Goal: Transaction & Acquisition: Purchase product/service

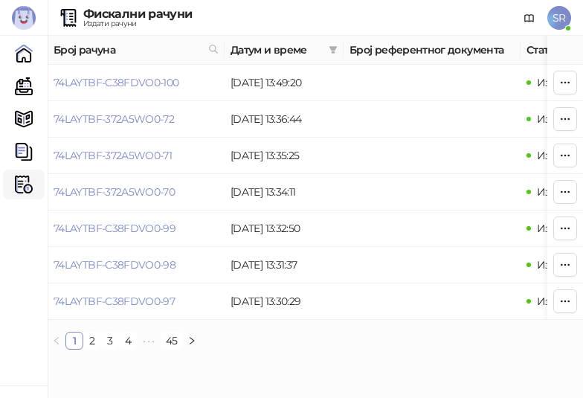
click at [513, 346] on ul "1 2 3 4 5 ••• 45" at bounding box center [315, 341] width 535 height 18
click at [316, 349] on ul "1 2 3 4 5 ••• 45" at bounding box center [315, 341] width 535 height 18
click at [294, 345] on ul "1 2 3 4 5 ••• 45" at bounding box center [315, 341] width 535 height 18
click at [31, 90] on link "Каса" at bounding box center [24, 86] width 30 height 30
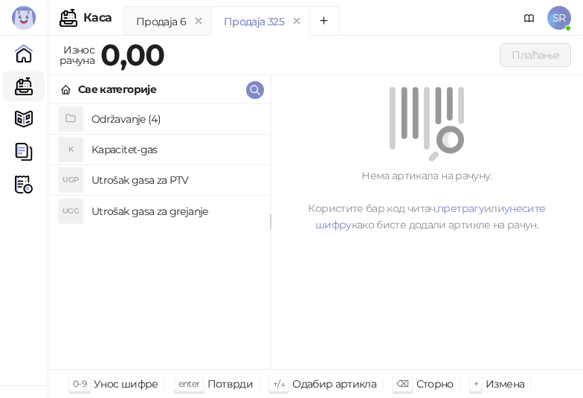
click at [135, 119] on h4 "Održavanje (4)" at bounding box center [174, 119] width 167 height 24
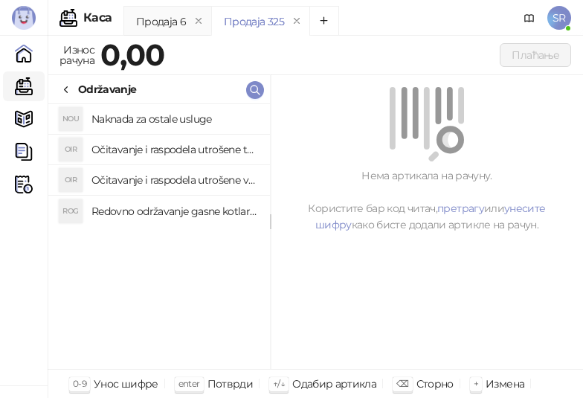
click at [170, 207] on h4 "Redovno održavanje gasne kotlarnice" at bounding box center [174, 211] width 167 height 24
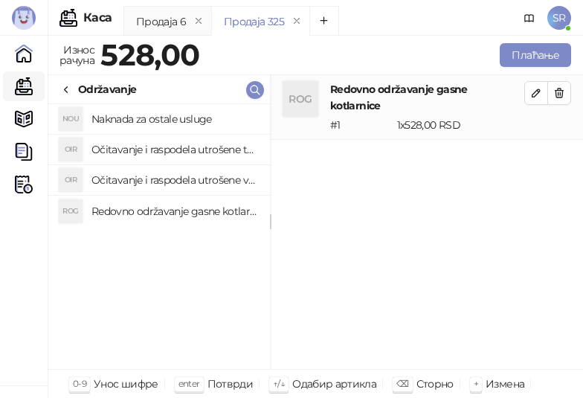
click at [168, 181] on h4 "Očitavanje i raspodela utrošene vode za PTV" at bounding box center [174, 180] width 167 height 24
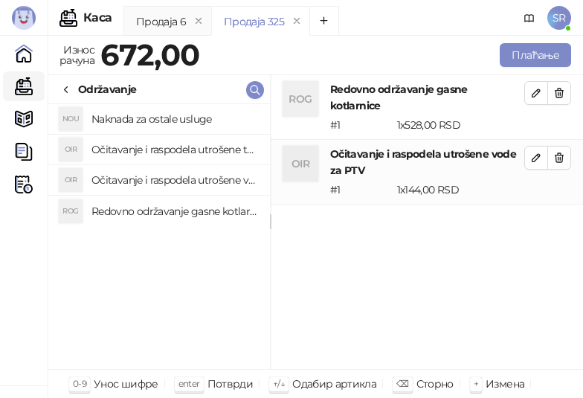
click at [158, 143] on h4 "Očitavanje i raspodela utrošene toplotne energije" at bounding box center [174, 150] width 167 height 24
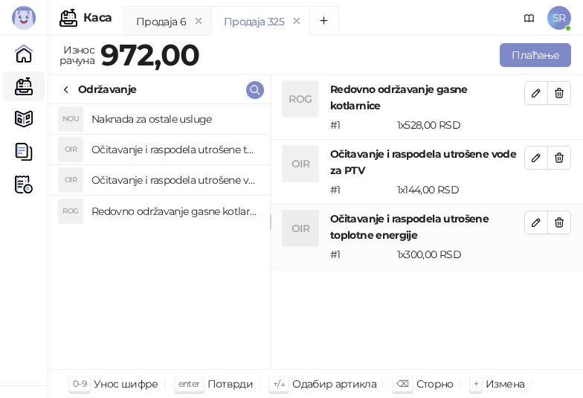
click at [158, 121] on h4 "Naknada za ostale usluge" at bounding box center [174, 119] width 167 height 24
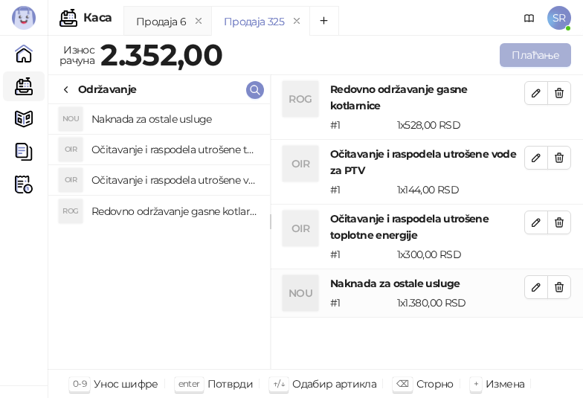
click at [522, 54] on button "Плаћање" at bounding box center [535, 55] width 71 height 24
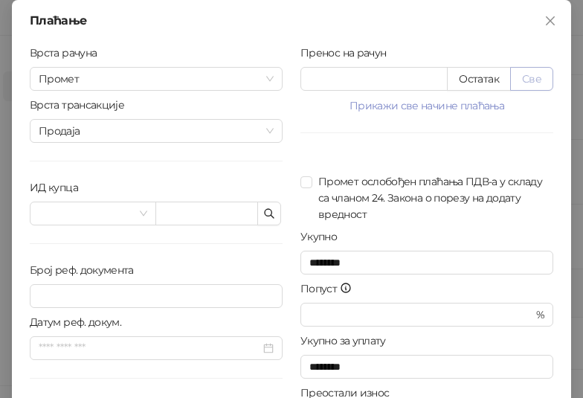
click at [526, 83] on button "Све" at bounding box center [531, 79] width 43 height 24
type input "****"
click at [265, 210] on icon "button" at bounding box center [269, 213] width 9 height 9
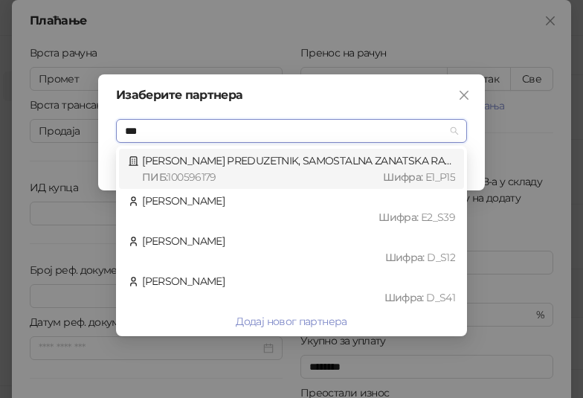
type input "****"
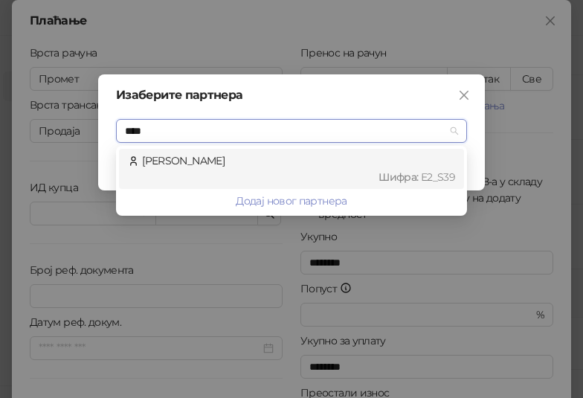
click at [259, 169] on div "Шифра : Е2_S39" at bounding box center [298, 177] width 313 height 16
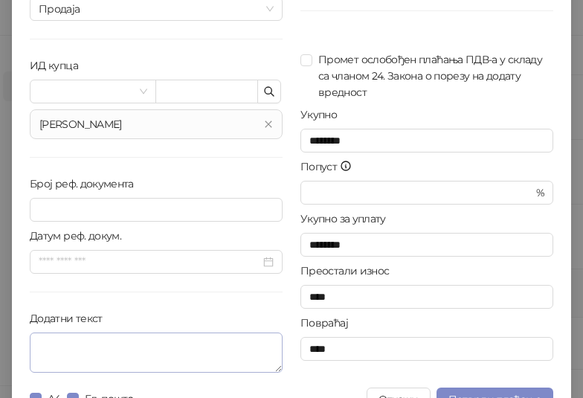
scroll to position [149, 0]
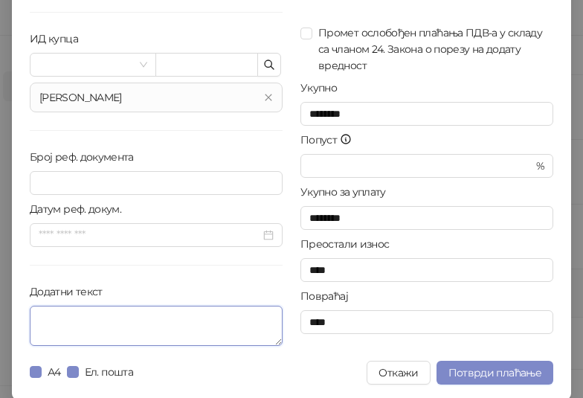
click at [187, 326] on textarea "Додатни текст" at bounding box center [156, 326] width 253 height 40
paste textarea "**********"
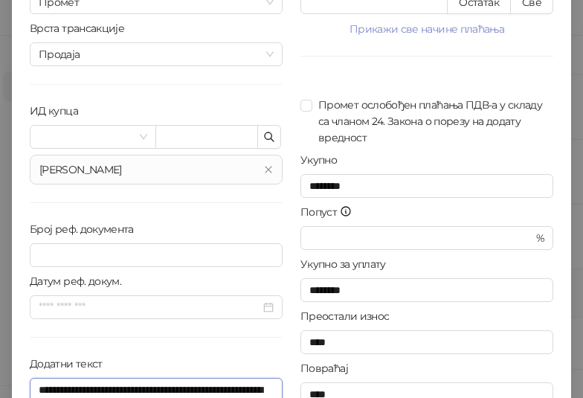
scroll to position [150, 0]
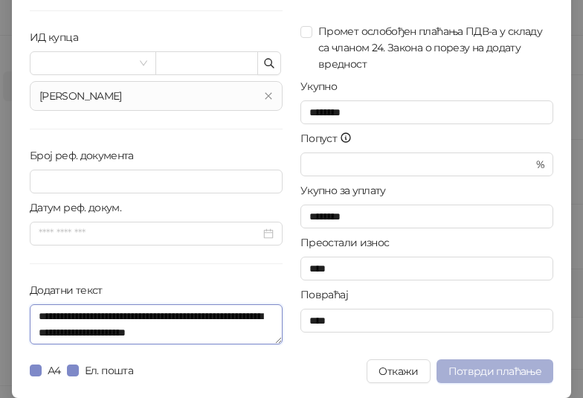
type textarea "**********"
click at [482, 369] on span "Потврди плаћање" at bounding box center [494, 370] width 93 height 13
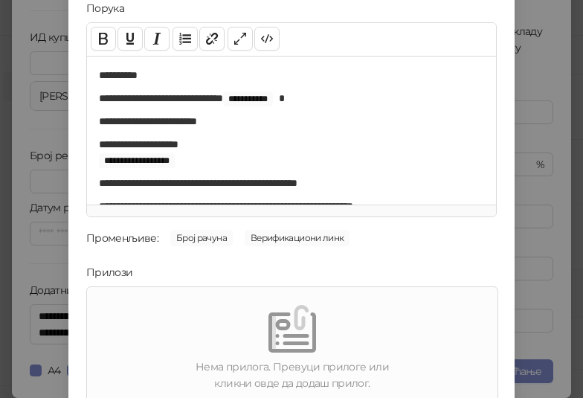
scroll to position [213, 0]
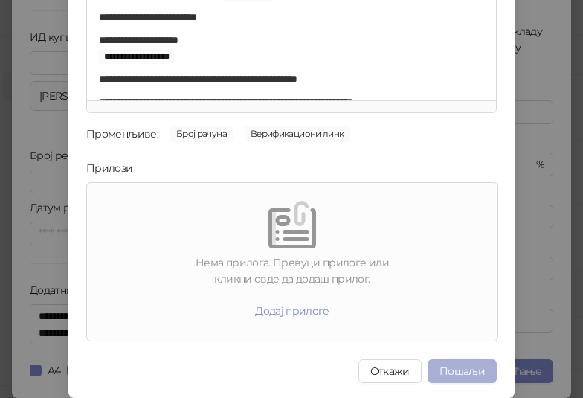
click at [453, 364] on button "Пошаљи" at bounding box center [461, 371] width 69 height 24
click at [462, 370] on button "Пошаљи" at bounding box center [461, 371] width 69 height 24
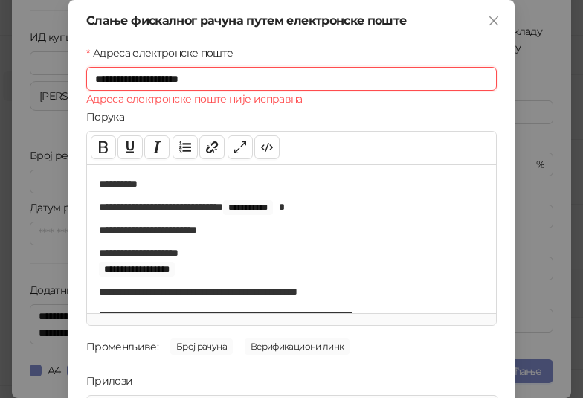
click at [245, 80] on input "**********" at bounding box center [291, 79] width 410 height 24
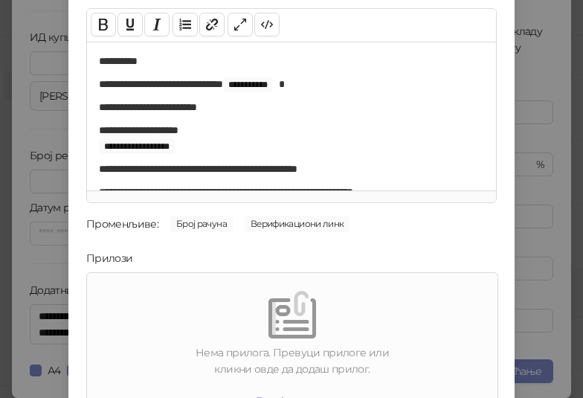
scroll to position [213, 0]
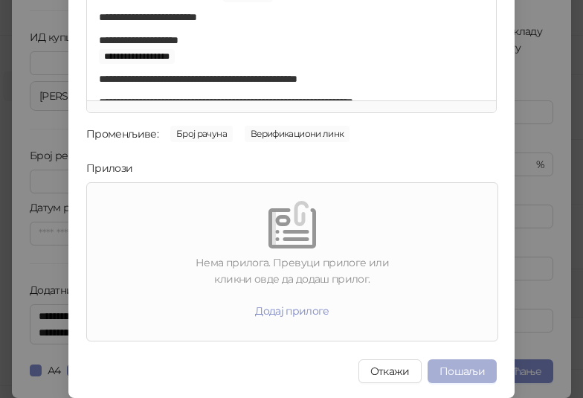
type input "**********"
click at [468, 365] on button "Пошаљи" at bounding box center [461, 371] width 69 height 24
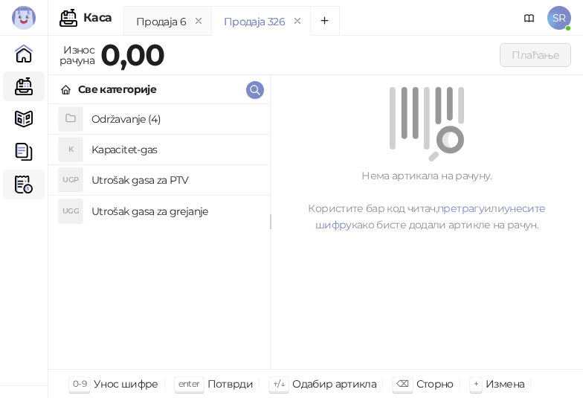
click at [28, 190] on img at bounding box center [24, 184] width 18 height 18
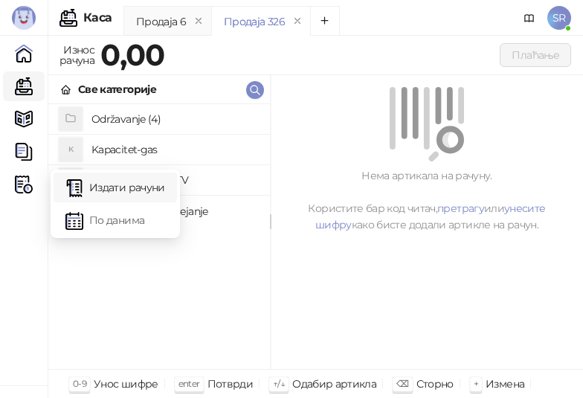
click at [90, 195] on link "Издати рачуни" at bounding box center [115, 187] width 100 height 30
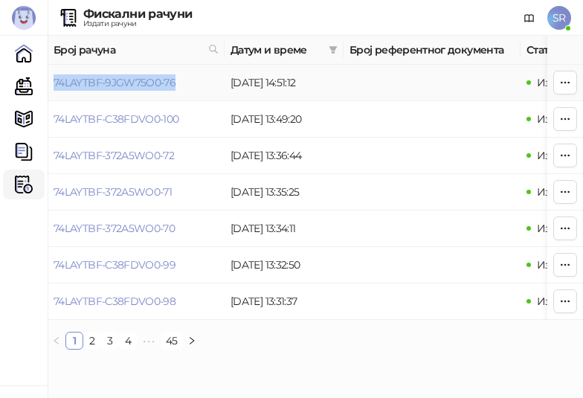
drag, startPoint x: 191, startPoint y: 84, endPoint x: 52, endPoint y: 88, distance: 139.1
click at [52, 88] on td "74LAYTBF-9JGW75O0-76" at bounding box center [136, 83] width 177 height 36
copy link "74LAYTBF-9JGW75O0-76"
click at [34, 91] on link "Каса" at bounding box center [24, 86] width 30 height 30
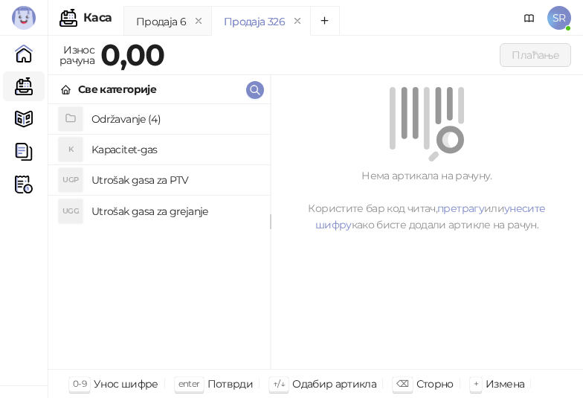
click at [131, 119] on h4 "Održavanje (4)" at bounding box center [174, 119] width 167 height 24
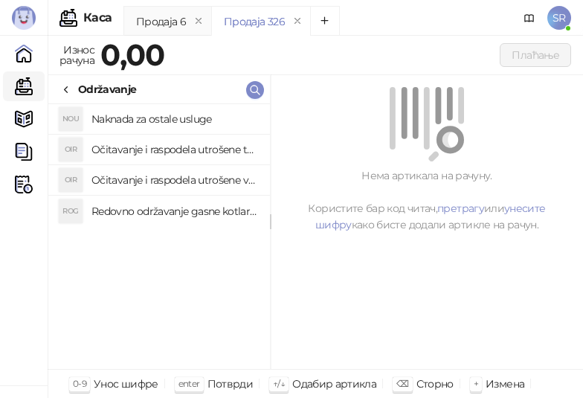
click at [193, 210] on h4 "Redovno održavanje gasne kotlarnice" at bounding box center [174, 211] width 167 height 24
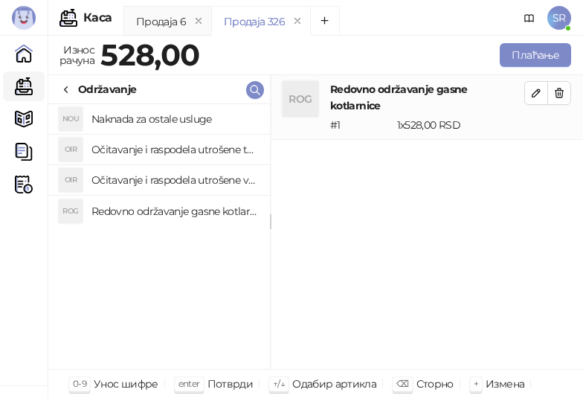
click at [191, 180] on h4 "Očitavanje i raspodela utrošene vode za PTV" at bounding box center [174, 180] width 167 height 24
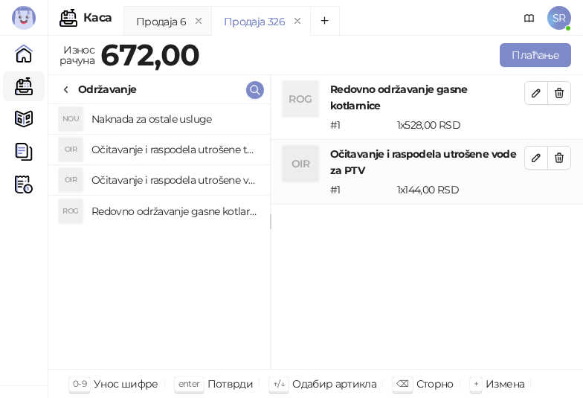
click at [181, 138] on h4 "Očitavanje i raspodela utrošene toplotne energije" at bounding box center [174, 150] width 167 height 24
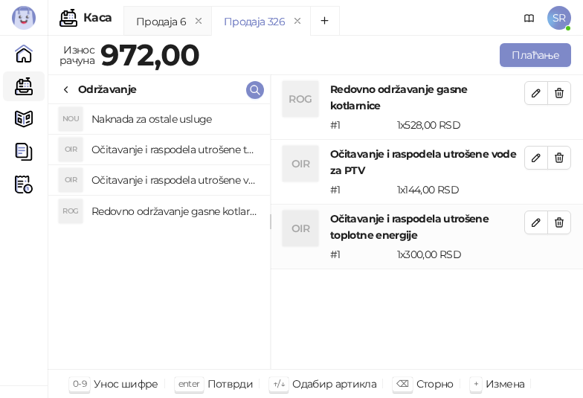
click at [172, 120] on h4 "Naknada za ostale usluge" at bounding box center [174, 119] width 167 height 24
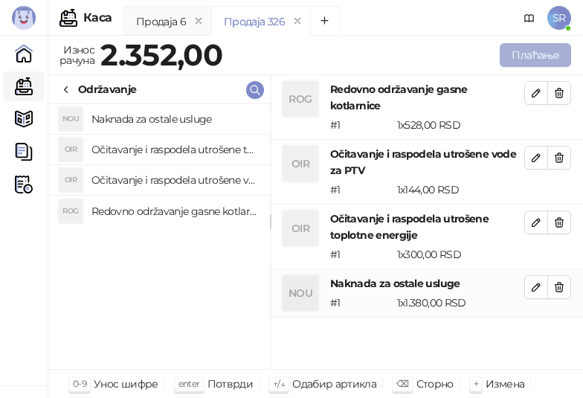
click at [523, 57] on button "Плаћање" at bounding box center [535, 55] width 71 height 24
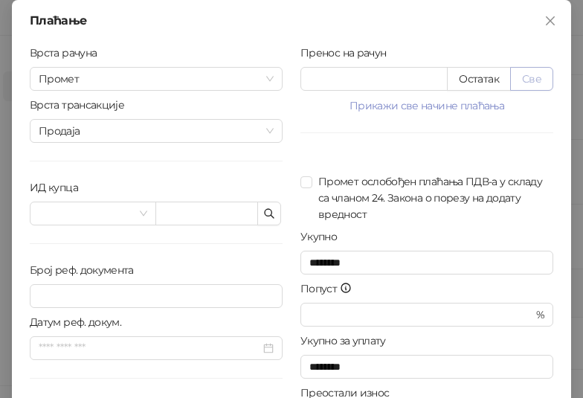
click at [522, 80] on button "Све" at bounding box center [531, 79] width 43 height 24
type input "****"
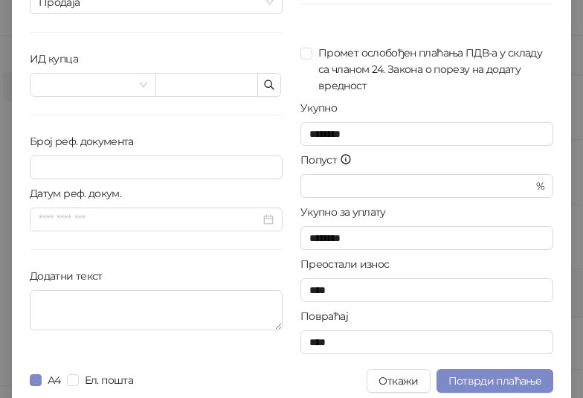
scroll to position [138, 0]
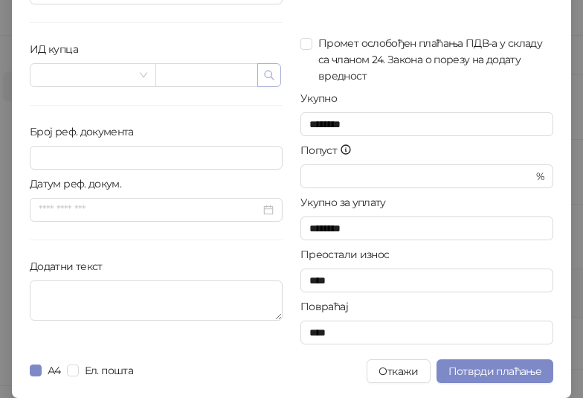
click at [263, 80] on icon "button" at bounding box center [269, 75] width 12 height 12
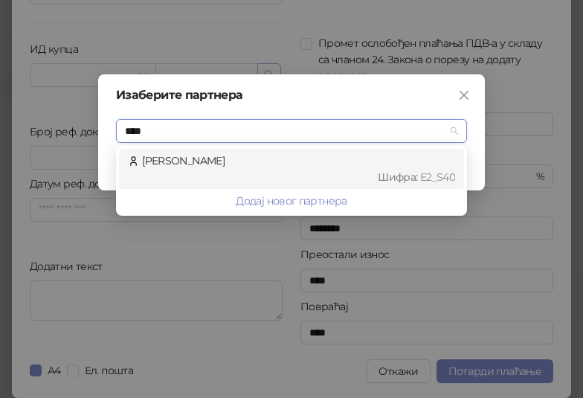
type input "*****"
click at [268, 166] on div "[PERSON_NAME] : Е2_S40" at bounding box center [291, 168] width 327 height 33
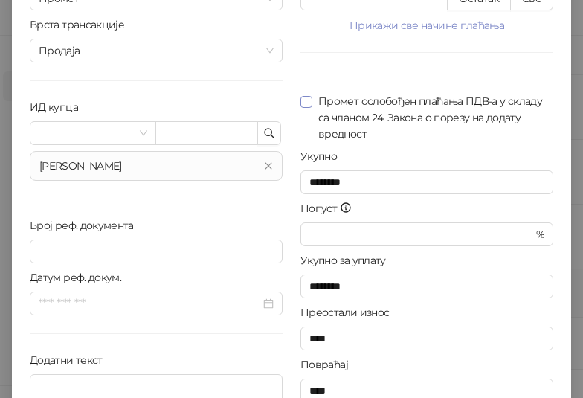
scroll to position [150, 0]
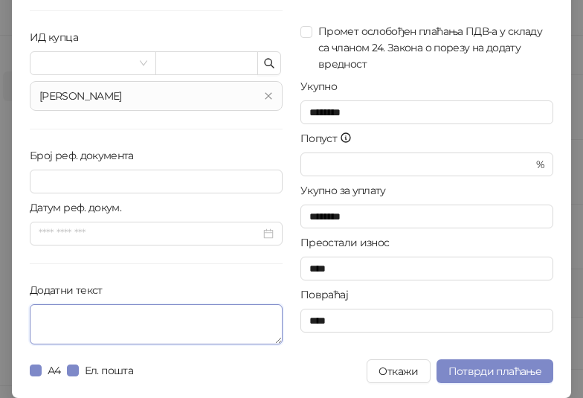
click at [78, 318] on textarea "Додатни текст" at bounding box center [156, 324] width 253 height 40
paste textarea "**********"
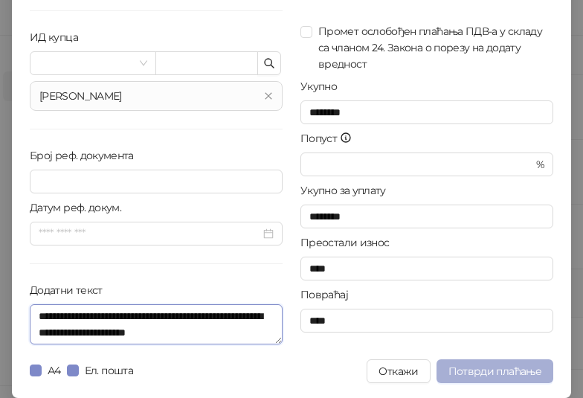
type textarea "**********"
click at [492, 372] on span "Потврди плаћање" at bounding box center [494, 370] width 93 height 13
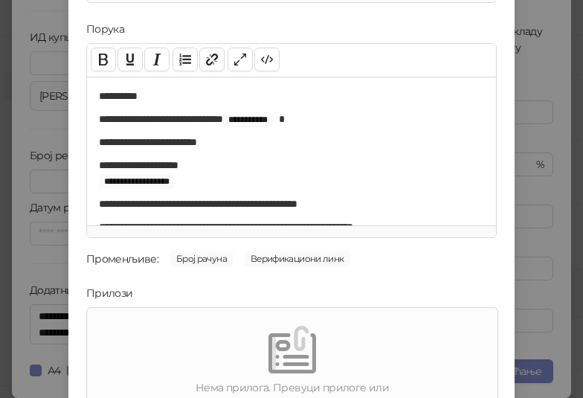
scroll to position [213, 0]
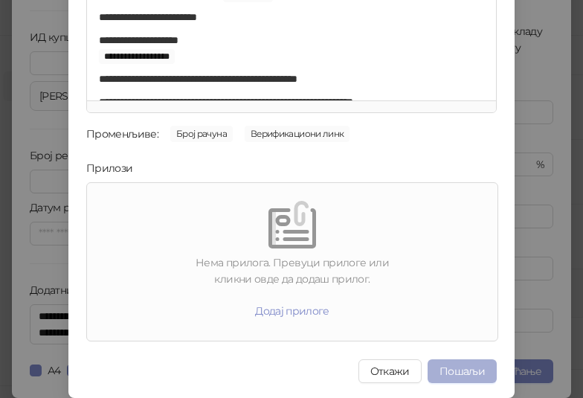
click at [444, 362] on button "Пошаљи" at bounding box center [461, 371] width 69 height 24
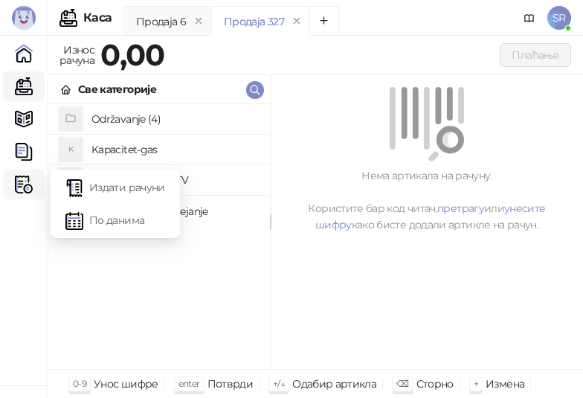
click at [29, 190] on img at bounding box center [24, 184] width 18 height 18
click at [101, 187] on link "Издати рачуни" at bounding box center [115, 187] width 100 height 30
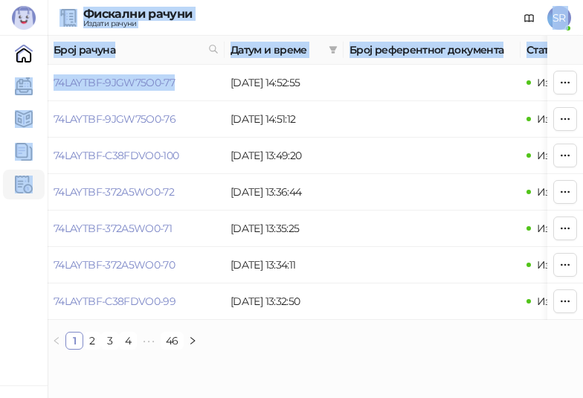
drag, startPoint x: 186, startPoint y: 81, endPoint x: 48, endPoint y: 93, distance: 138.8
click at [48, 93] on div "Бади 3.11.3-710c028 Почетна Каса Каталог Документи Фискални рачуни HEATING SERV…" at bounding box center [291, 180] width 583 height 361
click at [185, 87] on td "74LAYTBF-9JGW75O0-77" at bounding box center [136, 83] width 177 height 36
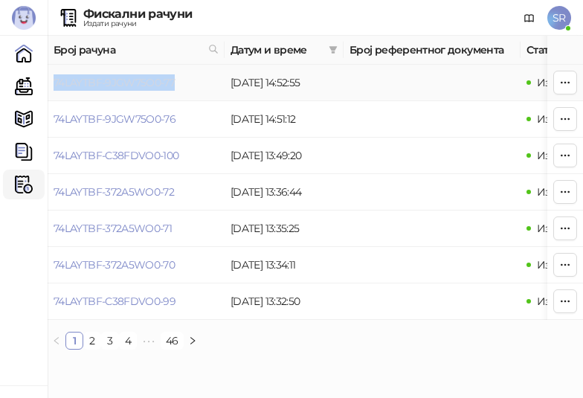
drag, startPoint x: 186, startPoint y: 85, endPoint x: 65, endPoint y: 88, distance: 121.2
click at [65, 88] on td "74LAYTBF-9JGW75O0-77" at bounding box center [136, 83] width 177 height 36
copy link "74LAYTBF-9JGW75O0-77"
click at [313, 0] on div "Фискални рачуни Издати рачуни SR" at bounding box center [291, 18] width 559 height 36
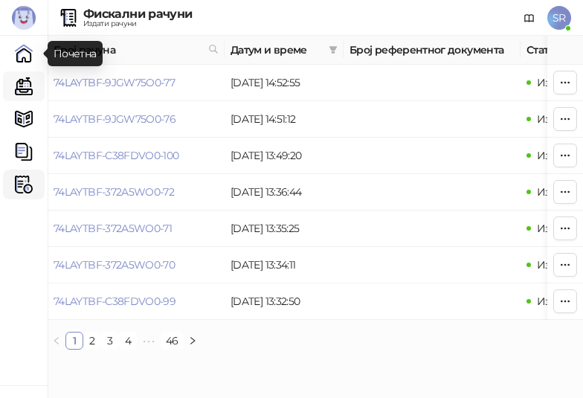
click at [25, 91] on link "Каса" at bounding box center [24, 86] width 30 height 30
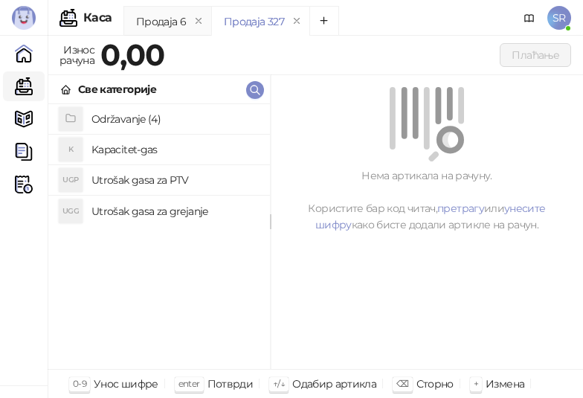
click at [139, 112] on h4 "Održavanje (4)" at bounding box center [174, 119] width 167 height 24
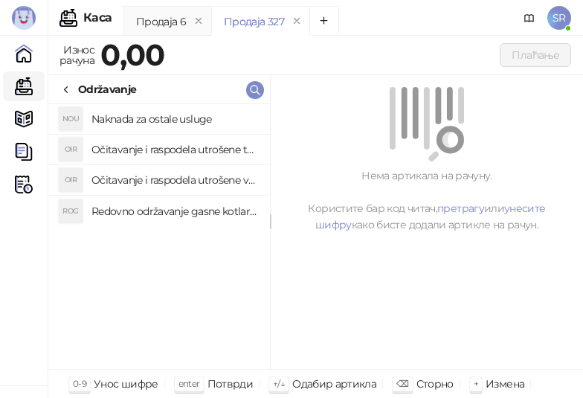
click at [156, 214] on h4 "Redovno održavanje gasne kotlarnice" at bounding box center [174, 211] width 167 height 24
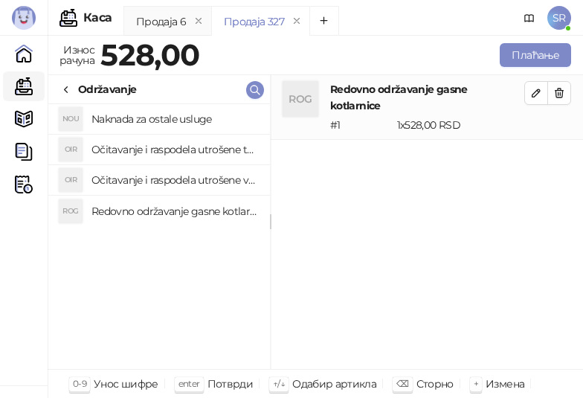
click at [155, 178] on h4 "Očitavanje i raspodela utrošene vode za PTV" at bounding box center [174, 180] width 167 height 24
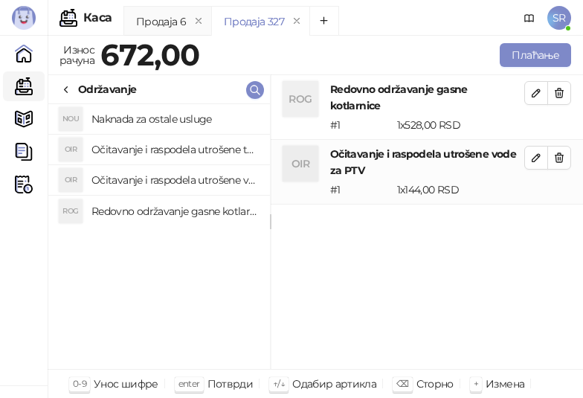
click at [147, 140] on h4 "Očitavanje i raspodela utrošene toplotne energije" at bounding box center [174, 150] width 167 height 24
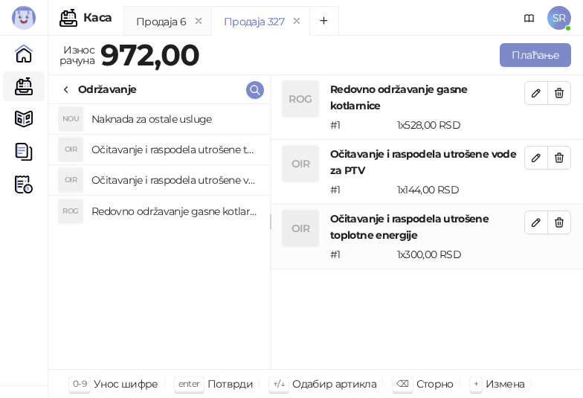
click at [137, 112] on h4 "Naknada za ostale usluge" at bounding box center [174, 119] width 167 height 24
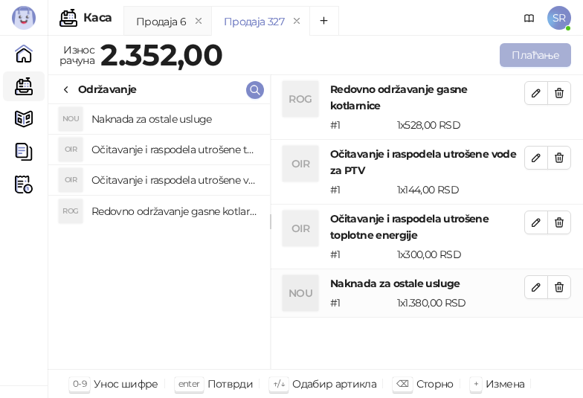
click at [538, 57] on button "Плаћање" at bounding box center [535, 55] width 71 height 24
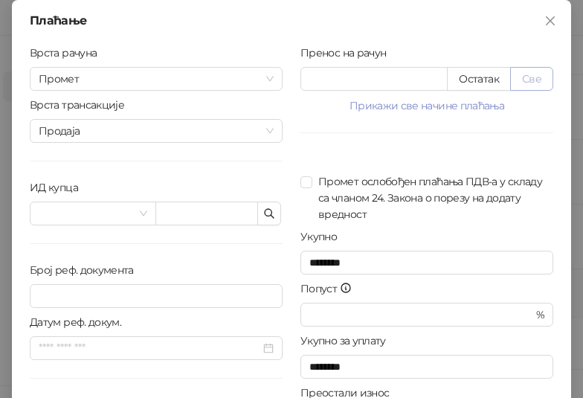
click at [540, 79] on button "Све" at bounding box center [531, 79] width 43 height 24
type input "****"
click at [263, 216] on icon "button" at bounding box center [269, 213] width 12 height 12
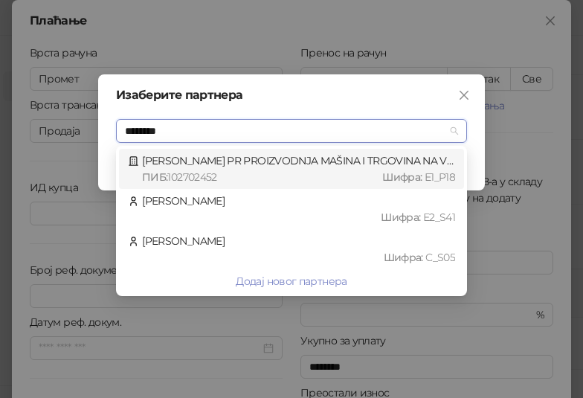
type input "*********"
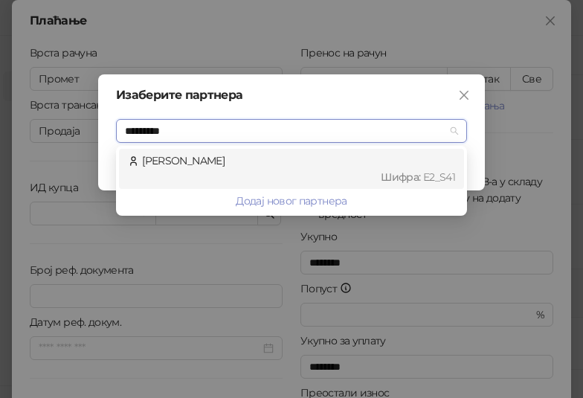
click at [251, 169] on div "Шифра : Е2_S41" at bounding box center [298, 177] width 313 height 16
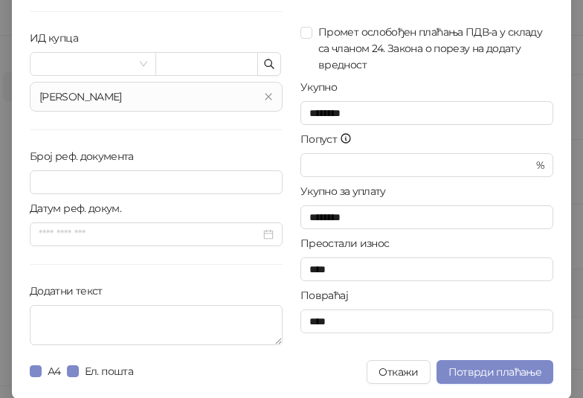
scroll to position [150, 0]
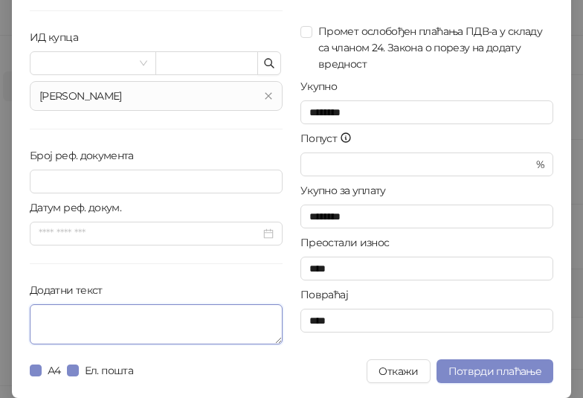
click at [194, 323] on textarea "Додатни текст" at bounding box center [156, 324] width 253 height 40
paste textarea "**********"
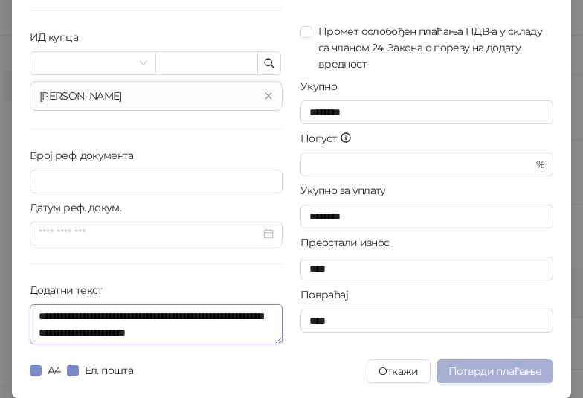
type textarea "**********"
click at [479, 370] on span "Потврди плаћање" at bounding box center [494, 370] width 93 height 13
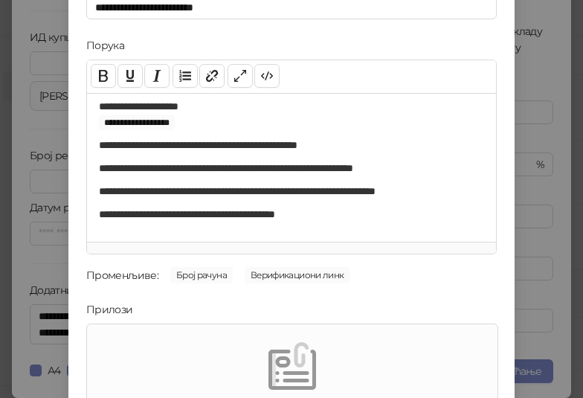
scroll to position [213, 0]
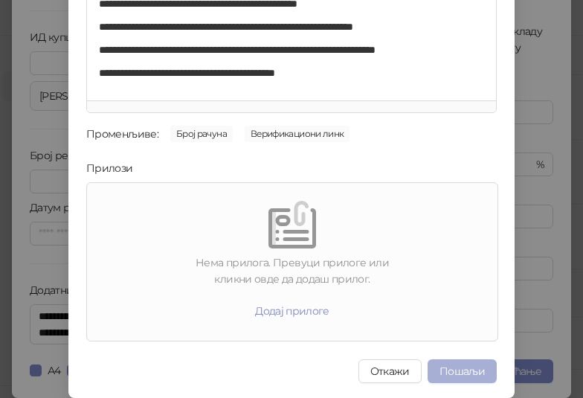
click at [480, 367] on button "Пошаљи" at bounding box center [461, 371] width 69 height 24
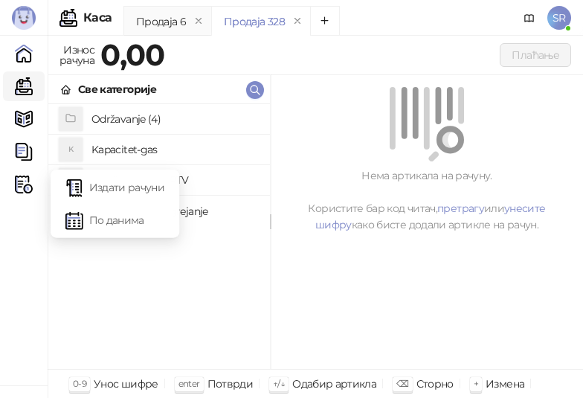
click at [21, 82] on link "Каса" at bounding box center [24, 86] width 30 height 30
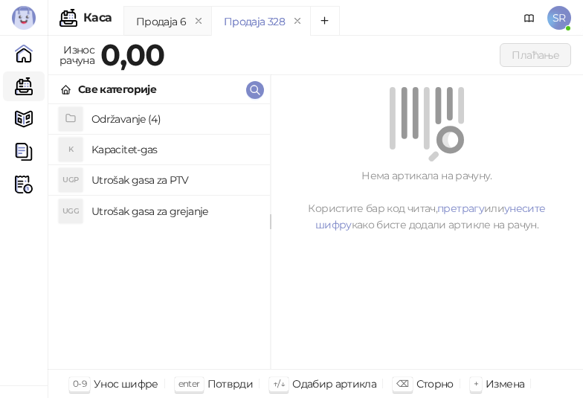
click at [92, 123] on h4 "Održavanje (4)" at bounding box center [174, 119] width 167 height 24
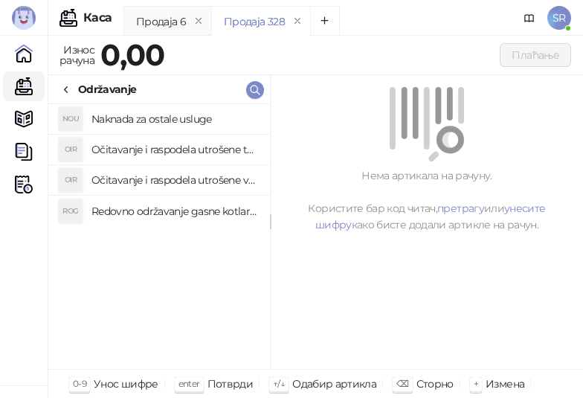
click at [179, 213] on h4 "Redovno održavanje gasne kotlarnice" at bounding box center [174, 211] width 167 height 24
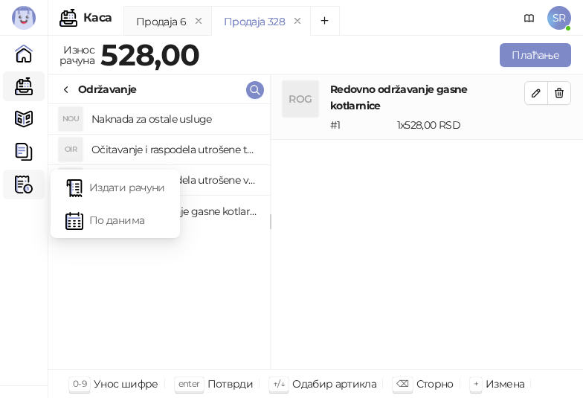
click at [29, 178] on img at bounding box center [24, 184] width 18 height 18
click at [112, 178] on link "Издати рачуни" at bounding box center [115, 187] width 100 height 30
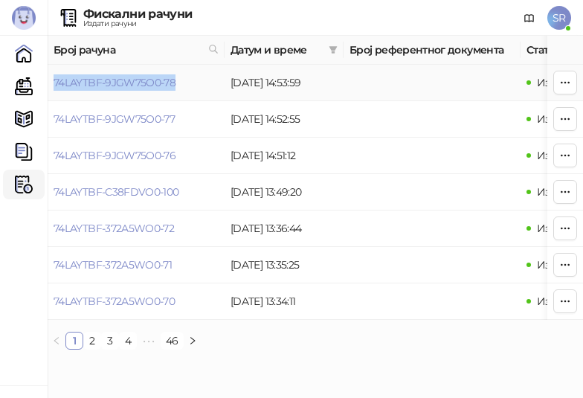
drag, startPoint x: 191, startPoint y: 85, endPoint x: 51, endPoint y: 83, distance: 140.5
click at [53, 80] on td "74LAYTBF-9JGW75O0-78" at bounding box center [136, 83] width 177 height 36
copy link "74LAYTBF-9JGW75O0-78"
click at [29, 85] on link "Каса" at bounding box center [24, 86] width 30 height 30
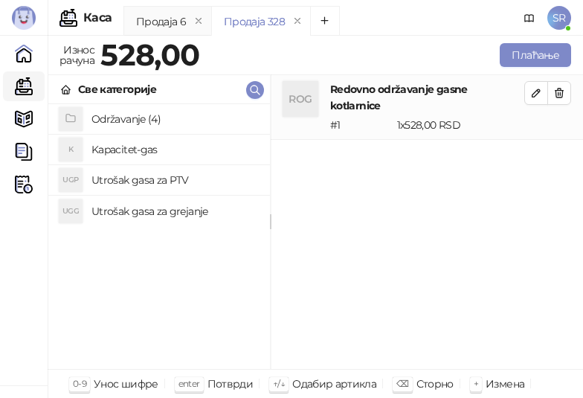
click at [176, 179] on h4 "Utrošak gasa za PTV" at bounding box center [174, 180] width 167 height 24
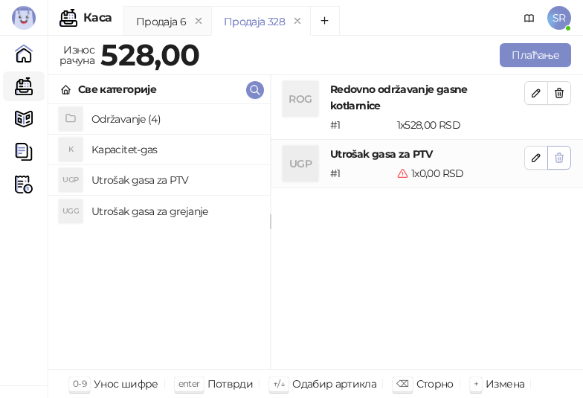
click at [566, 146] on button "button" at bounding box center [559, 158] width 24 height 24
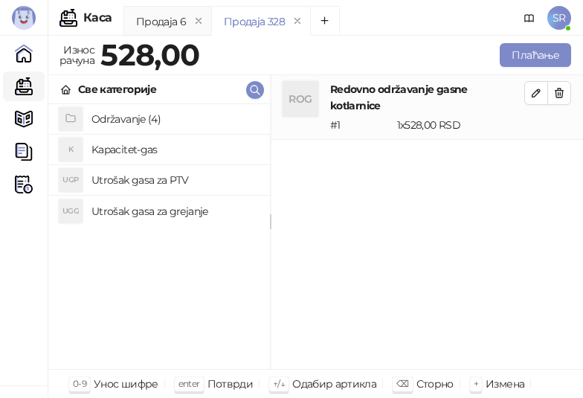
click at [117, 117] on h4 "Održavanje (4)" at bounding box center [174, 119] width 167 height 24
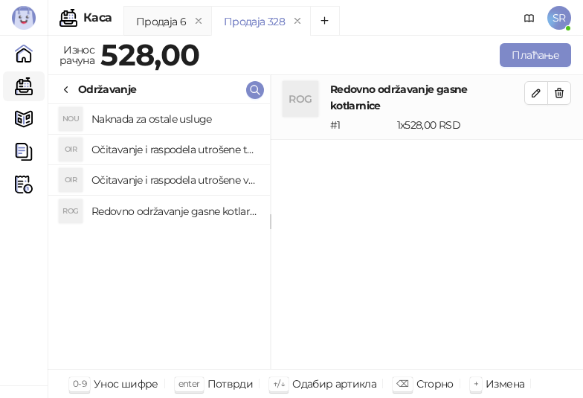
click at [168, 180] on h4 "Očitavanje i raspodela utrošene vode za PTV" at bounding box center [174, 180] width 167 height 24
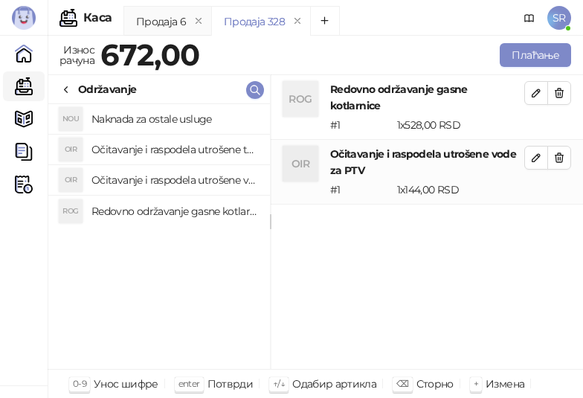
click at [160, 157] on h4 "Očitavanje i raspodela utrošene toplotne energije" at bounding box center [174, 150] width 167 height 24
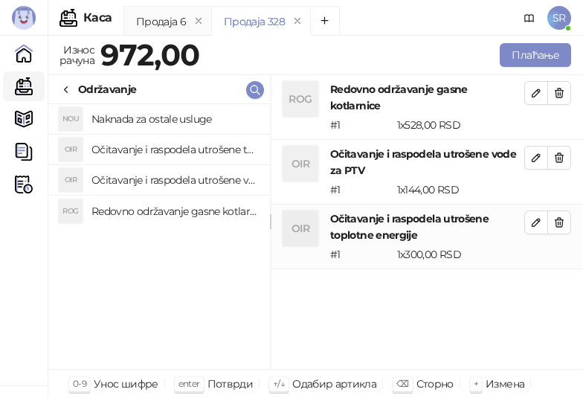
click at [146, 120] on h4 "Naknada za ostale usluge" at bounding box center [174, 119] width 167 height 24
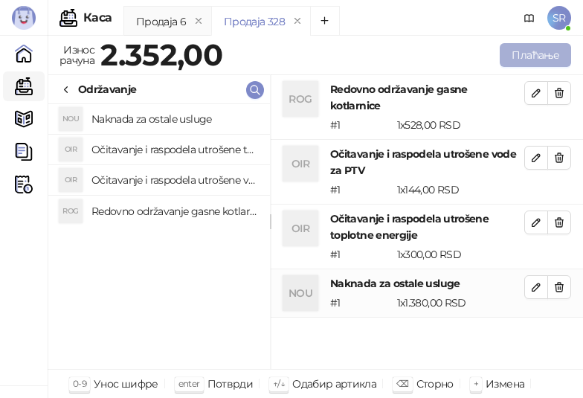
click at [537, 53] on button "Плаћање" at bounding box center [535, 55] width 71 height 24
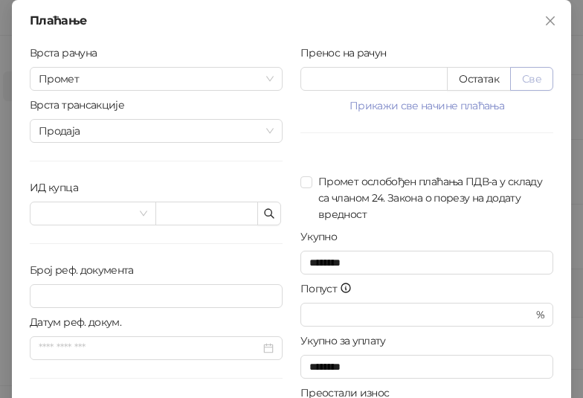
click at [529, 79] on button "Све" at bounding box center [531, 79] width 43 height 24
type input "****"
click at [263, 213] on icon "button" at bounding box center [269, 213] width 12 height 12
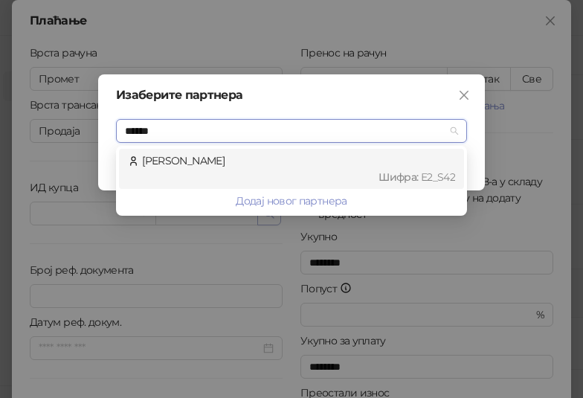
type input "*******"
click at [277, 166] on div "Nevenkić [PERSON_NAME] : Е2_S42" at bounding box center [291, 168] width 327 height 33
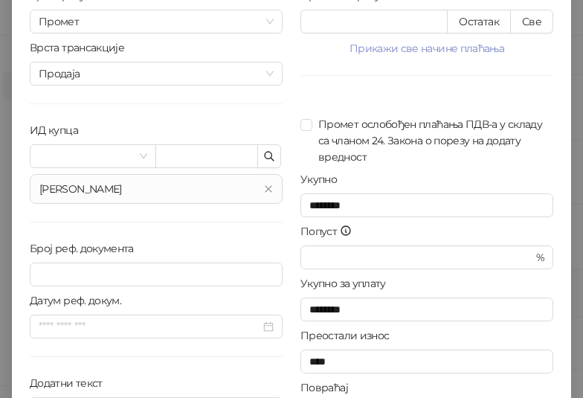
scroll to position [150, 0]
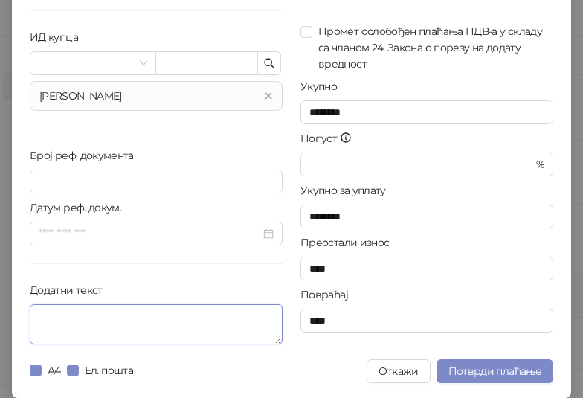
click at [195, 325] on textarea "Додатни текст" at bounding box center [156, 324] width 253 height 40
paste textarea "**********"
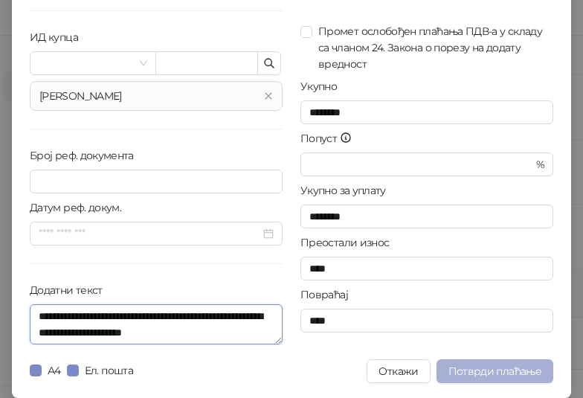
type textarea "**********"
click at [506, 375] on span "Потврди плаћање" at bounding box center [494, 370] width 93 height 13
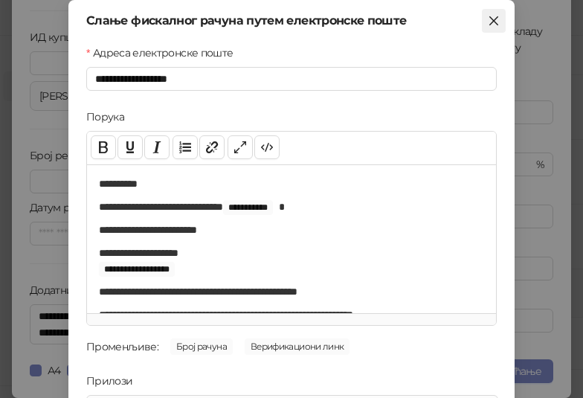
click at [494, 26] on icon "close" at bounding box center [494, 21] width 12 height 12
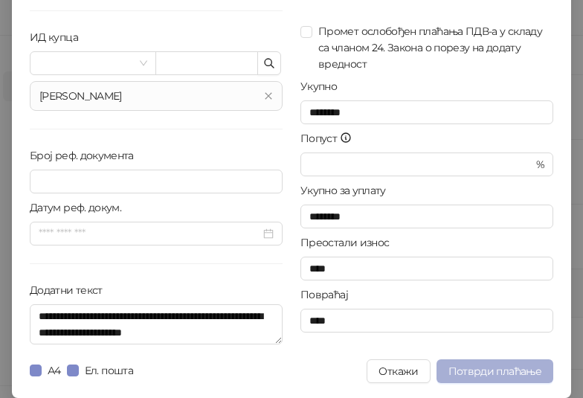
click at [480, 373] on span "Потврди плаћање" at bounding box center [494, 370] width 93 height 13
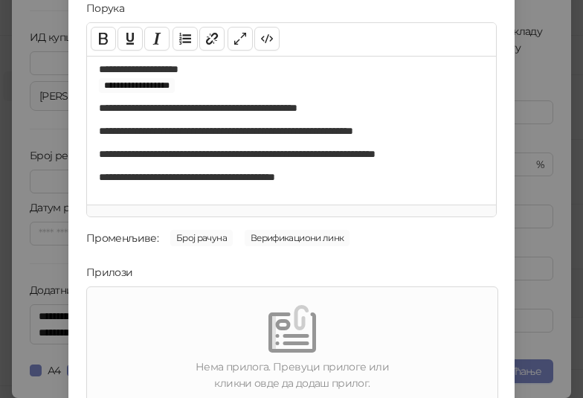
scroll to position [213, 0]
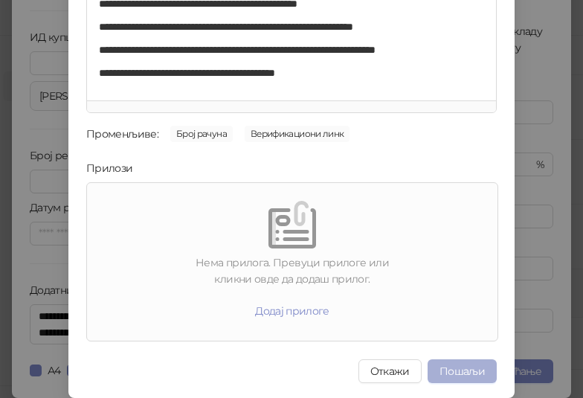
click at [453, 369] on button "Пошаљи" at bounding box center [461, 371] width 69 height 24
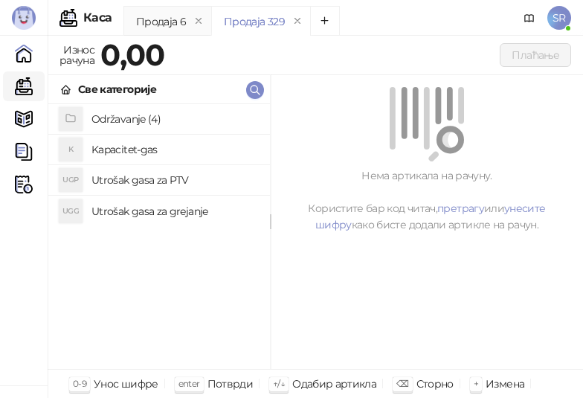
click at [131, 114] on h4 "Održavanje (4)" at bounding box center [174, 119] width 167 height 24
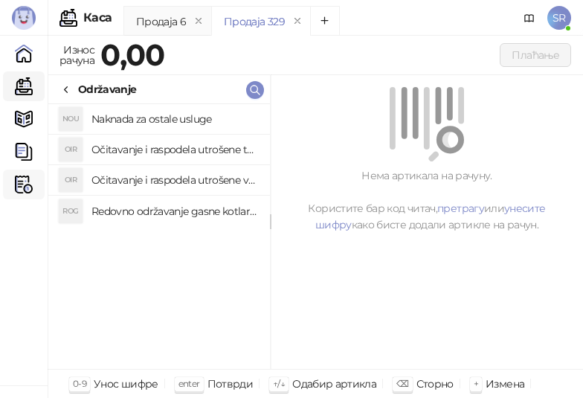
click at [21, 188] on img at bounding box center [24, 184] width 18 height 18
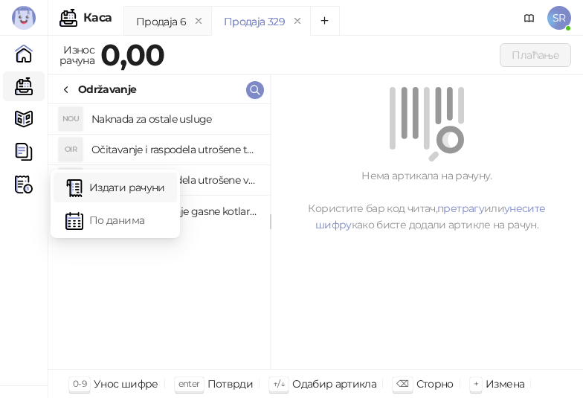
click at [92, 188] on link "Издати рачуни" at bounding box center [115, 187] width 100 height 30
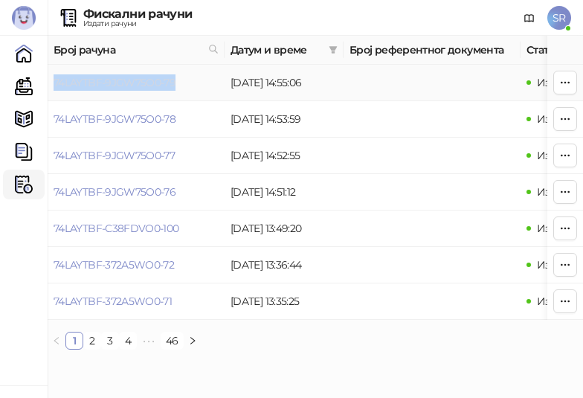
drag, startPoint x: 193, startPoint y: 82, endPoint x: 56, endPoint y: 86, distance: 137.6
click at [56, 86] on td "74LAYTBF-9JGW75O0-79" at bounding box center [136, 83] width 177 height 36
copy link "74LAYTBF-9JGW75O0-79"
click at [25, 80] on link "Каса" at bounding box center [24, 86] width 30 height 30
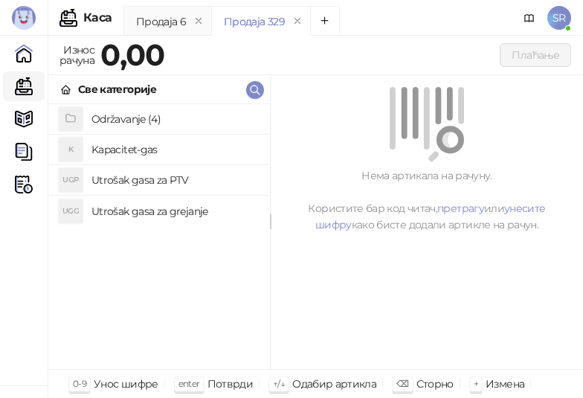
click at [128, 126] on h4 "Održavanje (4)" at bounding box center [174, 119] width 167 height 24
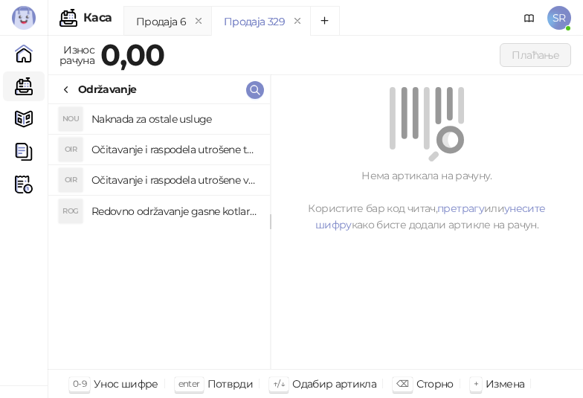
click at [125, 211] on h4 "Redovno održavanje gasne kotlarnice" at bounding box center [174, 211] width 167 height 24
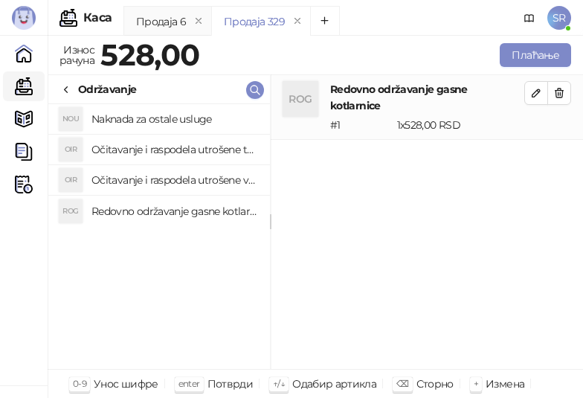
click at [127, 180] on h4 "Očitavanje i raspodela utrošene vode za PTV" at bounding box center [174, 180] width 167 height 24
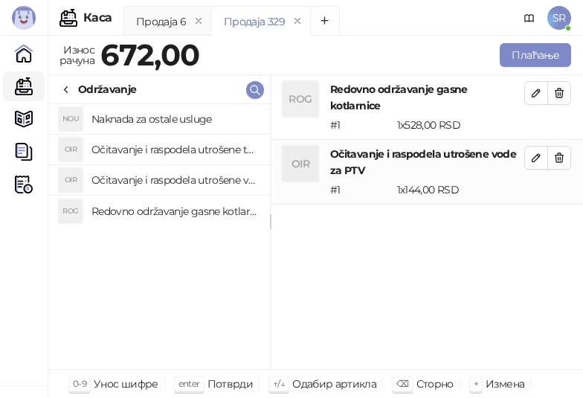
click at [127, 143] on h4 "Očitavanje i raspodela utrošene toplotne energije" at bounding box center [174, 150] width 167 height 24
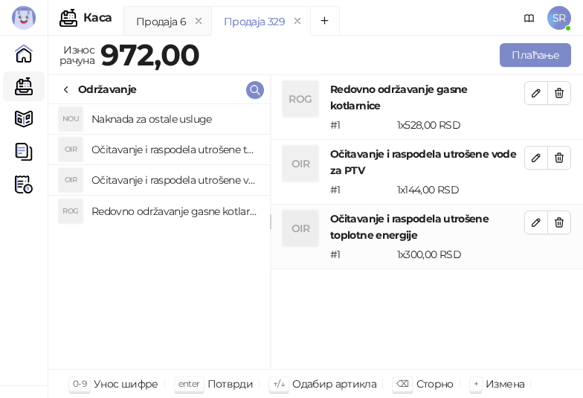
click at [127, 122] on h4 "Naknada za ostale usluge" at bounding box center [174, 119] width 167 height 24
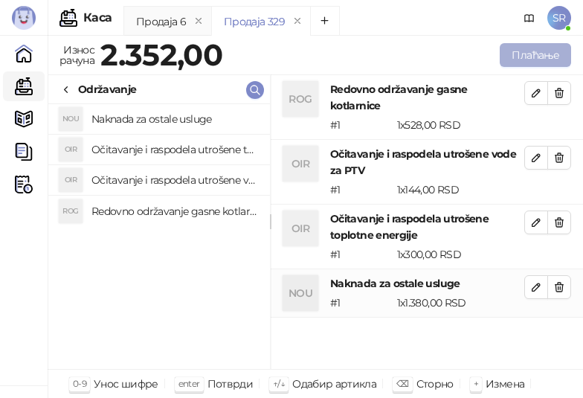
click at [541, 54] on button "Плаћање" at bounding box center [535, 55] width 71 height 24
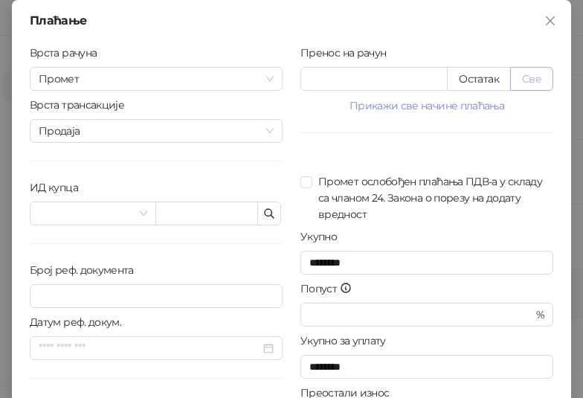
click at [529, 77] on button "Све" at bounding box center [531, 79] width 43 height 24
type input "****"
click at [268, 217] on icon "button" at bounding box center [269, 213] width 12 height 12
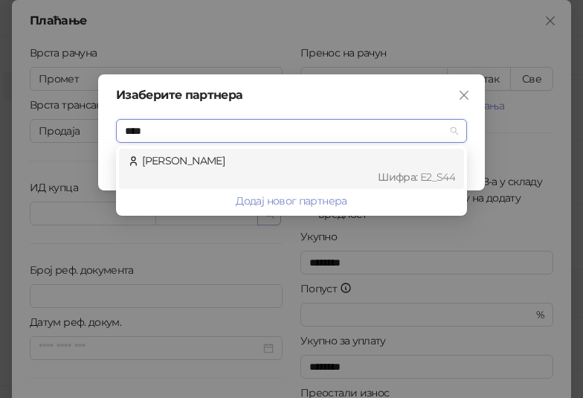
type input "*****"
click at [233, 160] on div "[PERSON_NAME] : Е2_S44" at bounding box center [291, 168] width 327 height 33
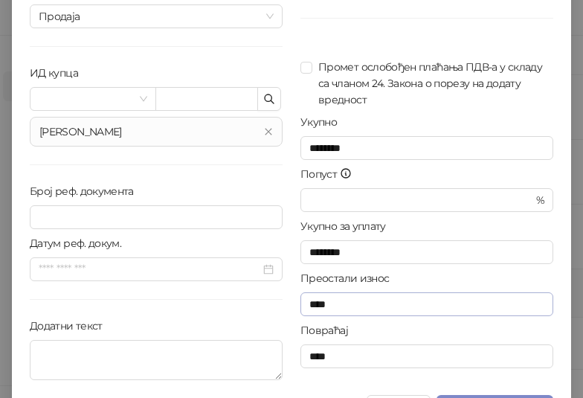
scroll to position [150, 0]
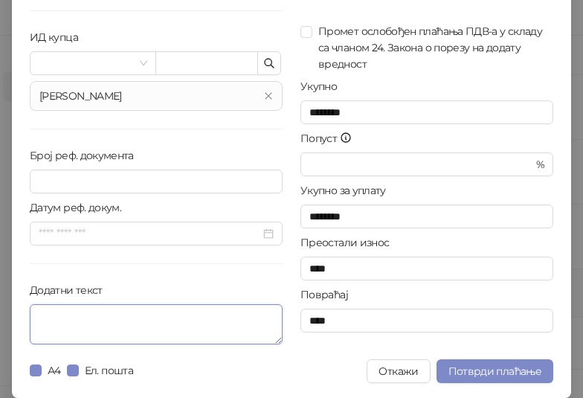
click at [207, 323] on textarea "Додатни текст" at bounding box center [156, 324] width 253 height 40
paste textarea "**********"
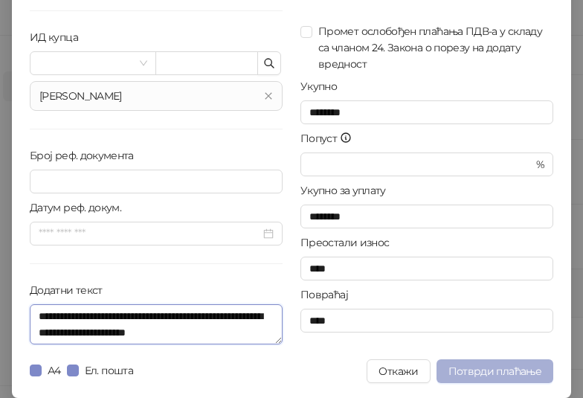
type textarea "**********"
click at [506, 369] on span "Потврди плаћање" at bounding box center [494, 370] width 93 height 13
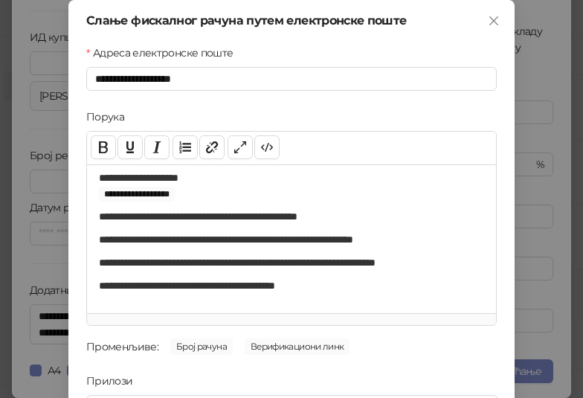
scroll to position [213, 0]
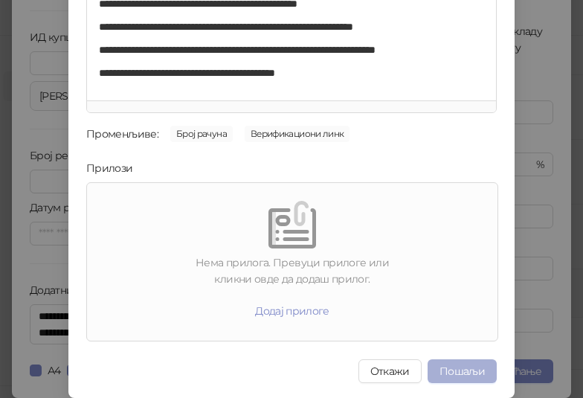
click at [466, 372] on button "Пошаљи" at bounding box center [461, 371] width 69 height 24
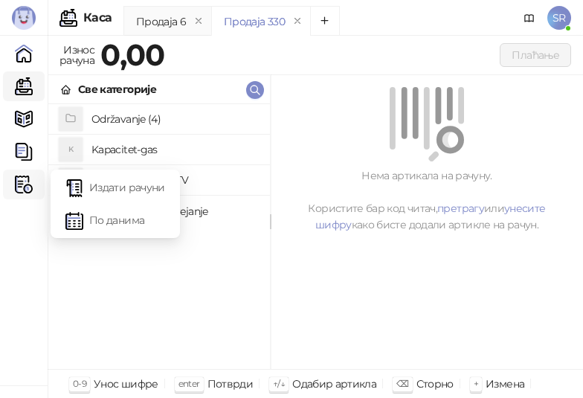
click at [23, 181] on img at bounding box center [24, 184] width 18 height 18
click at [115, 185] on link "Издати рачуни" at bounding box center [115, 187] width 100 height 30
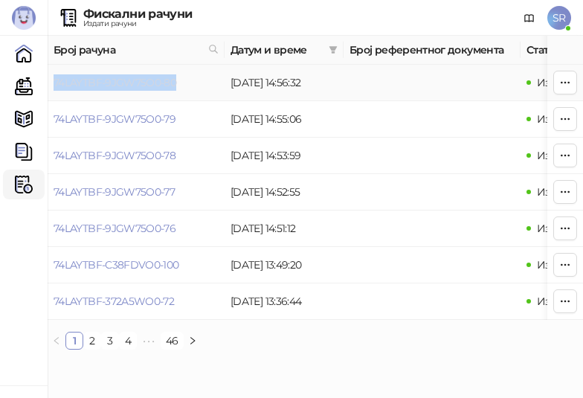
drag, startPoint x: 192, startPoint y: 84, endPoint x: 55, endPoint y: 79, distance: 136.9
click at [55, 79] on td "74LAYTBF-9JGW75O0-80" at bounding box center [136, 83] width 177 height 36
copy link "74LAYTBF-9JGW75O0-80"
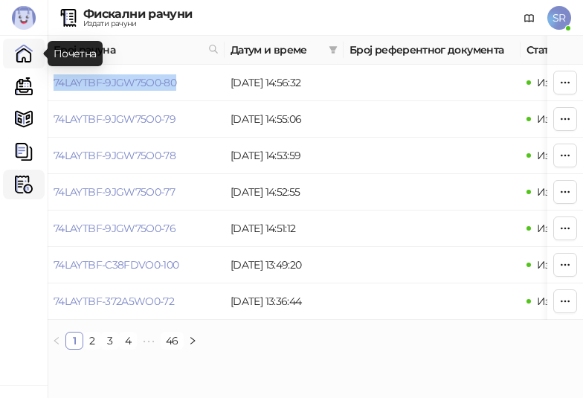
click at [28, 57] on link "Почетна" at bounding box center [24, 54] width 30 height 30
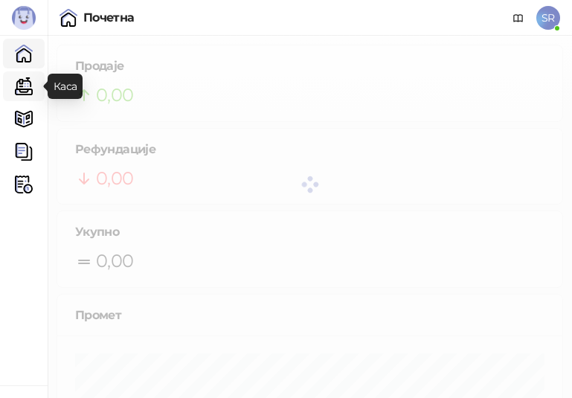
click at [25, 92] on link "Каса" at bounding box center [24, 86] width 30 height 30
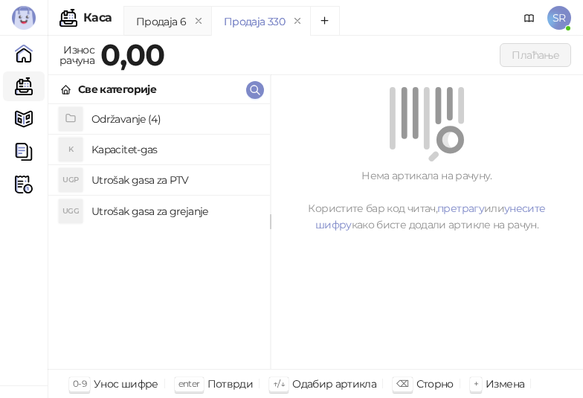
click at [120, 113] on h4 "Održavanje (4)" at bounding box center [174, 119] width 167 height 24
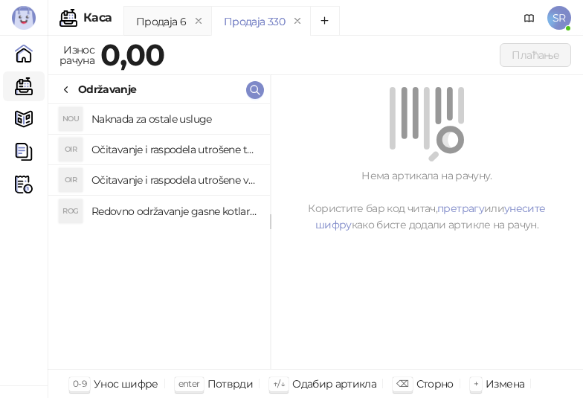
click at [146, 210] on h4 "Redovno održavanje gasne kotlarnice" at bounding box center [174, 211] width 167 height 24
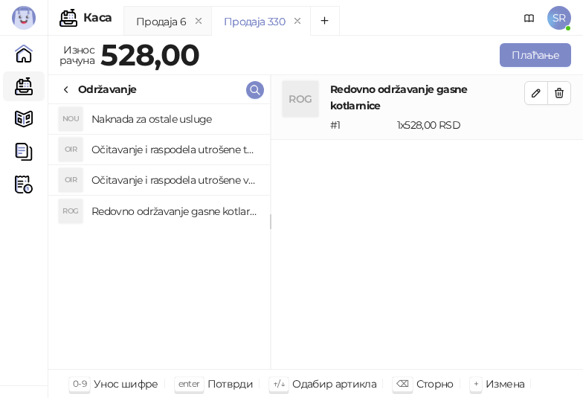
click at [141, 180] on h4 "Očitavanje i raspodela utrošene vode za PTV" at bounding box center [174, 180] width 167 height 24
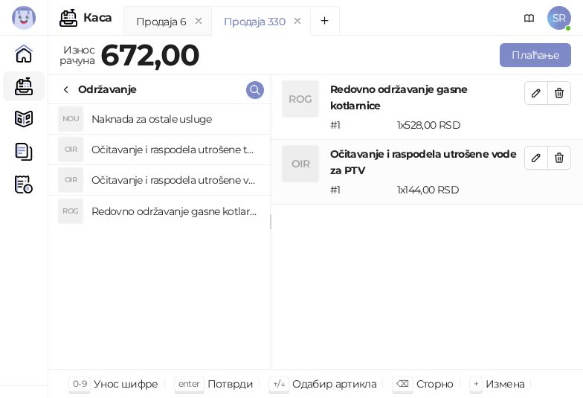
click at [140, 147] on h4 "Očitavanje i raspodela utrošene toplotne energije" at bounding box center [174, 150] width 167 height 24
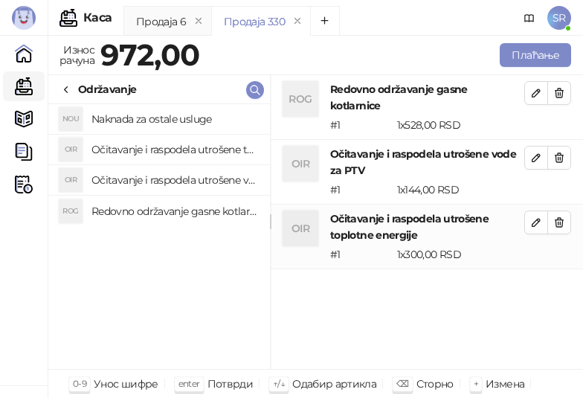
click at [145, 120] on h4 "Naknada za ostale usluge" at bounding box center [174, 119] width 167 height 24
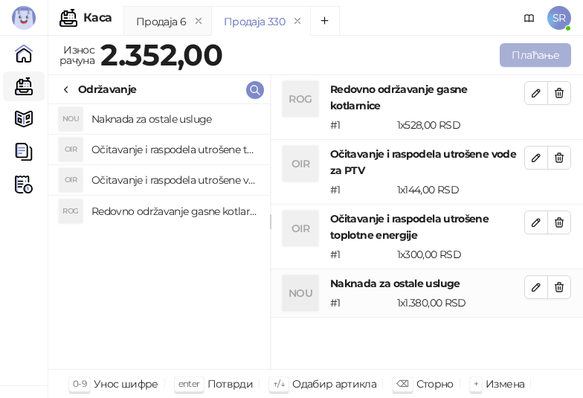
click at [526, 55] on button "Плаћање" at bounding box center [535, 55] width 71 height 24
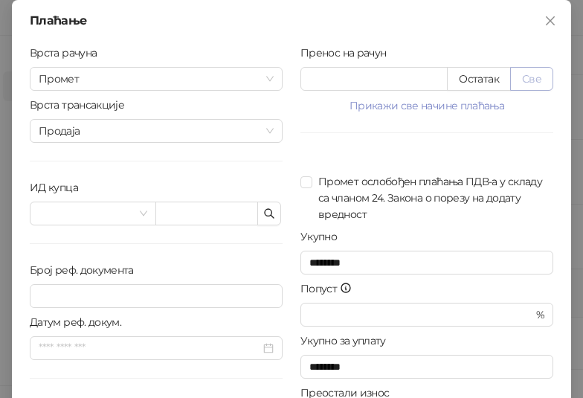
click at [532, 79] on button "Све" at bounding box center [531, 79] width 43 height 24
type input "****"
click at [267, 214] on icon "button" at bounding box center [269, 213] width 12 height 12
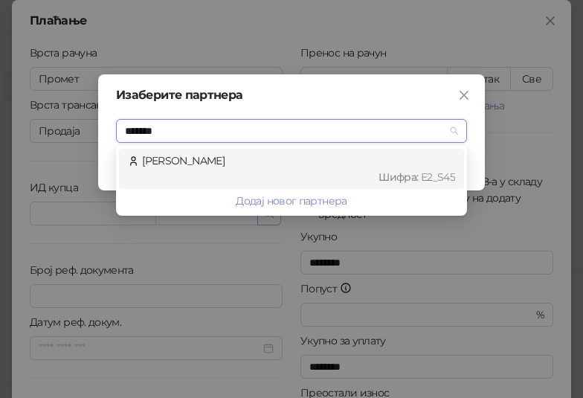
type input "********"
click at [262, 172] on div "Шифра : Е2_S45" at bounding box center [298, 177] width 313 height 16
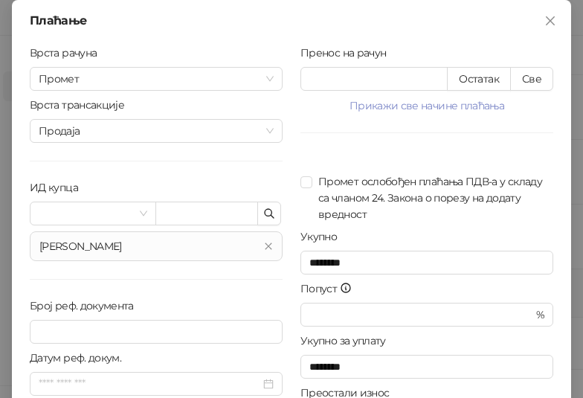
scroll to position [149, 0]
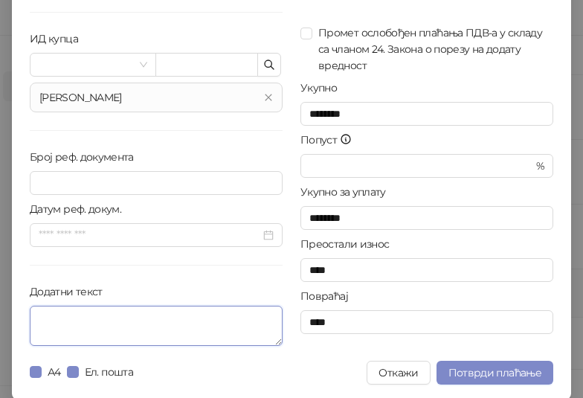
click at [198, 318] on textarea "Додатни текст" at bounding box center [156, 326] width 253 height 40
click at [187, 325] on textarea "Додатни текст" at bounding box center [156, 326] width 253 height 40
paste textarea "**********"
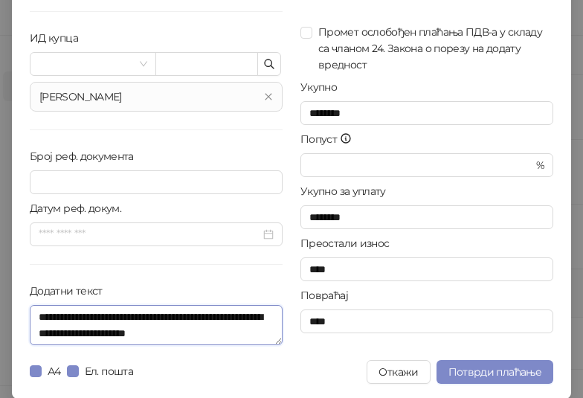
scroll to position [150, 0]
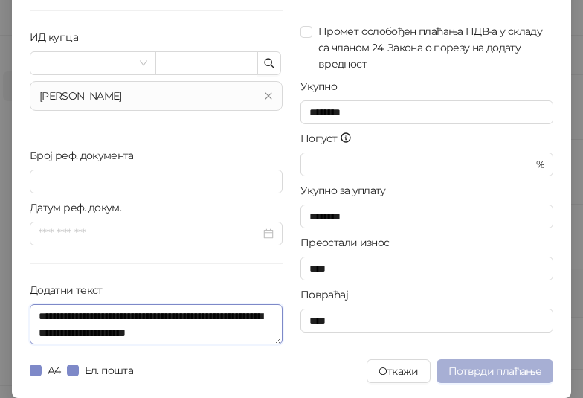
type textarea "**********"
click at [497, 372] on span "Потврди плаћање" at bounding box center [494, 370] width 93 height 13
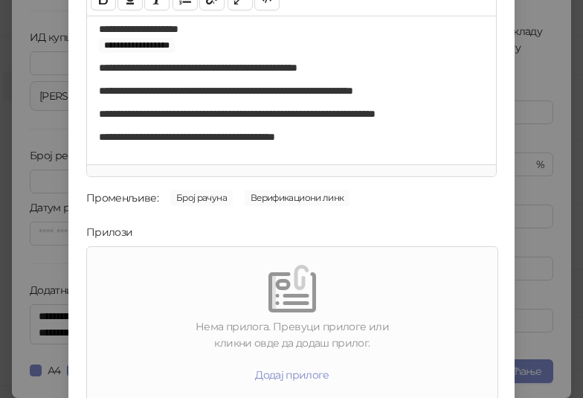
scroll to position [213, 0]
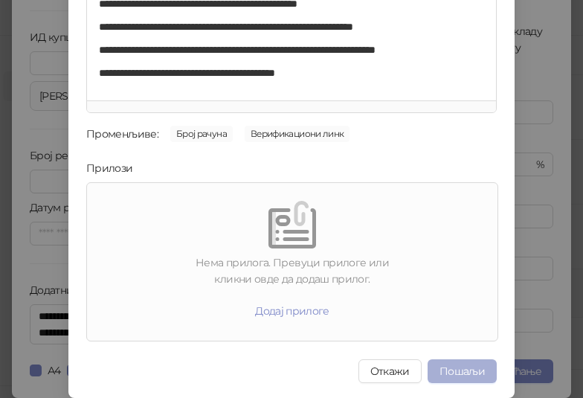
click at [459, 365] on button "Пошаљи" at bounding box center [461, 371] width 69 height 24
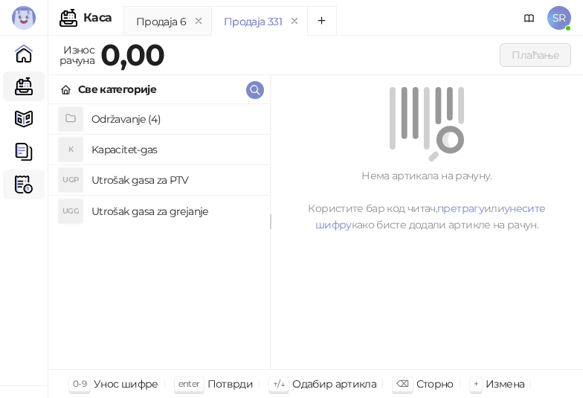
click at [26, 184] on icon at bounding box center [28, 184] width 7 height 0
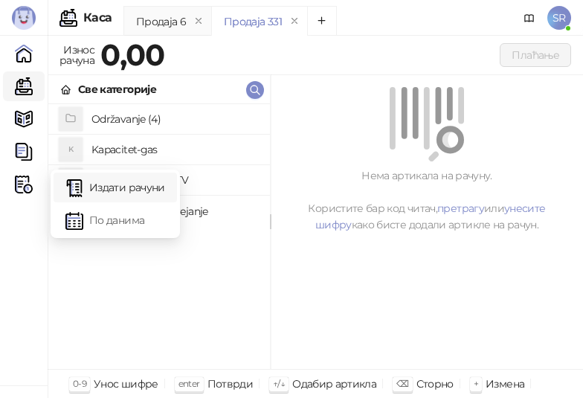
click at [129, 184] on link "Издати рачуни" at bounding box center [115, 187] width 100 height 30
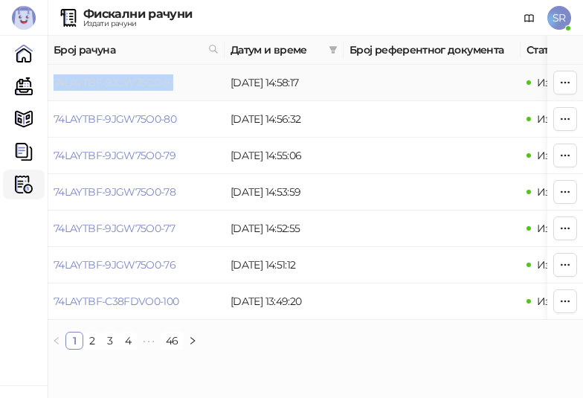
drag, startPoint x: 198, startPoint y: 79, endPoint x: 54, endPoint y: 86, distance: 145.2
click at [54, 86] on td "74LAYTBF-9JGW75O0-81" at bounding box center [136, 83] width 177 height 36
copy link "74LAYTBF-9JGW75O0-81"
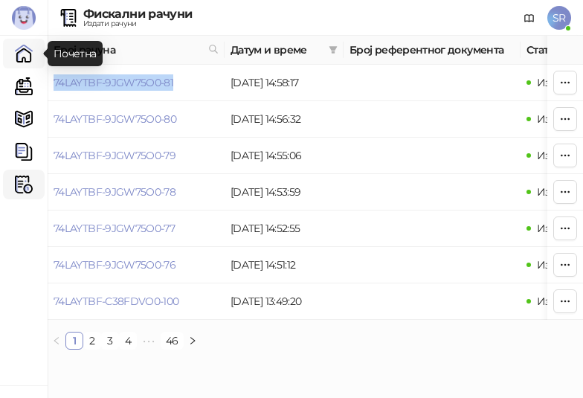
click at [27, 48] on link "Почетна" at bounding box center [24, 54] width 30 height 30
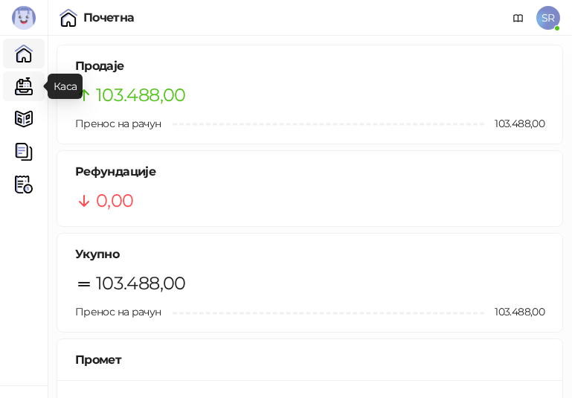
click at [26, 88] on link "Каса" at bounding box center [24, 86] width 30 height 30
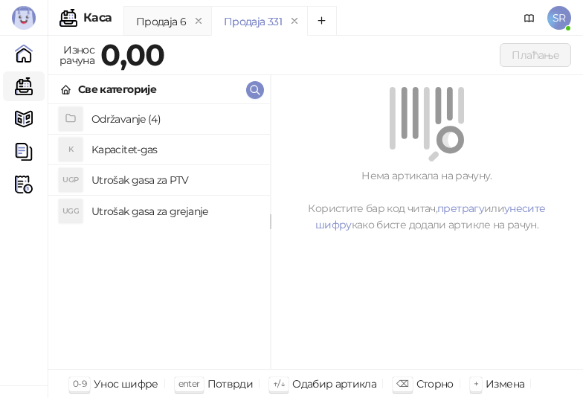
click at [130, 115] on h4 "Održavanje (4)" at bounding box center [174, 119] width 167 height 24
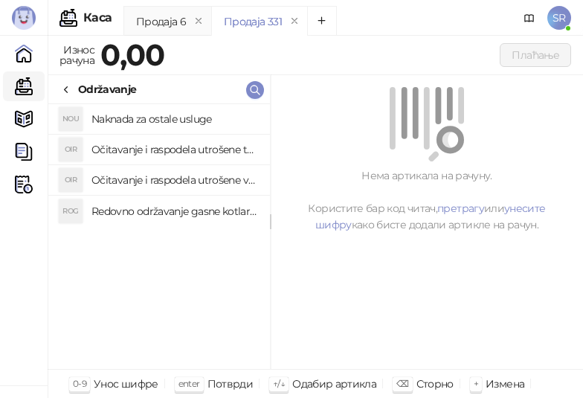
click at [178, 206] on h4 "Redovno održavanje gasne kotlarnice" at bounding box center [174, 211] width 167 height 24
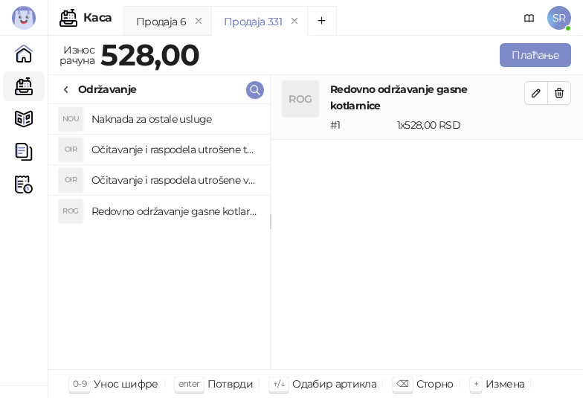
click at [185, 184] on h4 "Očitavanje i raspodela utrošene vode za PTV" at bounding box center [174, 180] width 167 height 24
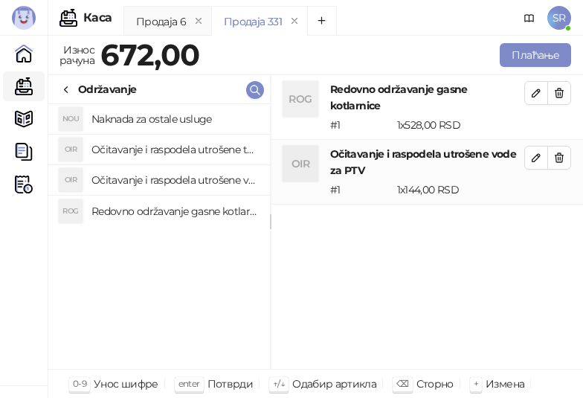
click at [185, 146] on h4 "Očitavanje i raspodela utrošene toplotne energije" at bounding box center [174, 150] width 167 height 24
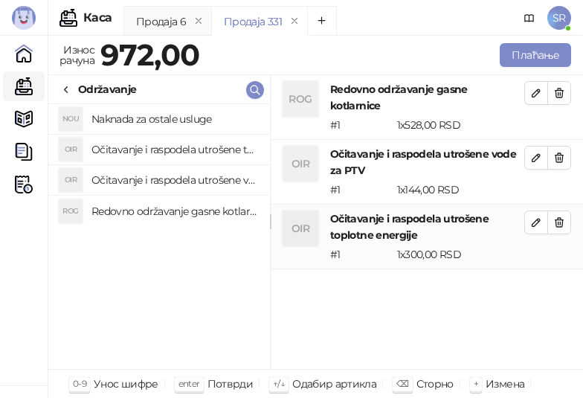
click at [180, 120] on h4 "Naknada za ostale usluge" at bounding box center [174, 119] width 167 height 24
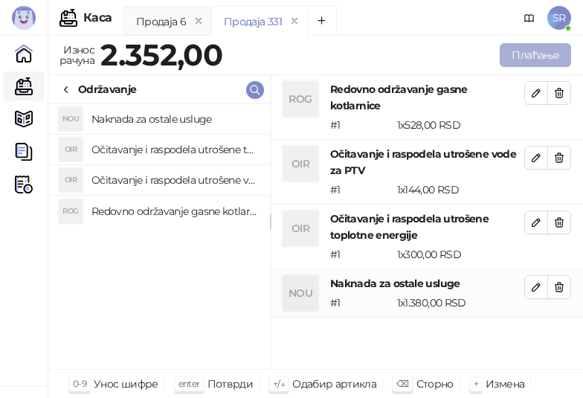
click at [513, 55] on button "Плаћање" at bounding box center [535, 55] width 71 height 24
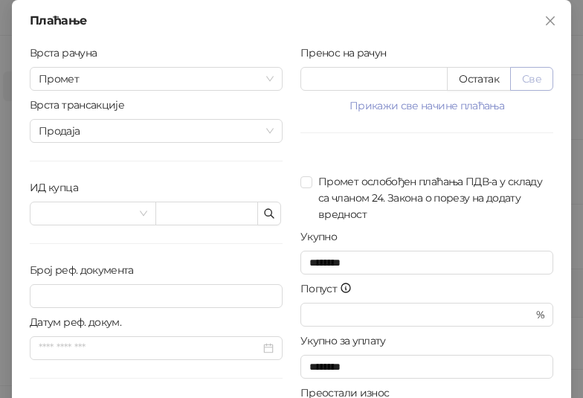
click at [533, 74] on button "Све" at bounding box center [531, 79] width 43 height 24
type input "****"
click at [274, 211] on button "button" at bounding box center [269, 213] width 24 height 24
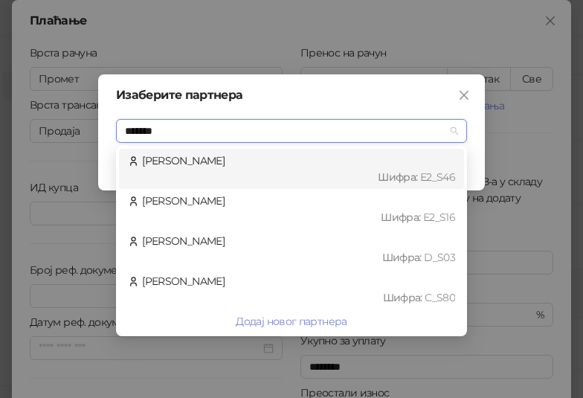
type input "********"
click at [278, 167] on div "[PERSON_NAME] : Е2_S46" at bounding box center [291, 168] width 327 height 33
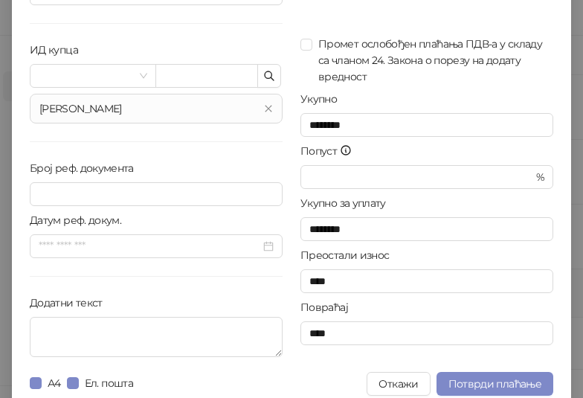
scroll to position [150, 0]
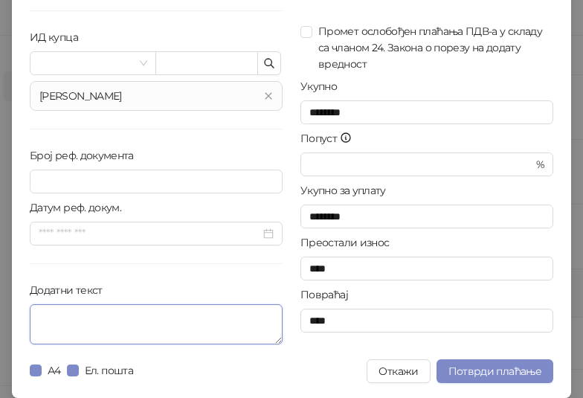
click at [120, 320] on textarea "Додатни текст" at bounding box center [156, 324] width 253 height 40
paste textarea "**********"
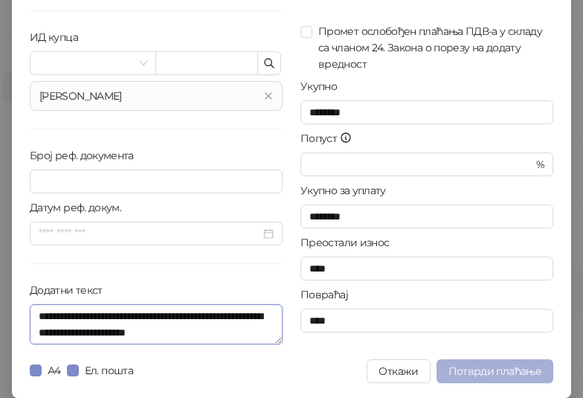
type textarea "**********"
click at [481, 366] on span "Потврди плаћање" at bounding box center [494, 370] width 93 height 13
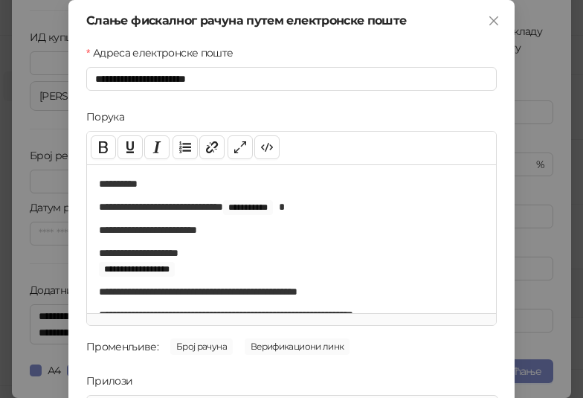
scroll to position [213, 0]
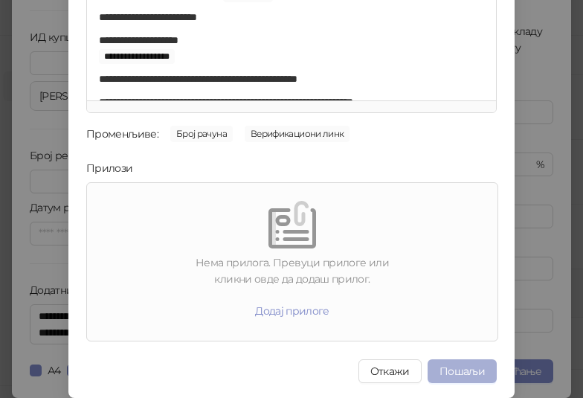
click at [467, 367] on button "Пошаљи" at bounding box center [461, 371] width 69 height 24
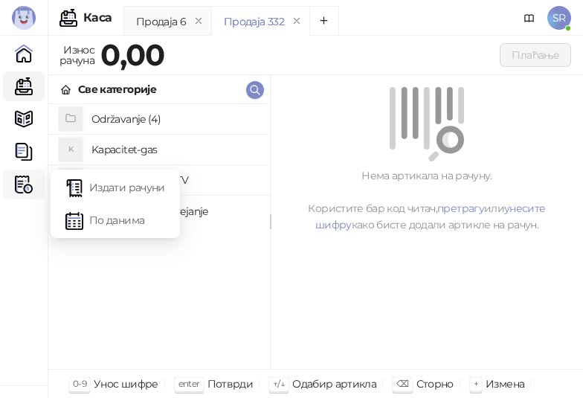
click at [29, 184] on icon at bounding box center [28, 184] width 7 height 0
click at [107, 187] on link "Издати рачуни" at bounding box center [115, 187] width 100 height 30
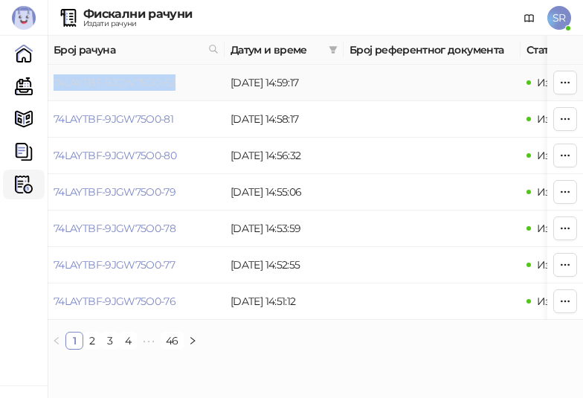
drag, startPoint x: 191, startPoint y: 85, endPoint x: 54, endPoint y: 83, distance: 137.6
click at [54, 83] on td "74LAYTBF-9JGW75O0-82" at bounding box center [136, 83] width 177 height 36
copy link "74LAYTBF-9JGW75O0-82"
click at [30, 87] on link "Каса" at bounding box center [24, 86] width 30 height 30
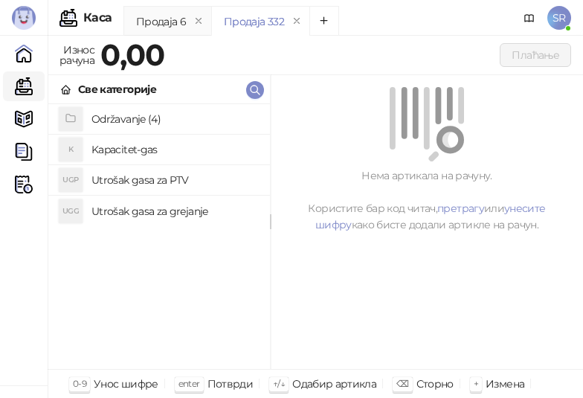
click at [147, 210] on h4 "Utrošak gasa za grejanje" at bounding box center [174, 211] width 167 height 24
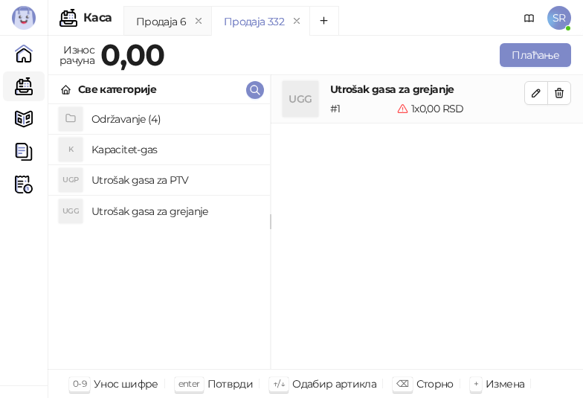
click at [142, 181] on h4 "Utrošak gasa za PTV" at bounding box center [174, 180] width 167 height 24
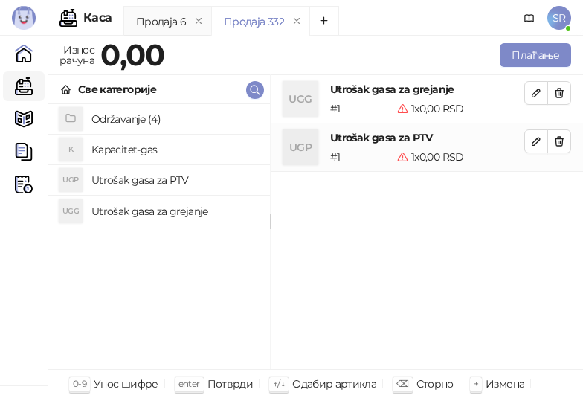
click at [139, 151] on h4 "Kapacitet-gas" at bounding box center [174, 150] width 167 height 24
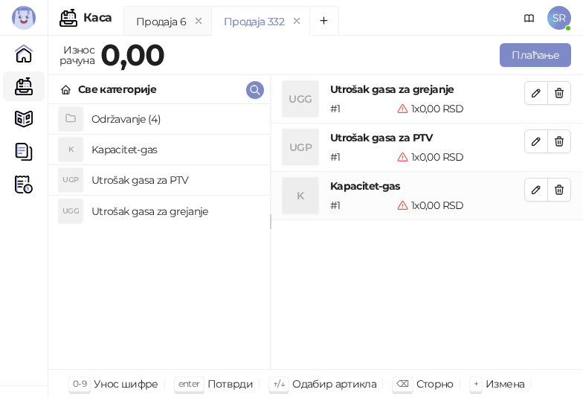
click at [126, 113] on h4 "Održavanje (4)" at bounding box center [174, 119] width 167 height 24
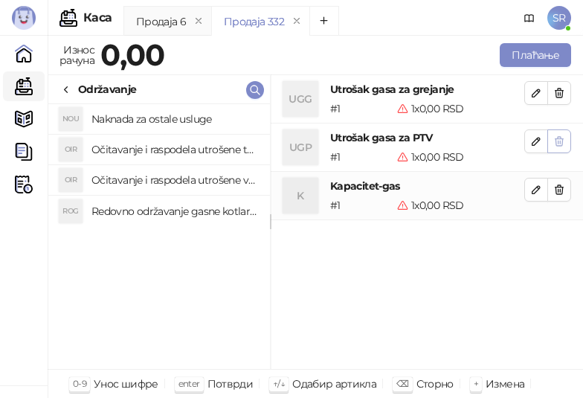
click at [562, 141] on icon "button" at bounding box center [559, 141] width 8 height 9
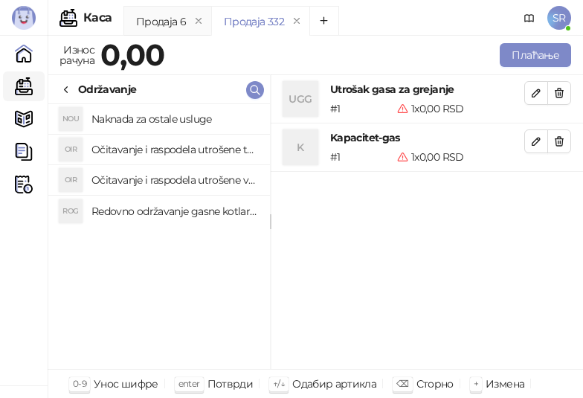
drag, startPoint x: 562, startPoint y: 145, endPoint x: 561, endPoint y: 135, distance: 9.8
click at [562, 144] on icon "button" at bounding box center [559, 141] width 8 height 9
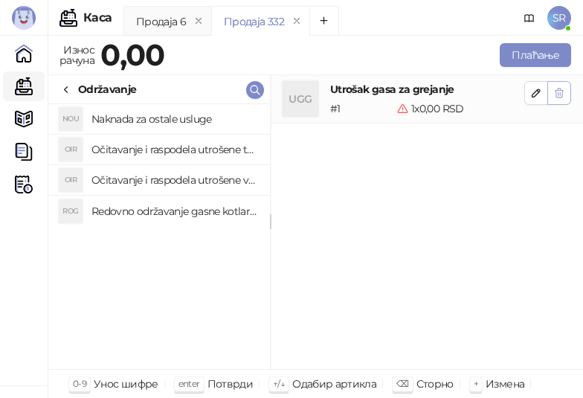
click at [559, 99] on span "button" at bounding box center [559, 92] width 12 height 14
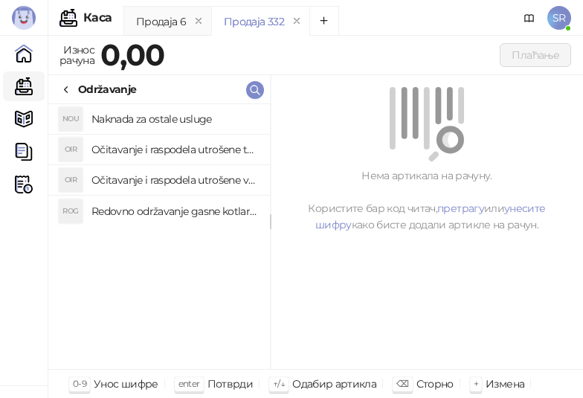
click at [167, 213] on h4 "Redovno održavanje gasne kotlarnice" at bounding box center [174, 211] width 167 height 24
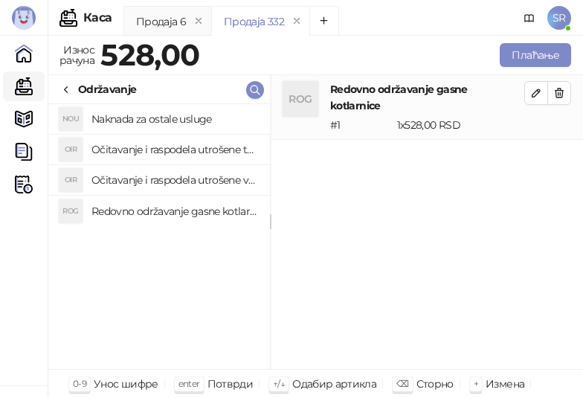
click at [162, 178] on h4 "Očitavanje i raspodela utrošene vode za PTV" at bounding box center [174, 180] width 167 height 24
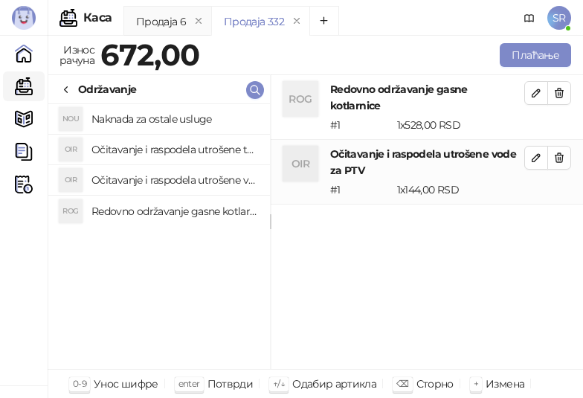
click at [154, 153] on h4 "Očitavanje i raspodela utrošene toplotne energije" at bounding box center [174, 150] width 167 height 24
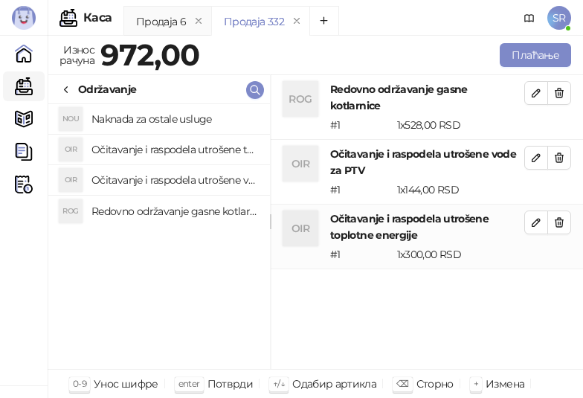
click at [150, 121] on h4 "Naknada za ostale usluge" at bounding box center [174, 119] width 167 height 24
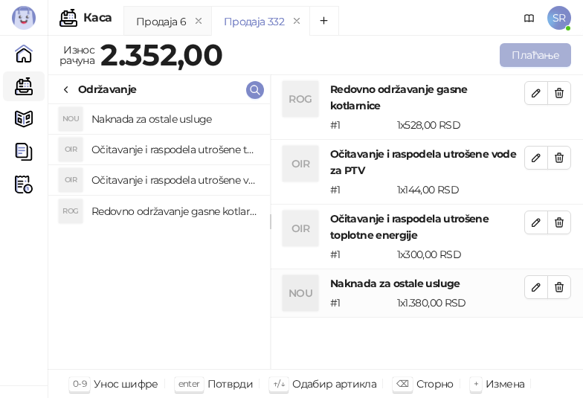
click at [519, 48] on button "Плаћање" at bounding box center [535, 55] width 71 height 24
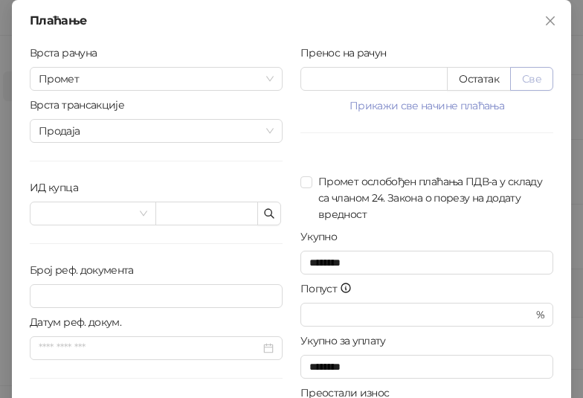
click at [526, 72] on button "Све" at bounding box center [531, 79] width 43 height 24
type input "****"
click at [268, 216] on icon "button" at bounding box center [269, 213] width 12 height 12
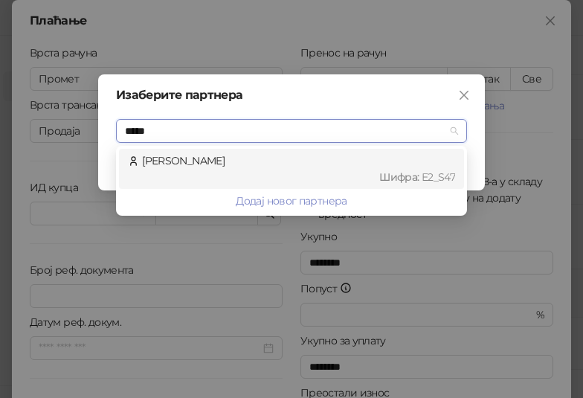
type input "******"
click at [242, 173] on div "Шифра : Е2_S47" at bounding box center [298, 177] width 313 height 16
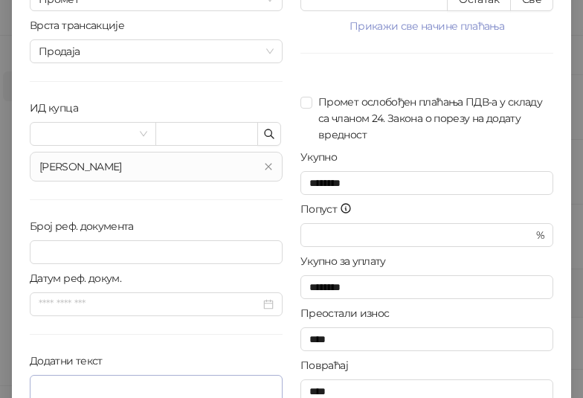
scroll to position [150, 0]
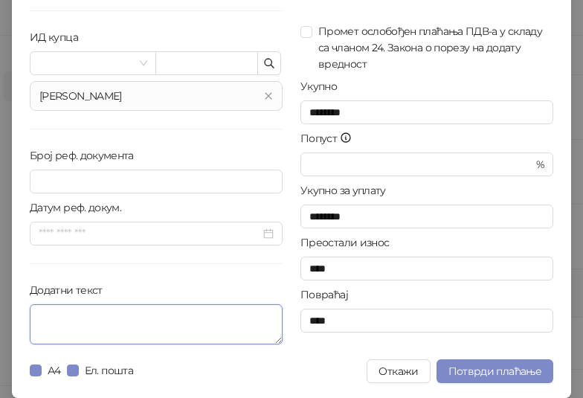
click at [162, 317] on textarea "Додатни текст" at bounding box center [156, 324] width 253 height 40
paste textarea "**********"
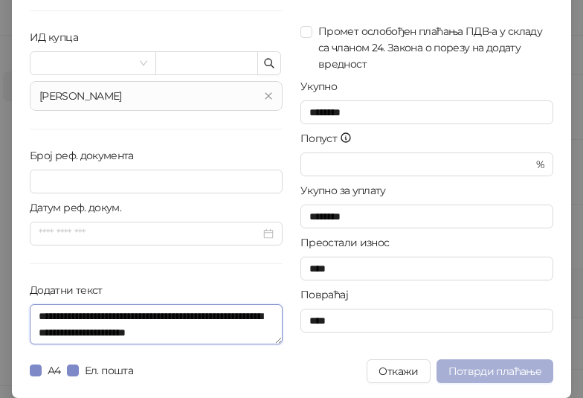
type textarea "**********"
click at [484, 371] on span "Потврди плаћање" at bounding box center [494, 370] width 93 height 13
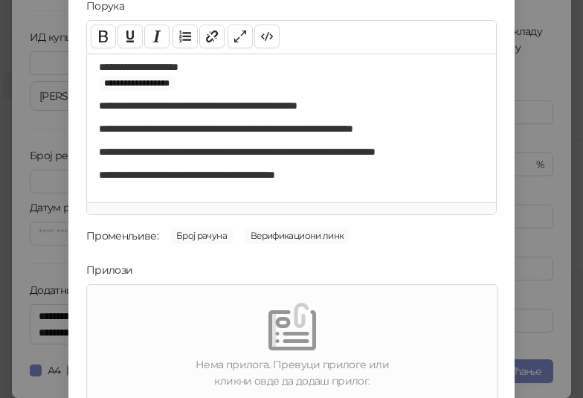
scroll to position [213, 0]
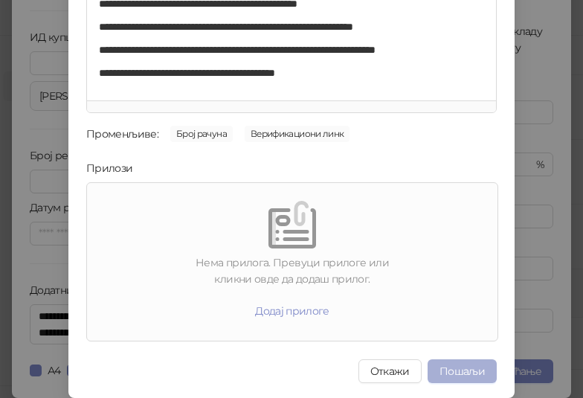
click at [449, 366] on button "Пошаљи" at bounding box center [461, 371] width 69 height 24
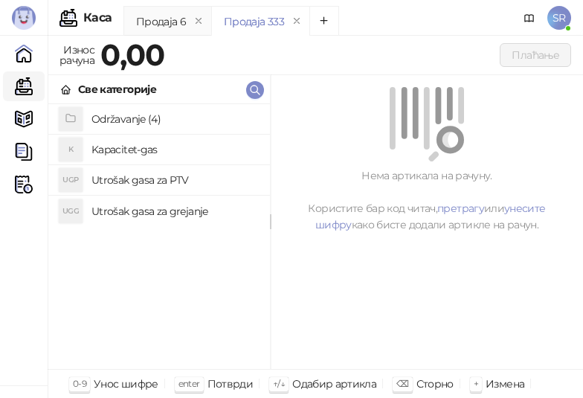
click at [115, 120] on h4 "Održavanje (4)" at bounding box center [174, 119] width 167 height 24
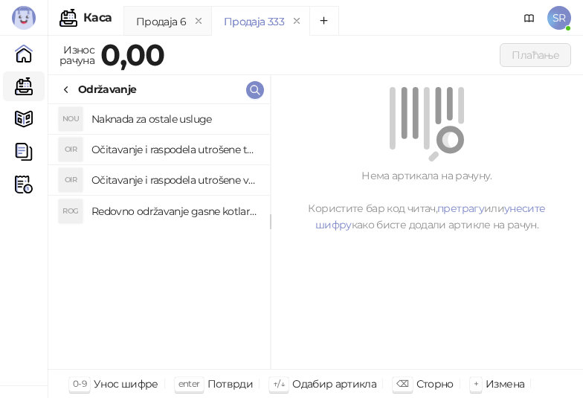
click at [196, 210] on h4 "Redovno održavanje gasne kotlarnice" at bounding box center [174, 211] width 167 height 24
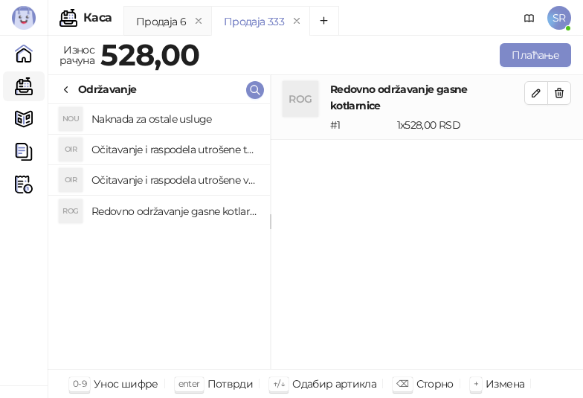
click at [191, 173] on h4 "Očitavanje i raspodela utrošene vode za PTV" at bounding box center [174, 180] width 167 height 24
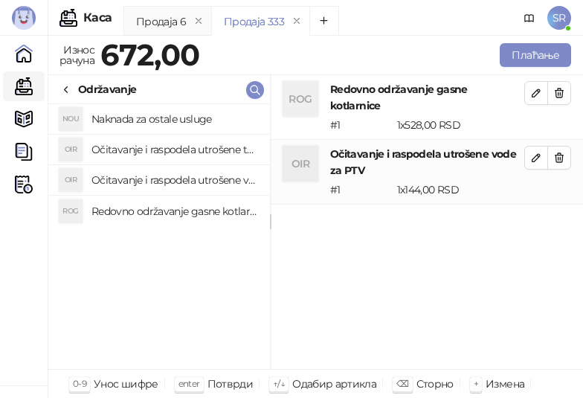
click at [184, 148] on h4 "Očitavanje i raspodela utrošene toplotne energije" at bounding box center [174, 150] width 167 height 24
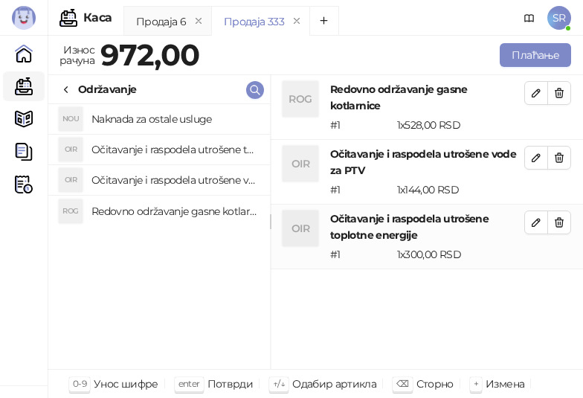
click at [178, 119] on h4 "Naknada za ostale usluge" at bounding box center [174, 119] width 167 height 24
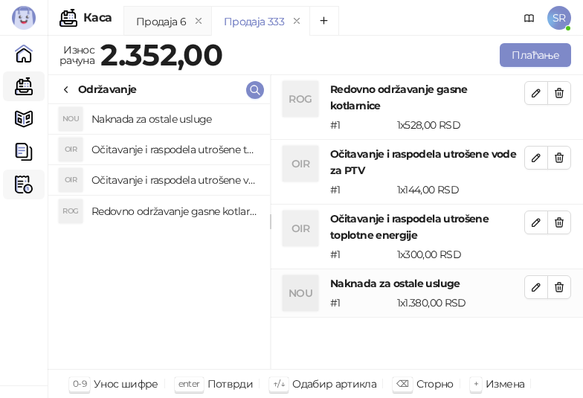
click at [24, 184] on img at bounding box center [24, 184] width 18 height 18
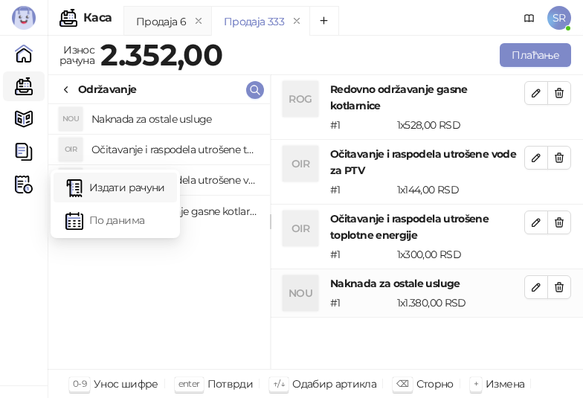
click at [88, 178] on link "Издати рачуни" at bounding box center [115, 187] width 100 height 30
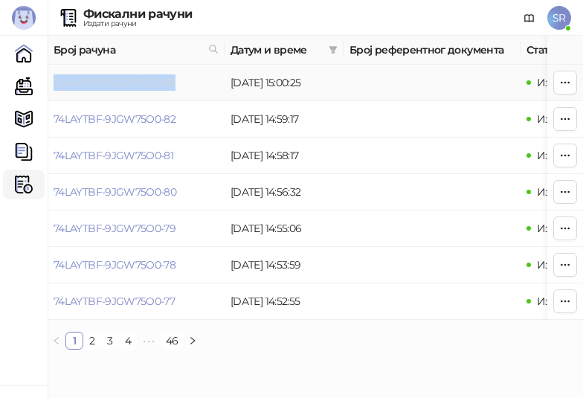
drag, startPoint x: 197, startPoint y: 79, endPoint x: 55, endPoint y: 84, distance: 142.1
click at [55, 84] on td "74LAYTBF-9JGW75O0-83" at bounding box center [136, 83] width 177 height 36
copy link "74LAYTBF-9JGW75O0-83"
click at [23, 84] on link "Каса" at bounding box center [24, 86] width 30 height 30
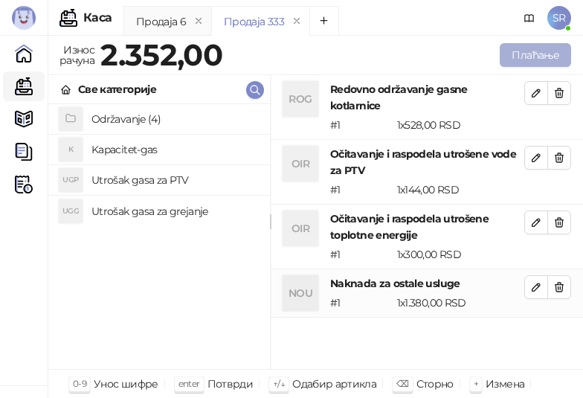
click at [511, 54] on button "Плаћање" at bounding box center [535, 55] width 71 height 24
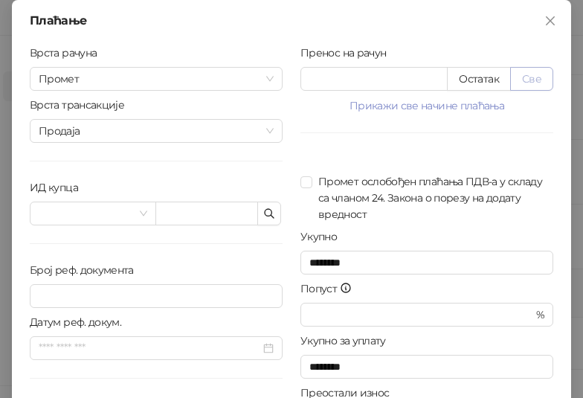
click at [533, 77] on button "Све" at bounding box center [531, 79] width 43 height 24
type input "****"
click at [264, 211] on icon "button" at bounding box center [269, 213] width 12 height 12
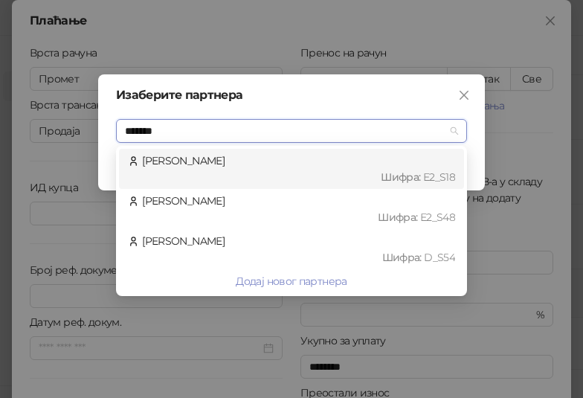
type input "********"
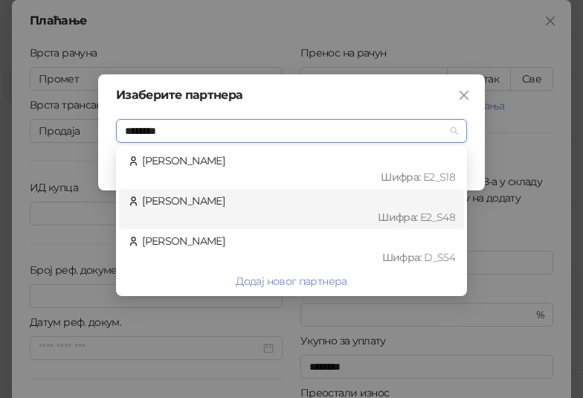
click at [262, 201] on div "[PERSON_NAME] : Е2_S48" at bounding box center [291, 209] width 327 height 33
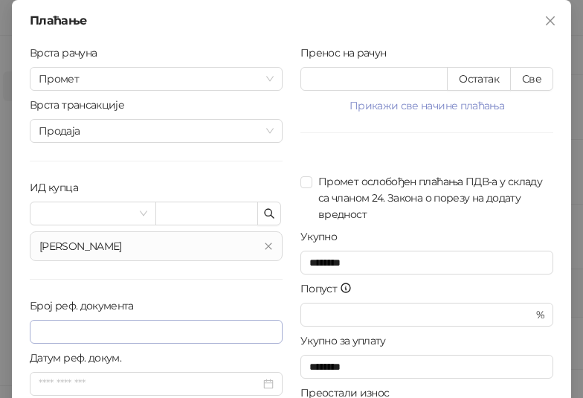
scroll to position [150, 0]
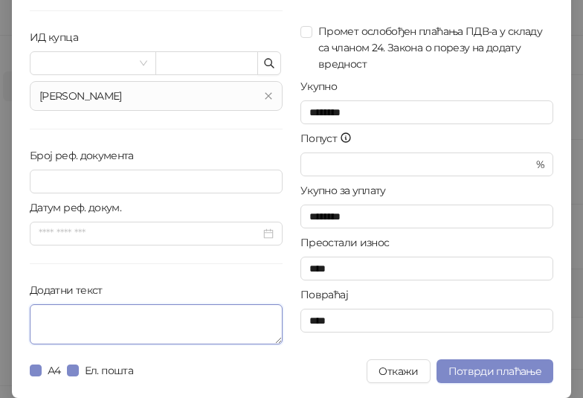
click at [218, 330] on textarea "Додатни текст" at bounding box center [156, 324] width 253 height 40
paste textarea "**********"
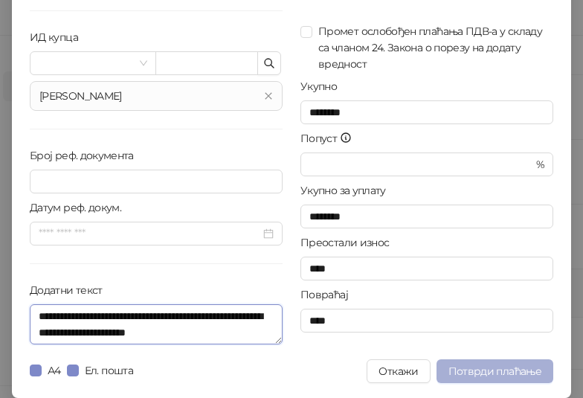
type textarea "**********"
click at [497, 372] on span "Потврди плаћање" at bounding box center [494, 370] width 93 height 13
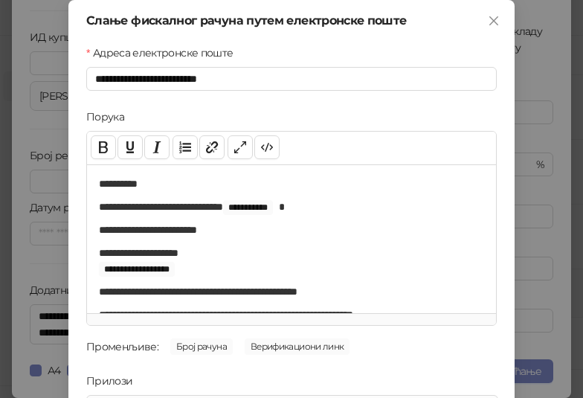
scroll to position [213, 0]
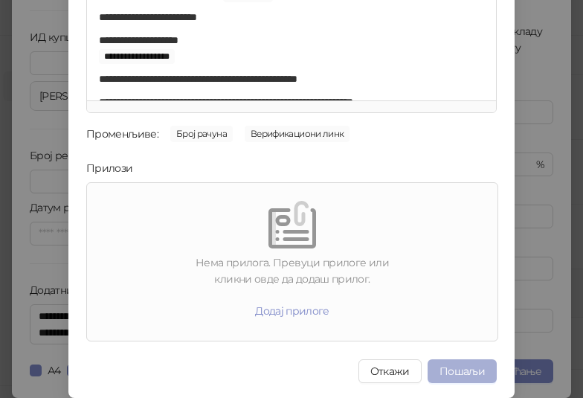
click at [463, 365] on button "Пошаљи" at bounding box center [461, 371] width 69 height 24
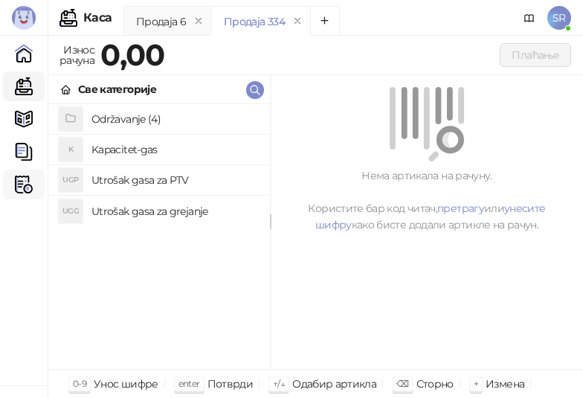
click at [33, 186] on div "Фискални рачуни" at bounding box center [24, 185] width 30 height 30
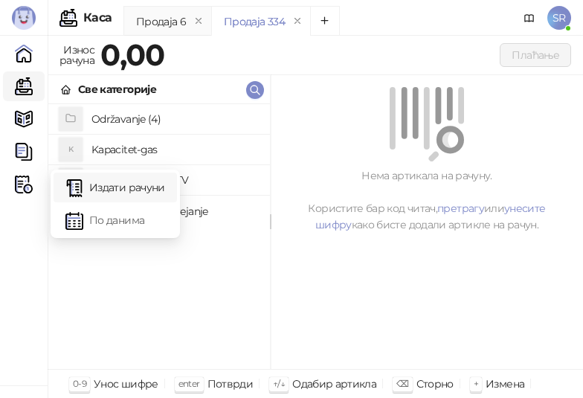
click at [117, 185] on link "Издати рачуни" at bounding box center [115, 187] width 100 height 30
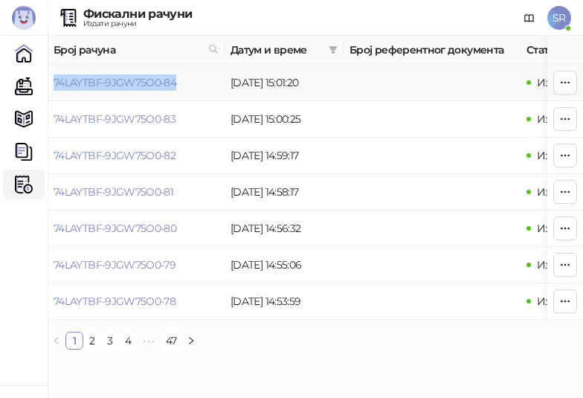
drag, startPoint x: 181, startPoint y: 81, endPoint x: 56, endPoint y: 96, distance: 125.8
click at [56, 96] on td "74LAYTBF-9JGW75O0-84" at bounding box center [136, 83] width 177 height 36
copy link "74LAYTBF-9JGW75O0-84"
click at [26, 80] on link "Каса" at bounding box center [24, 86] width 30 height 30
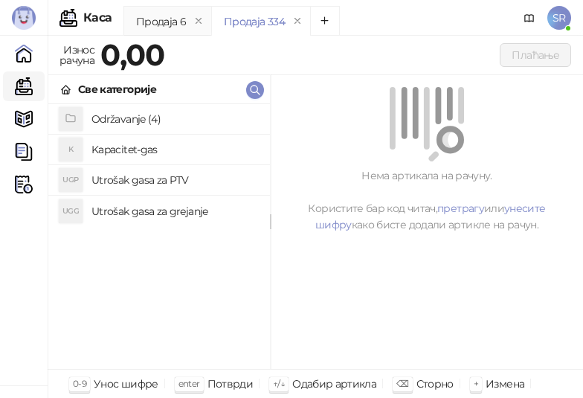
click at [145, 119] on h4 "Održavanje (4)" at bounding box center [174, 119] width 167 height 24
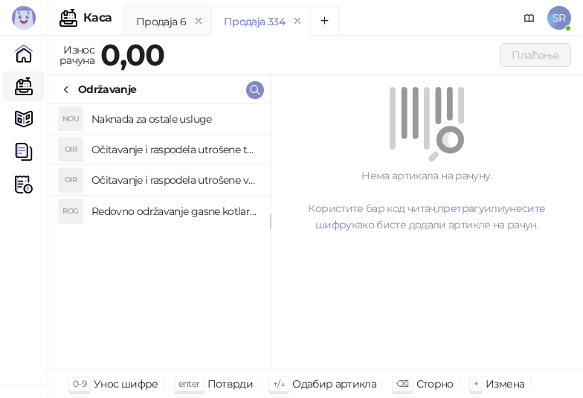
click at [178, 216] on h4 "Redovno održavanje gasne kotlarnice" at bounding box center [174, 211] width 167 height 24
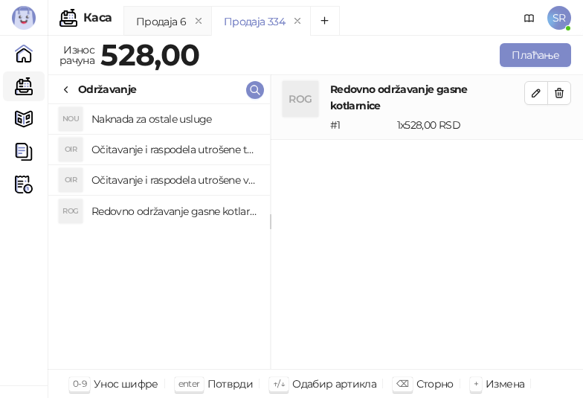
click at [170, 183] on h4 "Očitavanje i raspodela utrošene vode za PTV" at bounding box center [174, 180] width 167 height 24
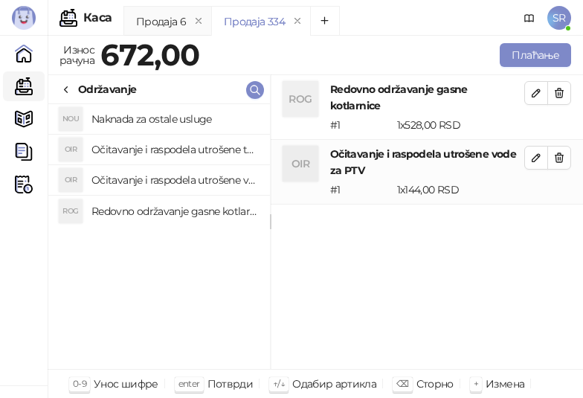
click at [161, 144] on h4 "Očitavanje i raspodela utrošene toplotne energije" at bounding box center [174, 150] width 167 height 24
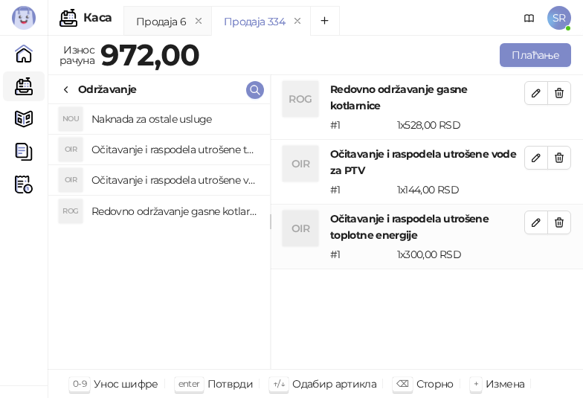
click at [161, 113] on h4 "Naknada za ostale usluge" at bounding box center [174, 119] width 167 height 24
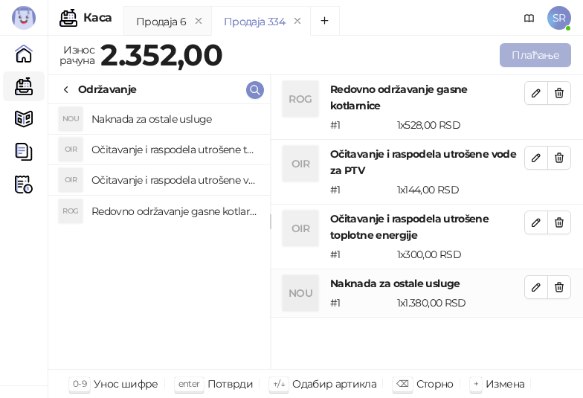
click at [522, 59] on button "Плаћање" at bounding box center [535, 55] width 71 height 24
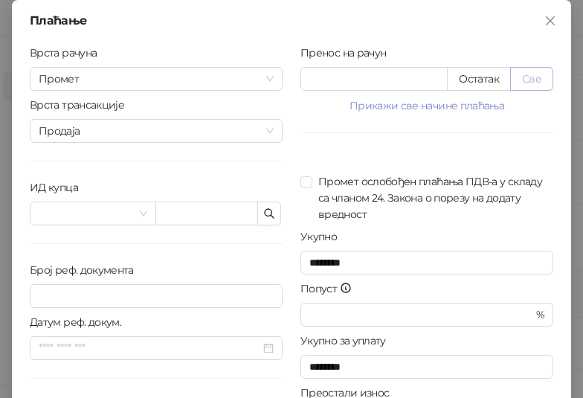
click at [526, 80] on button "Све" at bounding box center [531, 79] width 43 height 24
type input "****"
click at [263, 216] on icon "button" at bounding box center [269, 213] width 12 height 12
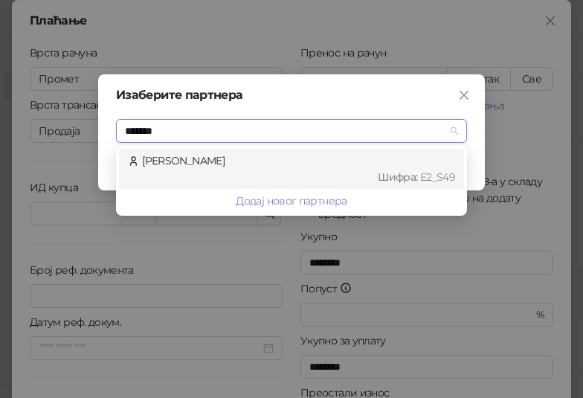
type input "********"
click at [320, 151] on div "[PERSON_NAME] : Е2_S49" at bounding box center [291, 169] width 345 height 40
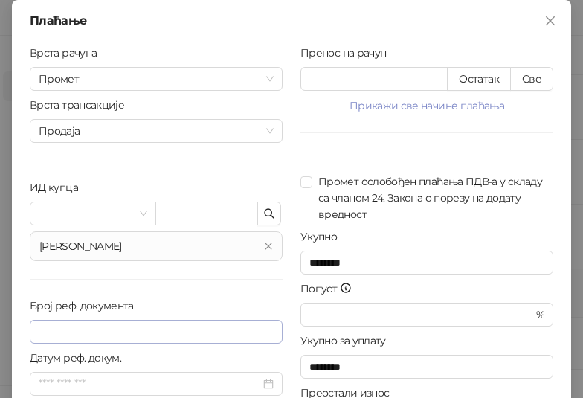
scroll to position [150, 0]
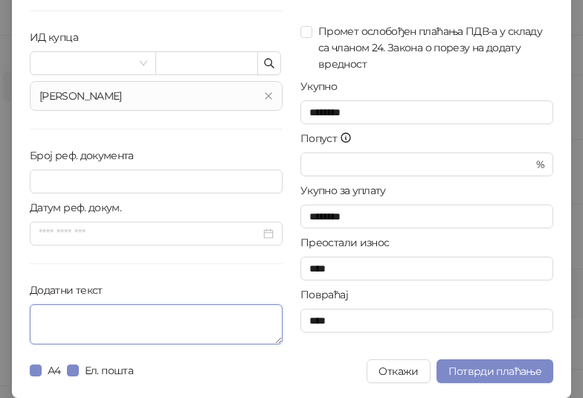
click at [139, 322] on textarea "Додатни текст" at bounding box center [156, 324] width 253 height 40
paste textarea "**********"
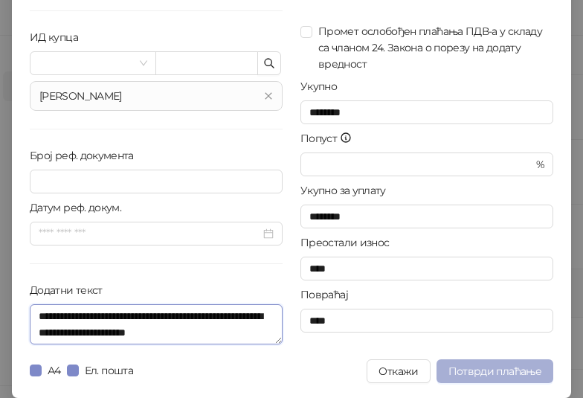
type textarea "**********"
click at [477, 371] on span "Потврди плаћање" at bounding box center [494, 370] width 93 height 13
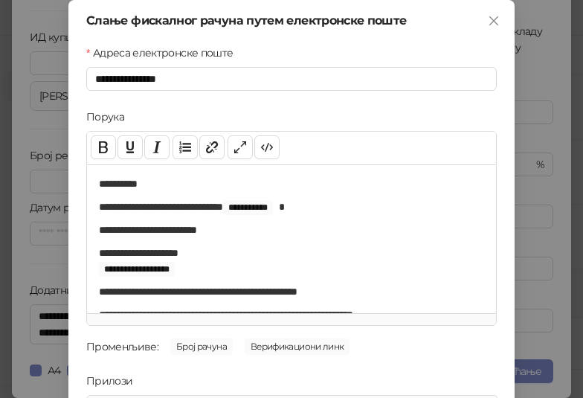
scroll to position [213, 0]
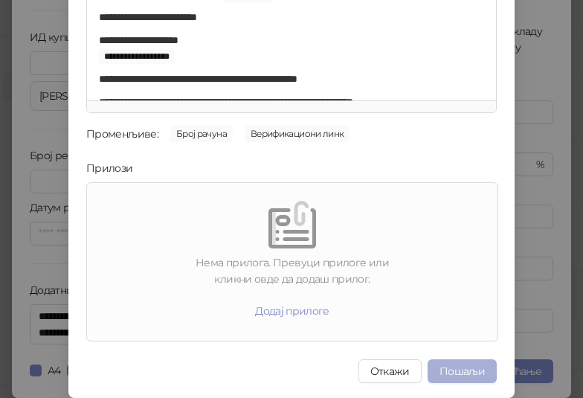
click at [452, 364] on button "Пошаљи" at bounding box center [461, 371] width 69 height 24
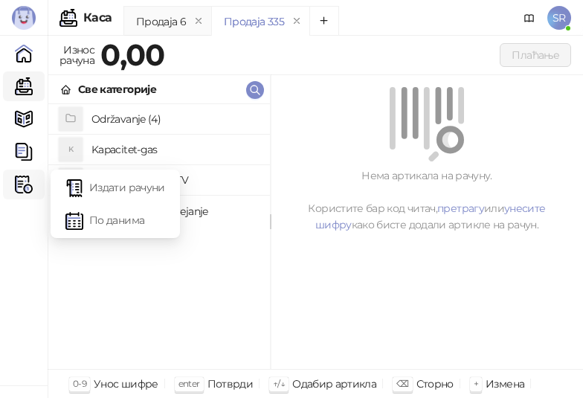
click at [23, 186] on img at bounding box center [24, 184] width 18 height 18
click at [112, 181] on link "Издати рачуни" at bounding box center [115, 187] width 100 height 30
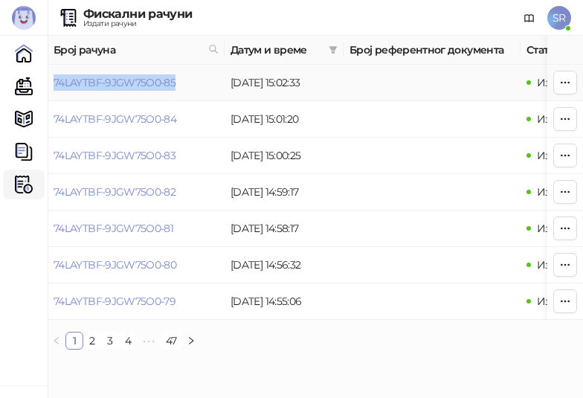
drag, startPoint x: 191, startPoint y: 82, endPoint x: 54, endPoint y: 89, distance: 137.7
click at [54, 89] on td "74LAYTBF-9JGW75O0-85" at bounding box center [136, 83] width 177 height 36
copy link "74LAYTBF-9JGW75O0-85"
click at [32, 88] on link "Каса" at bounding box center [24, 86] width 30 height 30
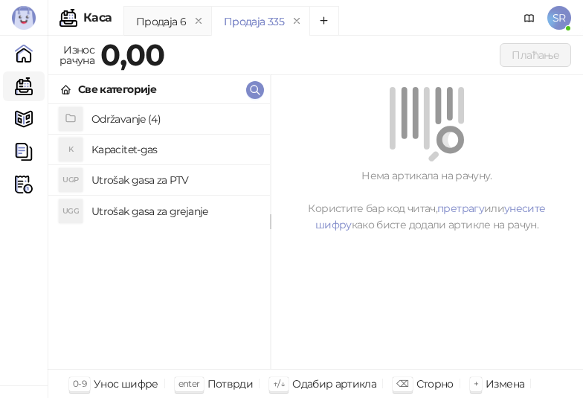
click at [143, 123] on h4 "Održavanje (4)" at bounding box center [174, 119] width 167 height 24
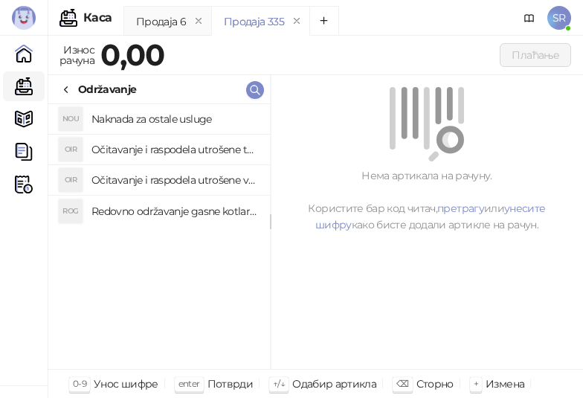
click at [168, 210] on h4 "Redovno održavanje gasne kotlarnice" at bounding box center [174, 211] width 167 height 24
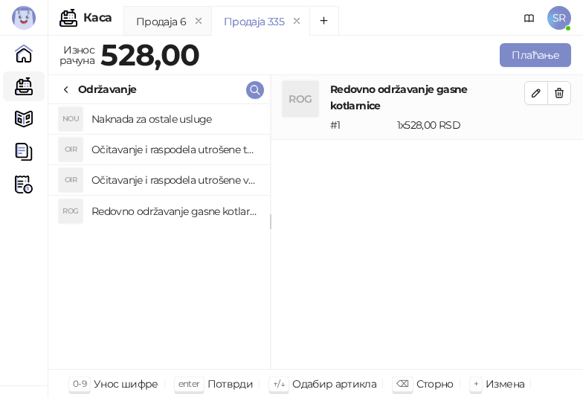
click at [171, 181] on h4 "Očitavanje i raspodela utrošene vode za PTV" at bounding box center [174, 180] width 167 height 24
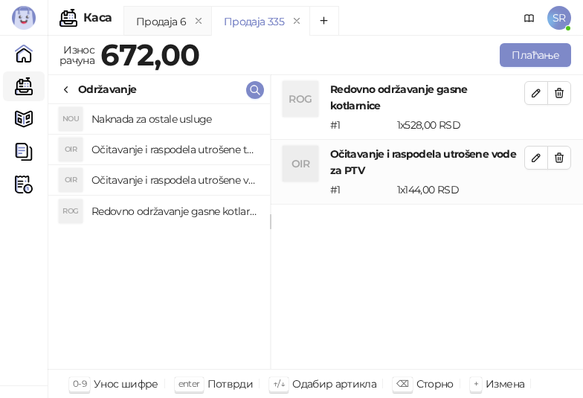
click at [171, 146] on h4 "Očitavanje i raspodela utrošene toplotne energije" at bounding box center [174, 150] width 167 height 24
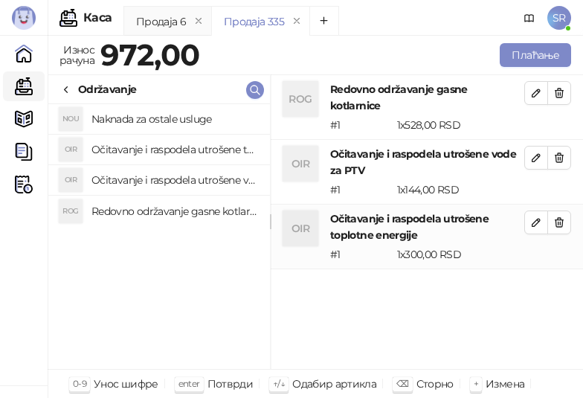
click at [161, 118] on h4 "Naknada za ostale usluge" at bounding box center [174, 119] width 167 height 24
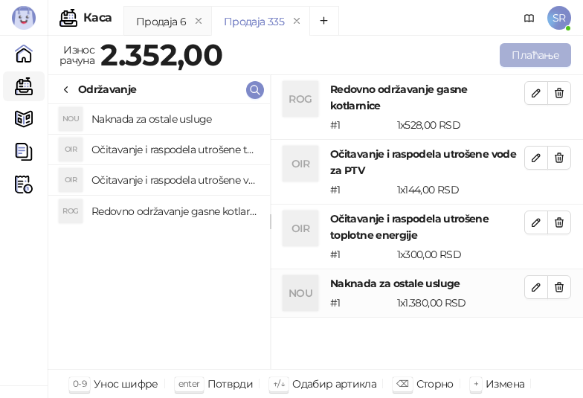
click at [517, 54] on button "Плаћање" at bounding box center [535, 55] width 71 height 24
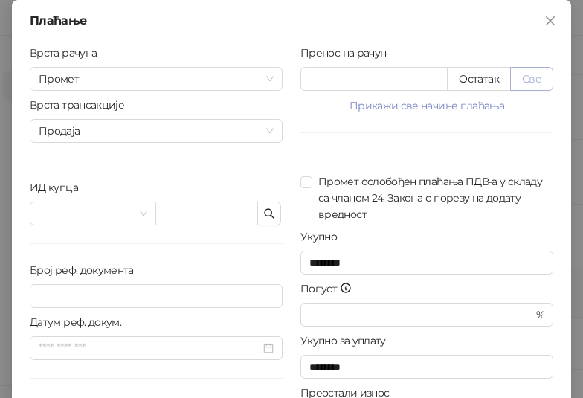
click at [538, 74] on button "Све" at bounding box center [531, 79] width 43 height 24
type input "****"
click at [265, 214] on icon "button" at bounding box center [269, 213] width 9 height 9
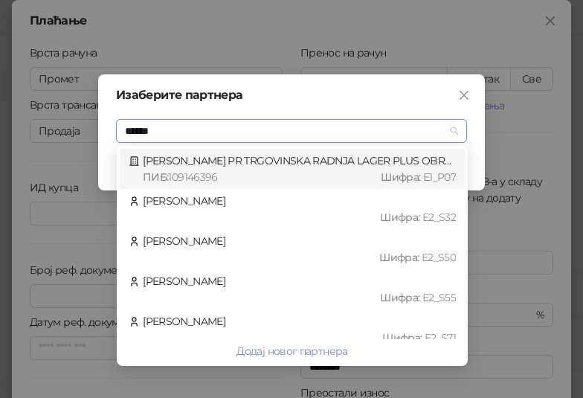
type input "*******"
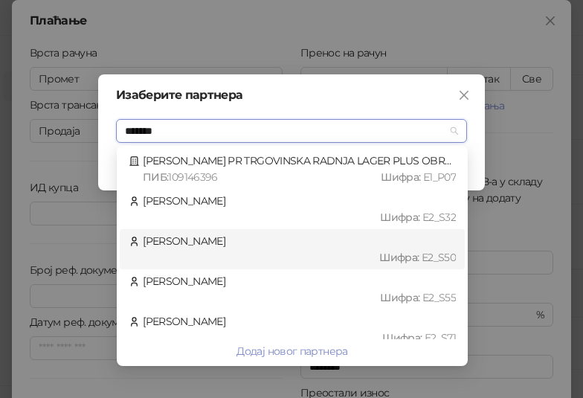
click at [238, 246] on div "[PERSON_NAME] : Е2_S50" at bounding box center [292, 249] width 327 height 33
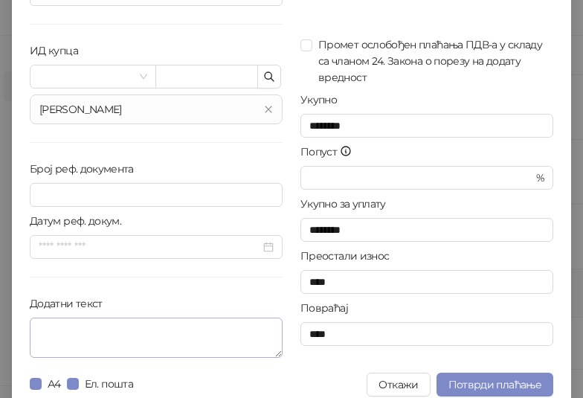
scroll to position [150, 0]
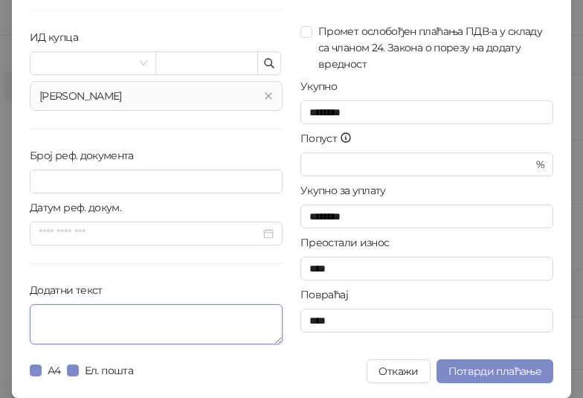
click at [78, 309] on textarea "Додатни текст" at bounding box center [156, 324] width 253 height 40
paste textarea "**********"
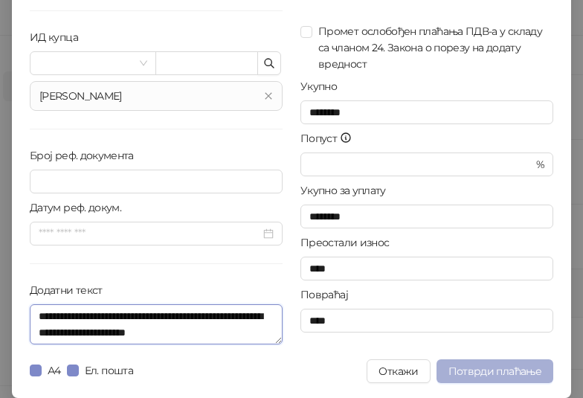
type textarea "**********"
click at [482, 371] on span "Потврди плаћање" at bounding box center [494, 370] width 93 height 13
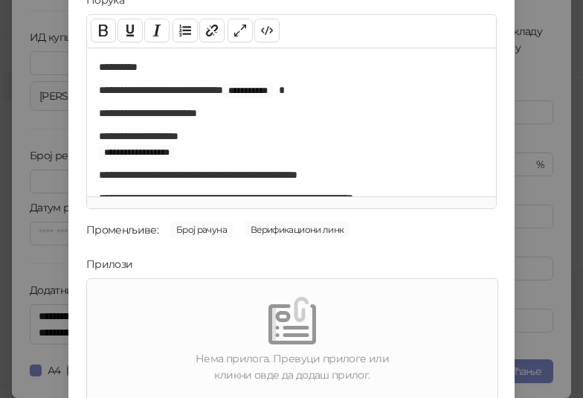
scroll to position [213, 0]
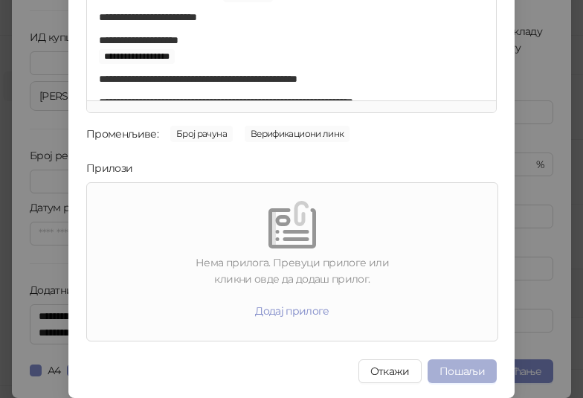
click at [453, 370] on button "Пошаљи" at bounding box center [461, 371] width 69 height 24
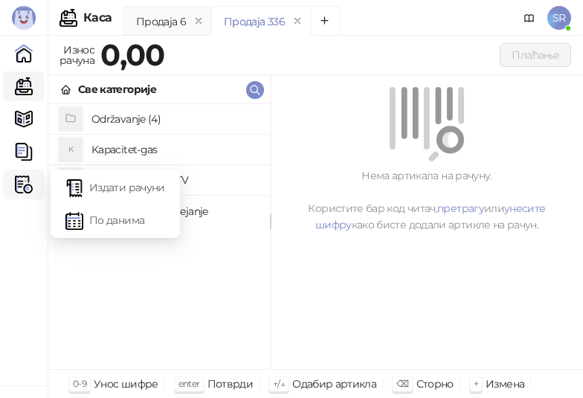
click at [18, 184] on img at bounding box center [24, 184] width 18 height 18
click at [90, 193] on link "Издати рачуни" at bounding box center [115, 187] width 100 height 30
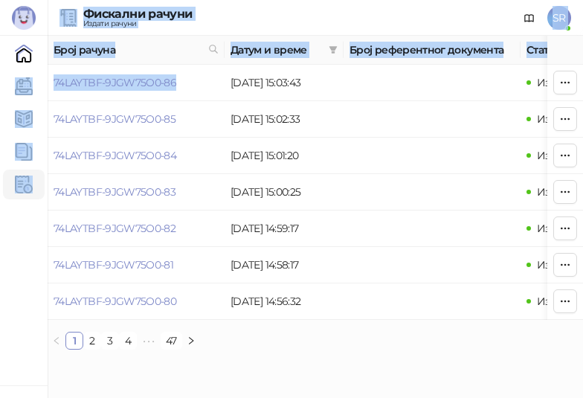
drag, startPoint x: 181, startPoint y: 84, endPoint x: 45, endPoint y: 93, distance: 137.1
click at [45, 93] on div "Бади 3.11.3-710c028 Почетна Каса Каталог Документи Фискални рачуни HEATING SERV…" at bounding box center [291, 180] width 583 height 361
click at [196, 81] on td "74LAYTBF-9JGW75O0-86" at bounding box center [136, 83] width 177 height 36
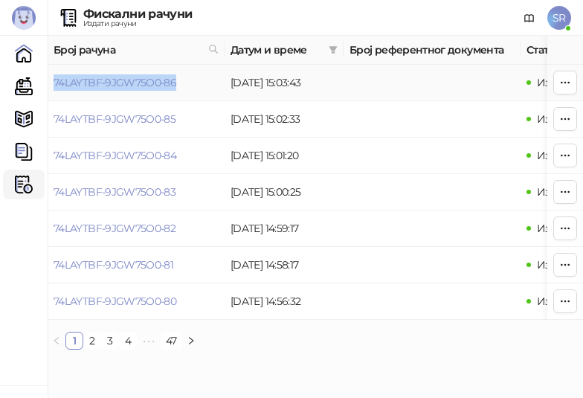
drag, startPoint x: 184, startPoint y: 86, endPoint x: 56, endPoint y: 93, distance: 128.0
click at [56, 93] on td "74LAYTBF-9JGW75O0-86" at bounding box center [136, 83] width 177 height 36
click at [23, 83] on link "Каса" at bounding box center [24, 86] width 30 height 30
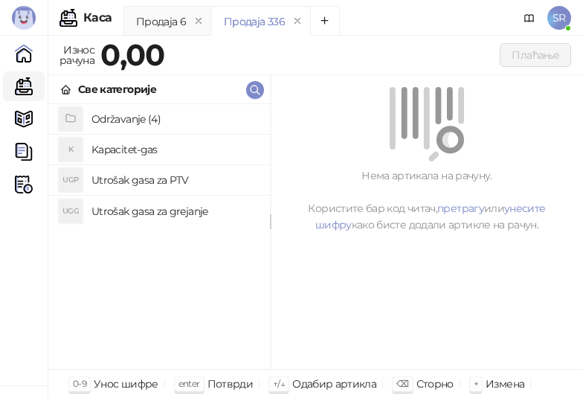
click at [141, 117] on h4 "Održavanje (4)" at bounding box center [174, 119] width 167 height 24
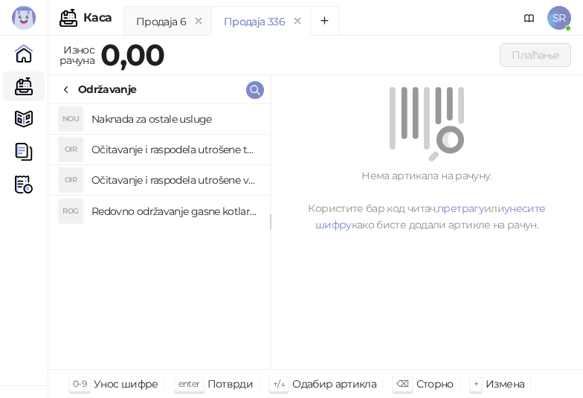
click at [177, 212] on h4 "Redovno održavanje gasne kotlarnice" at bounding box center [174, 211] width 167 height 24
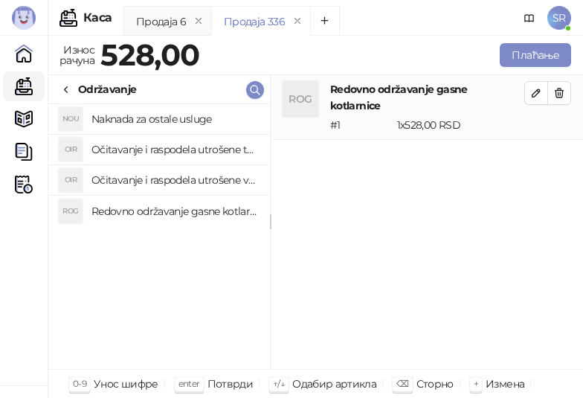
click at [170, 179] on h4 "Očitavanje i raspodela utrošene vode za PTV" at bounding box center [174, 180] width 167 height 24
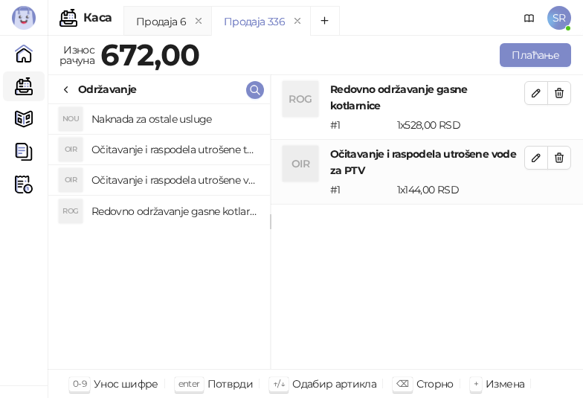
click at [164, 146] on h4 "Očitavanje i raspodela utrošene toplotne energije" at bounding box center [174, 150] width 167 height 24
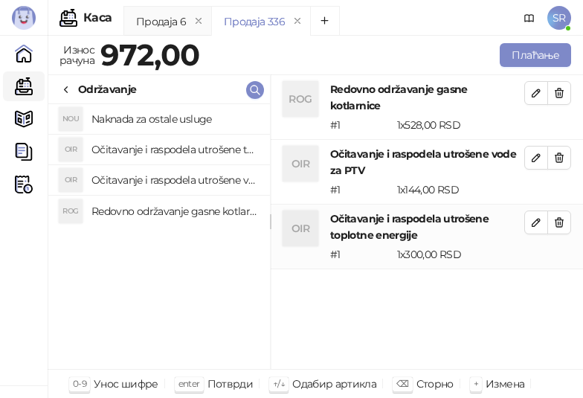
click at [156, 123] on h4 "Naknada za ostale usluge" at bounding box center [174, 119] width 167 height 24
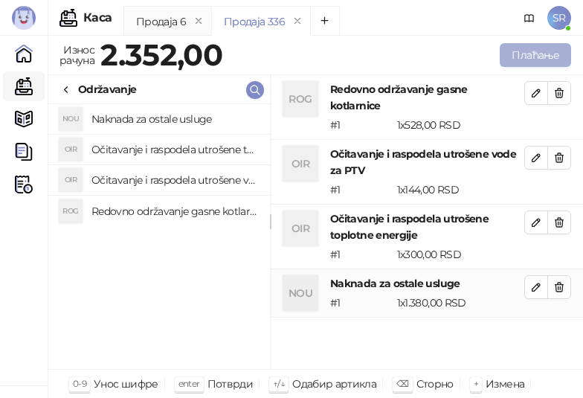
click at [508, 50] on button "Плаћање" at bounding box center [535, 55] width 71 height 24
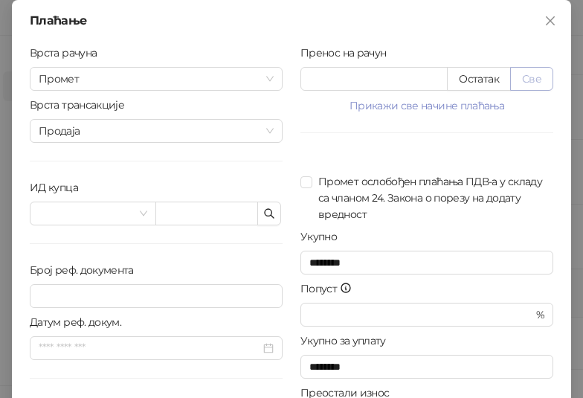
click at [536, 80] on button "Све" at bounding box center [531, 79] width 43 height 24
type input "****"
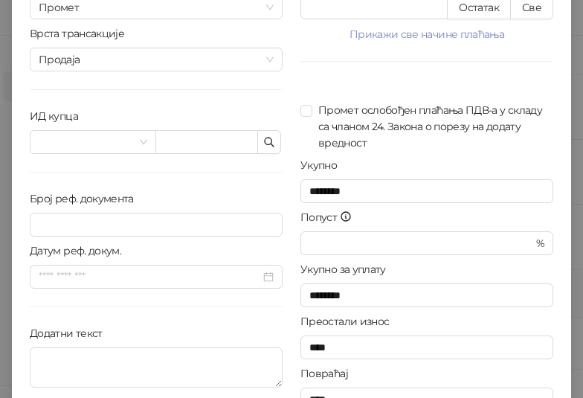
scroll to position [138, 0]
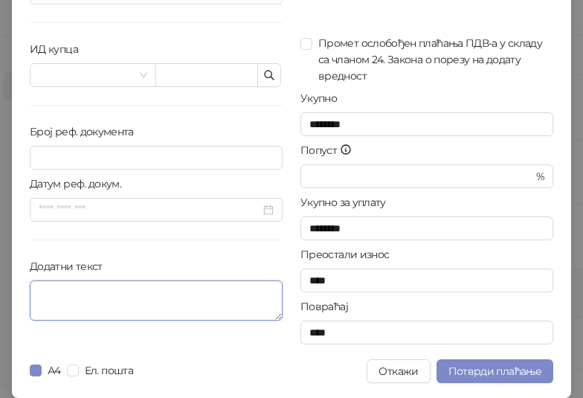
click at [111, 306] on textarea "Додатни текст" at bounding box center [156, 300] width 253 height 40
type textarea "*****"
drag, startPoint x: 103, startPoint y: 289, endPoint x: 25, endPoint y: 287, distance: 77.3
click at [30, 287] on textarea "*****" at bounding box center [156, 300] width 253 height 40
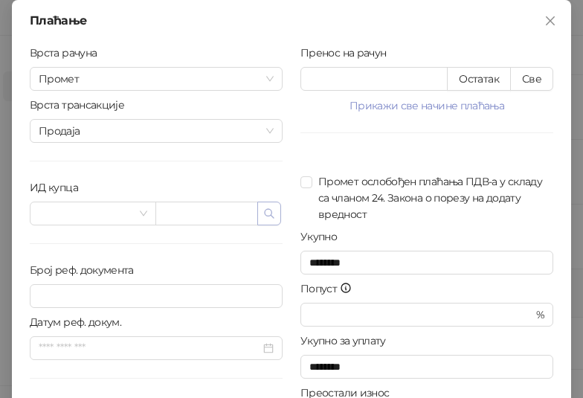
click at [268, 215] on icon "button" at bounding box center [269, 213] width 12 height 12
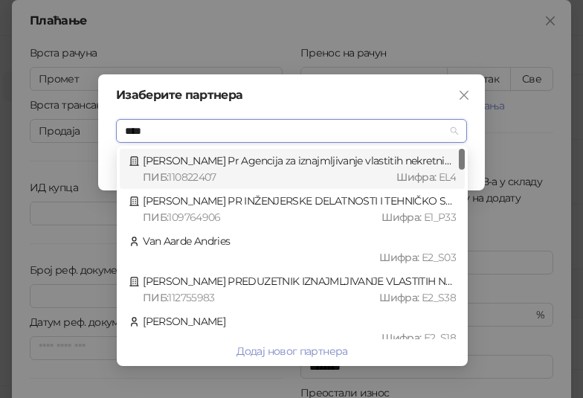
type input "*****"
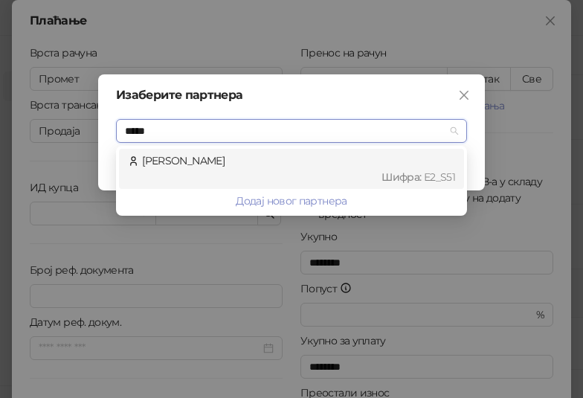
click at [213, 172] on div "Шифра : Е2_S51" at bounding box center [298, 177] width 313 height 16
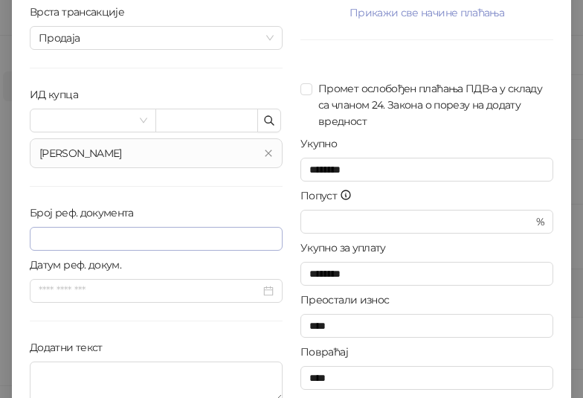
scroll to position [150, 0]
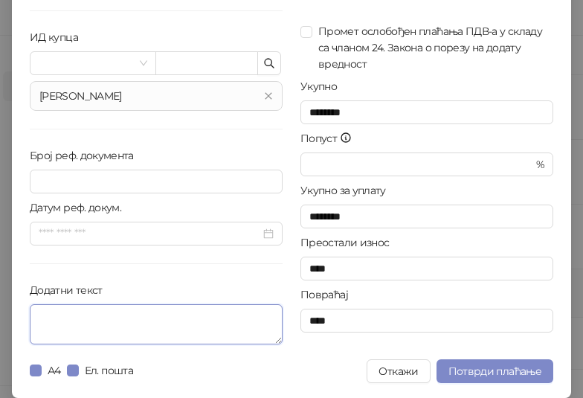
click at [83, 327] on textarea "Додатни текст" at bounding box center [156, 324] width 253 height 40
paste textarea "**********"
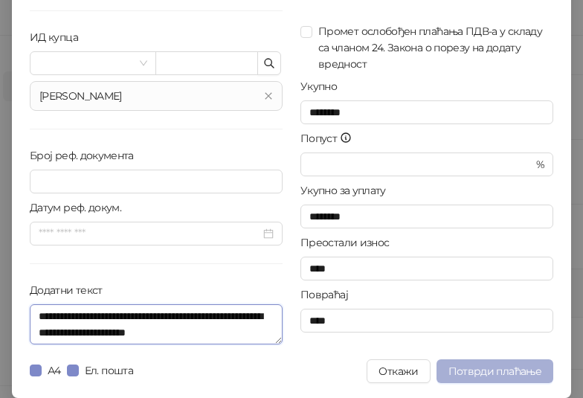
type textarea "**********"
click at [473, 370] on span "Потврди плаћање" at bounding box center [494, 370] width 93 height 13
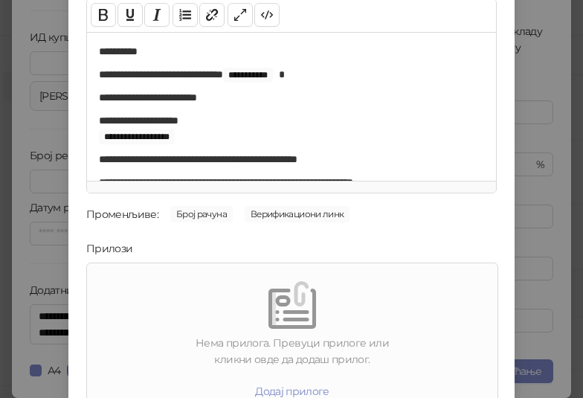
scroll to position [213, 0]
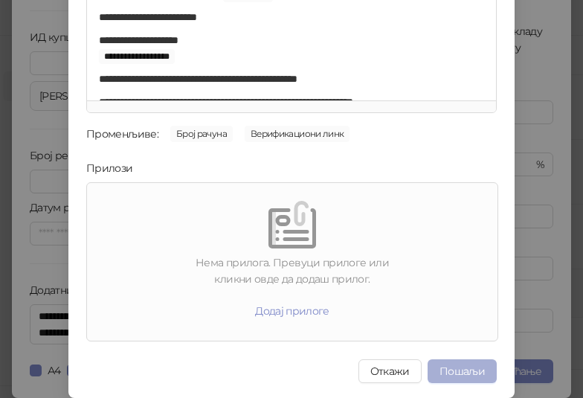
click at [460, 369] on button "Пошаљи" at bounding box center [461, 371] width 69 height 24
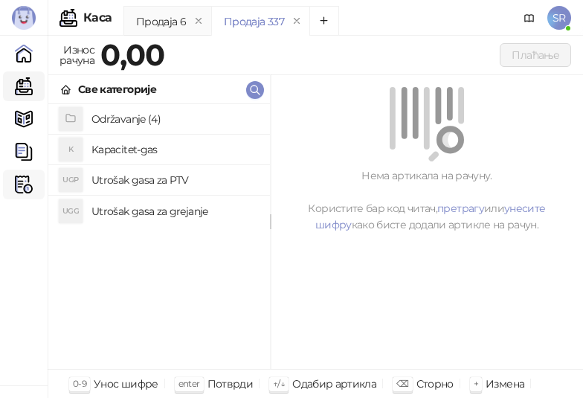
click at [25, 186] on img at bounding box center [24, 184] width 18 height 18
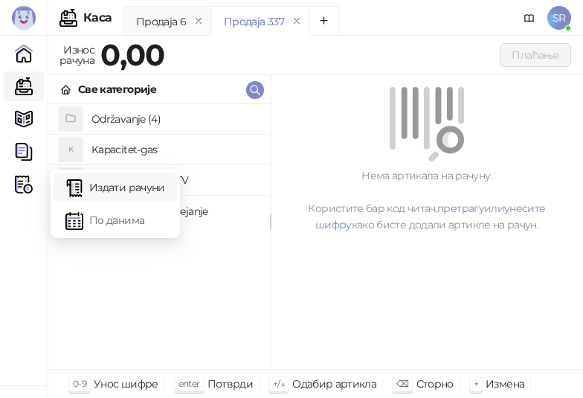
click at [128, 183] on link "Издати рачуни" at bounding box center [115, 187] width 100 height 30
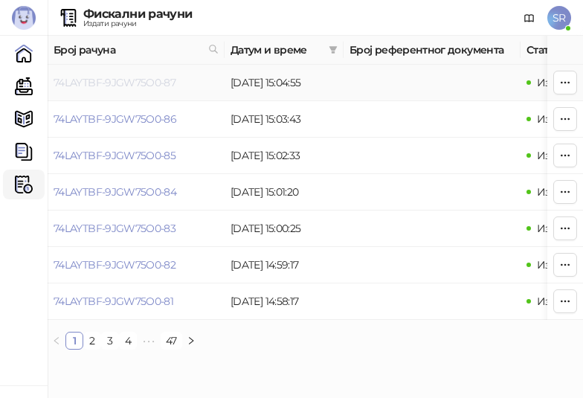
click at [167, 82] on link "74LAYTBF-9JGW75O0-87" at bounding box center [115, 82] width 122 height 13
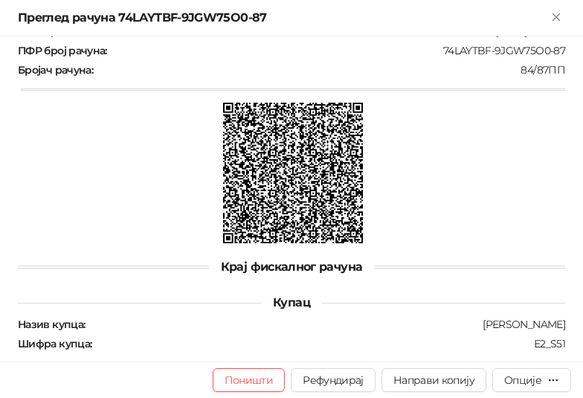
scroll to position [649, 0]
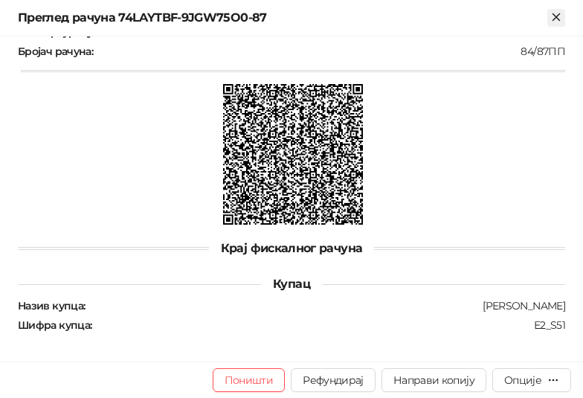
click at [552, 14] on icon "Close" at bounding box center [555, 16] width 13 height 13
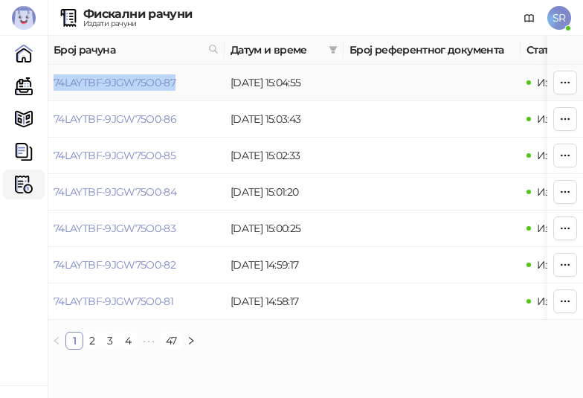
drag, startPoint x: 184, startPoint y: 85, endPoint x: 52, endPoint y: 85, distance: 132.3
click at [52, 85] on td "74LAYTBF-9JGW75O0-87" at bounding box center [136, 83] width 177 height 36
click at [22, 100] on link "Каса" at bounding box center [24, 86] width 30 height 30
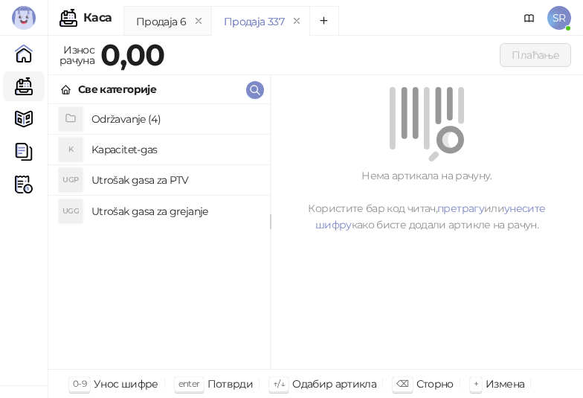
click at [124, 117] on h4 "Održavanje (4)" at bounding box center [174, 119] width 167 height 24
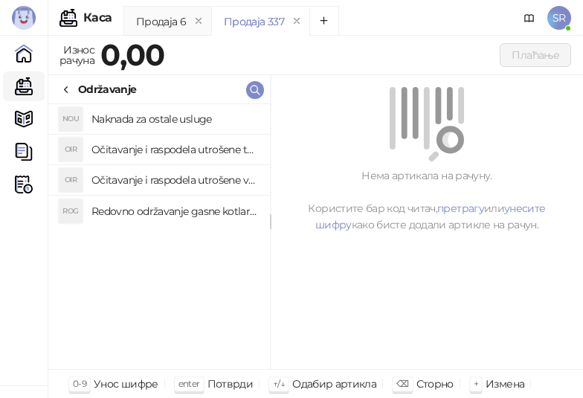
click at [192, 208] on h4 "Redovno održavanje gasne kotlarnice" at bounding box center [174, 211] width 167 height 24
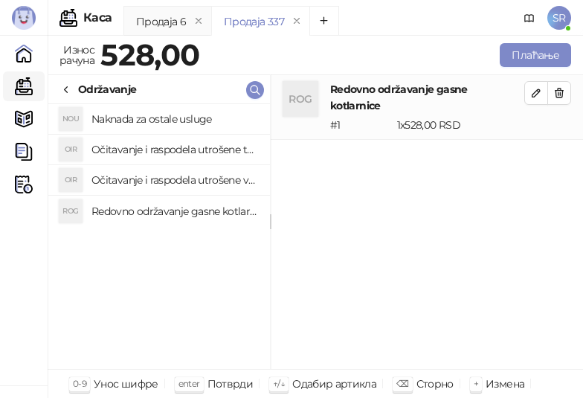
click at [184, 175] on h4 "Očitavanje i raspodela utrošene vode za PTV" at bounding box center [174, 180] width 167 height 24
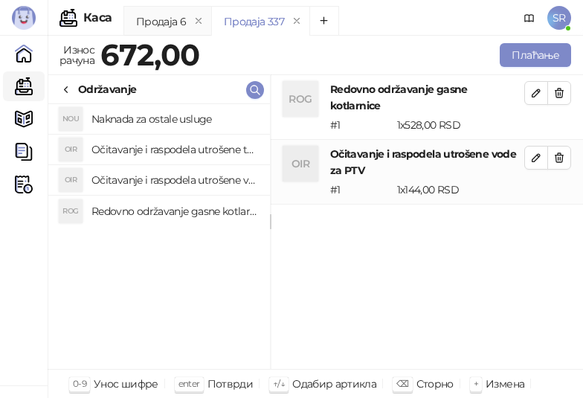
click at [184, 152] on h4 "Očitavanje i raspodela utrošene toplotne energije" at bounding box center [174, 150] width 167 height 24
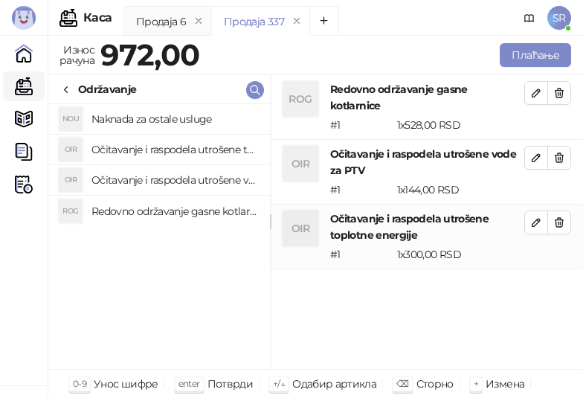
click at [184, 115] on h4 "Naknada za ostale usluge" at bounding box center [174, 119] width 167 height 24
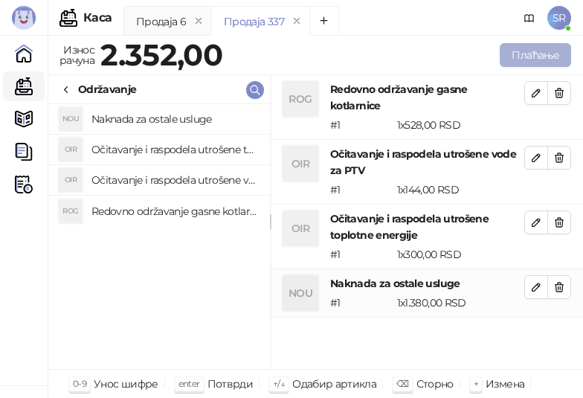
click at [516, 49] on button "Плаћање" at bounding box center [535, 55] width 71 height 24
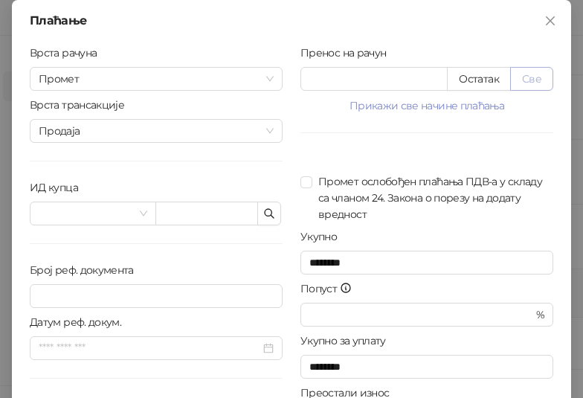
click at [540, 78] on button "Све" at bounding box center [531, 79] width 43 height 24
type input "****"
click at [269, 216] on icon "button" at bounding box center [269, 213] width 12 height 12
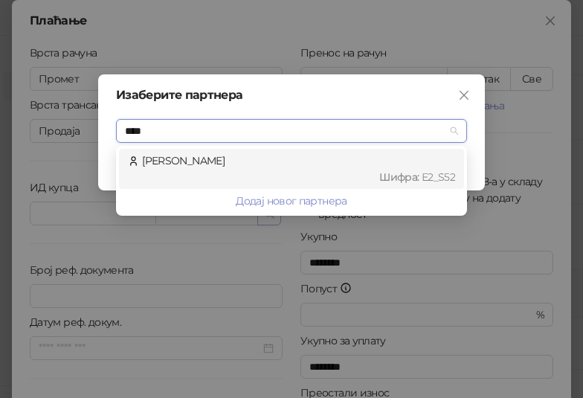
type input "*****"
click at [249, 164] on div "[PERSON_NAME] : Е2_S52" at bounding box center [291, 168] width 327 height 33
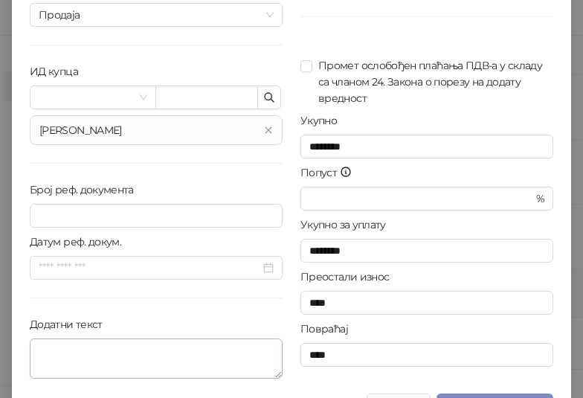
scroll to position [150, 0]
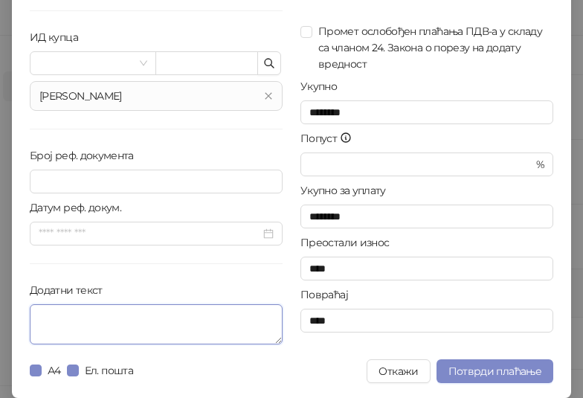
click at [126, 326] on textarea "Додатни текст" at bounding box center [156, 324] width 253 height 40
paste textarea "**********"
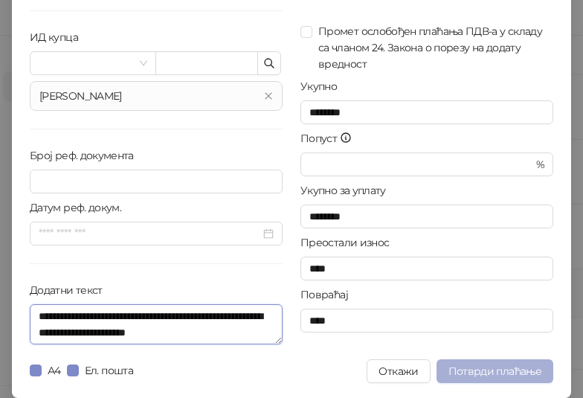
type textarea "**********"
click at [480, 362] on button "Потврди плаћање" at bounding box center [494, 371] width 117 height 24
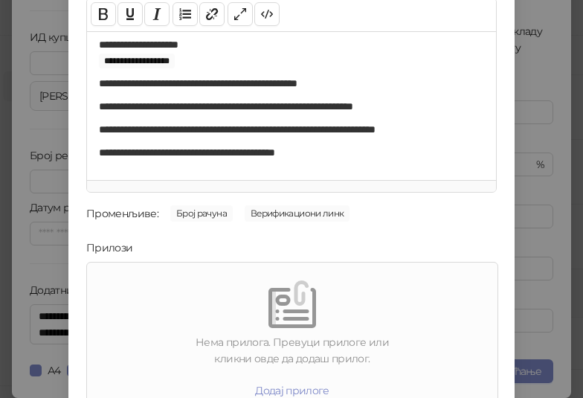
scroll to position [213, 0]
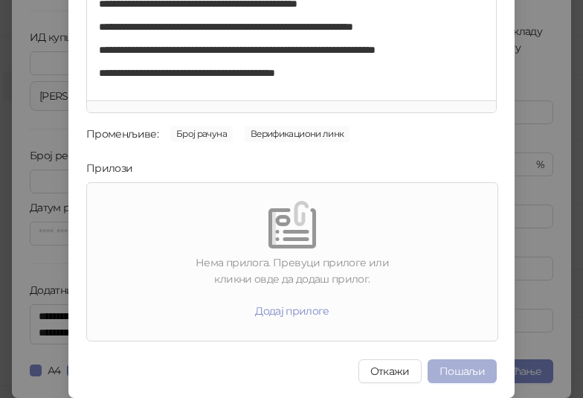
click at [477, 370] on button "Пошаљи" at bounding box center [461, 371] width 69 height 24
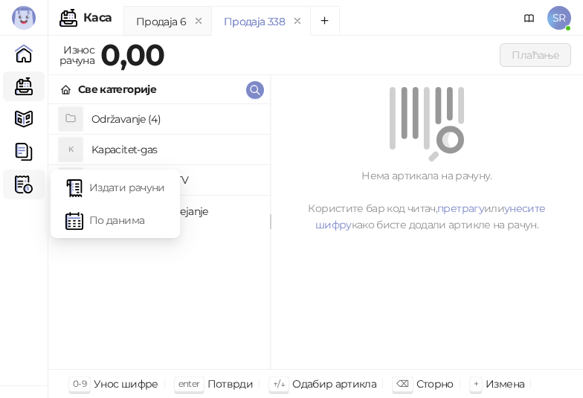
click at [26, 184] on icon at bounding box center [28, 184] width 7 height 0
click at [112, 183] on link "Издати рачуни" at bounding box center [115, 187] width 100 height 30
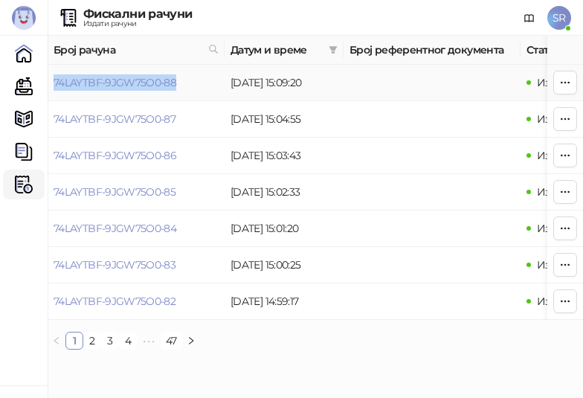
drag, startPoint x: 190, startPoint y: 87, endPoint x: 54, endPoint y: 90, distance: 136.8
click at [54, 90] on td "74LAYTBF-9JGW75O0-88" at bounding box center [136, 83] width 177 height 36
click at [114, 80] on link "74LAYTBF-9JGW75O0-88" at bounding box center [115, 82] width 123 height 13
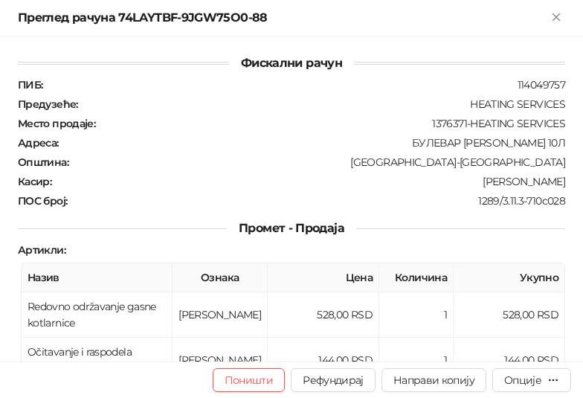
click at [538, 26] on div "Преглед рачуна 74LAYTBF-9JGW75O0-88" at bounding box center [282, 18] width 529 height 18
click at [549, 28] on div "Преглед рачуна 74LAYTBF-9JGW75O0-88" at bounding box center [291, 18] width 583 height 36
click at [555, 26] on button "Close" at bounding box center [556, 18] width 18 height 18
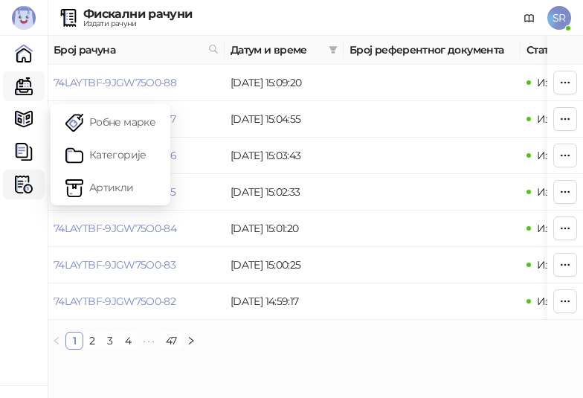
click at [33, 95] on link "Каса" at bounding box center [24, 86] width 30 height 30
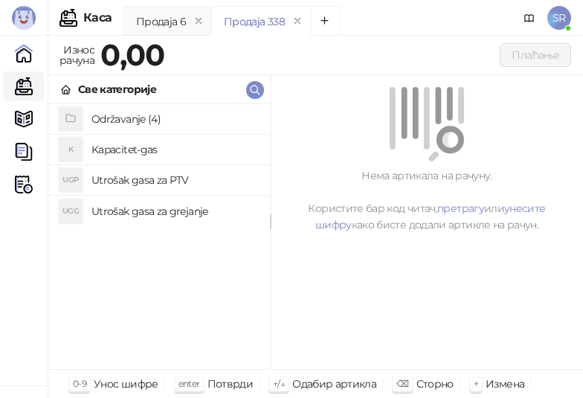
click at [158, 122] on h4 "Održavanje (4)" at bounding box center [174, 119] width 167 height 24
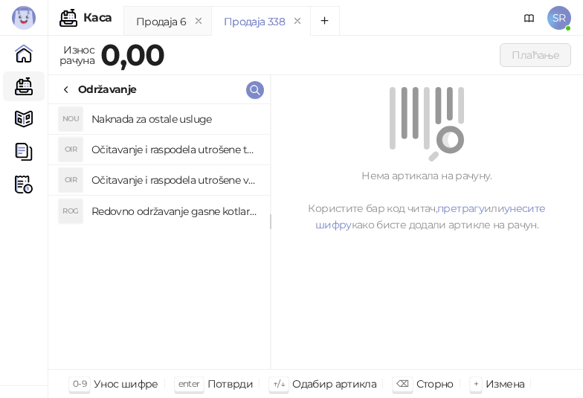
click at [184, 210] on h4 "Redovno održavanje gasne kotlarnice" at bounding box center [174, 211] width 167 height 24
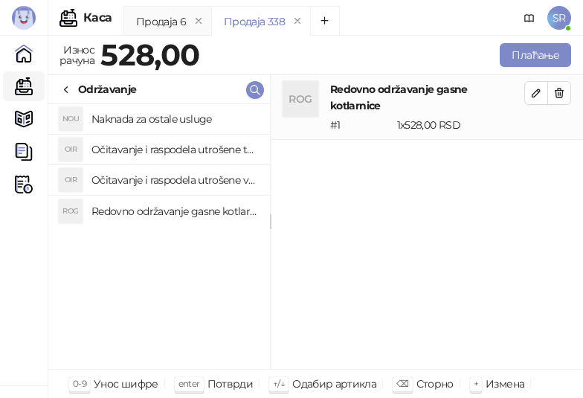
click at [174, 178] on h4 "Očitavanje i raspodela utrošene vode za PTV" at bounding box center [174, 180] width 167 height 24
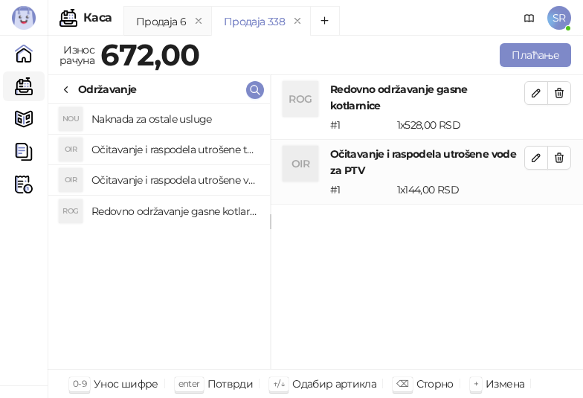
click at [173, 146] on h4 "Očitavanje i raspodela utrošene toplotne energije" at bounding box center [174, 150] width 167 height 24
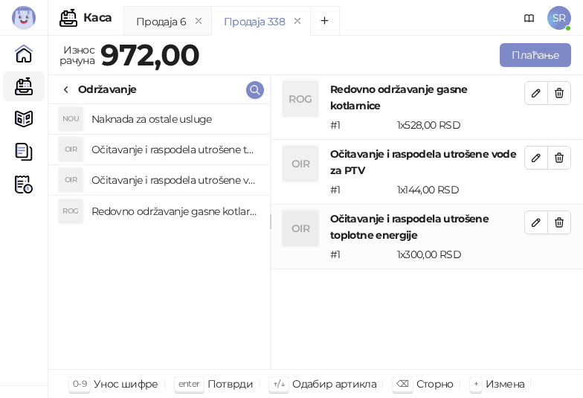
click at [170, 117] on h4 "Naknada za ostale usluge" at bounding box center [174, 119] width 167 height 24
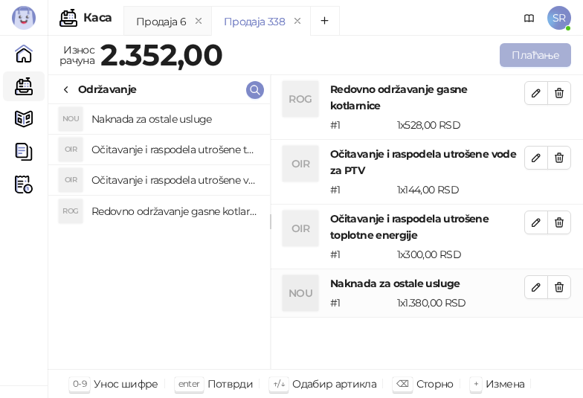
click at [525, 54] on button "Плаћање" at bounding box center [535, 55] width 71 height 24
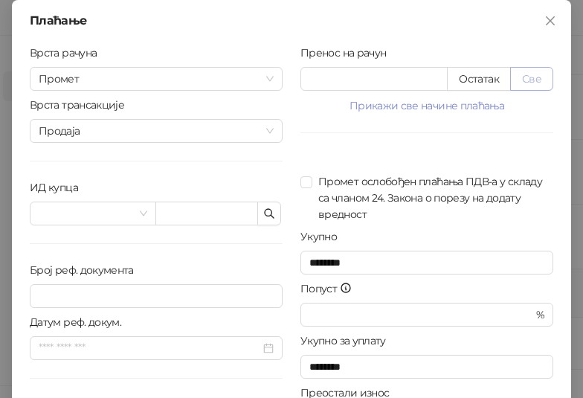
click at [522, 77] on button "Све" at bounding box center [531, 79] width 43 height 24
type input "****"
click at [263, 219] on span "button" at bounding box center [269, 213] width 12 height 14
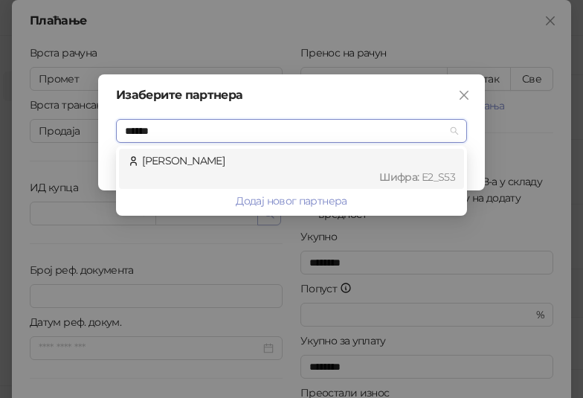
type input "*******"
click at [229, 169] on div "Шифра : Е2_S53" at bounding box center [298, 177] width 313 height 16
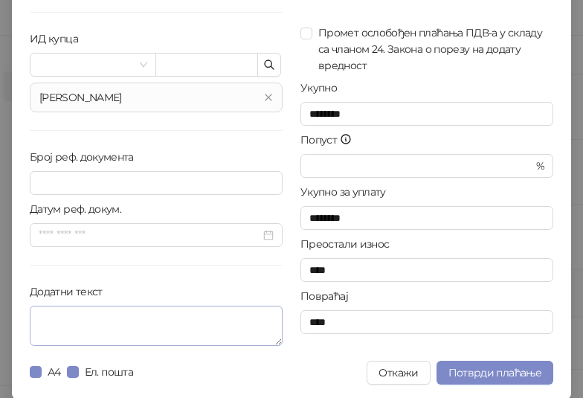
scroll to position [150, 0]
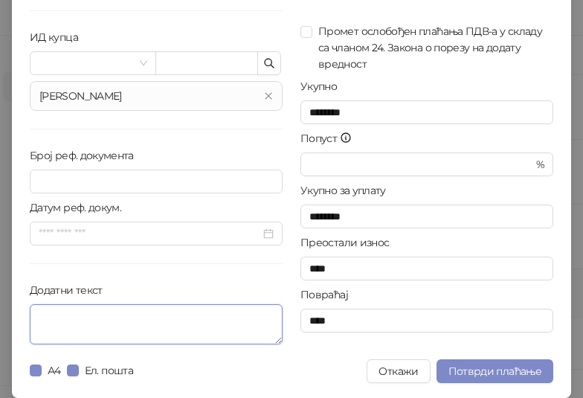
click at [104, 324] on textarea "Додатни текст" at bounding box center [156, 324] width 253 height 40
paste textarea "**********"
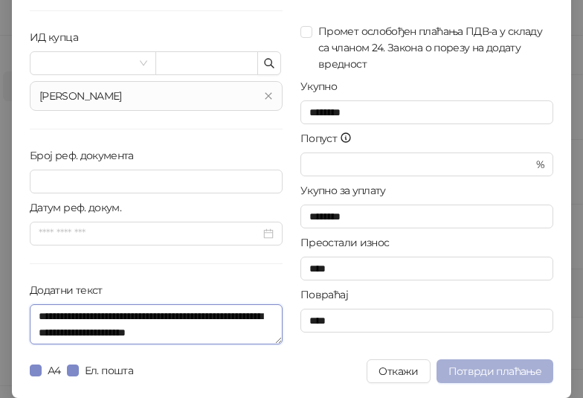
type textarea "**********"
click at [480, 368] on span "Потврди плаћање" at bounding box center [494, 370] width 93 height 13
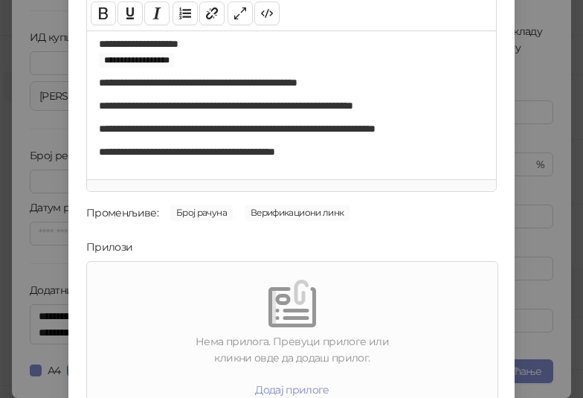
scroll to position [213, 0]
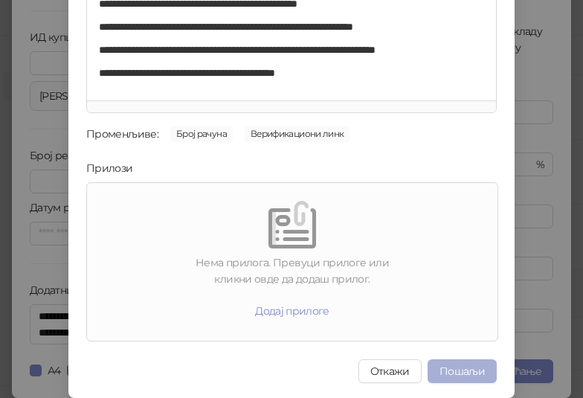
click at [468, 369] on button "Пошаљи" at bounding box center [461, 371] width 69 height 24
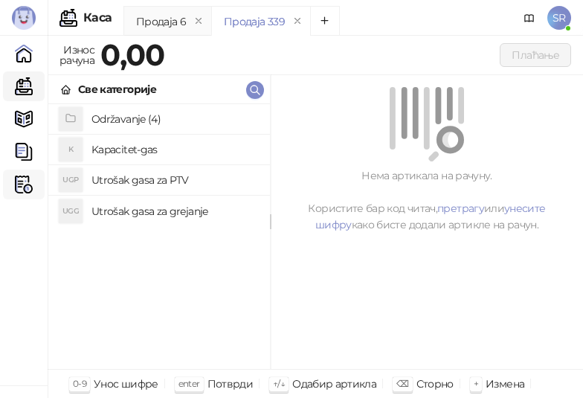
click at [28, 190] on img at bounding box center [24, 184] width 18 height 18
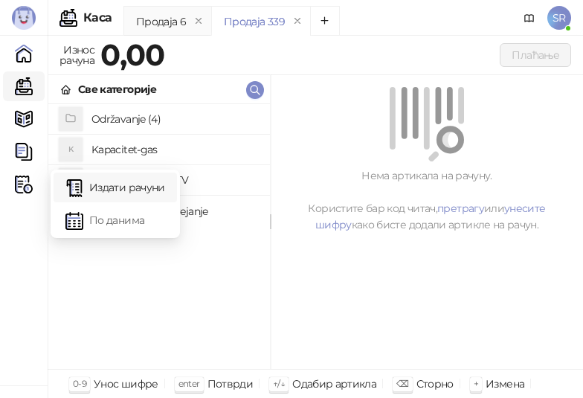
click at [100, 178] on link "Издати рачуни" at bounding box center [115, 187] width 100 height 30
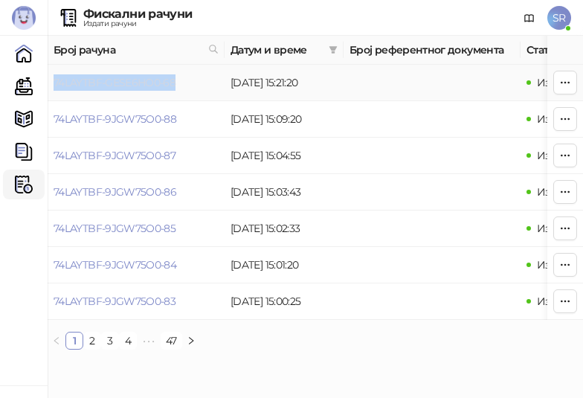
drag, startPoint x: 185, startPoint y: 83, endPoint x: 54, endPoint y: 85, distance: 130.9
click at [54, 85] on td "74LAYTBF-GESE6HO0-68" at bounding box center [136, 83] width 177 height 36
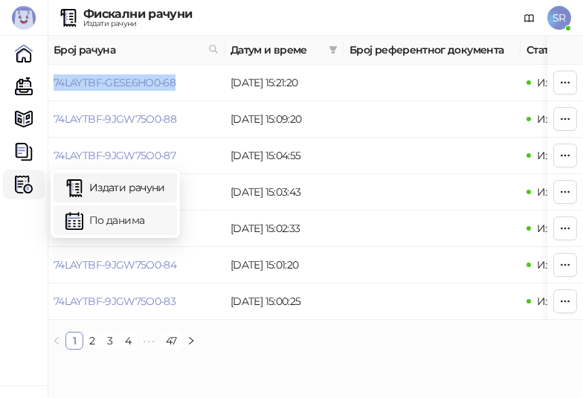
click at [112, 227] on link "По данима" at bounding box center [115, 220] width 100 height 30
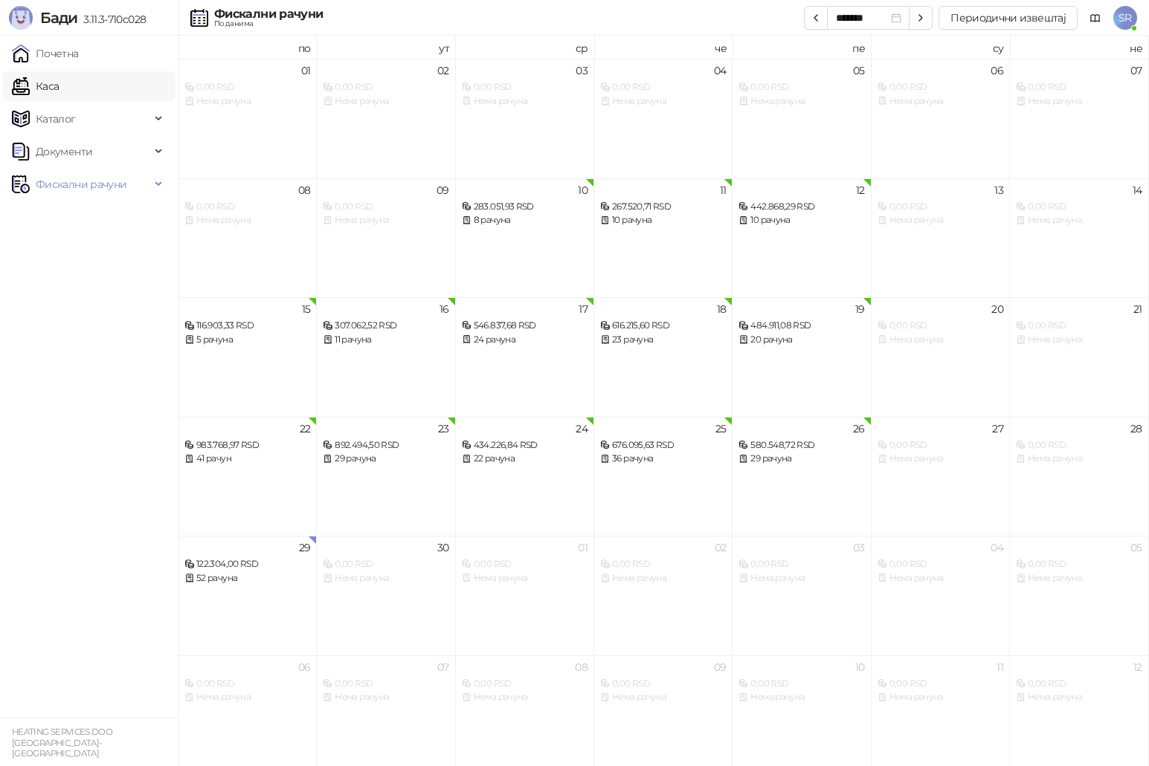
click at [59, 86] on link "Каса" at bounding box center [35, 86] width 47 height 30
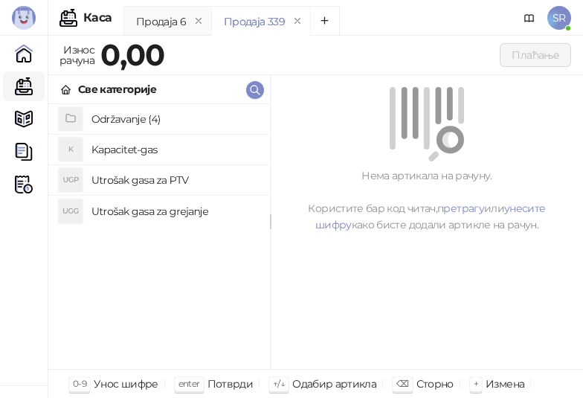
click at [129, 116] on h4 "Održavanje (4)" at bounding box center [174, 119] width 167 height 24
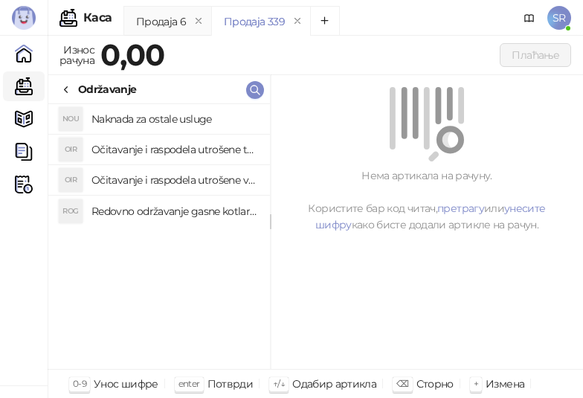
click at [151, 207] on h4 "Redovno održavanje gasne kotlarnice" at bounding box center [174, 211] width 167 height 24
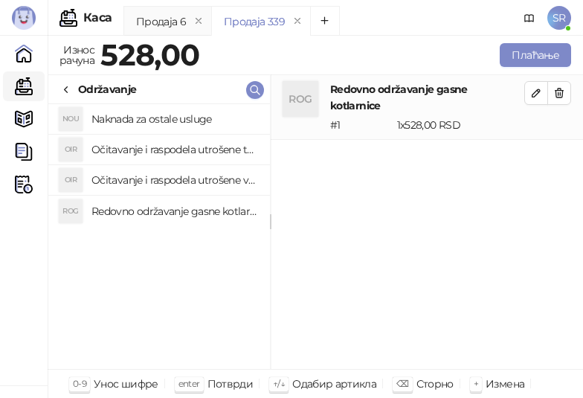
click at [152, 186] on h4 "Očitavanje i raspodela utrošene vode za PTV" at bounding box center [174, 180] width 167 height 24
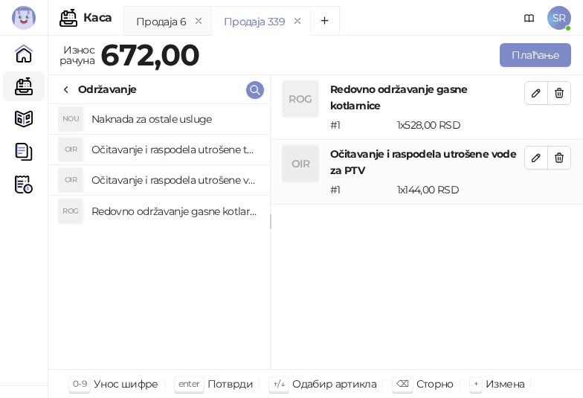
click at [155, 149] on h4 "Očitavanje i raspodela utrošene toplotne energije" at bounding box center [174, 150] width 167 height 24
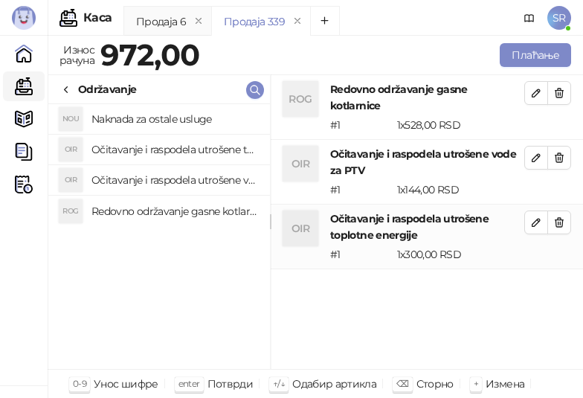
click at [144, 114] on h4 "Naknada za ostale usluge" at bounding box center [174, 119] width 167 height 24
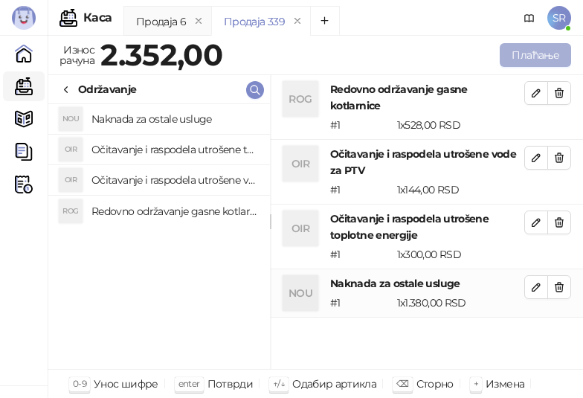
click at [529, 57] on button "Плаћање" at bounding box center [535, 55] width 71 height 24
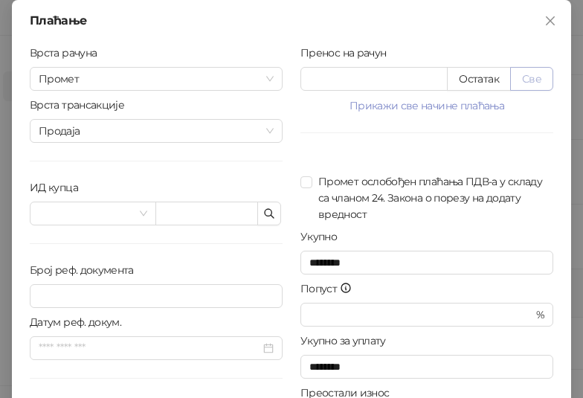
click at [525, 76] on button "Све" at bounding box center [531, 79] width 43 height 24
type input "****"
click at [263, 215] on icon "button" at bounding box center [269, 213] width 12 height 12
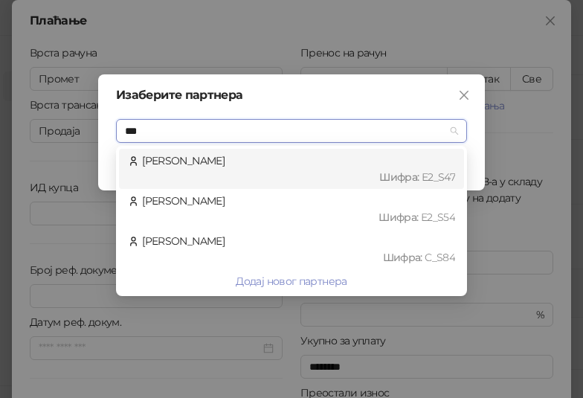
type input "****"
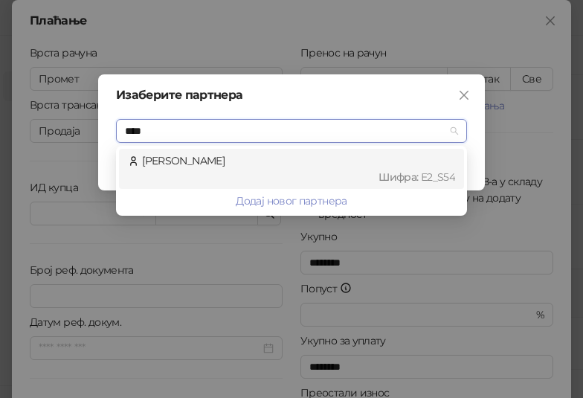
click at [213, 168] on div "[PERSON_NAME] : Е2_S54" at bounding box center [291, 168] width 327 height 33
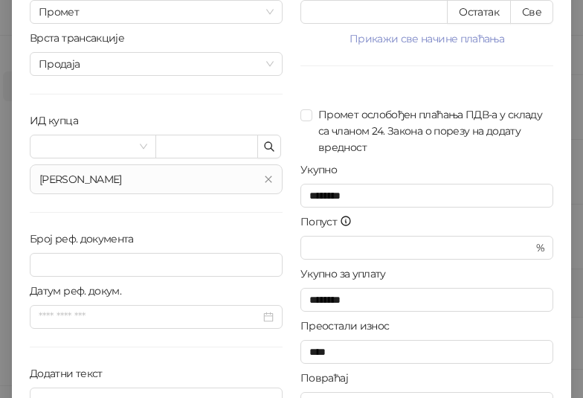
scroll to position [150, 0]
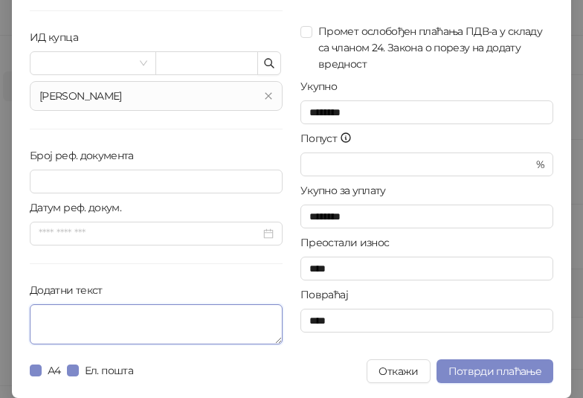
click at [199, 339] on textarea "Додатни текст" at bounding box center [156, 324] width 253 height 40
paste textarea "**********"
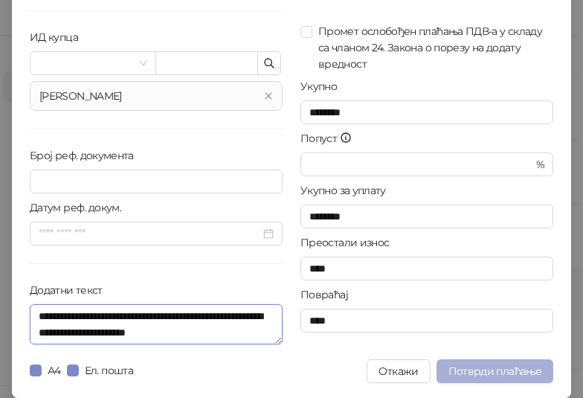
type textarea "**********"
click at [500, 372] on span "Потврди плаћање" at bounding box center [494, 370] width 93 height 13
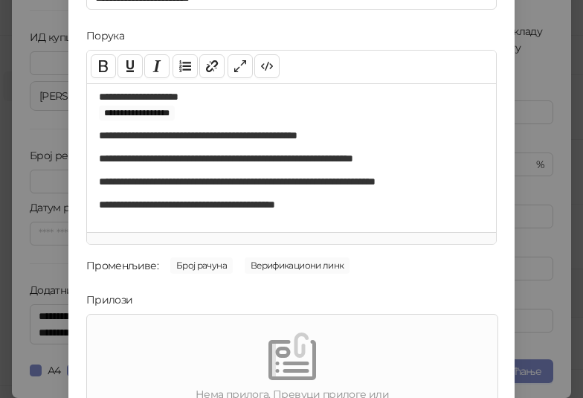
scroll to position [213, 0]
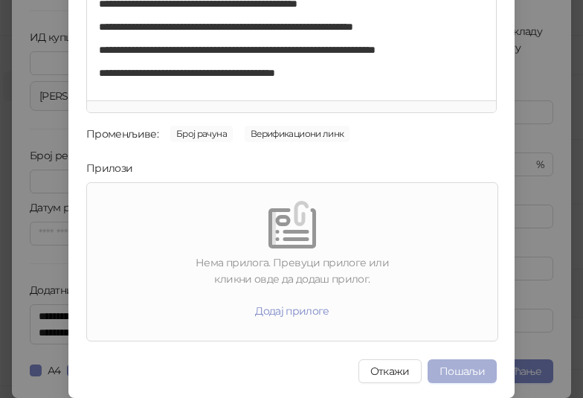
click at [460, 370] on button "Пошаљи" at bounding box center [461, 371] width 69 height 24
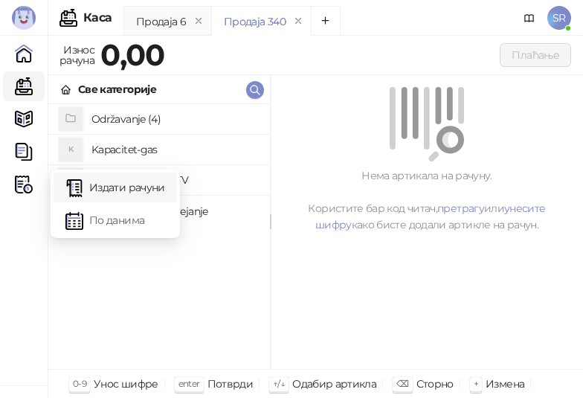
click at [117, 184] on link "Издати рачуни" at bounding box center [115, 187] width 100 height 30
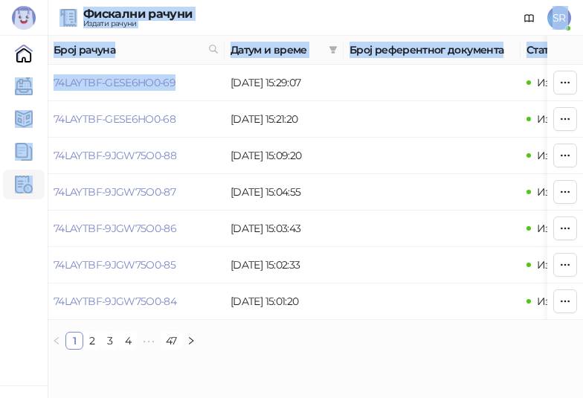
drag, startPoint x: 193, startPoint y: 82, endPoint x: 47, endPoint y: 92, distance: 146.1
click at [47, 92] on div "Бади 3.11.3-710c028 Почетна Каса Каталог Документи Фискални рачуни HEATING SERV…" at bounding box center [291, 180] width 583 height 361
click at [190, 91] on td "74LAYTBF-GESE6HO0-69" at bounding box center [136, 83] width 177 height 36
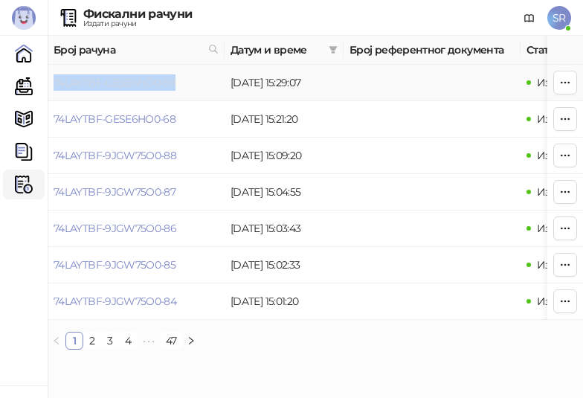
drag, startPoint x: 195, startPoint y: 86, endPoint x: 56, endPoint y: 86, distance: 139.0
click at [56, 86] on td "74LAYTBF-GESE6HO0-69" at bounding box center [136, 83] width 177 height 36
click at [30, 85] on link "Каса" at bounding box center [24, 86] width 30 height 30
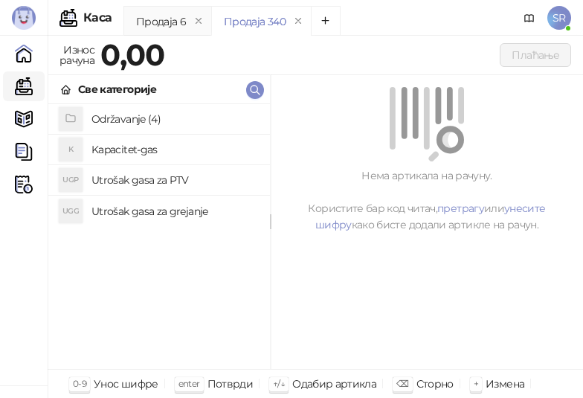
click at [108, 118] on h4 "Održavanje (4)" at bounding box center [174, 119] width 167 height 24
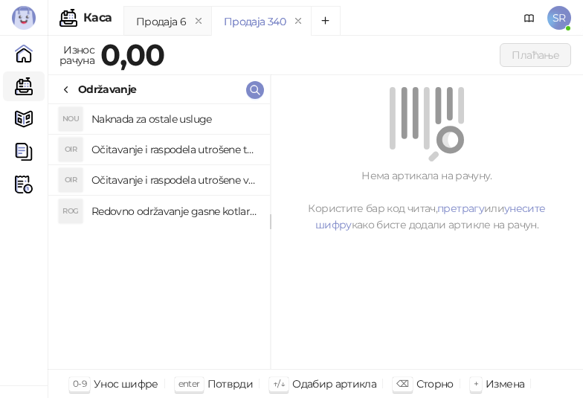
click at [135, 210] on h4 "Redovno održavanje gasne kotlarnice" at bounding box center [174, 211] width 167 height 24
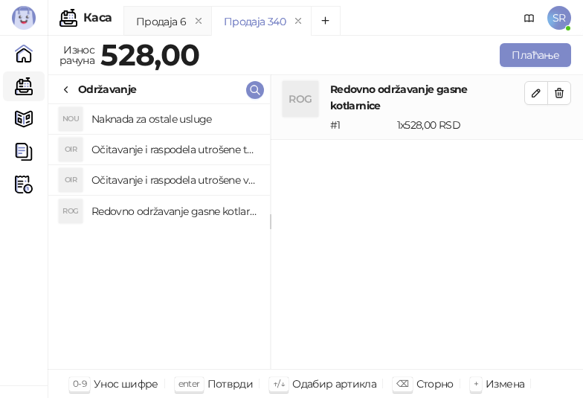
click at [133, 176] on h4 "Očitavanje i raspodela utrošene vode za PTV" at bounding box center [174, 180] width 167 height 24
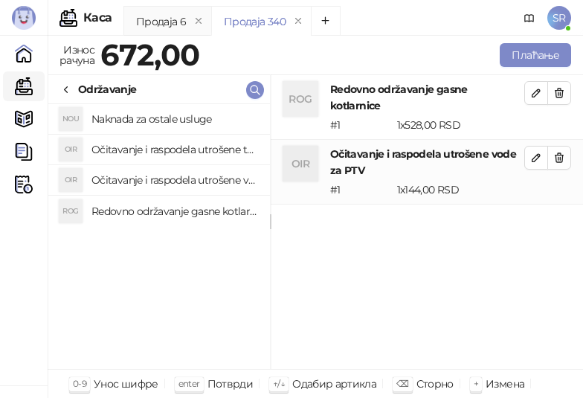
click at [129, 152] on h4 "Očitavanje i raspodela utrošene toplotne energije" at bounding box center [174, 150] width 167 height 24
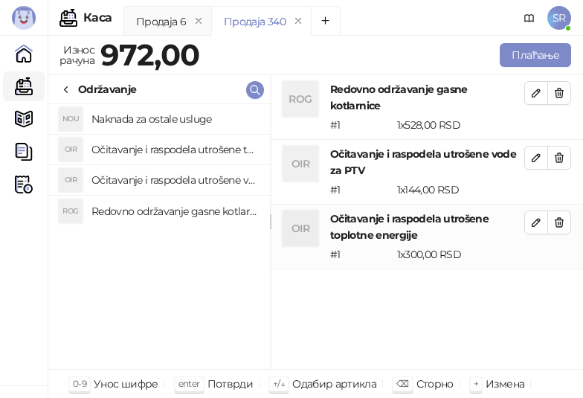
click at [129, 119] on h4 "Naknada za ostale usluge" at bounding box center [174, 119] width 167 height 24
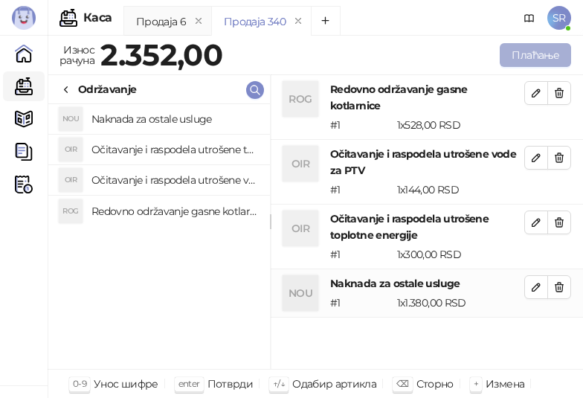
click at [526, 60] on button "Плаћање" at bounding box center [535, 55] width 71 height 24
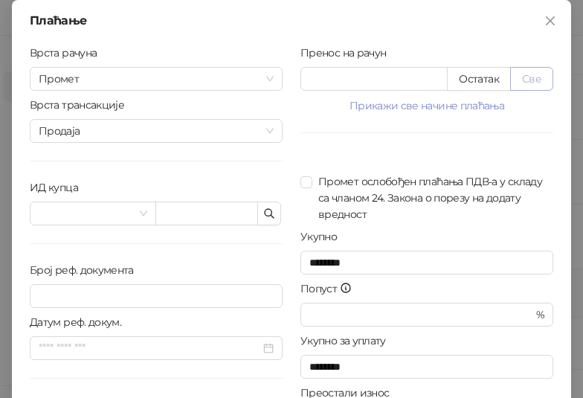
click at [523, 76] on button "Све" at bounding box center [531, 79] width 43 height 24
type input "****"
click at [269, 213] on icon "button" at bounding box center [269, 213] width 12 height 12
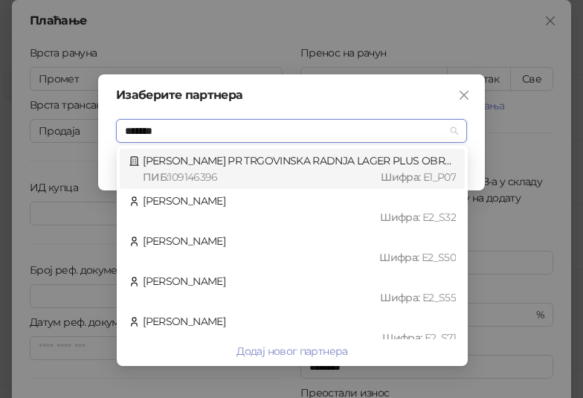
type input "********"
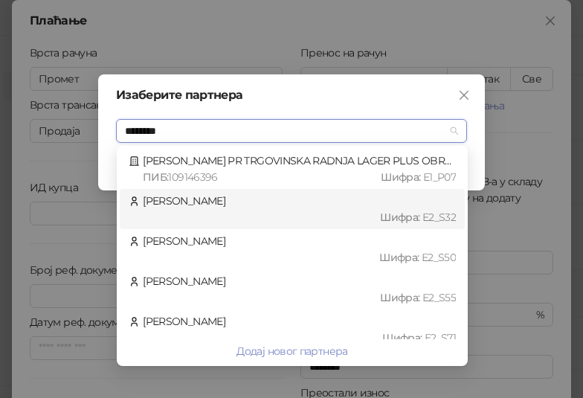
click at [267, 211] on div "Шифра : Е2_S32" at bounding box center [299, 217] width 313 height 16
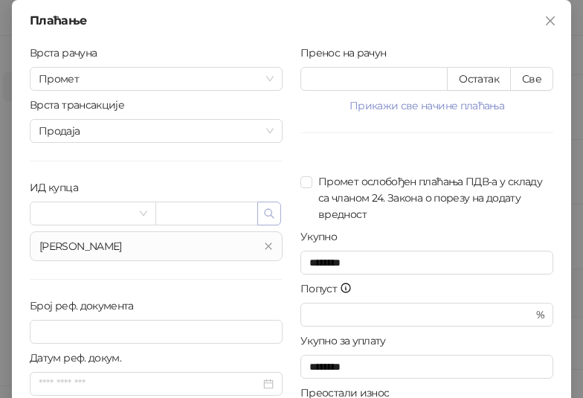
click at [257, 213] on button "button" at bounding box center [269, 213] width 24 height 24
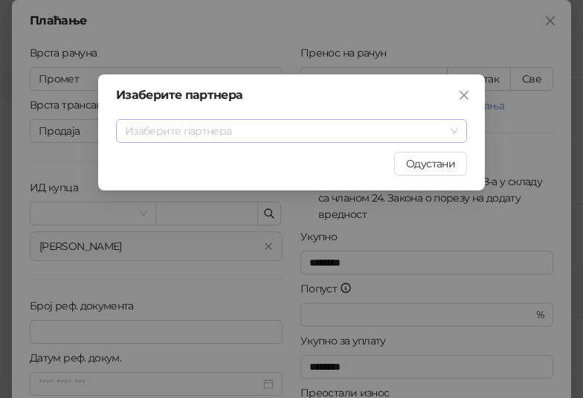
click at [256, 132] on input "search" at bounding box center [285, 131] width 320 height 22
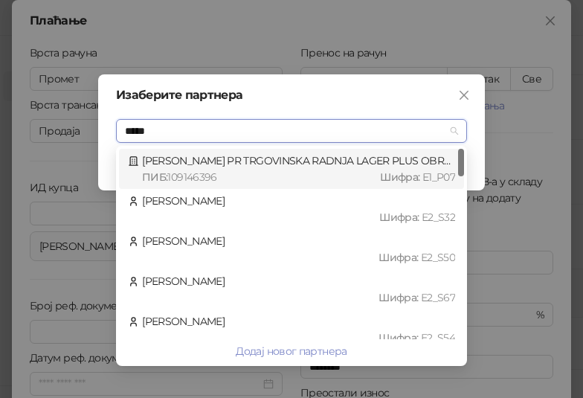
type input "******"
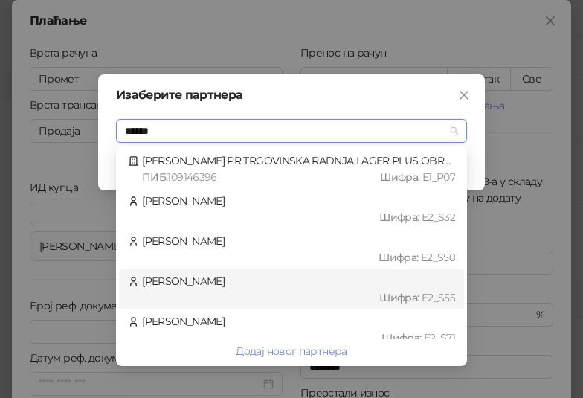
click at [273, 294] on div "Шифра : Е2_S55" at bounding box center [298, 297] width 313 height 16
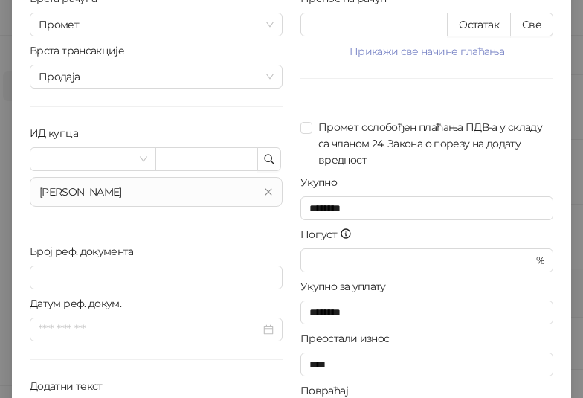
scroll to position [150, 0]
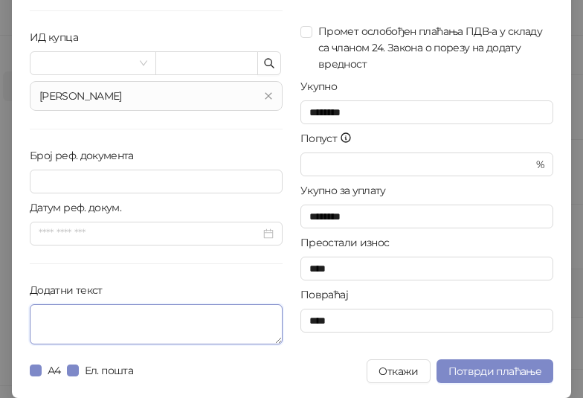
click at [132, 310] on textarea "Додатни текст" at bounding box center [156, 324] width 253 height 40
click at [138, 323] on textarea "Додатни текст" at bounding box center [156, 324] width 253 height 40
paste textarea "**********"
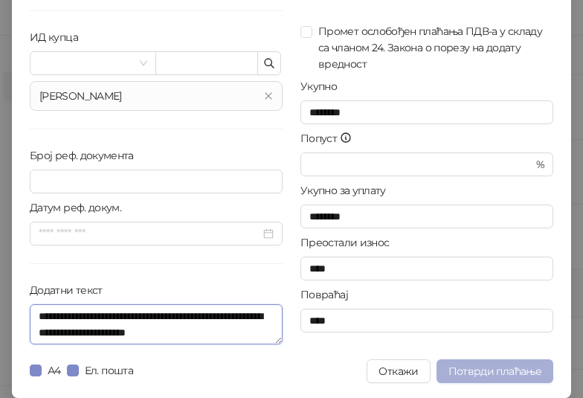
type textarea "**********"
click at [458, 367] on span "Потврди плаћање" at bounding box center [494, 370] width 93 height 13
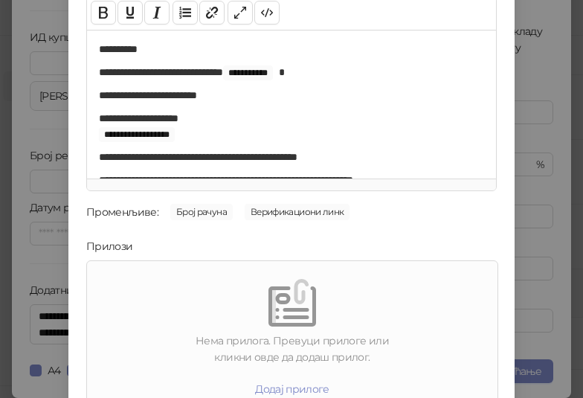
scroll to position [213, 0]
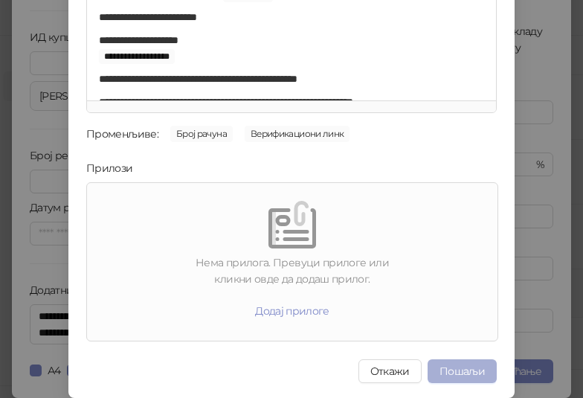
click at [458, 361] on button "Пошаљи" at bounding box center [461, 371] width 69 height 24
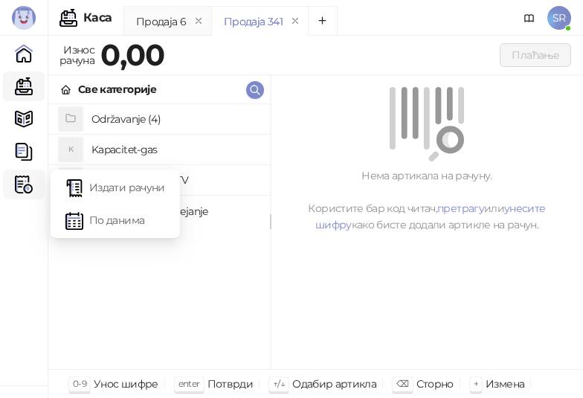
click at [26, 184] on icon at bounding box center [28, 184] width 7 height 0
click at [140, 190] on link "Издати рачуни" at bounding box center [115, 187] width 100 height 30
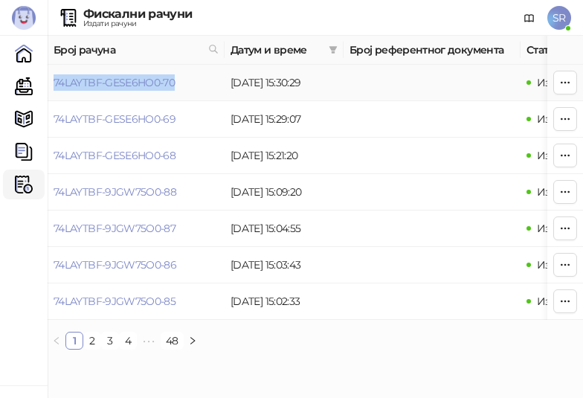
drag, startPoint x: 179, startPoint y: 88, endPoint x: 54, endPoint y: 97, distance: 125.2
click at [54, 97] on td "74LAYTBF-GESE6HO0-70" at bounding box center [136, 83] width 177 height 36
click at [25, 85] on link "Каса" at bounding box center [24, 86] width 30 height 30
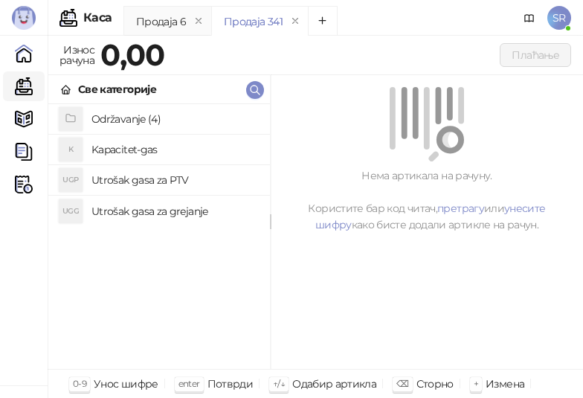
click at [138, 123] on h4 "Održavanje (4)" at bounding box center [174, 119] width 167 height 24
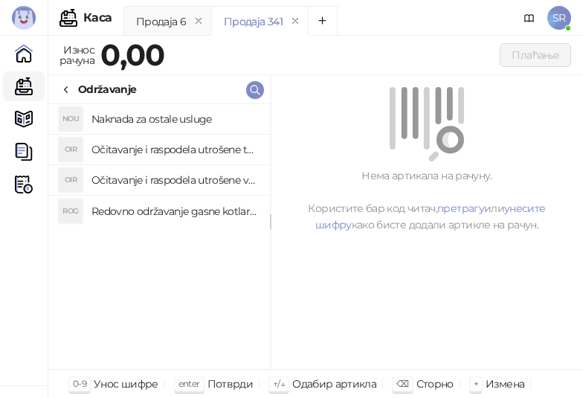
click at [154, 210] on h4 "Redovno održavanje gasne kotlarnice" at bounding box center [174, 211] width 167 height 24
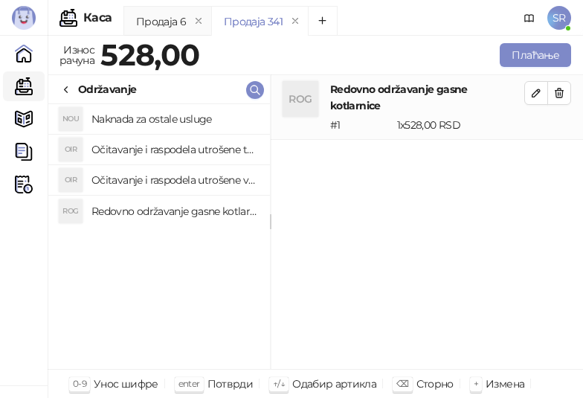
click at [155, 178] on h4 "Očitavanje i raspodela utrošene vode za PTV" at bounding box center [174, 180] width 167 height 24
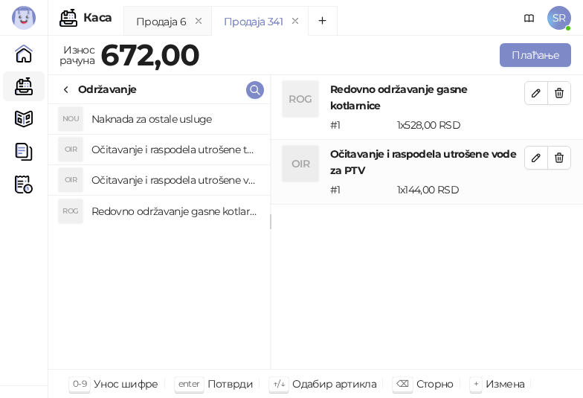
click at [152, 146] on h4 "Očitavanje i raspodela utrošene toplotne energije" at bounding box center [174, 150] width 167 height 24
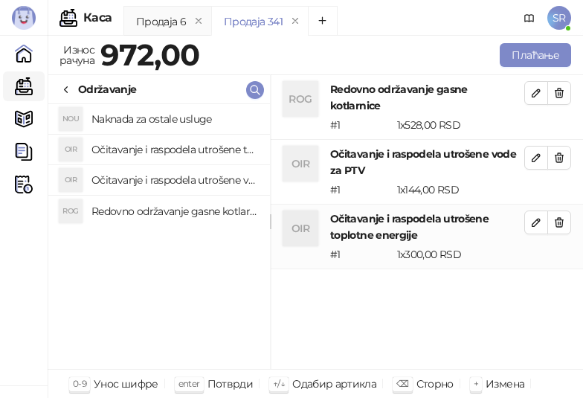
click at [145, 116] on h4 "Naknada za ostale usluge" at bounding box center [174, 119] width 167 height 24
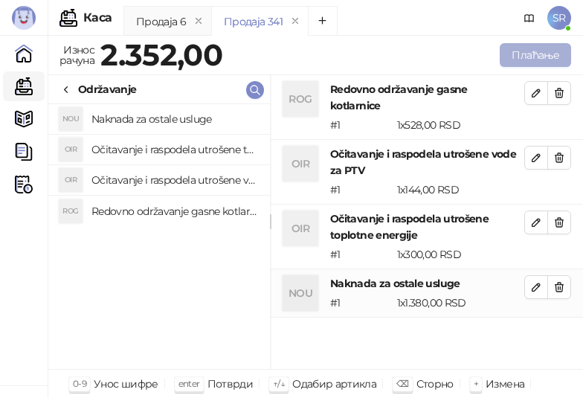
click at [524, 51] on button "Плаћање" at bounding box center [535, 55] width 71 height 24
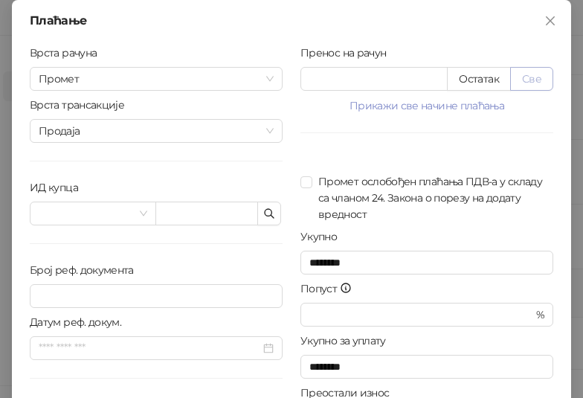
click at [532, 81] on button "Све" at bounding box center [531, 79] width 43 height 24
type input "****"
click at [263, 212] on icon "button" at bounding box center [269, 213] width 12 height 12
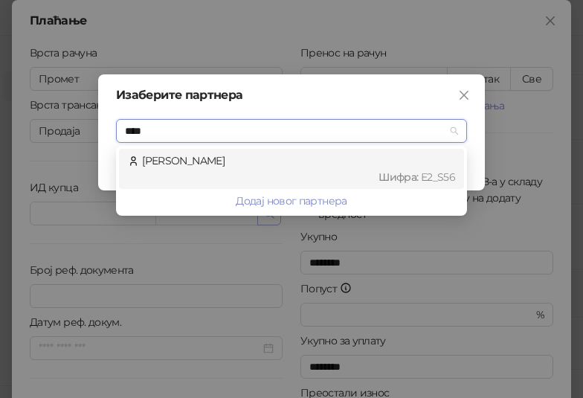
type input "*****"
click at [264, 158] on div "[PERSON_NAME] : Е2_S56" at bounding box center [291, 168] width 327 height 33
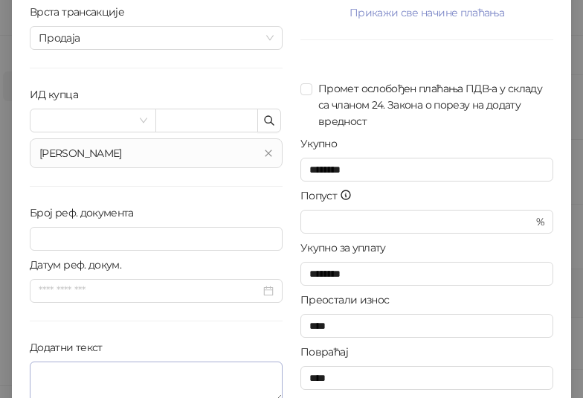
scroll to position [150, 0]
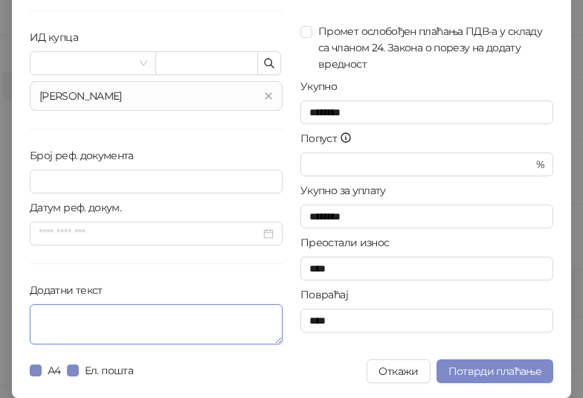
click at [170, 323] on textarea "Додатни текст" at bounding box center [156, 324] width 253 height 40
paste textarea "**********"
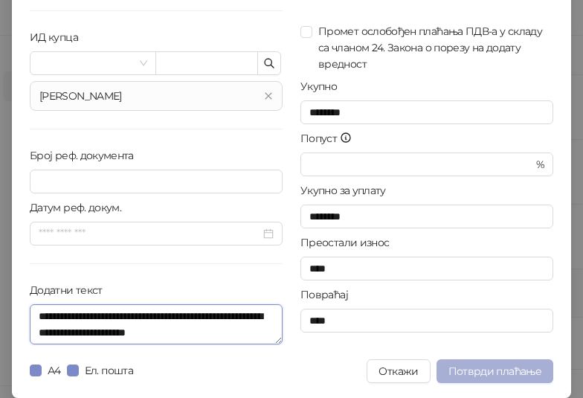
type textarea "**********"
click at [514, 374] on span "Потврди плаћање" at bounding box center [494, 370] width 93 height 13
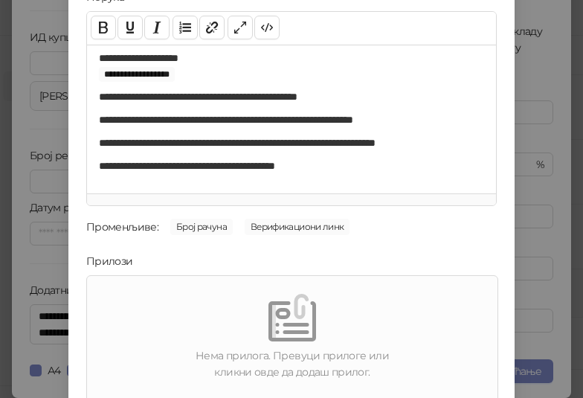
scroll to position [213, 0]
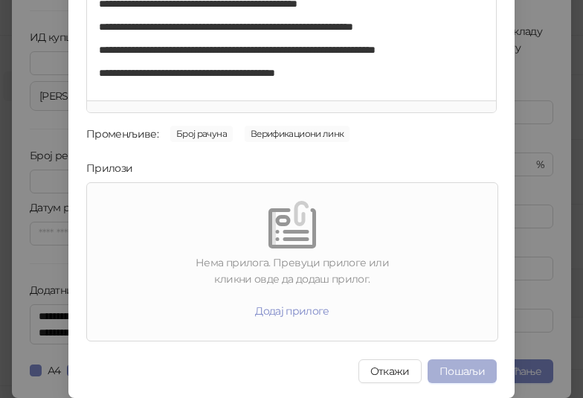
click at [455, 367] on button "Пошаљи" at bounding box center [461, 371] width 69 height 24
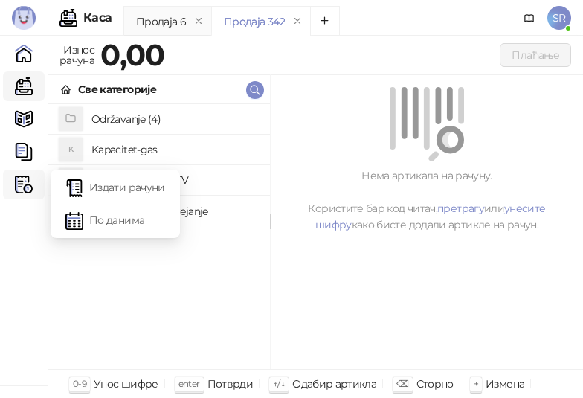
click at [30, 184] on icon at bounding box center [28, 184] width 7 height 0
click at [95, 181] on link "Издати рачуни" at bounding box center [115, 187] width 100 height 30
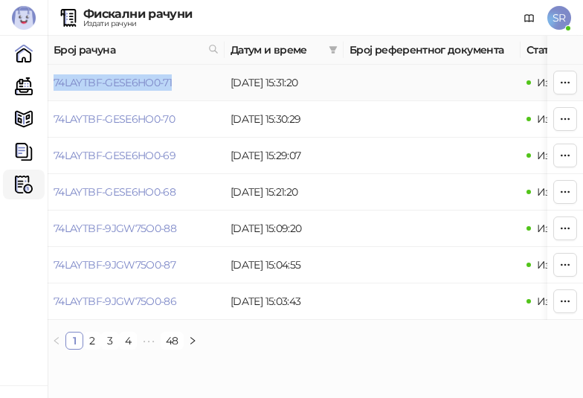
drag, startPoint x: 194, startPoint y: 77, endPoint x: 51, endPoint y: 88, distance: 143.2
click at [51, 90] on td "74LAYTBF-GESE6HO0-71" at bounding box center [136, 83] width 177 height 36
drag, startPoint x: 24, startPoint y: 81, endPoint x: 74, endPoint y: 80, distance: 49.8
click at [24, 81] on link "Каса" at bounding box center [24, 86] width 30 height 30
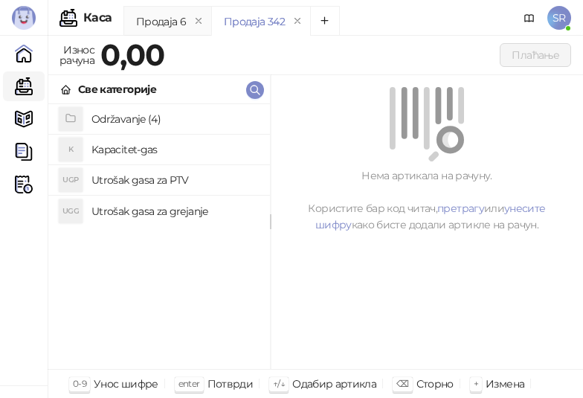
click at [135, 112] on h4 "Održavanje (4)" at bounding box center [174, 119] width 167 height 24
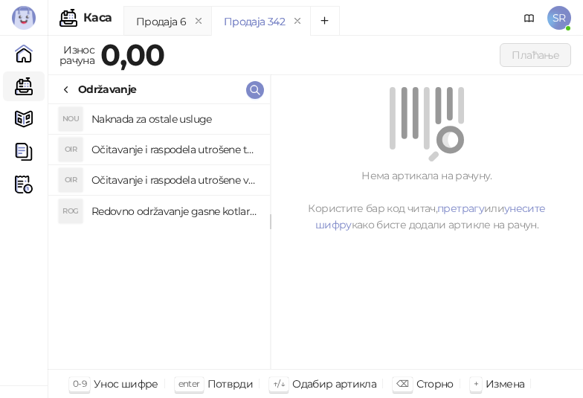
click at [167, 208] on h4 "Redovno održavanje gasne kotlarnice" at bounding box center [174, 211] width 167 height 24
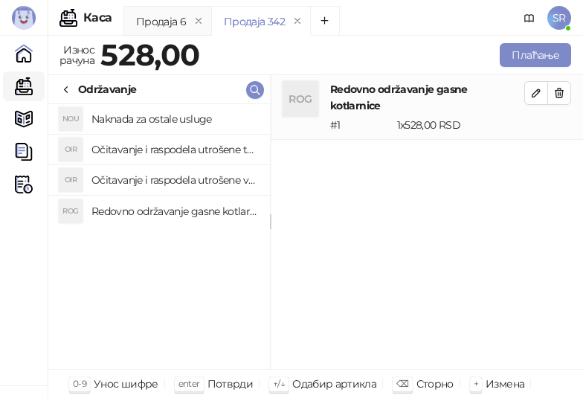
click at [163, 175] on h4 "Očitavanje i raspodela utrošene vode za PTV" at bounding box center [174, 180] width 167 height 24
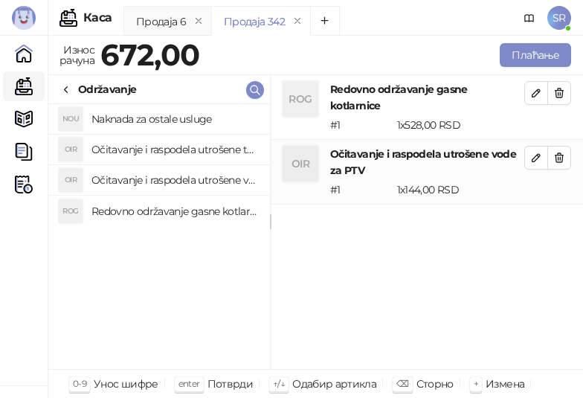
click at [158, 146] on h4 "Očitavanje i raspodela utrošene toplotne energije" at bounding box center [174, 150] width 167 height 24
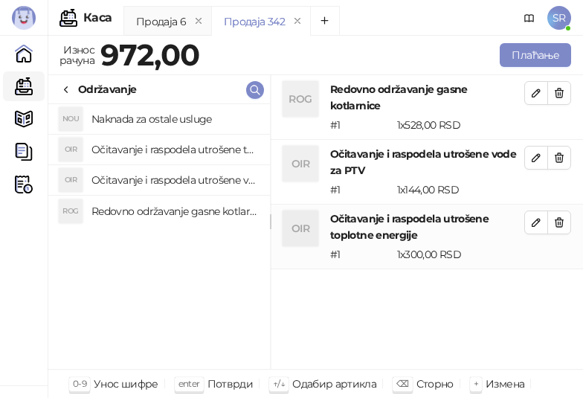
click at [153, 122] on h4 "Naknada za ostale usluge" at bounding box center [174, 119] width 167 height 24
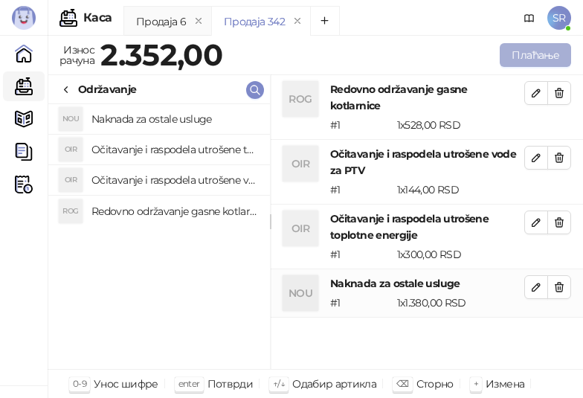
click at [534, 60] on button "Плаћање" at bounding box center [535, 55] width 71 height 24
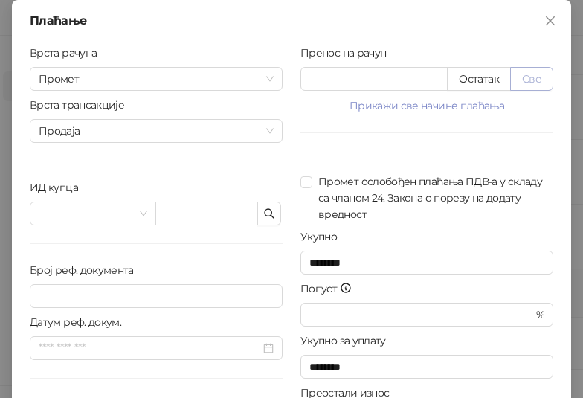
click at [527, 75] on button "Све" at bounding box center [531, 79] width 43 height 24
type input "****"
click at [266, 217] on icon "button" at bounding box center [269, 213] width 12 height 12
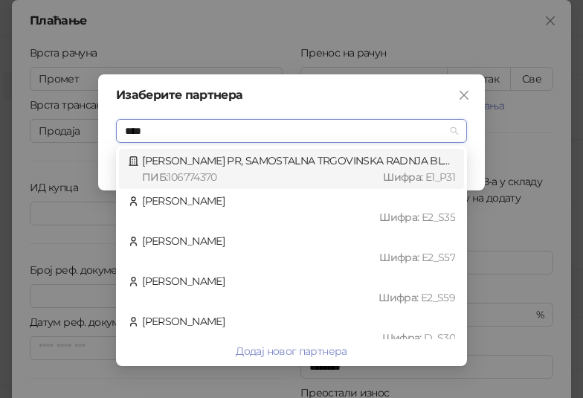
type input "*****"
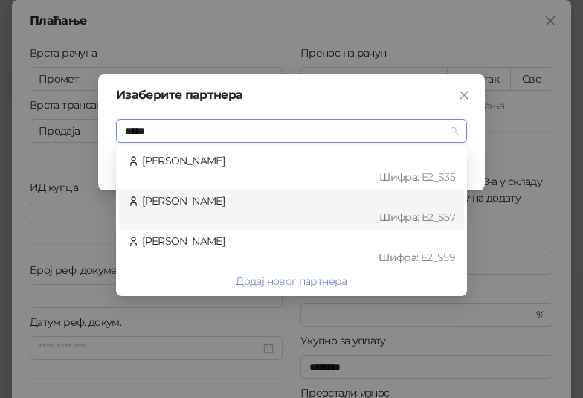
click at [216, 199] on div "[PERSON_NAME] : Е2_S57" at bounding box center [291, 209] width 327 height 33
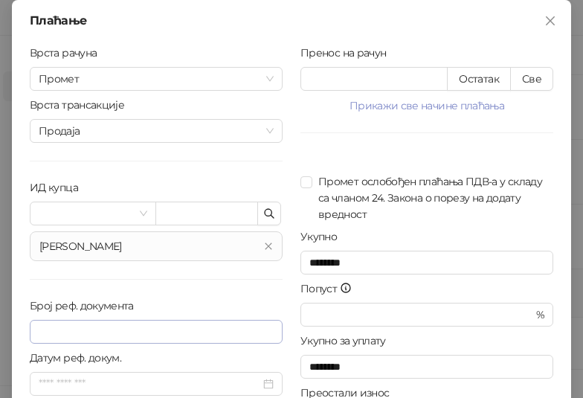
scroll to position [150, 0]
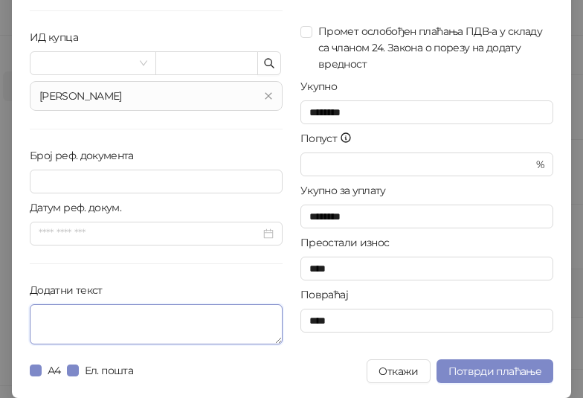
click at [176, 312] on textarea "Додатни текст" at bounding box center [156, 324] width 253 height 40
paste textarea "**********"
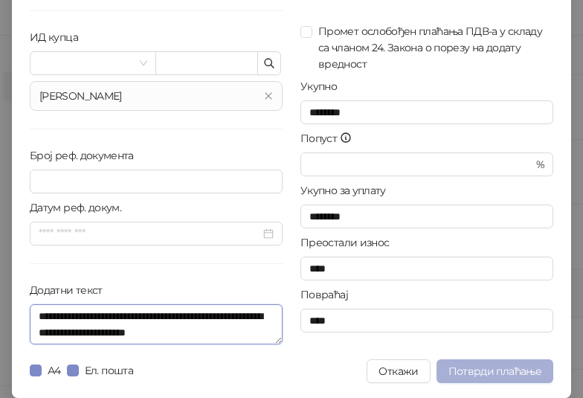
type textarea "**********"
click at [475, 368] on span "Потврди плаћање" at bounding box center [494, 370] width 93 height 13
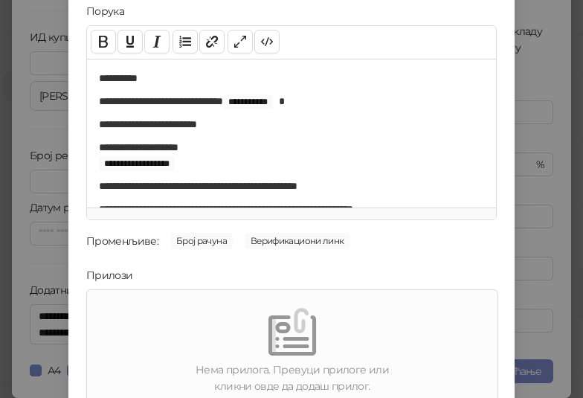
scroll to position [213, 0]
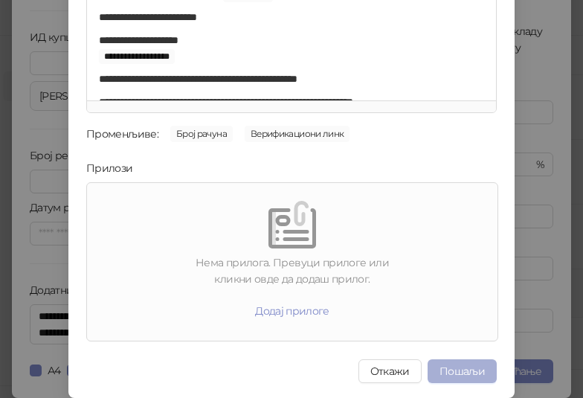
click at [447, 373] on button "Пошаљи" at bounding box center [461, 371] width 69 height 24
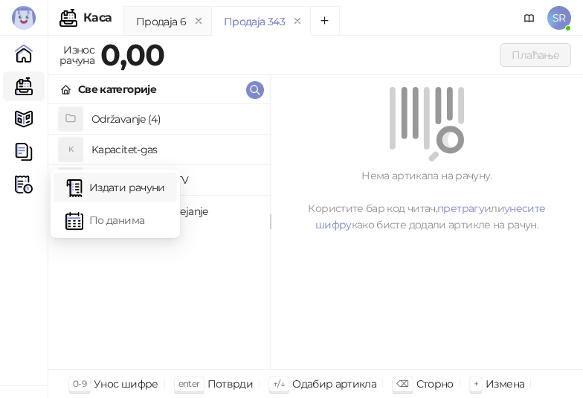
drag, startPoint x: 22, startPoint y: 188, endPoint x: 112, endPoint y: 179, distance: 90.4
click at [24, 188] on img at bounding box center [24, 184] width 18 height 18
click at [132, 188] on link "Издати рачуни" at bounding box center [115, 187] width 100 height 30
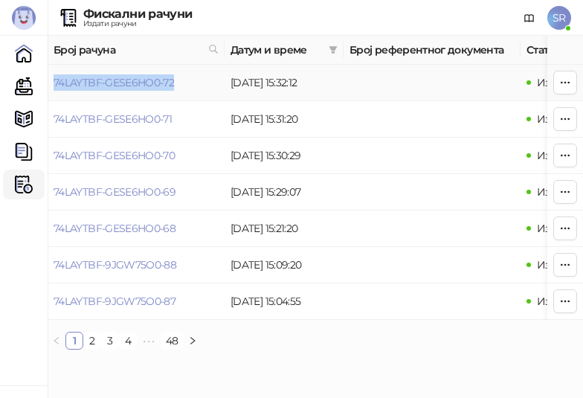
drag, startPoint x: 187, startPoint y: 82, endPoint x: 50, endPoint y: 90, distance: 137.8
click at [50, 90] on td "74LAYTBF-GESE6HO0-72" at bounding box center [136, 83] width 177 height 36
drag, startPoint x: 23, startPoint y: 87, endPoint x: 39, endPoint y: 89, distance: 16.5
click at [23, 87] on link "Каса" at bounding box center [24, 86] width 30 height 30
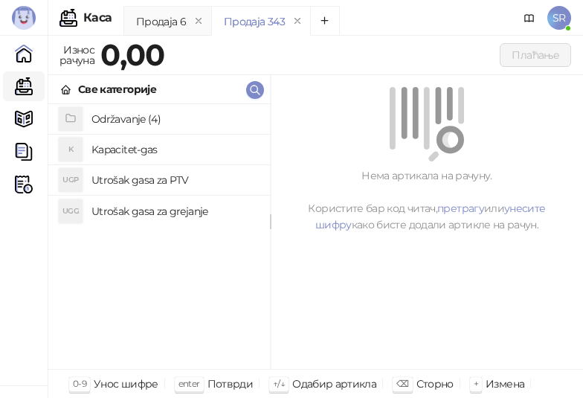
click at [166, 118] on h4 "Održavanje (4)" at bounding box center [174, 119] width 167 height 24
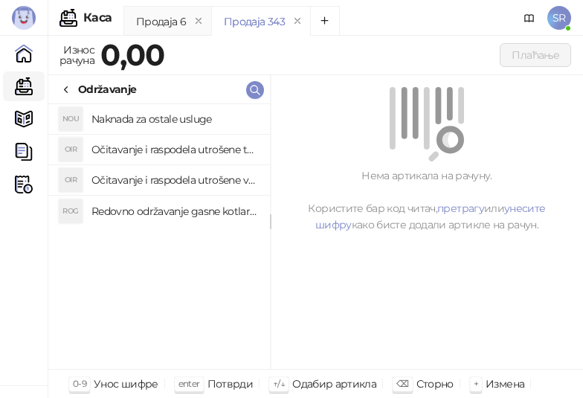
click at [181, 210] on h4 "Redovno održavanje gasne kotlarnice" at bounding box center [174, 211] width 167 height 24
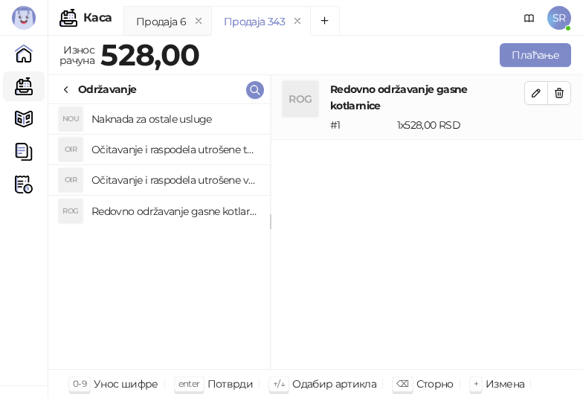
click at [178, 179] on h4 "Očitavanje i raspodela utrošene vode za PTV" at bounding box center [174, 180] width 167 height 24
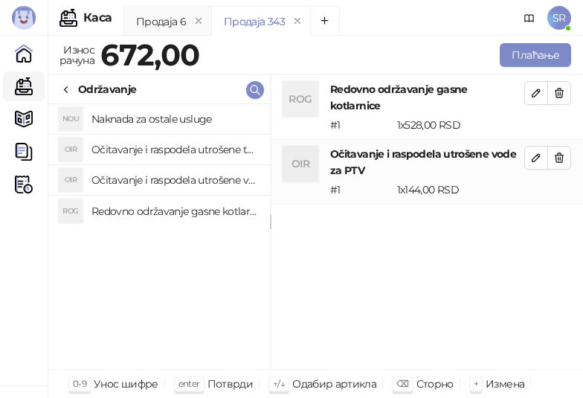
click at [175, 144] on h4 "Očitavanje i raspodela utrošene toplotne energije" at bounding box center [174, 150] width 167 height 24
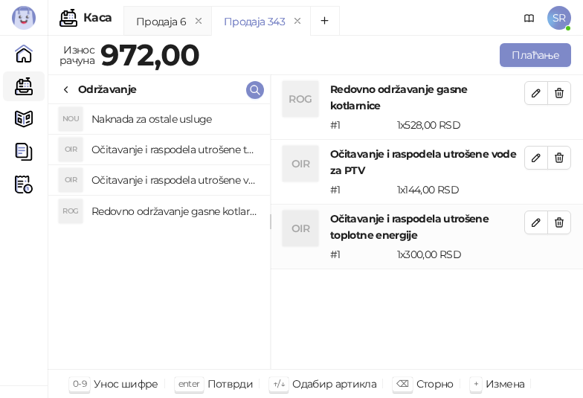
click at [164, 117] on h4 "Naknada za ostale usluge" at bounding box center [174, 119] width 167 height 24
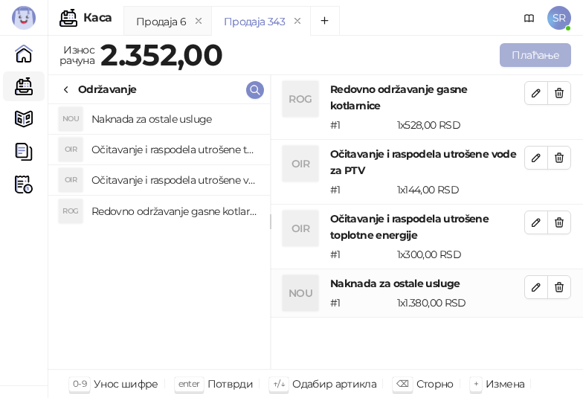
click at [536, 54] on button "Плаћање" at bounding box center [535, 55] width 71 height 24
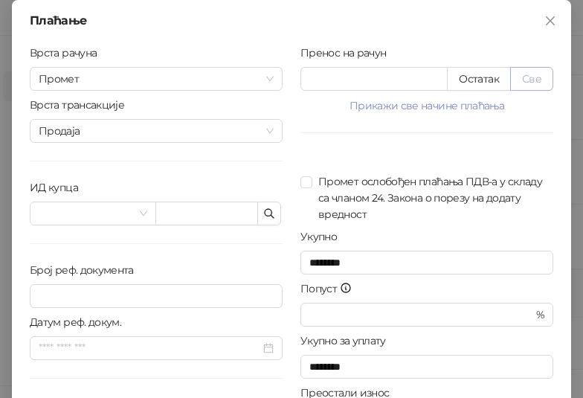
click at [543, 80] on button "Све" at bounding box center [531, 79] width 43 height 24
type input "****"
click at [265, 209] on icon "button" at bounding box center [269, 213] width 12 height 12
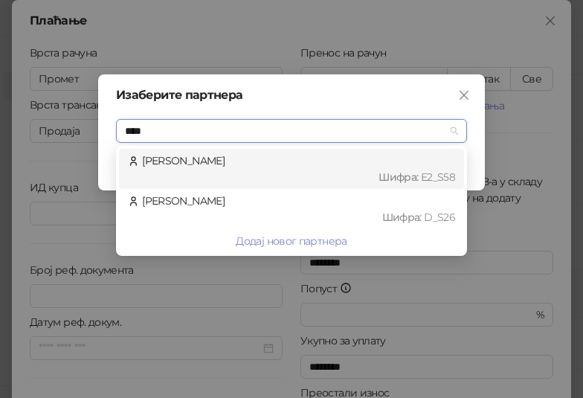
type input "*****"
click at [294, 172] on div "Шифра : Е2_S58" at bounding box center [298, 177] width 313 height 16
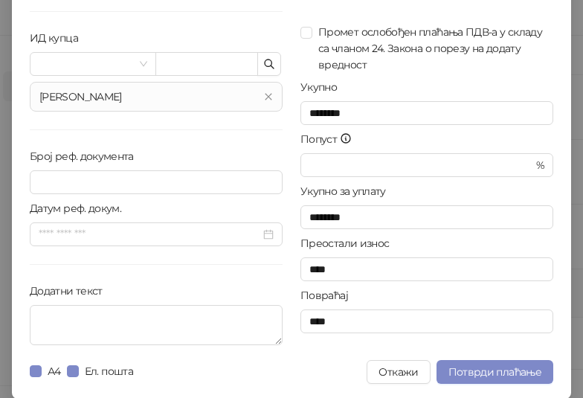
scroll to position [150, 0]
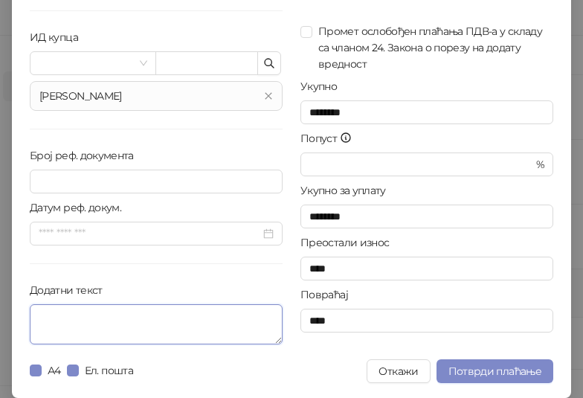
click at [213, 326] on textarea "Додатни текст" at bounding box center [156, 324] width 253 height 40
paste textarea "**********"
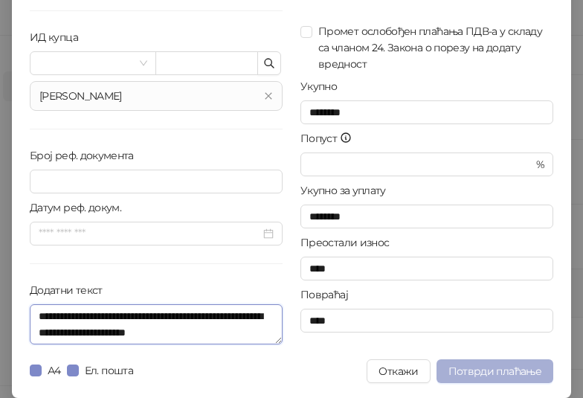
type textarea "**********"
click at [493, 376] on span "Потврди плаћање" at bounding box center [494, 370] width 93 height 13
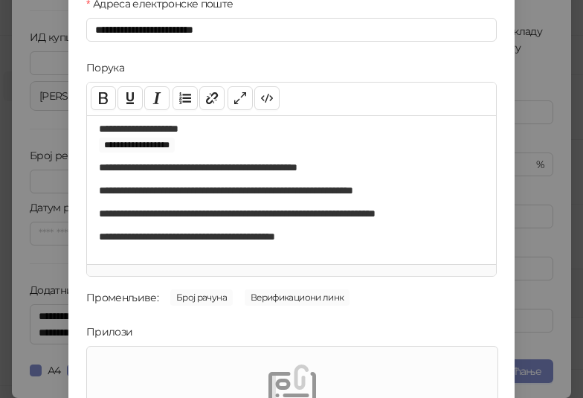
scroll to position [213, 0]
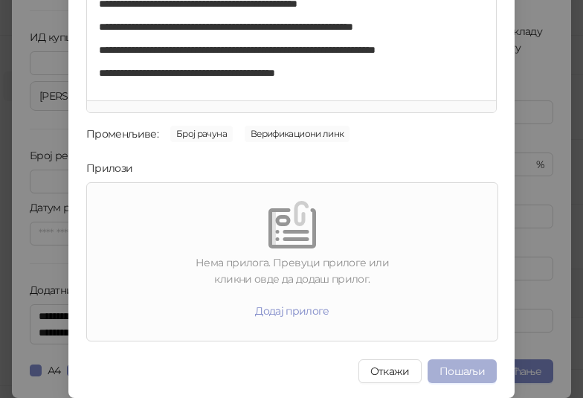
click at [460, 370] on button "Пошаљи" at bounding box center [461, 371] width 69 height 24
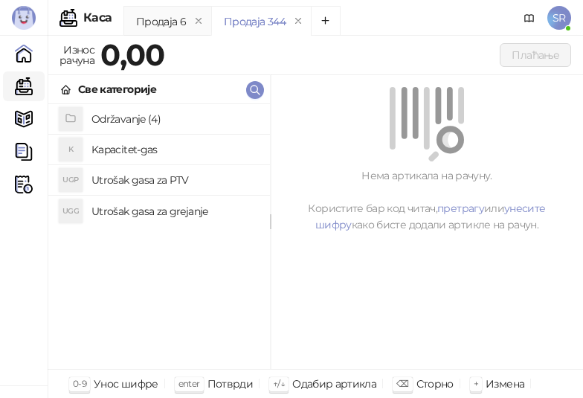
click at [138, 113] on h4 "Održavanje (4)" at bounding box center [174, 119] width 167 height 24
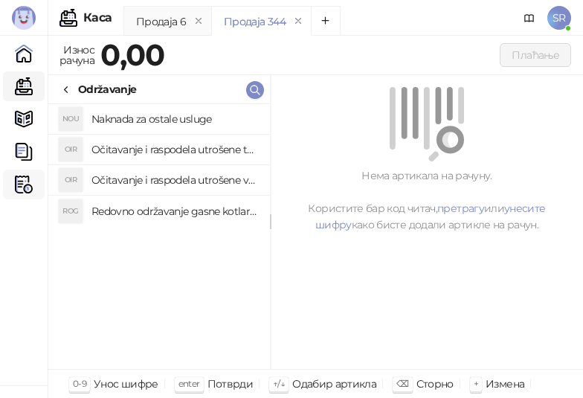
click at [24, 187] on img at bounding box center [24, 184] width 18 height 18
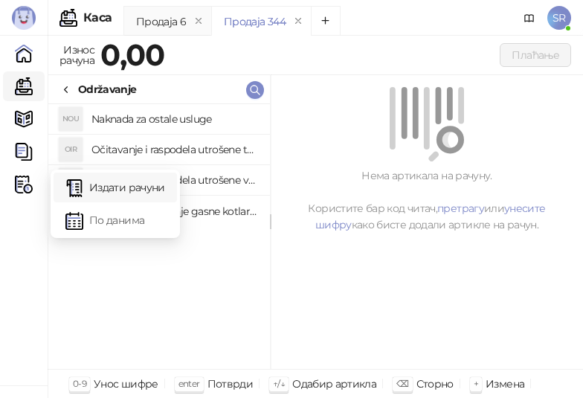
click at [143, 191] on link "Издати рачуни" at bounding box center [115, 187] width 100 height 30
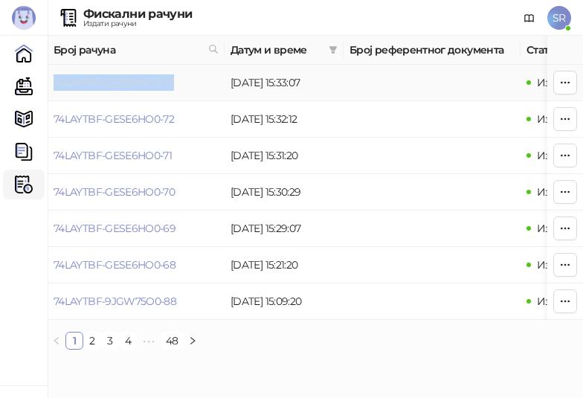
drag, startPoint x: 178, startPoint y: 85, endPoint x: 54, endPoint y: 77, distance: 124.4
click at [54, 77] on td "74LAYTBF-GESE6HO0-73" at bounding box center [136, 83] width 177 height 36
click at [22, 90] on link "Каса" at bounding box center [24, 86] width 30 height 30
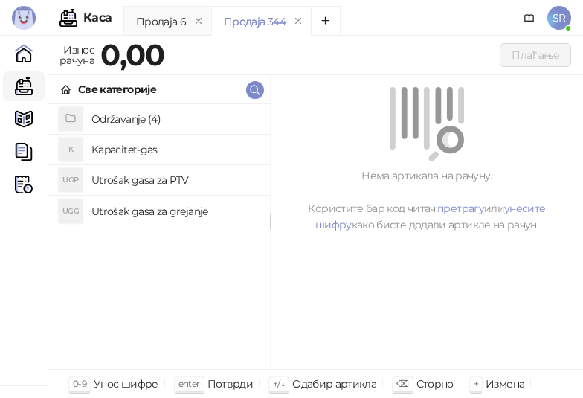
click at [148, 114] on h4 "Održavanje (4)" at bounding box center [174, 119] width 167 height 24
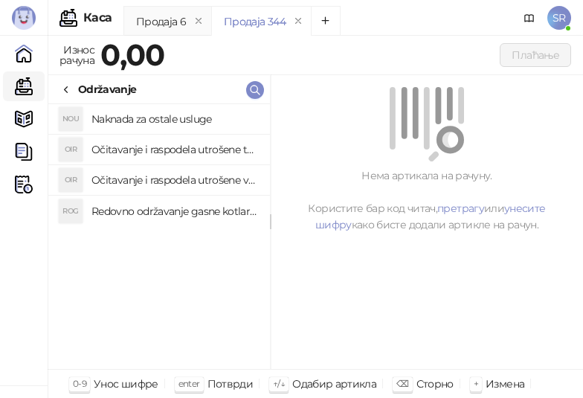
click at [207, 209] on h4 "Redovno održavanje gasne kotlarnice" at bounding box center [174, 211] width 167 height 24
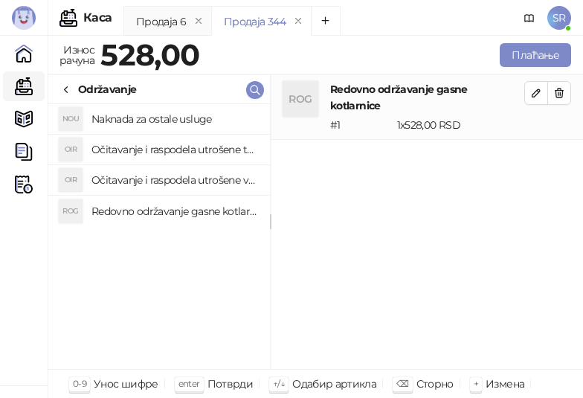
click at [201, 181] on h4 "Očitavanje i raspodela utrošene vode za PTV" at bounding box center [174, 180] width 167 height 24
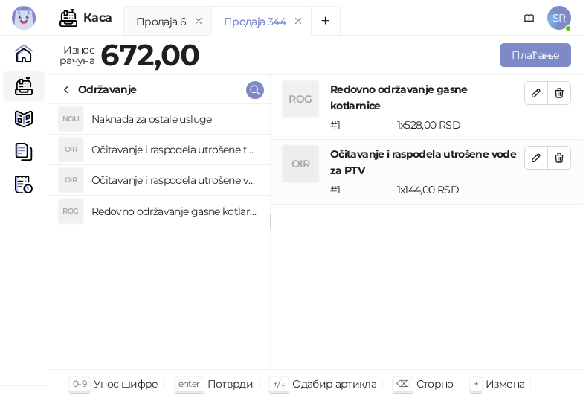
click at [190, 146] on h4 "Očitavanje i raspodela utrošene toplotne energije" at bounding box center [174, 150] width 167 height 24
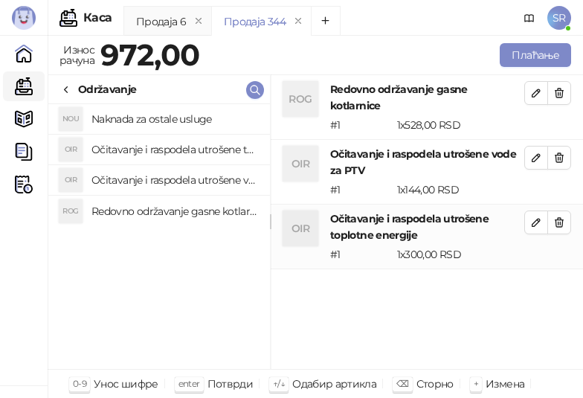
click at [181, 114] on h4 "Naknada za ostale usluge" at bounding box center [174, 119] width 167 height 24
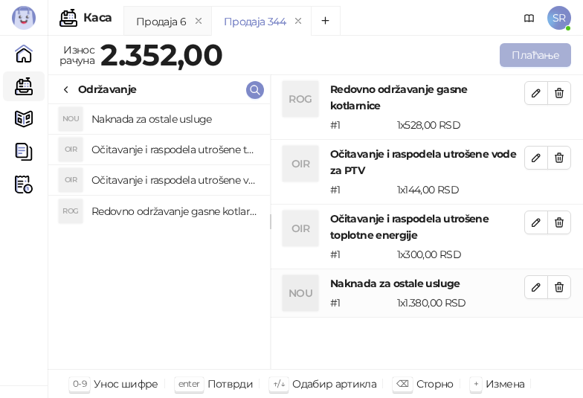
click at [527, 54] on button "Плаћање" at bounding box center [535, 55] width 71 height 24
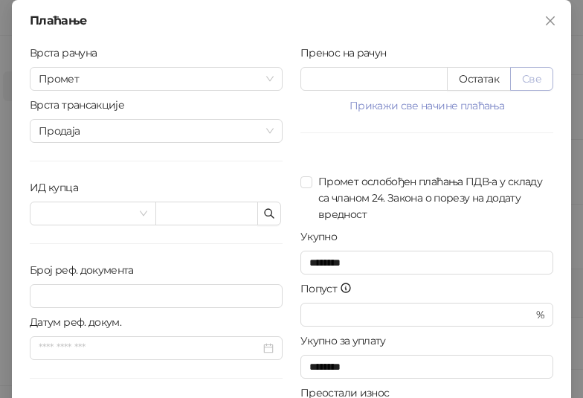
click at [529, 71] on button "Све" at bounding box center [531, 79] width 43 height 24
type input "****"
click at [263, 213] on icon "button" at bounding box center [269, 213] width 12 height 12
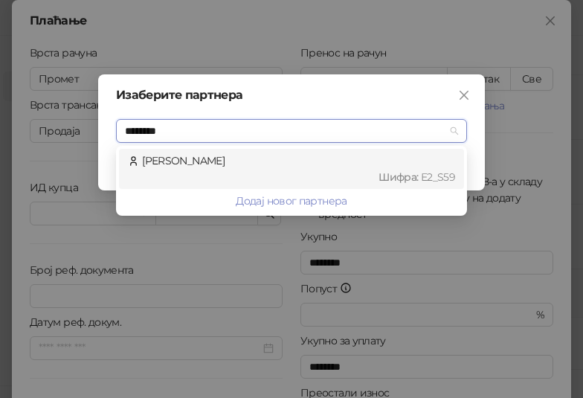
type input "*********"
click at [197, 162] on div "[PERSON_NAME] : Е2_S59" at bounding box center [291, 168] width 327 height 33
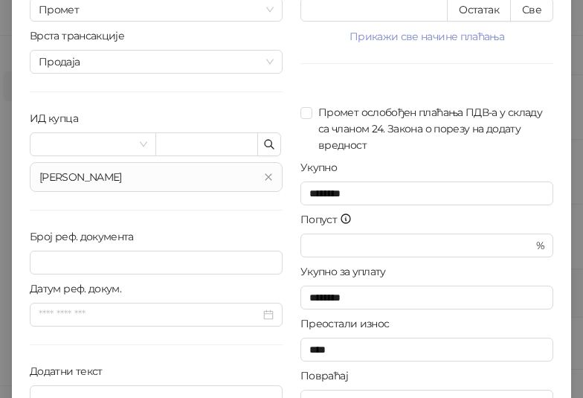
scroll to position [150, 0]
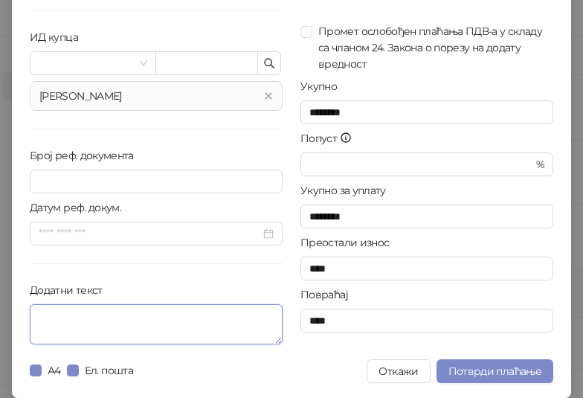
click at [142, 330] on textarea "Додатни текст" at bounding box center [156, 324] width 253 height 40
paste textarea "**********"
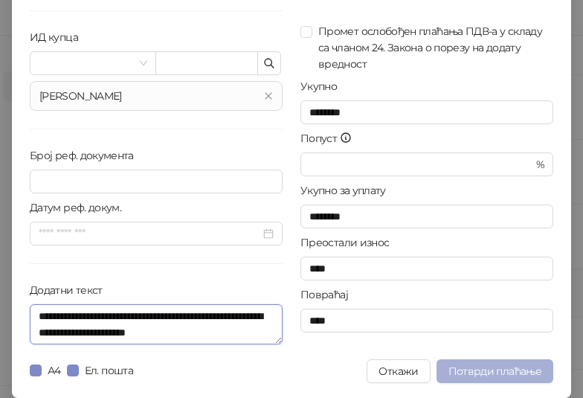
type textarea "**********"
click at [495, 374] on span "Потврди плаћање" at bounding box center [494, 370] width 93 height 13
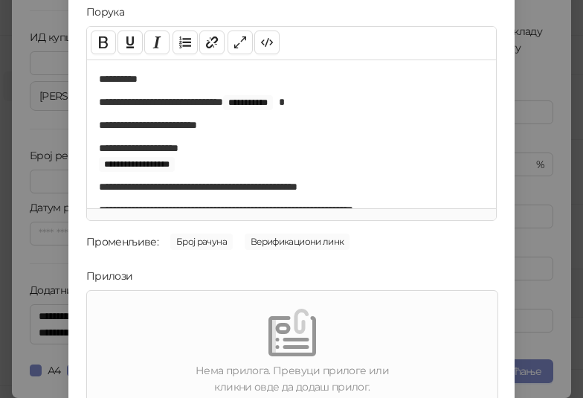
scroll to position [213, 0]
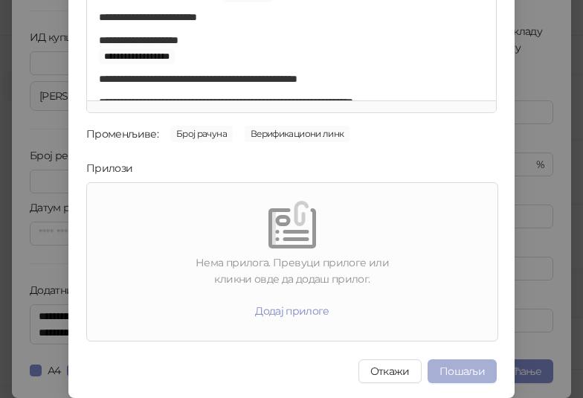
click at [433, 366] on button "Пошаљи" at bounding box center [461, 371] width 69 height 24
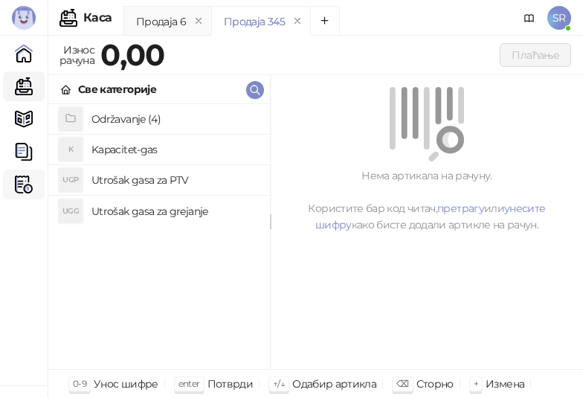
click at [16, 179] on img at bounding box center [24, 184] width 18 height 18
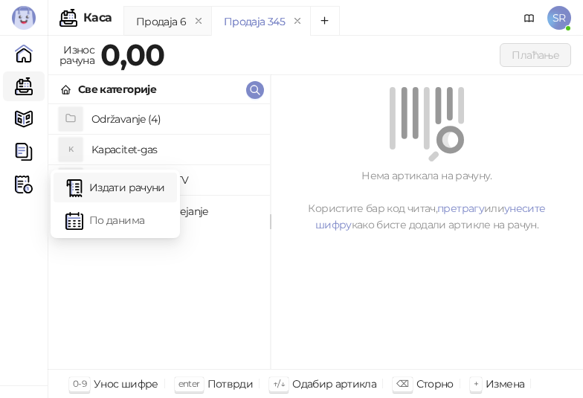
click at [120, 194] on link "Издати рачуни" at bounding box center [115, 187] width 100 height 30
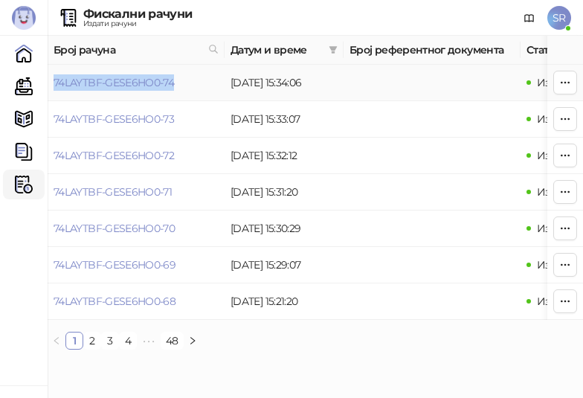
drag, startPoint x: 190, startPoint y: 80, endPoint x: 54, endPoint y: 94, distance: 137.5
click at [54, 94] on td "74LAYTBF-GESE6HO0-74" at bounding box center [136, 83] width 177 height 36
click at [567, 23] on span "SR" at bounding box center [559, 18] width 24 height 24
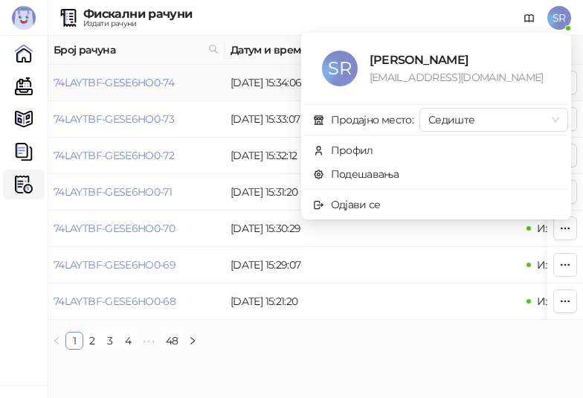
click at [254, 71] on td "[DATE] 15:34:06" at bounding box center [284, 83] width 119 height 36
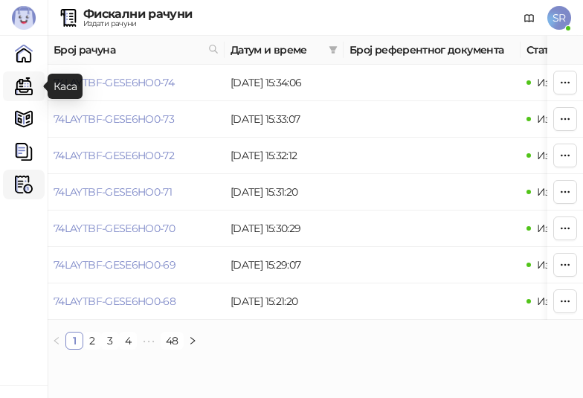
click at [22, 85] on link "Каса" at bounding box center [24, 86] width 30 height 30
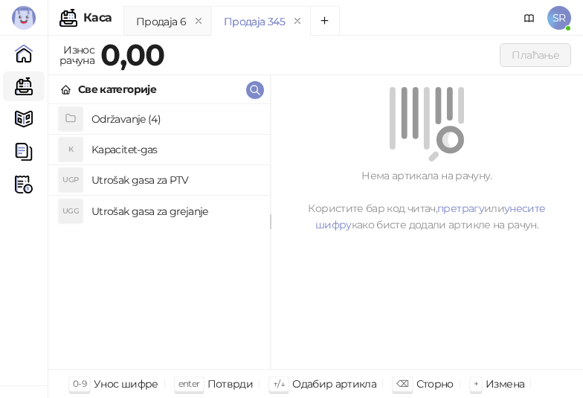
click at [131, 112] on h4 "Održavanje (4)" at bounding box center [174, 119] width 167 height 24
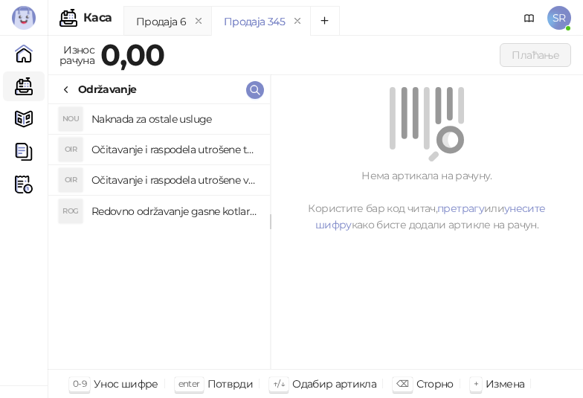
click at [169, 210] on h4 "Redovno održavanje gasne kotlarnice" at bounding box center [174, 211] width 167 height 24
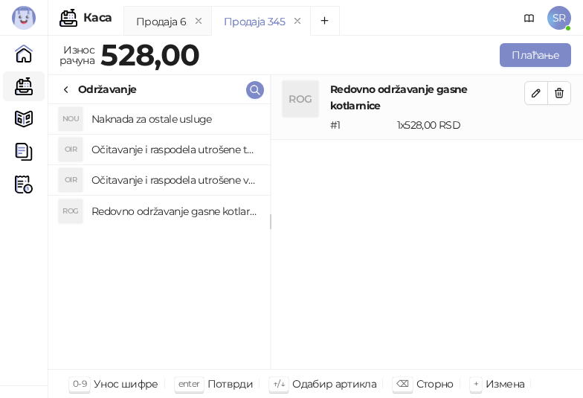
click at [167, 172] on h4 "Očitavanje i raspodela utrošene vode za PTV" at bounding box center [174, 180] width 167 height 24
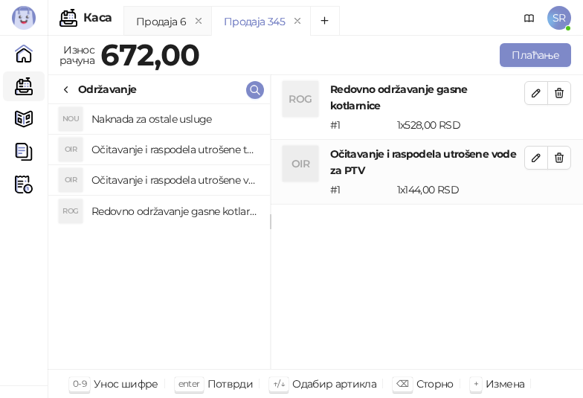
click at [159, 137] on li "OIR Očitavanje i raspodela utrošene toplotne energije" at bounding box center [159, 150] width 222 height 30
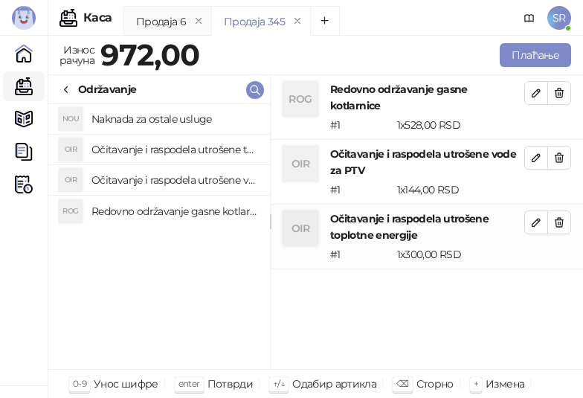
click at [154, 113] on h4 "Naknada za ostale usluge" at bounding box center [174, 119] width 167 height 24
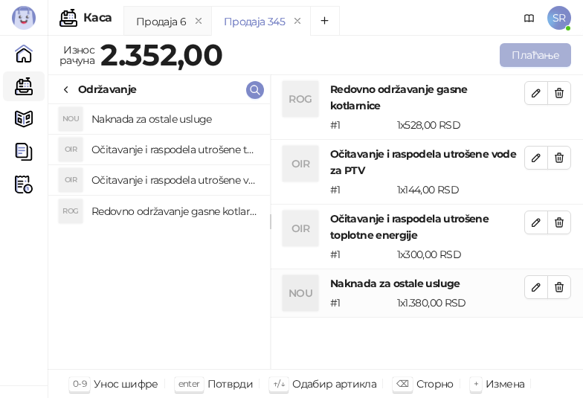
click at [529, 49] on button "Плаћање" at bounding box center [535, 55] width 71 height 24
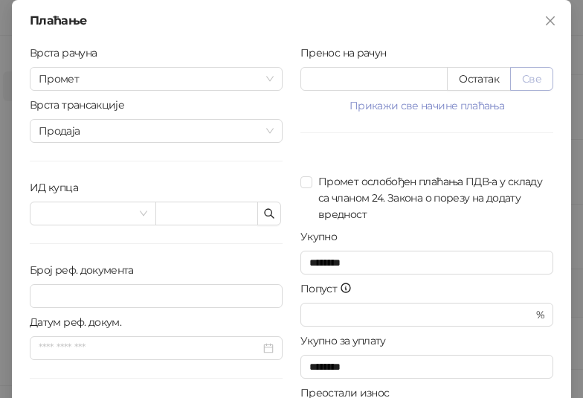
click at [538, 76] on button "Све" at bounding box center [531, 79] width 43 height 24
type input "****"
click at [268, 212] on icon "button" at bounding box center [269, 213] width 12 height 12
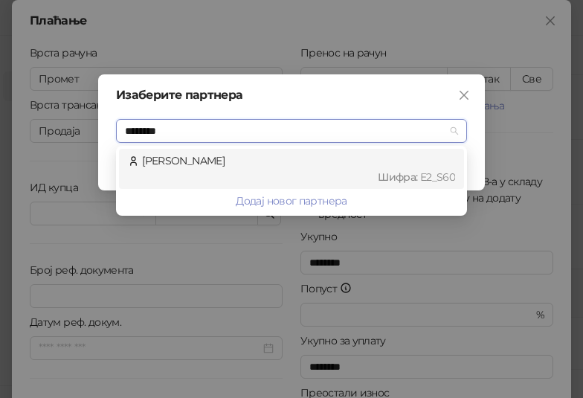
type input "*********"
click at [237, 171] on div "Шифра : Е2_S60" at bounding box center [298, 177] width 313 height 16
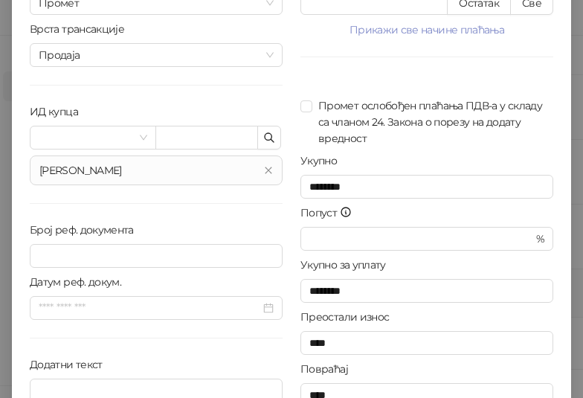
scroll to position [150, 0]
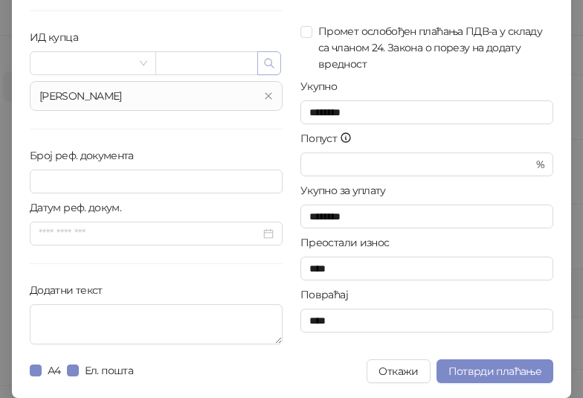
click at [263, 60] on icon "button" at bounding box center [269, 63] width 12 height 12
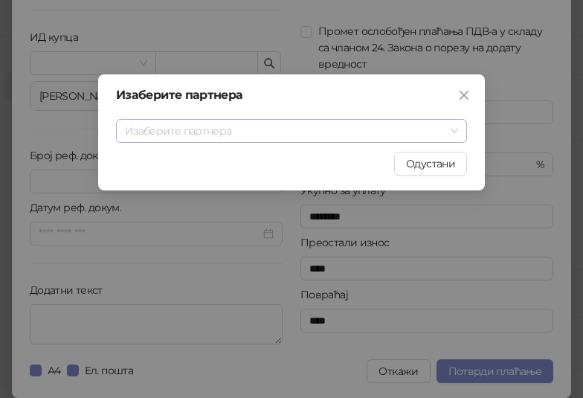
click at [309, 131] on input "search" at bounding box center [285, 131] width 320 height 22
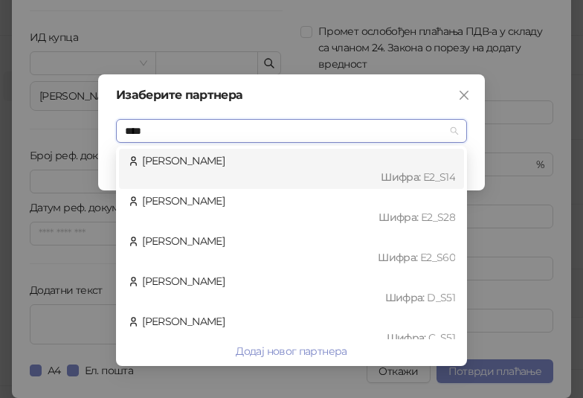
type input "*****"
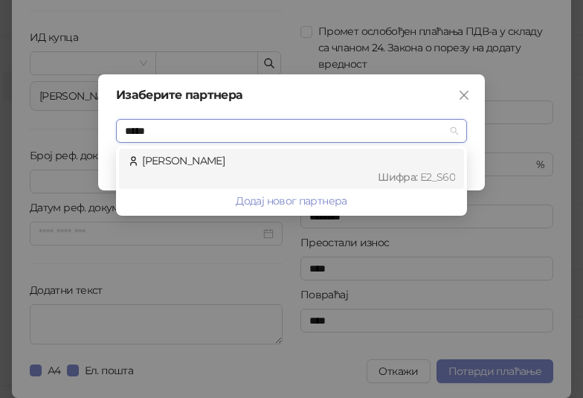
click at [334, 171] on div "Шифра : Е2_S60" at bounding box center [298, 177] width 313 height 16
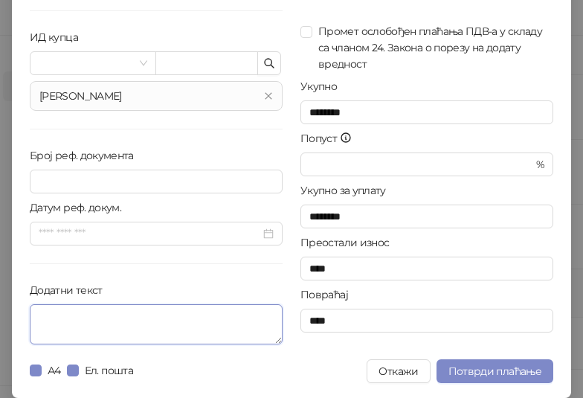
click at [196, 327] on textarea "Додатни текст" at bounding box center [156, 324] width 253 height 40
paste textarea "**********"
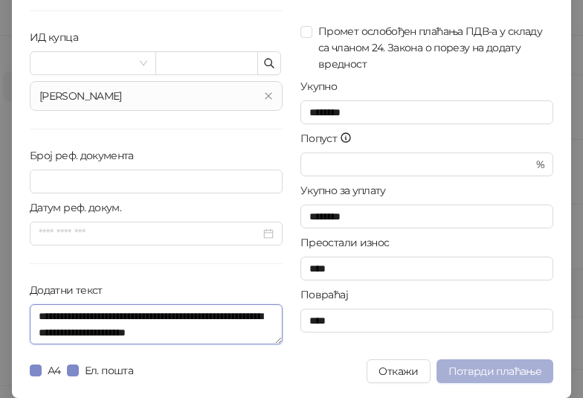
type textarea "**********"
click at [503, 372] on span "Потврди плаћање" at bounding box center [494, 370] width 93 height 13
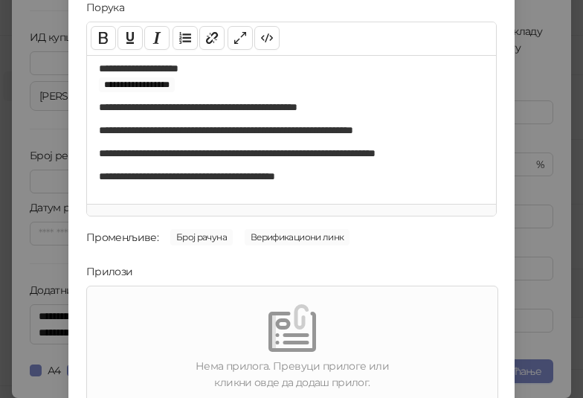
scroll to position [213, 0]
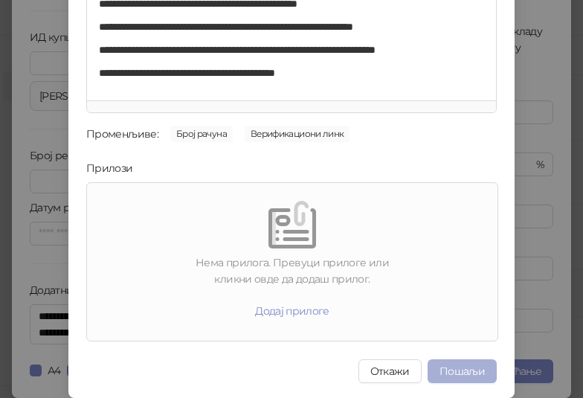
click at [466, 360] on button "Пошаљи" at bounding box center [461, 371] width 69 height 24
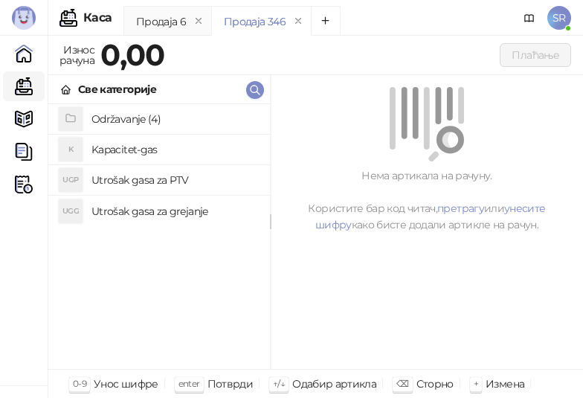
click at [107, 117] on h4 "Održavanje (4)" at bounding box center [174, 119] width 167 height 24
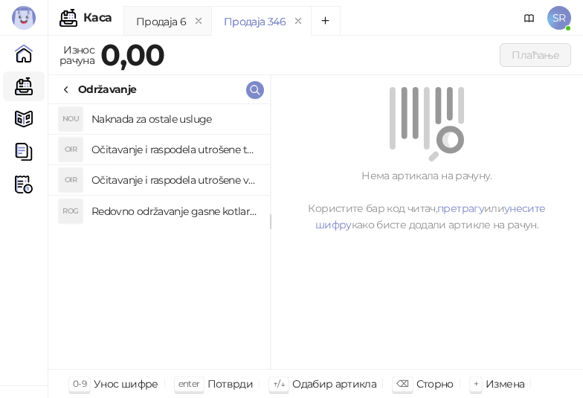
click at [213, 216] on h4 "Redovno održavanje gasne kotlarnice" at bounding box center [174, 211] width 167 height 24
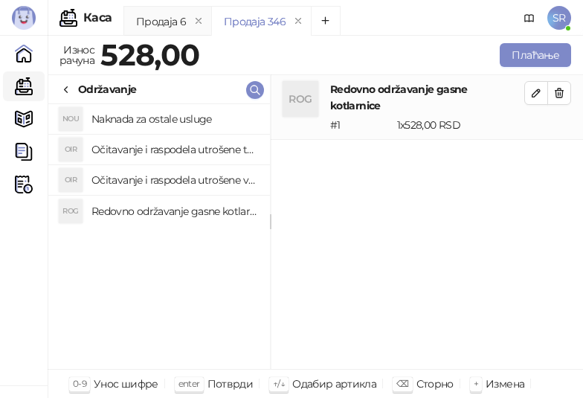
click at [210, 178] on h4 "Očitavanje i raspodela utrošene vode za PTV" at bounding box center [174, 180] width 167 height 24
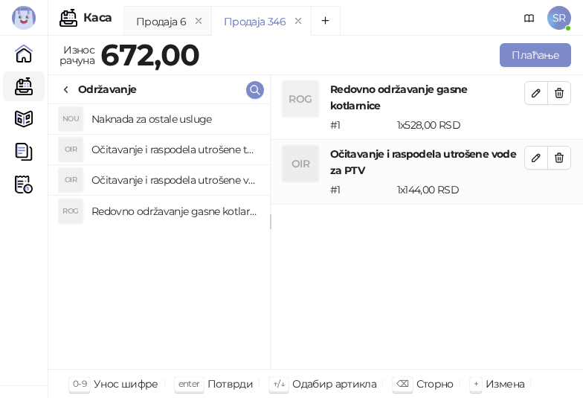
click at [201, 149] on h4 "Očitavanje i raspodela utrošene toplotne energije" at bounding box center [174, 150] width 167 height 24
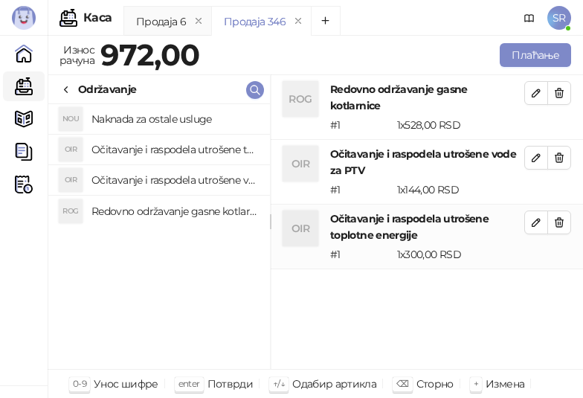
click at [192, 124] on h4 "Naknada za ostale usluge" at bounding box center [174, 119] width 167 height 24
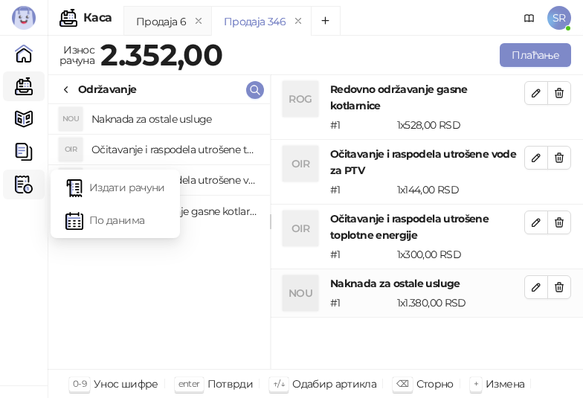
click at [21, 183] on img at bounding box center [24, 184] width 18 height 18
click at [109, 192] on link "Издати рачуни" at bounding box center [115, 187] width 100 height 30
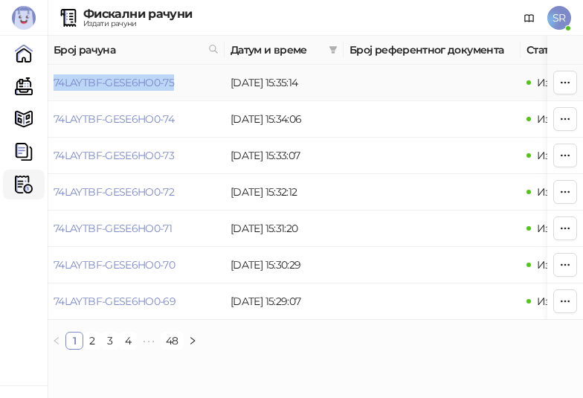
drag, startPoint x: 188, startPoint y: 89, endPoint x: 55, endPoint y: 92, distance: 133.1
click at [55, 92] on td "74LAYTBF-GESE6HO0-75" at bounding box center [136, 83] width 177 height 36
click at [27, 87] on link "Каса" at bounding box center [24, 86] width 30 height 30
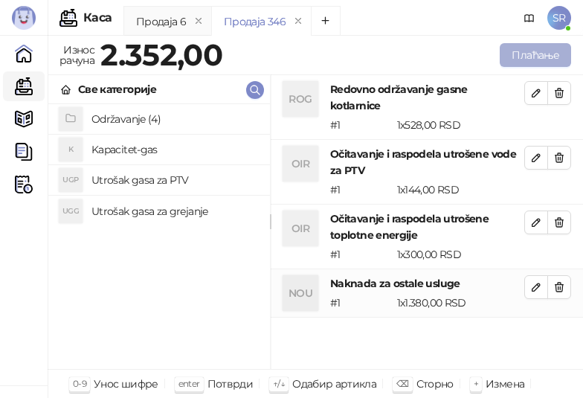
click at [526, 58] on button "Плаћање" at bounding box center [535, 55] width 71 height 24
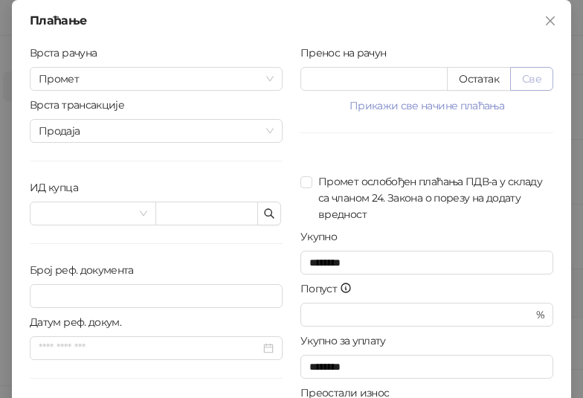
click at [532, 80] on button "Све" at bounding box center [531, 79] width 43 height 24
type input "****"
click at [263, 212] on icon "button" at bounding box center [269, 213] width 12 height 12
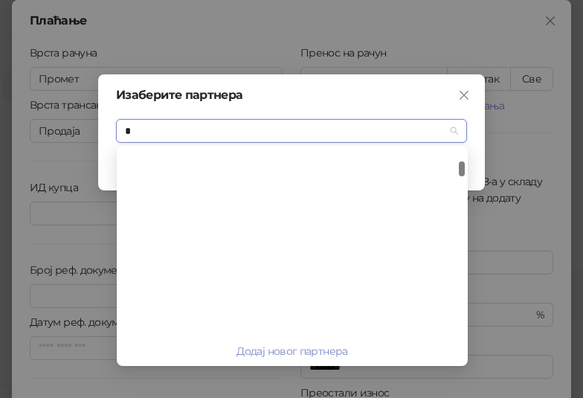
scroll to position [326, 0]
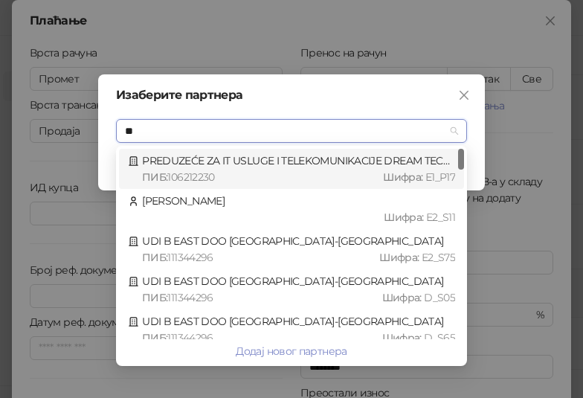
type input "*"
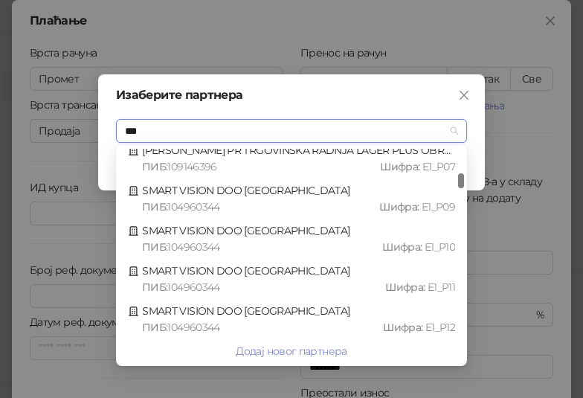
scroll to position [0, 0]
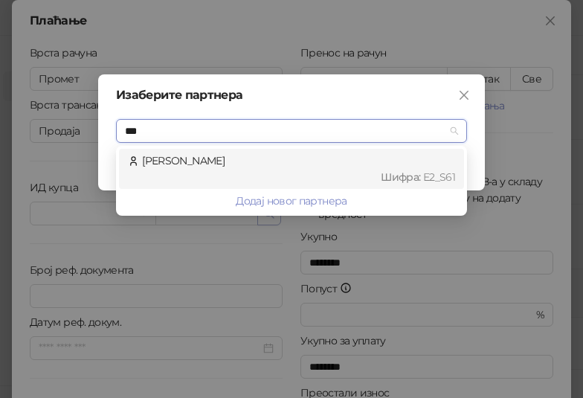
type input "****"
click at [271, 138] on input "****" at bounding box center [285, 131] width 320 height 22
click at [253, 162] on div "[PERSON_NAME] : Е2_S61" at bounding box center [291, 168] width 327 height 33
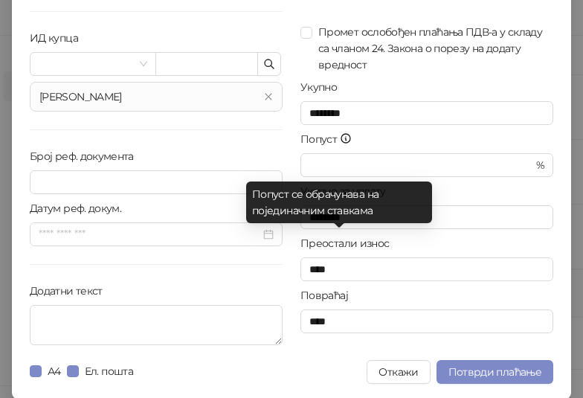
scroll to position [150, 0]
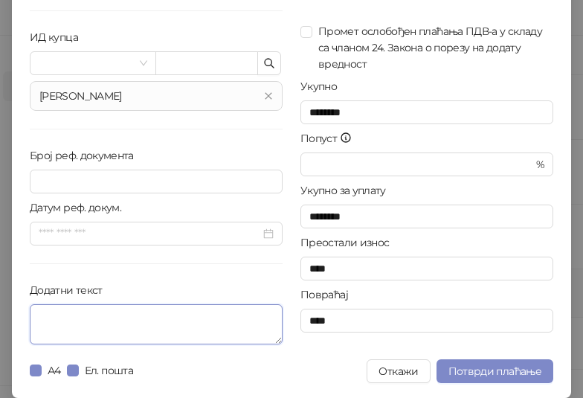
click at [186, 316] on textarea "Додатни текст" at bounding box center [156, 324] width 253 height 40
paste textarea "**********"
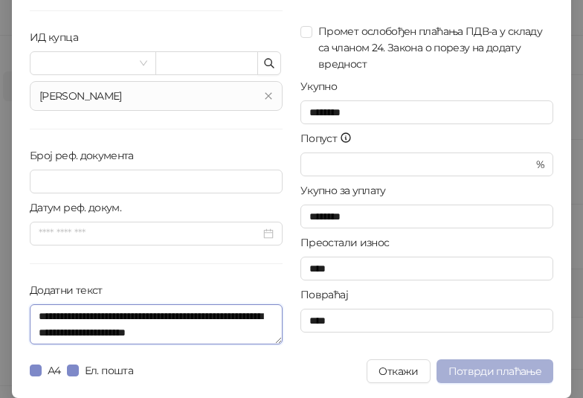
type textarea "**********"
click at [474, 367] on span "Потврди плаћање" at bounding box center [494, 370] width 93 height 13
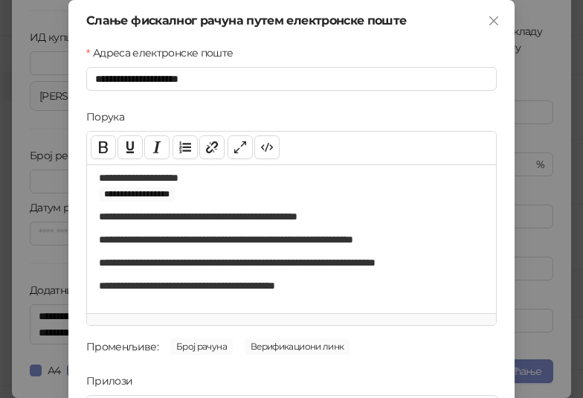
scroll to position [213, 0]
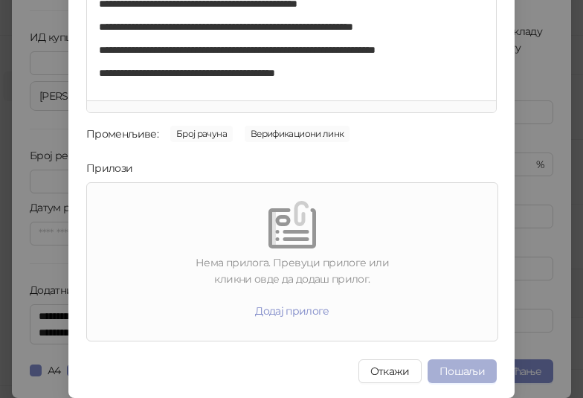
click at [452, 363] on button "Пошаљи" at bounding box center [461, 371] width 69 height 24
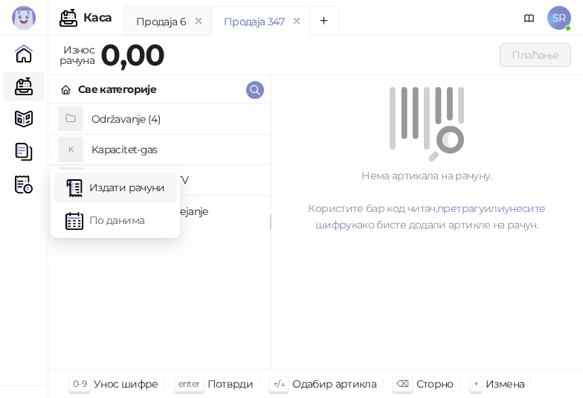
click at [83, 183] on link "Издати рачуни" at bounding box center [115, 187] width 100 height 30
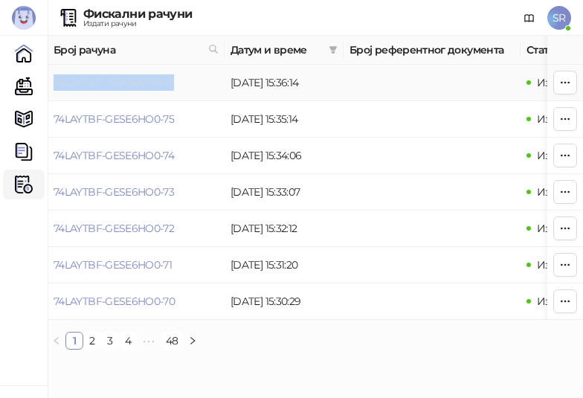
drag, startPoint x: 177, startPoint y: 79, endPoint x: 54, endPoint y: 78, distance: 122.7
click at [54, 78] on td "74LAYTBF-372A5WO0-73" at bounding box center [136, 83] width 177 height 36
click at [24, 81] on link "Каса" at bounding box center [24, 86] width 30 height 30
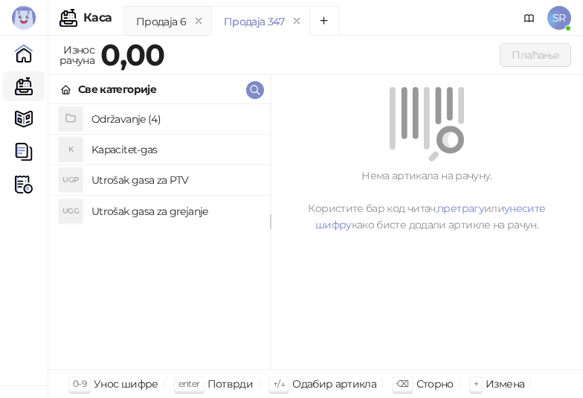
drag, startPoint x: 148, startPoint y: 103, endPoint x: 141, endPoint y: 114, distance: 13.0
click at [146, 103] on div "Све категорије" at bounding box center [159, 89] width 222 height 29
click at [141, 117] on h4 "Održavanje (4)" at bounding box center [174, 119] width 167 height 24
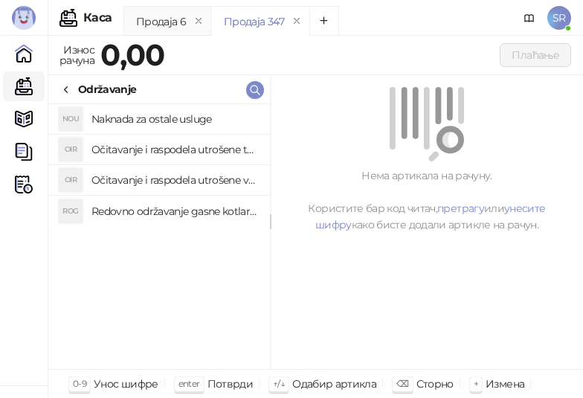
click at [181, 211] on h4 "Redovno održavanje gasne kotlarnice" at bounding box center [174, 211] width 167 height 24
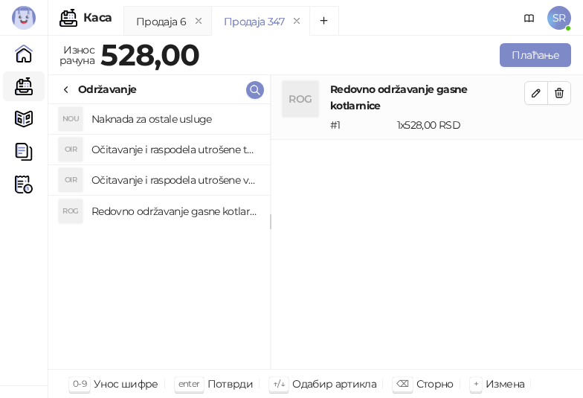
click at [160, 168] on h4 "Očitavanje i raspodela utrošene vode za PTV" at bounding box center [174, 180] width 167 height 24
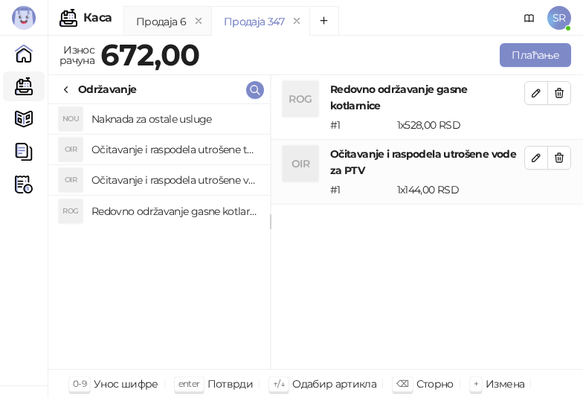
click at [147, 143] on h4 "Očitavanje i raspodela utrošene toplotne energije" at bounding box center [174, 150] width 167 height 24
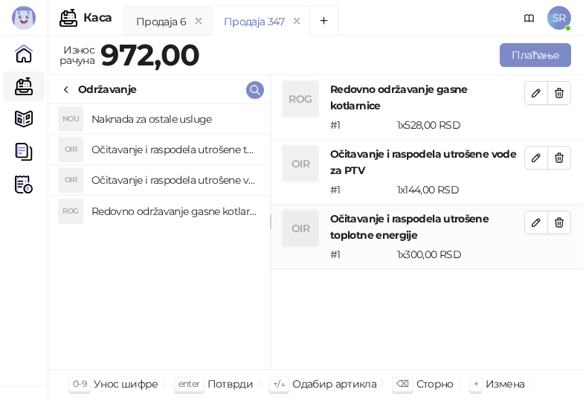
click at [142, 121] on h4 "Naknada za ostale usluge" at bounding box center [174, 119] width 167 height 24
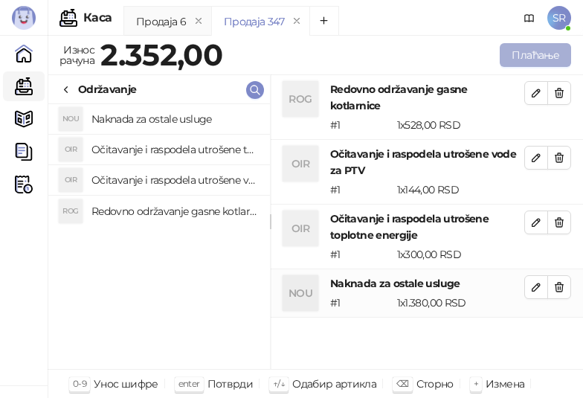
click at [553, 49] on button "Плаћање" at bounding box center [535, 55] width 71 height 24
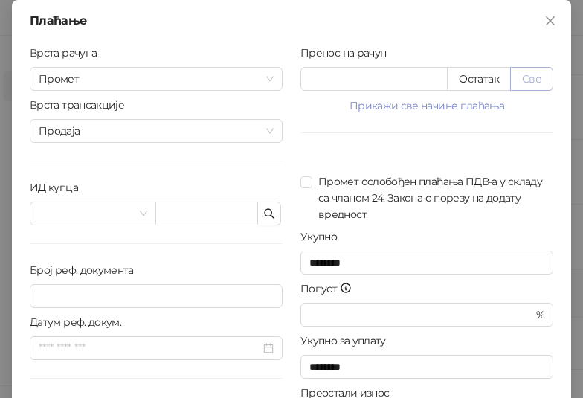
click at [529, 80] on button "Све" at bounding box center [531, 79] width 43 height 24
type input "****"
click at [263, 216] on icon "button" at bounding box center [269, 213] width 12 height 12
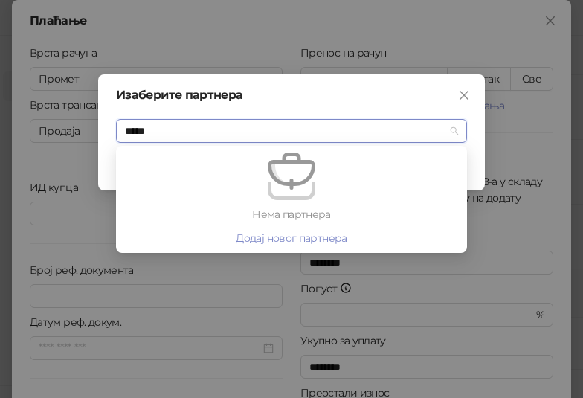
type input "****"
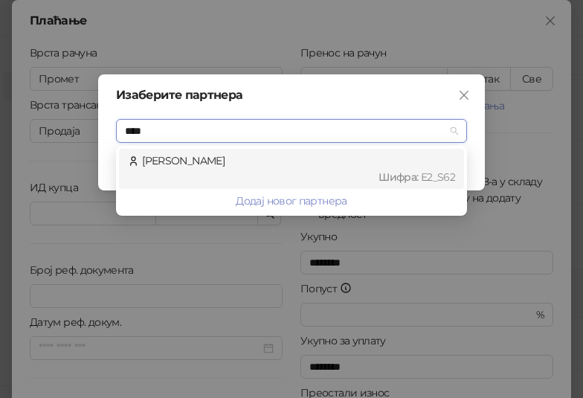
click at [198, 172] on div "Шифра : Е2_S62" at bounding box center [298, 177] width 313 height 16
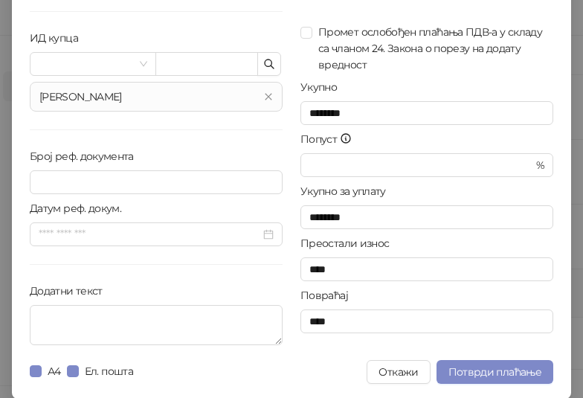
scroll to position [150, 0]
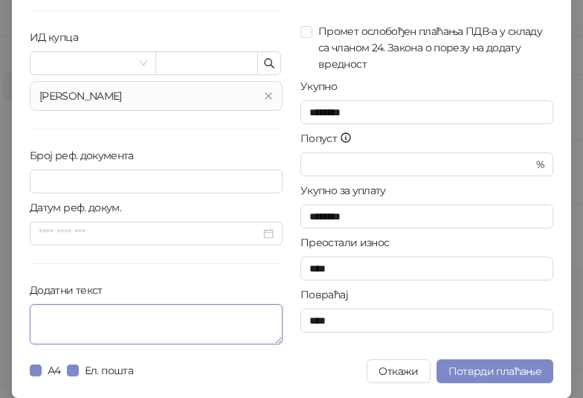
click at [133, 325] on textarea "Додатни текст" at bounding box center [156, 324] width 253 height 40
paste textarea "**********"
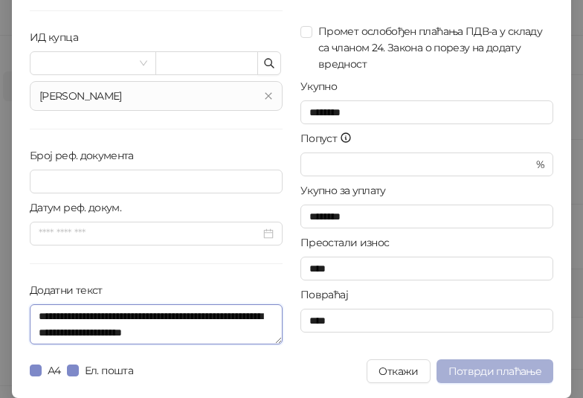
type textarea "**********"
click at [535, 364] on span "Потврди плаћање" at bounding box center [494, 370] width 93 height 13
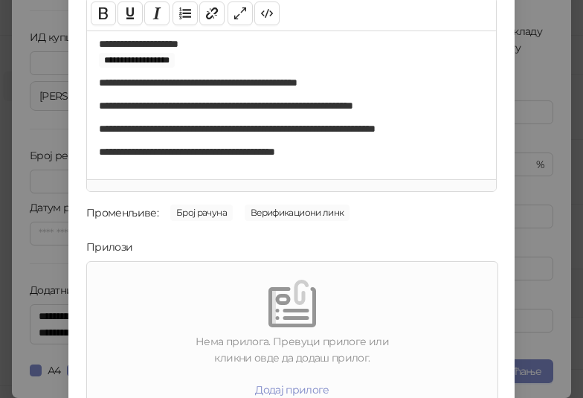
scroll to position [213, 0]
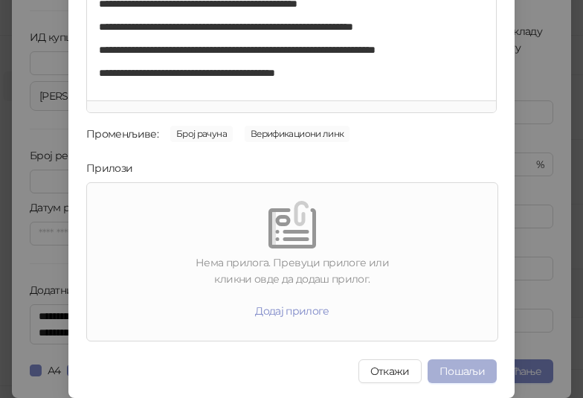
click at [462, 369] on button "Пошаљи" at bounding box center [461, 371] width 69 height 24
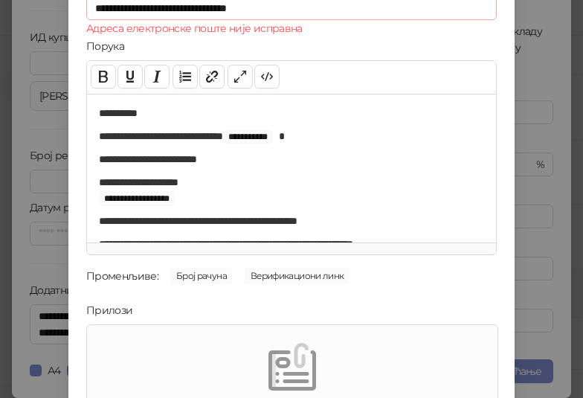
scroll to position [0, 0]
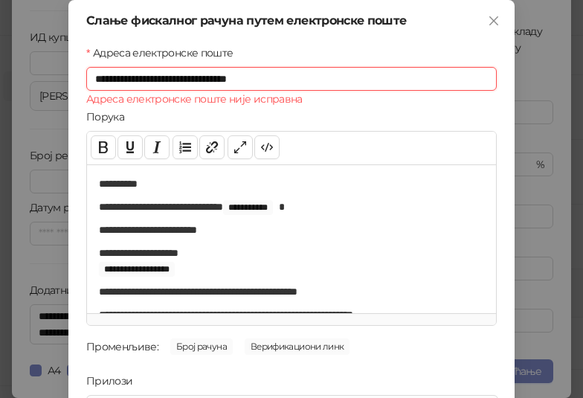
click at [276, 85] on input "**********" at bounding box center [291, 79] width 410 height 24
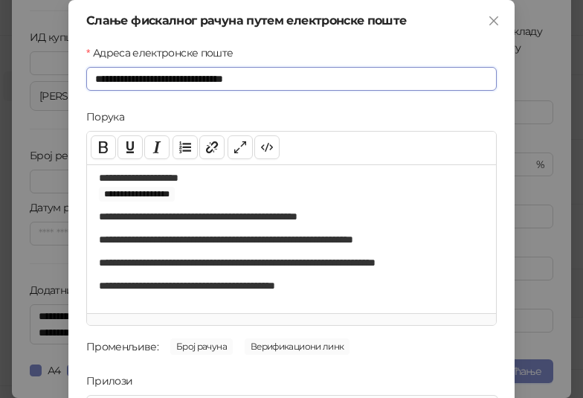
scroll to position [213, 0]
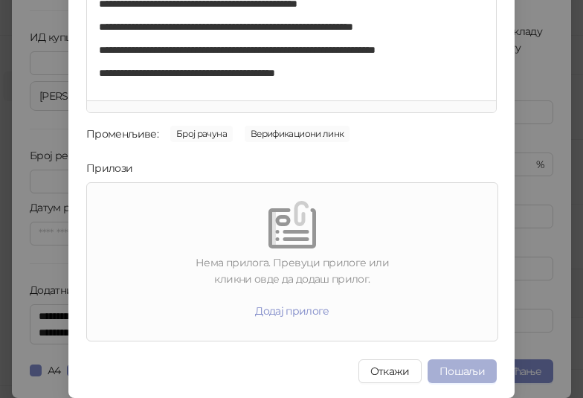
type input "**********"
click at [468, 362] on button "Пошаљи" at bounding box center [461, 371] width 69 height 24
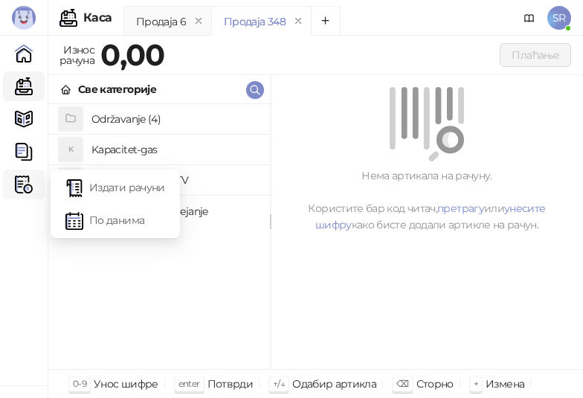
click at [30, 180] on img at bounding box center [24, 184] width 18 height 18
click at [102, 184] on link "Издати рачуни" at bounding box center [115, 187] width 100 height 30
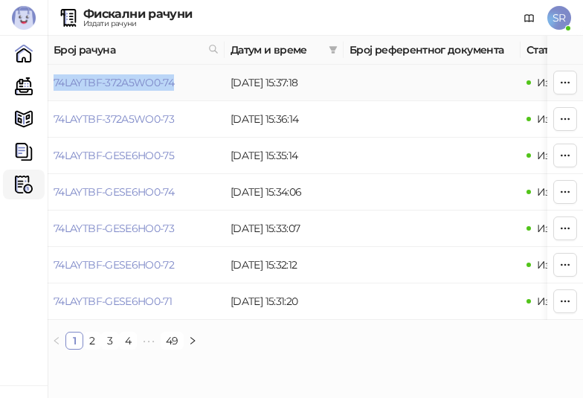
drag, startPoint x: 196, startPoint y: 82, endPoint x: 51, endPoint y: 92, distance: 145.3
click at [51, 92] on td "74LAYTBF-372A5WO0-74" at bounding box center [136, 83] width 177 height 36
drag, startPoint x: 25, startPoint y: 82, endPoint x: 54, endPoint y: 87, distance: 28.7
click at [25, 81] on link "Каса" at bounding box center [24, 86] width 30 height 30
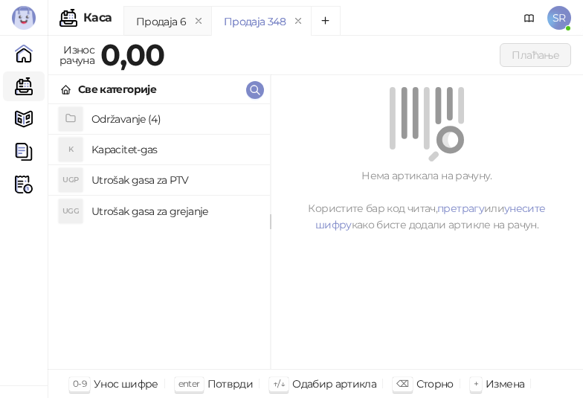
click at [117, 114] on h4 "Održavanje (4)" at bounding box center [174, 119] width 167 height 24
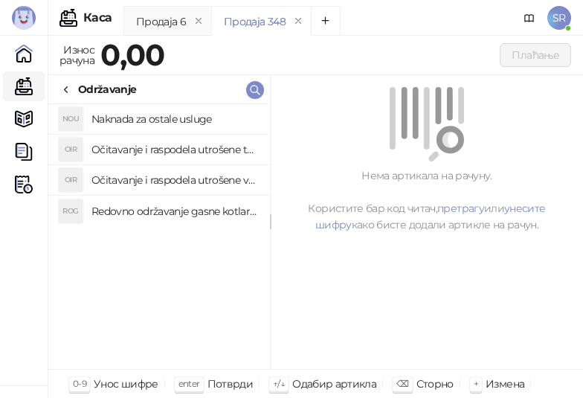
click at [162, 208] on h4 "Redovno održavanje gasne kotlarnice" at bounding box center [174, 211] width 167 height 24
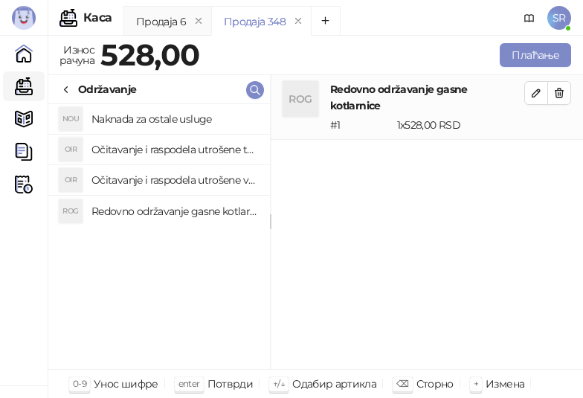
click at [153, 170] on h4 "Očitavanje i raspodela utrošene vode za PTV" at bounding box center [174, 180] width 167 height 24
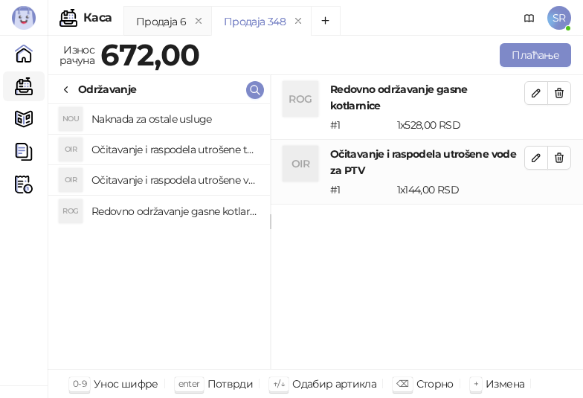
click at [149, 149] on h4 "Očitavanje i raspodela utrošene toplotne energije" at bounding box center [174, 150] width 167 height 24
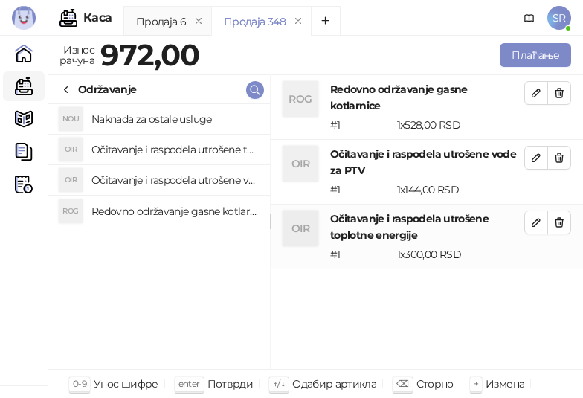
click at [146, 121] on h4 "Naknada za ostale usluge" at bounding box center [174, 119] width 167 height 24
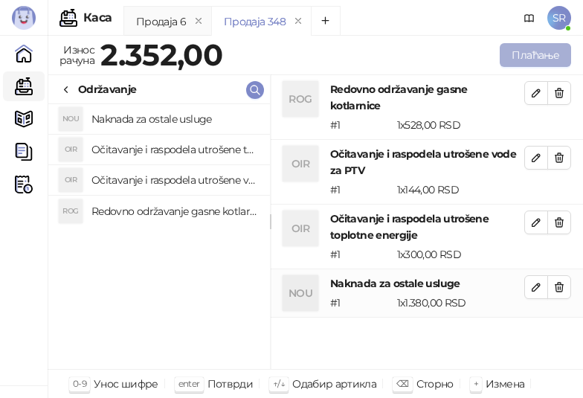
click at [520, 54] on button "Плаћање" at bounding box center [535, 55] width 71 height 24
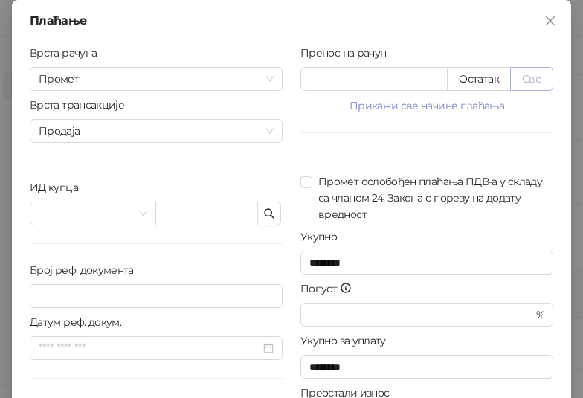
click at [528, 75] on button "Све" at bounding box center [531, 79] width 43 height 24
type input "****"
click at [263, 214] on icon "button" at bounding box center [269, 213] width 12 height 12
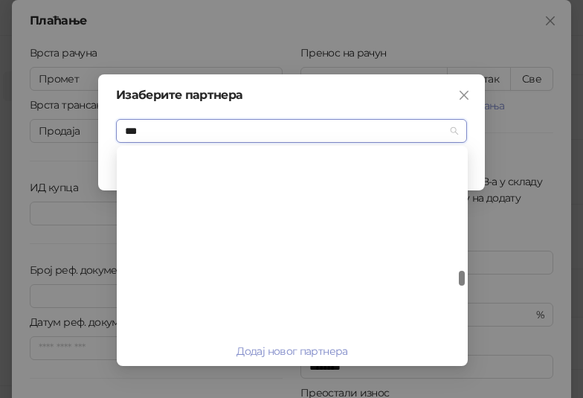
type input "****"
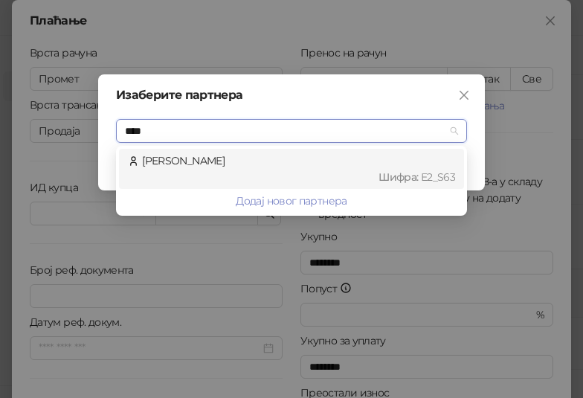
click at [250, 168] on div "[PERSON_NAME] : Е2_S63" at bounding box center [291, 168] width 327 height 33
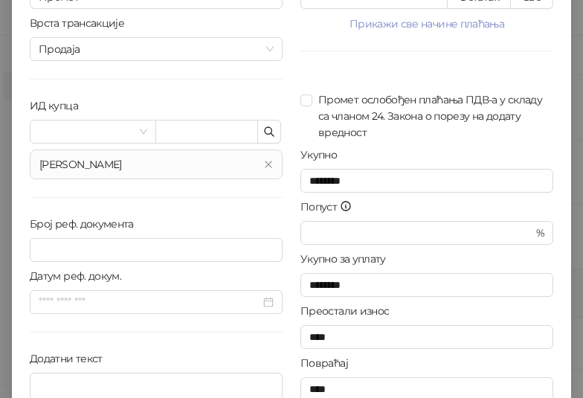
scroll to position [150, 0]
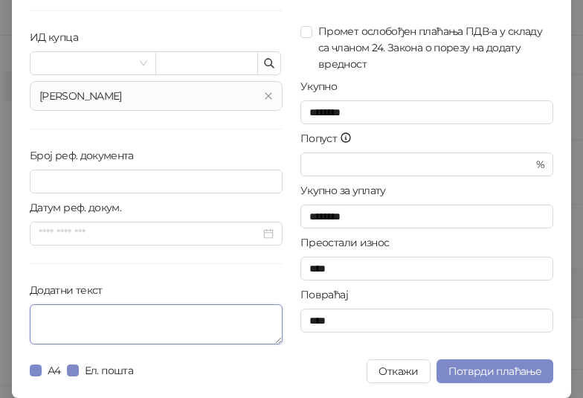
click at [113, 317] on textarea "Додатни текст" at bounding box center [156, 324] width 253 height 40
paste textarea "**********"
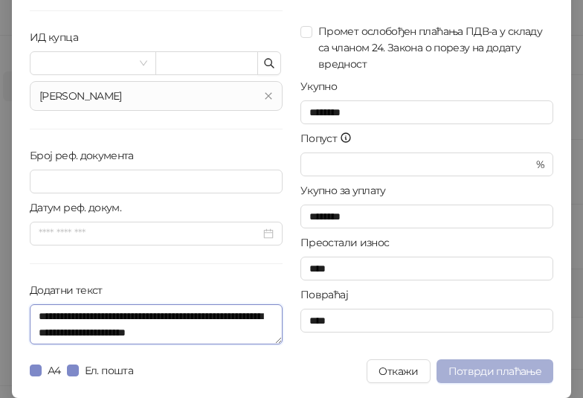
type textarea "**********"
click at [520, 372] on span "Потврди плаћање" at bounding box center [494, 370] width 93 height 13
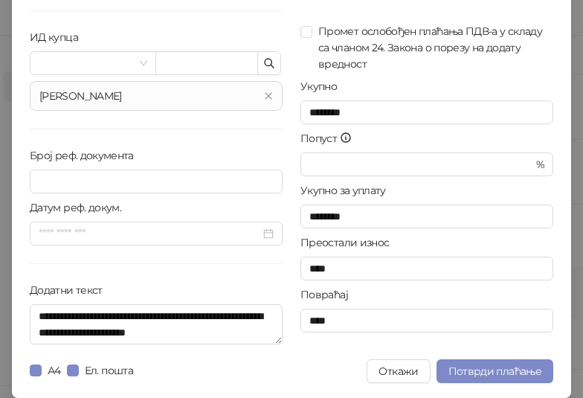
type input "**********"
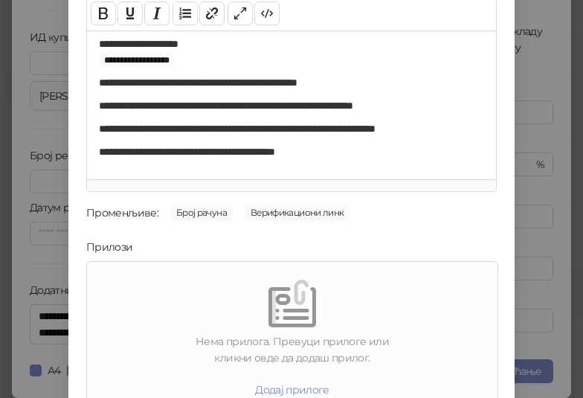
scroll to position [213, 0]
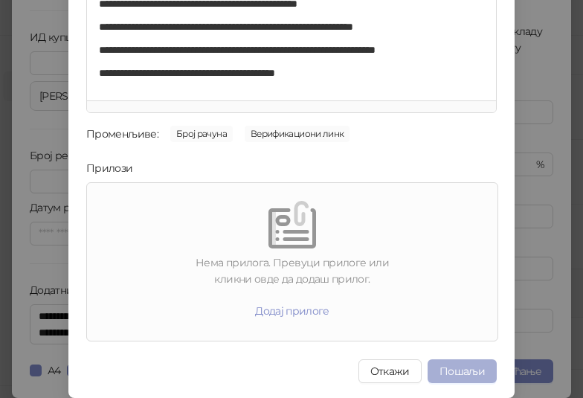
click at [463, 369] on button "Пошаљи" at bounding box center [461, 371] width 69 height 24
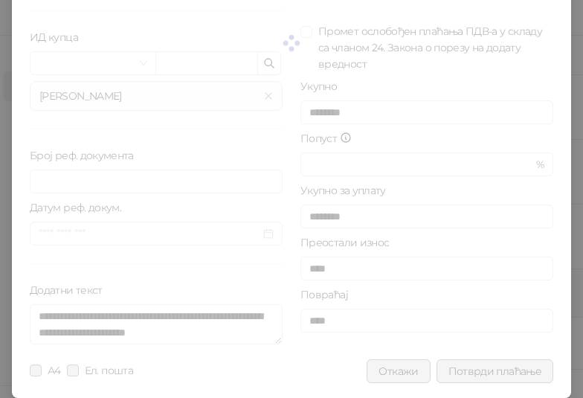
scroll to position [0, 0]
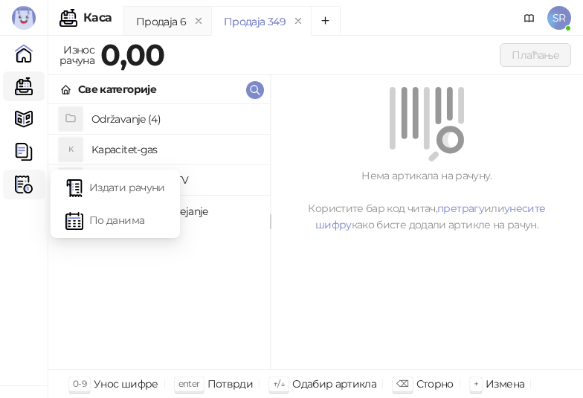
click at [22, 181] on img at bounding box center [24, 184] width 18 height 18
click at [100, 184] on link "Издати рачуни" at bounding box center [115, 187] width 100 height 30
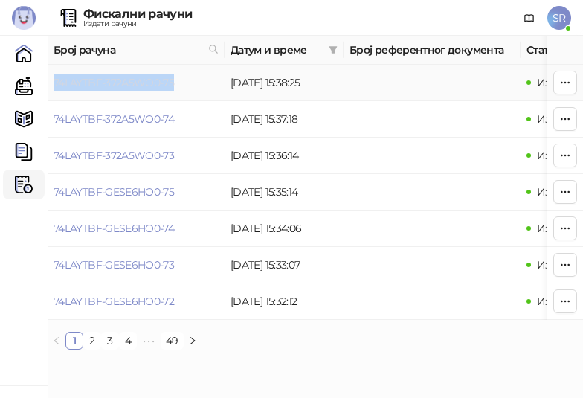
drag, startPoint x: 179, startPoint y: 81, endPoint x: 54, endPoint y: 77, distance: 125.0
click at [54, 77] on td "74LAYTBF-372A5WO0-75" at bounding box center [136, 83] width 177 height 36
drag, startPoint x: 28, startPoint y: 82, endPoint x: 67, endPoint y: 85, distance: 38.8
click at [28, 82] on link "Каса" at bounding box center [24, 86] width 30 height 30
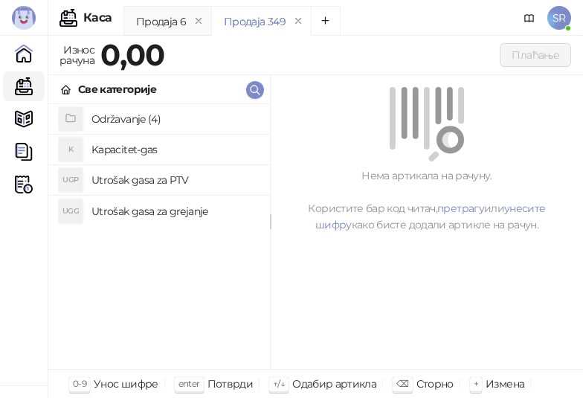
click at [118, 115] on h4 "Održavanje (4)" at bounding box center [174, 119] width 167 height 24
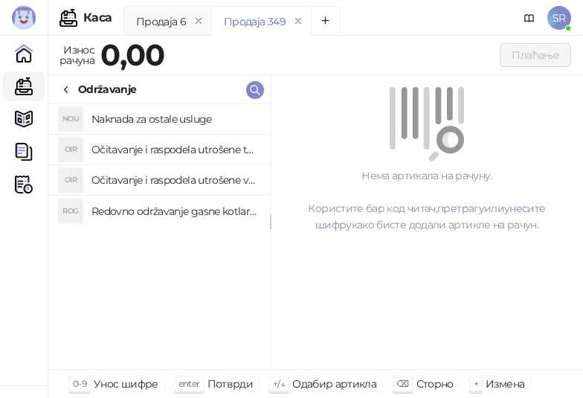
click at [154, 213] on h4 "Redovno održavanje gasne kotlarnice" at bounding box center [174, 211] width 167 height 24
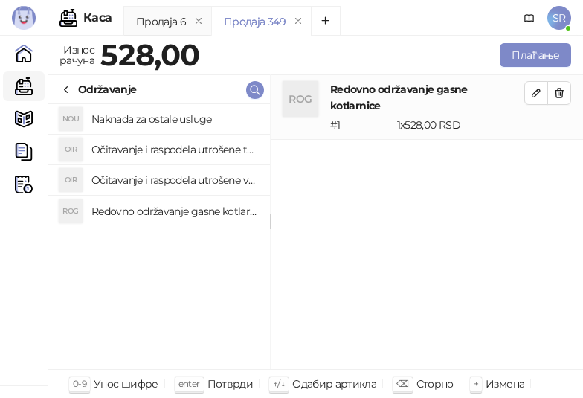
click at [146, 170] on h4 "Očitavanje i raspodela utrošene vode za PTV" at bounding box center [174, 180] width 167 height 24
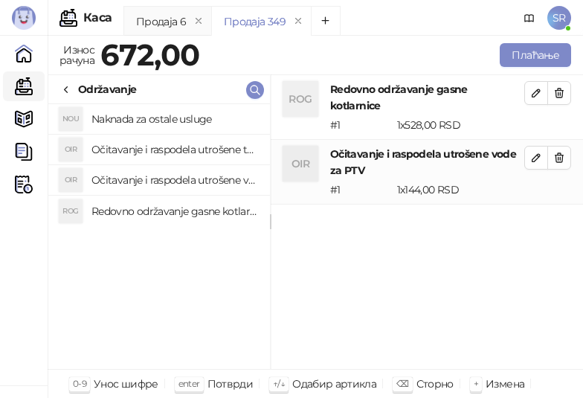
click at [137, 138] on h4 "Očitavanje i raspodela utrošene toplotne energije" at bounding box center [174, 150] width 167 height 24
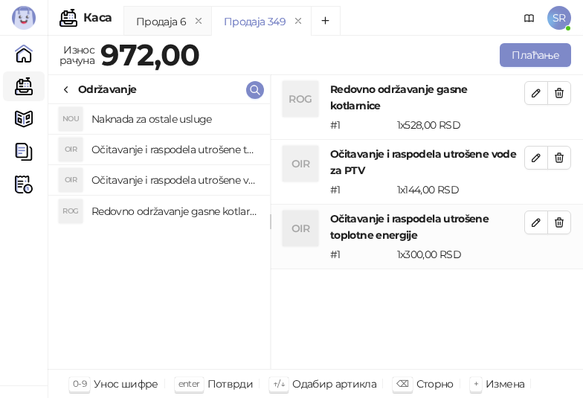
click at [130, 114] on h4 "Naknada za ostale usluge" at bounding box center [174, 119] width 167 height 24
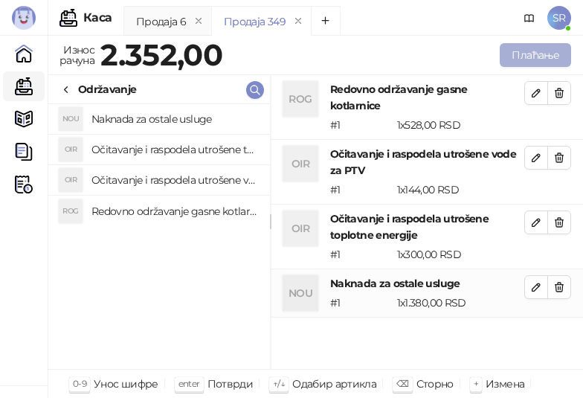
click at [523, 54] on button "Плаћање" at bounding box center [535, 55] width 71 height 24
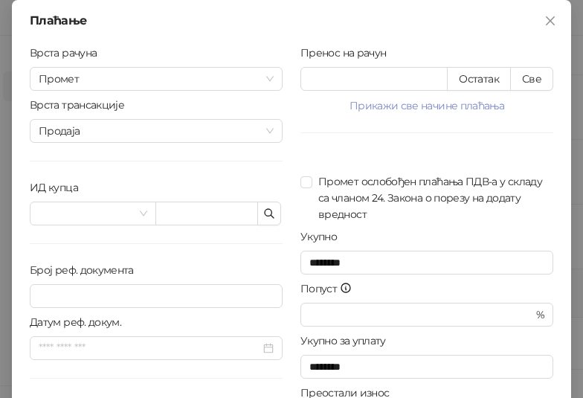
click at [543, 91] on div "Пренос на рачун * Остатак Све Прикажи све начине плаћања Платна картица * Остат…" at bounding box center [426, 267] width 271 height 444
click at [532, 79] on button "Све" at bounding box center [531, 79] width 43 height 24
type input "****"
click at [271, 218] on button "button" at bounding box center [269, 213] width 24 height 24
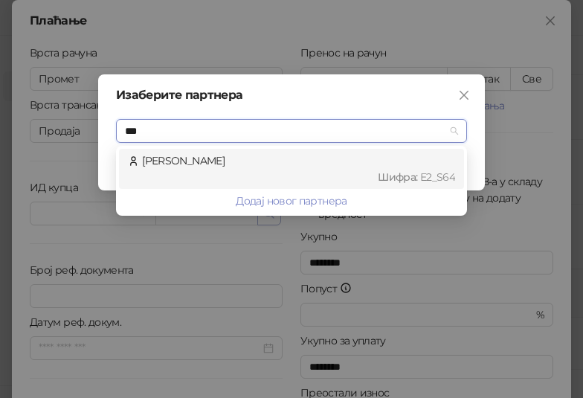
type input "****"
click at [258, 167] on div "[PERSON_NAME] : Е2_S64" at bounding box center [291, 168] width 327 height 33
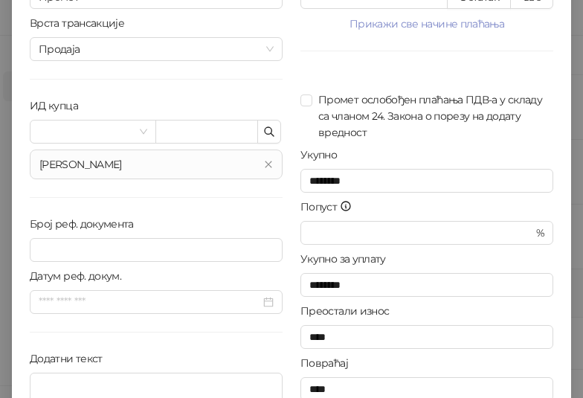
scroll to position [150, 0]
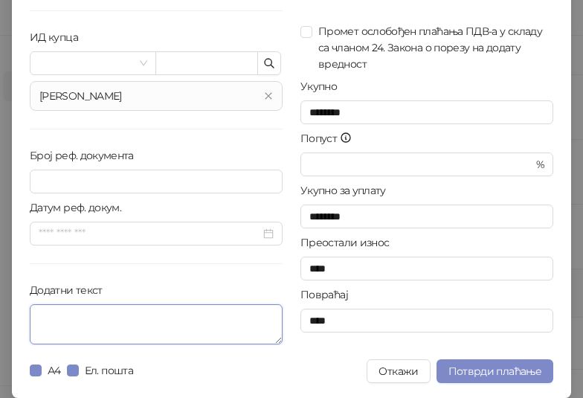
click at [159, 311] on textarea "Додатни текст" at bounding box center [156, 324] width 253 height 40
paste textarea "**********"
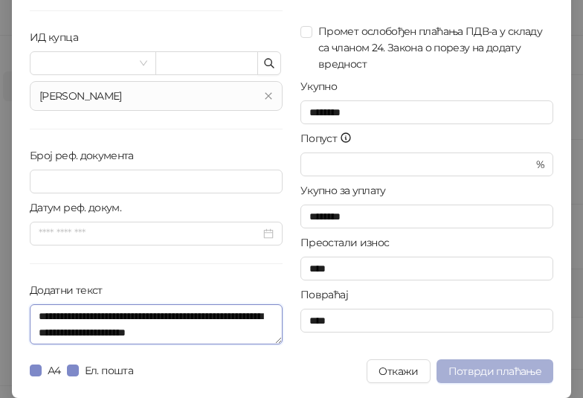
type textarea "**********"
click at [488, 367] on span "Потврди плаћање" at bounding box center [494, 370] width 93 height 13
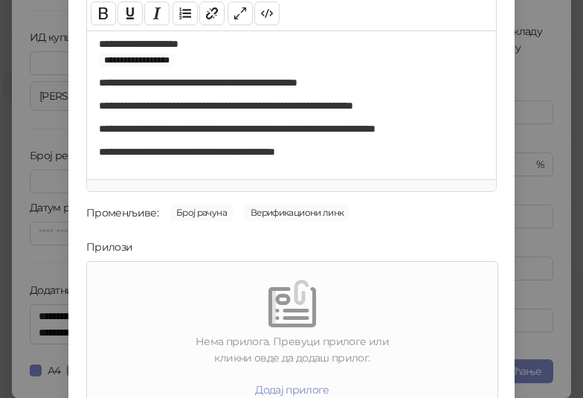
scroll to position [213, 0]
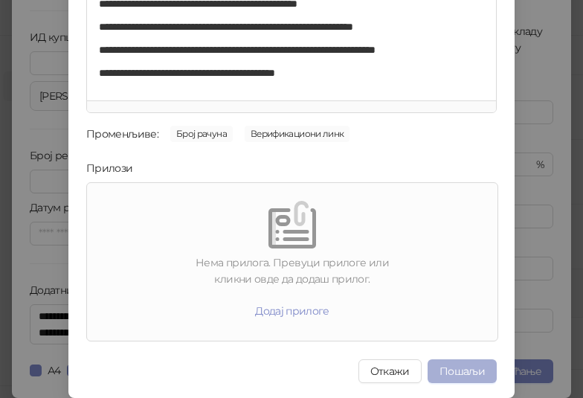
click at [449, 369] on button "Пошаљи" at bounding box center [461, 371] width 69 height 24
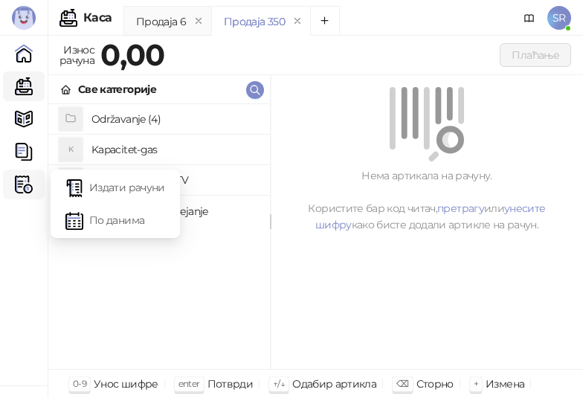
click at [25, 180] on img at bounding box center [24, 184] width 18 height 18
click at [94, 187] on link "Издати рачуни" at bounding box center [115, 187] width 100 height 30
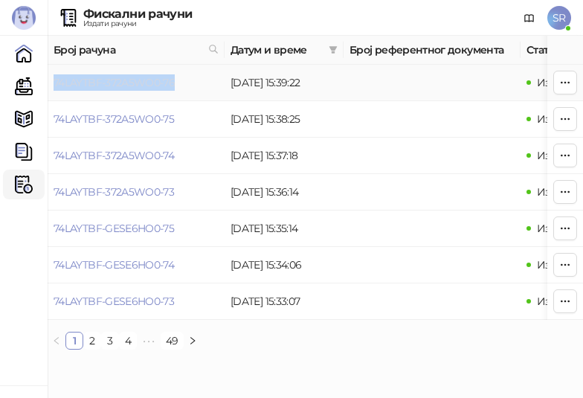
drag, startPoint x: 181, startPoint y: 81, endPoint x: 54, endPoint y: 85, distance: 127.9
click at [54, 85] on td "74LAYTBF-372A5WO0-76" at bounding box center [136, 83] width 177 height 36
drag, startPoint x: 24, startPoint y: 91, endPoint x: 40, endPoint y: 85, distance: 17.4
click at [24, 91] on link "Каса" at bounding box center [24, 86] width 30 height 30
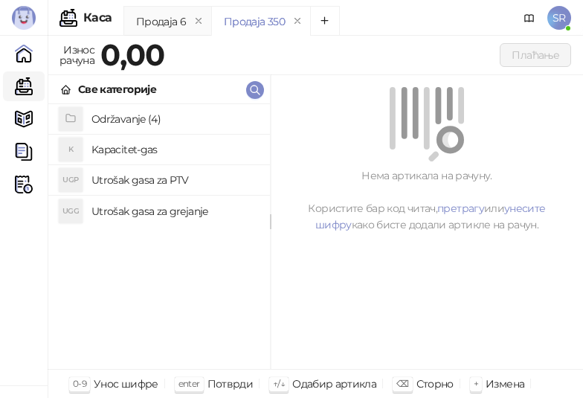
click at [138, 114] on h4 "Održavanje (4)" at bounding box center [174, 119] width 167 height 24
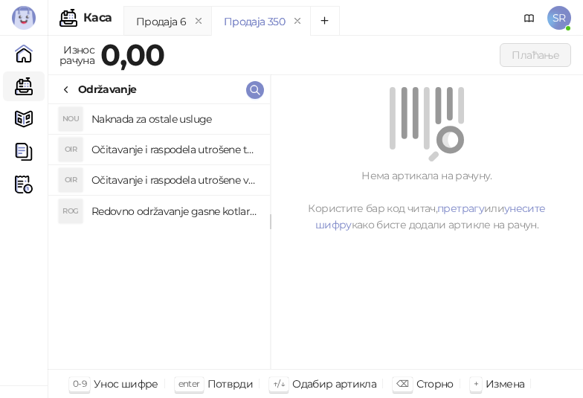
click at [178, 209] on h4 "Redovno održavanje gasne kotlarnice" at bounding box center [174, 211] width 167 height 24
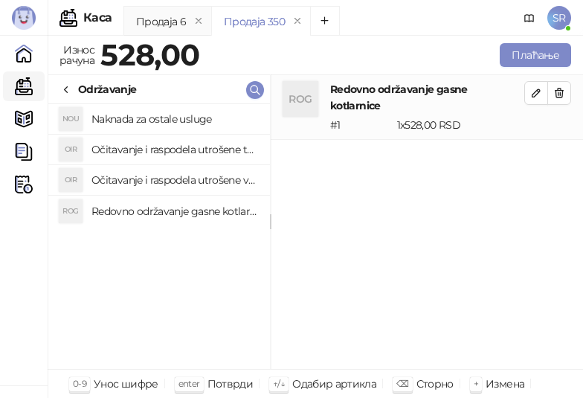
click at [164, 176] on h4 "Očitavanje i raspodela utrošene vode za PTV" at bounding box center [174, 180] width 167 height 24
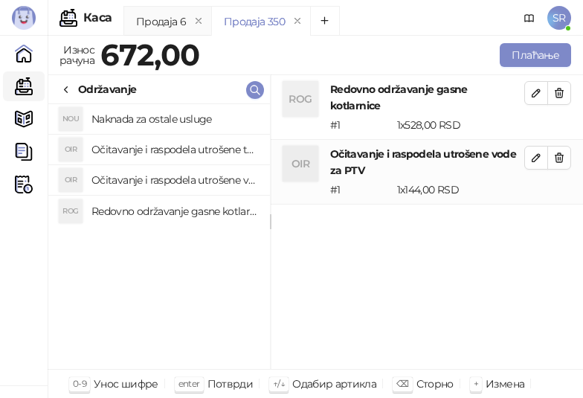
click at [154, 148] on h4 "Očitavanje i raspodela utrošene toplotne energije" at bounding box center [174, 150] width 167 height 24
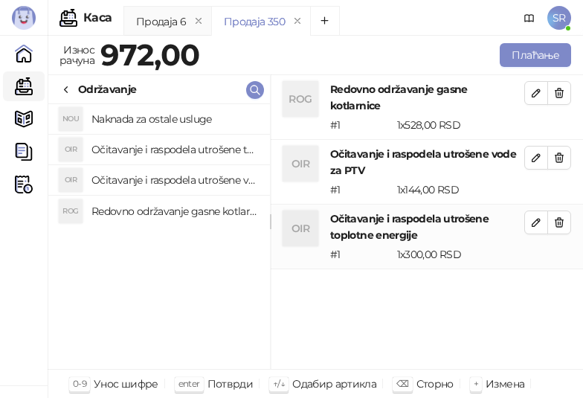
click at [152, 124] on h4 "Naknada za ostale usluge" at bounding box center [174, 119] width 167 height 24
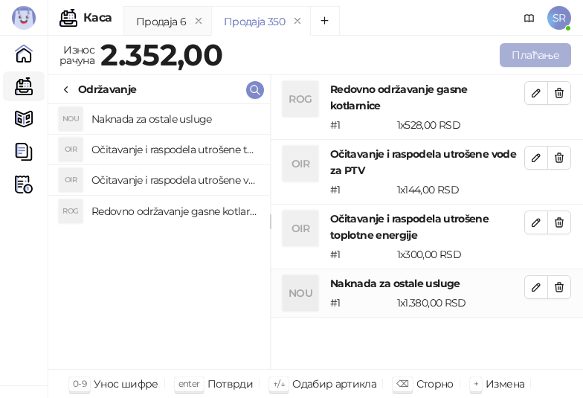
click at [520, 51] on button "Плаћање" at bounding box center [535, 55] width 71 height 24
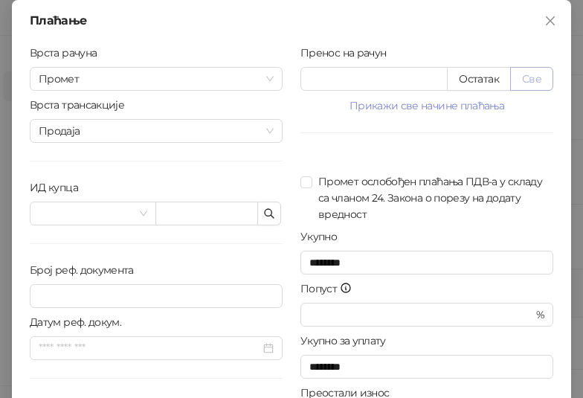
click at [529, 80] on button "Све" at bounding box center [531, 79] width 43 height 24
type input "****"
click at [263, 214] on icon "button" at bounding box center [269, 213] width 12 height 12
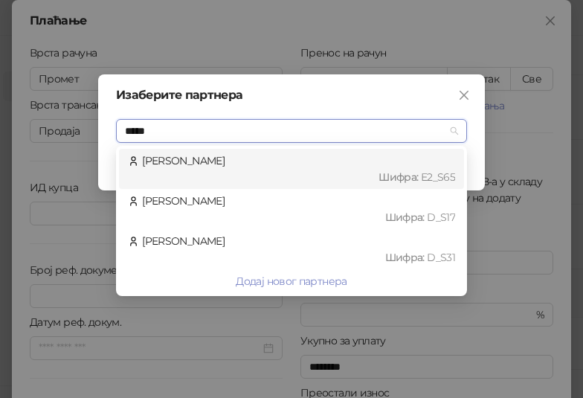
type input "******"
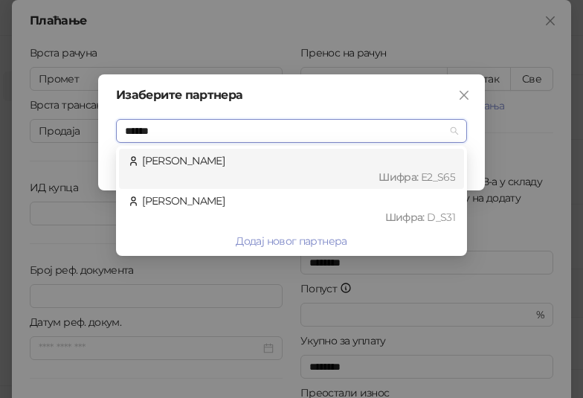
click at [246, 167] on div "[PERSON_NAME] : Е2_S65" at bounding box center [291, 168] width 327 height 33
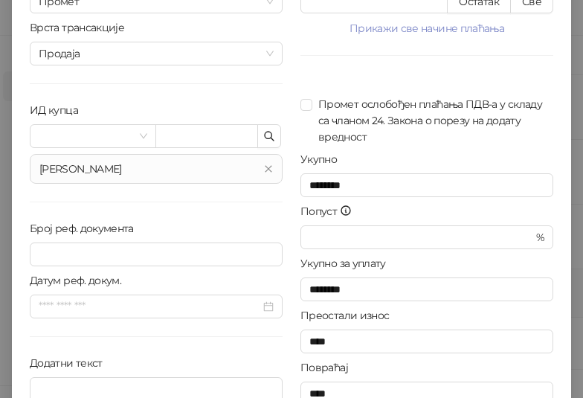
scroll to position [150, 0]
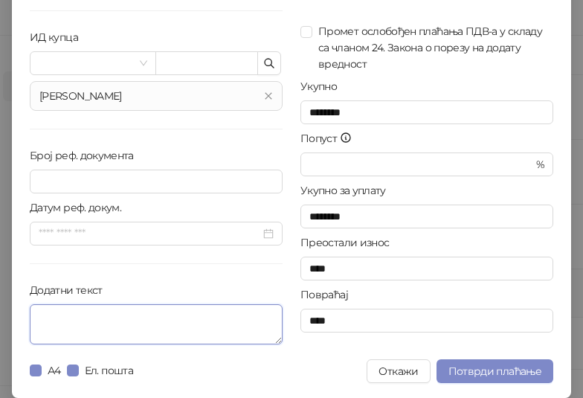
click at [125, 335] on textarea "Додатни текст" at bounding box center [156, 324] width 253 height 40
paste textarea "**********"
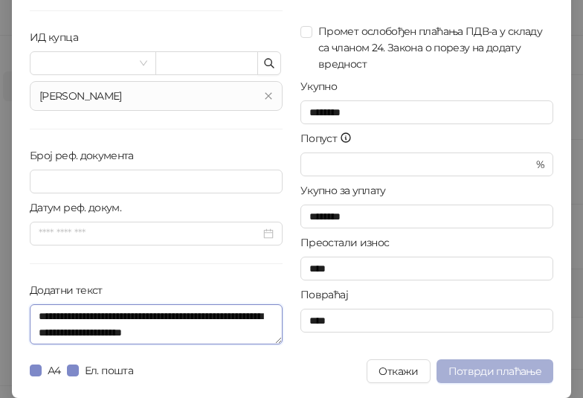
type textarea "**********"
click at [482, 367] on span "Потврди плаћање" at bounding box center [494, 370] width 93 height 13
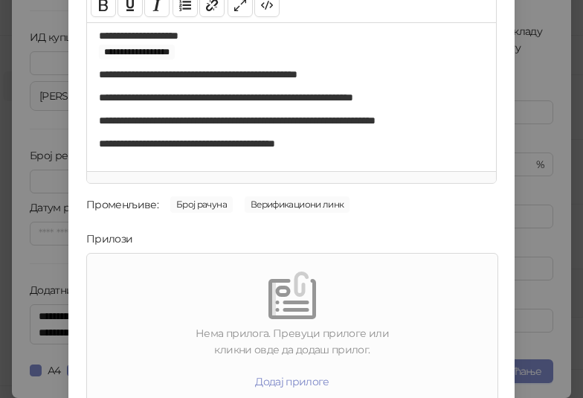
scroll to position [213, 0]
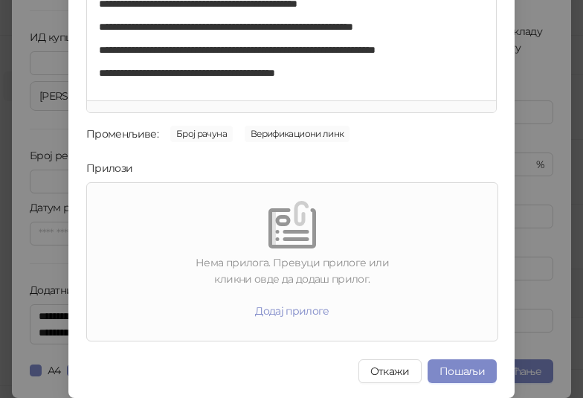
click at [458, 370] on button "Пошаљи" at bounding box center [461, 371] width 69 height 24
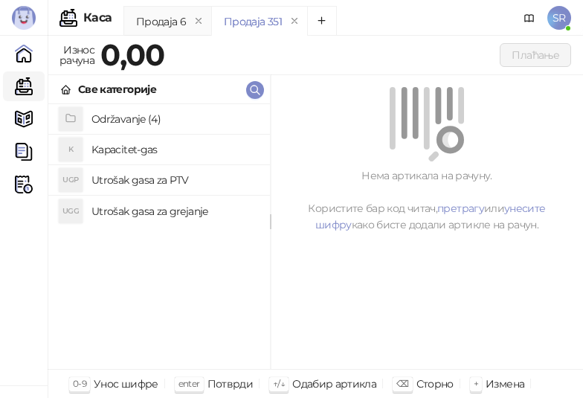
click at [142, 119] on h4 "Održavanje (4)" at bounding box center [174, 119] width 167 height 24
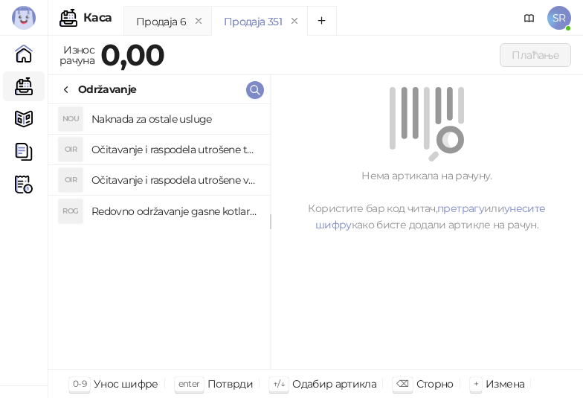
click at [222, 211] on h4 "Redovno održavanje gasne kotlarnice" at bounding box center [174, 211] width 167 height 24
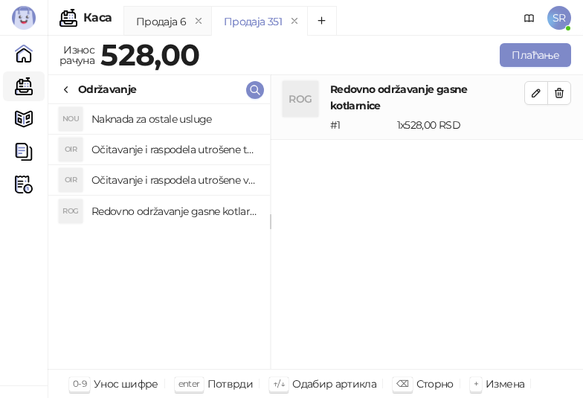
click at [201, 174] on h4 "Očitavanje i raspodela utrošene vode za PTV" at bounding box center [174, 180] width 167 height 24
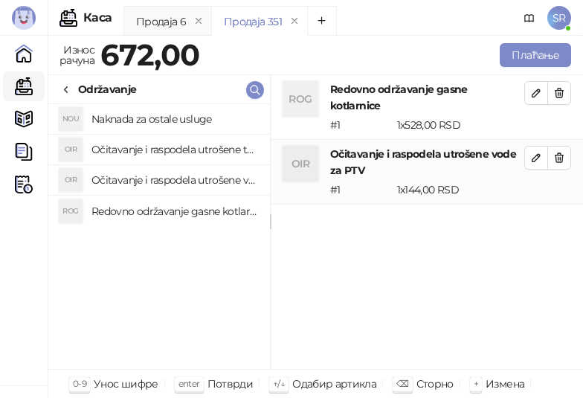
click at [187, 143] on h4 "Očitavanje i raspodela utrošene toplotne energije" at bounding box center [174, 150] width 167 height 24
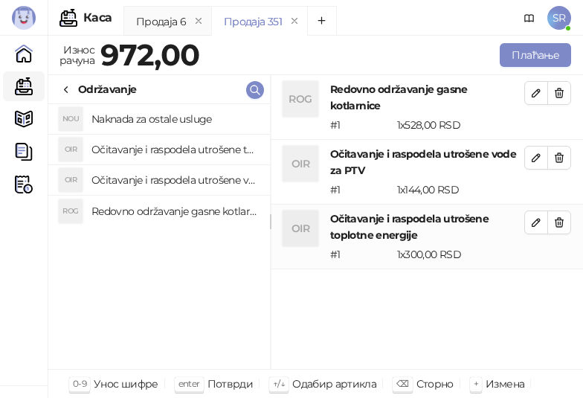
click at [172, 110] on h4 "Naknada za ostale usluge" at bounding box center [174, 119] width 167 height 24
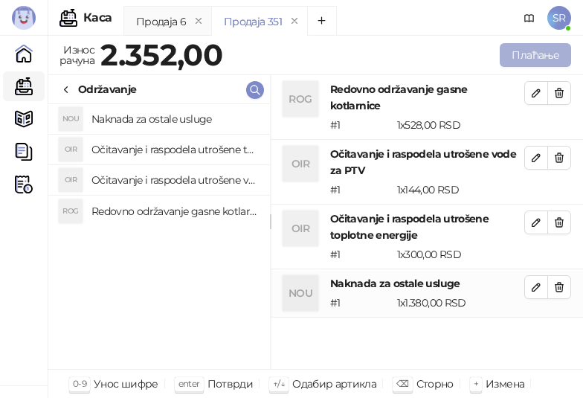
click at [536, 57] on button "Плаћање" at bounding box center [535, 55] width 71 height 24
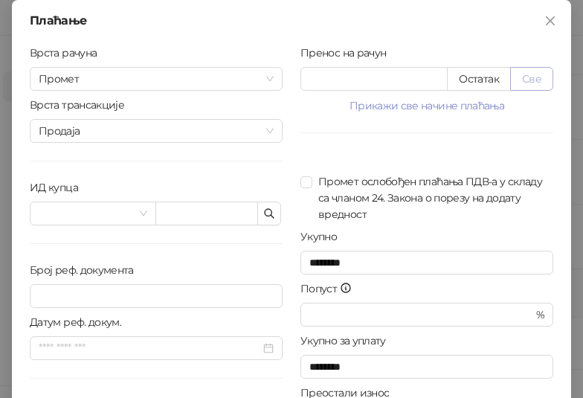
click at [532, 80] on button "Све" at bounding box center [531, 79] width 43 height 24
type input "****"
click at [263, 215] on icon "button" at bounding box center [269, 213] width 12 height 12
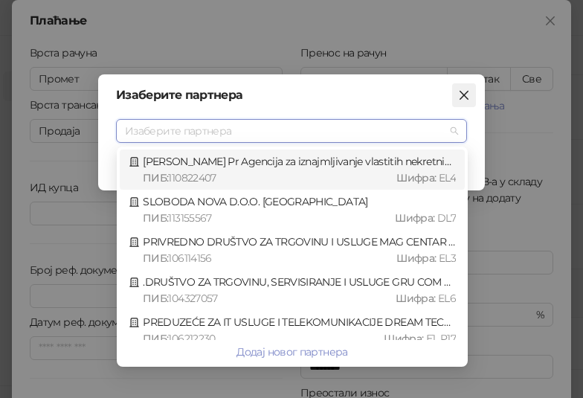
click at [467, 99] on icon "close" at bounding box center [463, 95] width 9 height 9
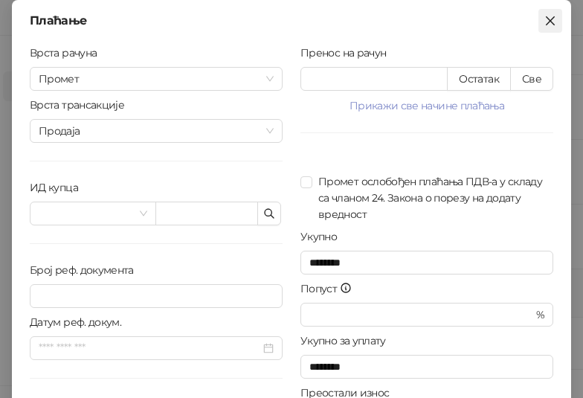
click at [549, 28] on button "Close" at bounding box center [550, 21] width 24 height 24
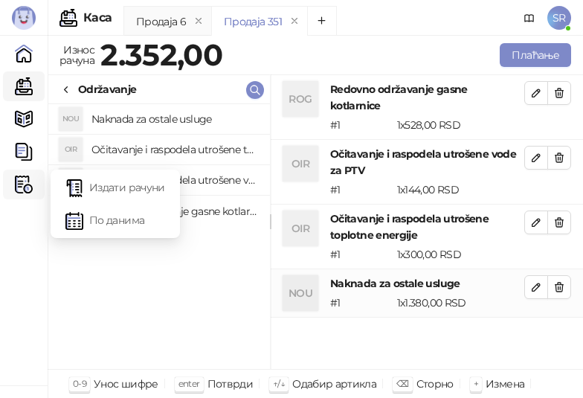
click at [33, 185] on div "Фискални рачуни" at bounding box center [24, 185] width 30 height 30
click at [112, 190] on link "Издати рачуни" at bounding box center [115, 187] width 100 height 30
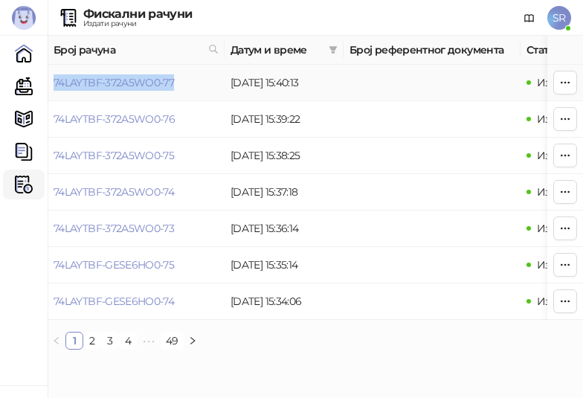
drag, startPoint x: 192, startPoint y: 88, endPoint x: 48, endPoint y: 100, distance: 143.9
click at [48, 100] on td "74LAYTBF-372A5WO0-77" at bounding box center [136, 83] width 177 height 36
click at [30, 83] on link "Каса" at bounding box center [24, 86] width 30 height 30
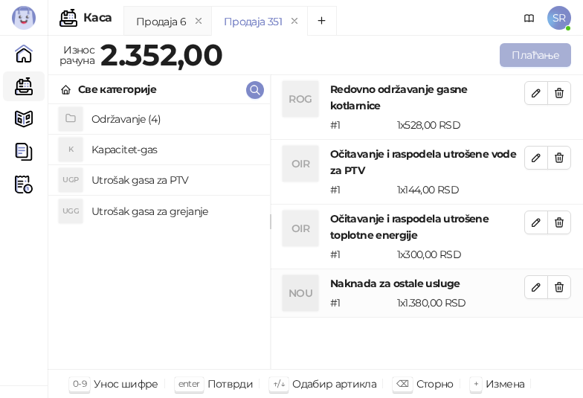
click at [537, 57] on button "Плаћање" at bounding box center [535, 55] width 71 height 24
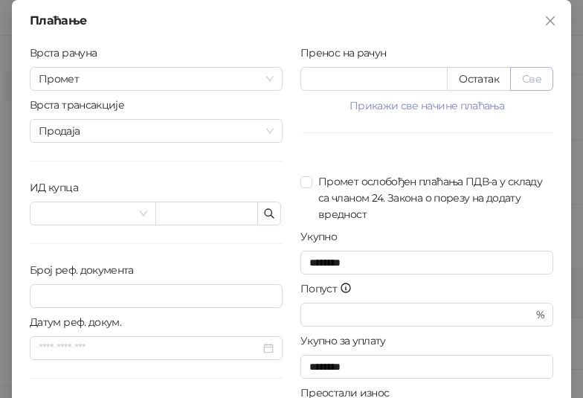
click at [526, 79] on button "Све" at bounding box center [531, 79] width 43 height 24
type input "****"
click at [271, 216] on button "button" at bounding box center [269, 213] width 24 height 24
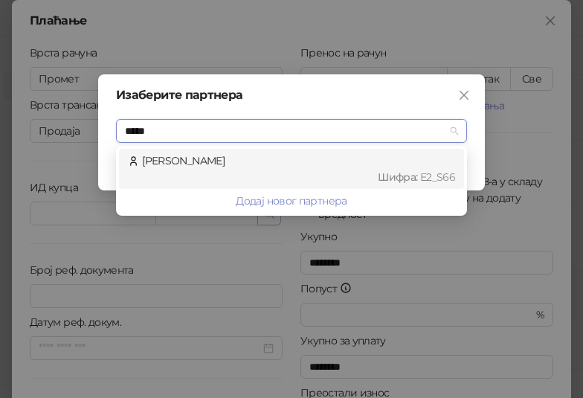
type input "******"
click at [262, 170] on div "Шифра : Е2_S66" at bounding box center [298, 177] width 313 height 16
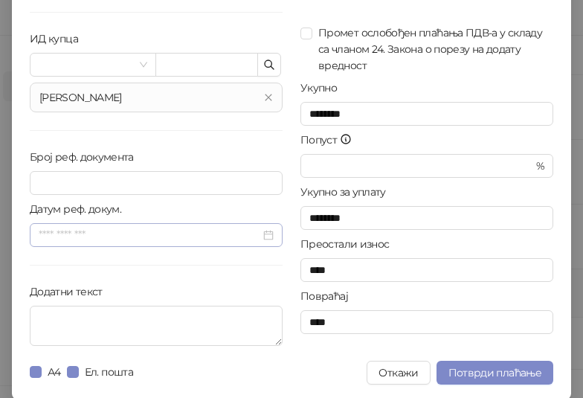
scroll to position [150, 0]
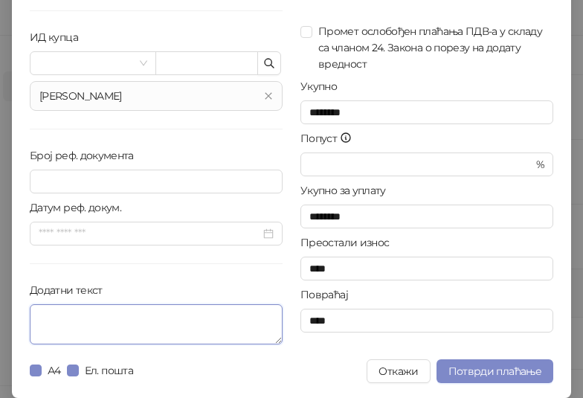
click at [195, 323] on textarea "Додатни текст" at bounding box center [156, 324] width 253 height 40
paste textarea "**********"
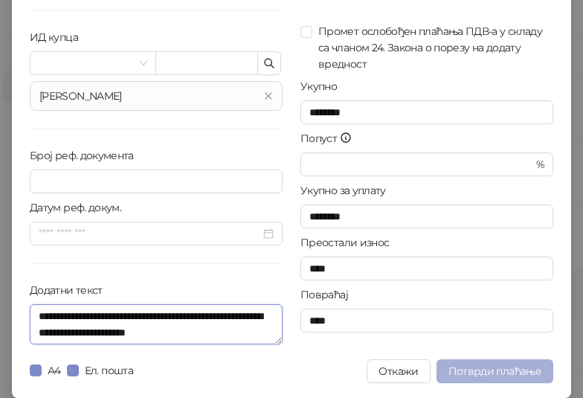
type textarea "**********"
click at [503, 375] on span "Потврди плаћање" at bounding box center [494, 370] width 93 height 13
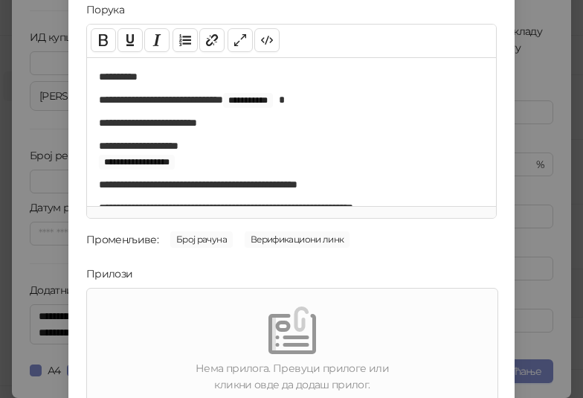
scroll to position [213, 0]
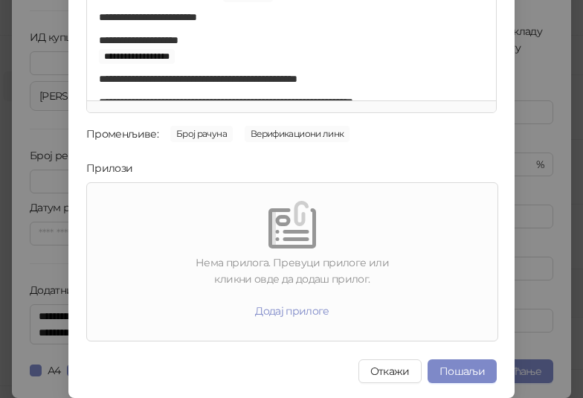
click at [468, 361] on button "Пошаљи" at bounding box center [461, 371] width 69 height 24
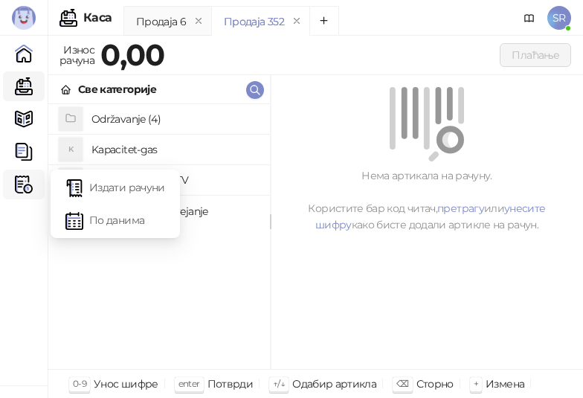
click at [19, 184] on img at bounding box center [24, 184] width 18 height 18
click at [97, 178] on link "Издати рачуни" at bounding box center [115, 187] width 100 height 30
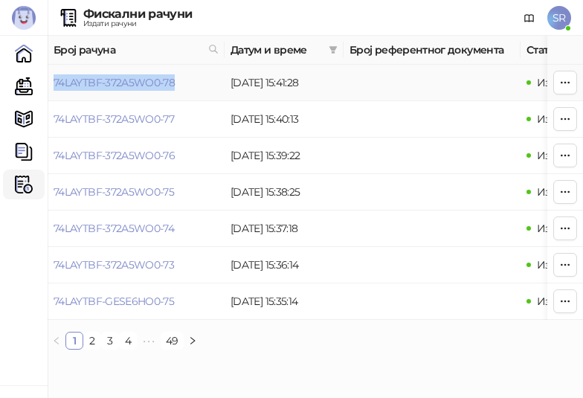
drag, startPoint x: 200, startPoint y: 85, endPoint x: 55, endPoint y: 90, distance: 145.1
click at [55, 90] on td "74LAYTBF-372A5WO0-78" at bounding box center [136, 83] width 177 height 36
click at [23, 92] on link "Каса" at bounding box center [24, 86] width 30 height 30
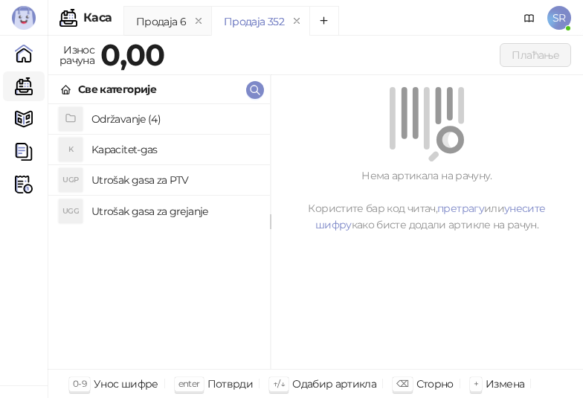
click at [147, 204] on h4 "Utrošak gasa za grejanje" at bounding box center [174, 211] width 167 height 24
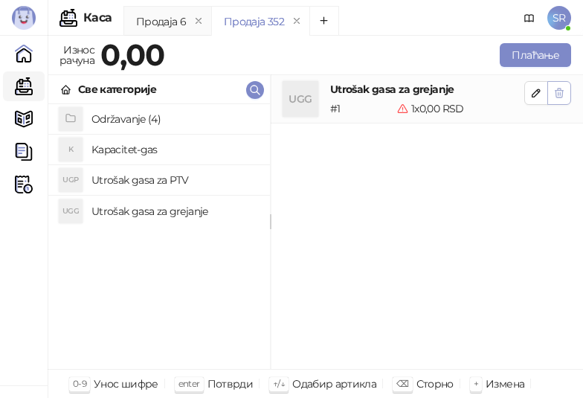
click at [561, 96] on icon "button" at bounding box center [559, 93] width 12 height 12
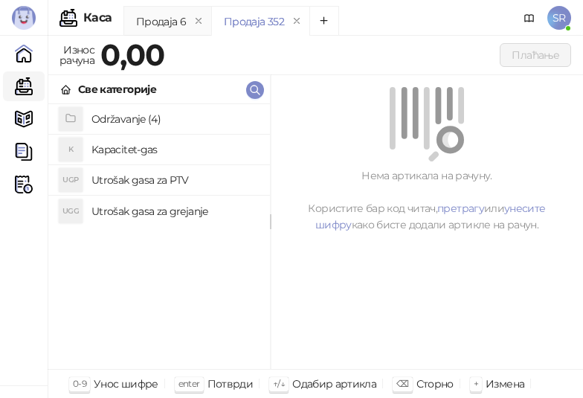
click at [150, 114] on h4 "Održavanje (4)" at bounding box center [174, 119] width 167 height 24
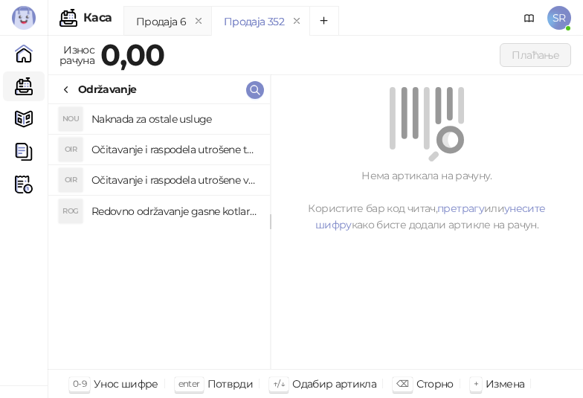
click at [158, 215] on h4 "Redovno održavanje gasne kotlarnice" at bounding box center [174, 211] width 167 height 24
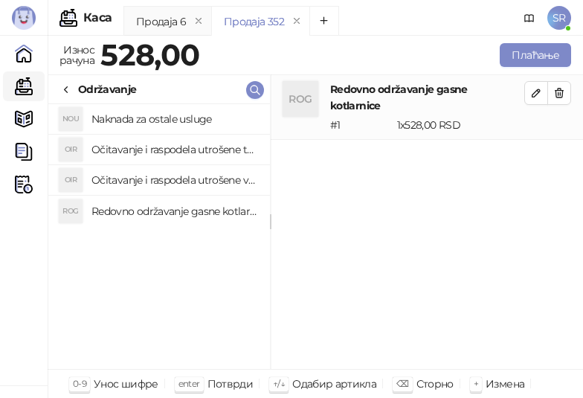
click at [152, 174] on h4 "Očitavanje i raspodela utrošene vode za PTV" at bounding box center [174, 180] width 167 height 24
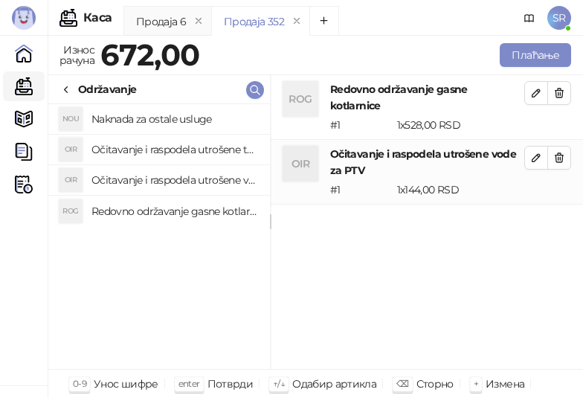
click at [152, 155] on h4 "Očitavanje i raspodela utrošene toplotne energije" at bounding box center [174, 150] width 167 height 24
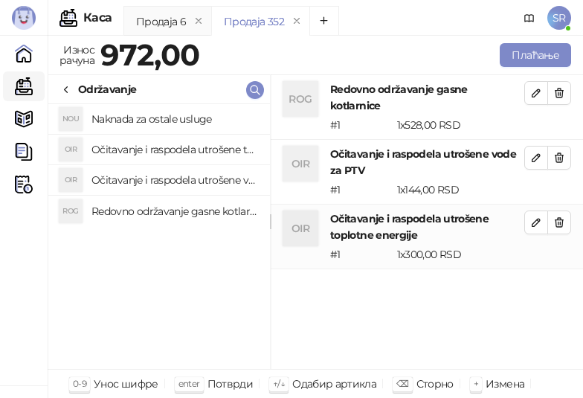
click at [151, 119] on h4 "Naknada za ostale usluge" at bounding box center [174, 119] width 167 height 24
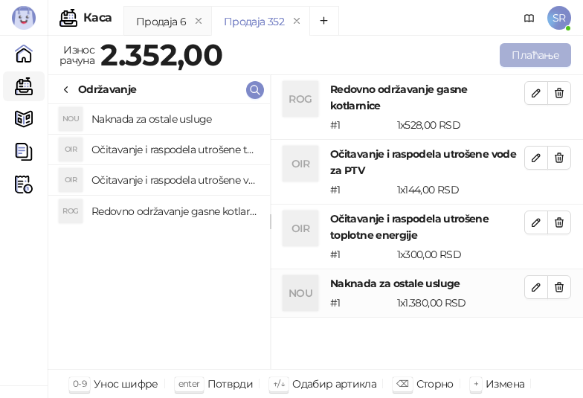
click at [527, 54] on button "Плаћање" at bounding box center [535, 55] width 71 height 24
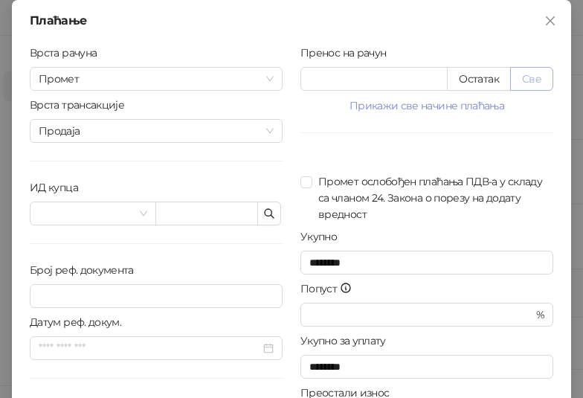
click at [522, 71] on button "Све" at bounding box center [531, 79] width 43 height 24
type input "****"
click at [263, 210] on icon "button" at bounding box center [269, 213] width 12 height 12
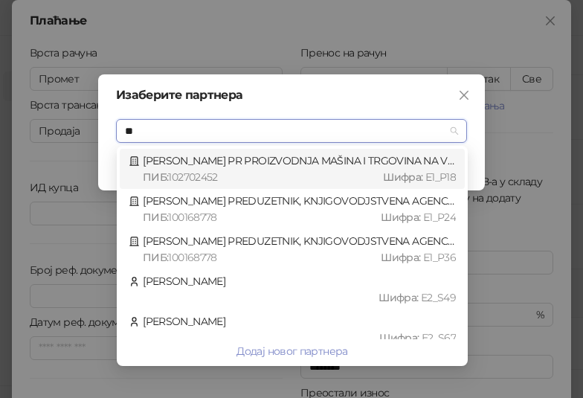
type input "***"
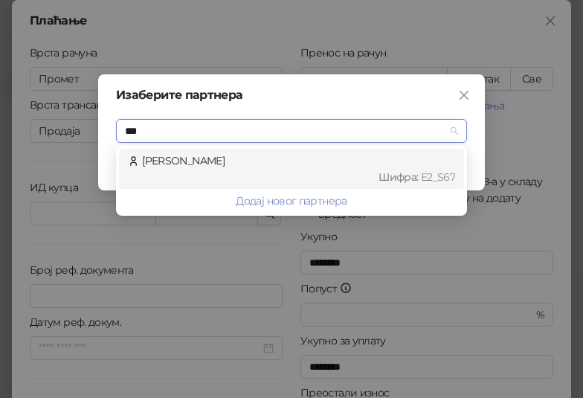
click at [162, 149] on div "[PERSON_NAME] : Е2_S67" at bounding box center [291, 169] width 345 height 40
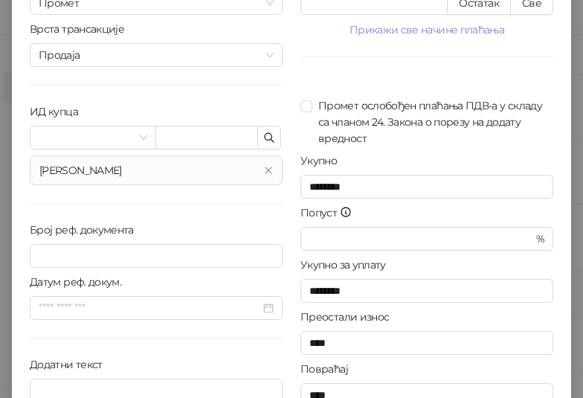
scroll to position [150, 0]
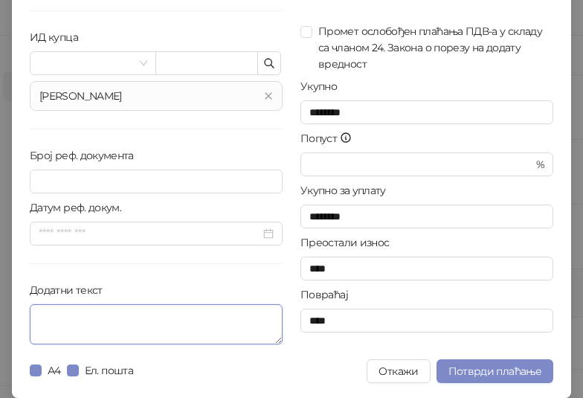
click at [160, 325] on textarea "Додатни текст" at bounding box center [156, 324] width 253 height 40
paste textarea "**********"
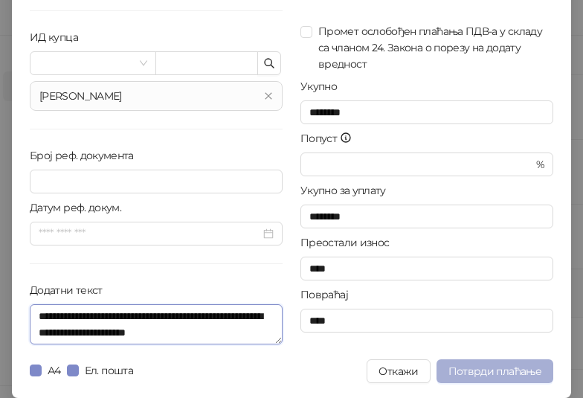
type textarea "**********"
click at [474, 371] on span "Потврди плаћање" at bounding box center [494, 370] width 93 height 13
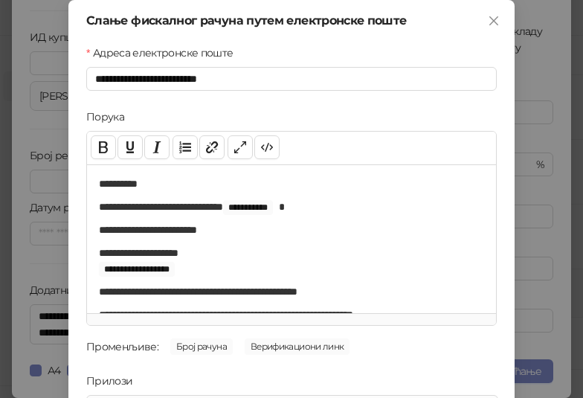
scroll to position [213, 0]
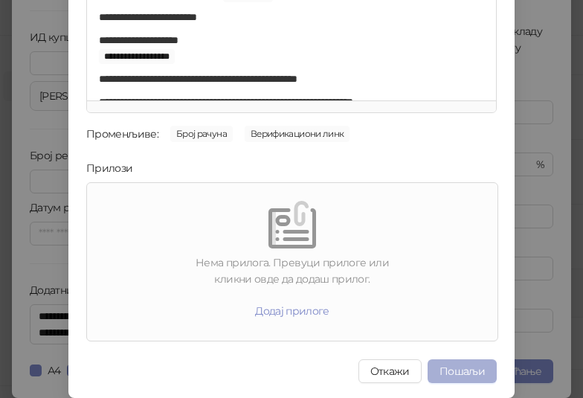
click at [459, 369] on button "Пошаљи" at bounding box center [461, 371] width 69 height 24
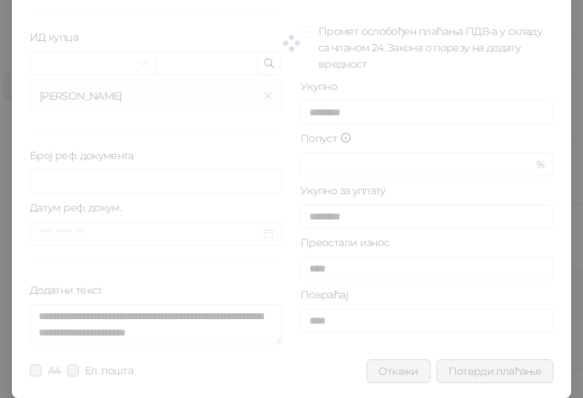
scroll to position [0, 0]
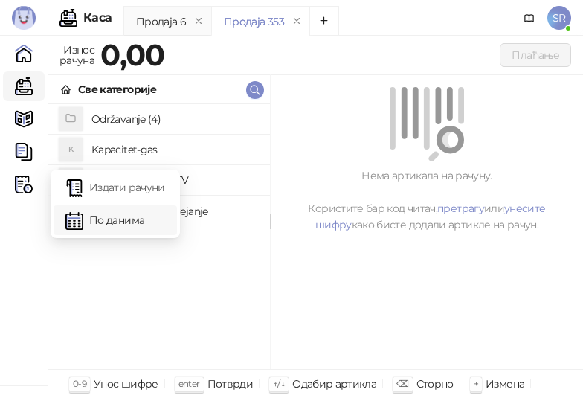
click at [113, 184] on link "Издати рачуни" at bounding box center [115, 187] width 100 height 30
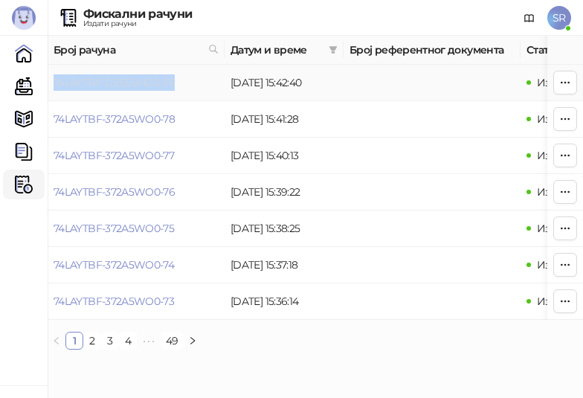
drag, startPoint x: 180, startPoint y: 80, endPoint x: 56, endPoint y: 81, distance: 124.2
click at [56, 81] on td "74LAYTBF-GESE6HO0-76" at bounding box center [136, 83] width 177 height 36
drag, startPoint x: 19, startPoint y: 83, endPoint x: 68, endPoint y: 82, distance: 49.1
click at [19, 83] on link "Каса" at bounding box center [24, 86] width 30 height 30
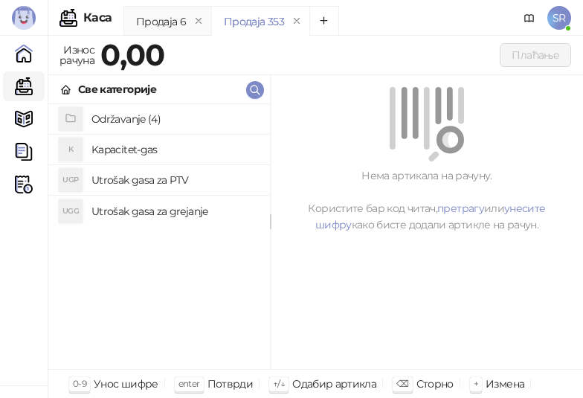
click at [159, 218] on h4 "Utrošak gasa za grejanje" at bounding box center [174, 211] width 167 height 24
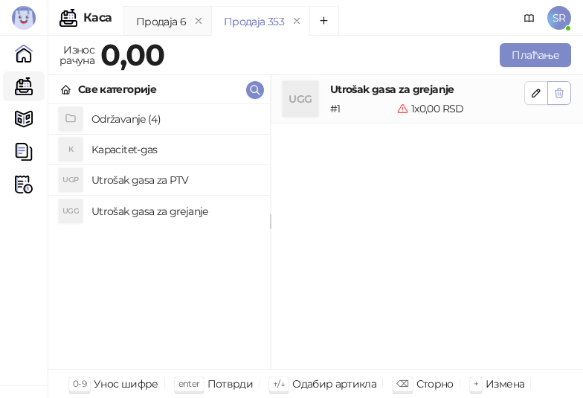
click at [559, 90] on icon "button" at bounding box center [559, 92] width 8 height 9
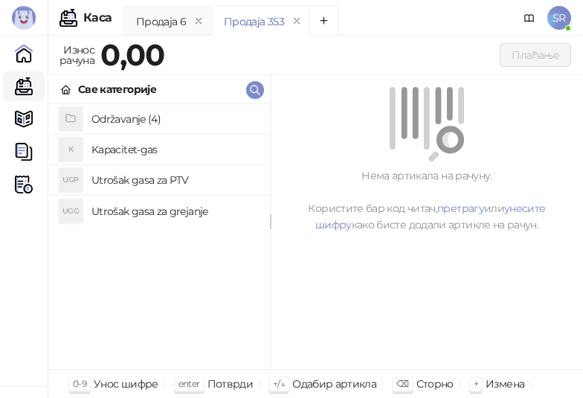
click at [200, 120] on h4 "Održavanje (4)" at bounding box center [174, 119] width 167 height 24
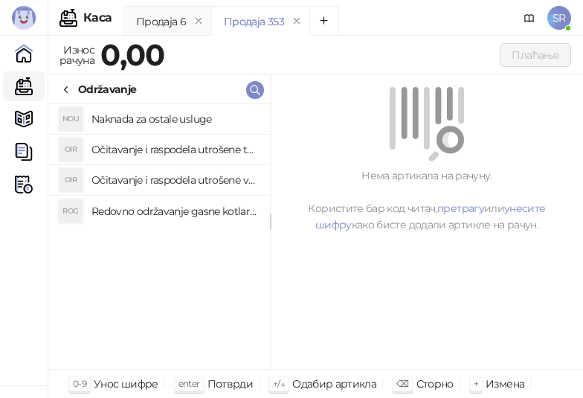
click at [179, 211] on h4 "Redovno održavanje gasne kotlarnice" at bounding box center [174, 211] width 167 height 24
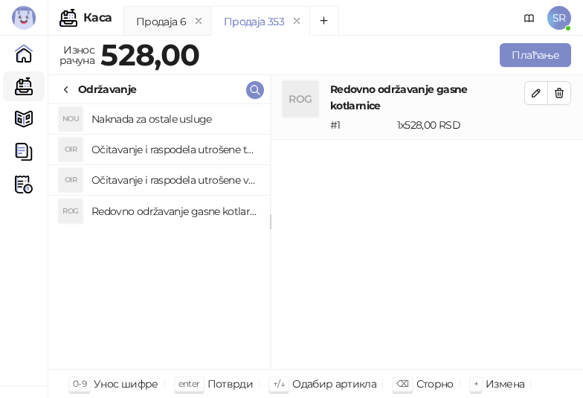
click at [169, 170] on h4 "Očitavanje i raspodela utrošene vode za PTV" at bounding box center [174, 180] width 167 height 24
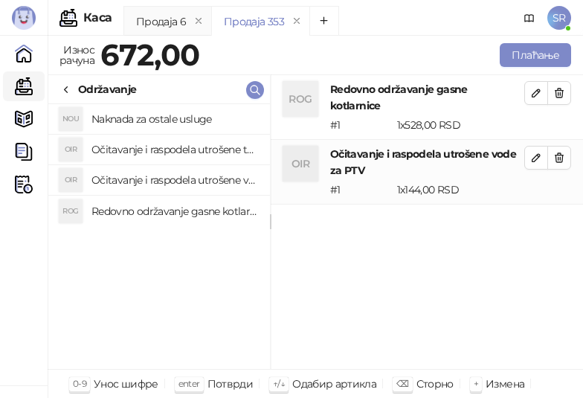
click at [164, 152] on h4 "Očitavanje i raspodela utrošene toplotne energije" at bounding box center [174, 150] width 167 height 24
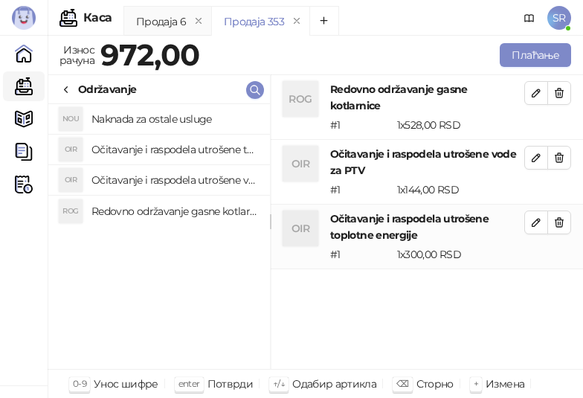
drag, startPoint x: 164, startPoint y: 118, endPoint x: 219, endPoint y: 117, distance: 55.0
click at [164, 117] on h4 "Naknada za ostale usluge" at bounding box center [174, 119] width 167 height 24
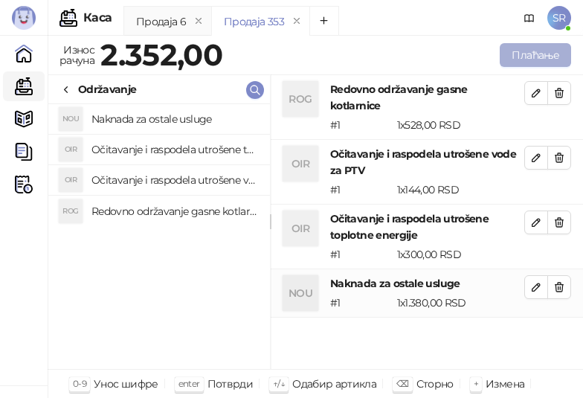
click at [563, 54] on button "Плаћање" at bounding box center [535, 55] width 71 height 24
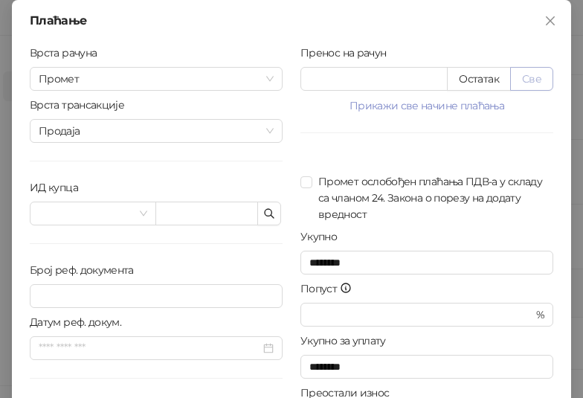
click at [523, 77] on button "Све" at bounding box center [531, 79] width 43 height 24
type input "****"
click at [263, 215] on icon "button" at bounding box center [269, 213] width 12 height 12
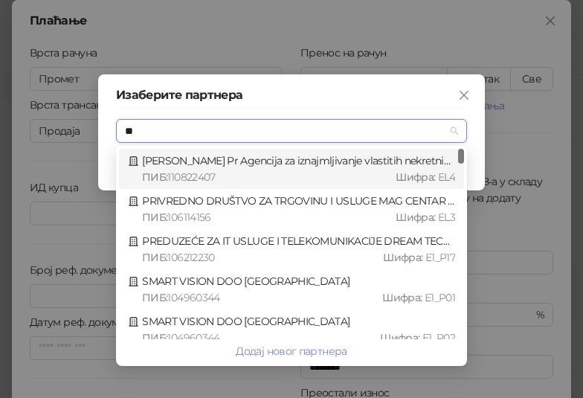
type input "***"
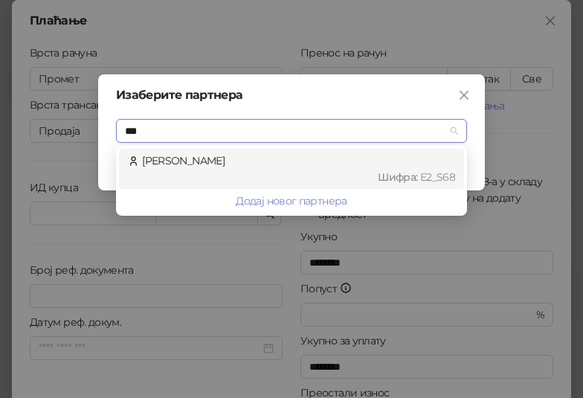
click at [220, 169] on div "Шифра : Е2_S68" at bounding box center [298, 177] width 313 height 16
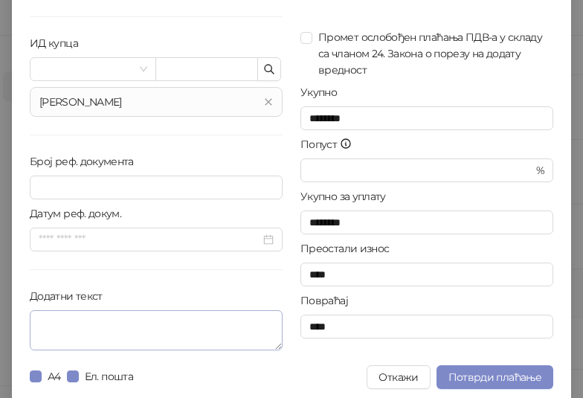
scroll to position [150, 0]
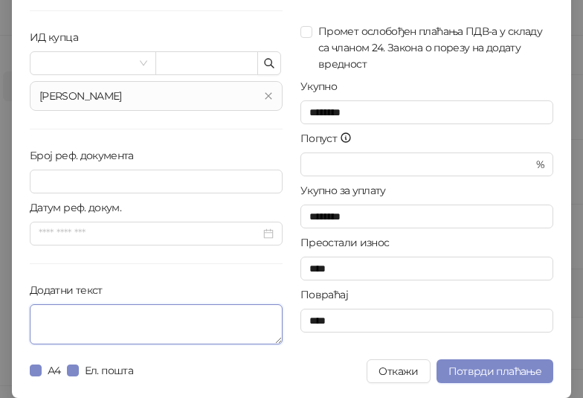
click at [120, 319] on textarea "Додатни текст" at bounding box center [156, 324] width 253 height 40
paste textarea "**********"
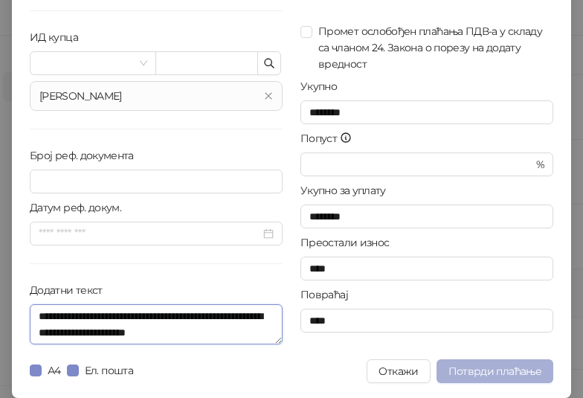
type textarea "**********"
click at [491, 369] on span "Потврди плаћање" at bounding box center [494, 370] width 93 height 13
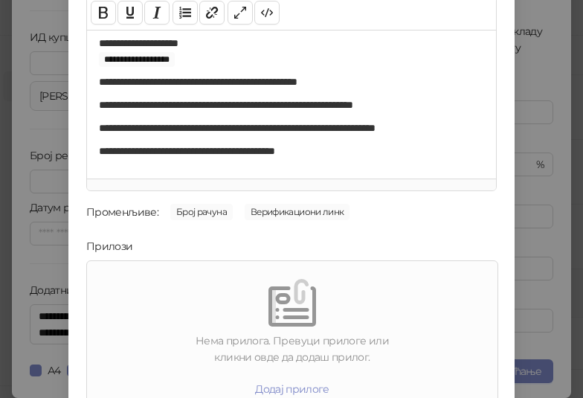
scroll to position [213, 0]
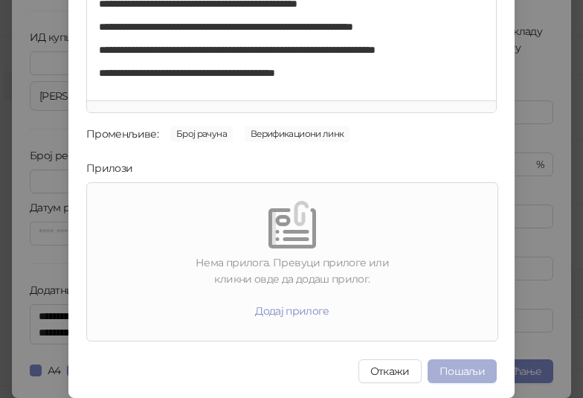
click at [450, 365] on button "Пошаљи" at bounding box center [461, 371] width 69 height 24
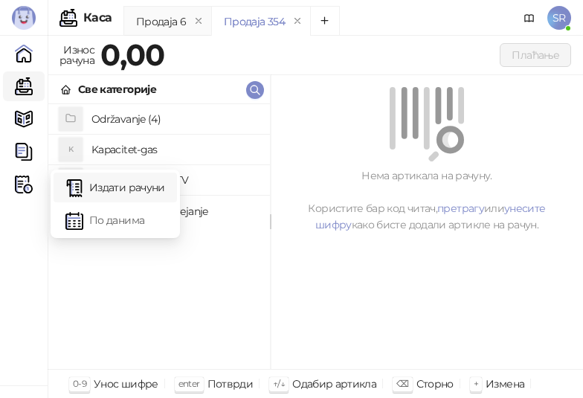
click at [103, 191] on link "Издати рачуни" at bounding box center [115, 187] width 100 height 30
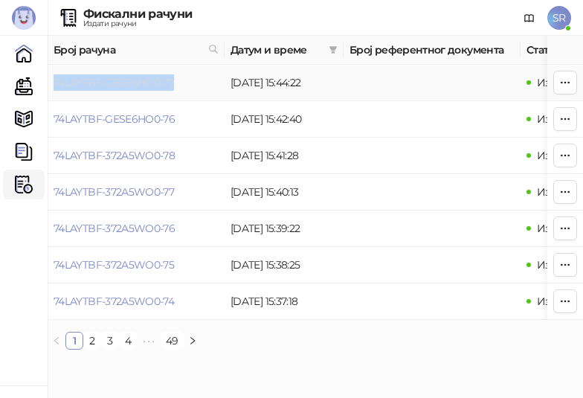
drag, startPoint x: 178, startPoint y: 83, endPoint x: 54, endPoint y: 83, distance: 123.4
click at [54, 83] on td "74LAYTBF-GESE6HO0-77" at bounding box center [136, 83] width 177 height 36
drag, startPoint x: 29, startPoint y: 83, endPoint x: 48, endPoint y: 91, distance: 20.7
click at [29, 83] on link "Каса" at bounding box center [24, 86] width 30 height 30
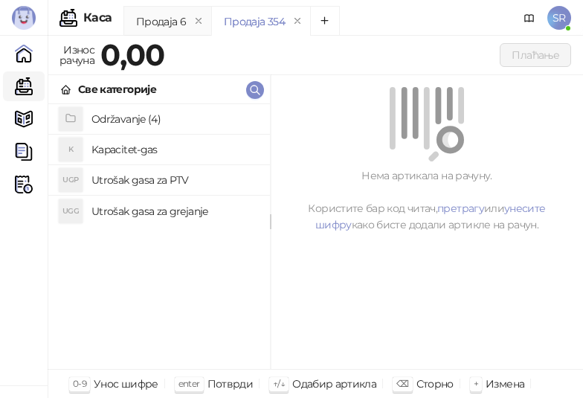
click at [132, 120] on h4 "Održavanje (4)" at bounding box center [174, 119] width 167 height 24
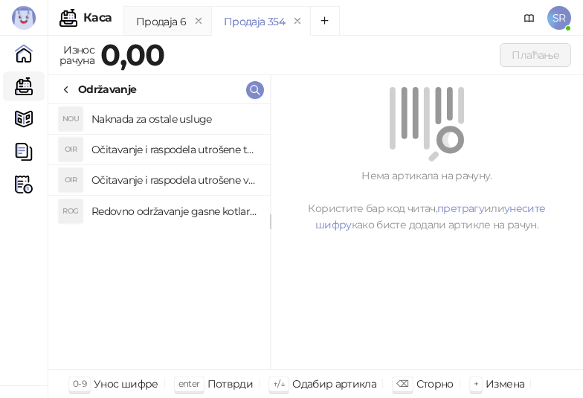
click at [193, 205] on h4 "Redovno održavanje gasne kotlarnice" at bounding box center [174, 211] width 167 height 24
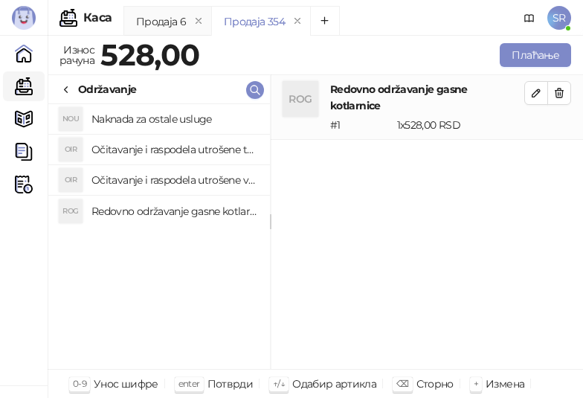
click at [190, 183] on h4 "Očitavanje i raspodela utrošene vode za PTV" at bounding box center [174, 180] width 167 height 24
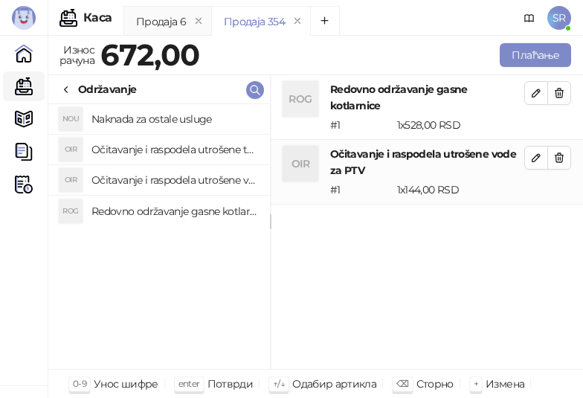
click at [183, 152] on h4 "Očitavanje i raspodela utrošene toplotne energije" at bounding box center [174, 150] width 167 height 24
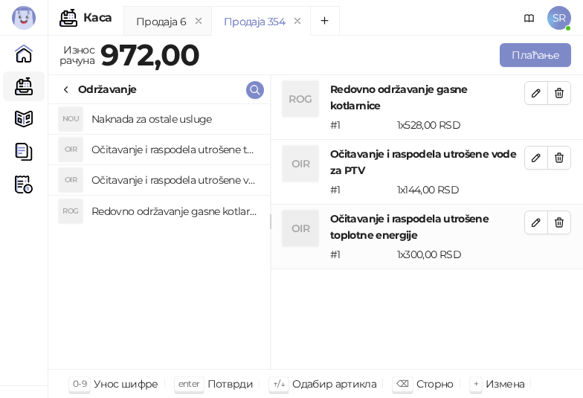
click at [167, 123] on h4 "Naknada za ostale usluge" at bounding box center [174, 119] width 167 height 24
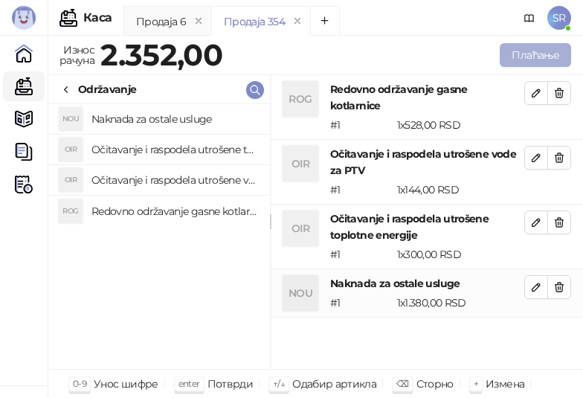
click at [551, 47] on button "Плаћање" at bounding box center [535, 55] width 71 height 24
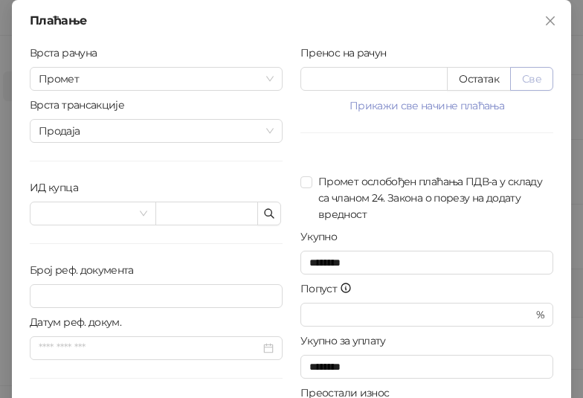
click at [542, 78] on button "Све" at bounding box center [531, 79] width 43 height 24
type input "****"
click at [270, 213] on button "button" at bounding box center [269, 213] width 24 height 24
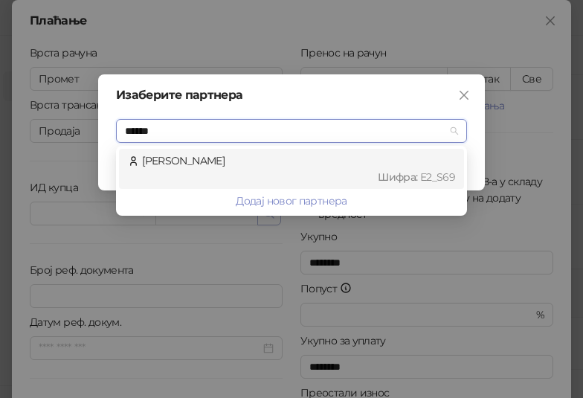
type input "*******"
click at [245, 161] on div "[PERSON_NAME] : Е2_S69" at bounding box center [291, 168] width 327 height 33
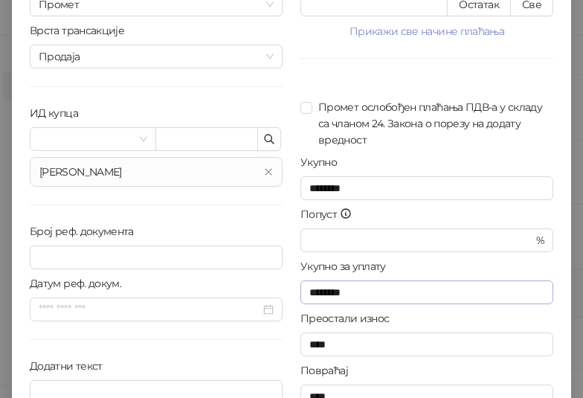
scroll to position [150, 0]
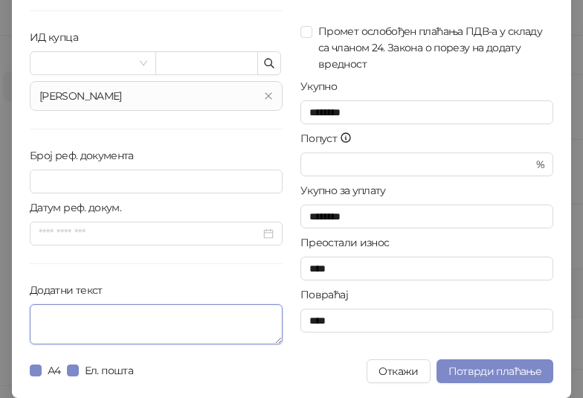
click at [213, 324] on textarea "Додатни текст" at bounding box center [156, 324] width 253 height 40
click at [146, 338] on textarea "Додатни текст" at bounding box center [156, 324] width 253 height 40
paste textarea "**********"
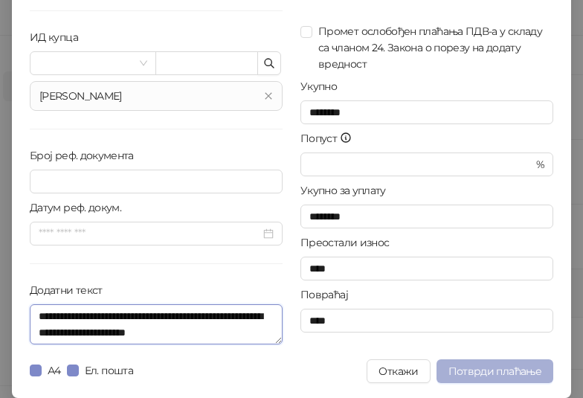
type textarea "**********"
click at [488, 374] on span "Потврди плаћање" at bounding box center [494, 370] width 93 height 13
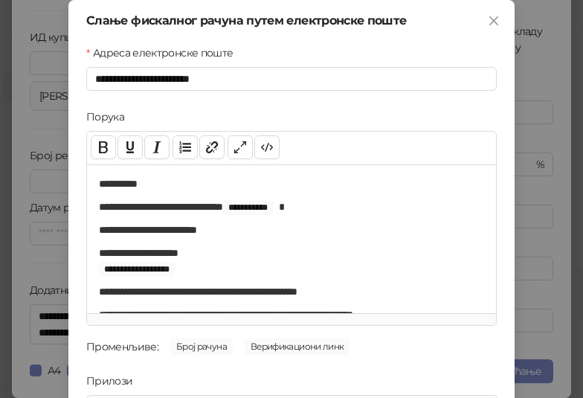
scroll to position [213, 0]
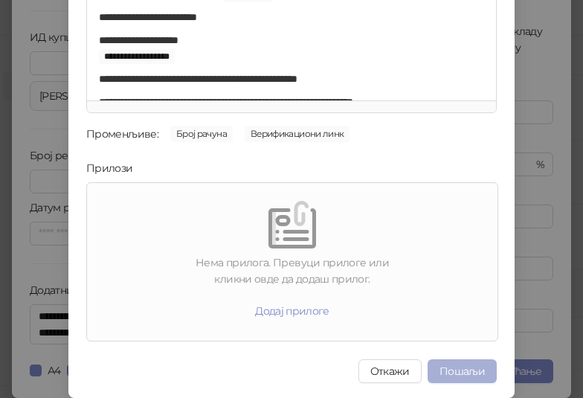
click at [468, 374] on button "Пошаљи" at bounding box center [461, 371] width 69 height 24
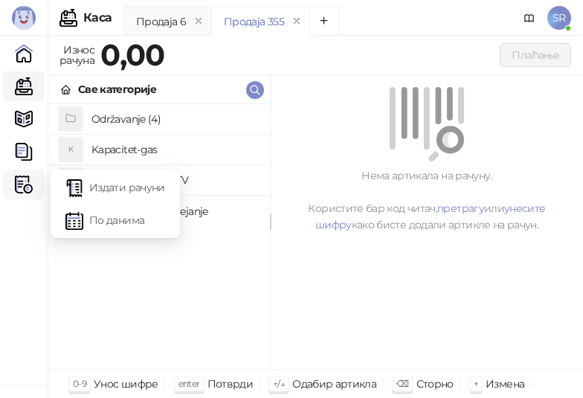
click at [16, 185] on img at bounding box center [24, 184] width 18 height 18
click at [146, 182] on link "Издати рачуни" at bounding box center [115, 187] width 100 height 30
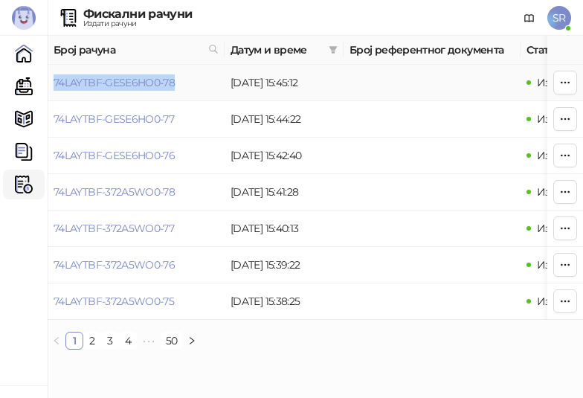
drag, startPoint x: 177, startPoint y: 80, endPoint x: 54, endPoint y: 89, distance: 123.8
click at [54, 89] on td "74LAYTBF-GESE6HO0-78" at bounding box center [136, 83] width 177 height 36
click at [109, 88] on link "74LAYTBF-GESE6HO0-78" at bounding box center [114, 82] width 121 height 13
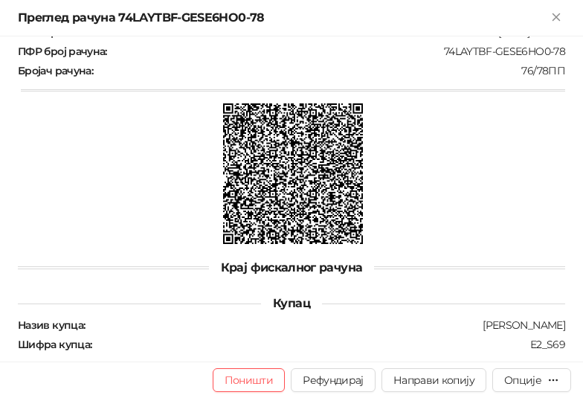
scroll to position [649, 0]
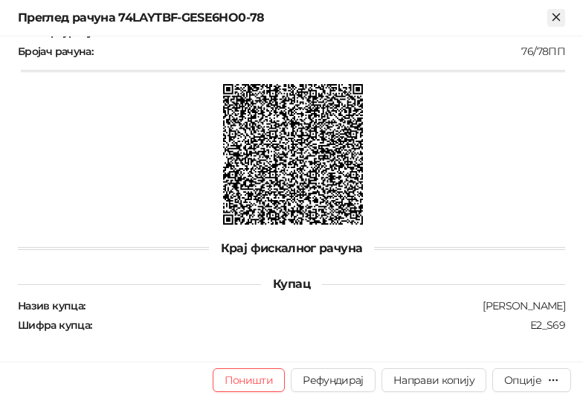
click at [560, 17] on icon "Close" at bounding box center [555, 16] width 13 height 13
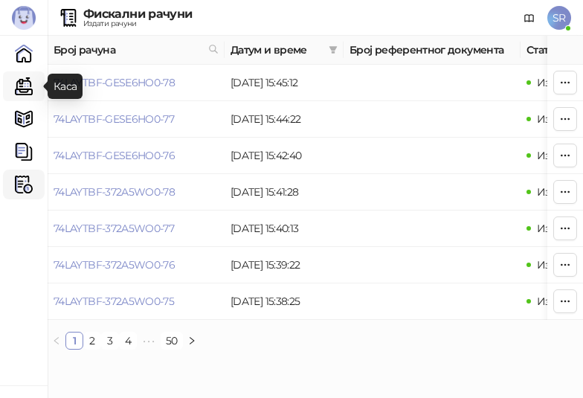
click at [19, 89] on link "Каса" at bounding box center [24, 86] width 30 height 30
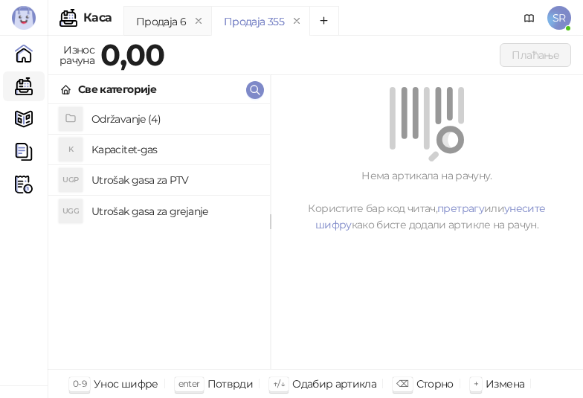
click at [134, 119] on h4 "Održavanje (4)" at bounding box center [174, 119] width 167 height 24
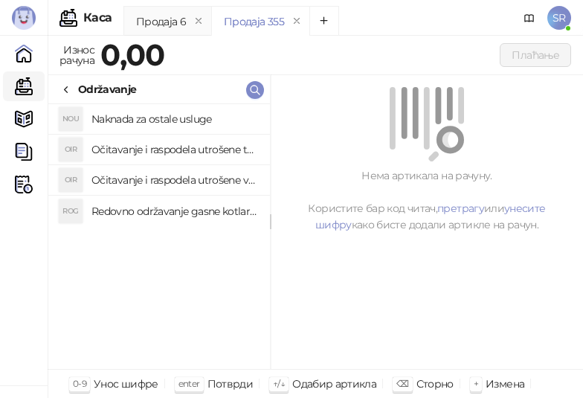
click at [222, 206] on h4 "Redovno održavanje gasne kotlarnice" at bounding box center [174, 211] width 167 height 24
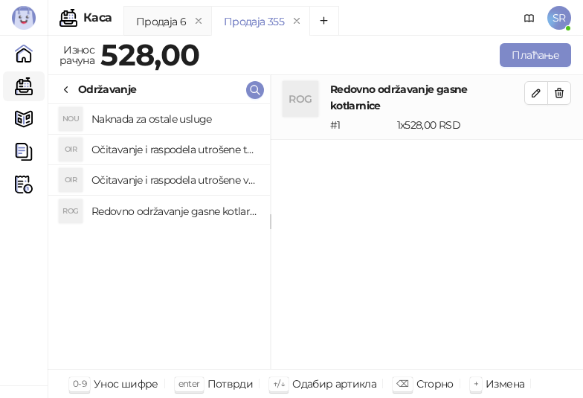
drag, startPoint x: 218, startPoint y: 178, endPoint x: 201, endPoint y: 155, distance: 28.7
click at [217, 177] on h4 "Očitavanje i raspodela utrošene vode za PTV" at bounding box center [174, 180] width 167 height 24
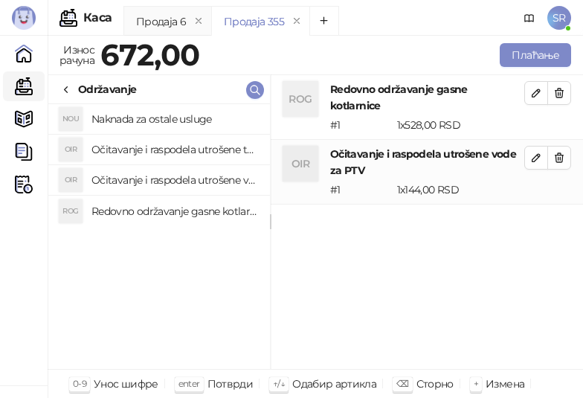
click at [194, 147] on h4 "Očitavanje i raspodela utrošene toplotne energije" at bounding box center [174, 150] width 167 height 24
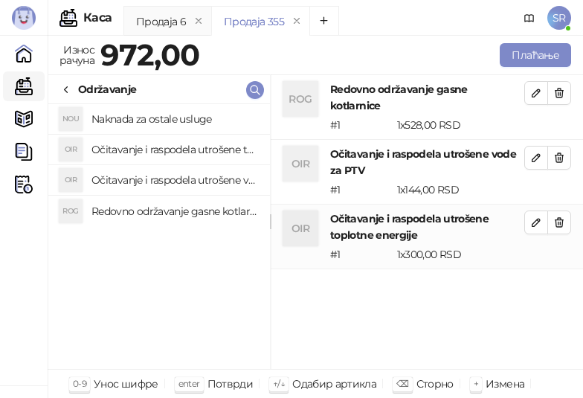
click at [194, 122] on h4 "Naknada za ostale usluge" at bounding box center [174, 119] width 167 height 24
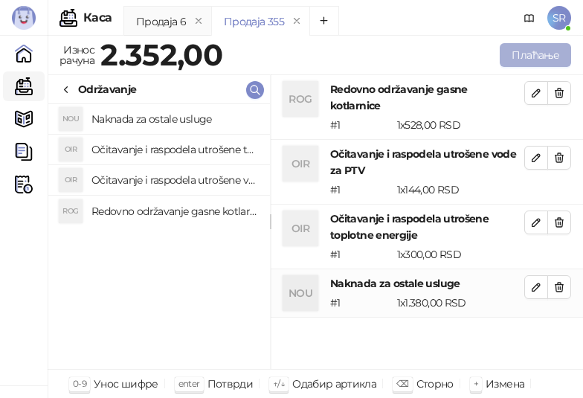
click at [542, 62] on button "Плаћање" at bounding box center [535, 55] width 71 height 24
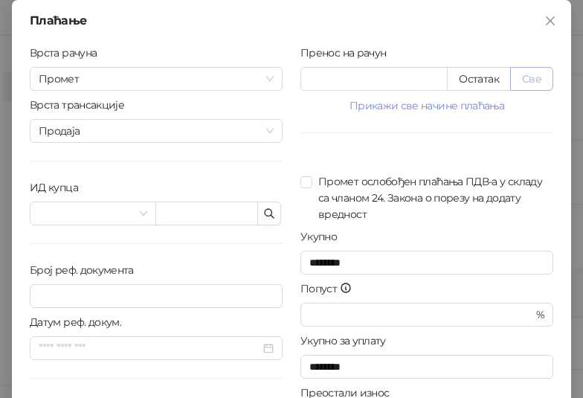
click at [523, 77] on button "Све" at bounding box center [531, 79] width 43 height 24
type input "****"
click at [264, 215] on icon "button" at bounding box center [269, 213] width 12 height 12
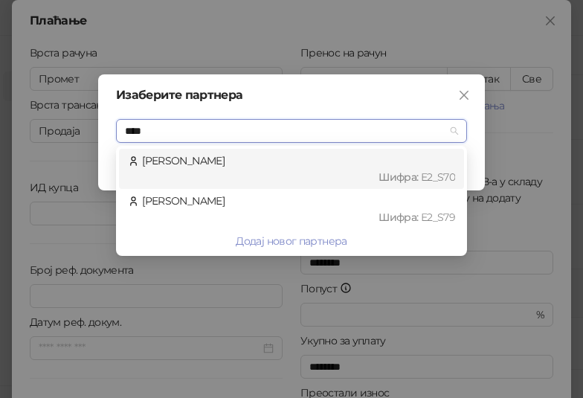
type input "*****"
click at [217, 160] on div "[PERSON_NAME] : Е2_S70" at bounding box center [291, 168] width 327 height 33
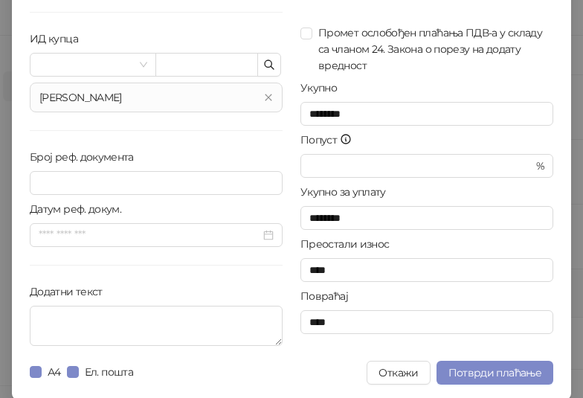
scroll to position [150, 0]
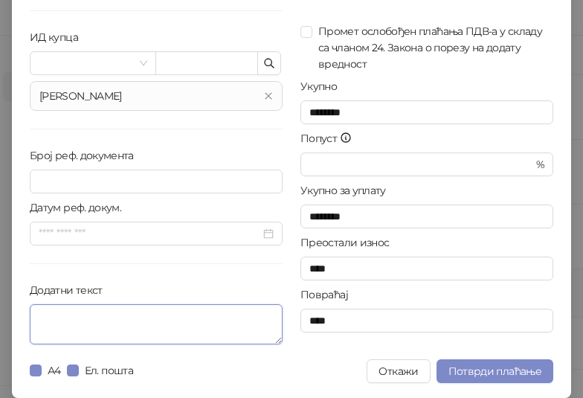
click at [135, 315] on textarea "Додатни текст" at bounding box center [156, 324] width 253 height 40
paste textarea "**********"
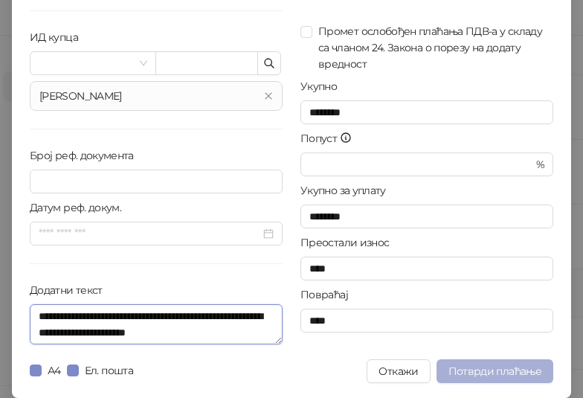
type textarea "**********"
click at [532, 374] on span "Потврди плаћање" at bounding box center [494, 370] width 93 height 13
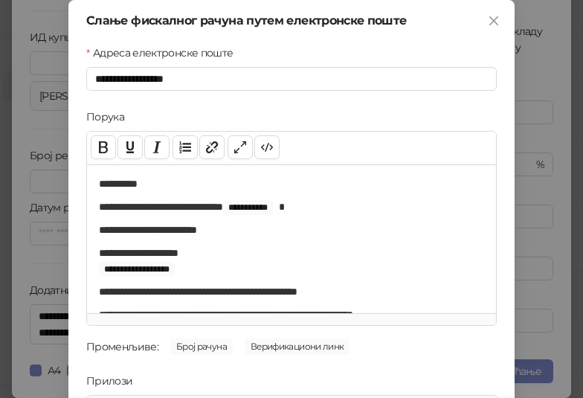
scroll to position [213, 0]
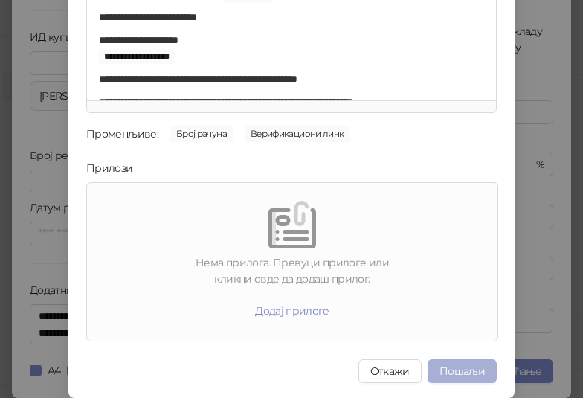
click at [476, 376] on button "Пошаљи" at bounding box center [461, 371] width 69 height 24
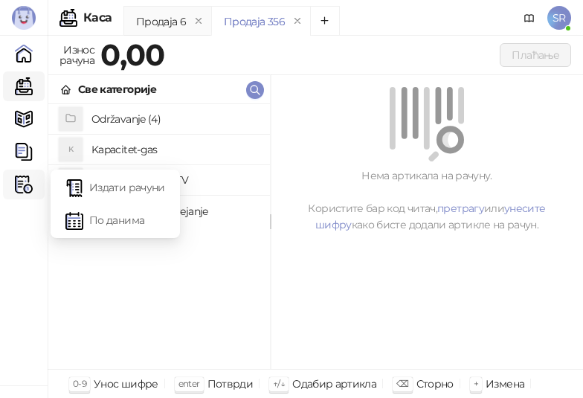
click at [23, 187] on img at bounding box center [24, 184] width 18 height 18
click at [126, 190] on link "Издати рачуни" at bounding box center [115, 187] width 100 height 30
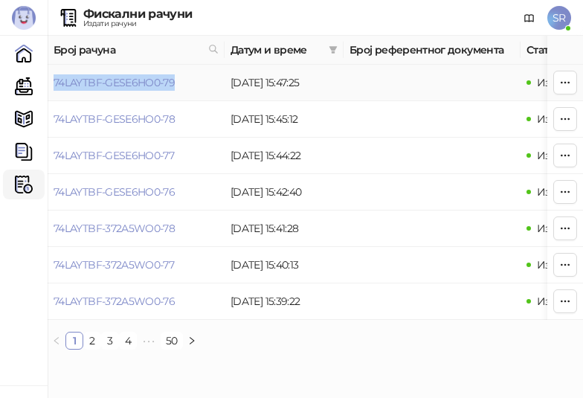
drag, startPoint x: 190, startPoint y: 90, endPoint x: 50, endPoint y: 86, distance: 140.6
click at [50, 86] on td "74LAYTBF-GESE6HO0-79" at bounding box center [136, 83] width 177 height 36
click at [33, 88] on link "Каса" at bounding box center [24, 86] width 30 height 30
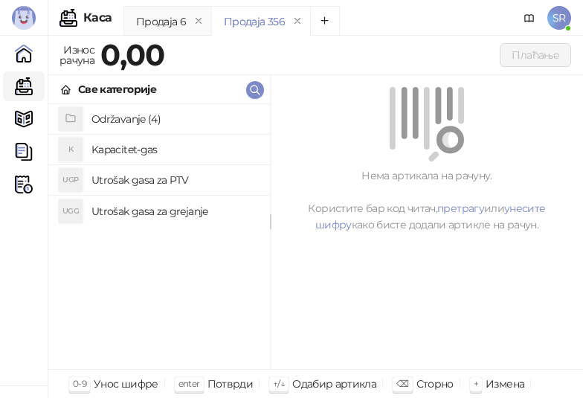
click at [123, 115] on h4 "Održavanje (4)" at bounding box center [174, 119] width 167 height 24
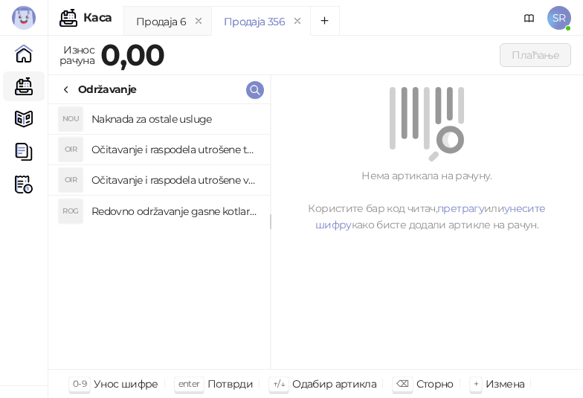
drag, startPoint x: 167, startPoint y: 210, endPoint x: 161, endPoint y: 182, distance: 29.0
click at [166, 210] on h4 "Redovno održavanje gasne kotlarnice" at bounding box center [174, 211] width 167 height 24
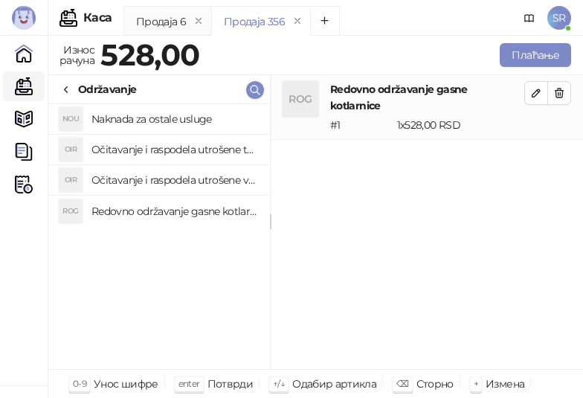
click at [161, 182] on h4 "Očitavanje i raspodela utrošene vode za PTV" at bounding box center [174, 180] width 167 height 24
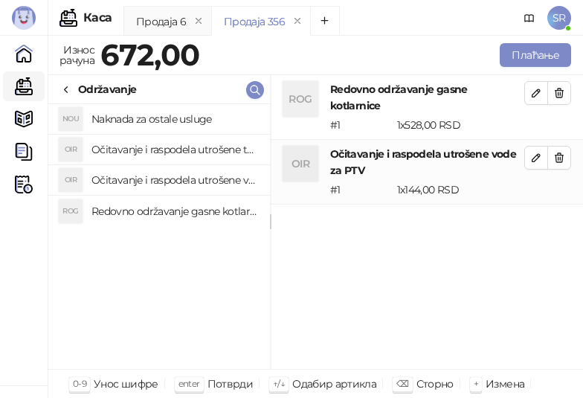
click at [155, 145] on h4 "Očitavanje i raspodela utrošene toplotne energije" at bounding box center [174, 150] width 167 height 24
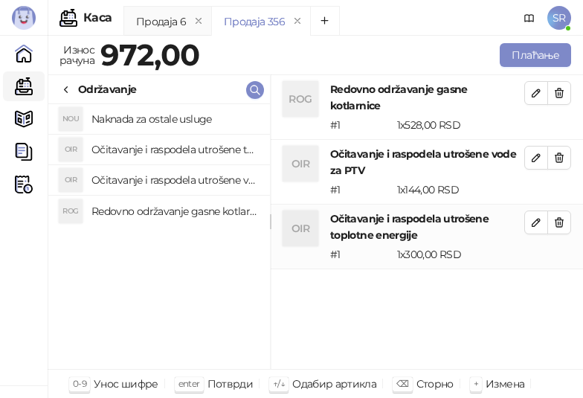
click at [143, 115] on h4 "Naknada za ostale usluge" at bounding box center [174, 119] width 167 height 24
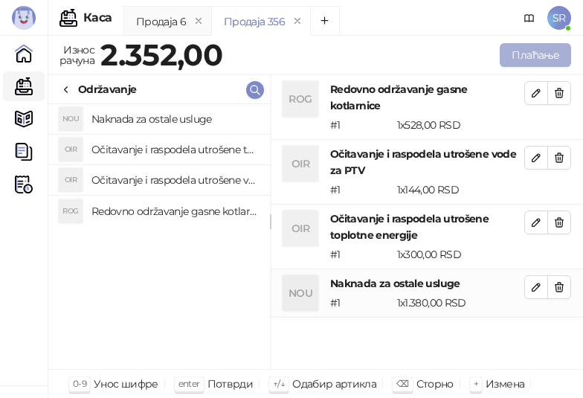
click at [512, 54] on button "Плаћање" at bounding box center [535, 55] width 71 height 24
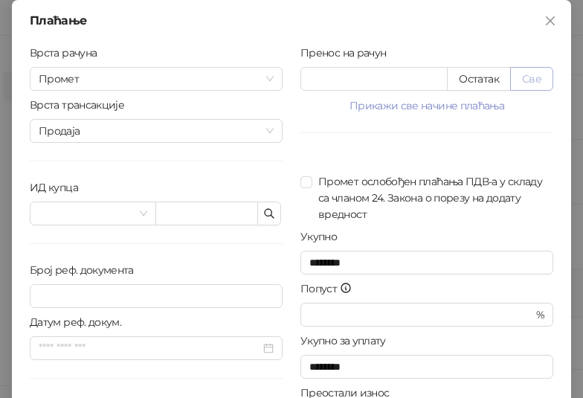
click at [536, 77] on button "Све" at bounding box center [531, 79] width 43 height 24
type input "****"
click at [251, 214] on input "text" at bounding box center [206, 213] width 103 height 24
click at [265, 209] on icon "button" at bounding box center [269, 213] width 12 height 12
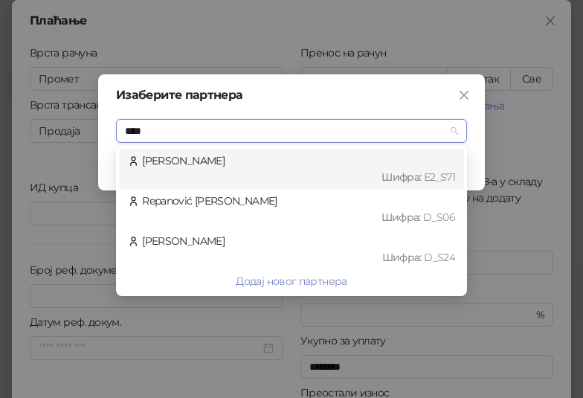
type input "*****"
click at [268, 177] on div "Шифра : Е2_S71" at bounding box center [298, 177] width 313 height 16
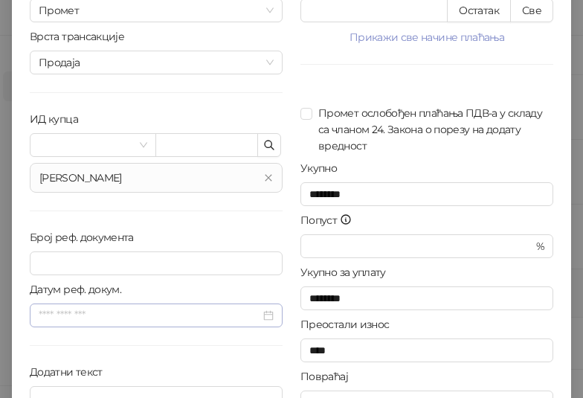
scroll to position [150, 0]
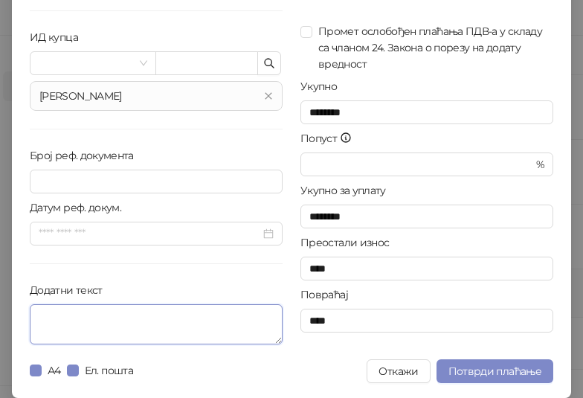
click at [101, 314] on textarea "Додатни текст" at bounding box center [156, 324] width 253 height 40
paste textarea "**********"
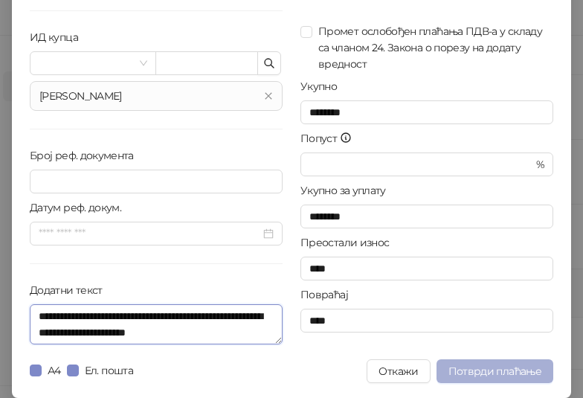
type textarea "**********"
click at [503, 369] on span "Потврди плаћање" at bounding box center [494, 370] width 93 height 13
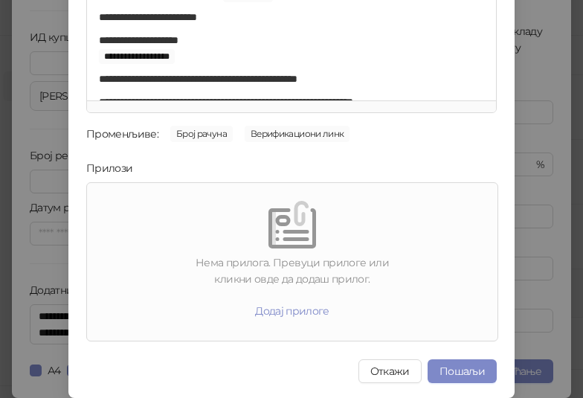
scroll to position [0, 0]
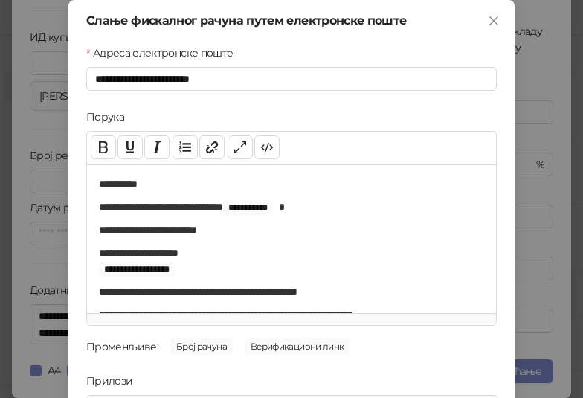
click at [552, 126] on div "**********" at bounding box center [291, 199] width 583 height 398
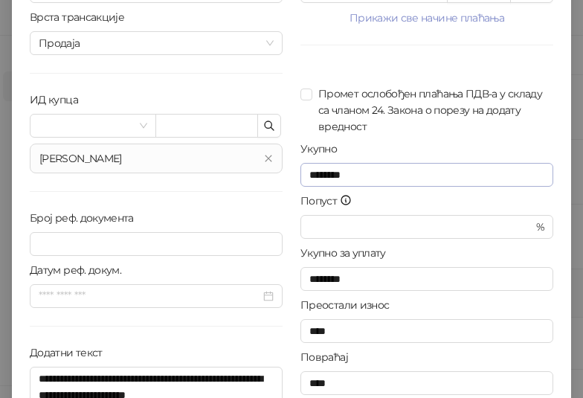
scroll to position [150, 0]
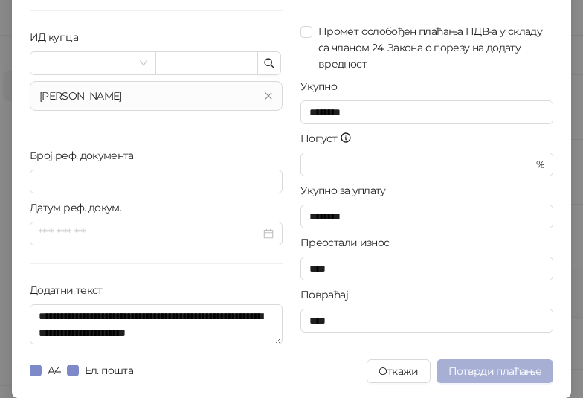
click at [474, 374] on span "Потврди плаћање" at bounding box center [494, 370] width 93 height 13
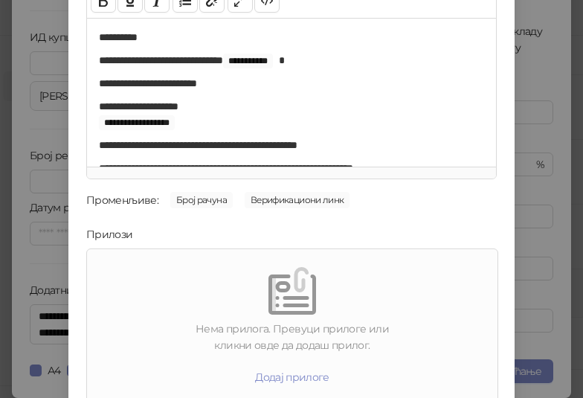
scroll to position [213, 0]
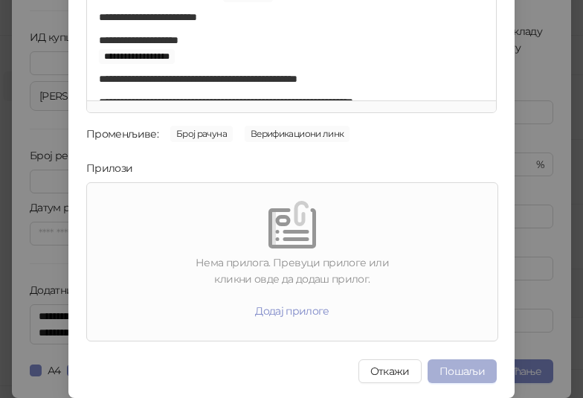
click at [441, 369] on button "Пошаљи" at bounding box center [461, 371] width 69 height 24
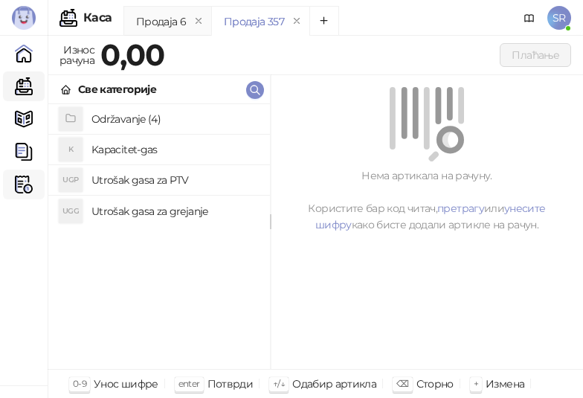
click at [33, 183] on div "Фискални рачуни" at bounding box center [24, 185] width 30 height 30
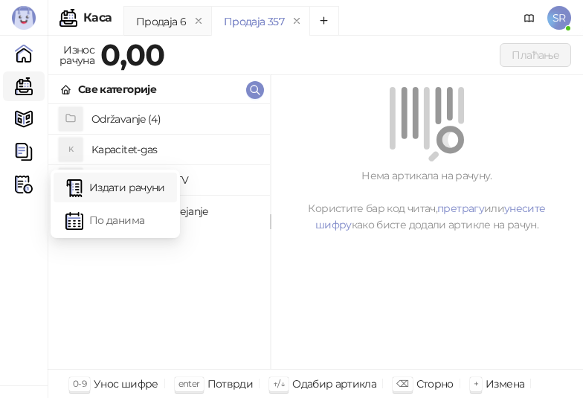
click at [123, 181] on link "Издати рачуни" at bounding box center [115, 187] width 100 height 30
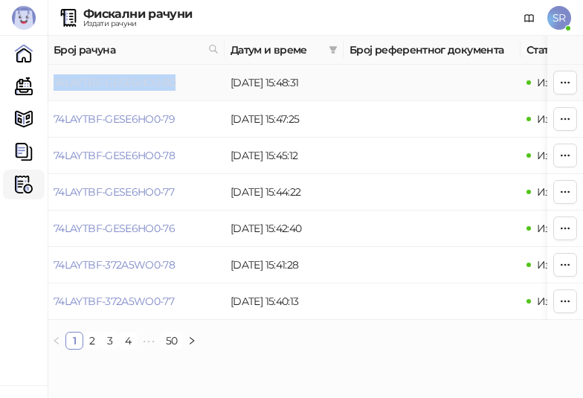
drag, startPoint x: 204, startPoint y: 80, endPoint x: 54, endPoint y: 80, distance: 150.9
click at [54, 80] on td "74LAYTBF-GESE6HO0-80" at bounding box center [136, 83] width 177 height 36
click at [16, 86] on link "Каса" at bounding box center [24, 86] width 30 height 30
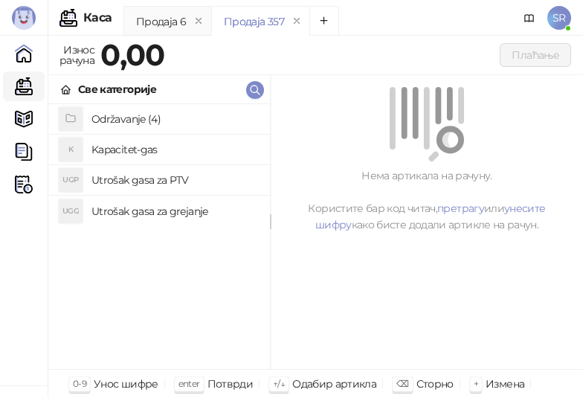
click at [146, 118] on h4 "Održavanje (4)" at bounding box center [174, 119] width 167 height 24
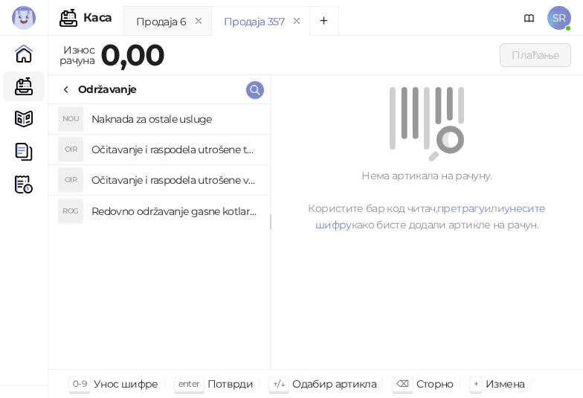
click at [197, 212] on h4 "Redovno održavanje gasne kotlarnice" at bounding box center [174, 211] width 167 height 24
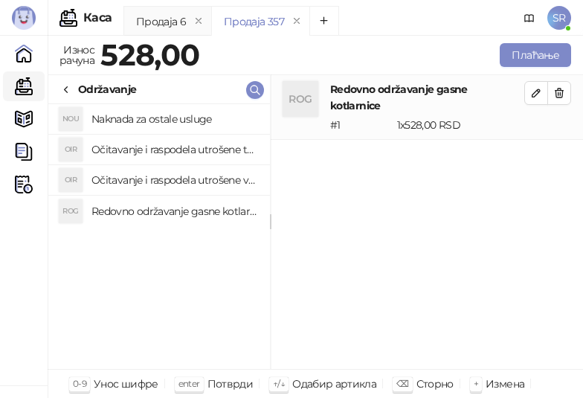
click at [190, 175] on h4 "Očitavanje i raspodela utrošene vode za PTV" at bounding box center [174, 180] width 167 height 24
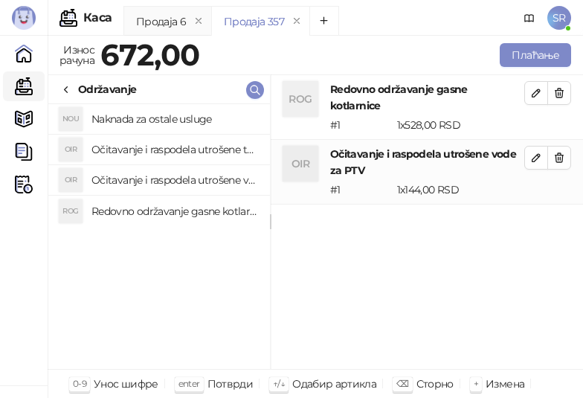
click at [181, 143] on h4 "Očitavanje i raspodela utrošene toplotne energije" at bounding box center [174, 150] width 167 height 24
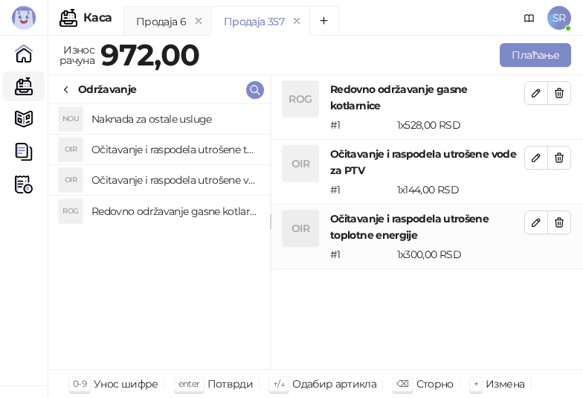
click at [174, 119] on h4 "Naknada za ostale usluge" at bounding box center [174, 119] width 167 height 24
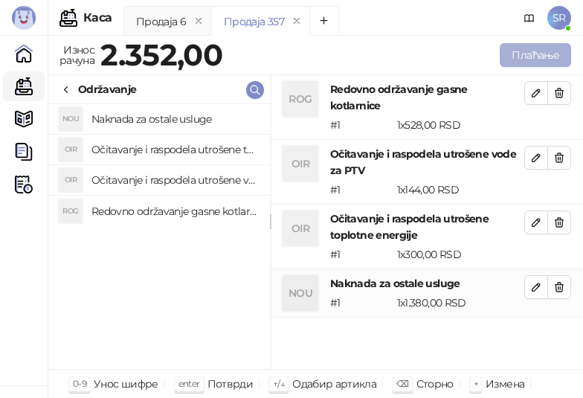
click at [536, 49] on button "Плаћање" at bounding box center [535, 55] width 71 height 24
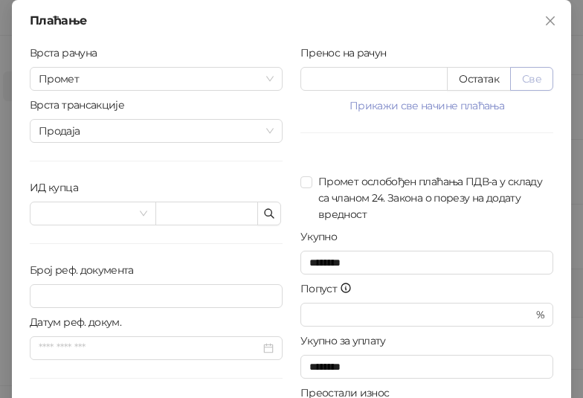
click at [539, 78] on button "Све" at bounding box center [531, 79] width 43 height 24
type input "****"
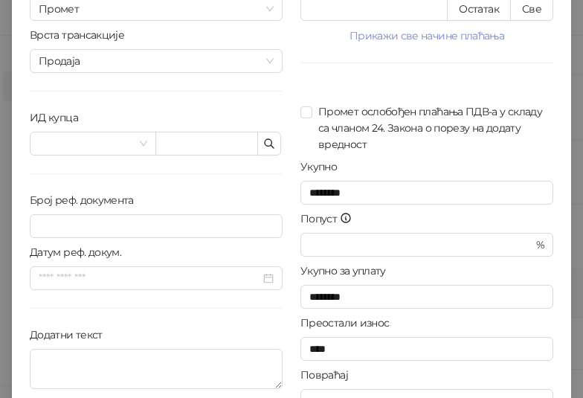
scroll to position [138, 0]
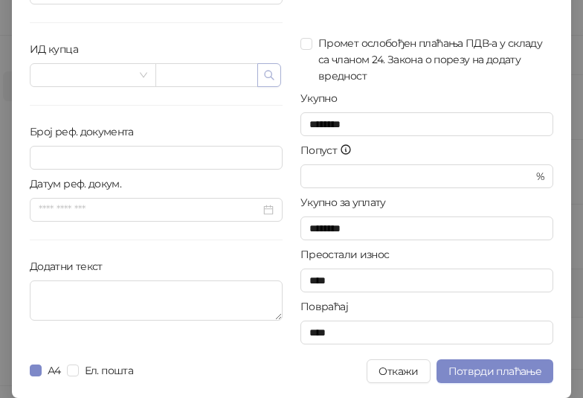
click at [273, 78] on button "button" at bounding box center [269, 75] width 24 height 24
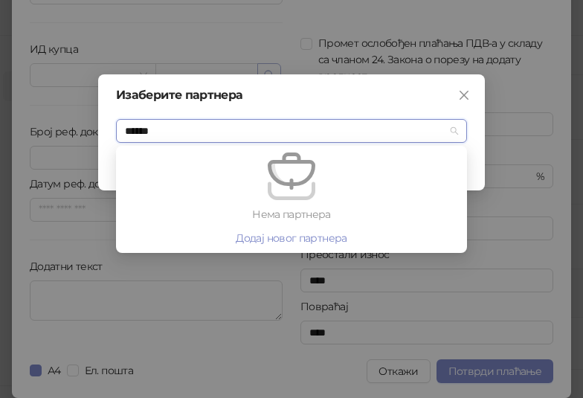
type input "*****"
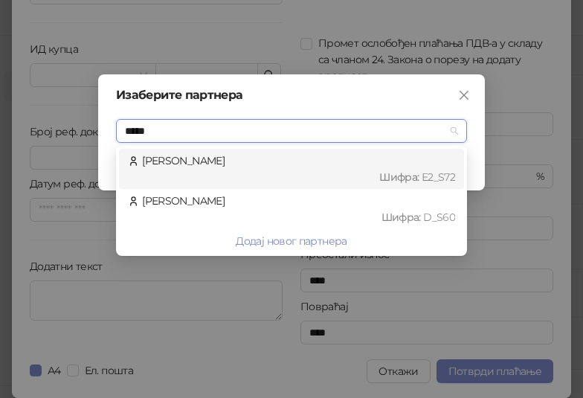
click at [239, 174] on div "Шифра : Е2_S72" at bounding box center [298, 177] width 313 height 16
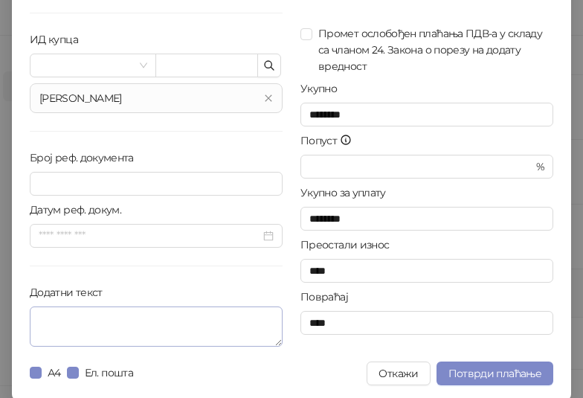
scroll to position [150, 0]
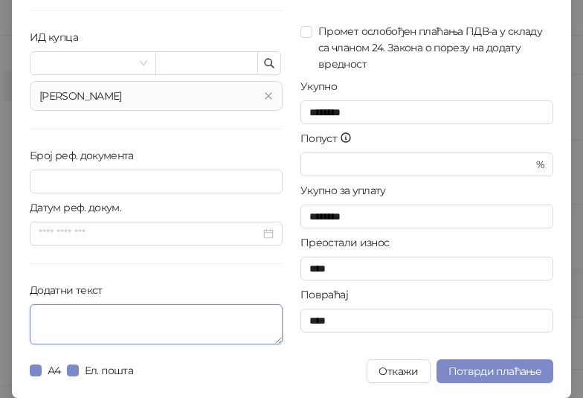
click at [205, 326] on textarea "Додатни текст" at bounding box center [156, 324] width 253 height 40
click at [172, 309] on textarea "Додатни текст" at bounding box center [156, 324] width 253 height 40
paste textarea "**********"
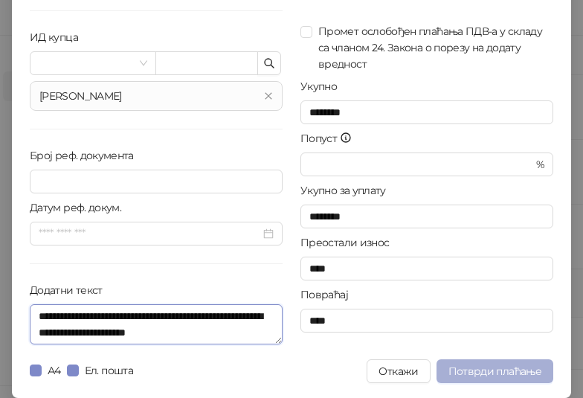
type textarea "**********"
click at [503, 374] on span "Потврди плаћање" at bounding box center [494, 370] width 93 height 13
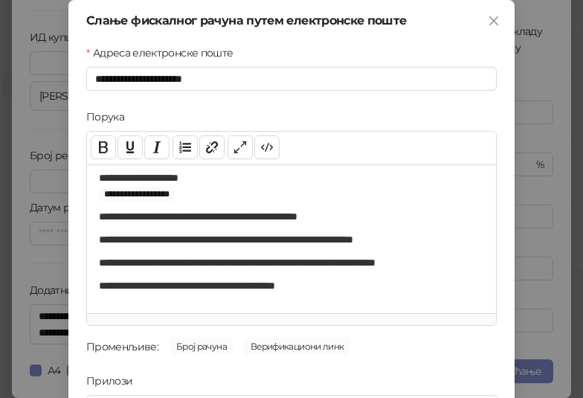
scroll to position [213, 0]
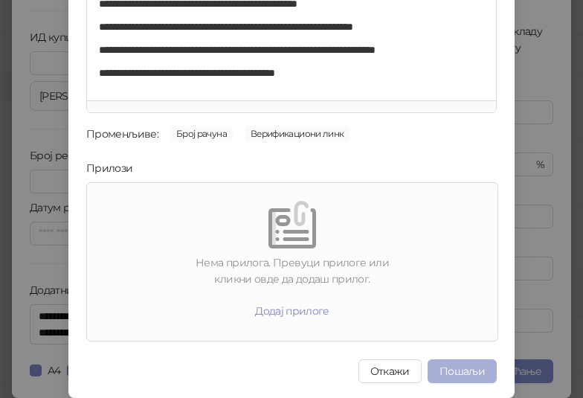
click at [456, 366] on button "Пошаљи" at bounding box center [461, 371] width 69 height 24
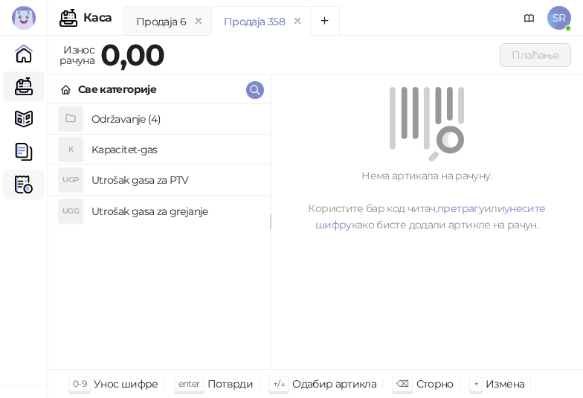
click at [25, 184] on icon at bounding box center [28, 184] width 7 height 0
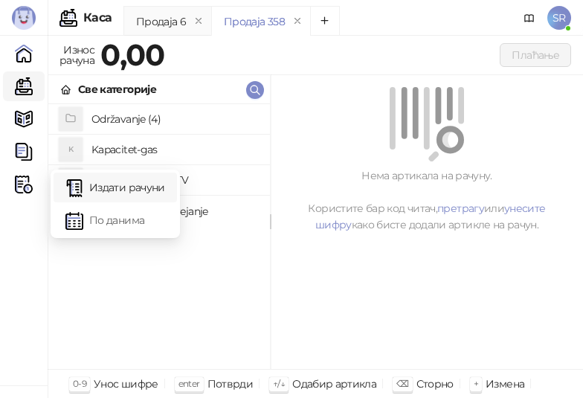
click at [94, 181] on link "Издати рачуни" at bounding box center [115, 187] width 100 height 30
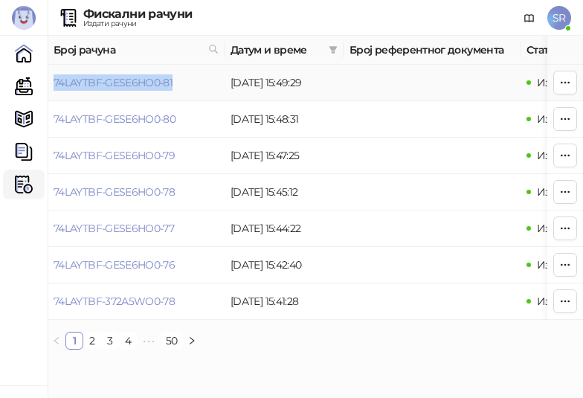
drag, startPoint x: 179, startPoint y: 80, endPoint x: 51, endPoint y: 87, distance: 128.8
click at [51, 87] on td "74LAYTBF-GESE6HO0-81" at bounding box center [136, 83] width 177 height 36
click at [22, 93] on link "Каса" at bounding box center [24, 86] width 30 height 30
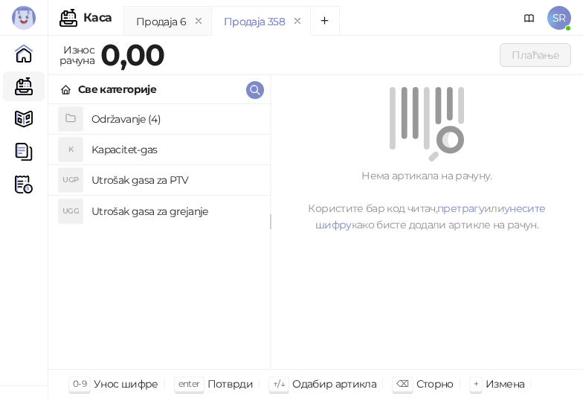
click at [123, 122] on h4 "Održavanje (4)" at bounding box center [174, 119] width 167 height 24
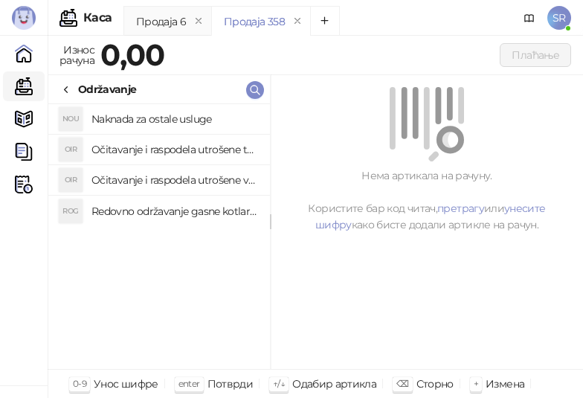
click at [141, 207] on h4 "Redovno održavanje gasne kotlarnice" at bounding box center [174, 211] width 167 height 24
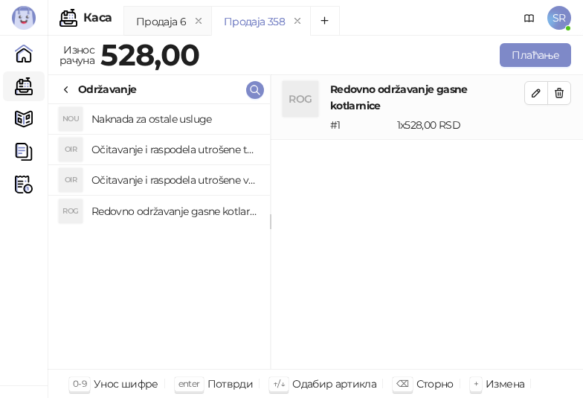
click at [132, 181] on h4 "Očitavanje i raspodela utrošene vode za PTV" at bounding box center [174, 180] width 167 height 24
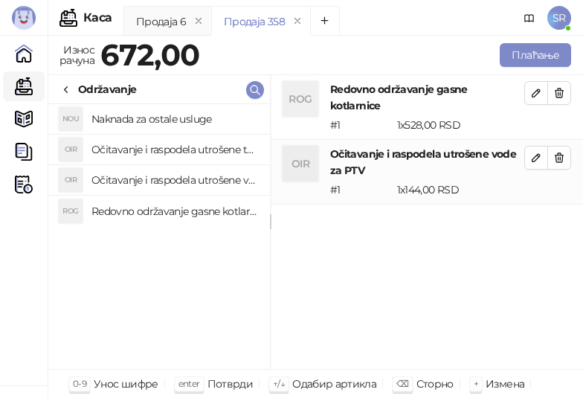
click at [129, 150] on h4 "Očitavanje i raspodela utrošene toplotne energije" at bounding box center [174, 150] width 167 height 24
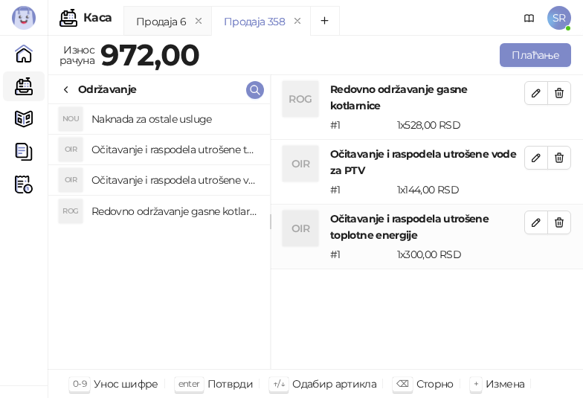
click at [129, 121] on h4 "Naknada za ostale usluge" at bounding box center [174, 119] width 167 height 24
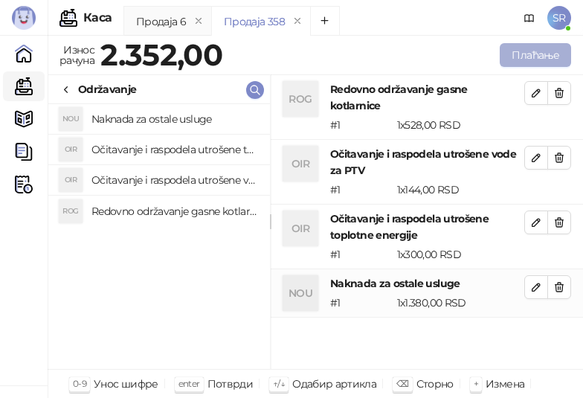
click at [550, 43] on button "Плаћање" at bounding box center [535, 55] width 71 height 24
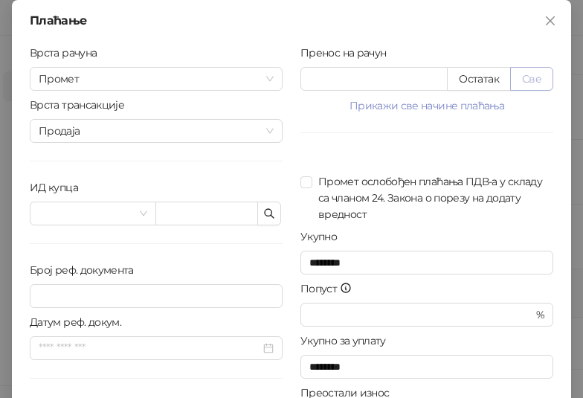
click at [526, 77] on button "Све" at bounding box center [531, 79] width 43 height 24
type input "****"
click at [266, 209] on icon "button" at bounding box center [269, 213] width 12 height 12
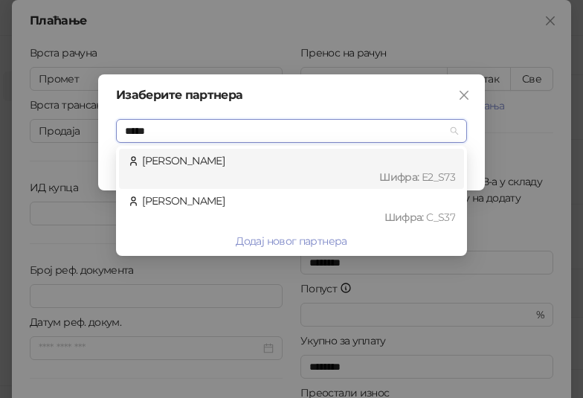
type input "******"
click at [280, 166] on div "[PERSON_NAME] : Е2_S73" at bounding box center [291, 168] width 327 height 33
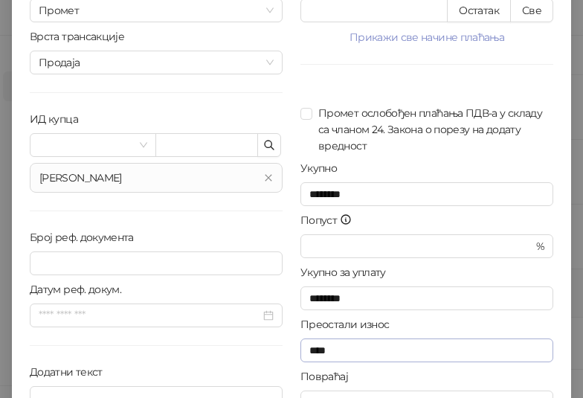
scroll to position [150, 0]
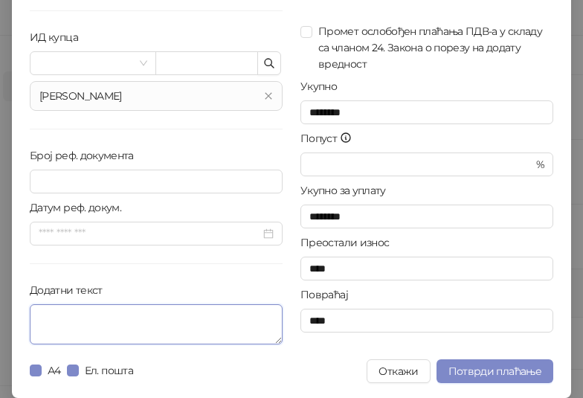
click at [120, 311] on textarea "Додатни текст" at bounding box center [156, 324] width 253 height 40
paste textarea "**********"
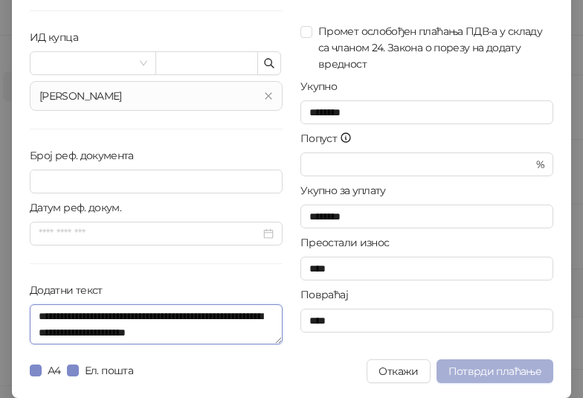
type textarea "**********"
click at [467, 369] on span "Потврди плаћање" at bounding box center [494, 370] width 93 height 13
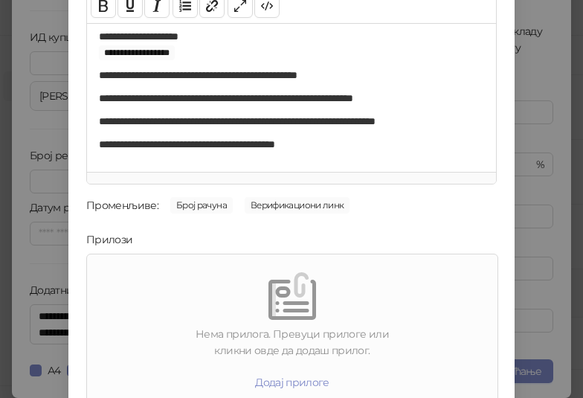
scroll to position [213, 0]
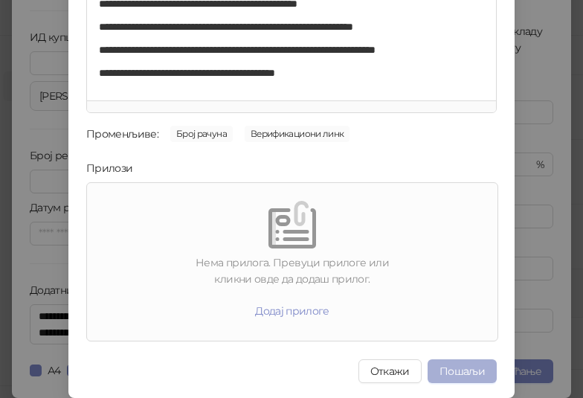
click at [459, 367] on button "Пошаљи" at bounding box center [461, 371] width 69 height 24
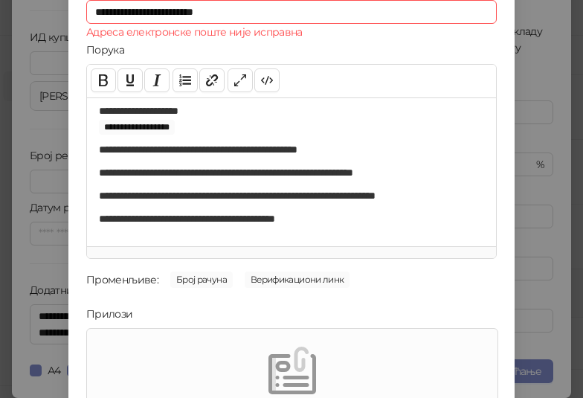
scroll to position [0, 0]
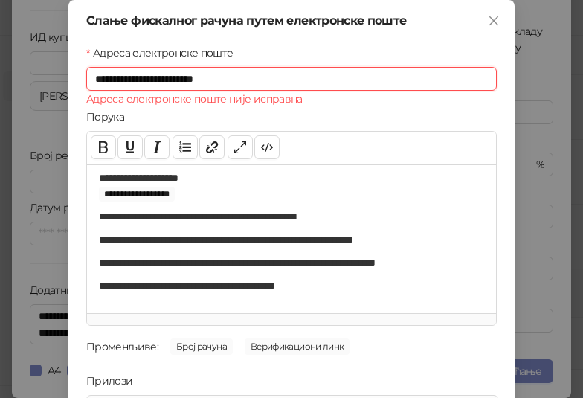
click at [262, 68] on input "**********" at bounding box center [291, 79] width 410 height 24
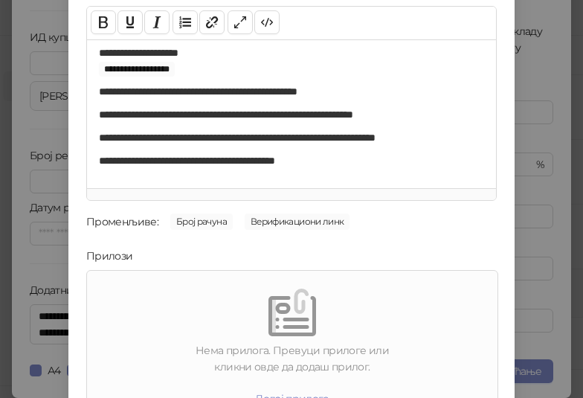
scroll to position [213, 0]
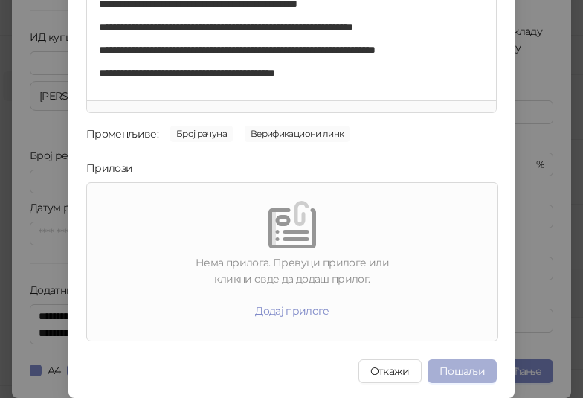
type input "**********"
click at [449, 366] on button "Пошаљи" at bounding box center [461, 371] width 69 height 24
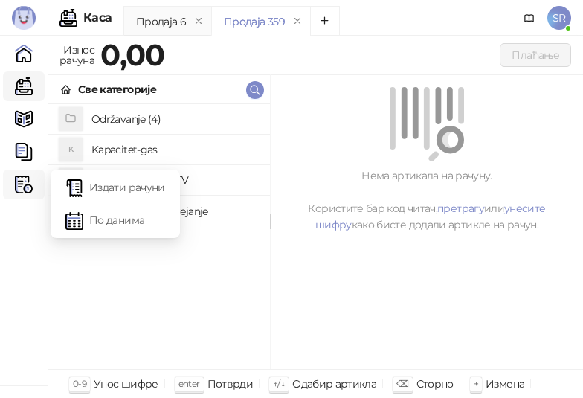
click at [22, 189] on img at bounding box center [24, 184] width 18 height 18
click at [107, 193] on link "Издати рачуни" at bounding box center [115, 187] width 100 height 30
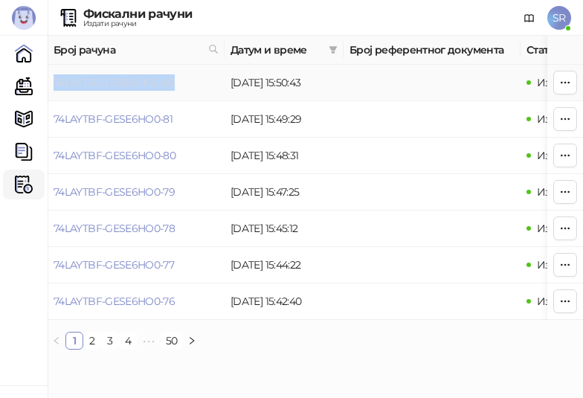
drag, startPoint x: 191, startPoint y: 82, endPoint x: 54, endPoint y: 88, distance: 137.7
click at [54, 88] on td "74LAYTBF-GESE6HO0-82" at bounding box center [136, 83] width 177 height 36
click at [24, 83] on link "Каса" at bounding box center [24, 86] width 30 height 30
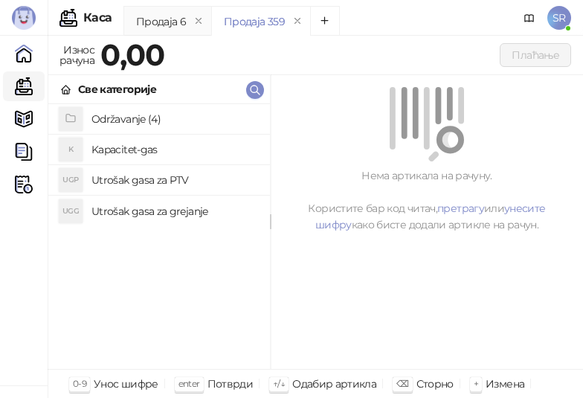
click at [129, 115] on h4 "Održavanje (4)" at bounding box center [174, 119] width 167 height 24
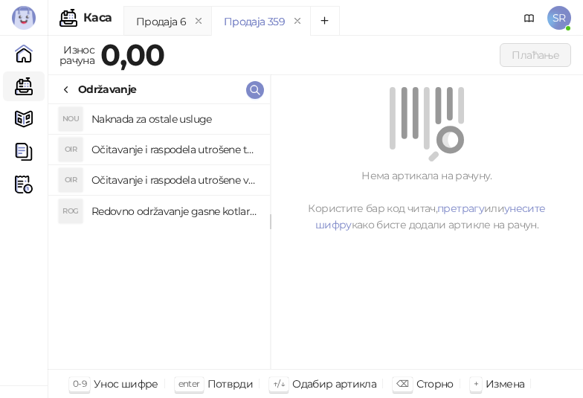
click at [172, 211] on h4 "Redovno održavanje gasne kotlarnice" at bounding box center [174, 211] width 167 height 24
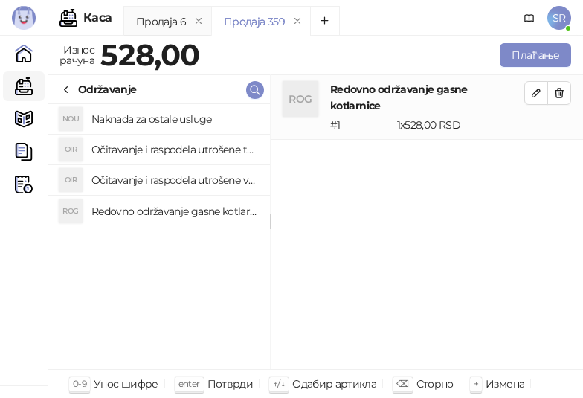
click at [156, 182] on h4 "Očitavanje i raspodela utrošene vode za PTV" at bounding box center [174, 180] width 167 height 24
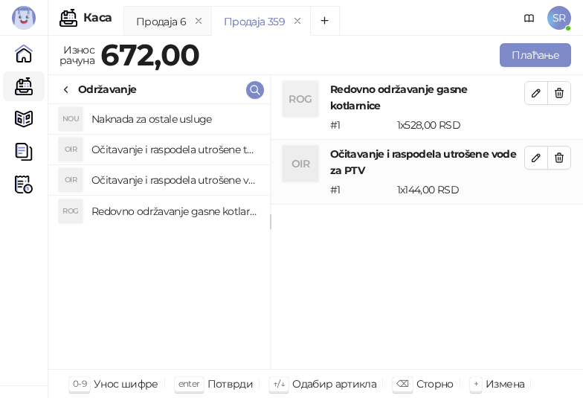
click at [140, 144] on h4 "Očitavanje i raspodela utrošene toplotne energije" at bounding box center [174, 150] width 167 height 24
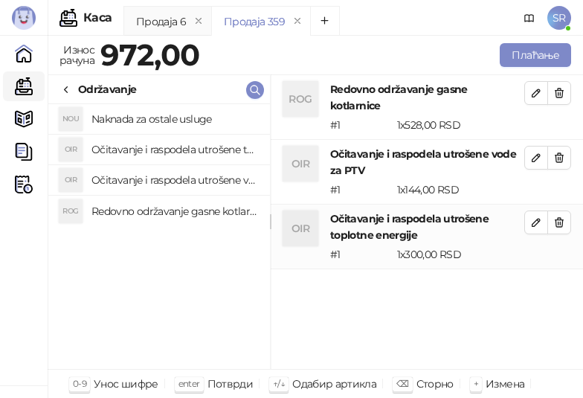
click at [139, 113] on h4 "Naknada za ostale usluge" at bounding box center [174, 119] width 167 height 24
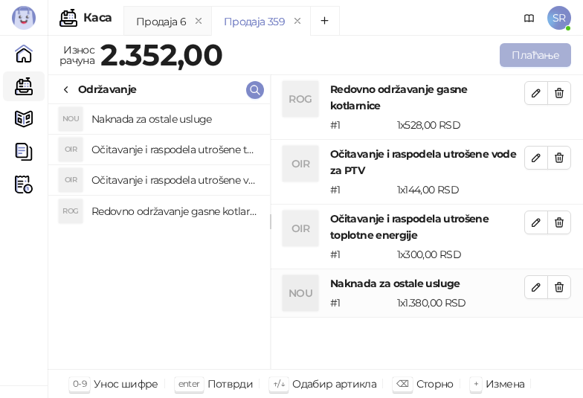
click at [509, 54] on button "Плаћање" at bounding box center [535, 55] width 71 height 24
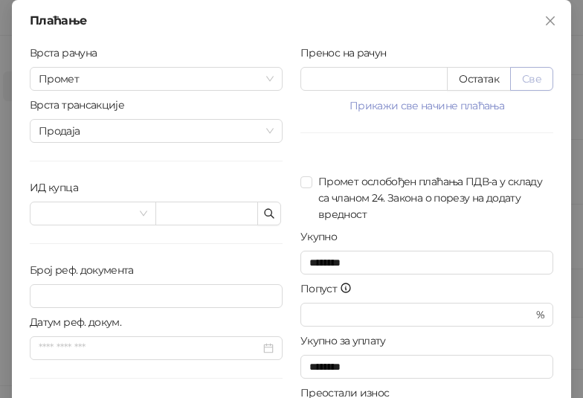
click at [527, 74] on button "Све" at bounding box center [531, 79] width 43 height 24
type input "****"
click at [263, 213] on icon "button" at bounding box center [269, 213] width 12 height 12
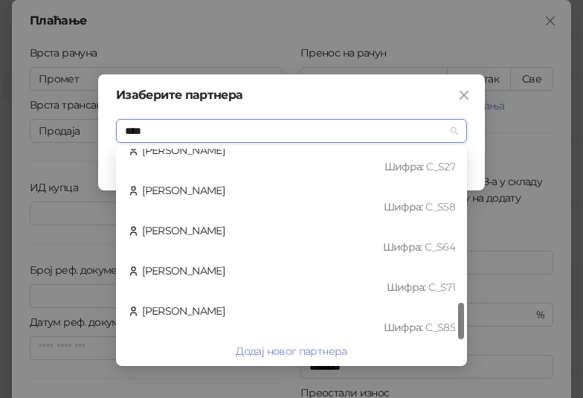
scroll to position [10, 0]
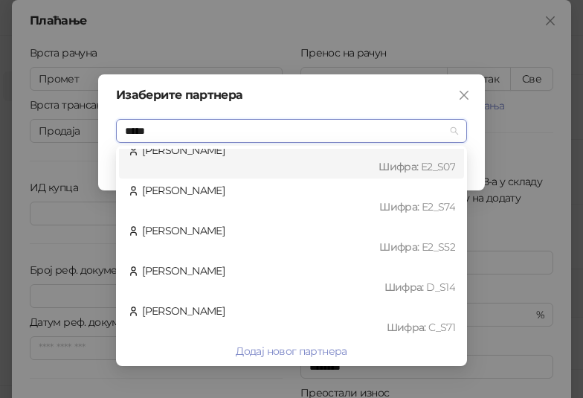
type input "******"
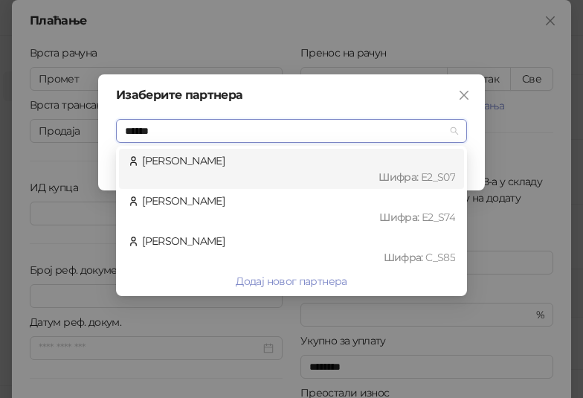
scroll to position [0, 0]
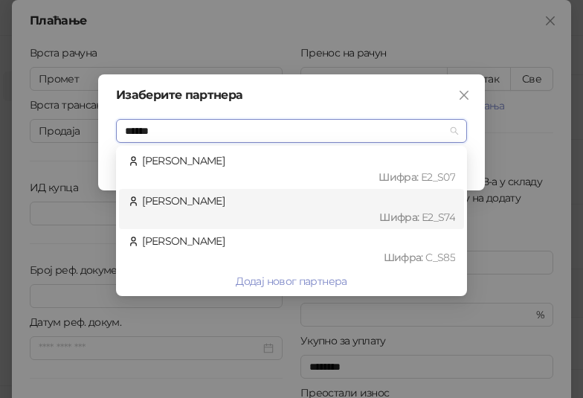
click at [224, 217] on div "Шифра : Е2_S74" at bounding box center [298, 217] width 313 height 16
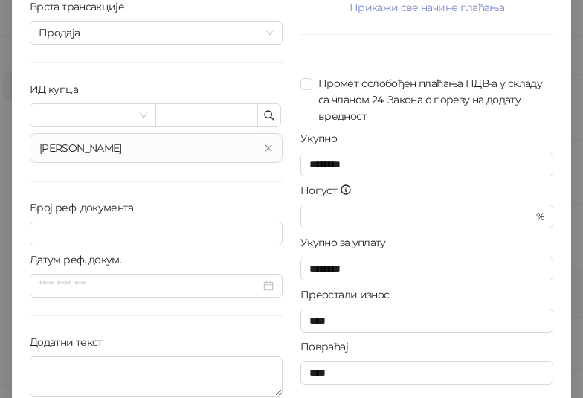
scroll to position [150, 0]
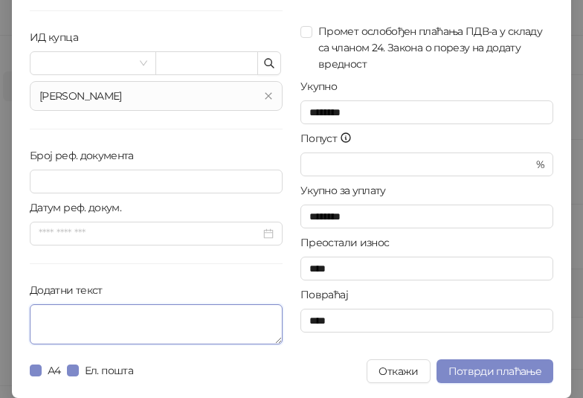
click at [193, 320] on textarea "Додатни текст" at bounding box center [156, 324] width 253 height 40
paste textarea "**********"
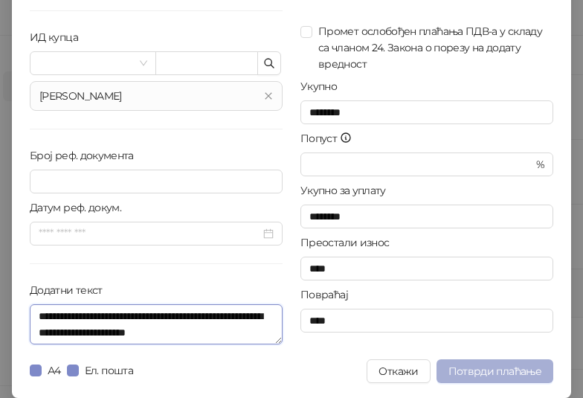
type textarea "**********"
click at [464, 372] on span "Потврди плаћање" at bounding box center [494, 370] width 93 height 13
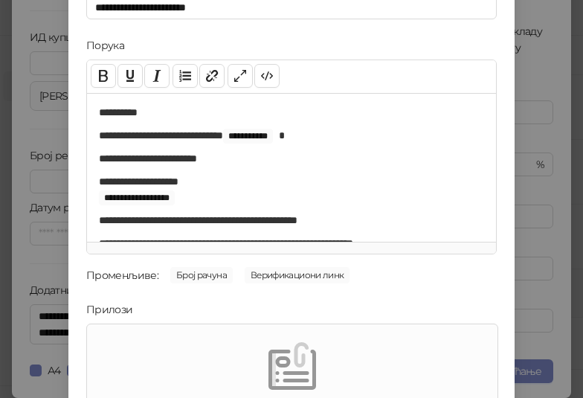
scroll to position [213, 0]
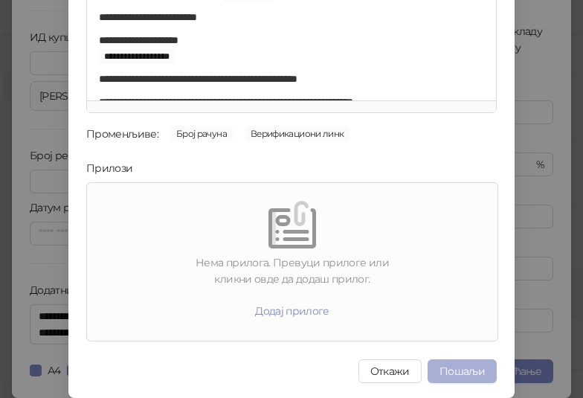
click at [471, 372] on button "Пошаљи" at bounding box center [461, 371] width 69 height 24
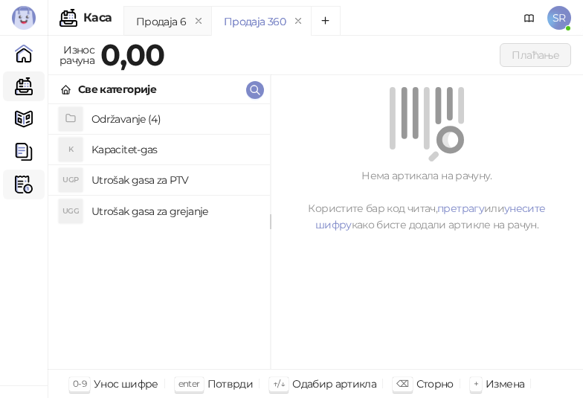
click at [19, 176] on img at bounding box center [24, 184] width 18 height 18
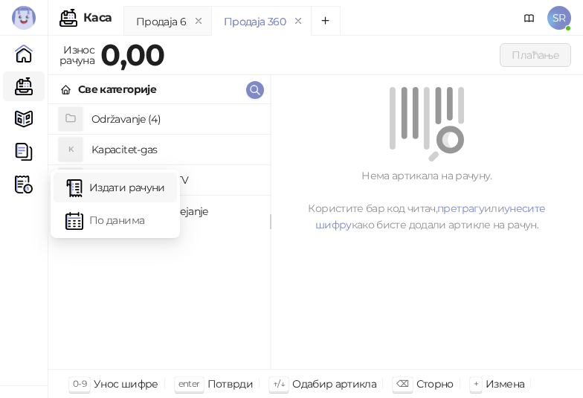
click at [136, 192] on link "Издати рачуни" at bounding box center [115, 187] width 100 height 30
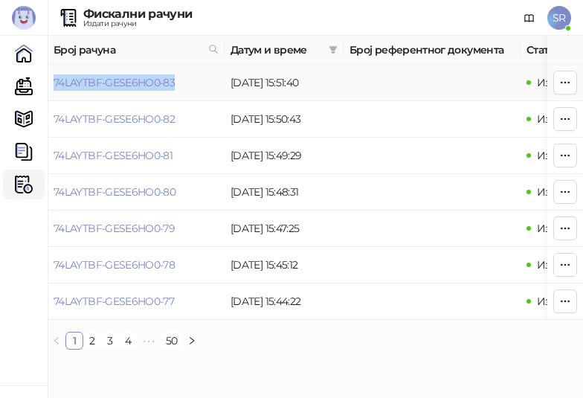
drag, startPoint x: 194, startPoint y: 81, endPoint x: 52, endPoint y: 84, distance: 142.0
click at [52, 84] on td "74LAYTBF-GESE6HO0-83" at bounding box center [136, 83] width 177 height 36
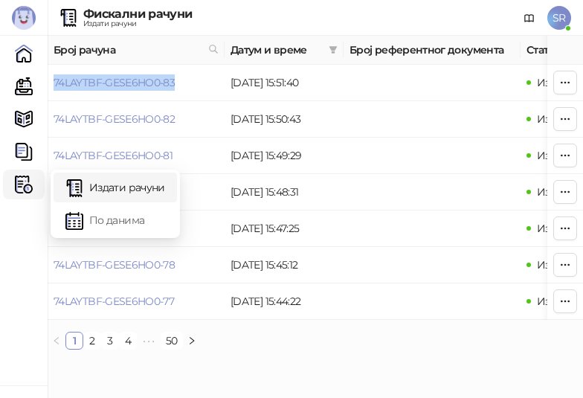
click at [112, 180] on link "Издати рачуни" at bounding box center [115, 187] width 100 height 30
click at [103, 222] on link "По данима" at bounding box center [115, 220] width 100 height 30
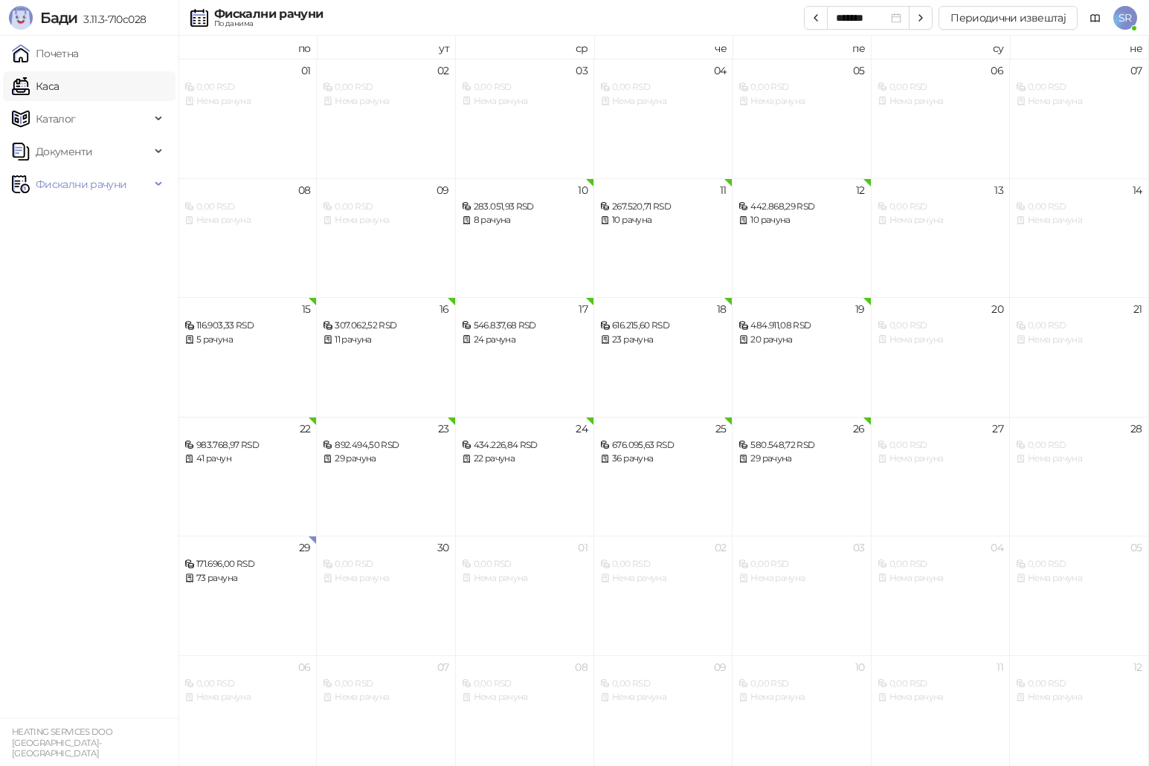
click at [48, 93] on link "Каса" at bounding box center [35, 86] width 47 height 30
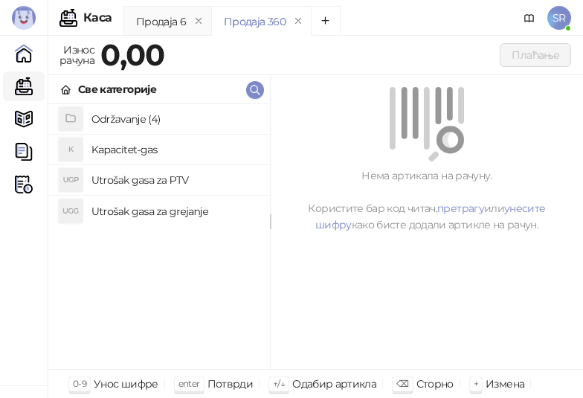
click at [114, 120] on h4 "Održavanje (4)" at bounding box center [174, 119] width 167 height 24
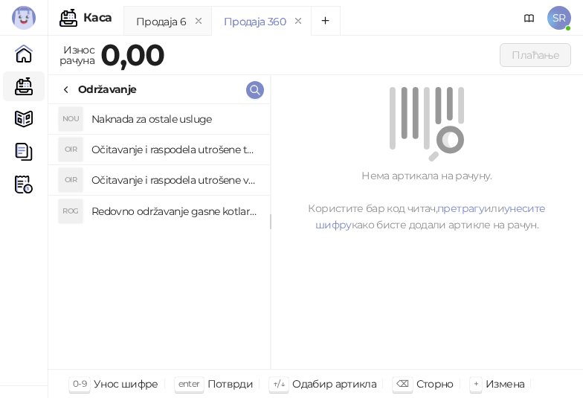
click at [158, 210] on h4 "Redovno održavanje gasne kotlarnice" at bounding box center [174, 211] width 167 height 24
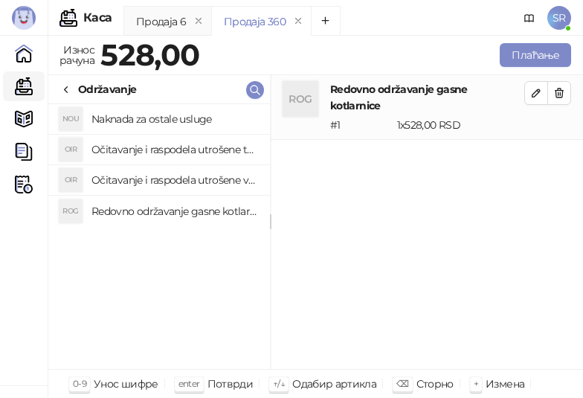
click at [158, 181] on h4 "Očitavanje i raspodela utrošene vode za PTV" at bounding box center [174, 180] width 167 height 24
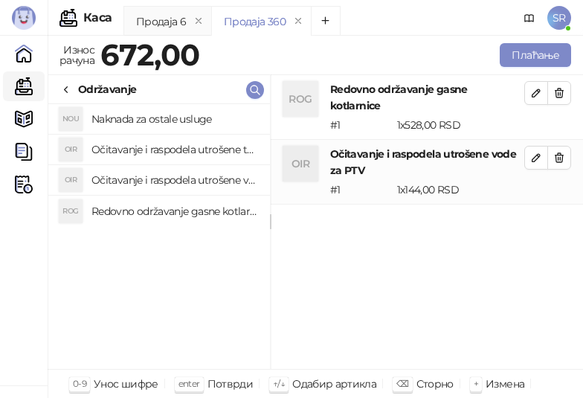
click at [158, 148] on h4 "Očitavanje i raspodela utrošene toplotne energije" at bounding box center [174, 150] width 167 height 24
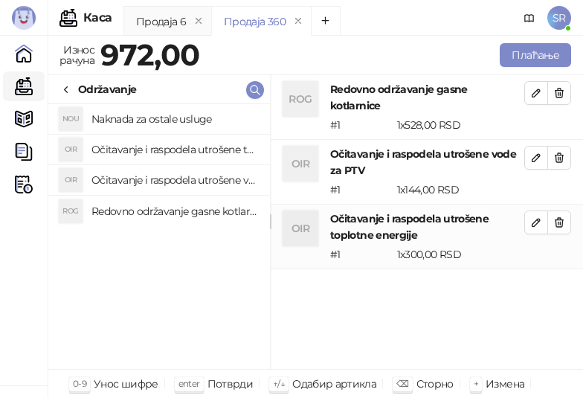
click at [155, 116] on h4 "Naknada za ostale usluge" at bounding box center [174, 119] width 167 height 24
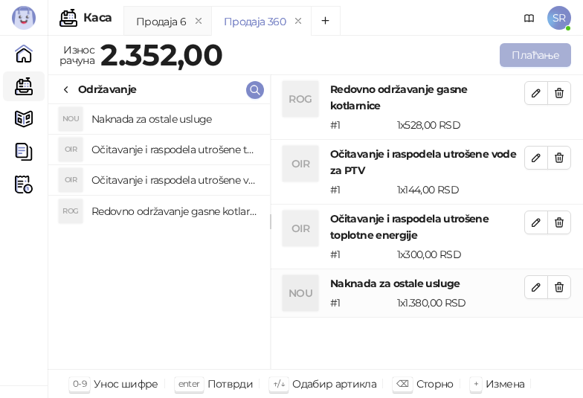
click at [531, 54] on button "Плаћање" at bounding box center [535, 55] width 71 height 24
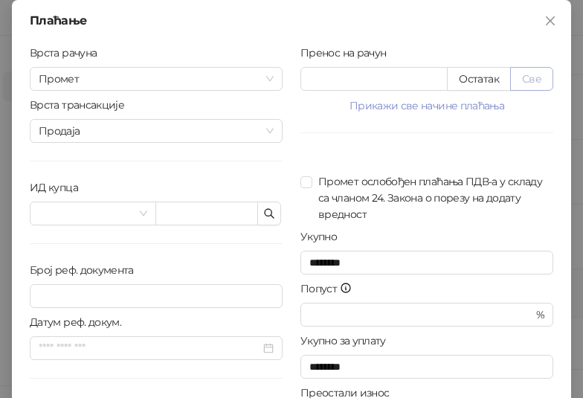
click at [523, 82] on button "Све" at bounding box center [531, 79] width 43 height 24
type input "****"
click at [263, 215] on icon "button" at bounding box center [269, 213] width 12 height 12
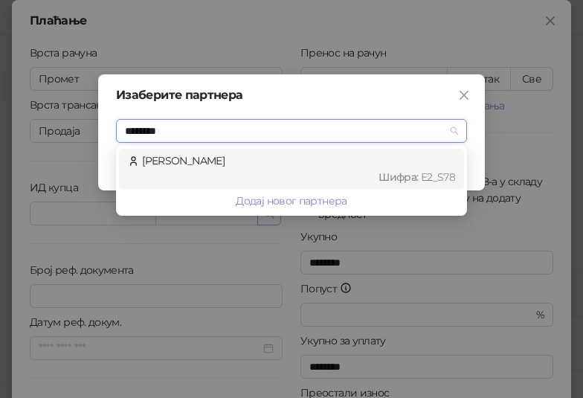
type input "*********"
click at [278, 171] on div "Шифра : Е2_S78" at bounding box center [298, 177] width 313 height 16
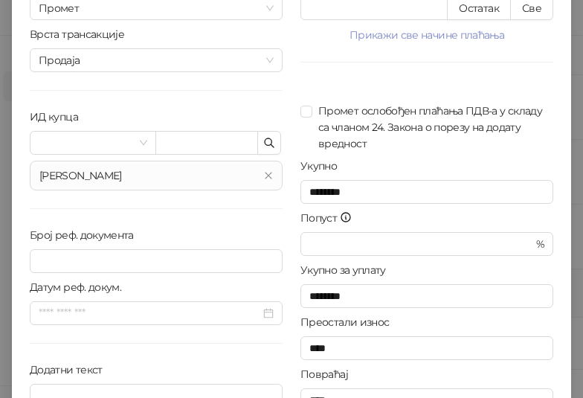
scroll to position [150, 0]
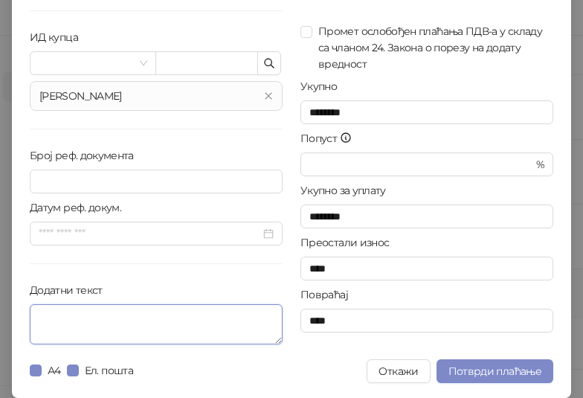
click at [107, 326] on textarea "Додатни текст" at bounding box center [156, 324] width 253 height 40
paste textarea "**********"
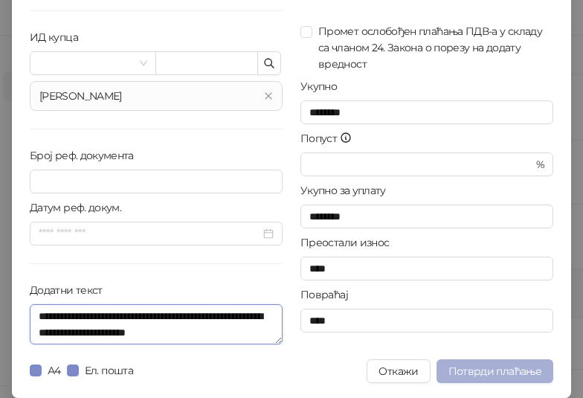
type textarea "**********"
click at [500, 363] on button "Потврди плаћање" at bounding box center [494, 371] width 117 height 24
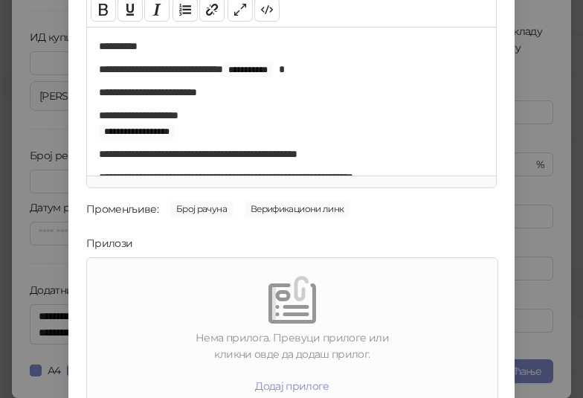
scroll to position [213, 0]
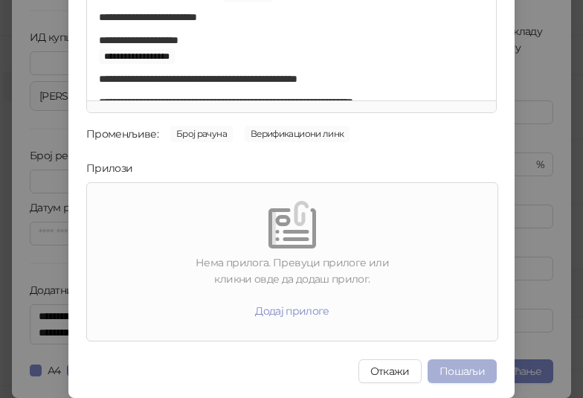
click at [436, 375] on button "Пошаљи" at bounding box center [461, 371] width 69 height 24
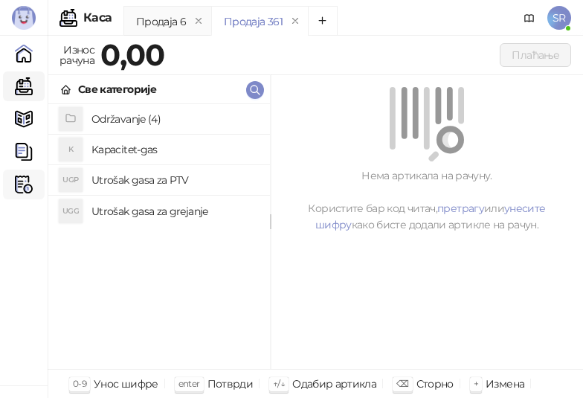
click at [18, 182] on img at bounding box center [24, 184] width 18 height 18
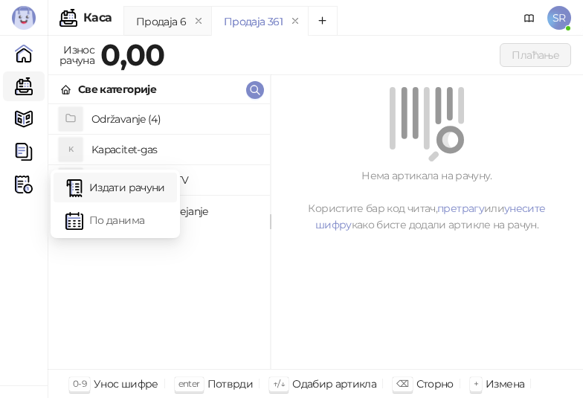
click at [114, 189] on link "Издати рачуни" at bounding box center [115, 187] width 100 height 30
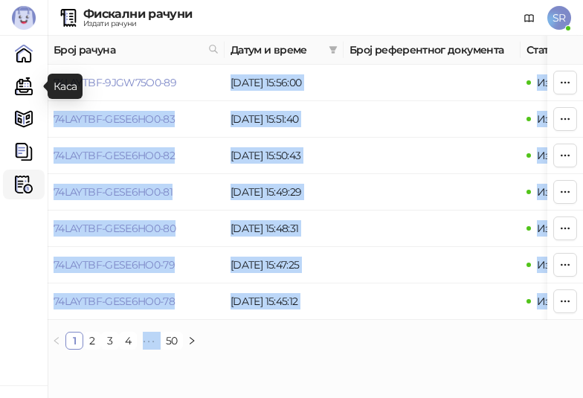
drag, startPoint x: 175, startPoint y: 86, endPoint x: 57, endPoint y: 83, distance: 119.0
click at [57, 83] on body "Бади 3.11.3-710c028 Почетна Каса Каталог Документи Фискални рачуни HEATING SERV…" at bounding box center [291, 180] width 583 height 361
click at [199, 71] on td "74LAYTBF-9JGW75O0-89" at bounding box center [136, 83] width 177 height 36
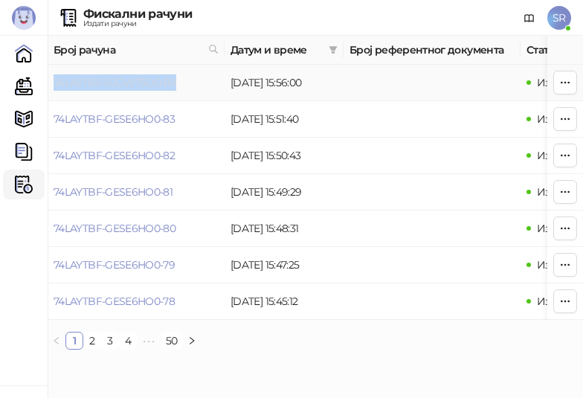
drag, startPoint x: 189, startPoint y: 81, endPoint x: 54, endPoint y: 82, distance: 134.6
click at [54, 82] on td "74LAYTBF-9JGW75O0-89" at bounding box center [136, 83] width 177 height 36
click at [25, 86] on link "Каса" at bounding box center [24, 86] width 30 height 30
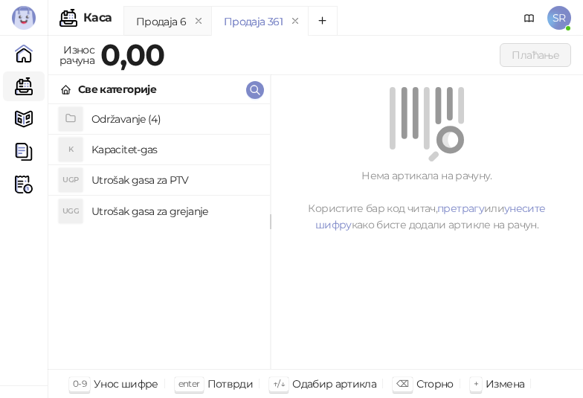
click at [162, 120] on h4 "Održavanje (4)" at bounding box center [174, 119] width 167 height 24
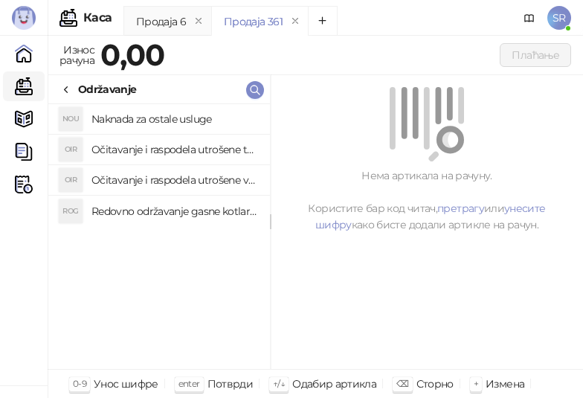
click at [209, 211] on h4 "Redovno održavanje gasne kotlarnice" at bounding box center [174, 211] width 167 height 24
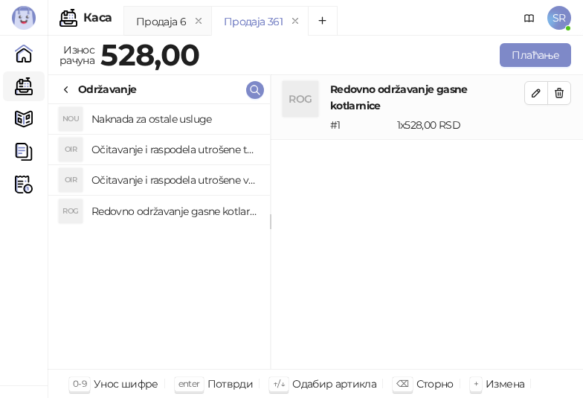
click at [204, 184] on h4 "Očitavanje i raspodela utrošene vode za PTV" at bounding box center [174, 180] width 167 height 24
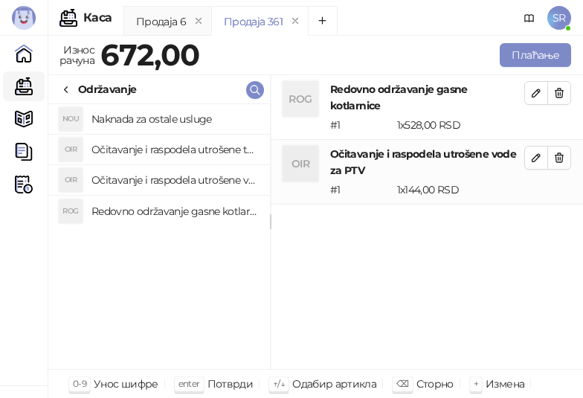
click at [188, 146] on h4 "Očitavanje i raspodela utrošene toplotne energije" at bounding box center [174, 150] width 167 height 24
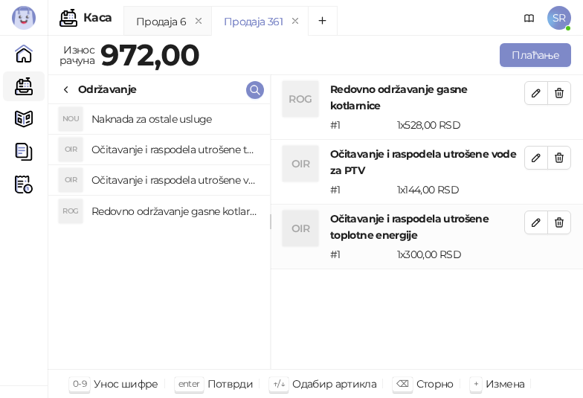
click at [181, 115] on h4 "Naknada za ostale usluge" at bounding box center [174, 119] width 167 height 24
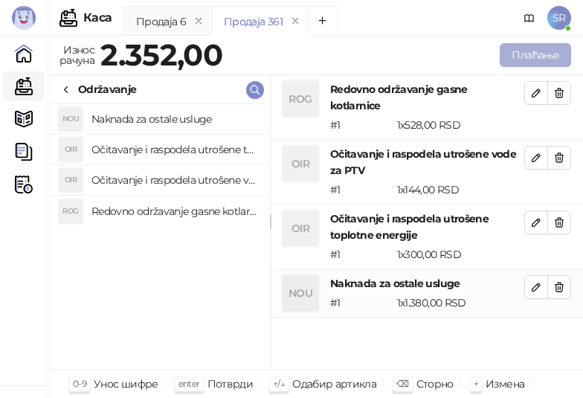
click at [537, 51] on button "Плаћање" at bounding box center [535, 55] width 71 height 24
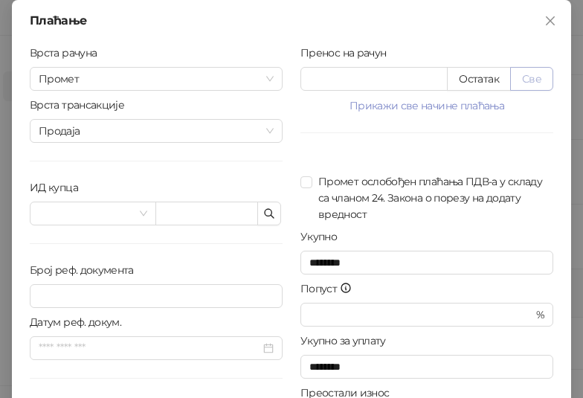
click at [527, 80] on button "Све" at bounding box center [531, 79] width 43 height 24
type input "****"
click at [265, 213] on icon "button" at bounding box center [269, 213] width 12 height 12
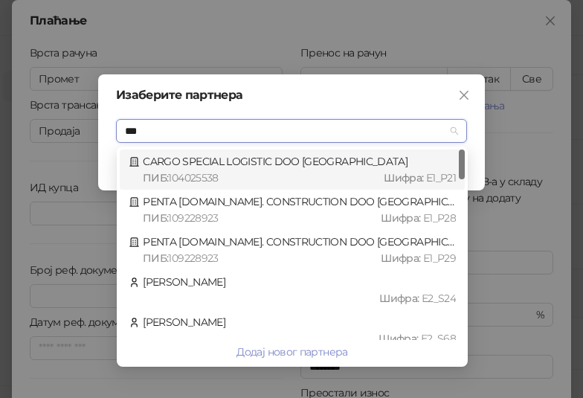
type input "****"
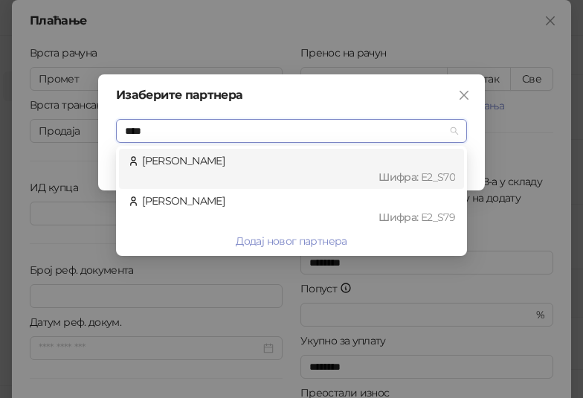
click at [265, 213] on div "Шифра : Е2_S79" at bounding box center [298, 217] width 313 height 16
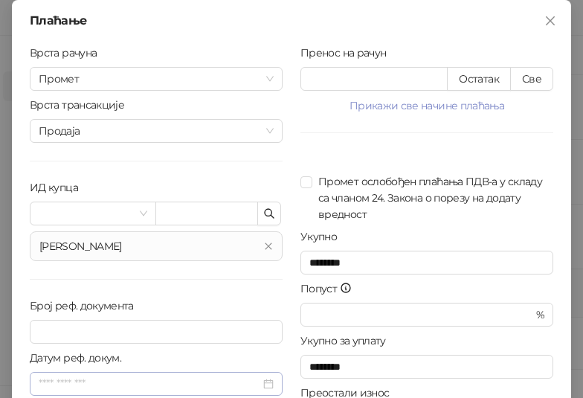
scroll to position [150, 0]
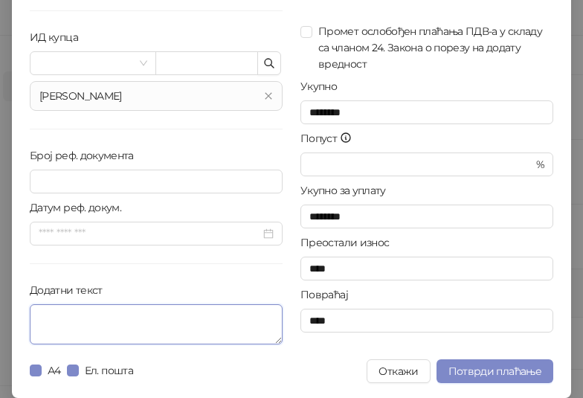
click at [98, 323] on textarea "Додатни текст" at bounding box center [156, 324] width 253 height 40
paste textarea "**********"
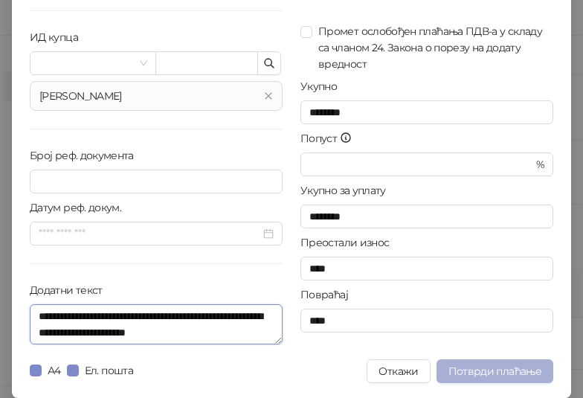
type textarea "**********"
click at [469, 362] on button "Потврди плаћање" at bounding box center [494, 371] width 117 height 24
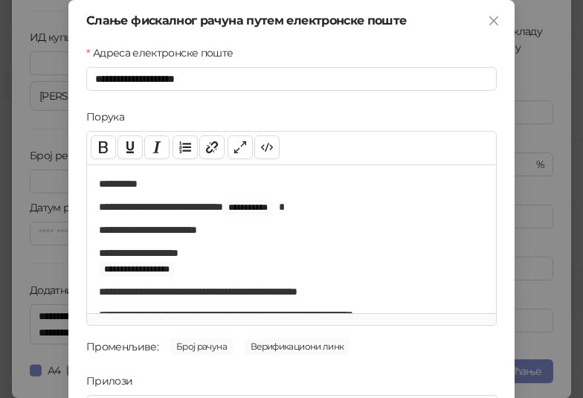
scroll to position [213, 0]
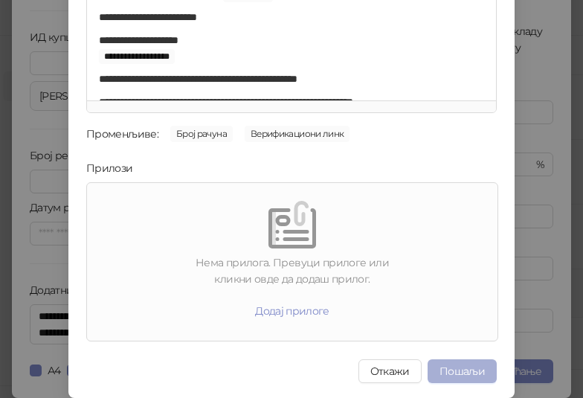
click at [456, 369] on button "Пошаљи" at bounding box center [461, 371] width 69 height 24
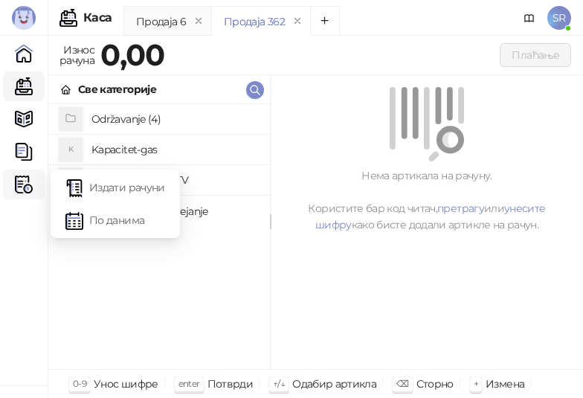
click at [19, 183] on img at bounding box center [24, 184] width 18 height 18
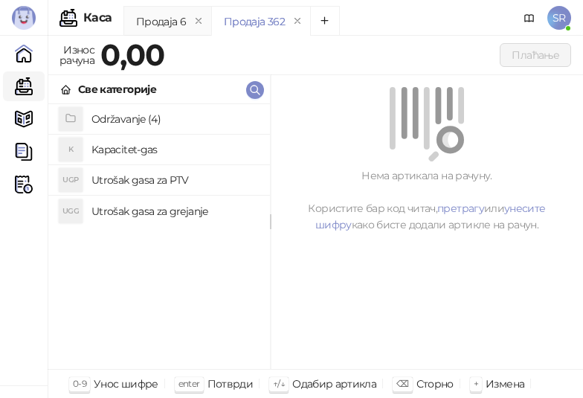
click at [94, 191] on h4 "Utrošak gasa za PTV" at bounding box center [174, 180] width 167 height 24
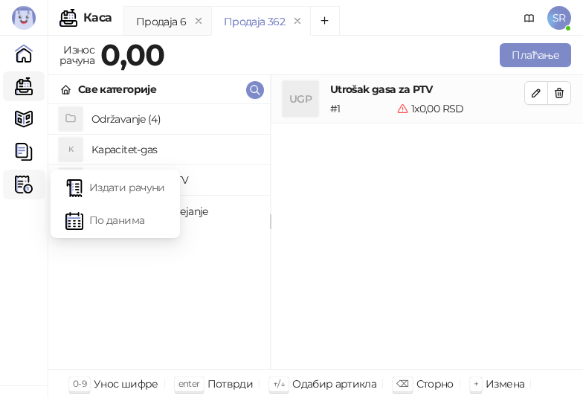
click at [21, 187] on img at bounding box center [24, 184] width 18 height 18
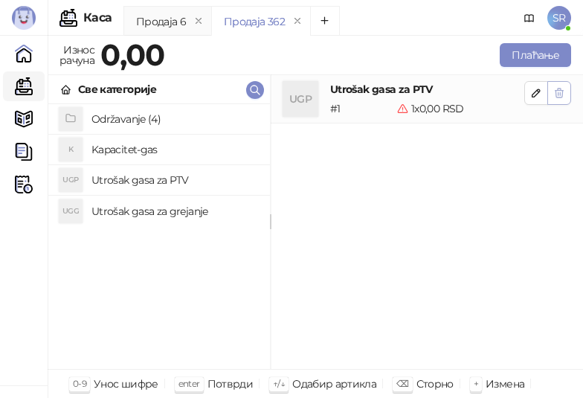
click at [567, 86] on button "button" at bounding box center [559, 93] width 24 height 24
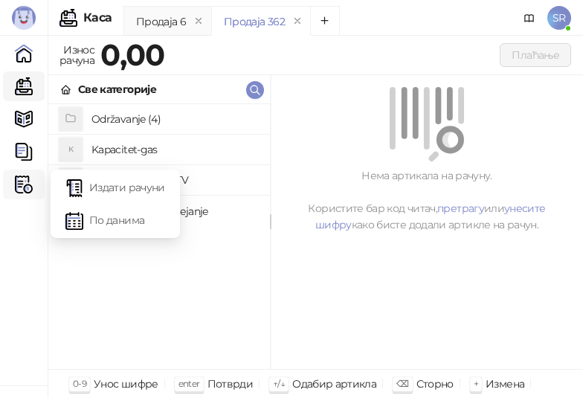
click at [21, 181] on img at bounding box center [24, 184] width 18 height 18
click at [85, 187] on link "Издати рачуни" at bounding box center [115, 187] width 100 height 30
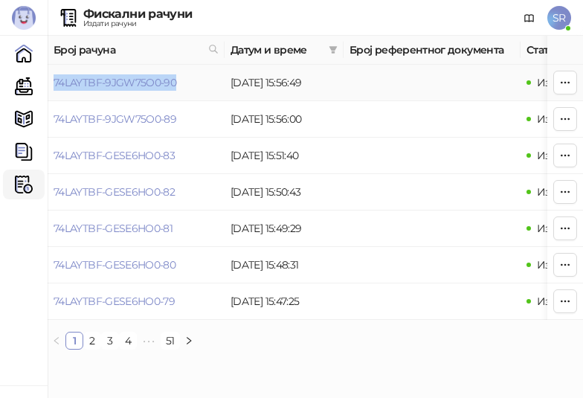
drag, startPoint x: 181, startPoint y: 88, endPoint x: 51, endPoint y: 97, distance: 129.7
click at [51, 97] on td "74LAYTBF-9JGW75O0-90" at bounding box center [136, 83] width 177 height 36
click at [30, 91] on link "Каса" at bounding box center [24, 86] width 30 height 30
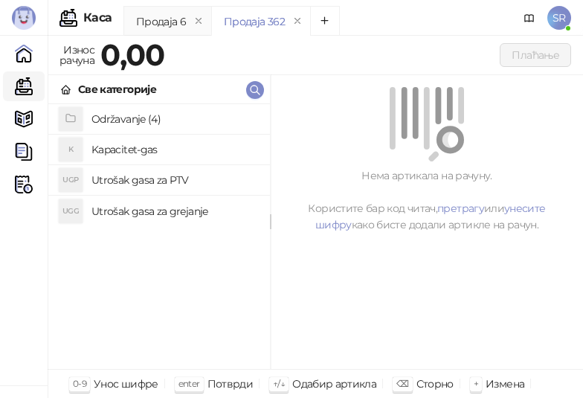
click at [109, 110] on h4 "Održavanje (4)" at bounding box center [174, 119] width 167 height 24
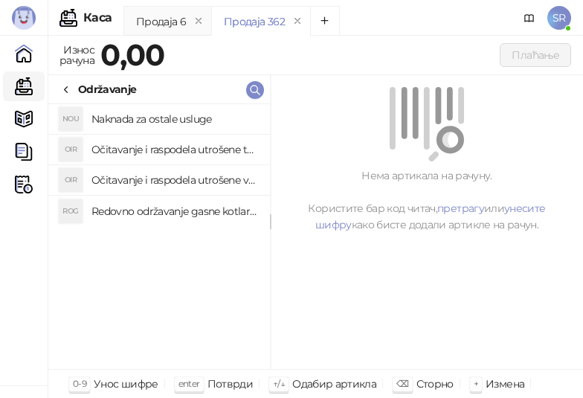
click at [143, 210] on h4 "Redovno održavanje gasne kotlarnice" at bounding box center [174, 211] width 167 height 24
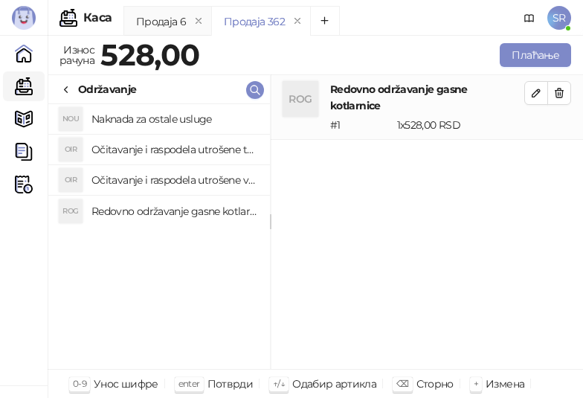
click at [138, 176] on h4 "Očitavanje i raspodela utrošene vode za PTV" at bounding box center [174, 180] width 167 height 24
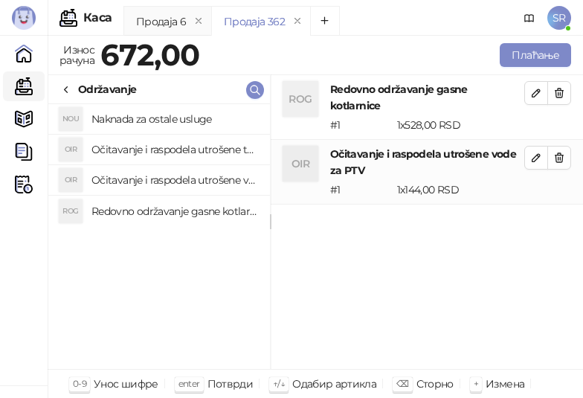
click at [138, 154] on h4 "Očitavanje i raspodela utrošene toplotne energije" at bounding box center [174, 150] width 167 height 24
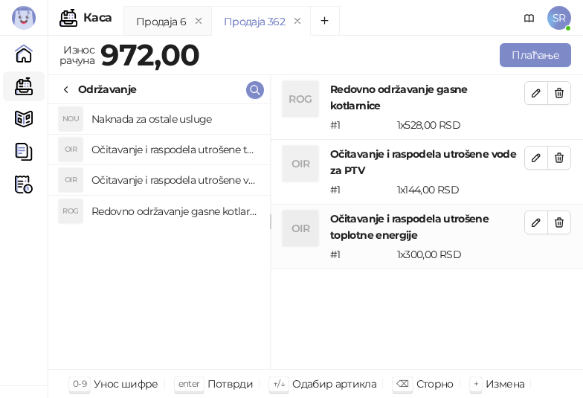
click at [138, 122] on h4 "Naknada za ostale usluge" at bounding box center [174, 119] width 167 height 24
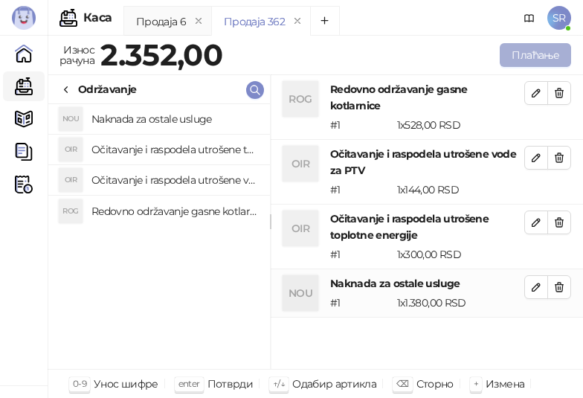
click at [520, 59] on button "Плаћање" at bounding box center [535, 55] width 71 height 24
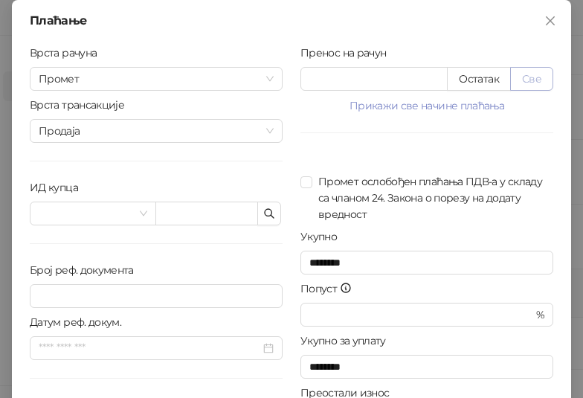
click at [525, 79] on button "Све" at bounding box center [531, 79] width 43 height 24
type input "****"
click at [263, 218] on icon "button" at bounding box center [269, 213] width 12 height 12
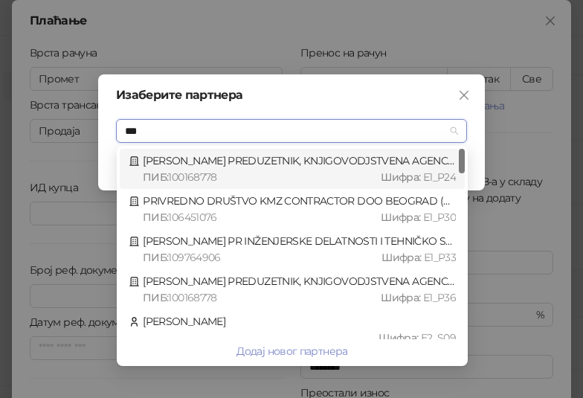
type input "****"
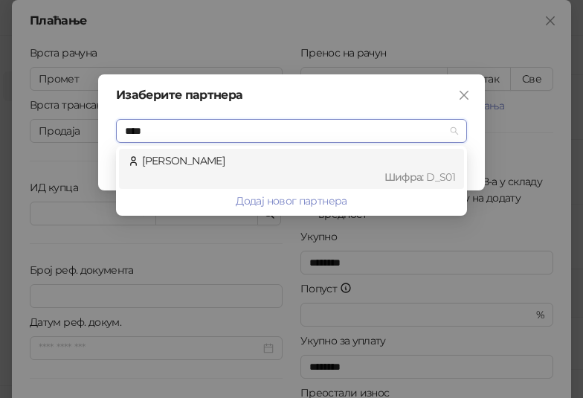
click at [243, 154] on div "[PERSON_NAME] : D_S01" at bounding box center [291, 168] width 327 height 33
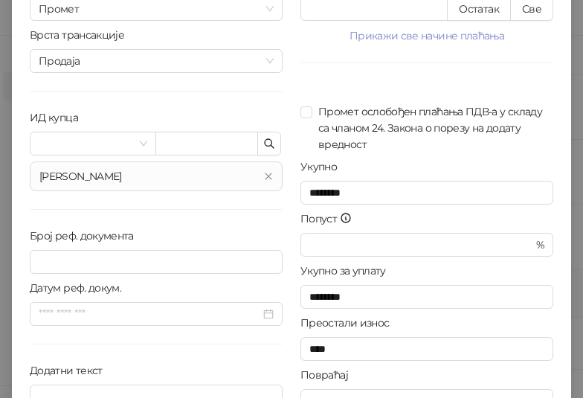
scroll to position [150, 0]
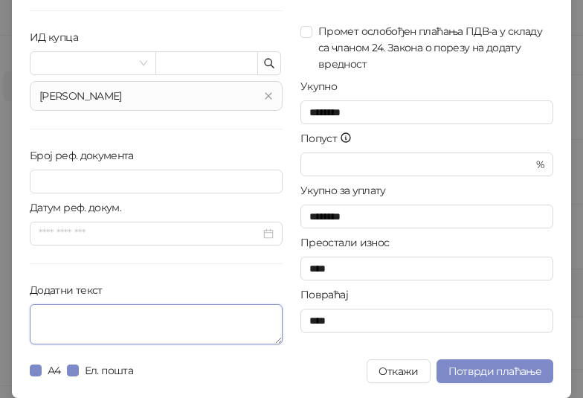
click at [95, 313] on textarea "Додатни текст" at bounding box center [156, 324] width 253 height 40
paste textarea "**********"
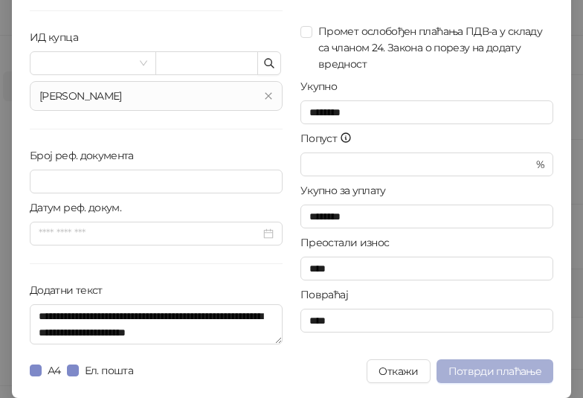
click at [500, 365] on span "Потврди плаћање" at bounding box center [494, 370] width 93 height 13
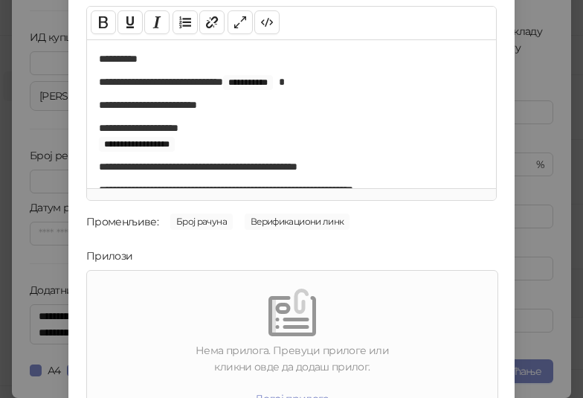
scroll to position [213, 0]
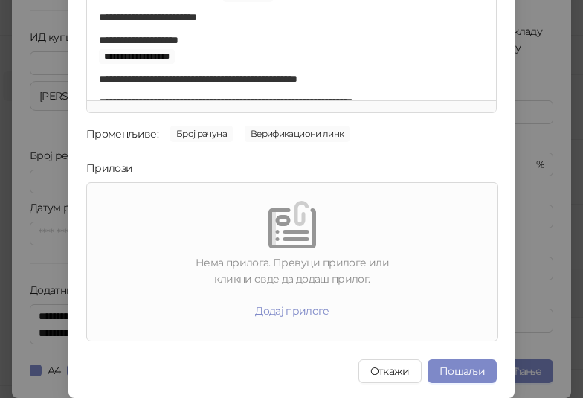
click at [464, 369] on button "Пошаљи" at bounding box center [461, 371] width 69 height 24
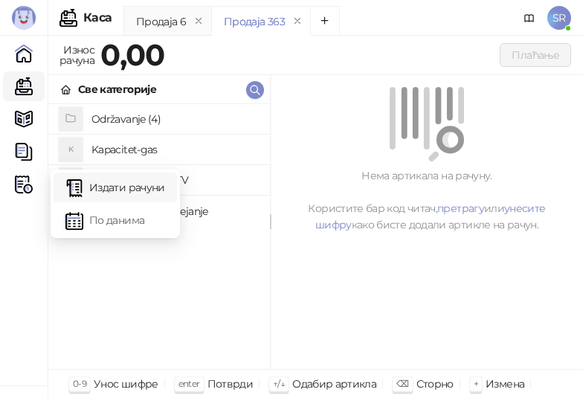
click at [114, 184] on link "Издати рачуни" at bounding box center [115, 187] width 100 height 30
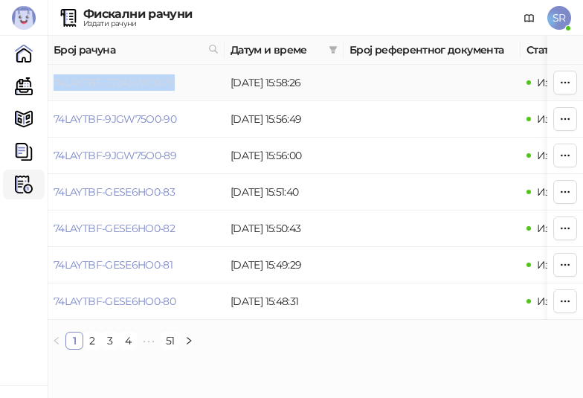
drag, startPoint x: 188, startPoint y: 83, endPoint x: 54, endPoint y: 85, distance: 133.8
click at [54, 85] on td "74LAYTBF-372A5WO0-79" at bounding box center [136, 83] width 177 height 36
click at [25, 85] on link "Каса" at bounding box center [24, 86] width 30 height 30
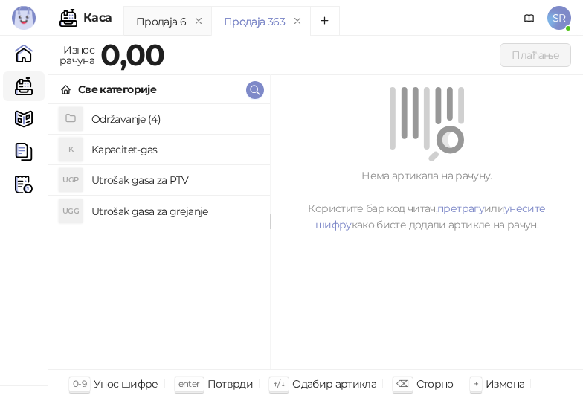
click at [139, 109] on h4 "Održavanje (4)" at bounding box center [174, 119] width 167 height 24
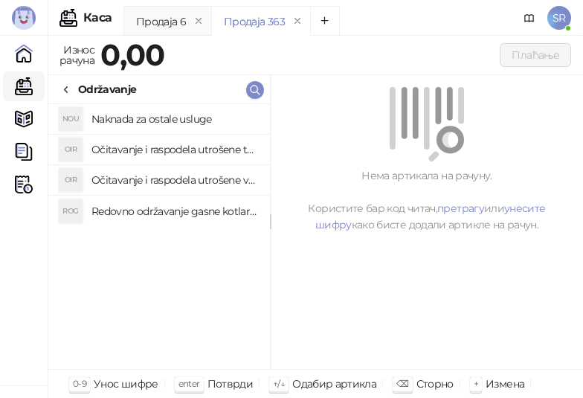
drag, startPoint x: 159, startPoint y: 206, endPoint x: 160, endPoint y: 181, distance: 25.3
click at [160, 206] on h4 "Redovno održavanje gasne kotlarnice" at bounding box center [174, 211] width 167 height 24
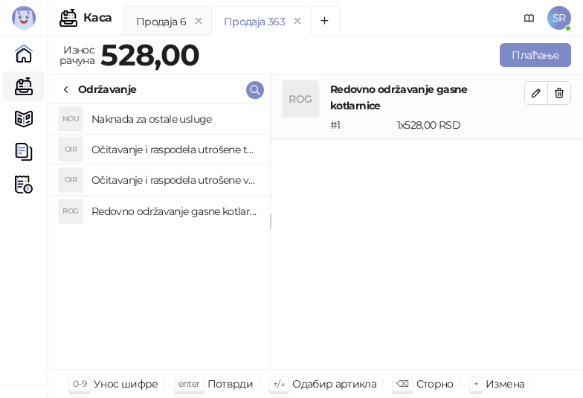
click at [160, 181] on h4 "Očitavanje i raspodela utrošene vode za PTV" at bounding box center [174, 180] width 167 height 24
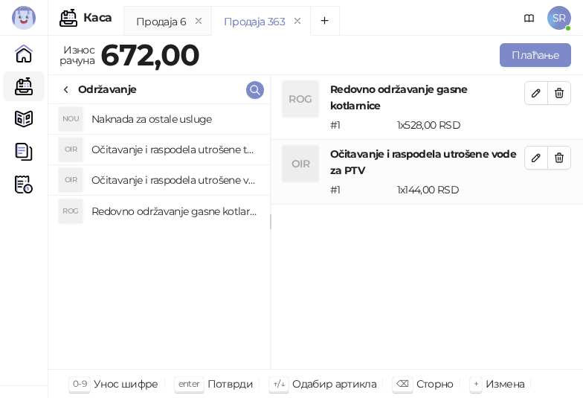
click at [151, 149] on h4 "Očitavanje i raspodela utrošene toplotne energije" at bounding box center [174, 150] width 167 height 24
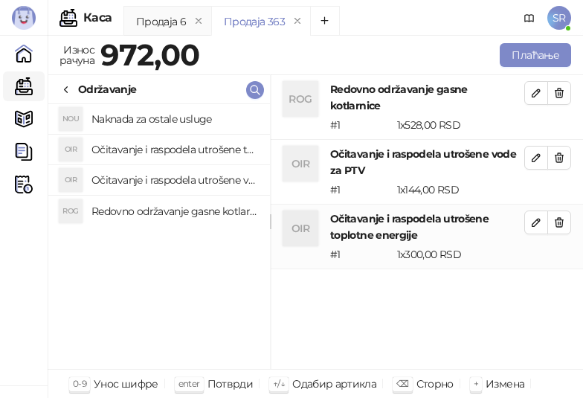
click at [149, 117] on h4 "Naknada za ostale usluge" at bounding box center [174, 119] width 167 height 24
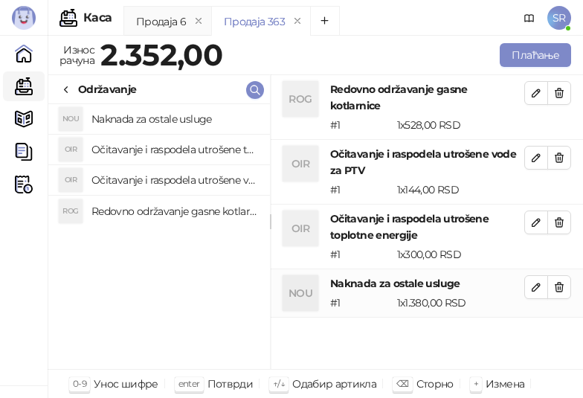
click at [526, 67] on div "Плаћање" at bounding box center [399, 55] width 349 height 30
click at [526, 58] on button "Плаћање" at bounding box center [535, 55] width 71 height 24
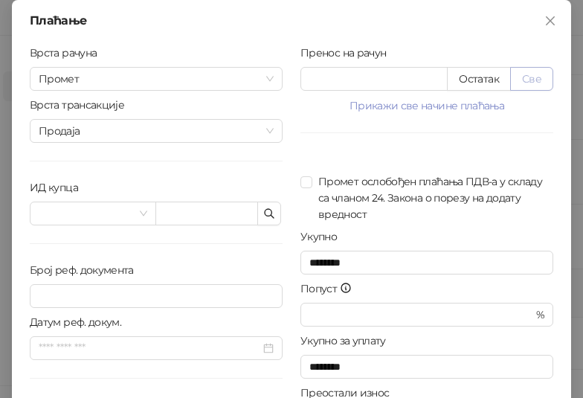
click at [522, 74] on button "Све" at bounding box center [531, 79] width 43 height 24
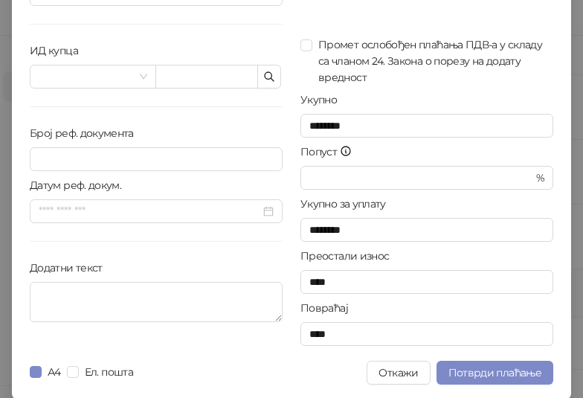
scroll to position [138, 0]
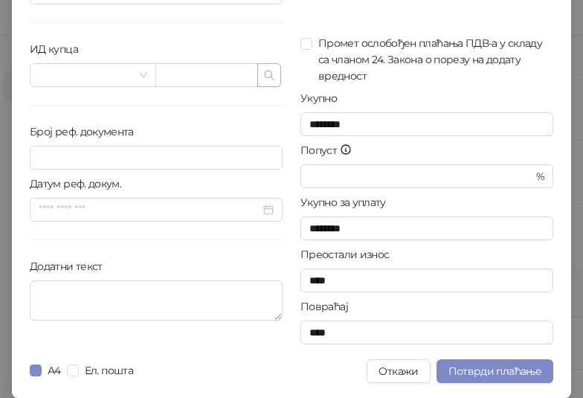
click at [264, 76] on icon "button" at bounding box center [269, 75] width 12 height 12
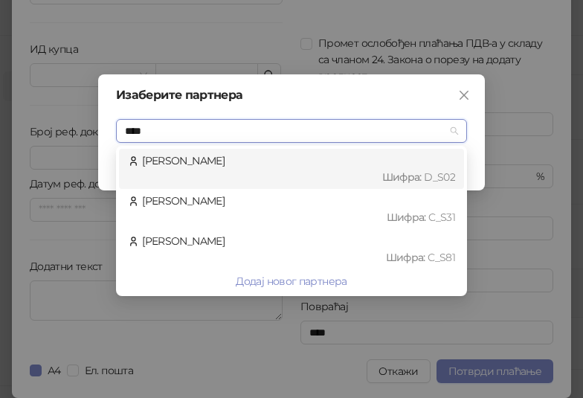
click at [239, 164] on div "[PERSON_NAME] : D_S02" at bounding box center [291, 168] width 327 height 33
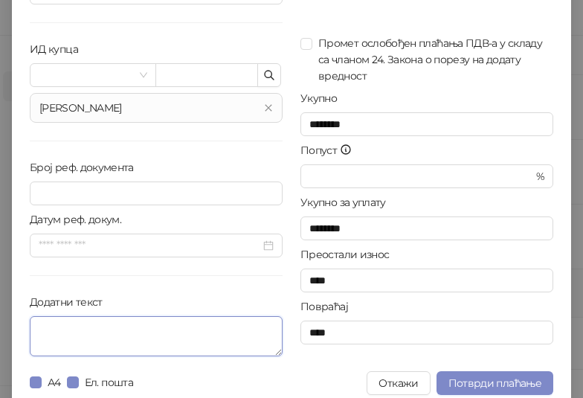
click at [99, 317] on textarea "Додатни текст" at bounding box center [156, 336] width 253 height 40
paste textarea "**********"
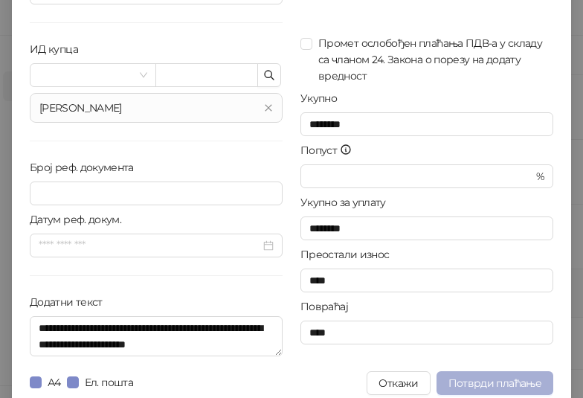
click at [490, 379] on span "Потврди плаћање" at bounding box center [494, 382] width 93 height 13
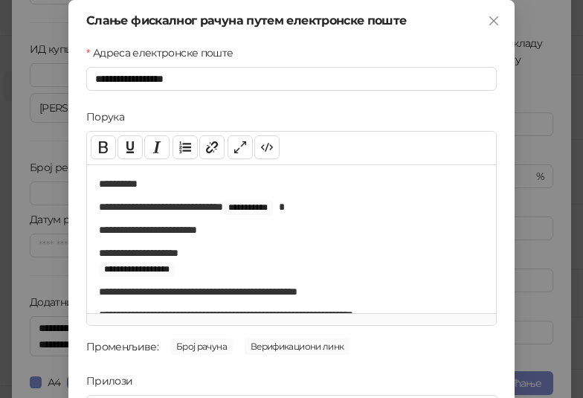
scroll to position [213, 0]
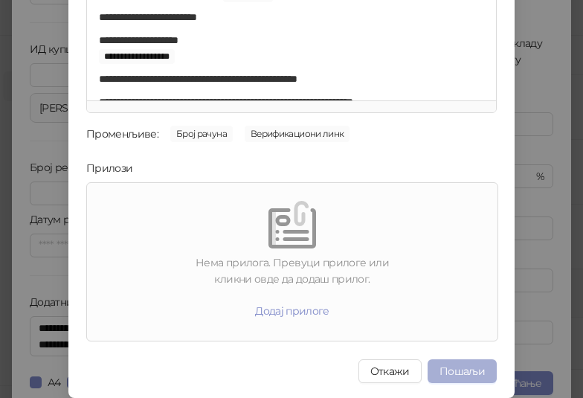
click at [445, 361] on button "Пошаљи" at bounding box center [461, 371] width 69 height 24
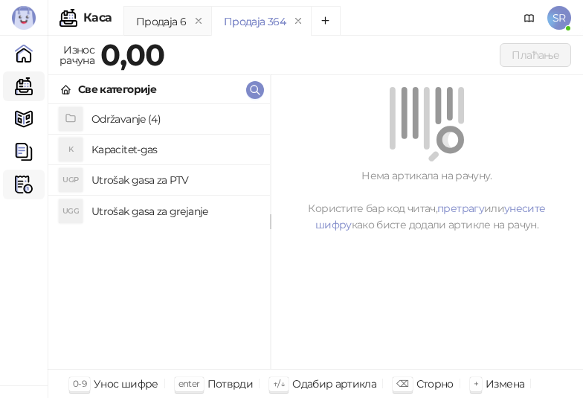
click at [28, 181] on img at bounding box center [24, 184] width 18 height 18
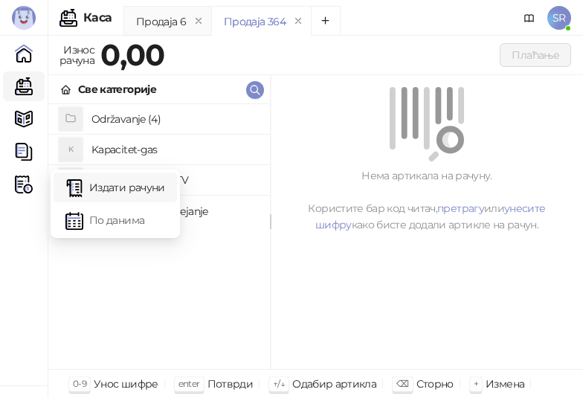
click at [85, 181] on link "Издати рачуни" at bounding box center [115, 187] width 100 height 30
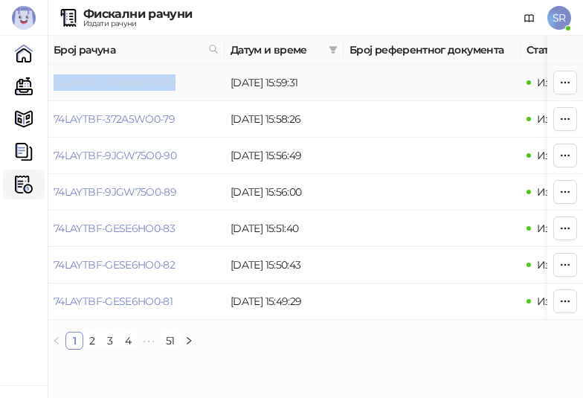
drag, startPoint x: 187, startPoint y: 85, endPoint x: 54, endPoint y: 81, distance: 132.4
click at [54, 81] on td "74LAYTBF-372A5WO0-80" at bounding box center [136, 83] width 177 height 36
click at [19, 88] on link "Каса" at bounding box center [24, 86] width 30 height 30
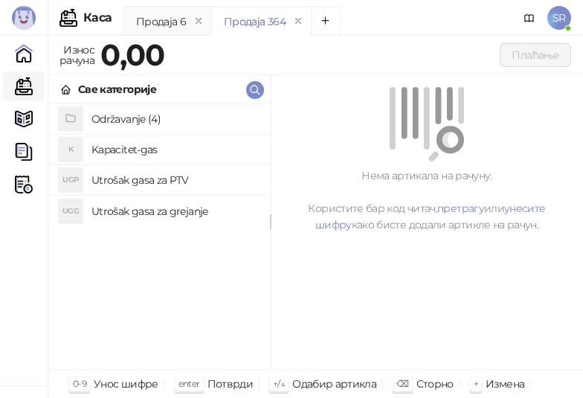
click at [143, 123] on h4 "Održavanje (4)" at bounding box center [174, 119] width 167 height 24
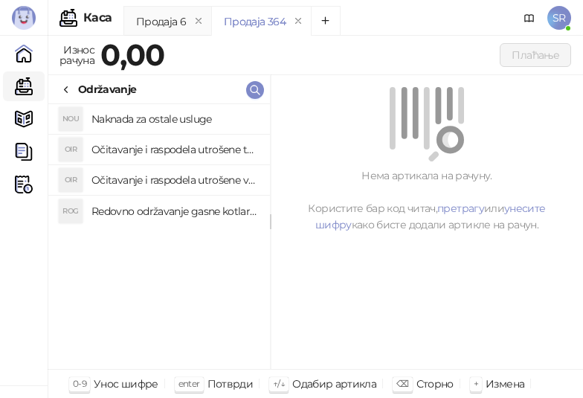
click at [181, 202] on h4 "Redovno održavanje gasne kotlarnice" at bounding box center [174, 211] width 167 height 24
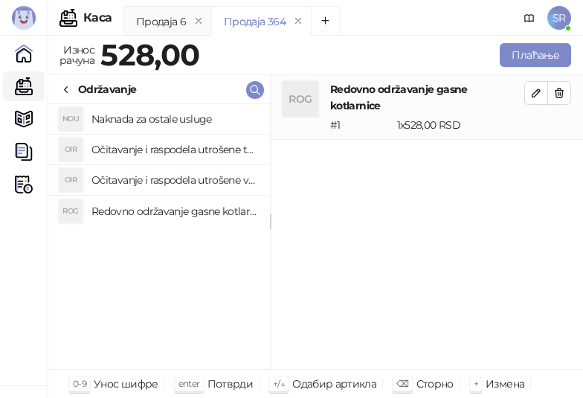
click at [165, 166] on li "OIR Očitavanje i raspodela utrošene vode za PTV" at bounding box center [159, 180] width 222 height 30
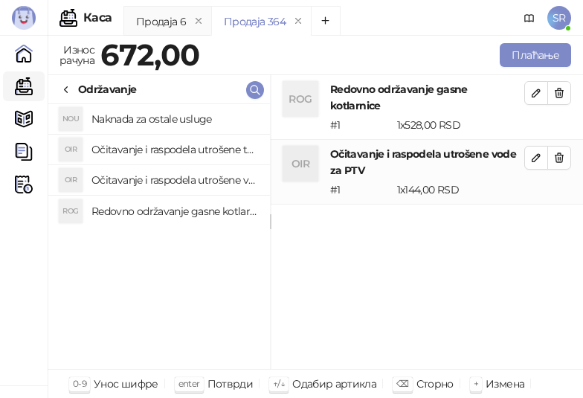
click at [158, 145] on h4 "Očitavanje i raspodela utrošene toplotne energije" at bounding box center [174, 150] width 167 height 24
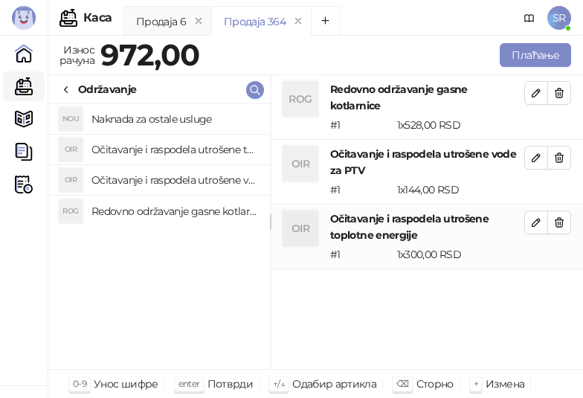
click at [142, 113] on h4 "Naknada za ostale usluge" at bounding box center [174, 119] width 167 height 24
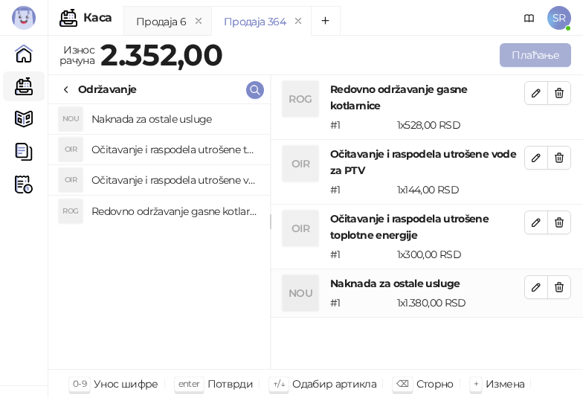
click at [521, 53] on button "Плаћање" at bounding box center [535, 55] width 71 height 24
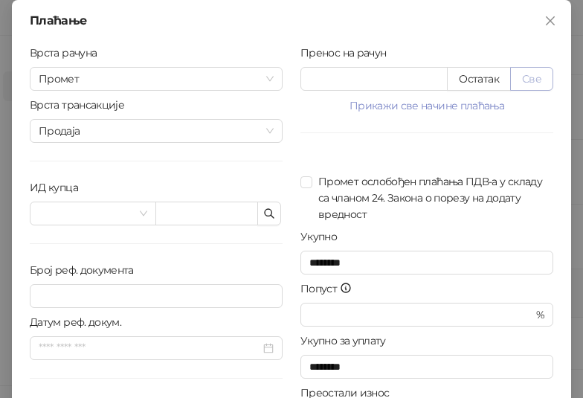
click at [525, 80] on button "Све" at bounding box center [531, 79] width 43 height 24
click at [265, 211] on icon "button" at bounding box center [269, 213] width 9 height 9
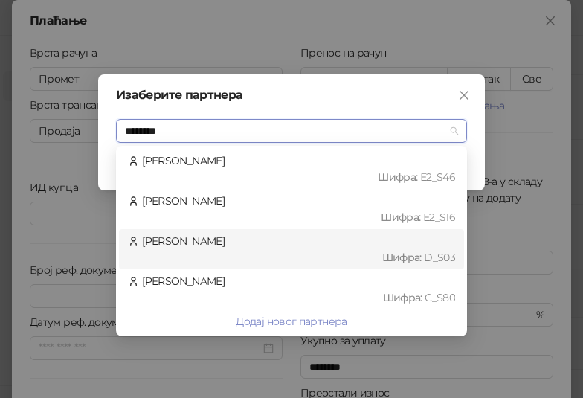
click at [265, 247] on div "[PERSON_NAME] : D_S03" at bounding box center [291, 249] width 327 height 33
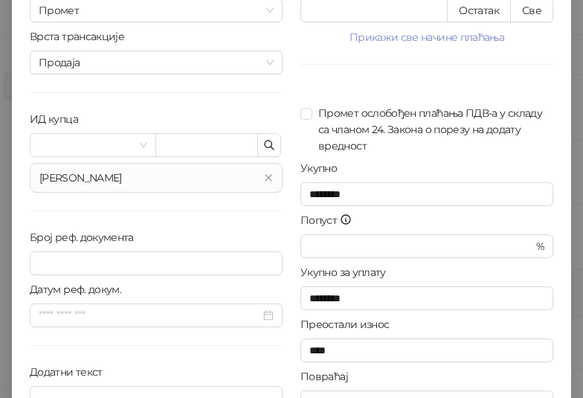
scroll to position [150, 0]
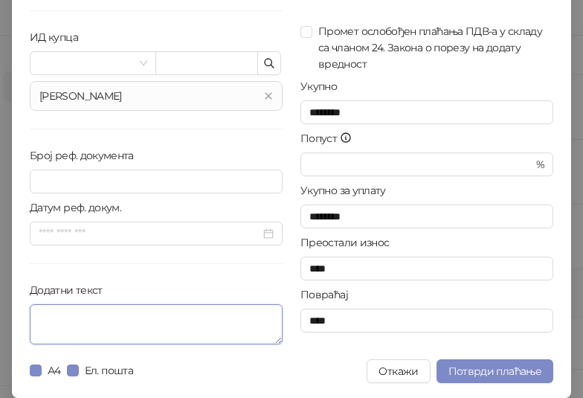
click at [123, 318] on textarea "Додатни текст" at bounding box center [156, 324] width 253 height 40
paste textarea "**********"
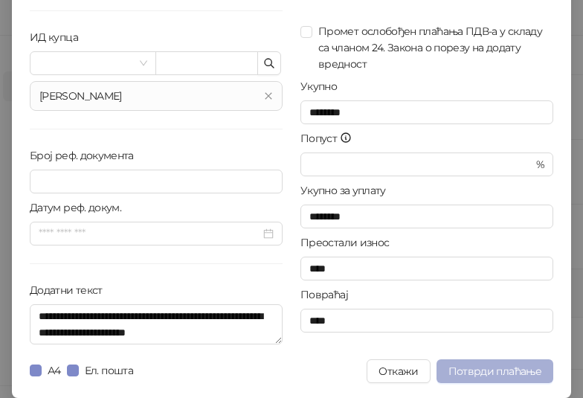
click at [456, 367] on span "Потврди плаћање" at bounding box center [494, 370] width 93 height 13
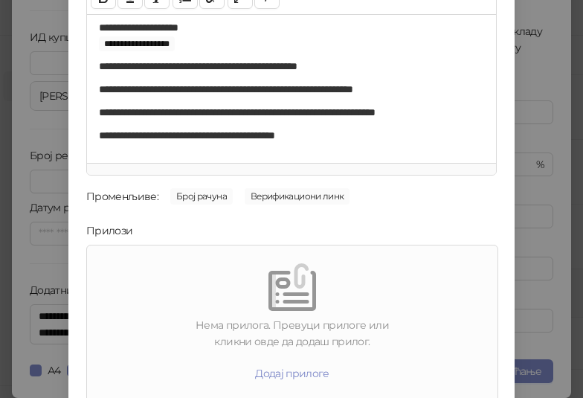
scroll to position [213, 0]
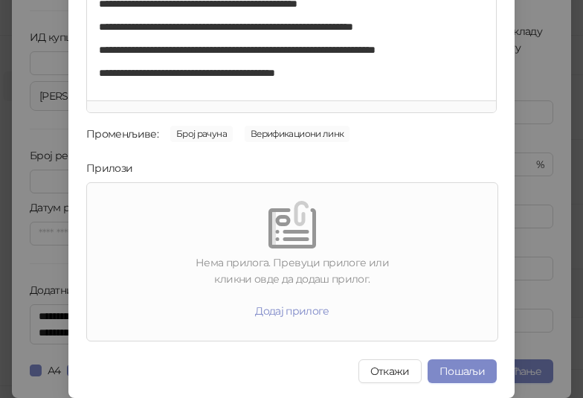
click at [450, 361] on button "Пошаљи" at bounding box center [461, 371] width 69 height 24
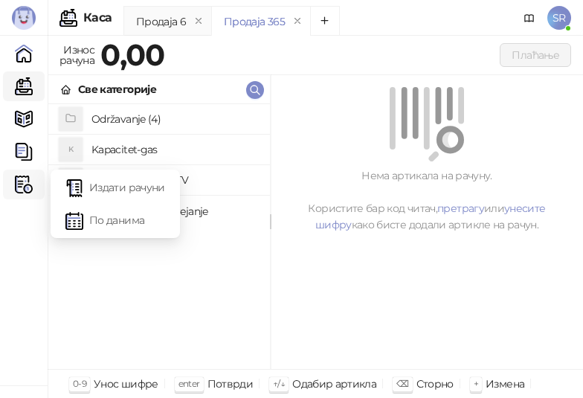
click at [25, 180] on img at bounding box center [24, 184] width 18 height 18
click at [132, 185] on link "Издати рачуни" at bounding box center [115, 187] width 100 height 30
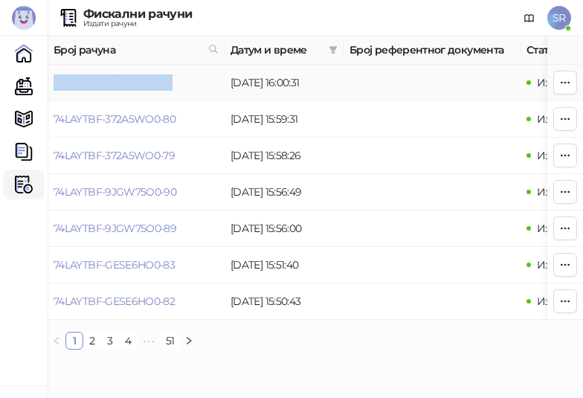
drag, startPoint x: 172, startPoint y: 86, endPoint x: 55, endPoint y: 88, distance: 117.5
click at [55, 88] on link "74LAYTBF-372A5WO0-81" at bounding box center [113, 82] width 119 height 13
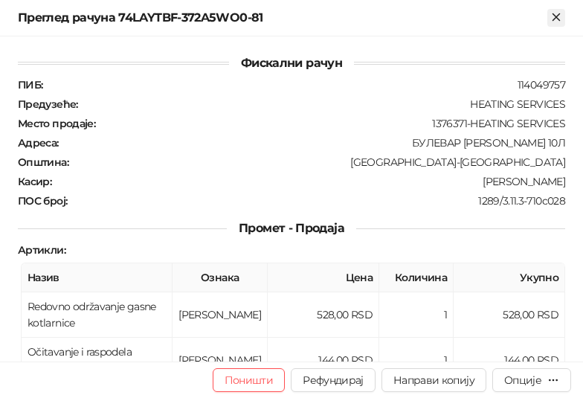
click at [558, 19] on icon "Close" at bounding box center [555, 16] width 7 height 7
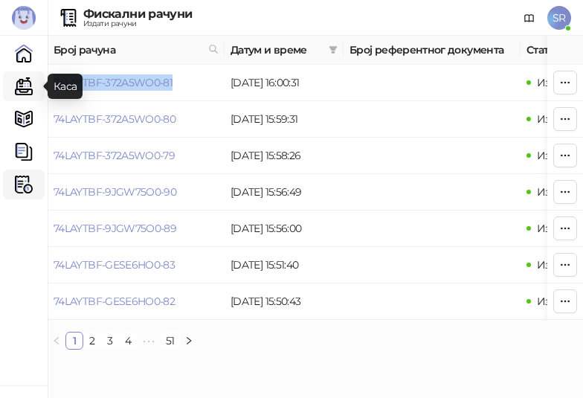
click at [23, 85] on link "Каса" at bounding box center [24, 86] width 30 height 30
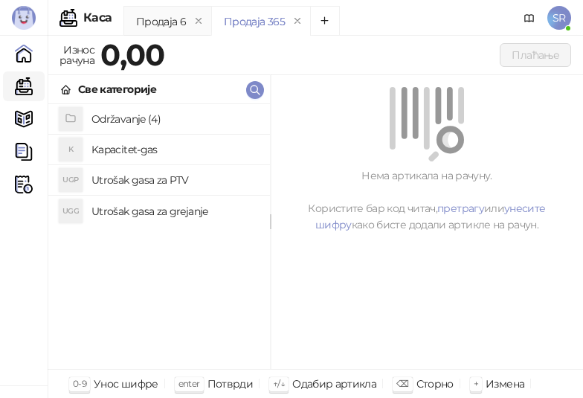
click at [124, 117] on h4 "Održavanje (4)" at bounding box center [174, 119] width 167 height 24
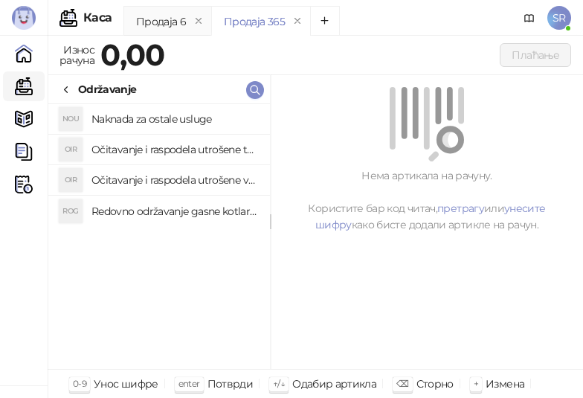
click at [135, 211] on h4 "Redovno održavanje gasne kotlarnice" at bounding box center [174, 211] width 167 height 24
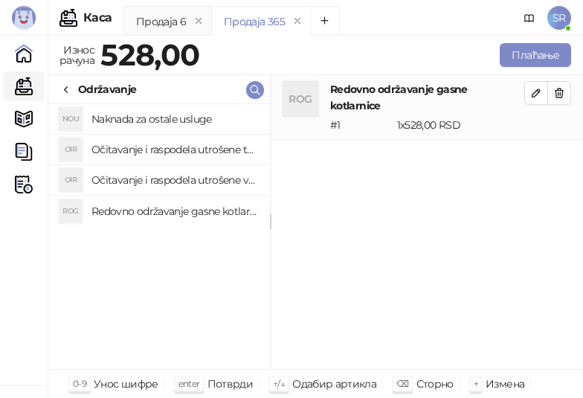
click at [135, 182] on h4 "Očitavanje i raspodela utrošene vode za PTV" at bounding box center [174, 180] width 167 height 24
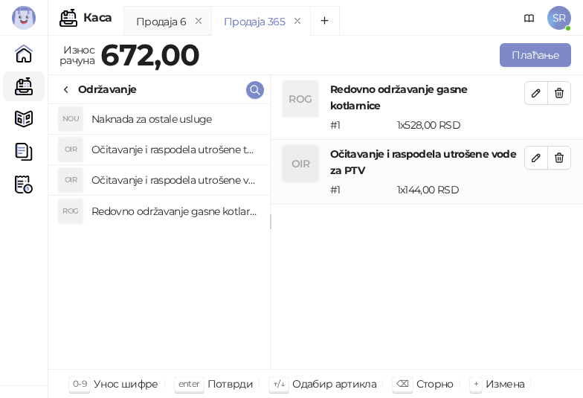
click at [128, 148] on h4 "Očitavanje i raspodela utrošene toplotne energije" at bounding box center [174, 150] width 167 height 24
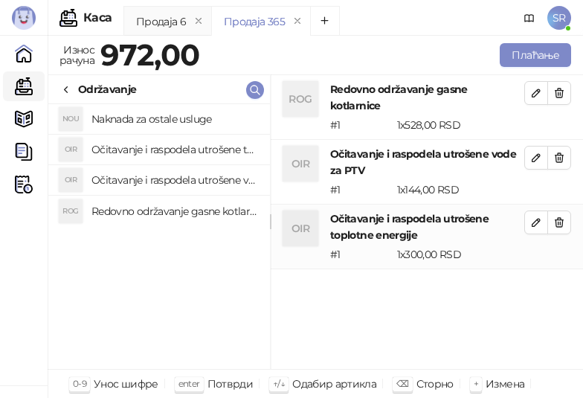
click at [123, 115] on h4 "Naknada za ostale usluge" at bounding box center [174, 119] width 167 height 24
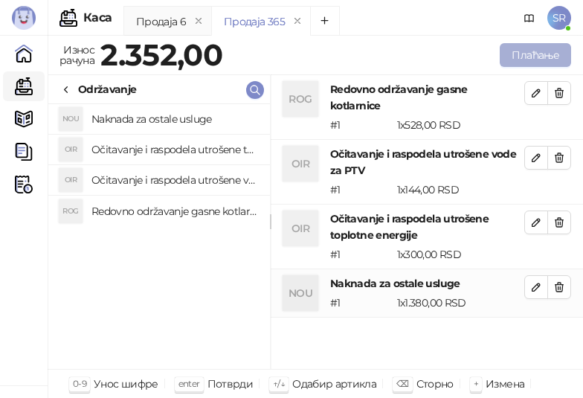
click at [540, 46] on button "Плаћање" at bounding box center [535, 55] width 71 height 24
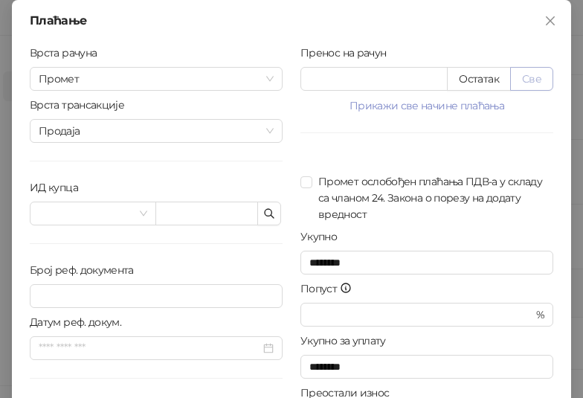
click at [537, 79] on button "Све" at bounding box center [531, 79] width 43 height 24
click at [263, 219] on icon "button" at bounding box center [269, 213] width 12 height 12
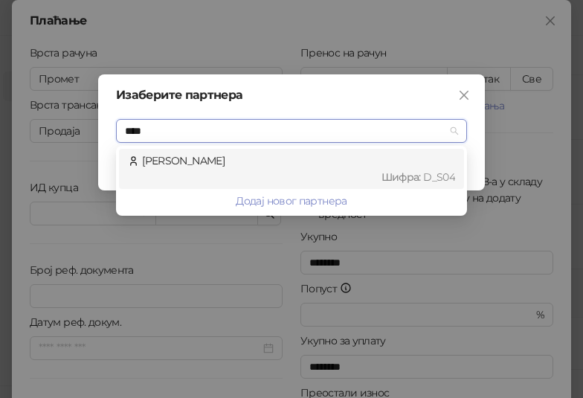
click at [283, 163] on div "[PERSON_NAME] : D_S04" at bounding box center [291, 168] width 327 height 33
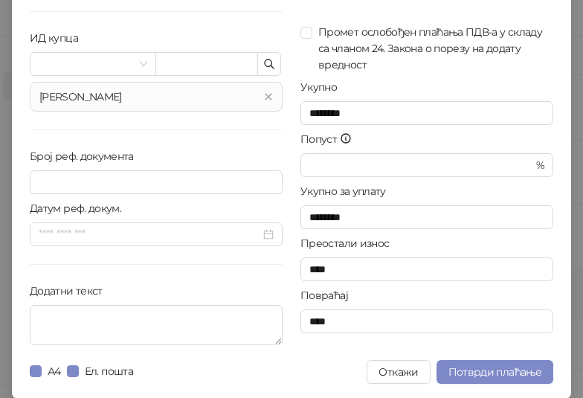
scroll to position [150, 0]
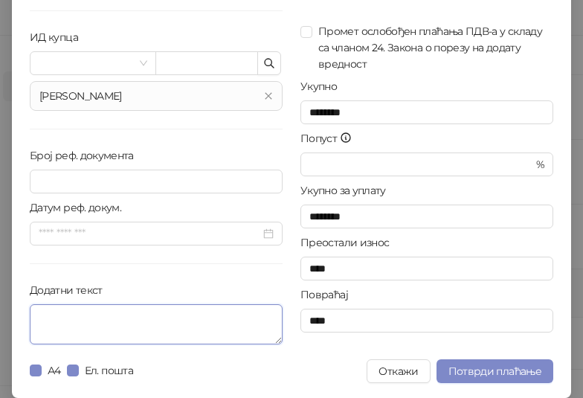
click at [192, 315] on textarea "Додатни текст" at bounding box center [156, 324] width 253 height 40
paste textarea "**********"
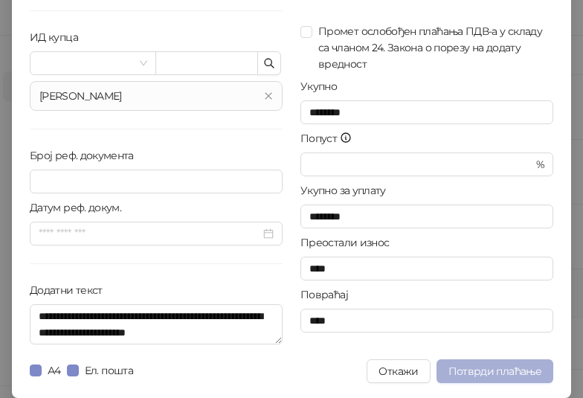
click at [512, 375] on span "Потврди плаћање" at bounding box center [494, 370] width 93 height 13
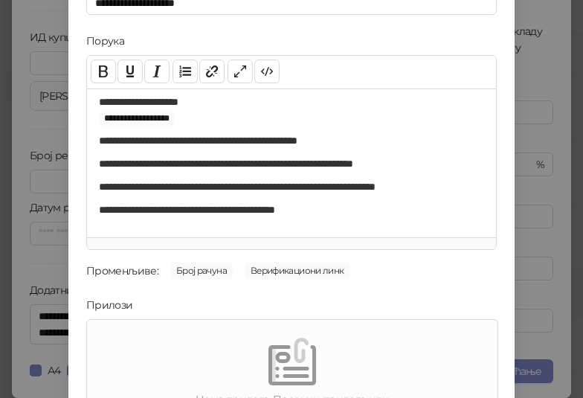
scroll to position [213, 0]
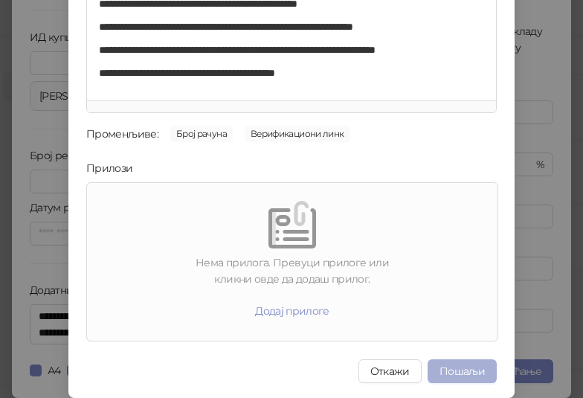
click at [456, 367] on button "Пошаљи" at bounding box center [461, 371] width 69 height 24
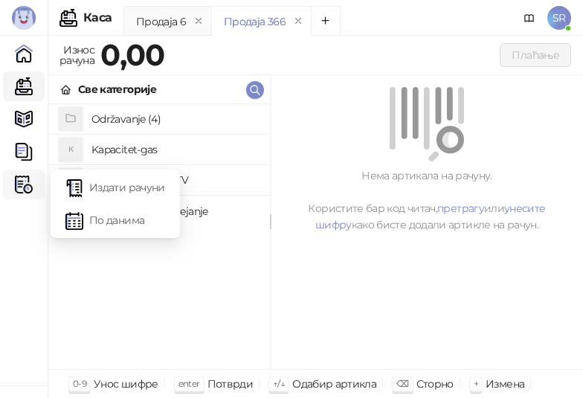
click at [16, 184] on img at bounding box center [24, 184] width 18 height 18
click at [97, 188] on link "Издати рачуни" at bounding box center [115, 187] width 100 height 30
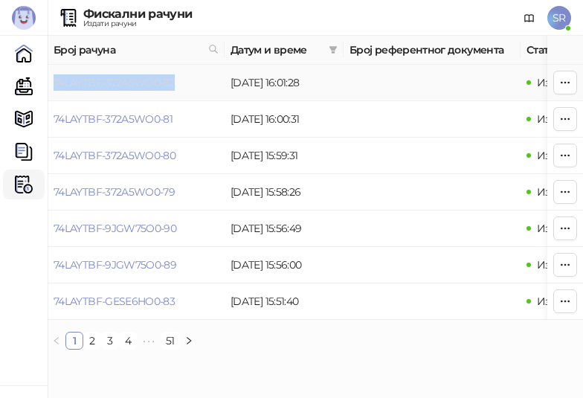
drag, startPoint x: 188, startPoint y: 80, endPoint x: 54, endPoint y: 84, distance: 133.9
click at [54, 84] on td "74LAYTBF-372A5WO0-82" at bounding box center [136, 83] width 177 height 36
click at [25, 91] on link "Каса" at bounding box center [24, 86] width 30 height 30
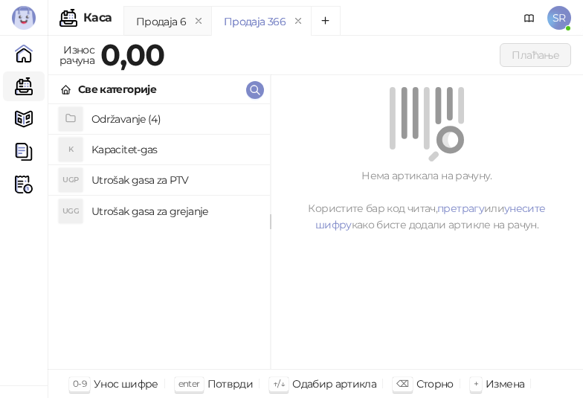
click at [155, 117] on h4 "Održavanje (4)" at bounding box center [174, 119] width 167 height 24
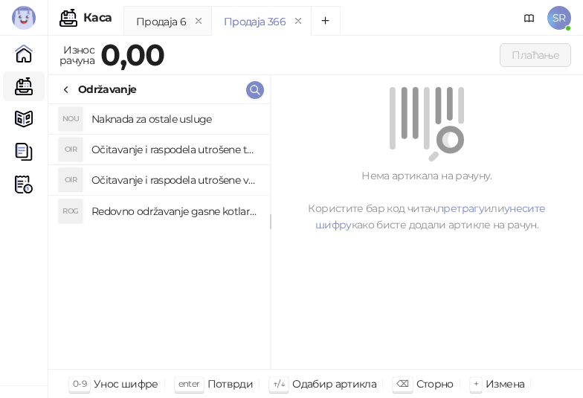
click at [166, 211] on h4 "Redovno održavanje gasne kotlarnice" at bounding box center [174, 211] width 167 height 24
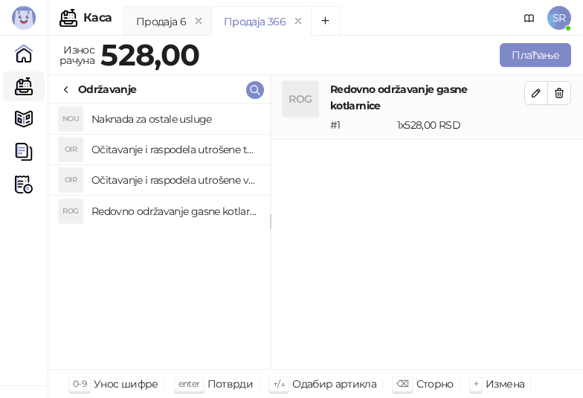
click at [161, 169] on h4 "Očitavanje i raspodela utrošene vode za PTV" at bounding box center [174, 180] width 167 height 24
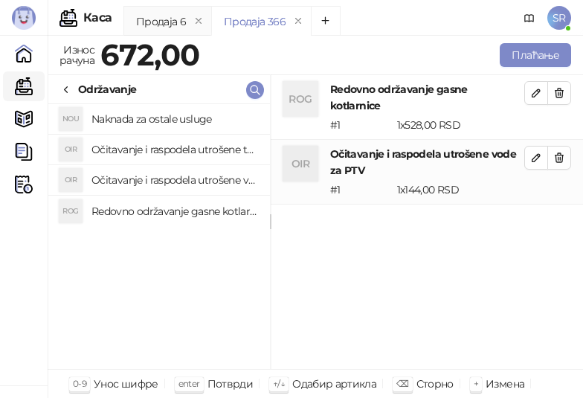
click at [158, 150] on h4 "Očitavanje i raspodela utrošene toplotne energije" at bounding box center [174, 150] width 167 height 24
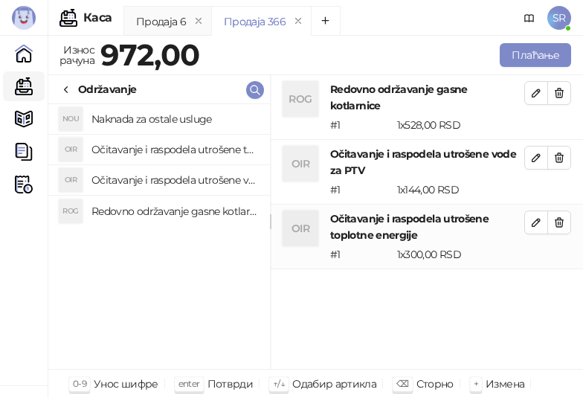
click at [154, 122] on h4 "Naknada za ostale usluge" at bounding box center [174, 119] width 167 height 24
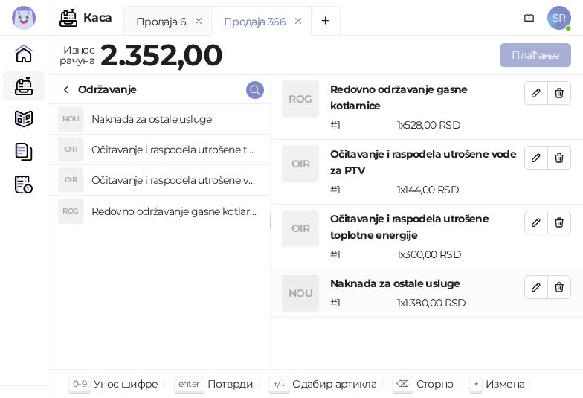
click at [526, 58] on button "Плаћање" at bounding box center [535, 55] width 71 height 24
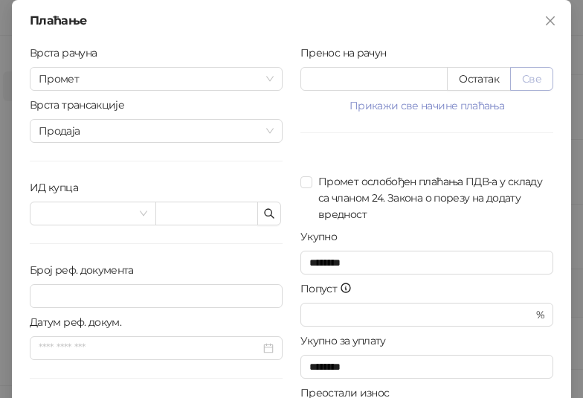
click at [531, 75] on button "Све" at bounding box center [531, 79] width 43 height 24
click at [263, 216] on icon "button" at bounding box center [269, 213] width 12 height 12
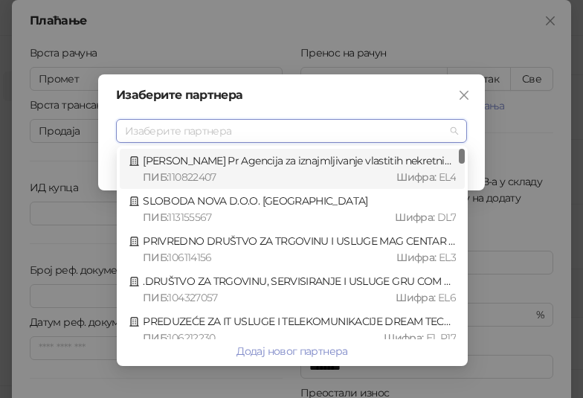
click at [187, 138] on input "search" at bounding box center [285, 131] width 320 height 22
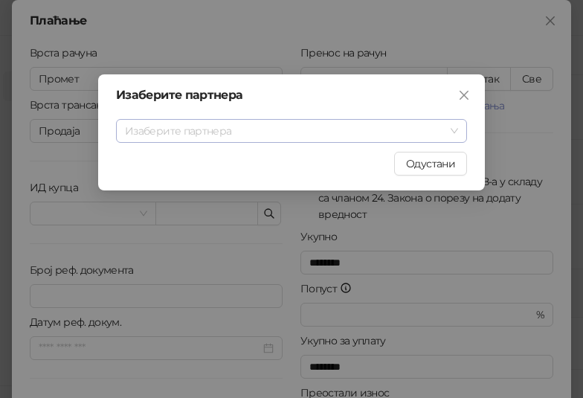
click at [291, 133] on input "search" at bounding box center [285, 131] width 320 height 22
click at [388, 137] on input "search" at bounding box center [285, 131] width 320 height 22
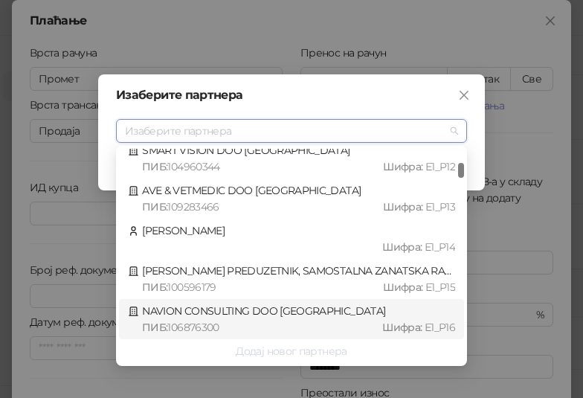
click at [323, 346] on button "Додај новог партнера" at bounding box center [291, 351] width 345 height 24
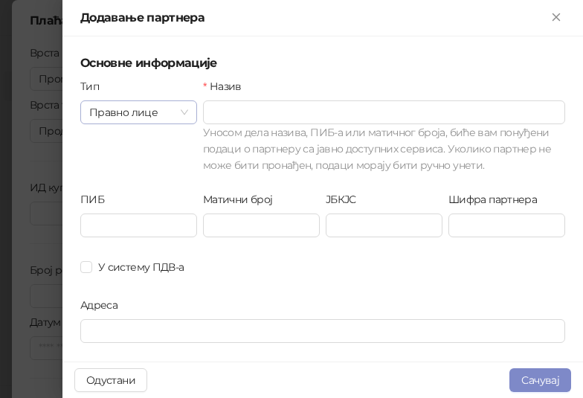
click at [187, 117] on div "Правно лице" at bounding box center [138, 112] width 117 height 24
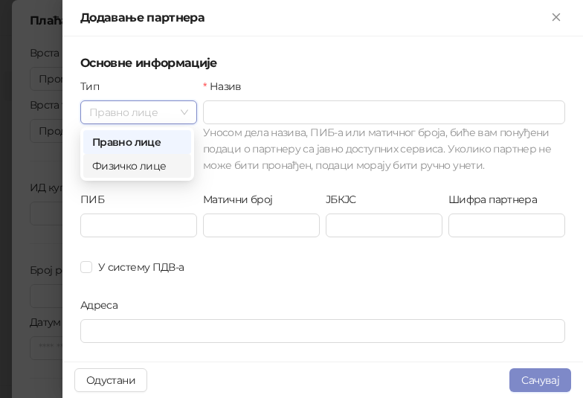
click at [141, 163] on div "Физичко лице" at bounding box center [137, 166] width 90 height 16
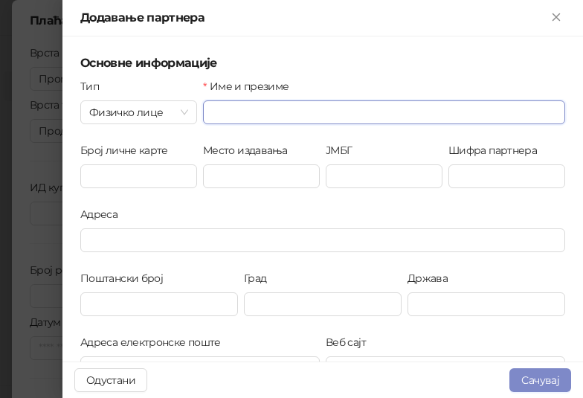
click at [248, 105] on input "Име и презиме" at bounding box center [384, 112] width 362 height 24
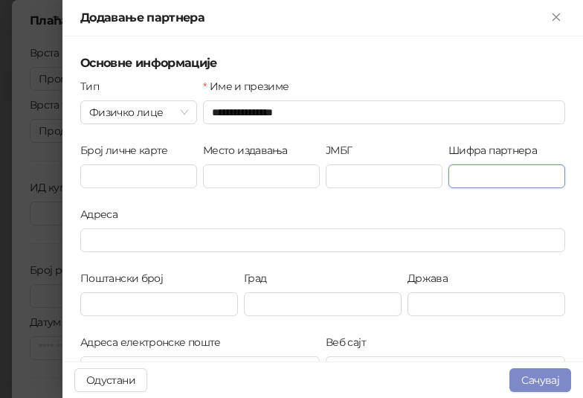
click at [480, 180] on input "Шифра партнера" at bounding box center [506, 176] width 117 height 24
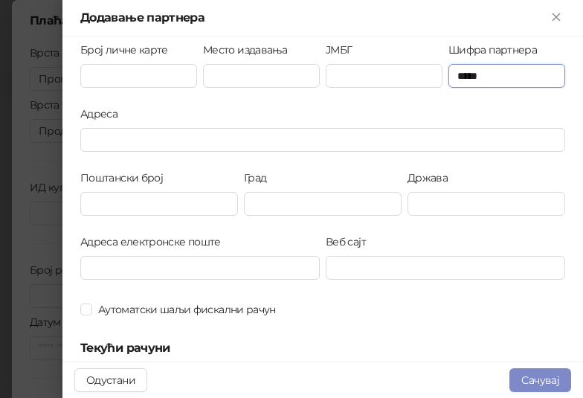
scroll to position [149, 0]
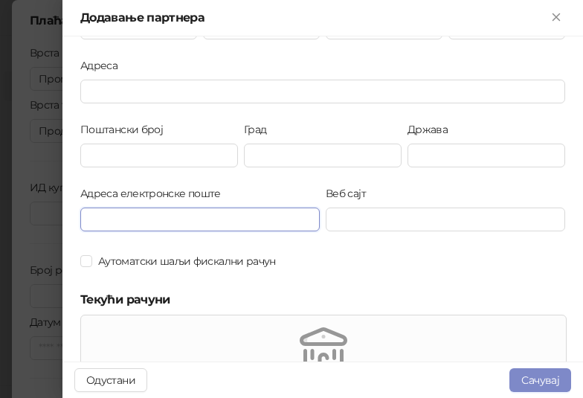
click at [175, 219] on input "Адреса електронске поште" at bounding box center [199, 219] width 239 height 24
click at [158, 221] on input "Адреса електронске поште" at bounding box center [199, 219] width 239 height 24
paste input "**********"
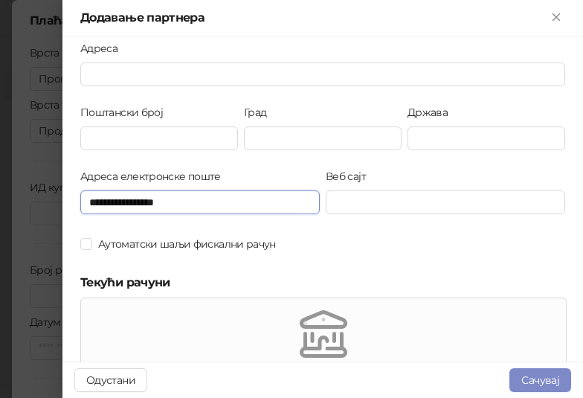
scroll to position [0, 0]
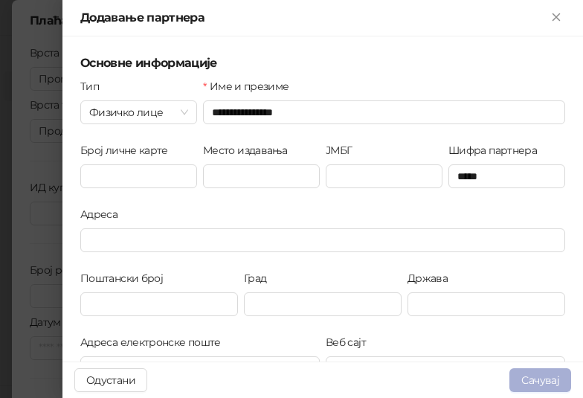
click at [543, 373] on button "Сачувај" at bounding box center [540, 380] width 62 height 24
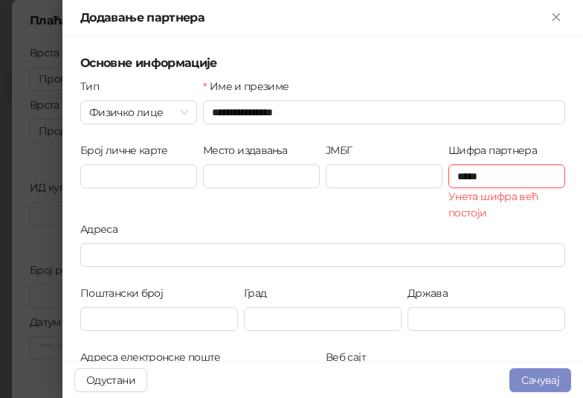
drag, startPoint x: 555, startPoint y: 16, endPoint x: 540, endPoint y: 145, distance: 130.3
click at [548, 138] on div "**********" at bounding box center [322, 199] width 520 height 398
click at [121, 384] on button "Одустани" at bounding box center [110, 380] width 73 height 24
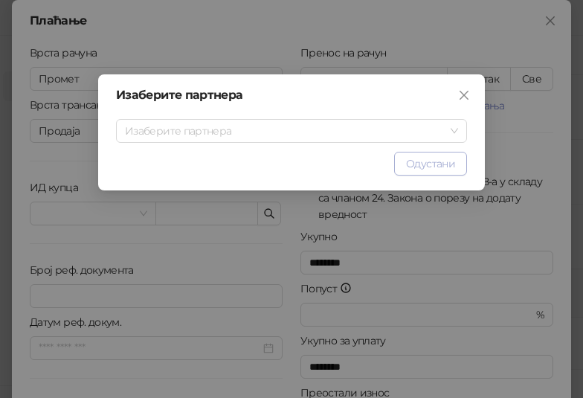
click at [447, 163] on span "Одустани" at bounding box center [430, 163] width 49 height 13
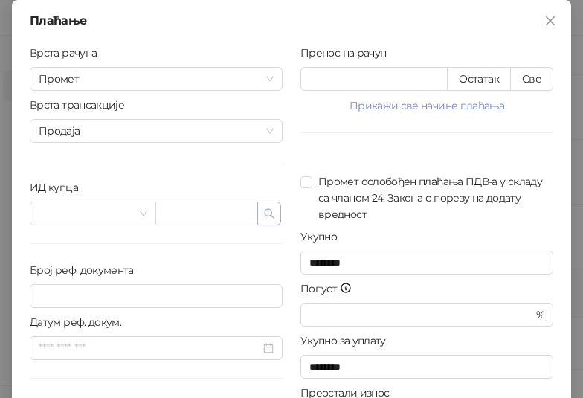
click at [265, 219] on span "button" at bounding box center [269, 213] width 12 height 14
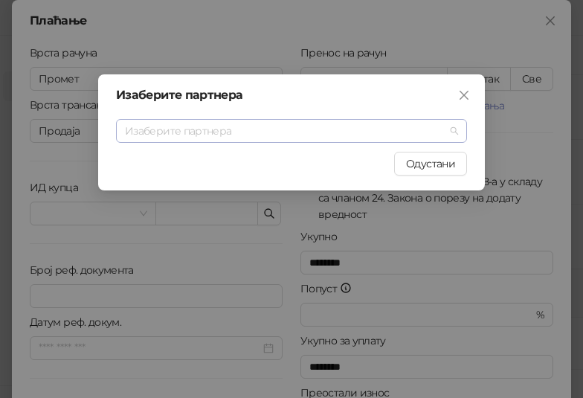
click at [281, 142] on div "Изаберите партнера" at bounding box center [291, 131] width 351 height 24
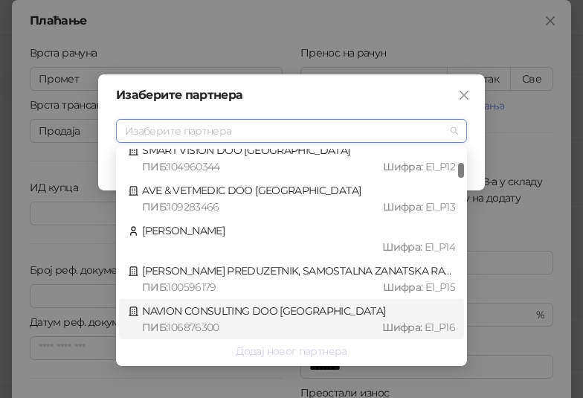
click at [306, 350] on button "Додај новог партнера" at bounding box center [291, 351] width 345 height 24
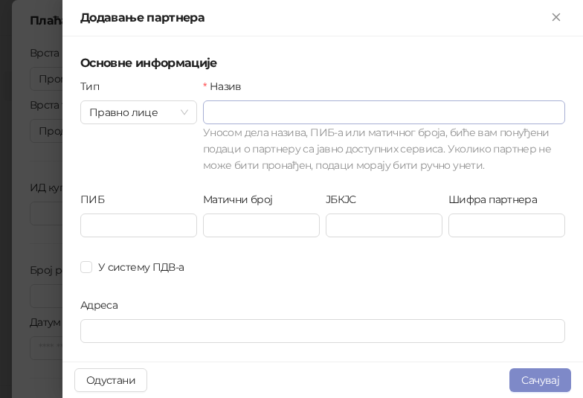
click at [274, 113] on input "Назив" at bounding box center [384, 112] width 344 height 22
click at [191, 109] on div "Правно лице" at bounding box center [138, 112] width 117 height 24
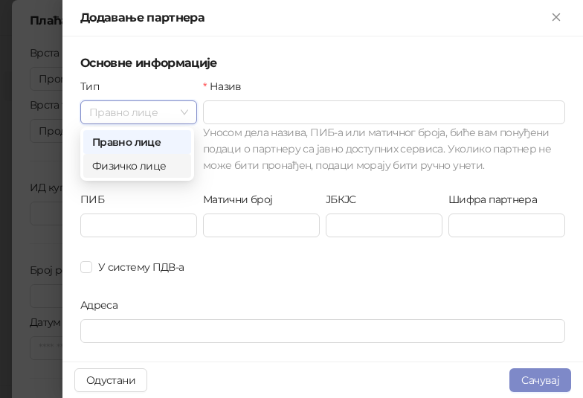
click at [175, 165] on div "Физичко лице" at bounding box center [137, 166] width 90 height 16
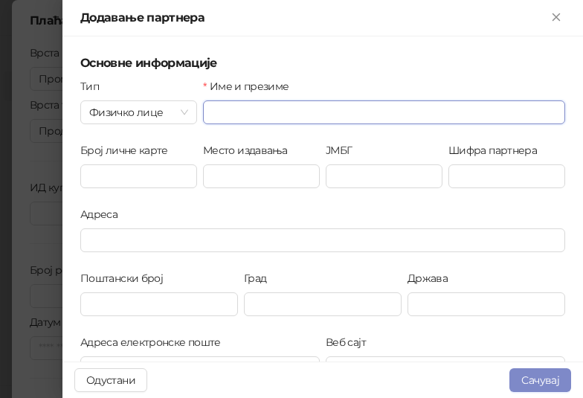
click at [245, 109] on input "Име и презиме" at bounding box center [384, 112] width 362 height 24
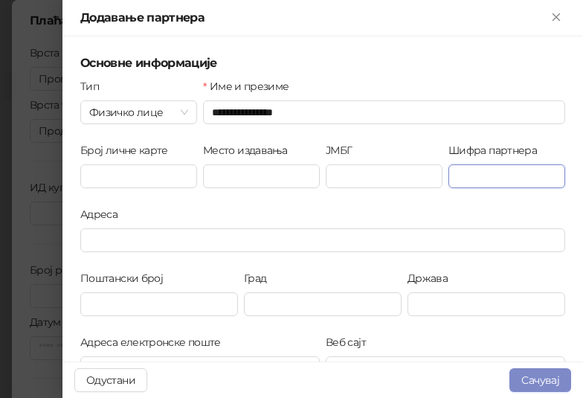
click at [501, 178] on input "Шифра партнера" at bounding box center [506, 176] width 117 height 24
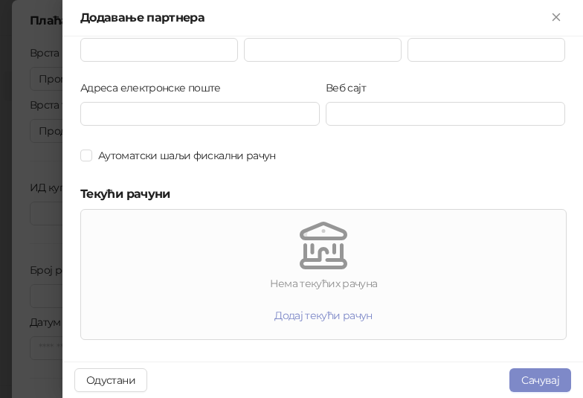
scroll to position [297, 0]
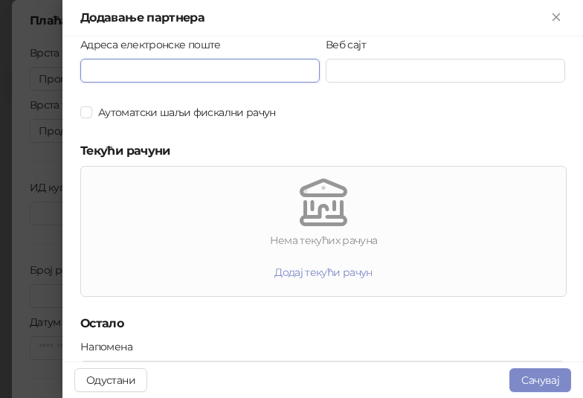
click at [143, 77] on input "Адреса електронске поште" at bounding box center [199, 71] width 239 height 24
paste input "**********"
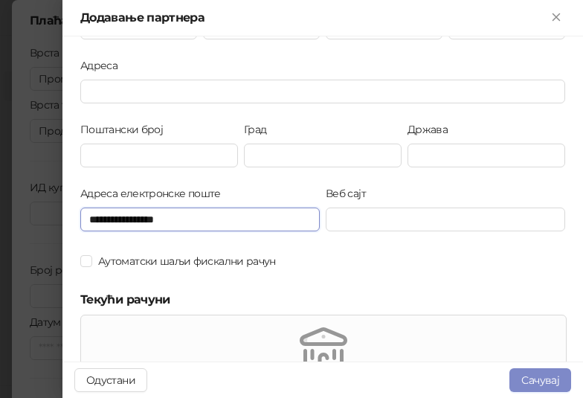
scroll to position [372, 0]
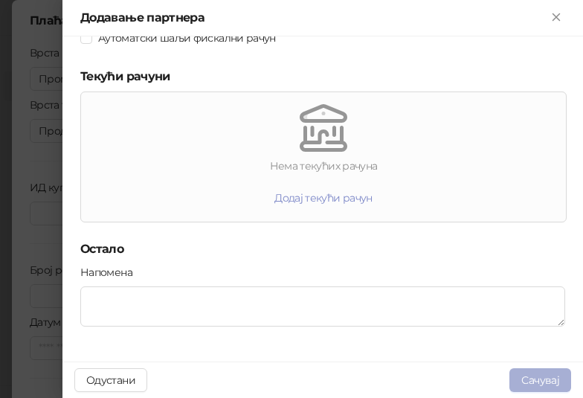
click at [540, 375] on button "Сачувај" at bounding box center [540, 380] width 62 height 24
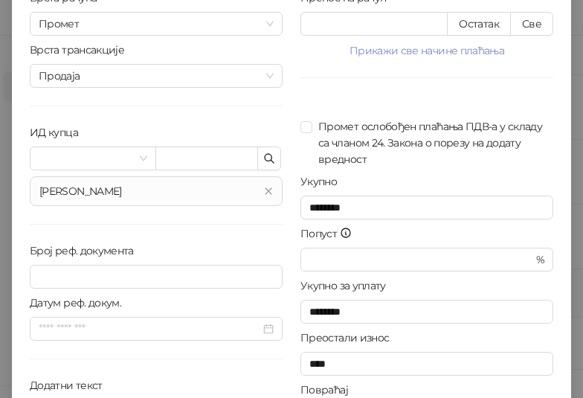
scroll to position [149, 0]
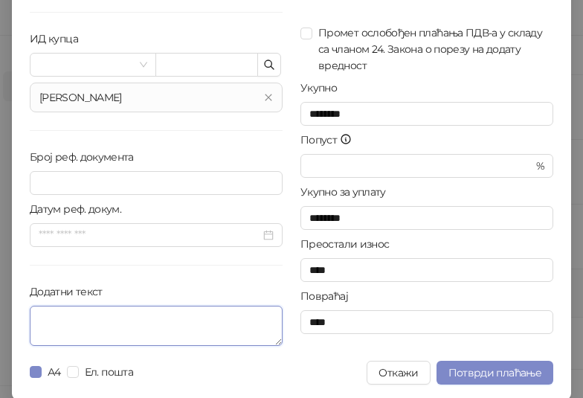
click at [138, 329] on textarea "Додатни текст" at bounding box center [156, 326] width 253 height 40
paste textarea "**********"
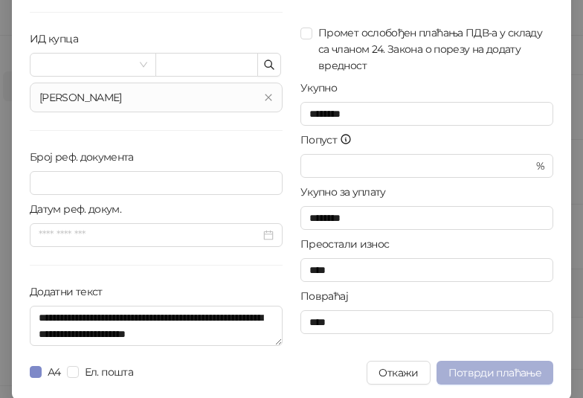
click at [468, 369] on span "Потврди плаћање" at bounding box center [494, 372] width 93 height 13
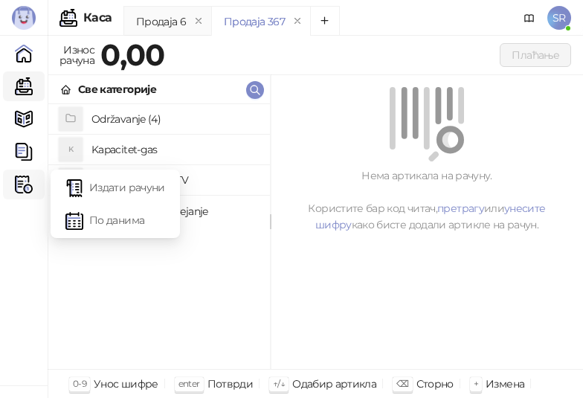
click at [20, 178] on img at bounding box center [24, 184] width 18 height 18
click at [121, 191] on link "Издати рачуни" at bounding box center [115, 187] width 100 height 30
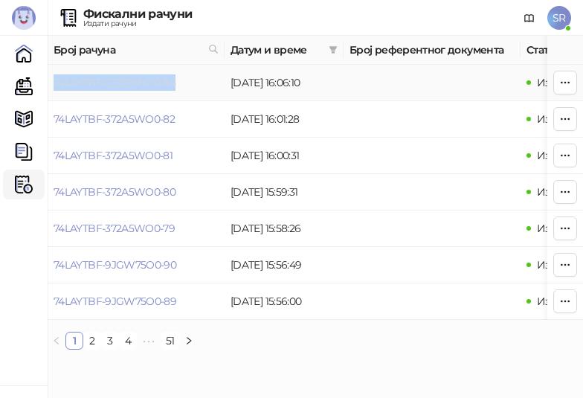
drag, startPoint x: 187, startPoint y: 84, endPoint x: 54, endPoint y: 88, distance: 133.9
click at [54, 88] on td "74LAYTBF-GESE6HO0-84" at bounding box center [136, 83] width 177 height 36
click at [25, 89] on link "Каса" at bounding box center [24, 86] width 30 height 30
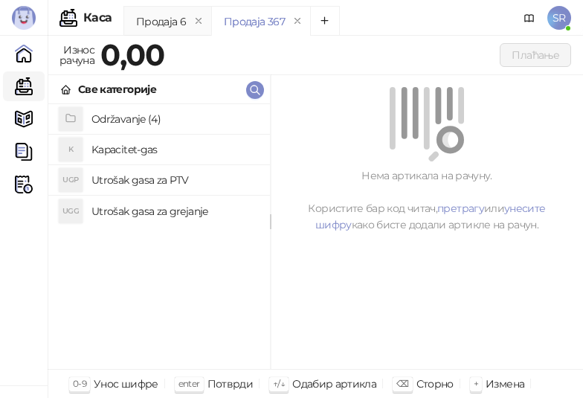
click at [137, 119] on h4 "Održavanje (4)" at bounding box center [174, 119] width 167 height 24
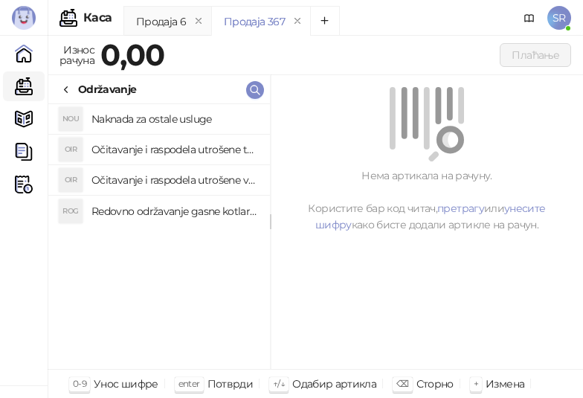
click at [161, 210] on h4 "Redovno održavanje gasne kotlarnice" at bounding box center [174, 211] width 167 height 24
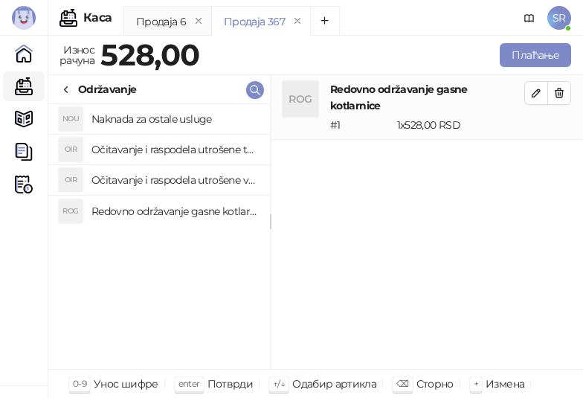
click at [156, 181] on h4 "Očitavanje i raspodela utrošene vode za PTV" at bounding box center [174, 180] width 167 height 24
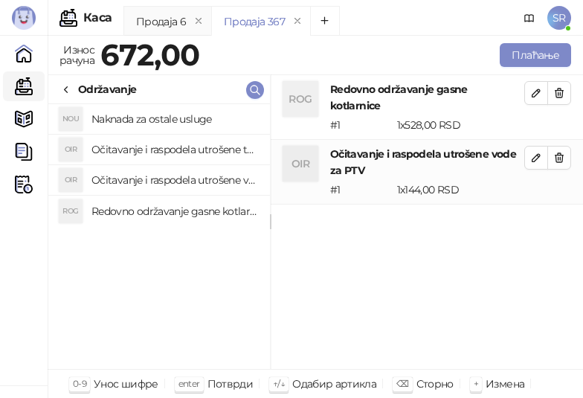
click at [160, 154] on h4 "Očitavanje i raspodela utrošene toplotne energije" at bounding box center [174, 150] width 167 height 24
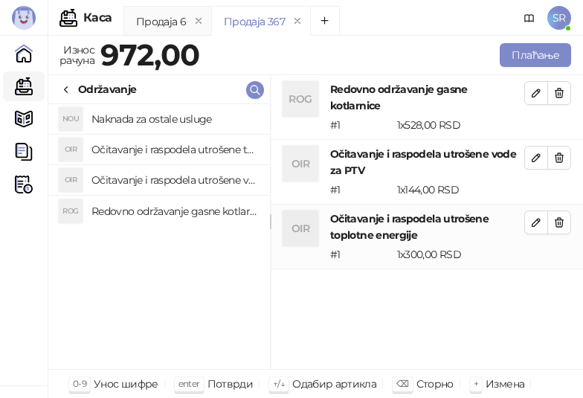
click at [159, 126] on h4 "Naknada za ostale usluge" at bounding box center [174, 119] width 167 height 24
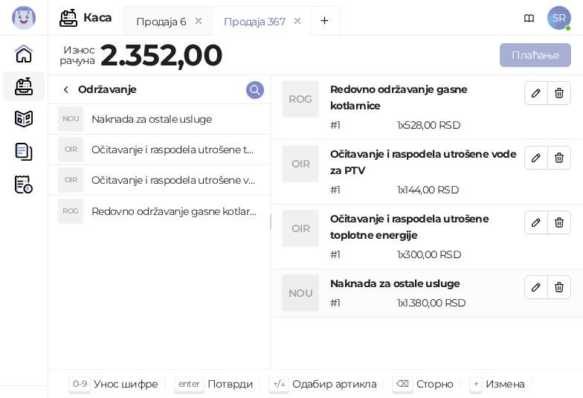
click at [552, 56] on button "Плаћање" at bounding box center [535, 55] width 71 height 24
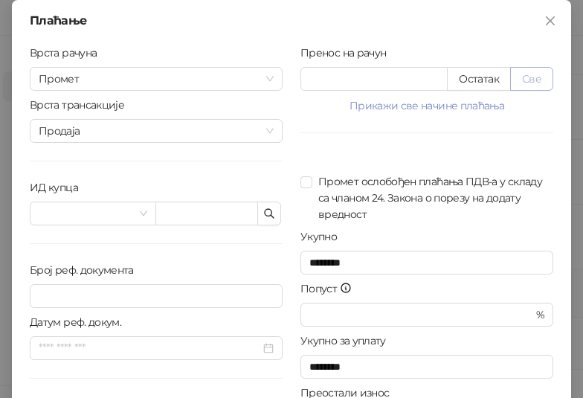
click at [530, 83] on button "Све" at bounding box center [531, 79] width 43 height 24
click at [269, 212] on icon "button" at bounding box center [269, 213] width 12 height 12
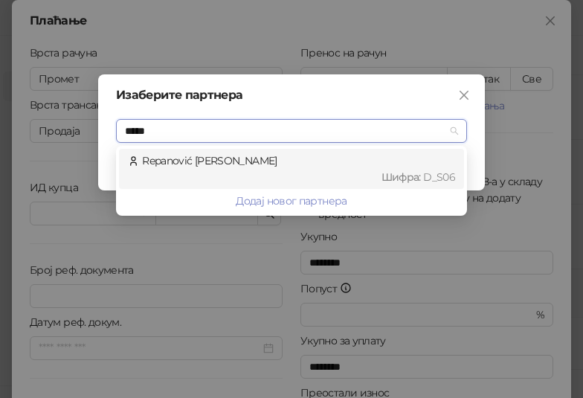
click at [247, 158] on div "Repanović [PERSON_NAME] : D_S06" at bounding box center [291, 168] width 327 height 33
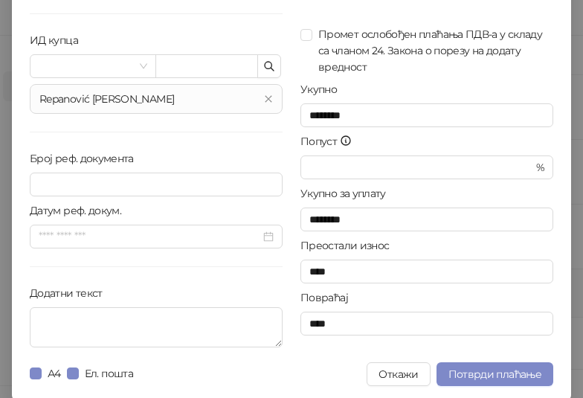
scroll to position [150, 0]
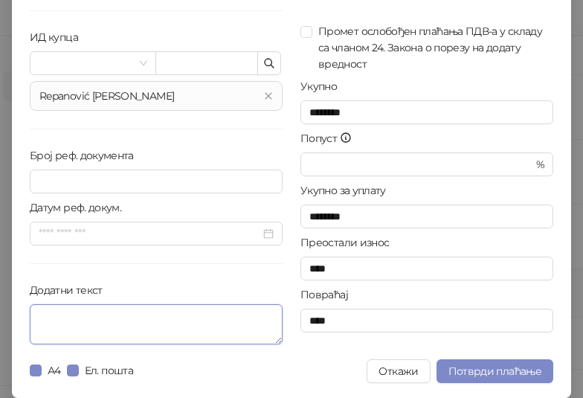
click at [146, 314] on textarea "Додатни текст" at bounding box center [156, 324] width 253 height 40
paste textarea "**********"
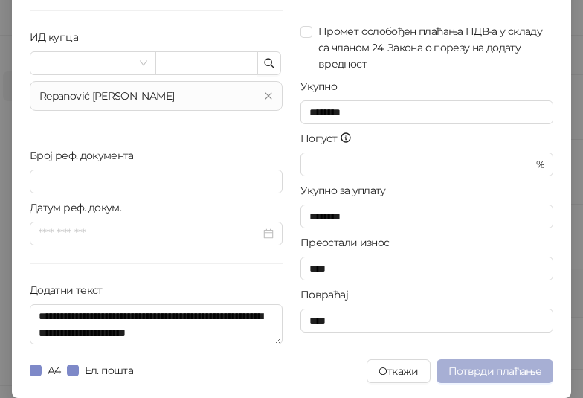
click at [509, 373] on span "Потврди плаћање" at bounding box center [494, 370] width 93 height 13
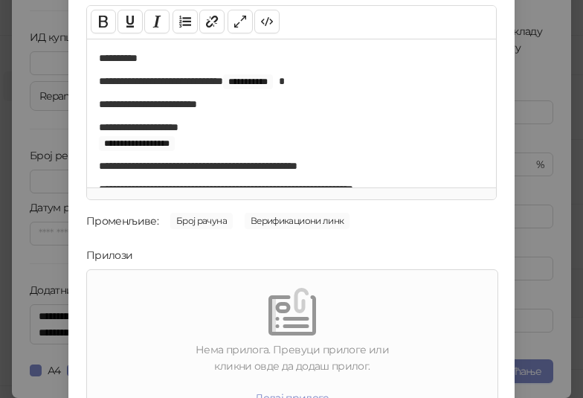
scroll to position [213, 0]
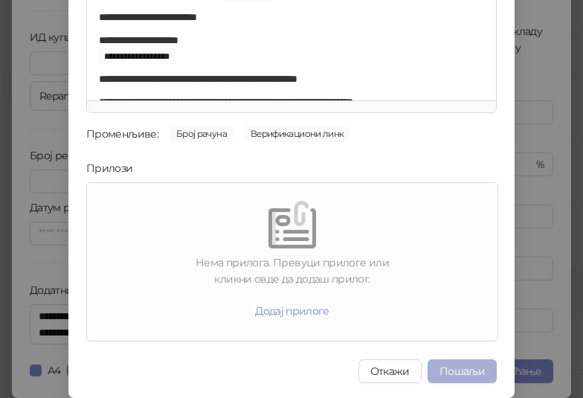
click at [458, 375] on button "Пошаљи" at bounding box center [461, 371] width 69 height 24
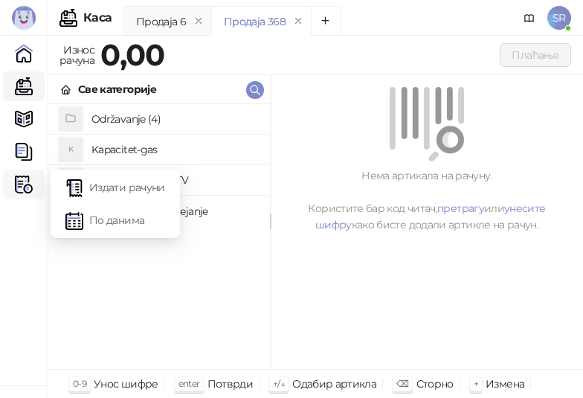
click at [22, 187] on img at bounding box center [24, 184] width 18 height 18
click at [138, 191] on link "Издати рачуни" at bounding box center [115, 187] width 100 height 30
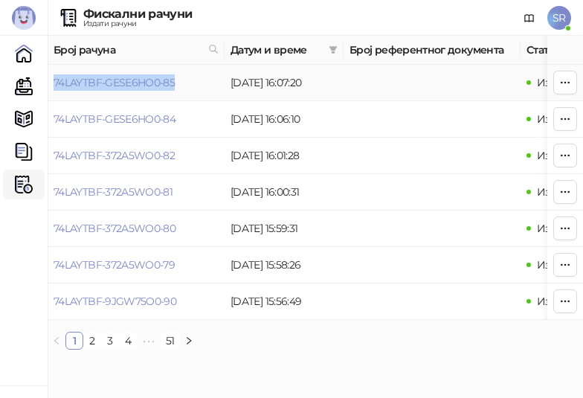
drag, startPoint x: 184, startPoint y: 86, endPoint x: 53, endPoint y: 94, distance: 131.1
click at [53, 94] on td "74LAYTBF-GESE6HO0-85" at bounding box center [136, 83] width 177 height 36
click at [25, 90] on link "Каса" at bounding box center [24, 86] width 30 height 30
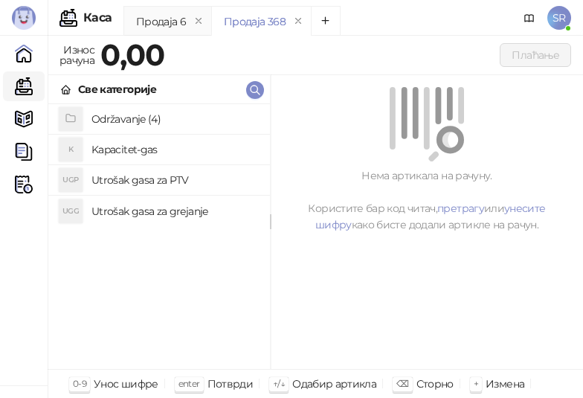
click at [126, 115] on h4 "Održavanje (4)" at bounding box center [174, 119] width 167 height 24
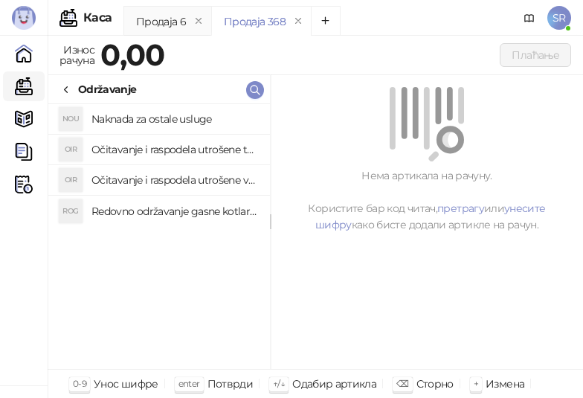
click at [221, 211] on h4 "Redovno održavanje gasne kotlarnice" at bounding box center [174, 211] width 167 height 24
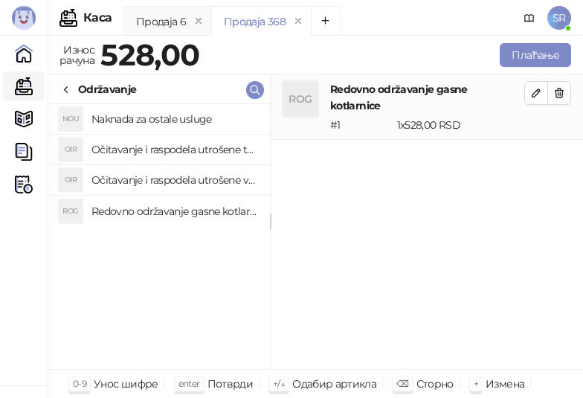
click at [210, 170] on h4 "Očitavanje i raspodela utrošene vode za PTV" at bounding box center [174, 180] width 167 height 24
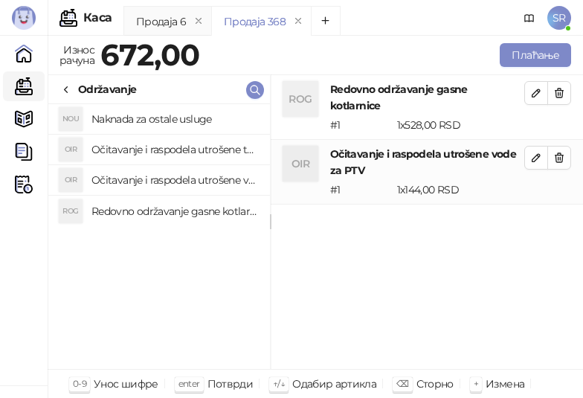
click at [202, 148] on h4 "Očitavanje i raspodela utrošene toplotne energije" at bounding box center [174, 150] width 167 height 24
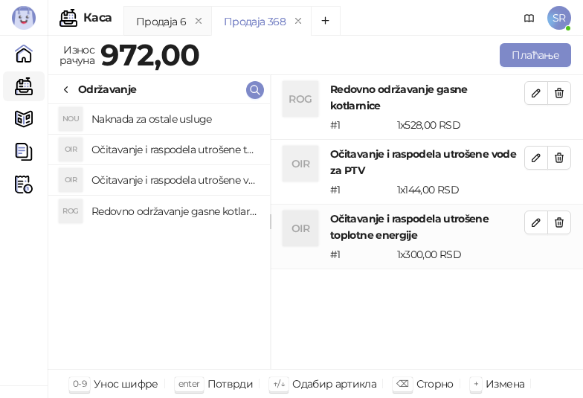
click at [188, 117] on h4 "Naknada za ostale usluge" at bounding box center [174, 119] width 167 height 24
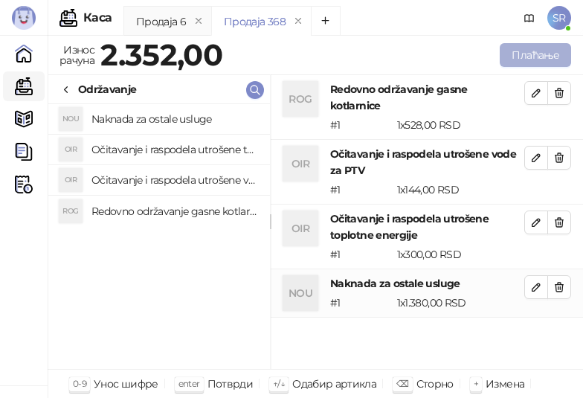
click at [543, 55] on button "Плаћање" at bounding box center [535, 55] width 71 height 24
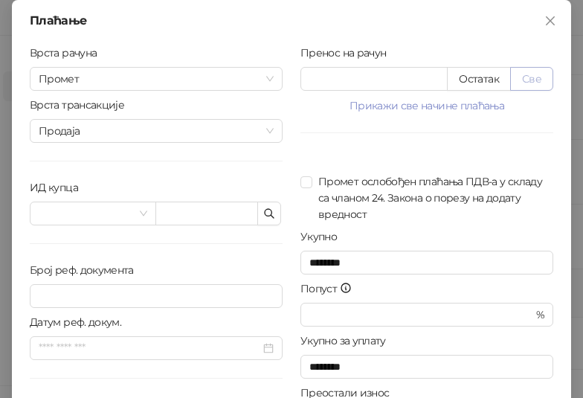
click at [522, 73] on button "Све" at bounding box center [531, 79] width 43 height 24
click at [264, 216] on icon "button" at bounding box center [269, 213] width 12 height 12
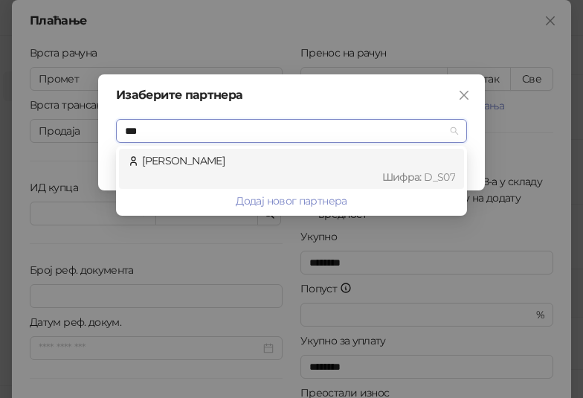
click at [271, 170] on div "Шифра : D_S07" at bounding box center [298, 177] width 313 height 16
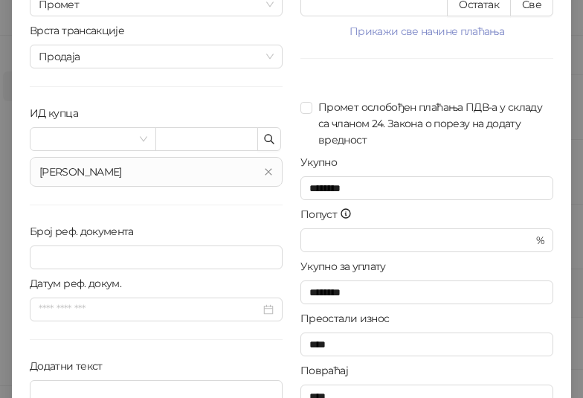
scroll to position [149, 0]
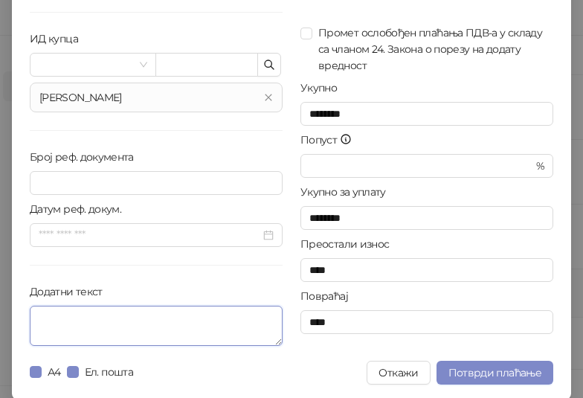
click at [127, 318] on textarea "Додатни текст" at bounding box center [156, 326] width 253 height 40
paste textarea "**********"
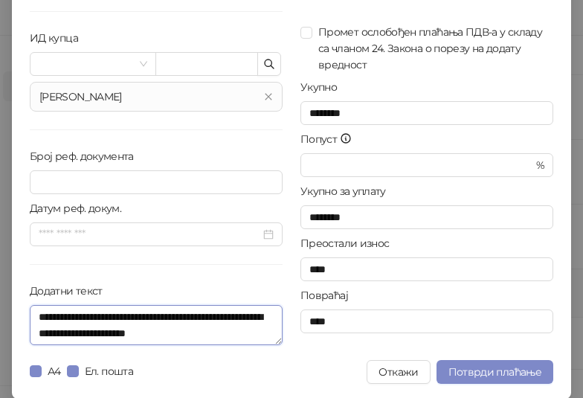
scroll to position [150, 0]
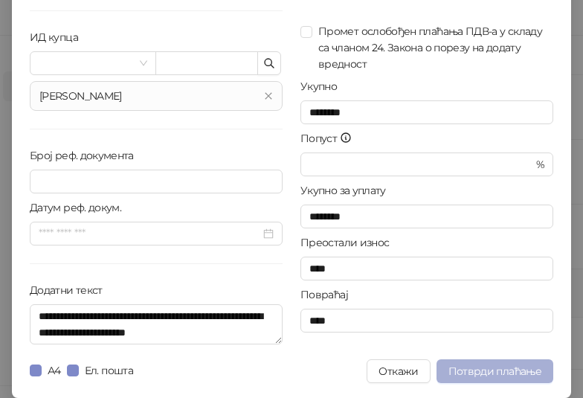
click at [495, 369] on span "Потврди плаћање" at bounding box center [494, 370] width 93 height 13
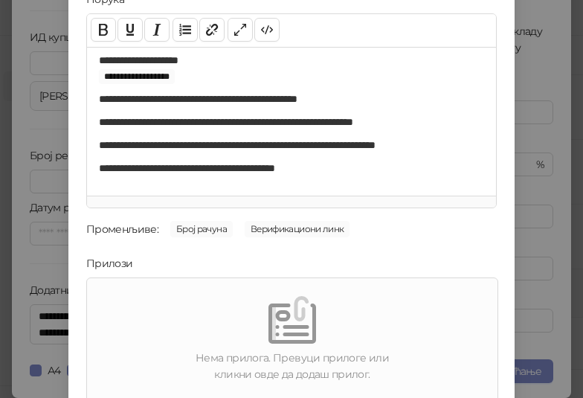
scroll to position [213, 0]
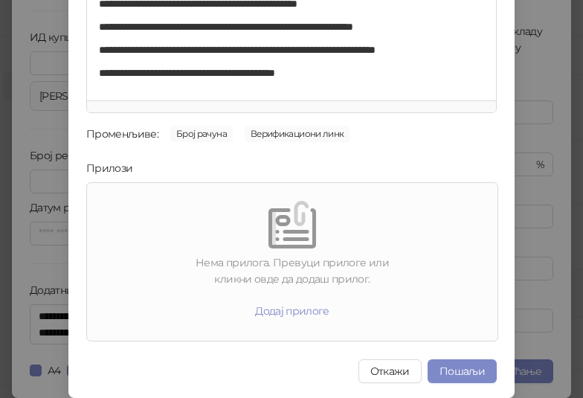
click at [462, 373] on button "Пошаљи" at bounding box center [461, 371] width 69 height 24
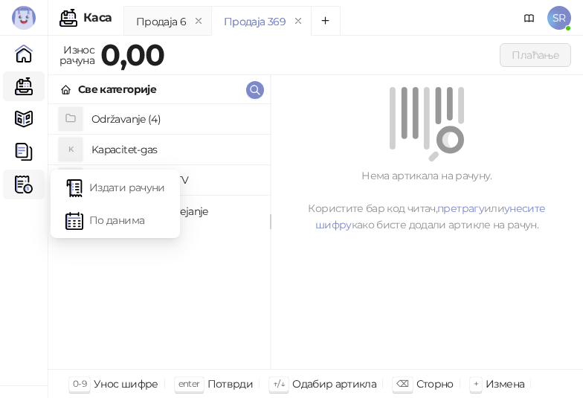
click at [21, 187] on img at bounding box center [24, 184] width 18 height 18
click at [120, 193] on link "Издати рачуни" at bounding box center [115, 187] width 100 height 30
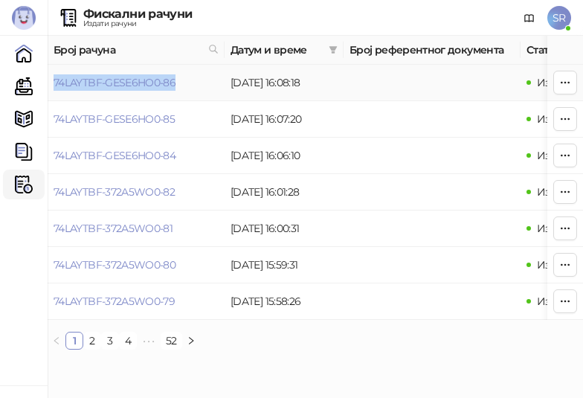
drag, startPoint x: 186, startPoint y: 80, endPoint x: 54, endPoint y: 93, distance: 132.9
click at [54, 93] on td "74LAYTBF-GESE6HO0-86" at bounding box center [136, 83] width 177 height 36
drag, startPoint x: 27, startPoint y: 88, endPoint x: 38, endPoint y: 92, distance: 12.0
click at [27, 88] on link "Каса" at bounding box center [24, 86] width 30 height 30
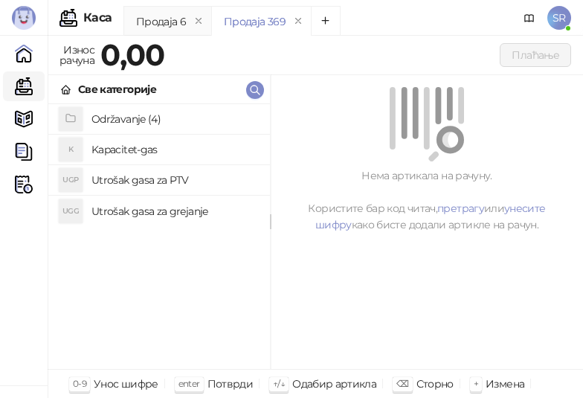
click at [142, 122] on h4 "Održavanje (4)" at bounding box center [174, 119] width 167 height 24
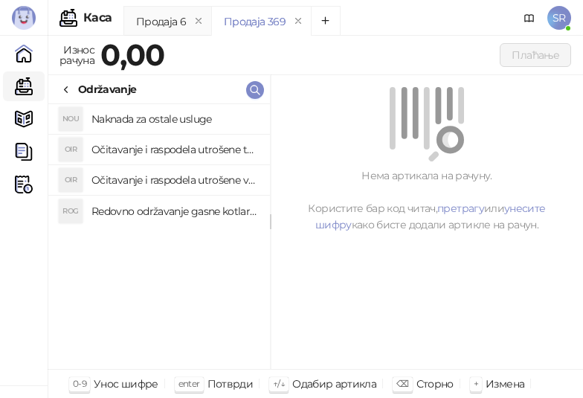
click at [181, 208] on h4 "Redovno održavanje gasne kotlarnice" at bounding box center [174, 211] width 167 height 24
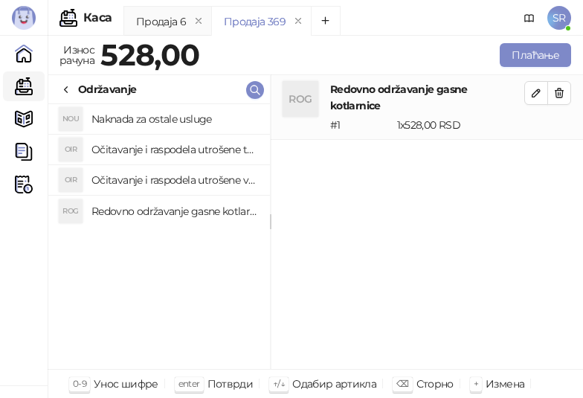
click at [173, 170] on h4 "Očitavanje i raspodela utrošene vode za PTV" at bounding box center [174, 180] width 167 height 24
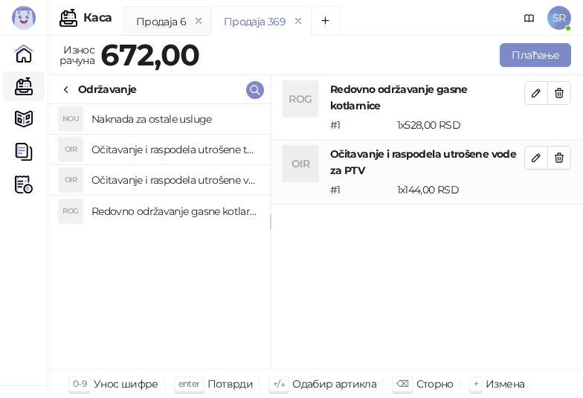
click at [166, 142] on h4 "Očitavanje i raspodela utrošene toplotne energije" at bounding box center [174, 150] width 167 height 24
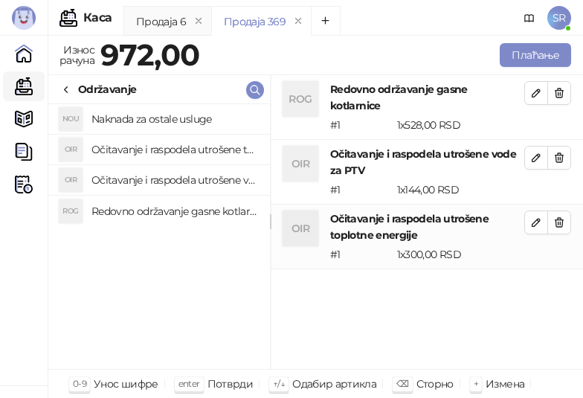
click at [154, 114] on h4 "Naknada za ostale usluge" at bounding box center [174, 119] width 167 height 24
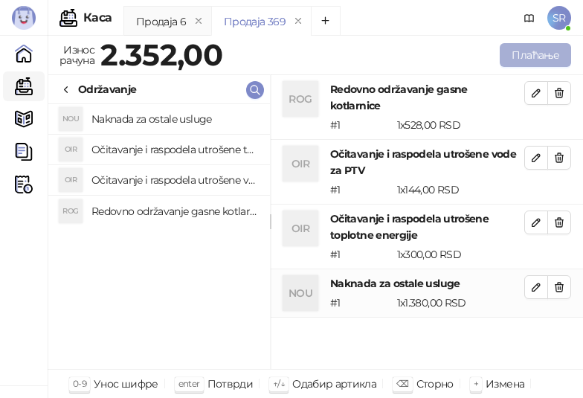
click at [552, 57] on button "Плаћање" at bounding box center [535, 55] width 71 height 24
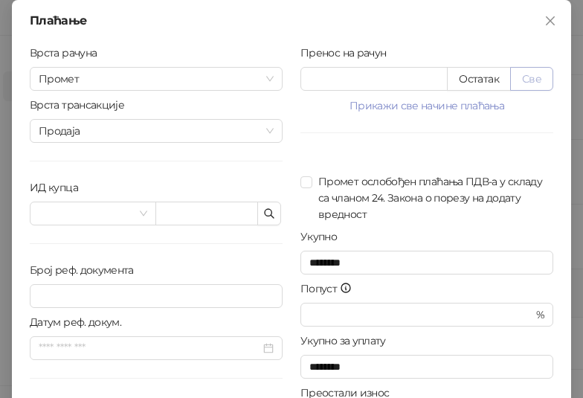
click at [535, 81] on button "Све" at bounding box center [531, 79] width 43 height 24
click at [265, 216] on icon "button" at bounding box center [269, 213] width 9 height 9
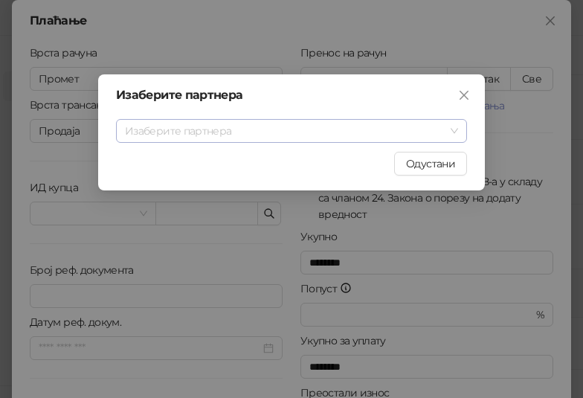
click at [406, 135] on input "search" at bounding box center [285, 131] width 320 height 22
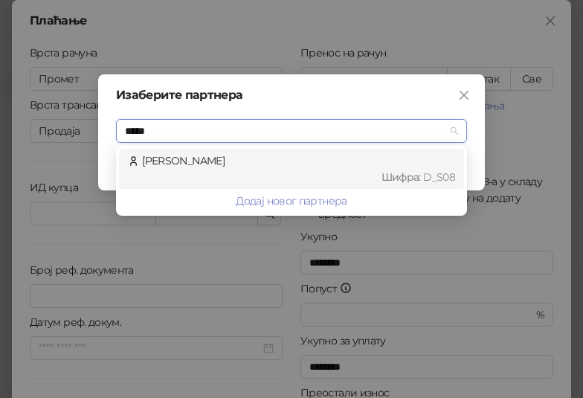
click at [351, 167] on div "[PERSON_NAME] : D_S08" at bounding box center [291, 168] width 327 height 33
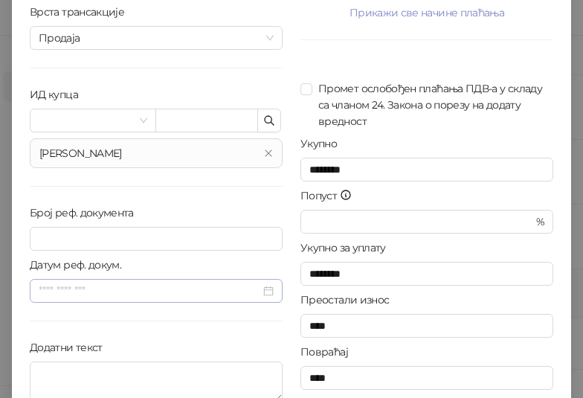
scroll to position [150, 0]
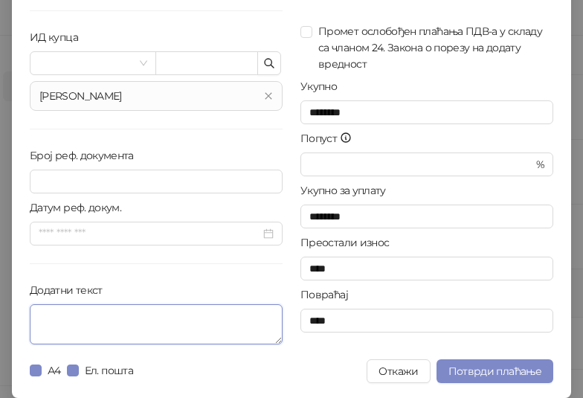
click at [152, 309] on textarea "Додатни текст" at bounding box center [156, 324] width 253 height 40
paste textarea "**********"
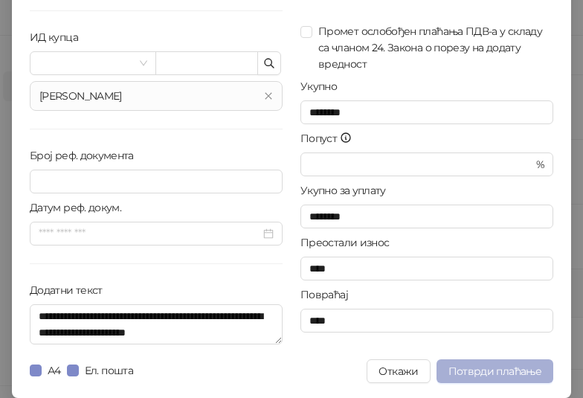
click at [484, 375] on span "Потврди плаћање" at bounding box center [494, 370] width 93 height 13
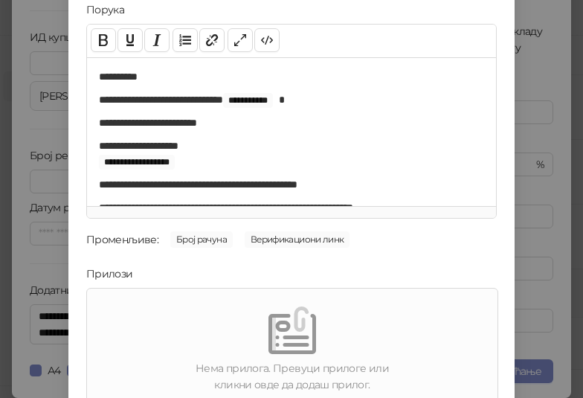
scroll to position [213, 0]
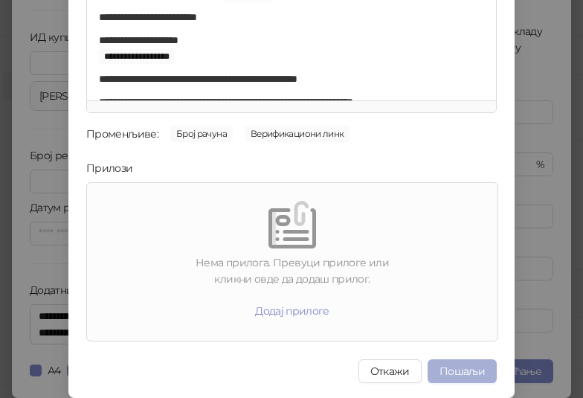
click at [474, 375] on button "Пошаљи" at bounding box center [461, 371] width 69 height 24
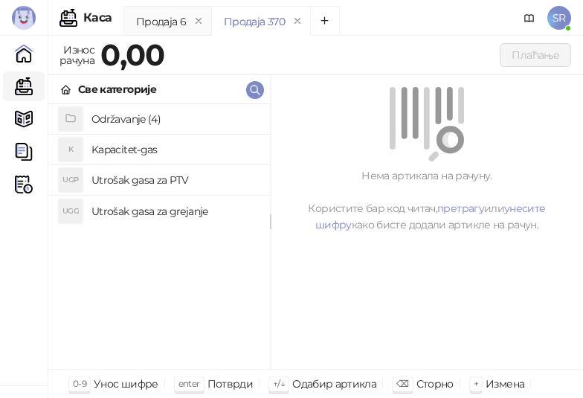
click at [125, 120] on h4 "Održavanje (4)" at bounding box center [174, 119] width 167 height 24
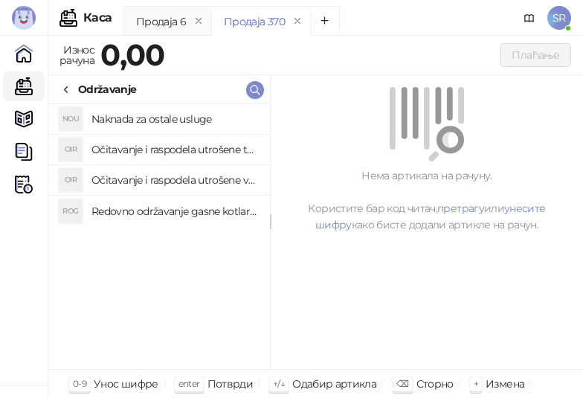
click at [142, 211] on h4 "Redovno održavanje gasne kotlarnice" at bounding box center [174, 211] width 167 height 24
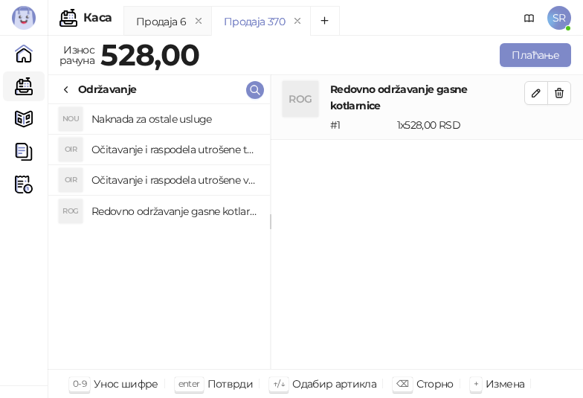
click at [138, 183] on h4 "Očitavanje i raspodela utrošene vode za PTV" at bounding box center [174, 180] width 167 height 24
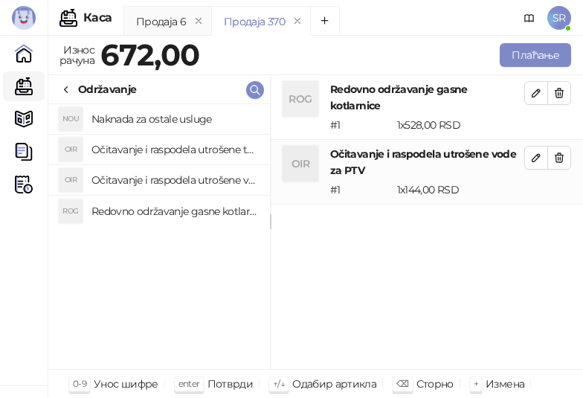
click at [137, 149] on h4 "Očitavanje i raspodela utrošene toplotne energije" at bounding box center [174, 150] width 167 height 24
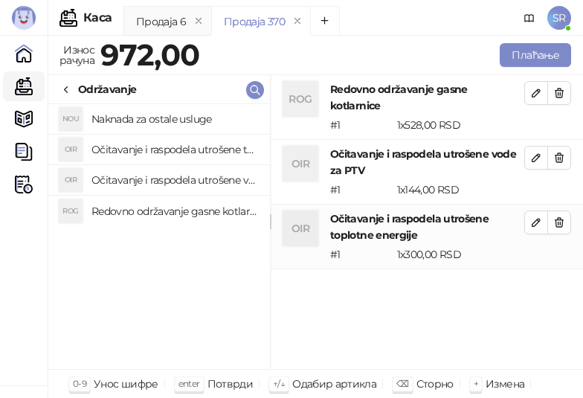
click at [132, 122] on h4 "Naknada za ostale usluge" at bounding box center [174, 119] width 167 height 24
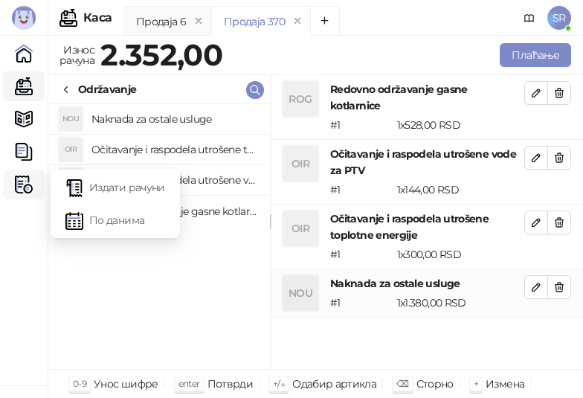
click at [23, 185] on img at bounding box center [24, 184] width 18 height 18
click at [123, 183] on link "Издати рачуни" at bounding box center [115, 187] width 100 height 30
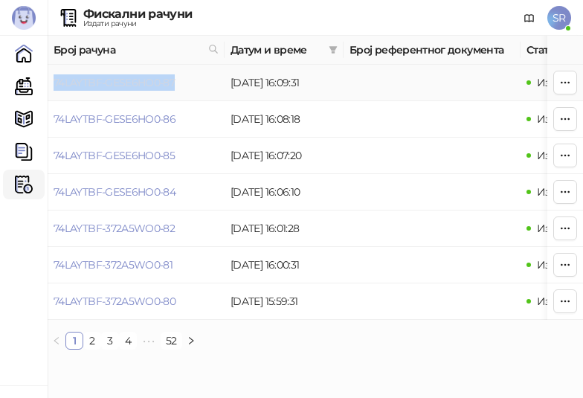
drag, startPoint x: 191, startPoint y: 84, endPoint x: 54, endPoint y: 85, distance: 136.8
click at [54, 85] on td "74LAYTBF-GESE6HO0-87" at bounding box center [136, 83] width 177 height 36
click at [20, 83] on link "Каса" at bounding box center [24, 86] width 30 height 30
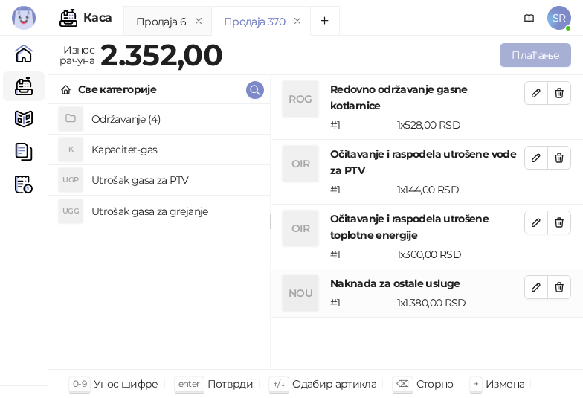
click at [521, 53] on button "Плаћање" at bounding box center [535, 55] width 71 height 24
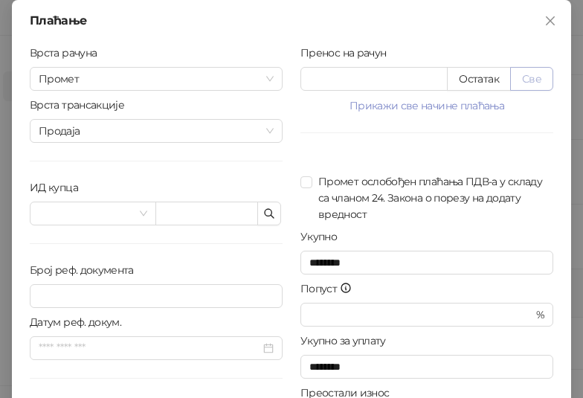
click at [524, 73] on button "Све" at bounding box center [531, 79] width 43 height 24
click at [272, 206] on button "button" at bounding box center [269, 213] width 24 height 24
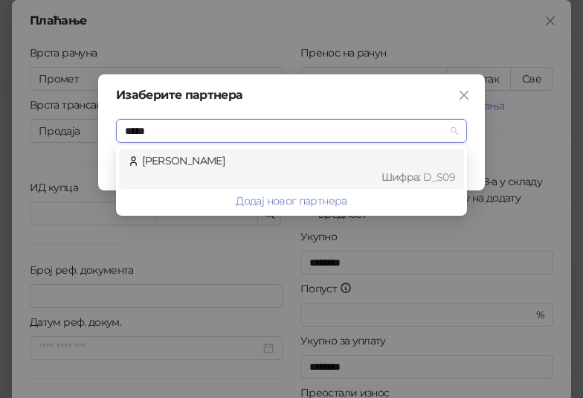
click at [273, 163] on div "[PERSON_NAME] : D_S09" at bounding box center [291, 168] width 327 height 33
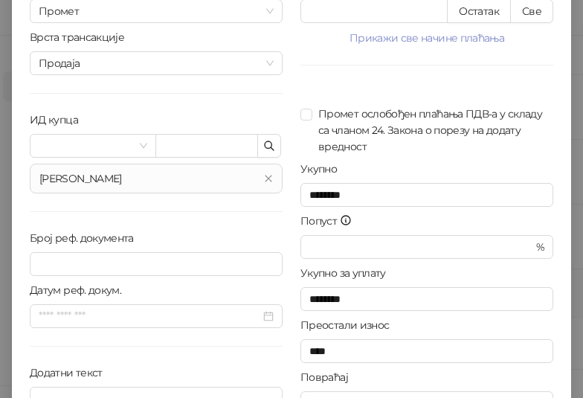
scroll to position [150, 0]
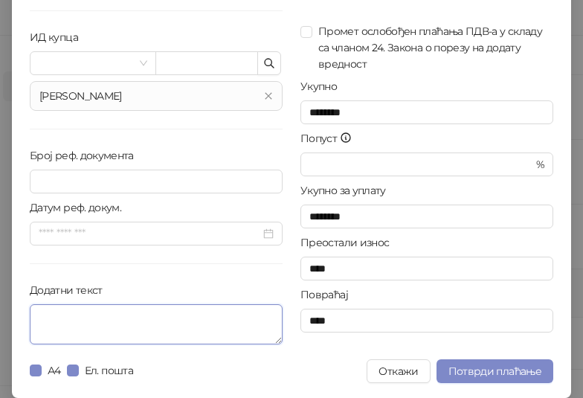
click at [154, 334] on textarea "Додатни текст" at bounding box center [156, 324] width 253 height 40
paste textarea "**********"
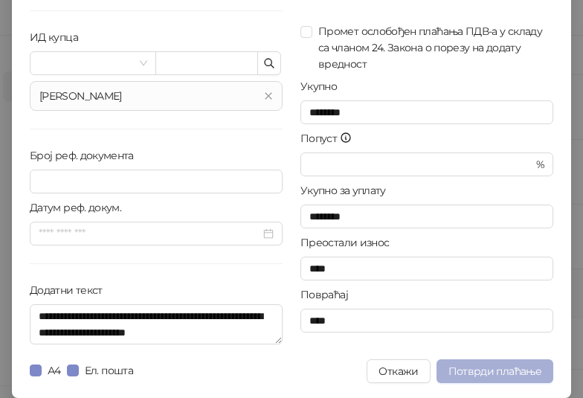
click at [472, 370] on span "Потврди плаћање" at bounding box center [494, 370] width 93 height 13
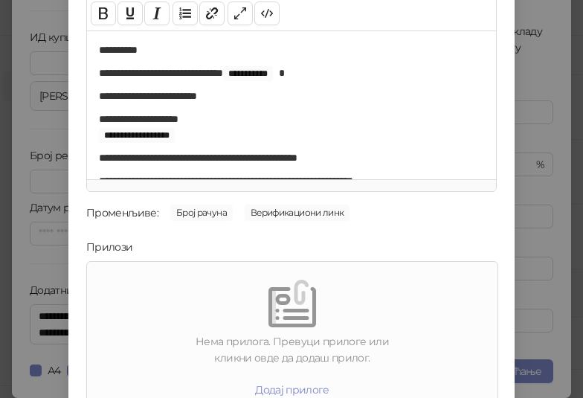
scroll to position [213, 0]
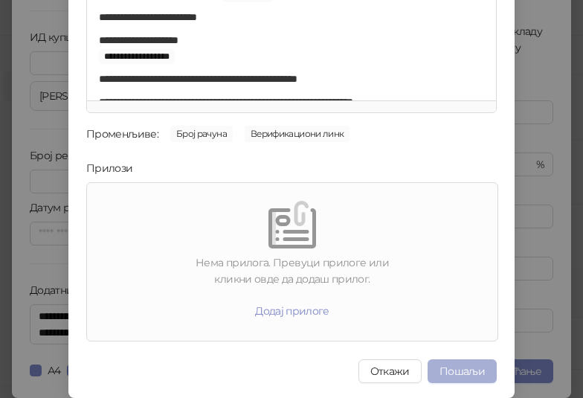
click at [474, 375] on button "Пошаљи" at bounding box center [461, 371] width 69 height 24
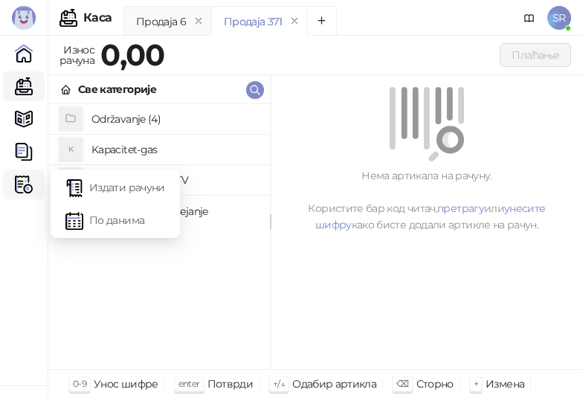
click at [25, 192] on img at bounding box center [24, 184] width 18 height 18
click at [119, 180] on link "Издати рачуни" at bounding box center [115, 187] width 100 height 30
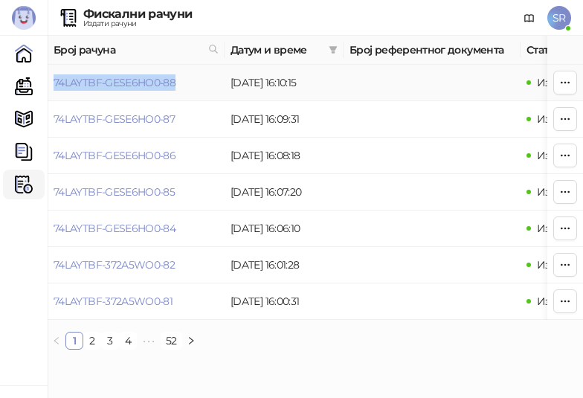
drag, startPoint x: 182, startPoint y: 85, endPoint x: 53, endPoint y: 88, distance: 129.4
click at [53, 88] on td "74LAYTBF-GESE6HO0-88" at bounding box center [136, 83] width 177 height 36
click at [25, 88] on link "Каса" at bounding box center [24, 86] width 30 height 30
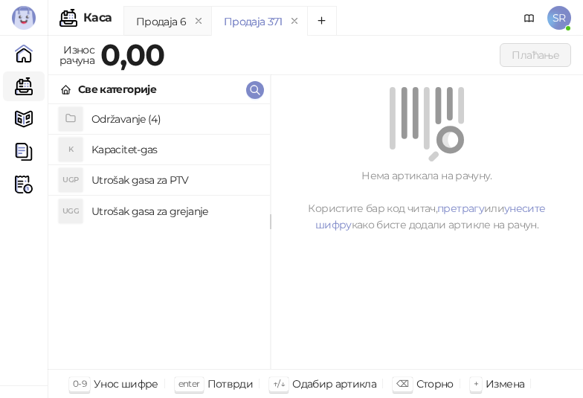
click at [136, 116] on h4 "Održavanje (4)" at bounding box center [174, 119] width 167 height 24
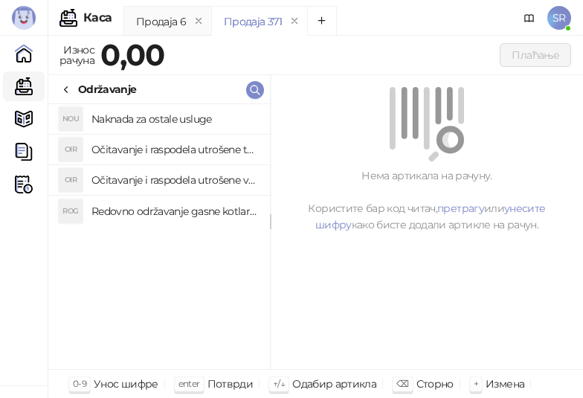
click at [150, 213] on h4 "Redovno održavanje gasne kotlarnice" at bounding box center [174, 211] width 167 height 24
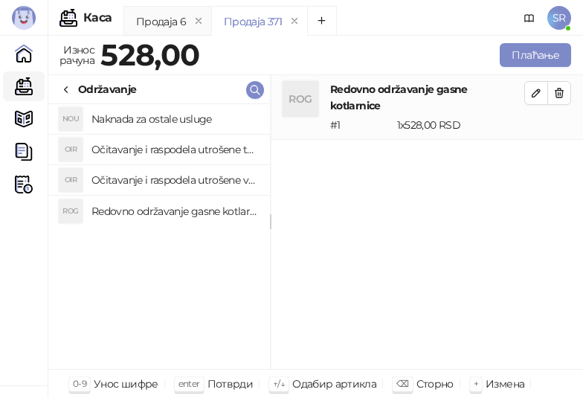
click at [150, 180] on h4 "Očitavanje i raspodela utrošene vode za PTV" at bounding box center [174, 180] width 167 height 24
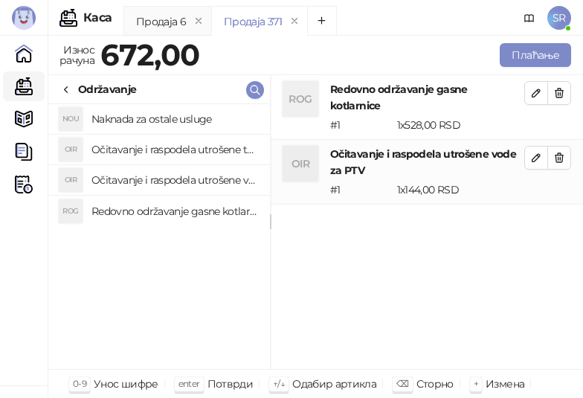
click at [150, 146] on h4 "Očitavanje i raspodela utrošene toplotne energije" at bounding box center [174, 150] width 167 height 24
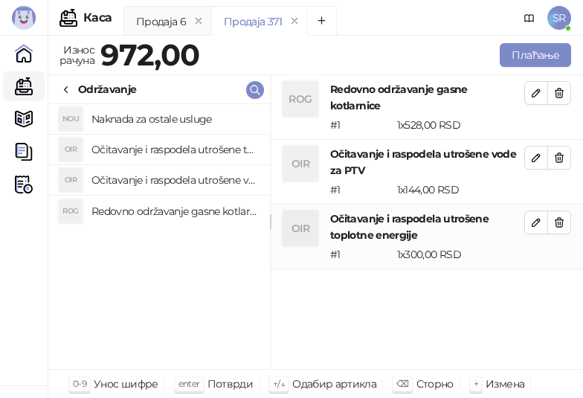
click at [151, 115] on h4 "Naknada za ostale usluge" at bounding box center [174, 119] width 167 height 24
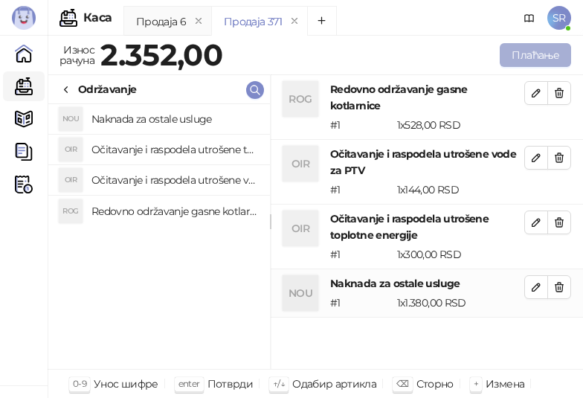
click at [543, 59] on button "Плаћање" at bounding box center [535, 55] width 71 height 24
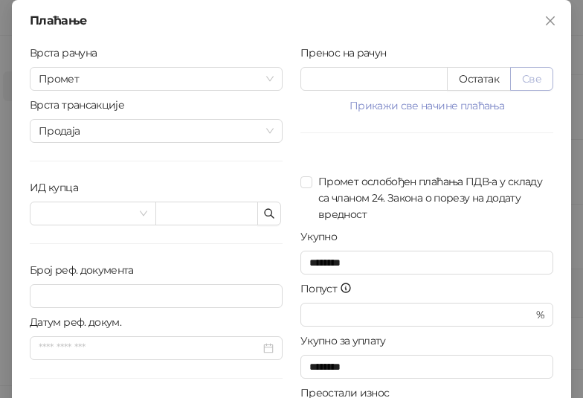
click at [529, 77] on button "Све" at bounding box center [531, 79] width 43 height 24
click at [265, 210] on icon "button" at bounding box center [269, 213] width 12 height 12
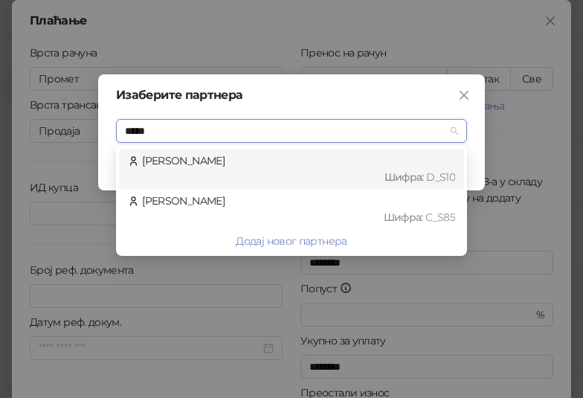
click at [268, 158] on div "[PERSON_NAME] : D_S10" at bounding box center [291, 168] width 327 height 33
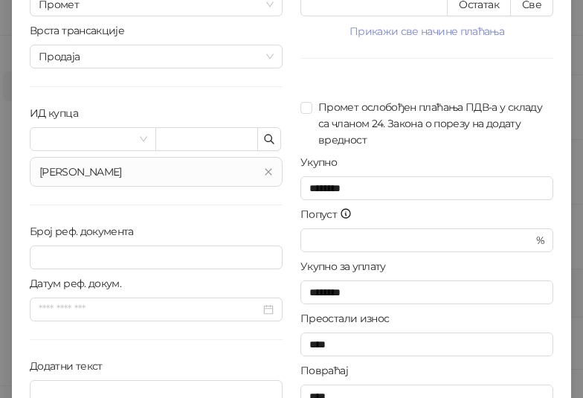
scroll to position [150, 0]
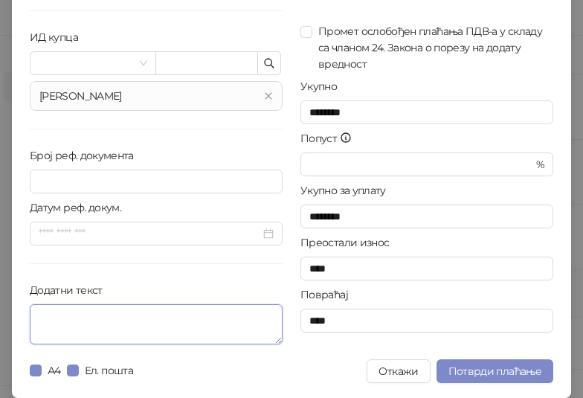
click at [187, 317] on textarea "Додатни текст" at bounding box center [156, 324] width 253 height 40
paste textarea "**********"
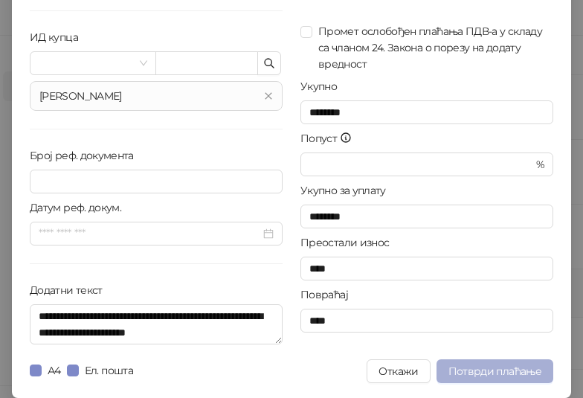
click at [465, 366] on span "Потврди плаћање" at bounding box center [494, 370] width 93 height 13
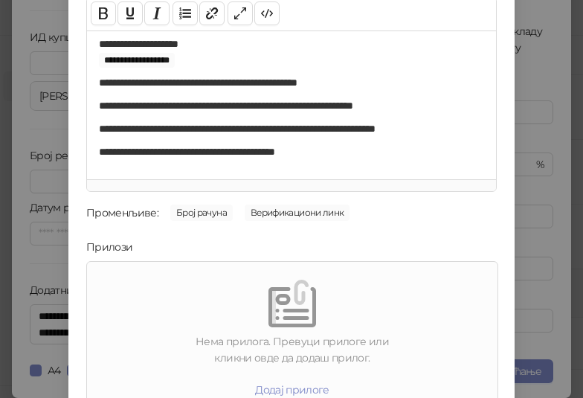
scroll to position [213, 0]
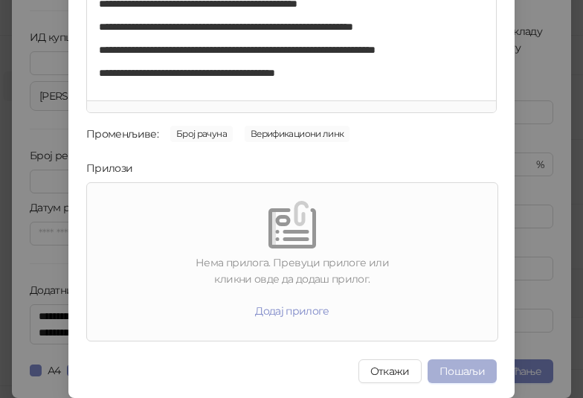
click at [462, 368] on button "Пошаљи" at bounding box center [461, 371] width 69 height 24
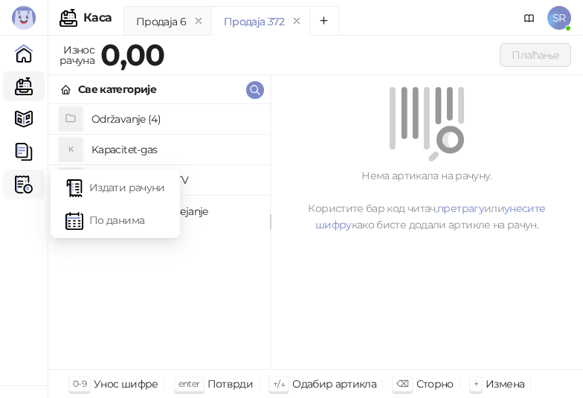
click at [21, 187] on img at bounding box center [24, 184] width 18 height 18
click at [109, 192] on link "Издати рачуни" at bounding box center [115, 187] width 100 height 30
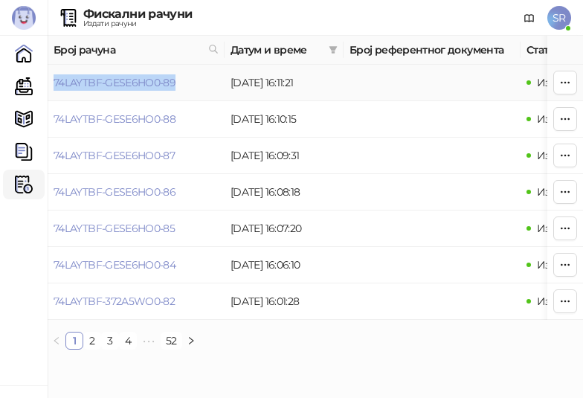
drag, startPoint x: 178, startPoint y: 83, endPoint x: 54, endPoint y: 95, distance: 125.5
click at [54, 95] on td "74LAYTBF-GESE6HO0-89" at bounding box center [136, 83] width 177 height 36
click at [184, 86] on td "74LAYTBF-GESE6HO0-89" at bounding box center [136, 83] width 177 height 36
drag, startPoint x: 184, startPoint y: 86, endPoint x: 56, endPoint y: 83, distance: 128.7
click at [56, 83] on td "74LAYTBF-GESE6HO0-89" at bounding box center [136, 83] width 177 height 36
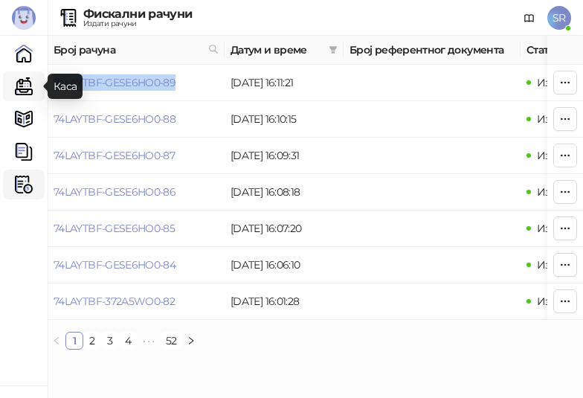
click at [26, 91] on link "Каса" at bounding box center [24, 86] width 30 height 30
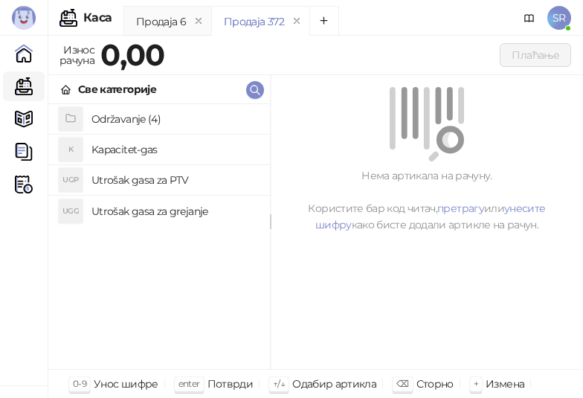
click at [123, 118] on h4 "Održavanje (4)" at bounding box center [174, 119] width 167 height 24
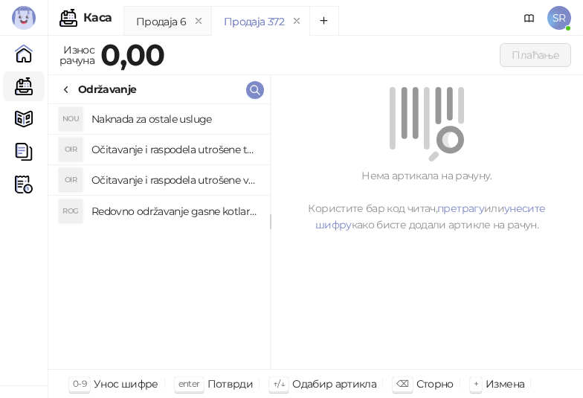
drag, startPoint x: 155, startPoint y: 210, endPoint x: 140, endPoint y: 184, distance: 30.0
click at [155, 210] on h4 "Redovno održavanje gasne kotlarnice" at bounding box center [174, 211] width 167 height 24
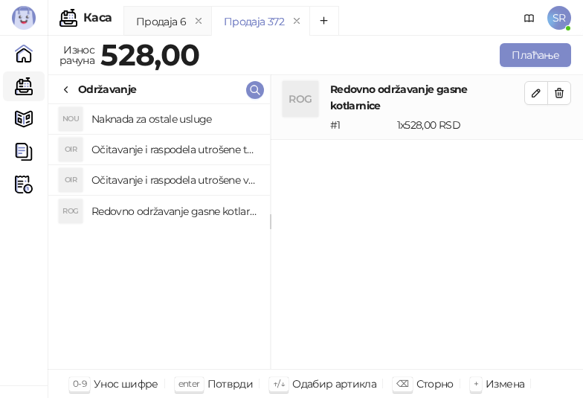
click at [139, 182] on h4 "Očitavanje i raspodela utrošene vode za PTV" at bounding box center [174, 180] width 167 height 24
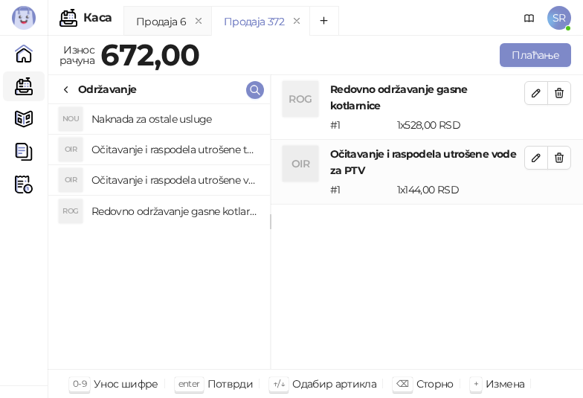
click at [136, 143] on h4 "Očitavanje i raspodela utrošene toplotne energije" at bounding box center [174, 150] width 167 height 24
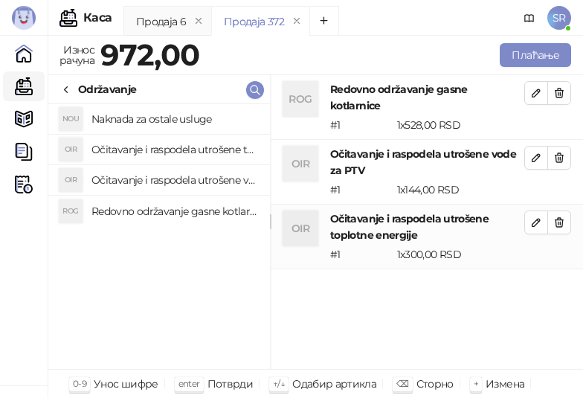
click at [128, 121] on h4 "Naknada za ostale usluge" at bounding box center [174, 119] width 167 height 24
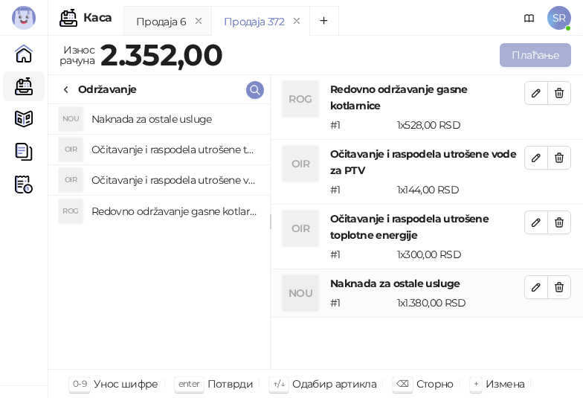
click at [533, 45] on button "Плаћање" at bounding box center [535, 55] width 71 height 24
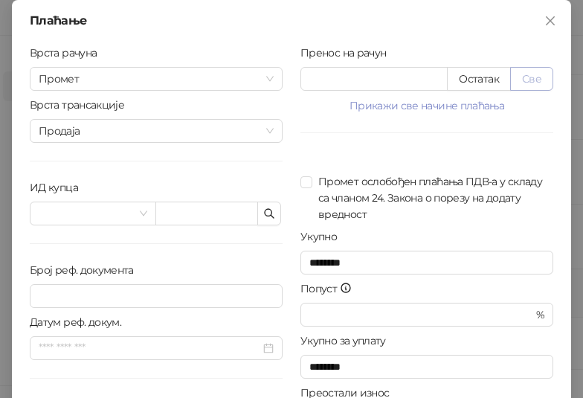
click at [522, 71] on button "Све" at bounding box center [531, 79] width 43 height 24
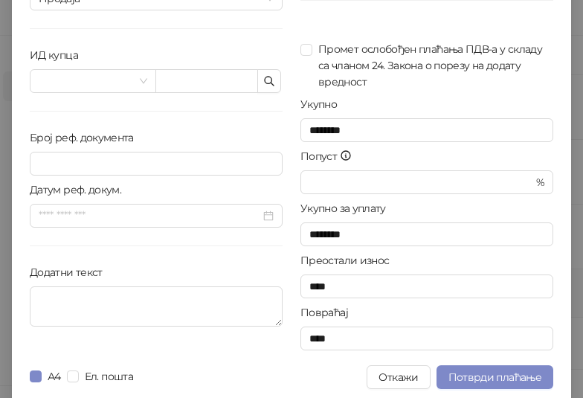
scroll to position [138, 0]
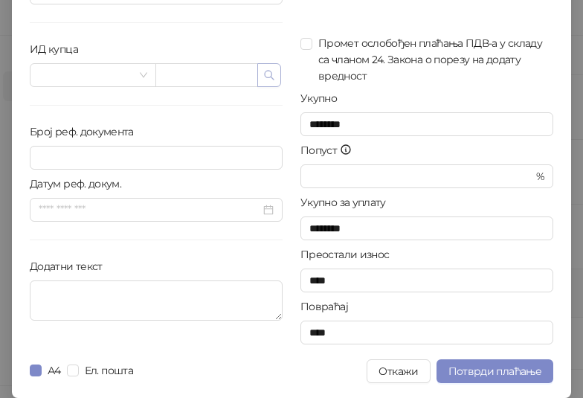
click at [263, 80] on icon "button" at bounding box center [269, 75] width 12 height 12
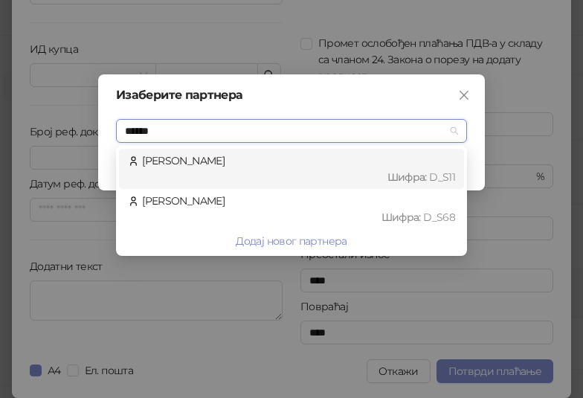
click at [238, 170] on div "Шифра : D_S11" at bounding box center [298, 177] width 313 height 16
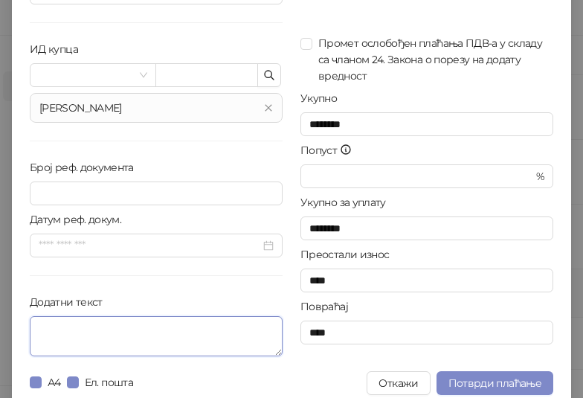
click at [210, 329] on textarea "Додатни текст" at bounding box center [156, 336] width 253 height 40
paste textarea "**********"
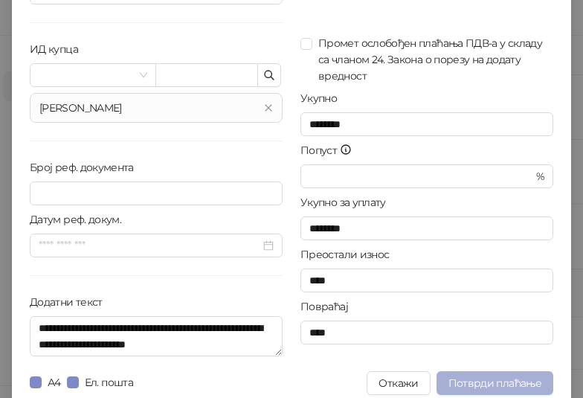
click at [477, 383] on span "Потврди плаћање" at bounding box center [494, 382] width 93 height 13
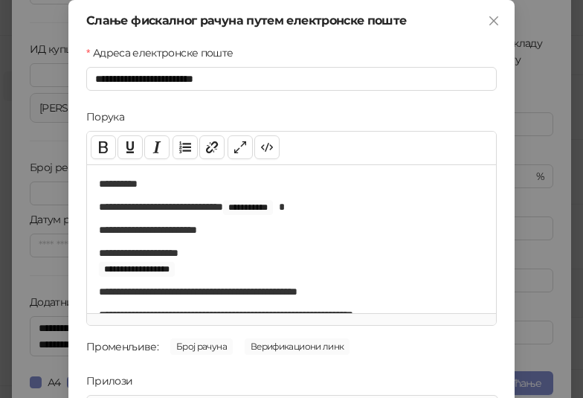
scroll to position [213, 0]
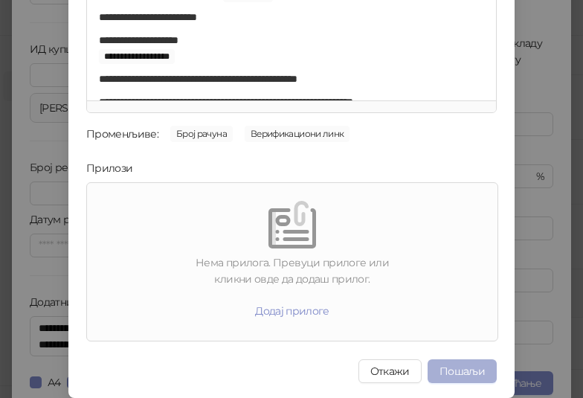
click at [459, 372] on button "Пошаљи" at bounding box center [461, 371] width 69 height 24
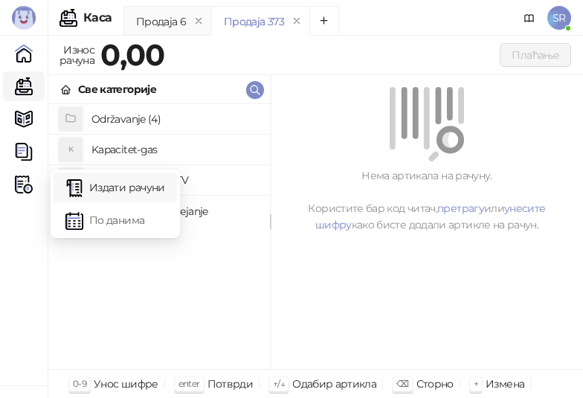
click at [112, 184] on link "Издати рачуни" at bounding box center [115, 187] width 100 height 30
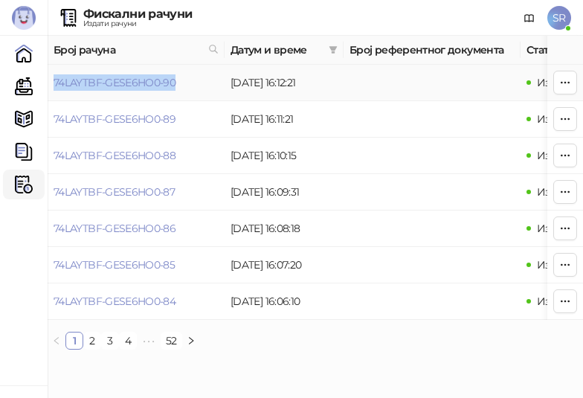
drag, startPoint x: 184, startPoint y: 83, endPoint x: 49, endPoint y: 82, distance: 135.3
click at [49, 82] on td "74LAYTBF-GESE6HO0-90" at bounding box center [136, 83] width 177 height 36
drag, startPoint x: 21, startPoint y: 79, endPoint x: 49, endPoint y: 91, distance: 30.7
click at [21, 79] on link "Каса" at bounding box center [24, 86] width 30 height 30
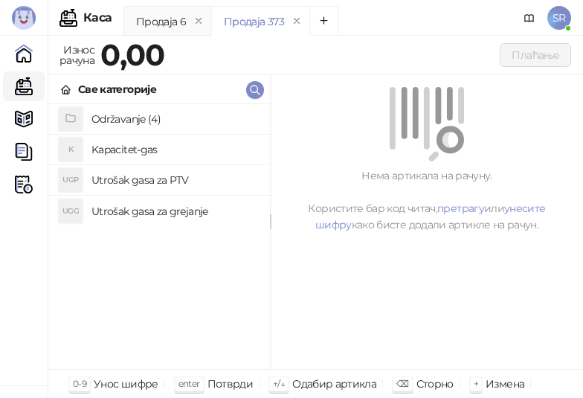
click at [151, 123] on h4 "Održavanje (4)" at bounding box center [174, 119] width 167 height 24
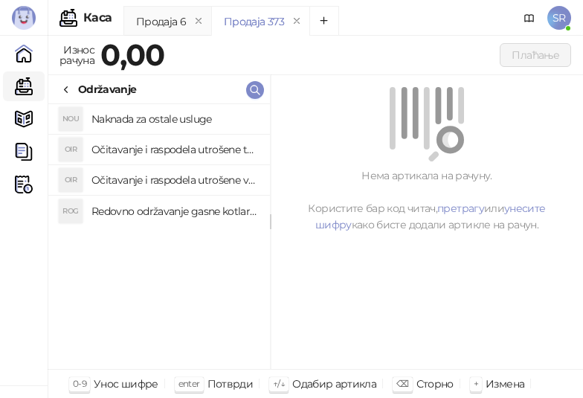
click at [172, 209] on h4 "Redovno održavanje gasne kotlarnice" at bounding box center [174, 211] width 167 height 24
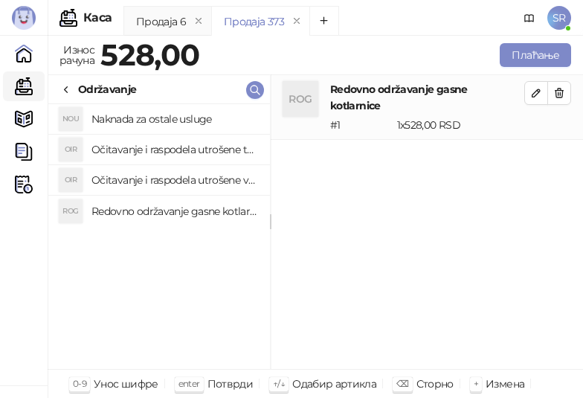
click at [161, 181] on h4 "Očitavanje i raspodela utrošene vode za PTV" at bounding box center [174, 180] width 167 height 24
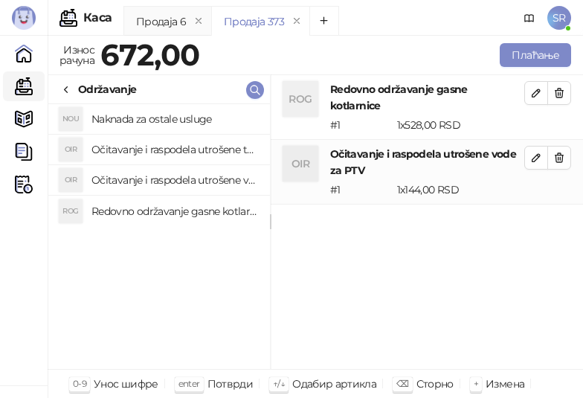
click at [152, 149] on h4 "Očitavanje i raspodela utrošene toplotne energije" at bounding box center [174, 150] width 167 height 24
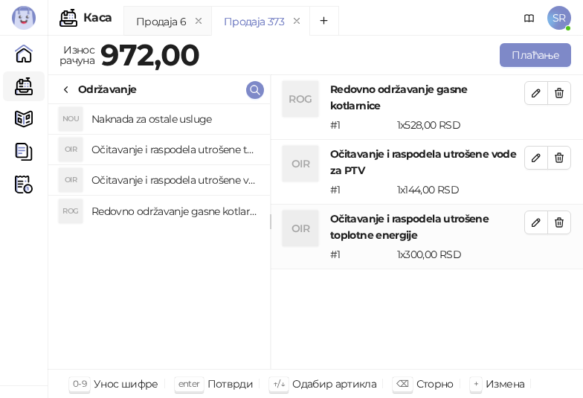
click at [148, 123] on h4 "Naknada za ostale usluge" at bounding box center [174, 119] width 167 height 24
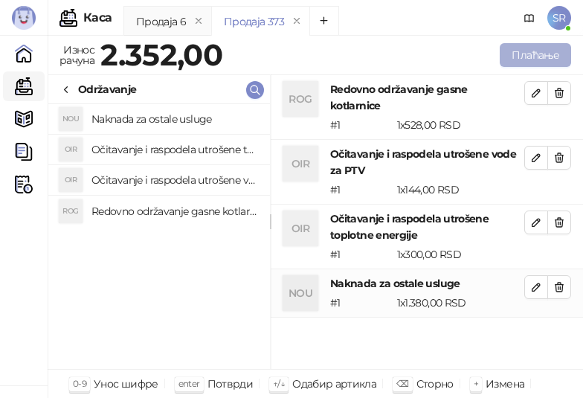
click at [511, 51] on button "Плаћање" at bounding box center [535, 55] width 71 height 24
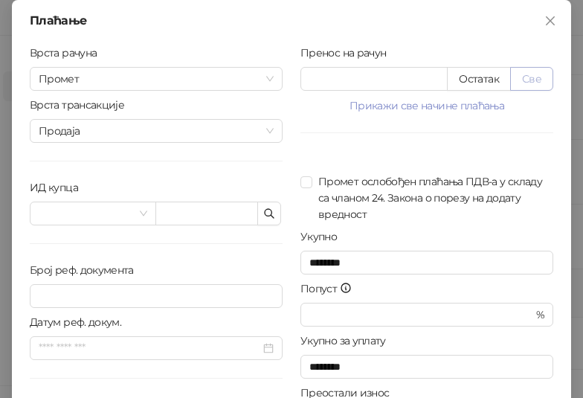
click at [523, 82] on button "Све" at bounding box center [531, 79] width 43 height 24
click at [267, 218] on icon "button" at bounding box center [269, 213] width 12 height 12
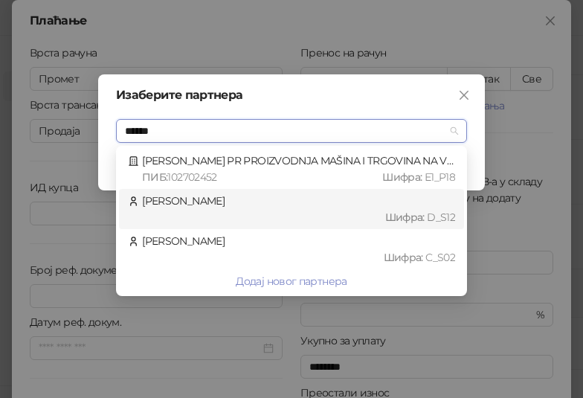
click at [266, 204] on div "[PERSON_NAME] : D_S12" at bounding box center [291, 209] width 327 height 33
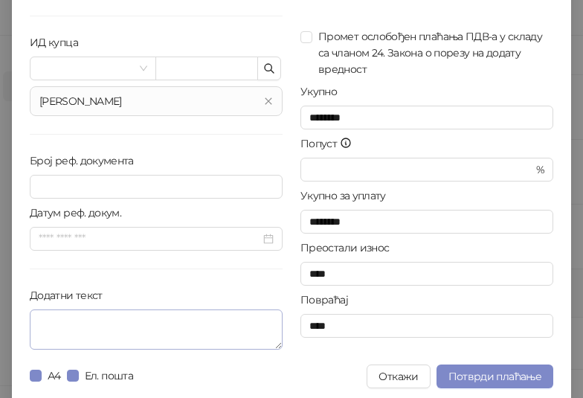
scroll to position [150, 0]
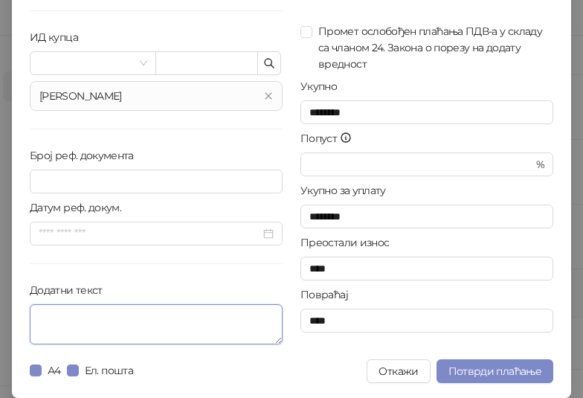
click at [90, 317] on textarea "Додатни текст" at bounding box center [156, 324] width 253 height 40
paste textarea "**********"
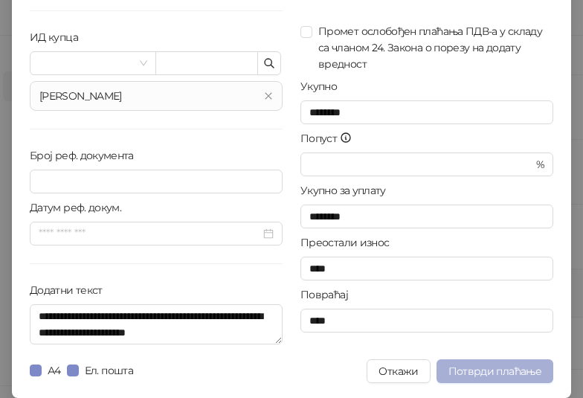
click at [478, 367] on span "Потврди плаћање" at bounding box center [494, 370] width 93 height 13
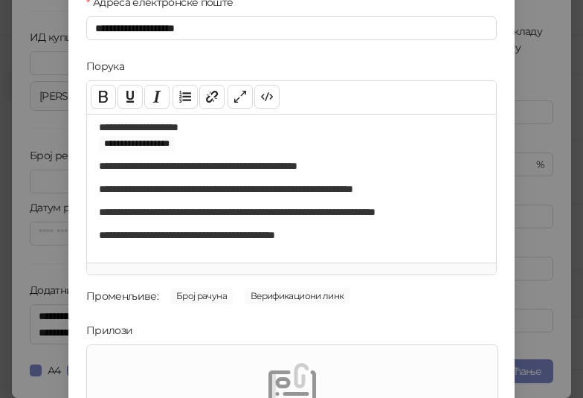
scroll to position [213, 0]
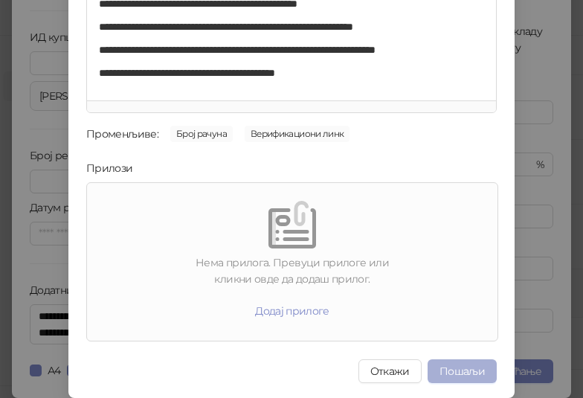
click at [480, 375] on button "Пошаљи" at bounding box center [461, 371] width 69 height 24
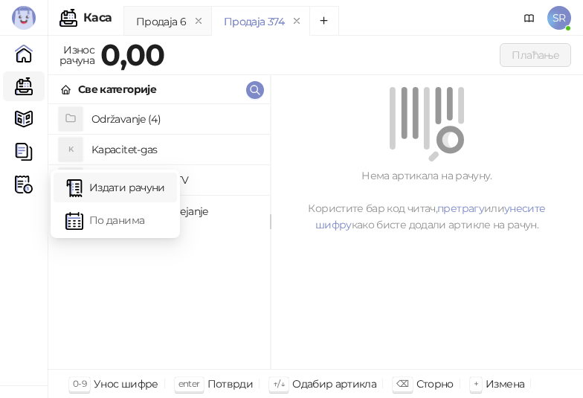
click at [103, 193] on link "Издати рачуни" at bounding box center [115, 187] width 100 height 30
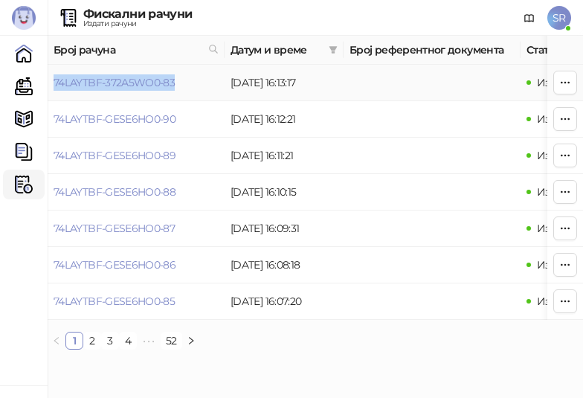
drag, startPoint x: 180, startPoint y: 91, endPoint x: 53, endPoint y: 88, distance: 127.2
click at [53, 88] on td "74LAYTBF-372A5WO0-83" at bounding box center [136, 83] width 177 height 36
click at [29, 94] on link "Каса" at bounding box center [24, 86] width 30 height 30
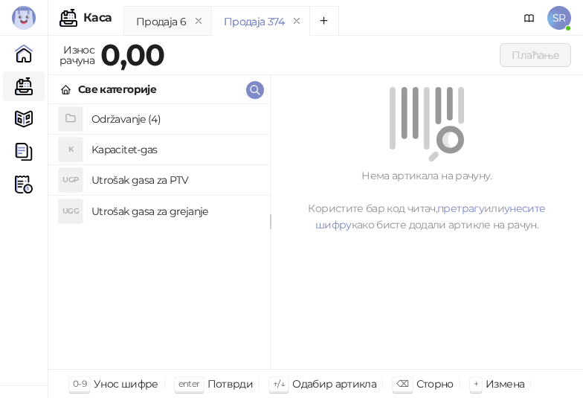
click at [155, 120] on h4 "Održavanje (4)" at bounding box center [174, 119] width 167 height 24
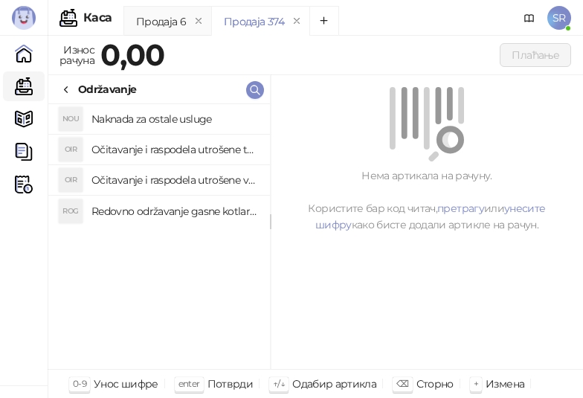
click at [209, 210] on h4 "Redovno održavanje gasne kotlarnice" at bounding box center [174, 211] width 167 height 24
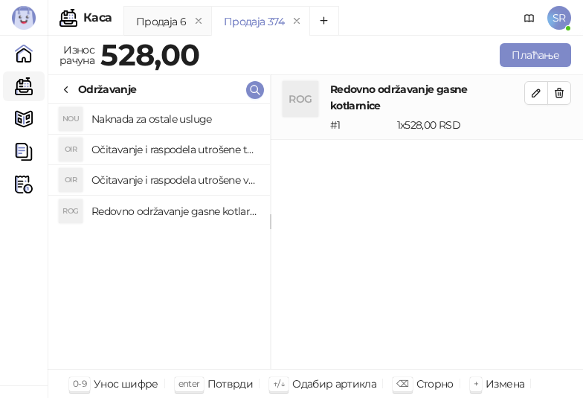
click at [198, 172] on h4 "Očitavanje i raspodela utrošene vode za PTV" at bounding box center [174, 180] width 167 height 24
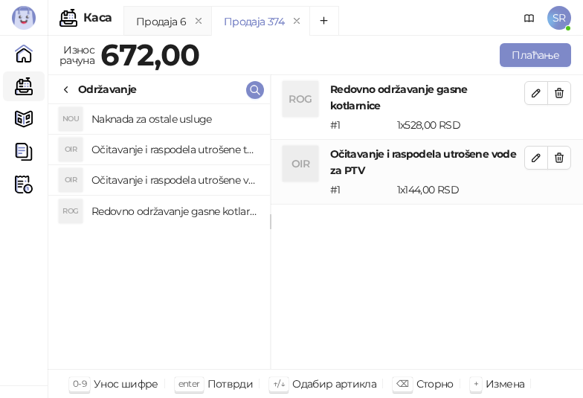
click at [190, 148] on h4 "Očitavanje i raspodela utrošene toplotne energije" at bounding box center [174, 150] width 167 height 24
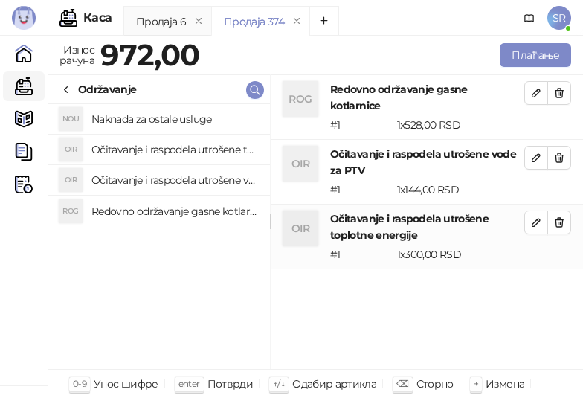
click at [178, 111] on h4 "Naknada za ostale usluge" at bounding box center [174, 119] width 167 height 24
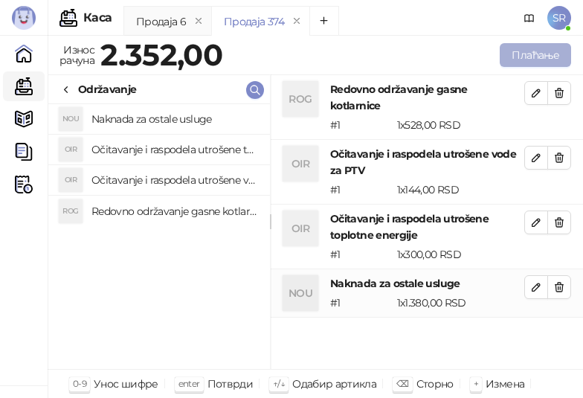
click at [524, 43] on button "Плаћање" at bounding box center [535, 55] width 71 height 24
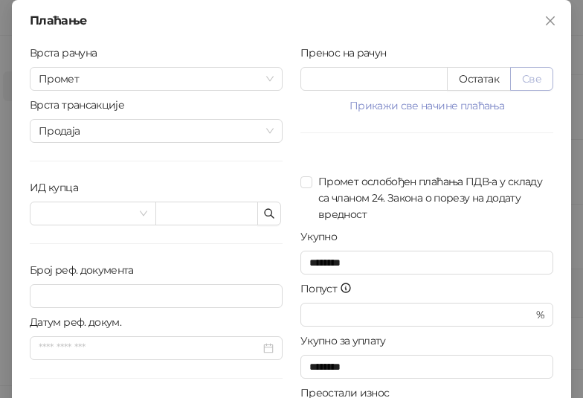
click at [526, 78] on button "Све" at bounding box center [531, 79] width 43 height 24
click at [263, 216] on icon "button" at bounding box center [269, 213] width 12 height 12
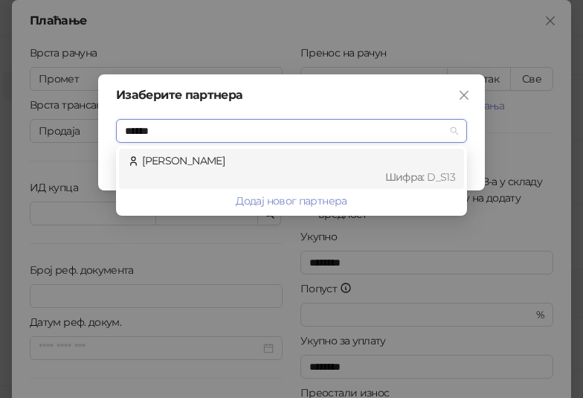
click at [297, 165] on div "[PERSON_NAME] : D_S13" at bounding box center [291, 168] width 327 height 33
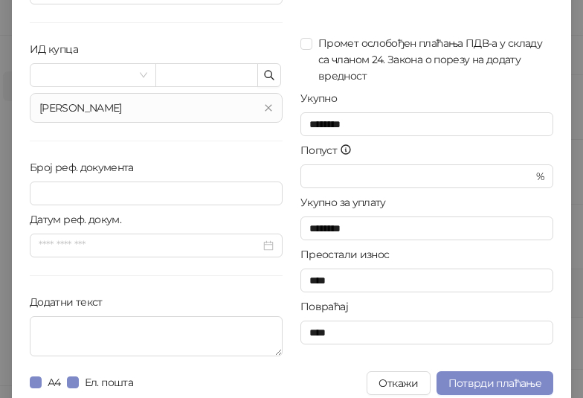
scroll to position [150, 0]
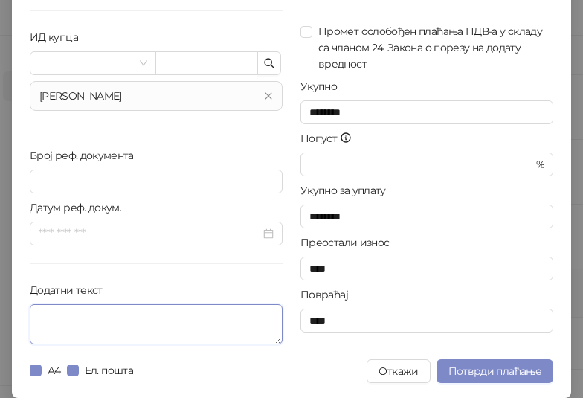
click at [187, 315] on textarea "Додатни текст" at bounding box center [156, 324] width 253 height 40
paste textarea "**********"
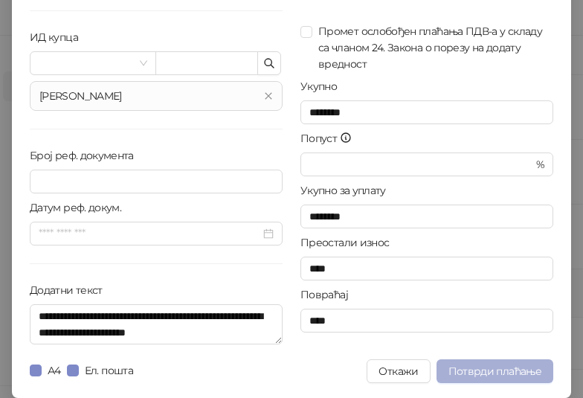
click at [480, 374] on span "Потврди плаћање" at bounding box center [494, 370] width 93 height 13
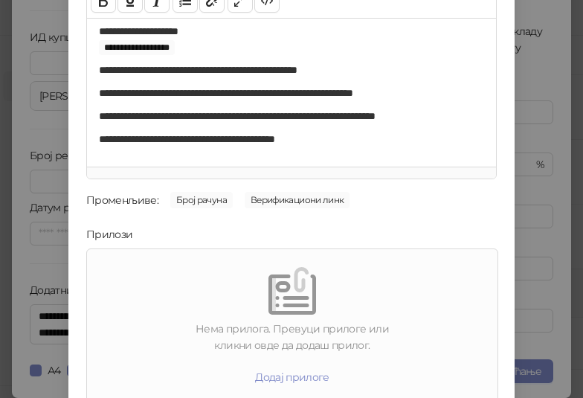
scroll to position [213, 0]
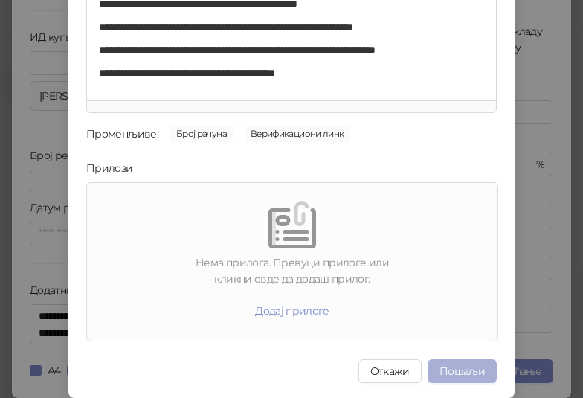
click at [461, 365] on button "Пошаљи" at bounding box center [461, 371] width 69 height 24
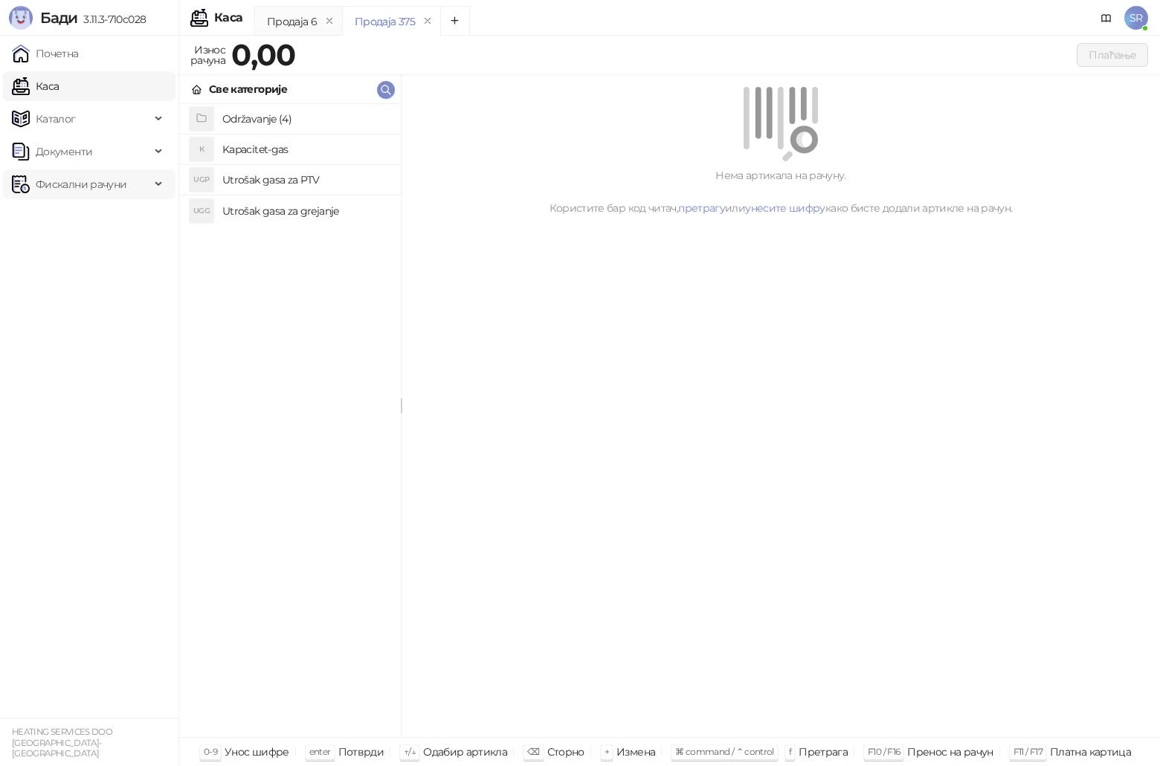
click at [88, 183] on span "Фискални рачуни" at bounding box center [81, 185] width 91 height 30
click at [94, 222] on link "Издати рачуни" at bounding box center [68, 217] width 100 height 30
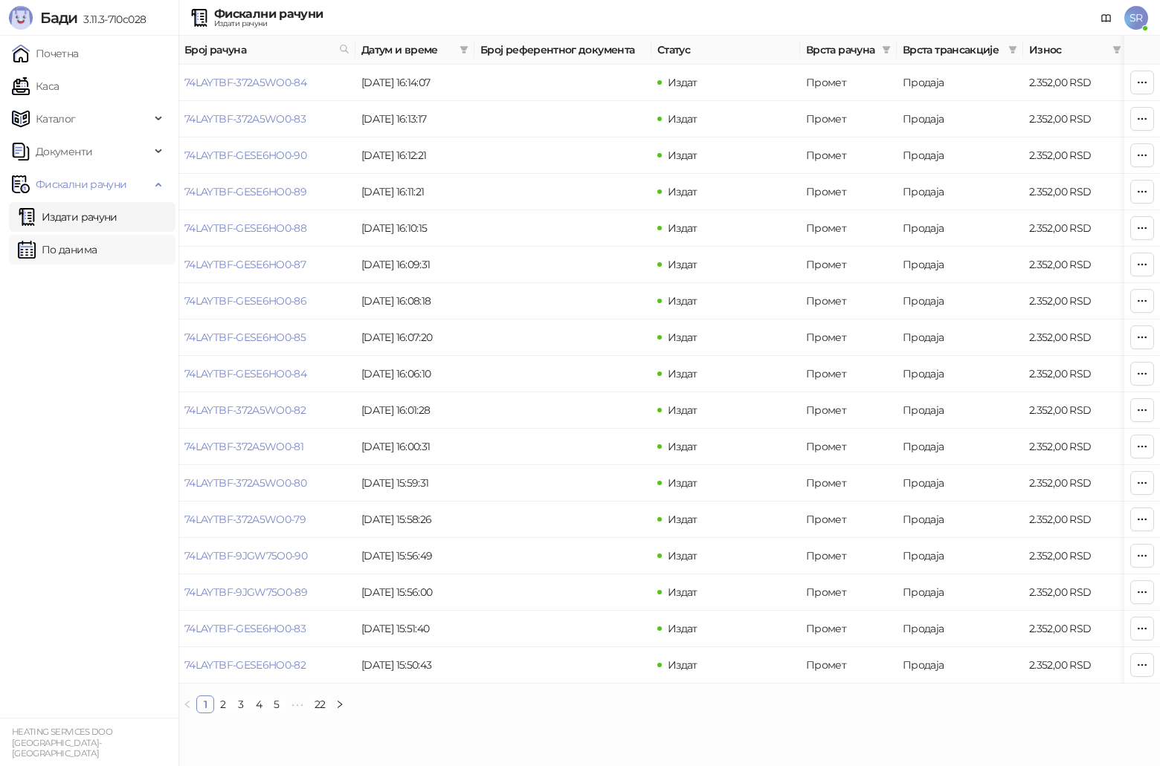
click at [76, 259] on link "По данима" at bounding box center [57, 250] width 79 height 30
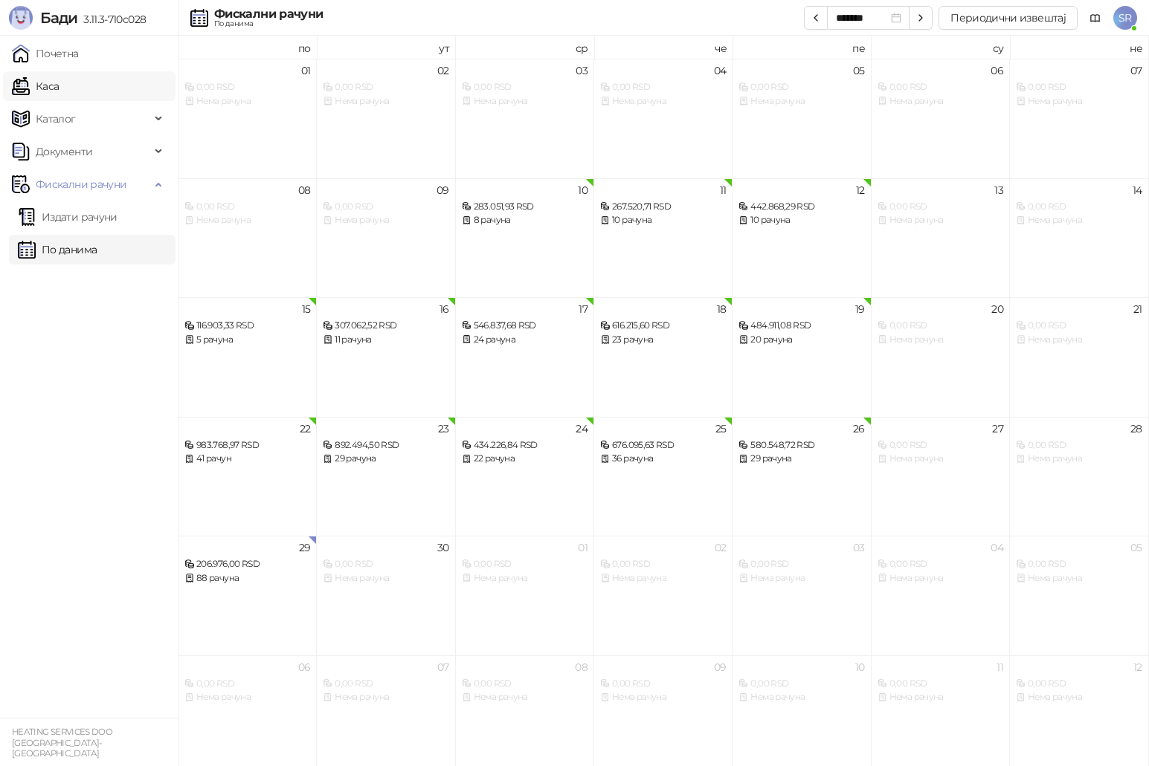
click at [59, 94] on link "Каса" at bounding box center [35, 86] width 47 height 30
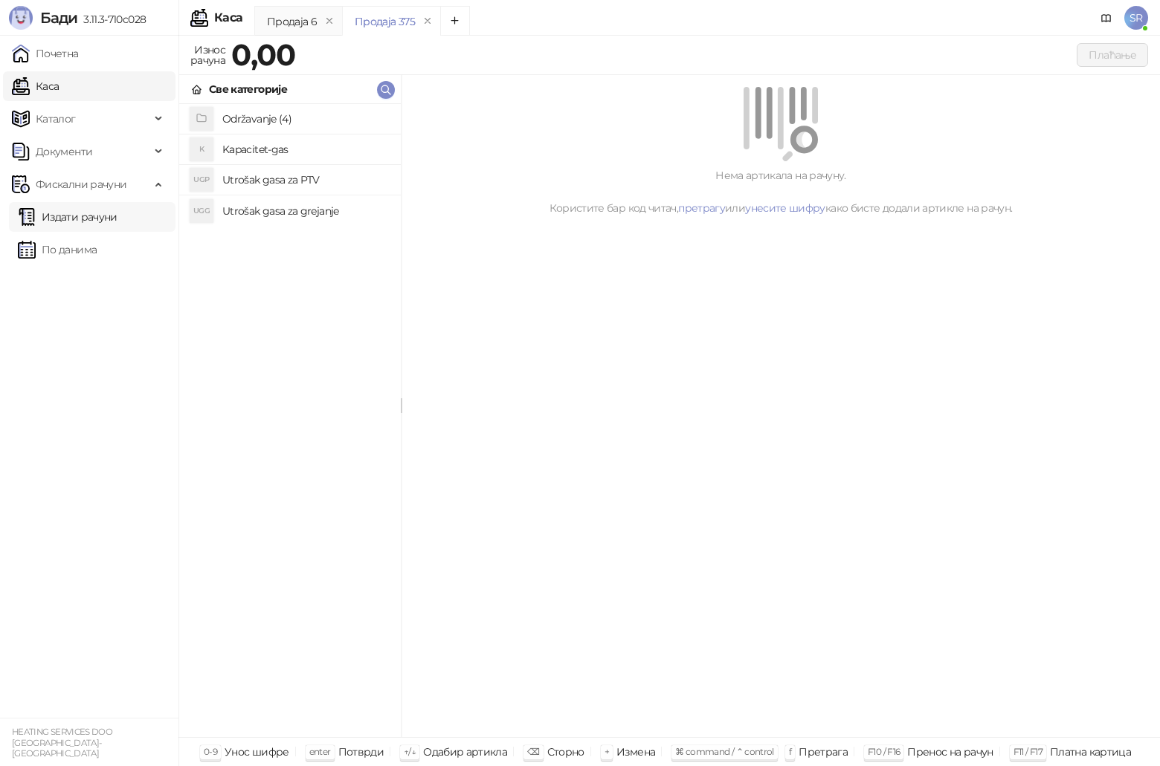
click at [67, 224] on link "Издати рачуни" at bounding box center [68, 217] width 100 height 30
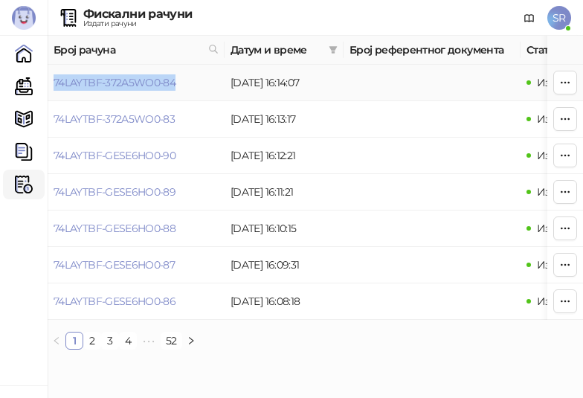
drag, startPoint x: 204, startPoint y: 81, endPoint x: 53, endPoint y: 89, distance: 151.9
click at [53, 89] on td "74LAYTBF-372A5WO0-84" at bounding box center [136, 83] width 177 height 36
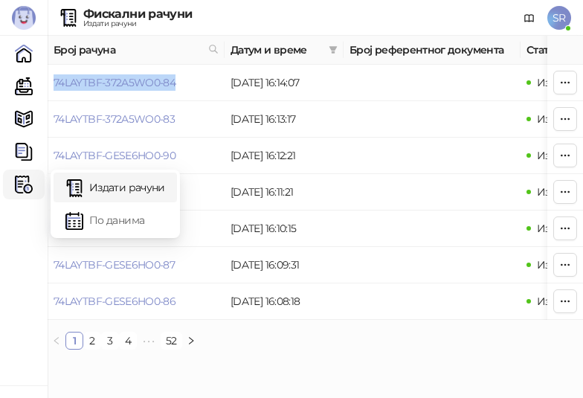
click at [94, 188] on link "Издати рачуни" at bounding box center [115, 187] width 100 height 30
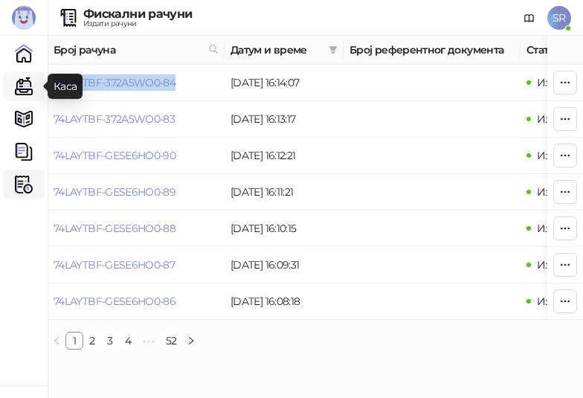
click at [27, 84] on link "Каса" at bounding box center [24, 86] width 30 height 30
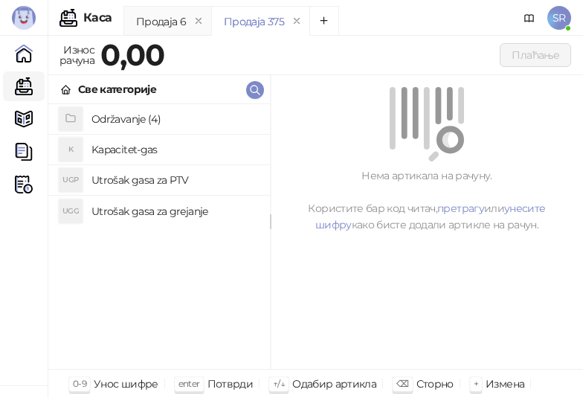
click at [124, 117] on h4 "Održavanje (4)" at bounding box center [174, 119] width 167 height 24
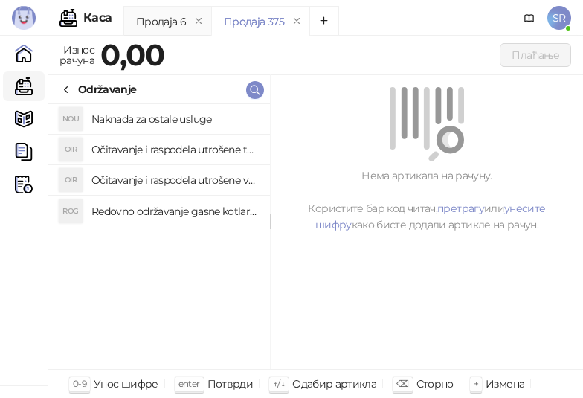
click at [146, 207] on h4 "Redovno održavanje gasne kotlarnice" at bounding box center [174, 211] width 167 height 24
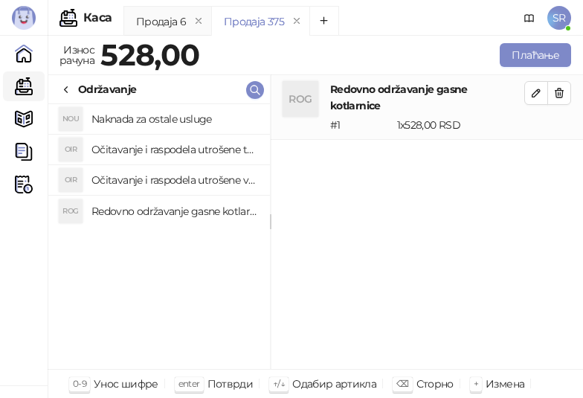
click at [141, 178] on h4 "Očitavanje i raspodela utrošene vode za PTV" at bounding box center [174, 180] width 167 height 24
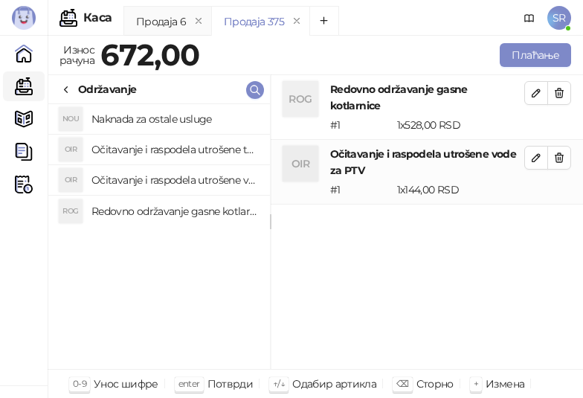
click at [133, 152] on h4 "Očitavanje i raspodela utrošene toplotne energije" at bounding box center [174, 150] width 167 height 24
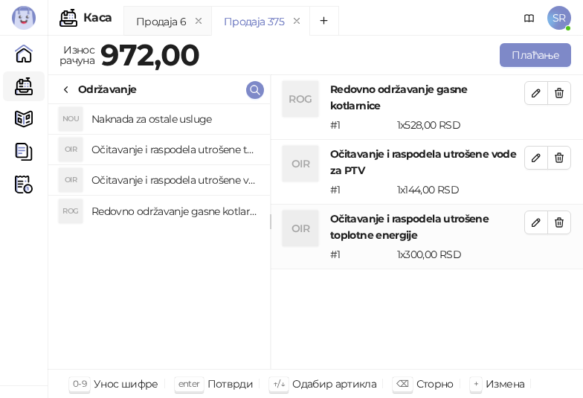
click at [132, 126] on h4 "Naknada za ostale usluge" at bounding box center [174, 119] width 167 height 24
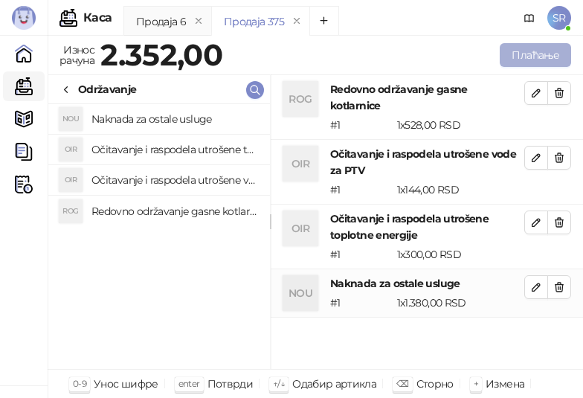
click at [513, 52] on button "Плаћање" at bounding box center [535, 55] width 71 height 24
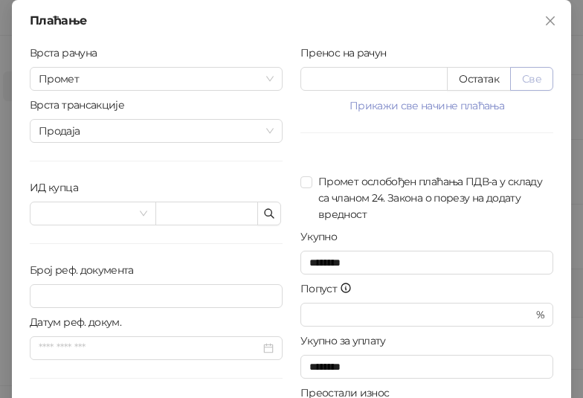
click at [533, 75] on button "Све" at bounding box center [531, 79] width 43 height 24
click at [265, 216] on icon "button" at bounding box center [269, 213] width 9 height 9
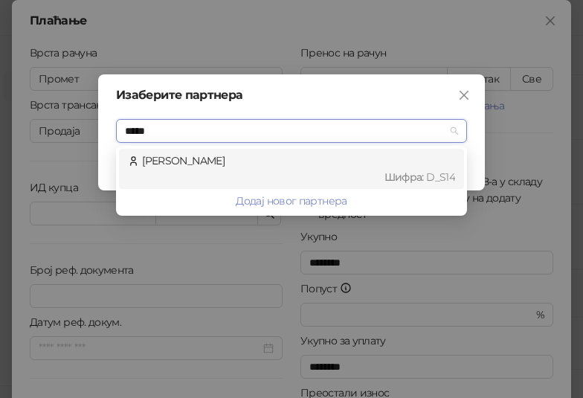
click at [238, 169] on div "Шифра : D_S14" at bounding box center [298, 177] width 313 height 16
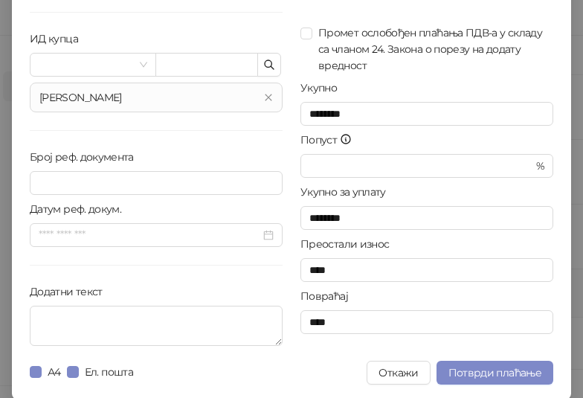
scroll to position [150, 0]
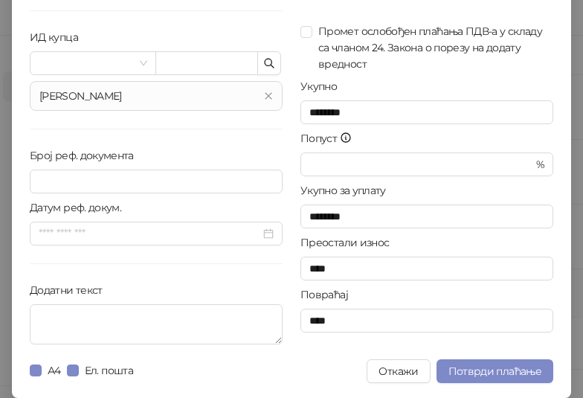
click at [144, 302] on div "Додатни текст" at bounding box center [156, 293] width 253 height 22
click at [136, 323] on textarea "Додатни текст" at bounding box center [156, 324] width 253 height 40
paste textarea "**********"
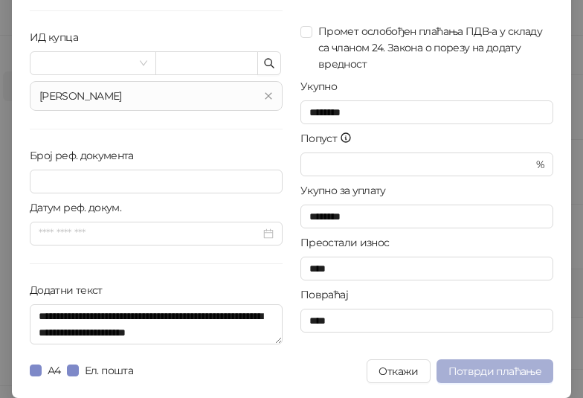
click at [472, 377] on span "Потврди плаћање" at bounding box center [494, 370] width 93 height 13
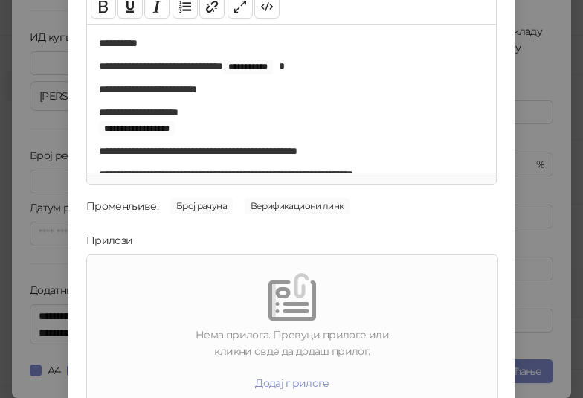
scroll to position [213, 0]
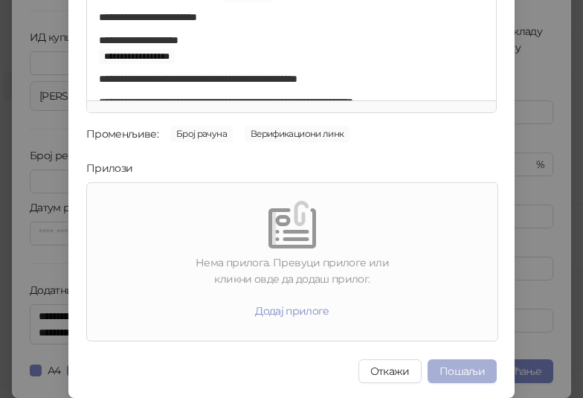
click at [477, 368] on button "Пошаљи" at bounding box center [461, 371] width 69 height 24
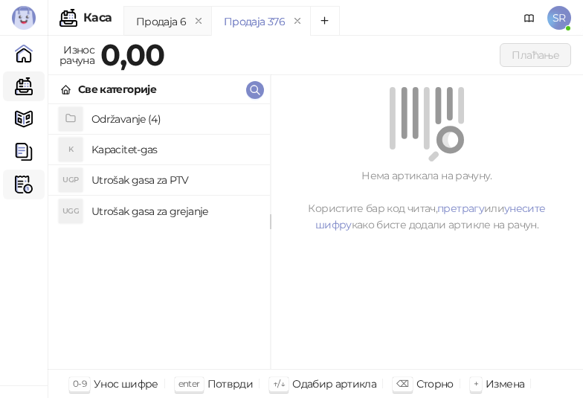
click at [24, 183] on img at bounding box center [24, 184] width 18 height 18
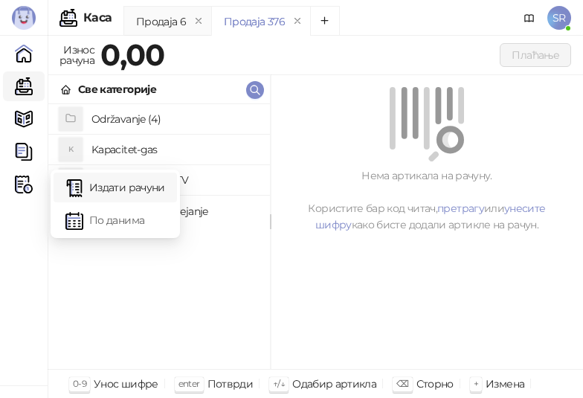
click at [97, 184] on link "Издати рачуни" at bounding box center [115, 187] width 100 height 30
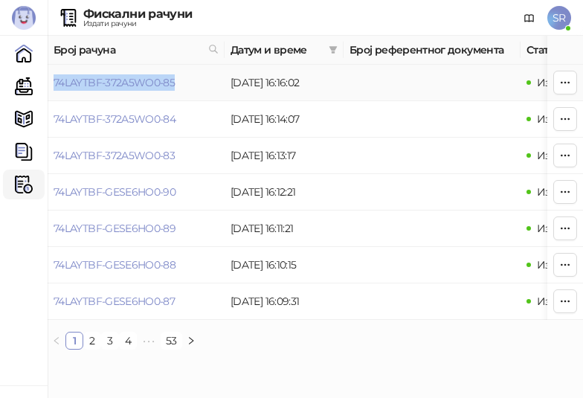
drag, startPoint x: 198, startPoint y: 88, endPoint x: 51, endPoint y: 94, distance: 147.3
click at [51, 94] on td "74LAYTBF-372A5WO0-85" at bounding box center [136, 83] width 177 height 36
drag, startPoint x: 23, startPoint y: 88, endPoint x: 43, endPoint y: 90, distance: 20.2
click at [23, 88] on link "Каса" at bounding box center [24, 86] width 30 height 30
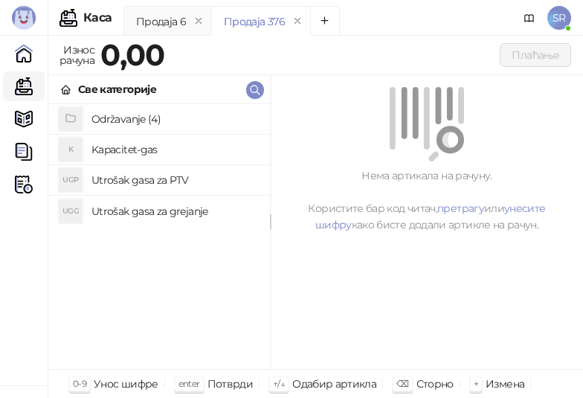
click at [135, 116] on h4 "Održavanje (4)" at bounding box center [174, 119] width 167 height 24
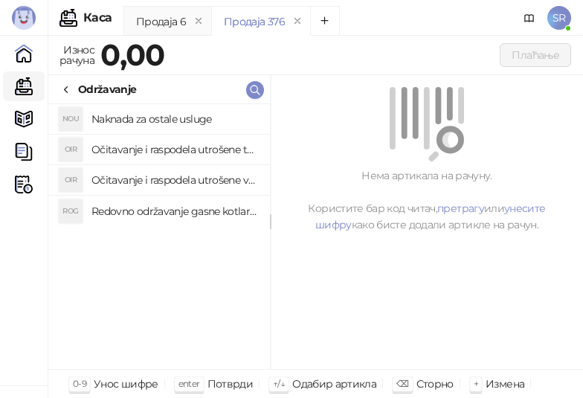
click at [142, 209] on h4 "Redovno održavanje gasne kotlarnice" at bounding box center [174, 211] width 167 height 24
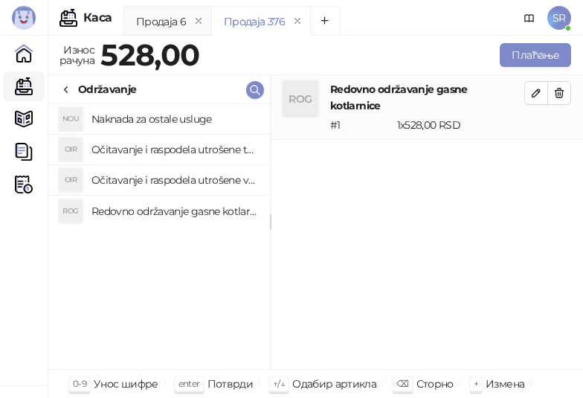
click at [136, 178] on h4 "Očitavanje i raspodela utrošene vode za PTV" at bounding box center [174, 180] width 167 height 24
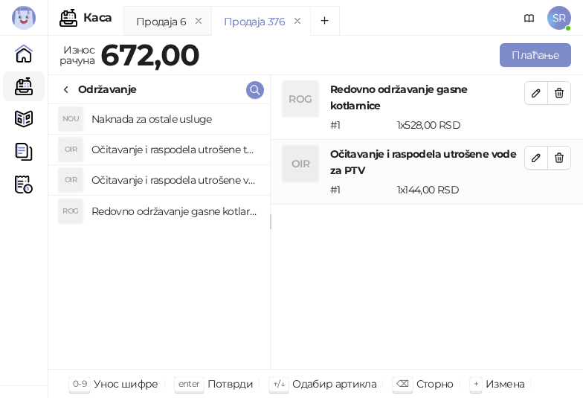
click at [131, 148] on h4 "Očitavanje i raspodela utrošene toplotne energije" at bounding box center [174, 150] width 167 height 24
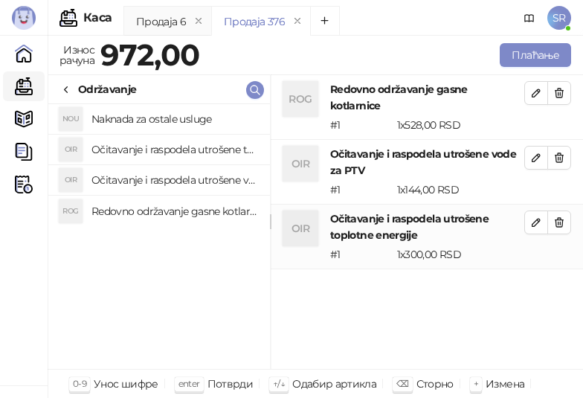
click at [125, 114] on h4 "Naknada za ostale usluge" at bounding box center [174, 119] width 167 height 24
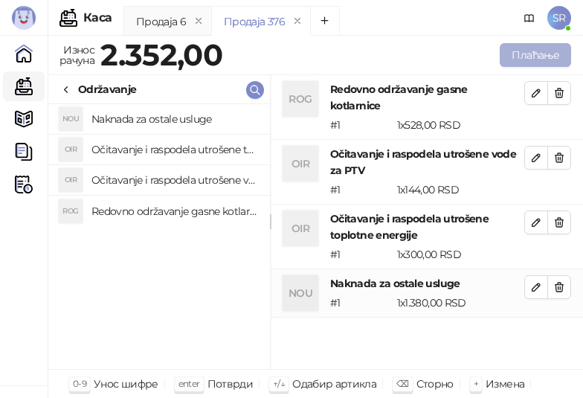
click at [534, 49] on button "Плаћање" at bounding box center [535, 55] width 71 height 24
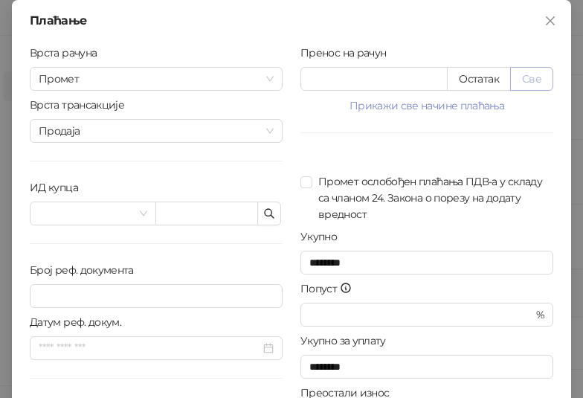
click at [526, 76] on button "Све" at bounding box center [531, 79] width 43 height 24
click at [263, 213] on icon "button" at bounding box center [269, 213] width 12 height 12
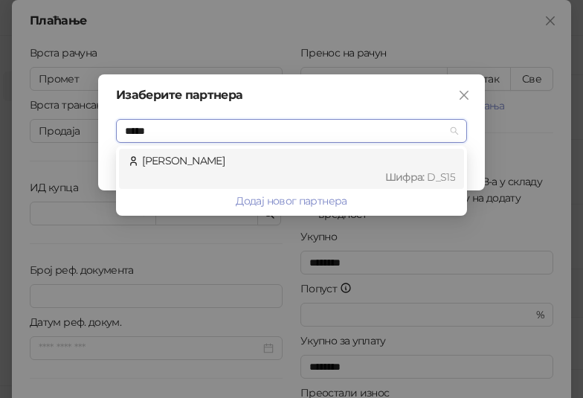
click at [274, 179] on div "Шифра : D_S15" at bounding box center [298, 177] width 313 height 16
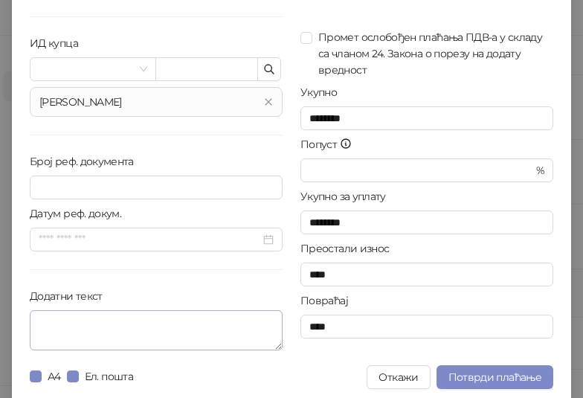
scroll to position [150, 0]
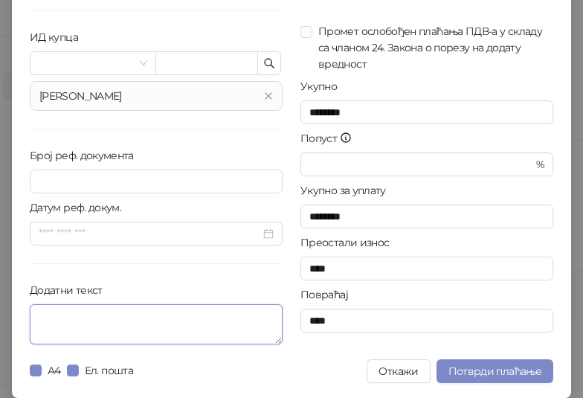
click at [171, 325] on textarea "Додатни текст" at bounding box center [156, 324] width 253 height 40
click at [197, 331] on textarea "Додатни текст" at bounding box center [156, 324] width 253 height 40
paste textarea "**********"
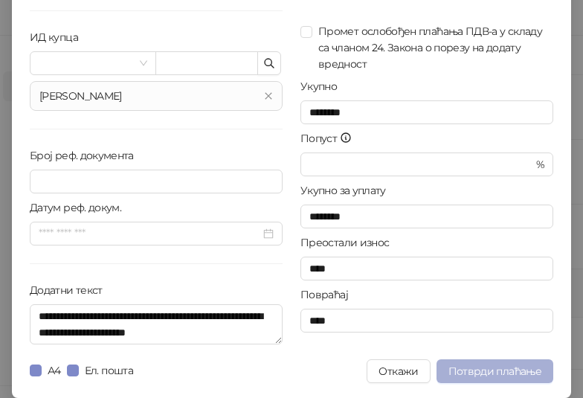
click at [485, 369] on span "Потврди плаћање" at bounding box center [494, 370] width 93 height 13
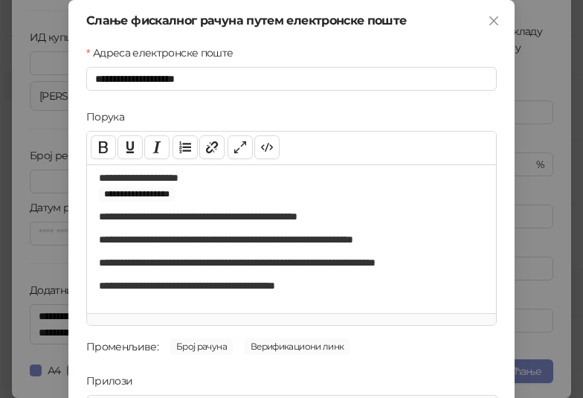
scroll to position [213, 0]
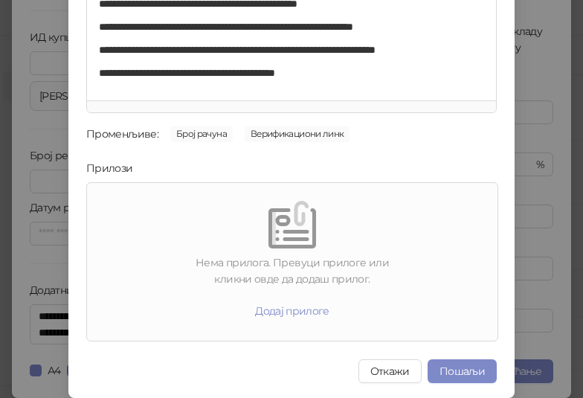
click at [456, 373] on button "Пошаљи" at bounding box center [461, 371] width 69 height 24
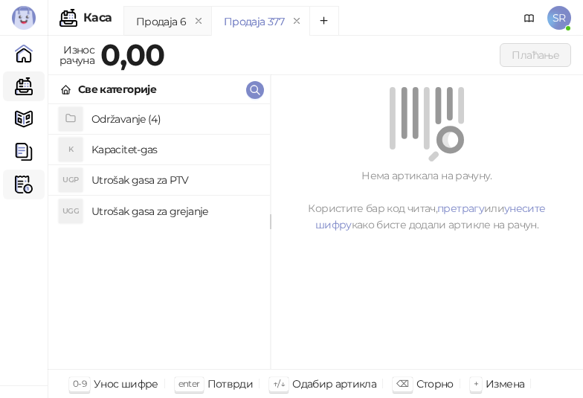
click at [16, 187] on img at bounding box center [24, 184] width 18 height 18
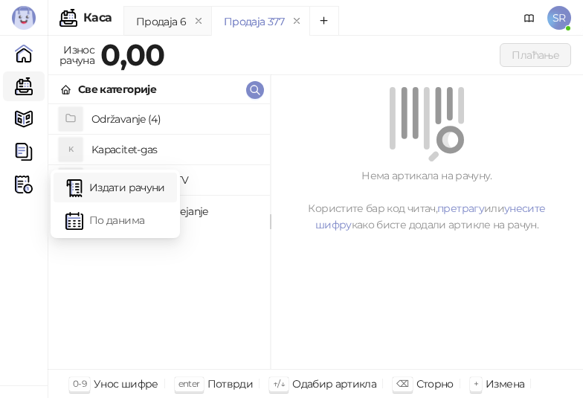
click at [109, 187] on link "Издати рачуни" at bounding box center [115, 187] width 100 height 30
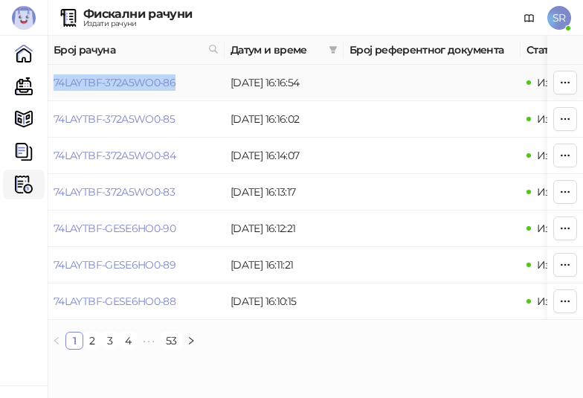
drag, startPoint x: 183, startPoint y: 76, endPoint x: 54, endPoint y: 89, distance: 129.3
click at [54, 89] on td "74LAYTBF-372A5WO0-86" at bounding box center [136, 83] width 177 height 36
click at [25, 86] on link "Каса" at bounding box center [24, 86] width 30 height 30
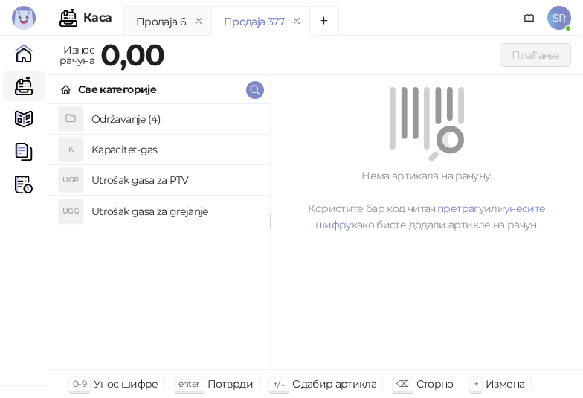
click at [142, 121] on h4 "Održavanje (4)" at bounding box center [174, 119] width 167 height 24
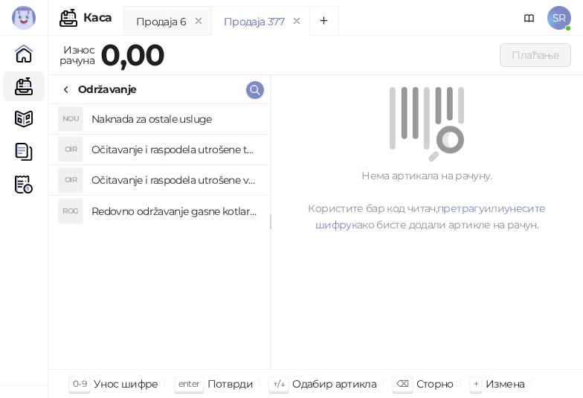
drag, startPoint x: 181, startPoint y: 213, endPoint x: 165, endPoint y: 166, distance: 50.1
click at [180, 213] on h4 "Redovno održavanje gasne kotlarnice" at bounding box center [174, 211] width 167 height 24
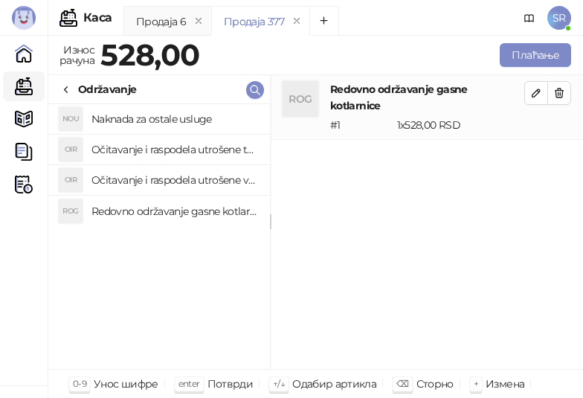
drag, startPoint x: 165, startPoint y: 178, endPoint x: 146, endPoint y: 152, distance: 32.0
click at [164, 178] on h4 "Očitavanje i raspodela utrošene vode za PTV" at bounding box center [174, 180] width 167 height 24
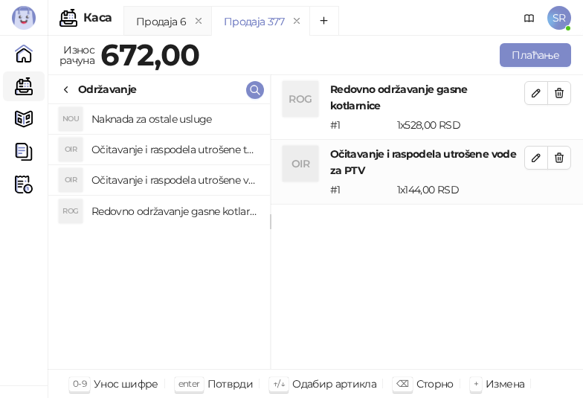
click at [146, 147] on h4 "Očitavanje i raspodela utrošene toplotne energije" at bounding box center [174, 150] width 167 height 24
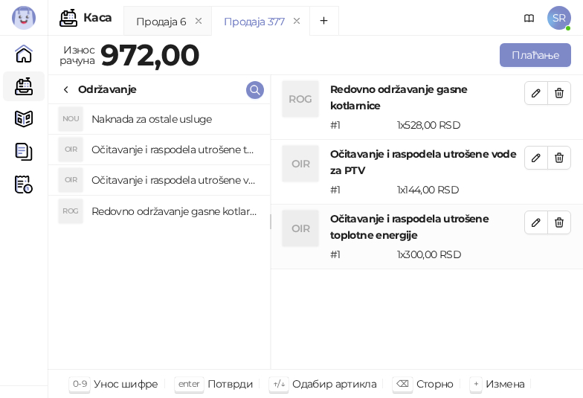
click at [141, 120] on h4 "Naknada za ostale usluge" at bounding box center [174, 119] width 167 height 24
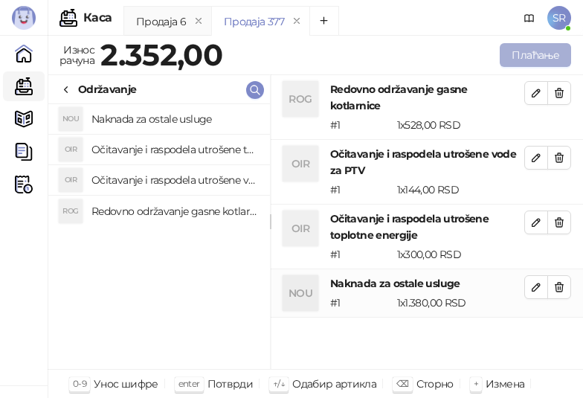
click at [521, 48] on button "Плаћање" at bounding box center [535, 55] width 71 height 24
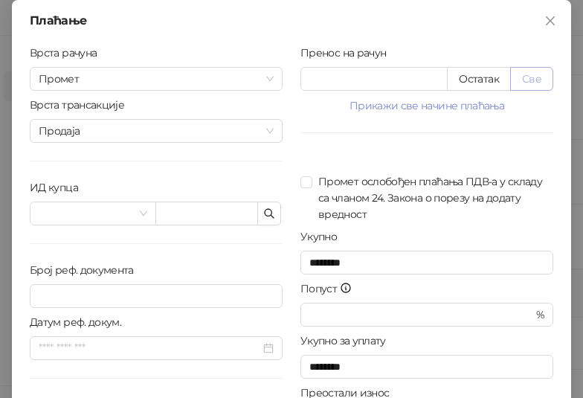
click at [538, 69] on button "Све" at bounding box center [531, 79] width 43 height 24
click at [265, 210] on icon "button" at bounding box center [269, 213] width 9 height 9
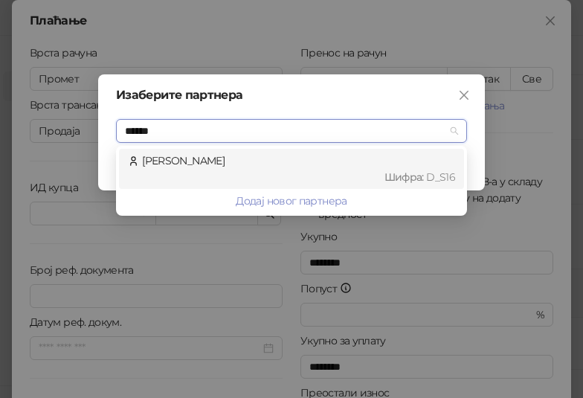
click at [230, 164] on div "[PERSON_NAME] : D_S16" at bounding box center [291, 168] width 327 height 33
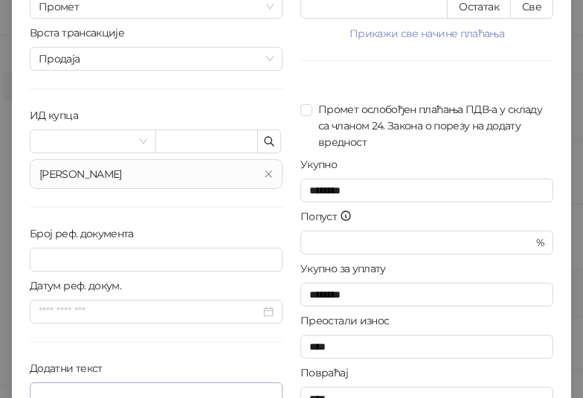
scroll to position [150, 0]
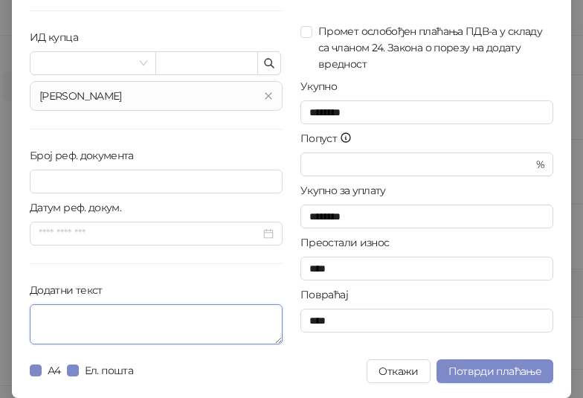
click at [99, 315] on textarea "Додатни текст" at bounding box center [156, 324] width 253 height 40
paste textarea "**********"
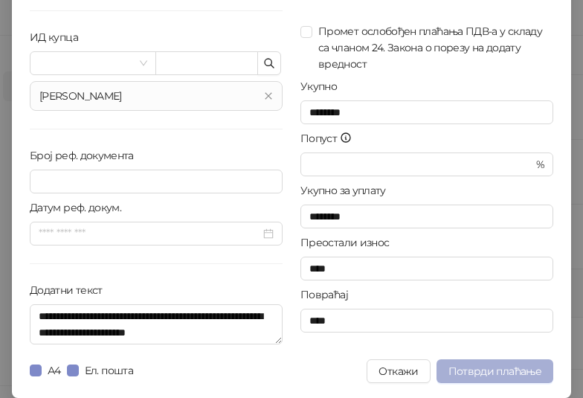
click at [464, 372] on span "Потврди плаћање" at bounding box center [494, 370] width 93 height 13
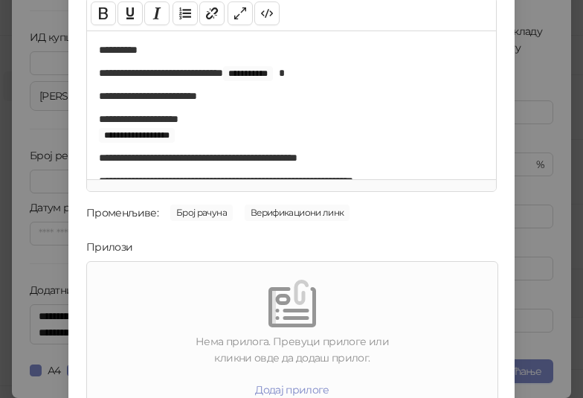
scroll to position [213, 0]
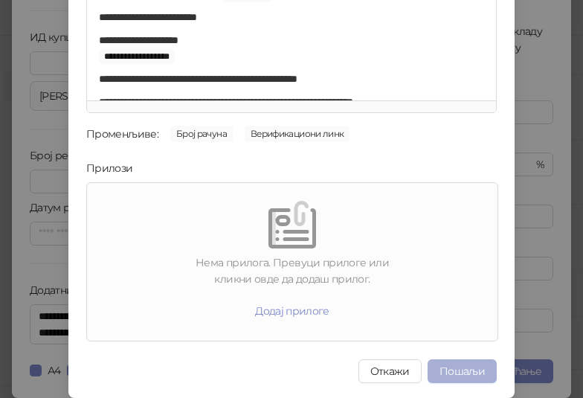
click at [464, 362] on button "Пошаљи" at bounding box center [461, 371] width 69 height 24
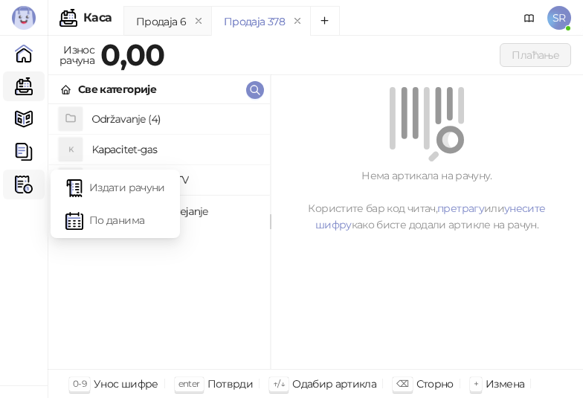
click at [20, 180] on img at bounding box center [24, 184] width 18 height 18
click at [119, 187] on link "Издати рачуни" at bounding box center [115, 187] width 100 height 30
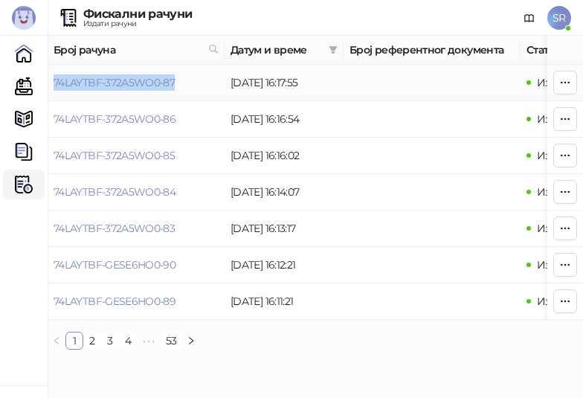
drag, startPoint x: 175, startPoint y: 85, endPoint x: 53, endPoint y: 88, distance: 121.9
click at [53, 88] on td "74LAYTBF-372A5WO0-87" at bounding box center [136, 83] width 177 height 36
copy link "74LAYTBF-372A5WO0-87"
drag, startPoint x: 24, startPoint y: 84, endPoint x: 68, endPoint y: 84, distance: 43.9
click at [24, 84] on link "Каса" at bounding box center [24, 86] width 30 height 30
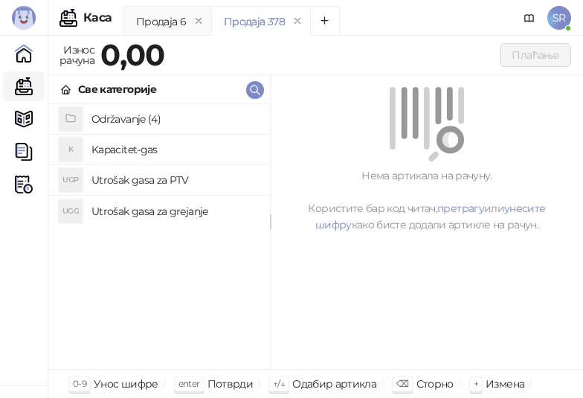
click at [135, 123] on h4 "Održavanje (4)" at bounding box center [174, 119] width 167 height 24
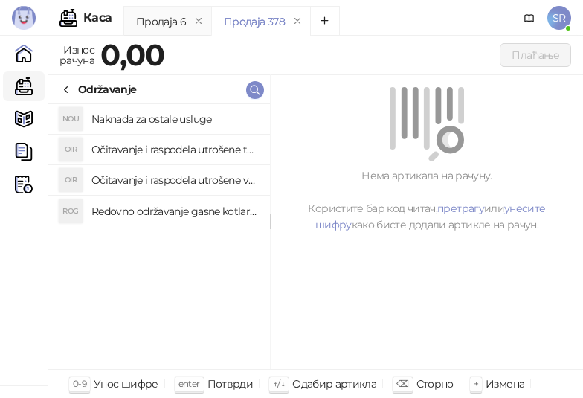
click at [189, 210] on h4 "Redovno održavanje gasne kotlarnice" at bounding box center [174, 211] width 167 height 24
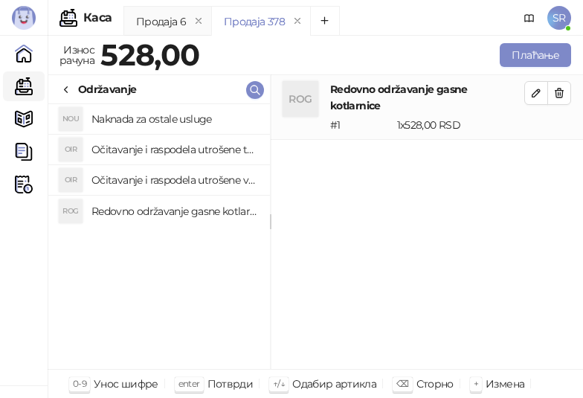
click at [172, 175] on h4 "Očitavanje i raspodela utrošene vode za PTV" at bounding box center [174, 180] width 167 height 24
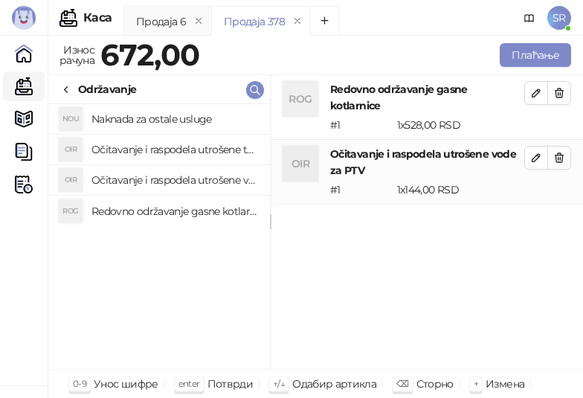
click at [152, 145] on h4 "Očitavanje i raspodela utrošene toplotne energije" at bounding box center [174, 150] width 167 height 24
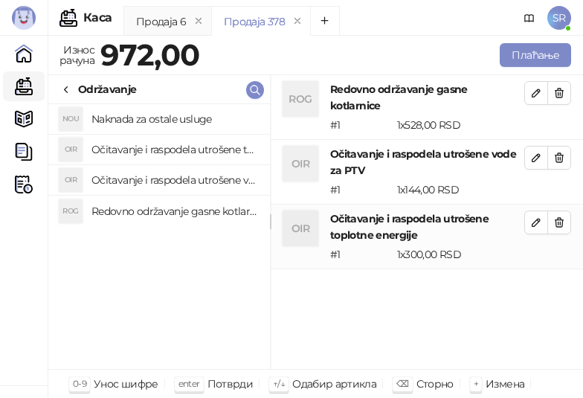
click at [146, 116] on h4 "Naknada za ostale usluge" at bounding box center [174, 119] width 167 height 24
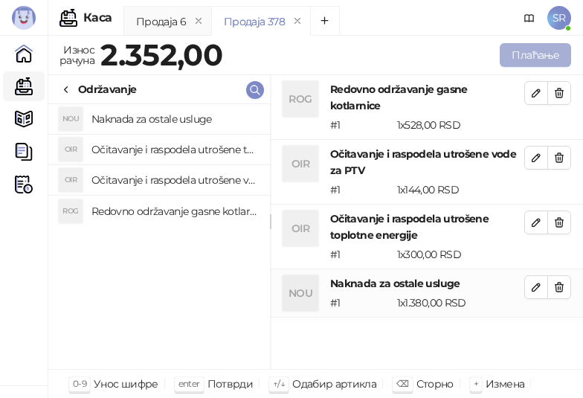
click at [526, 55] on button "Плаћање" at bounding box center [535, 55] width 71 height 24
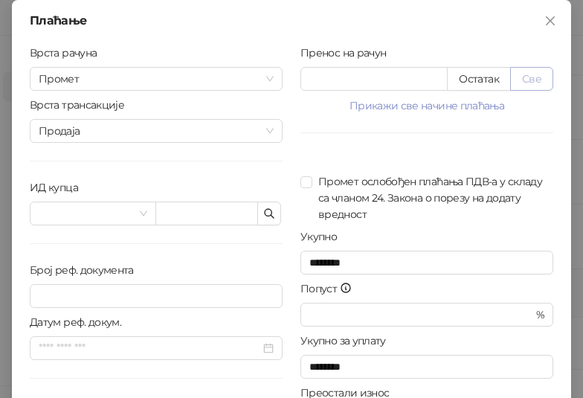
click at [525, 77] on button "Све" at bounding box center [531, 79] width 43 height 24
type input "****"
click at [263, 216] on icon "button" at bounding box center [269, 213] width 12 height 12
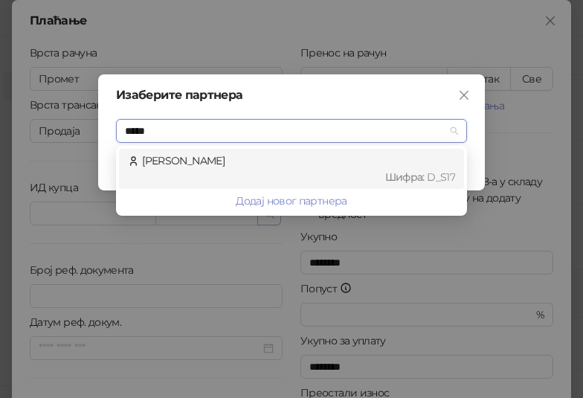
type input "******"
click at [215, 152] on div "Mandić Simonida Шифра : D_S17" at bounding box center [291, 168] width 327 height 33
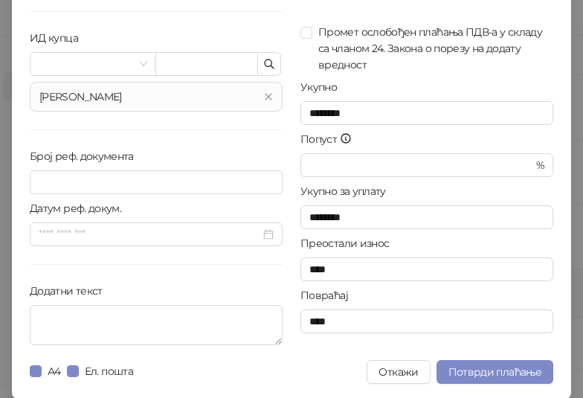
scroll to position [150, 0]
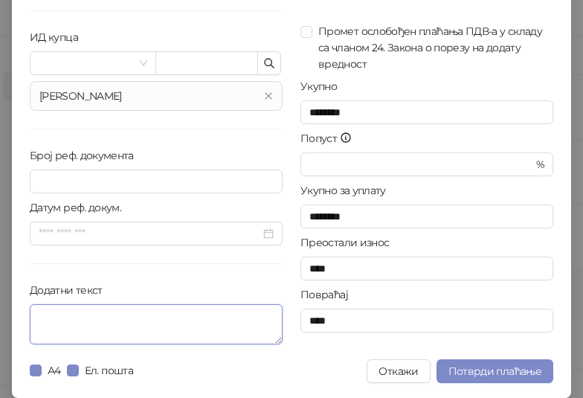
click at [90, 309] on textarea "Додатни текст" at bounding box center [156, 324] width 253 height 40
paste textarea "**********"
type textarea "**********"
drag, startPoint x: 210, startPoint y: 320, endPoint x: 20, endPoint y: 314, distance: 190.4
click at [21, 314] on div "**********" at bounding box center [156, 122] width 271 height 456
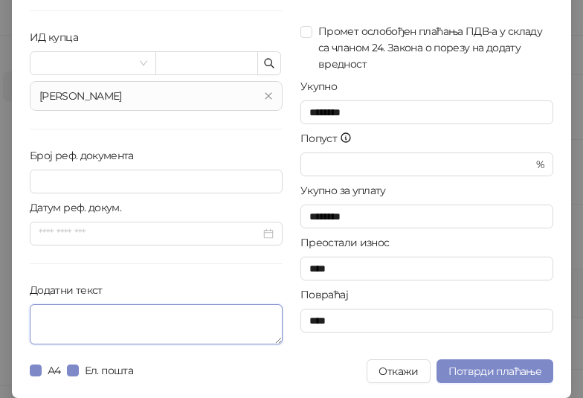
click at [138, 326] on textarea "Додатни текст" at bounding box center [156, 324] width 253 height 40
paste textarea "**********"
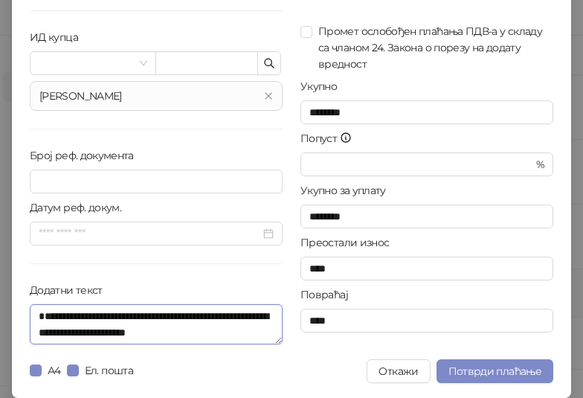
scroll to position [12, 0]
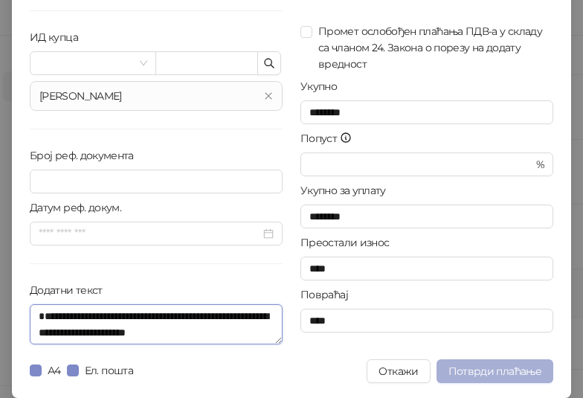
type textarea "**********"
click at [489, 361] on button "Потврди плаћање" at bounding box center [494, 371] width 117 height 24
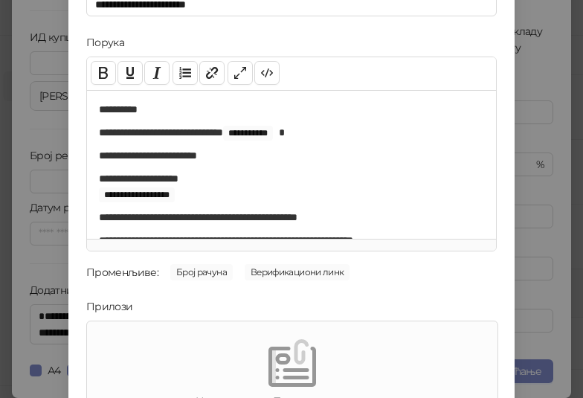
scroll to position [213, 0]
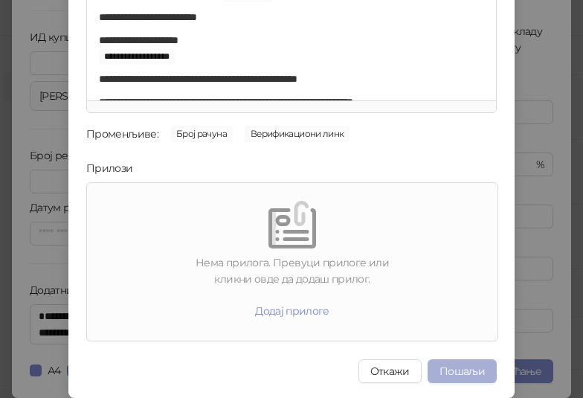
click at [457, 360] on button "Пошаљи" at bounding box center [461, 371] width 69 height 24
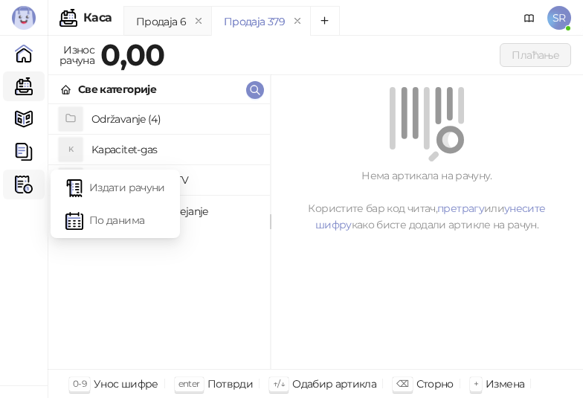
click at [19, 186] on img at bounding box center [24, 184] width 18 height 18
click at [114, 189] on link "Издати рачуни" at bounding box center [115, 187] width 100 height 30
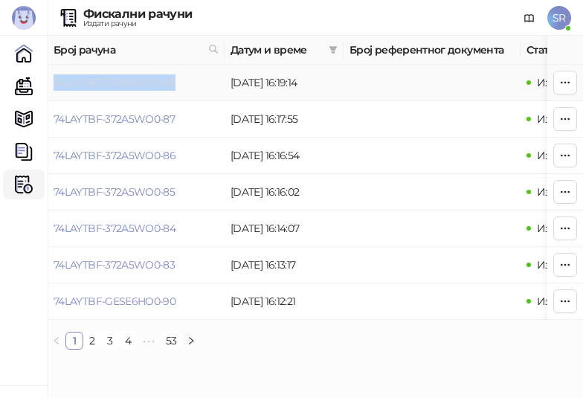
drag, startPoint x: 183, startPoint y: 81, endPoint x: 56, endPoint y: 88, distance: 127.3
click at [56, 88] on td "74LAYTBF-372A5WO0-88" at bounding box center [136, 83] width 177 height 36
copy link "74LAYTBF-372A5WO0-88"
click at [33, 87] on link "Каса" at bounding box center [24, 86] width 30 height 30
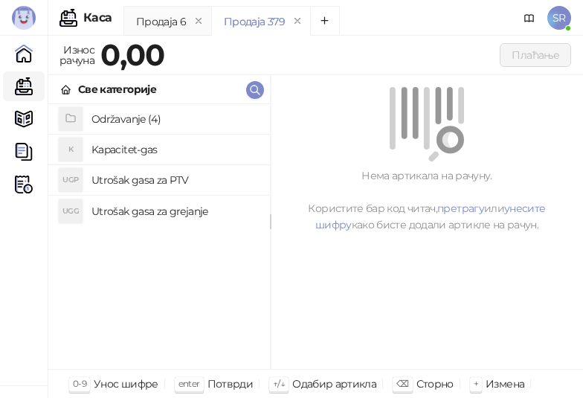
click at [153, 113] on h4 "Održavanje (4)" at bounding box center [174, 119] width 167 height 24
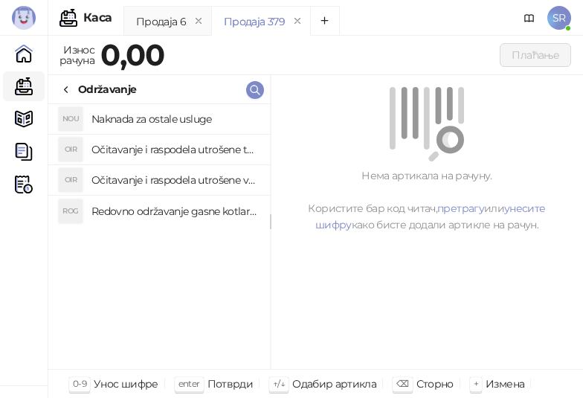
click at [144, 213] on h4 "Redovno održavanje gasne kotlarnice" at bounding box center [174, 211] width 167 height 24
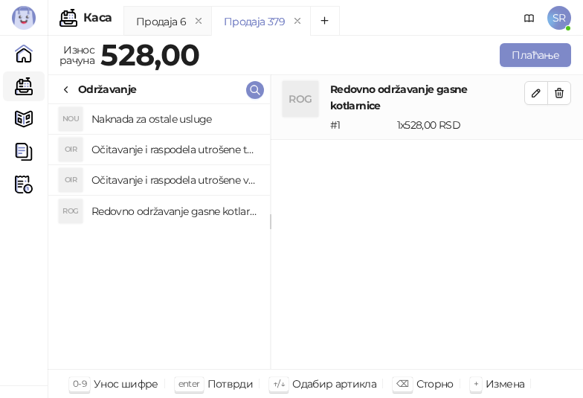
click at [143, 179] on h4 "Očitavanje i raspodela utrošene vode za PTV" at bounding box center [174, 180] width 167 height 24
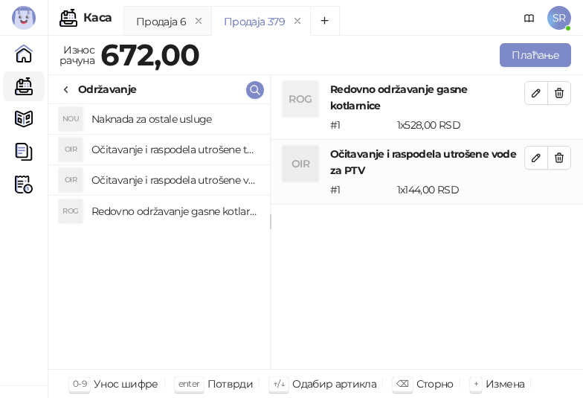
click at [137, 146] on h4 "Očitavanje i raspodela utrošene toplotne energije" at bounding box center [174, 150] width 167 height 24
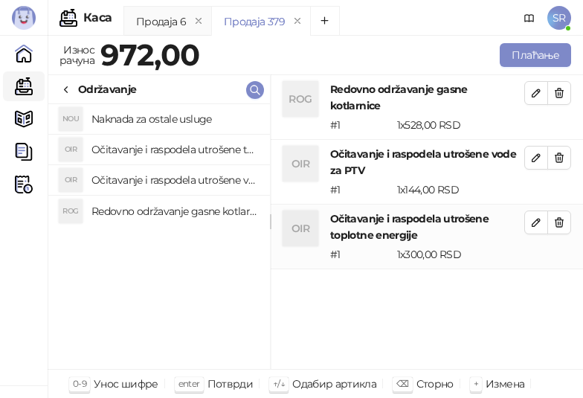
click at [129, 119] on h4 "Naknada za ostale usluge" at bounding box center [174, 119] width 167 height 24
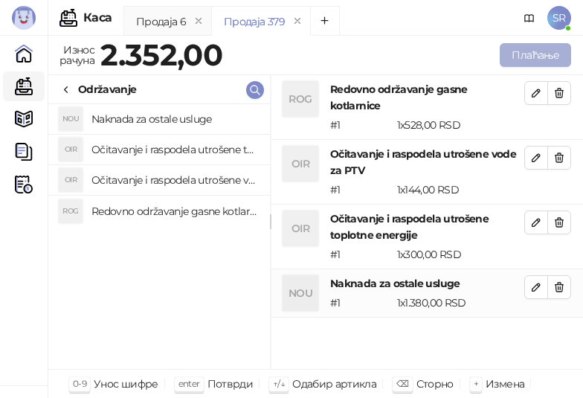
click at [541, 54] on button "Плаћање" at bounding box center [535, 55] width 71 height 24
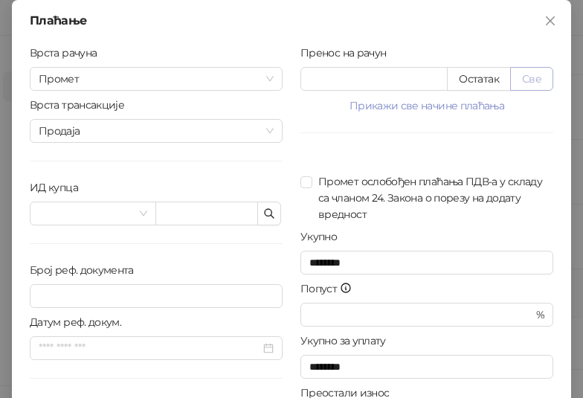
click at [538, 79] on button "Све" at bounding box center [531, 79] width 43 height 24
type input "****"
click at [265, 219] on span "button" at bounding box center [269, 213] width 12 height 14
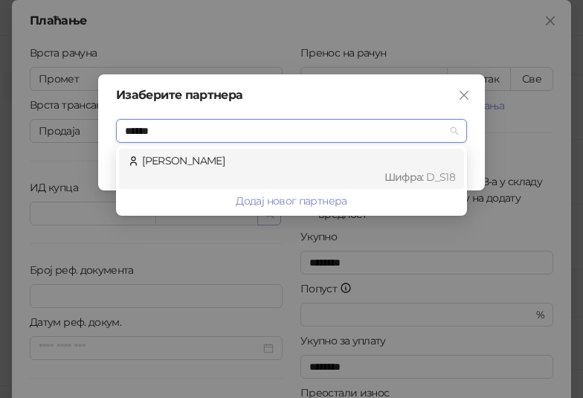
type input "*******"
click at [222, 170] on div "Шифра : D_S18" at bounding box center [298, 177] width 313 height 16
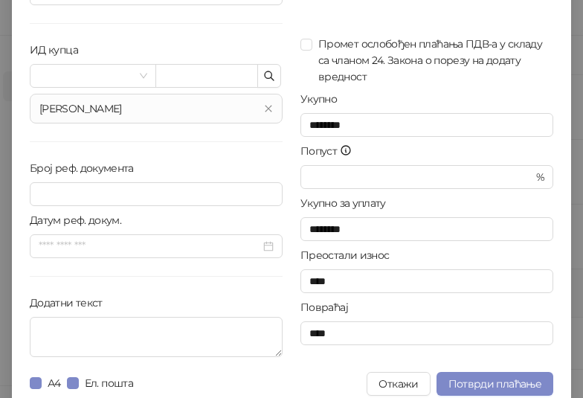
scroll to position [150, 0]
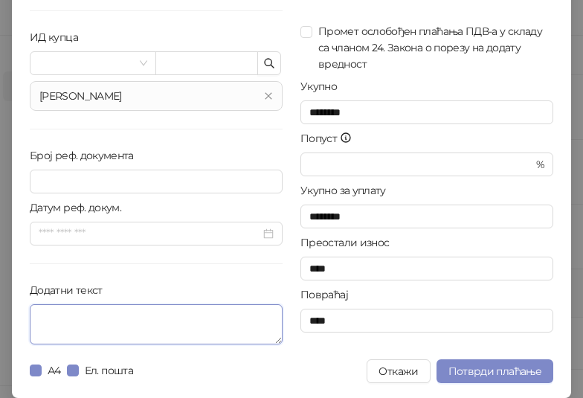
click at [164, 332] on textarea "Додатни текст" at bounding box center [156, 324] width 253 height 40
paste textarea "**********"
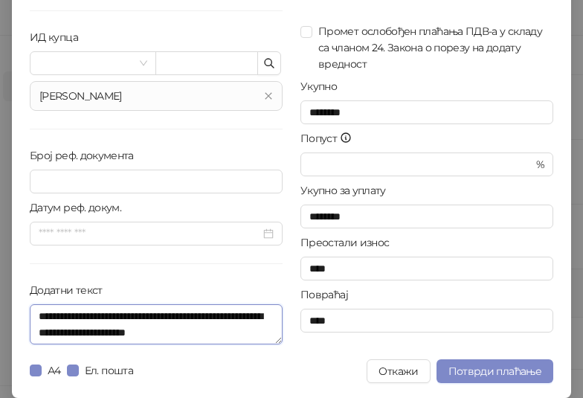
type textarea "**********"
click at [477, 355] on div "**********" at bounding box center [291, 124] width 559 height 548
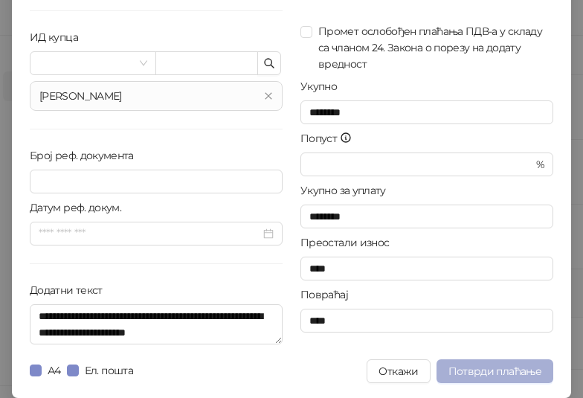
click at [472, 361] on button "Потврди плаћање" at bounding box center [494, 371] width 117 height 24
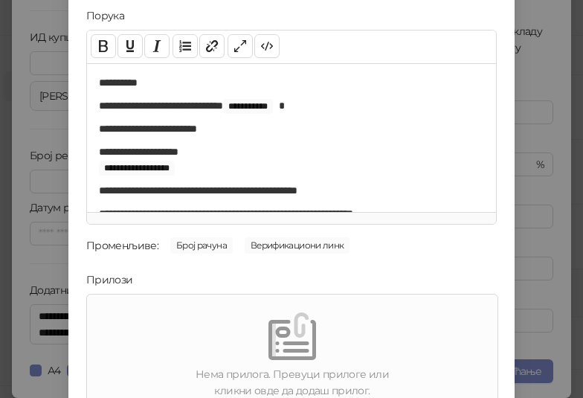
scroll to position [213, 0]
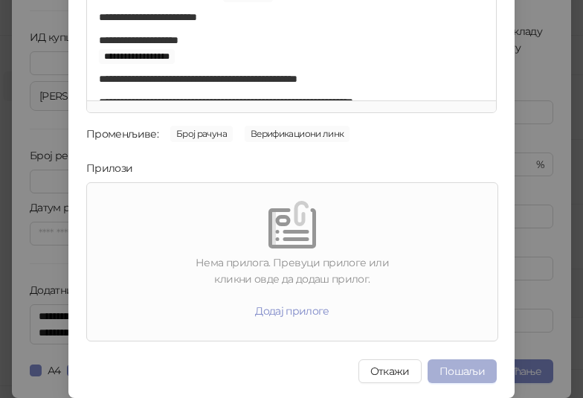
click at [454, 369] on button "Пошаљи" at bounding box center [461, 371] width 69 height 24
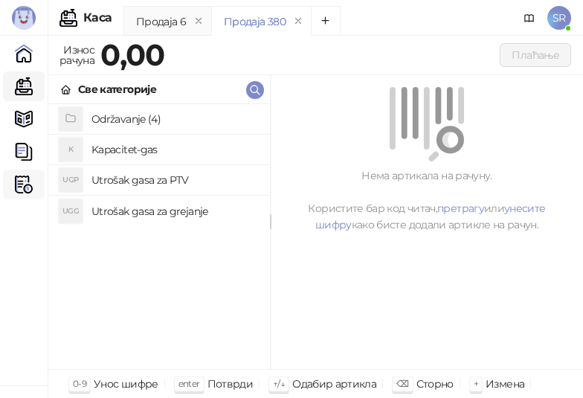
click at [25, 184] on img at bounding box center [24, 184] width 18 height 18
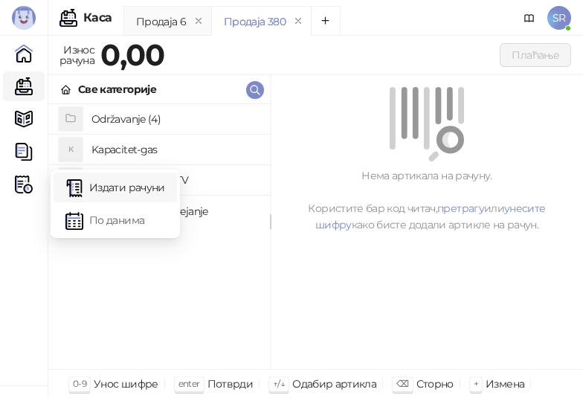
click at [116, 184] on link "Издати рачуни" at bounding box center [115, 187] width 100 height 30
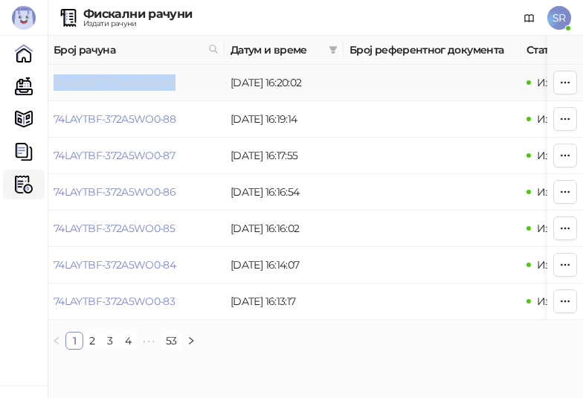
drag, startPoint x: 193, startPoint y: 81, endPoint x: 54, endPoint y: 82, distance: 138.3
click at [54, 82] on td "74LAYTBF-372A5WO0-89" at bounding box center [136, 83] width 177 height 36
copy link "74LAYTBF-372A5WO0-89"
drag, startPoint x: 20, startPoint y: 86, endPoint x: 80, endPoint y: 96, distance: 61.0
click at [20, 86] on link "Каса" at bounding box center [24, 86] width 30 height 30
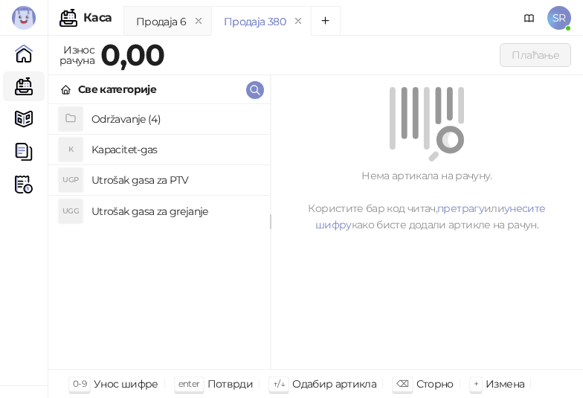
click at [158, 118] on h4 "Održavanje (4)" at bounding box center [174, 119] width 167 height 24
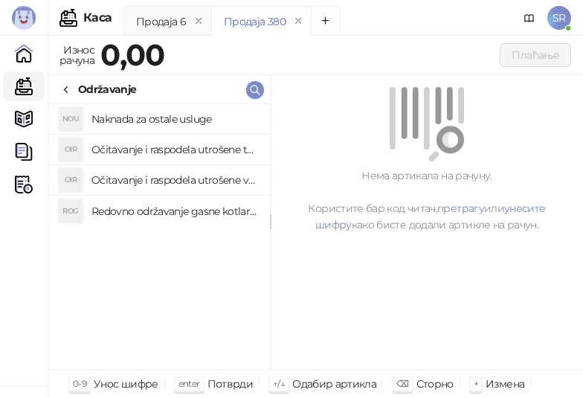
click at [147, 212] on h4 "Redovno održavanje gasne kotlarnice" at bounding box center [174, 211] width 167 height 24
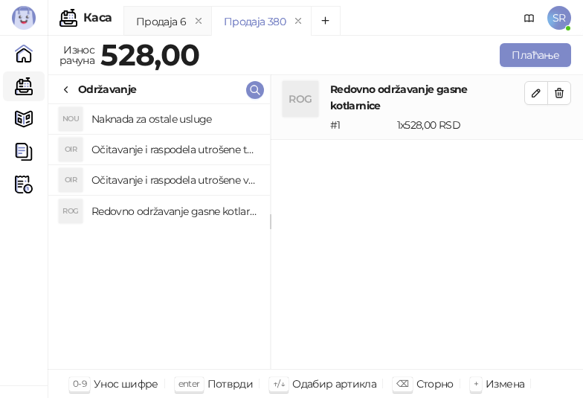
click at [142, 173] on h4 "Očitavanje i raspodela utrošene vode za PTV" at bounding box center [174, 180] width 167 height 24
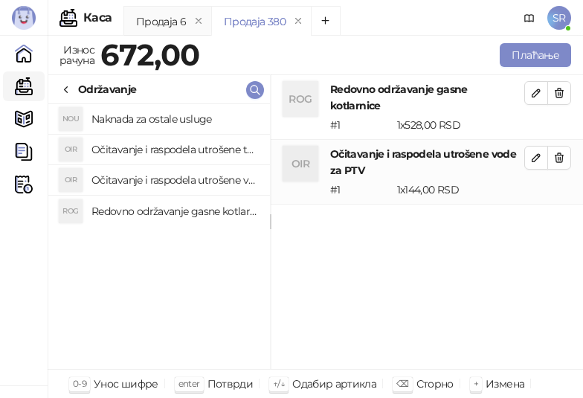
click at [132, 144] on h4 "Očitavanje i raspodela utrošene toplotne energije" at bounding box center [174, 150] width 167 height 24
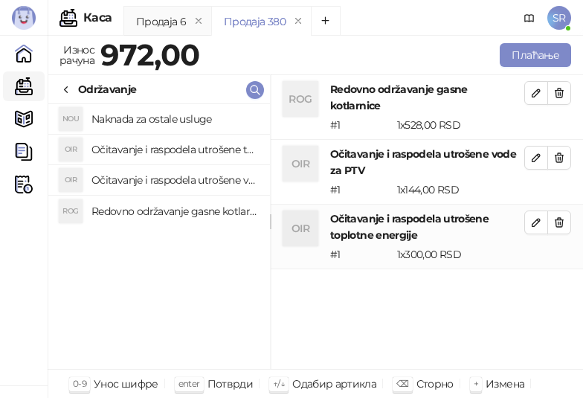
click at [128, 119] on h4 "Naknada za ostale usluge" at bounding box center [174, 119] width 167 height 24
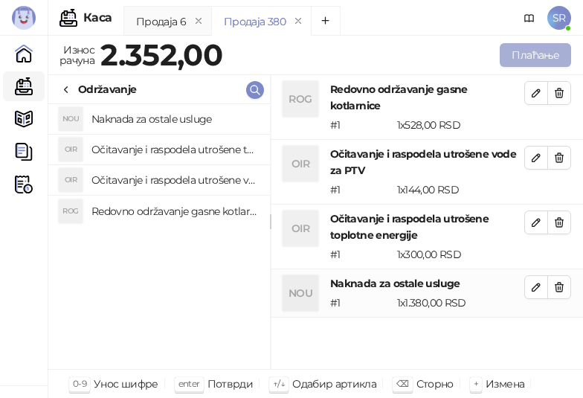
click at [523, 54] on button "Плаћање" at bounding box center [535, 55] width 71 height 24
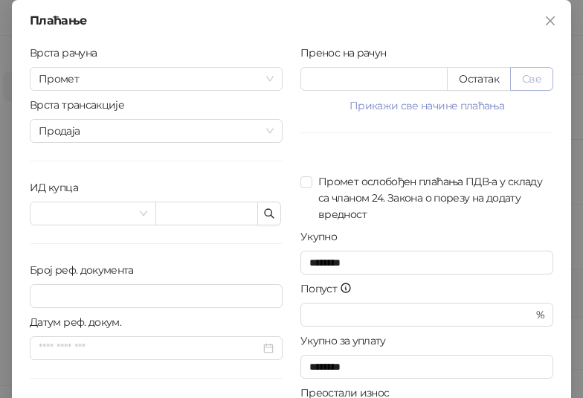
click at [526, 79] on button "Све" at bounding box center [531, 79] width 43 height 24
type input "****"
click at [273, 205] on button "button" at bounding box center [269, 213] width 24 height 24
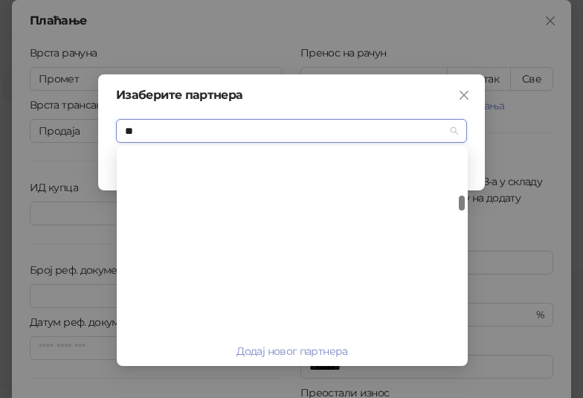
scroll to position [691, 0]
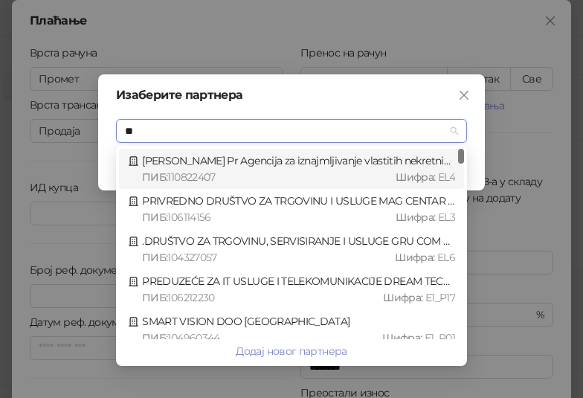
type input "***"
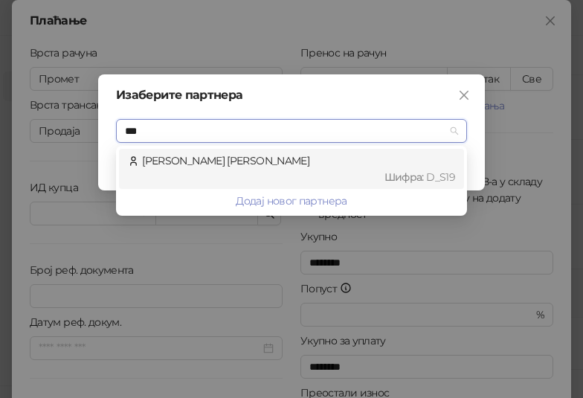
click at [260, 164] on div "Bek Uzarov Aleksandra Шифра : D_S19" at bounding box center [291, 168] width 327 height 33
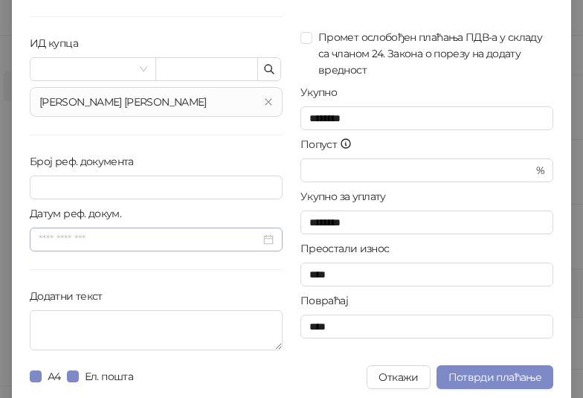
scroll to position [150, 0]
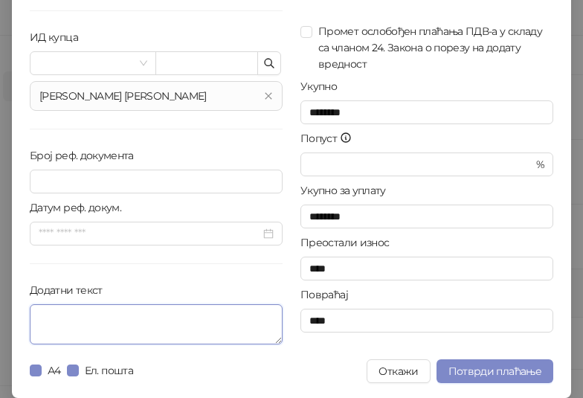
click at [164, 322] on textarea "Додатни текст" at bounding box center [156, 324] width 253 height 40
paste textarea "**********"
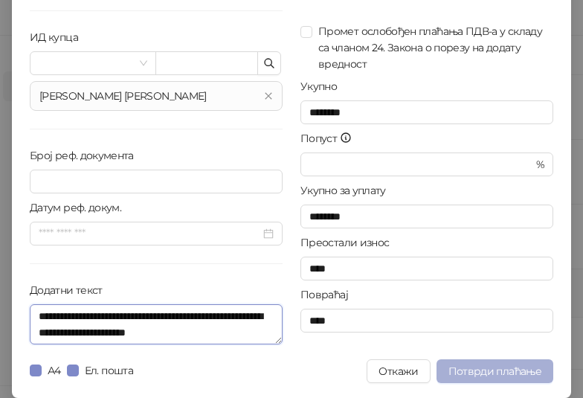
type textarea "**********"
click at [505, 364] on button "Потврди плаћање" at bounding box center [494, 371] width 117 height 24
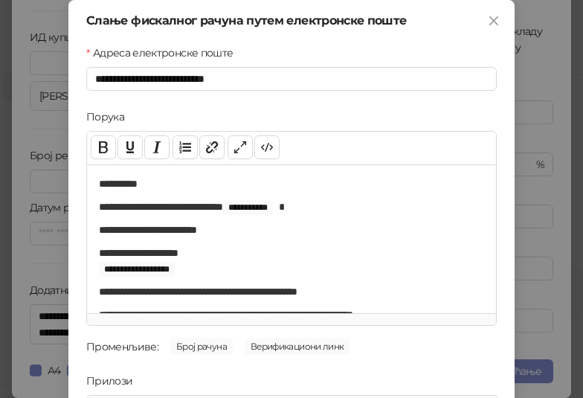
scroll to position [213, 0]
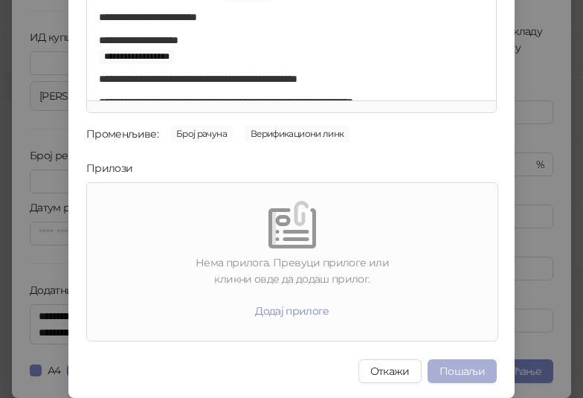
click at [458, 374] on button "Пошаљи" at bounding box center [461, 371] width 69 height 24
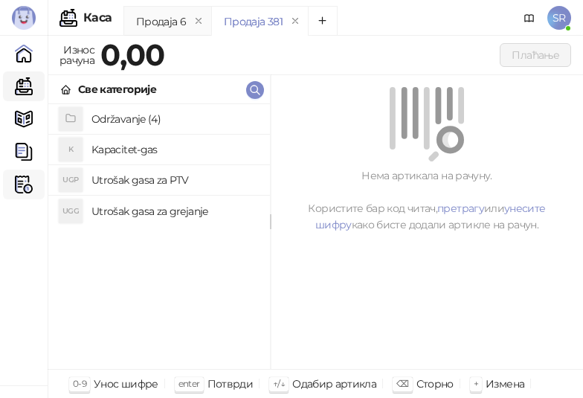
click at [20, 192] on img at bounding box center [24, 184] width 18 height 18
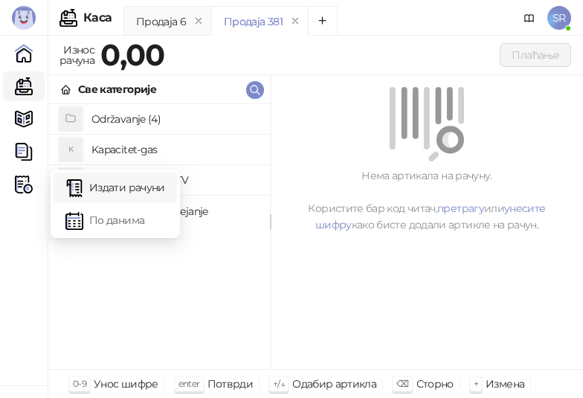
click at [97, 189] on link "Издати рачуни" at bounding box center [115, 187] width 100 height 30
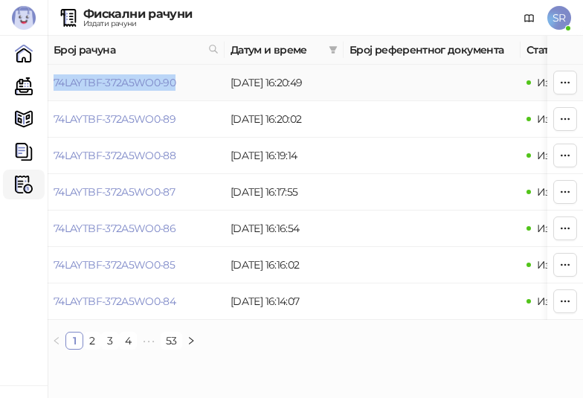
drag, startPoint x: 181, startPoint y: 91, endPoint x: 54, endPoint y: 93, distance: 127.9
click at [54, 93] on td "74LAYTBF-372A5WO0-90" at bounding box center [136, 83] width 177 height 36
copy link "74LAYTBF-372A5WO0-90"
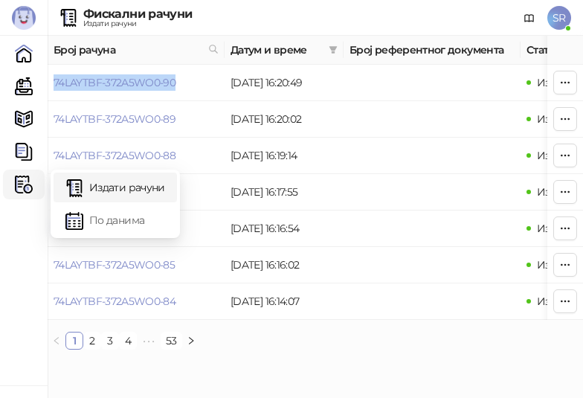
click at [130, 177] on link "Издати рачуни" at bounding box center [115, 187] width 100 height 30
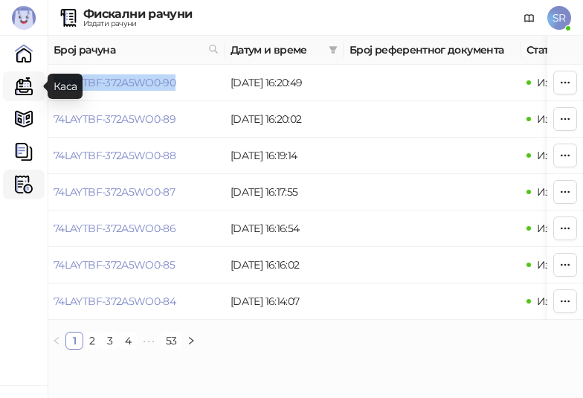
click at [22, 81] on link "Каса" at bounding box center [24, 86] width 30 height 30
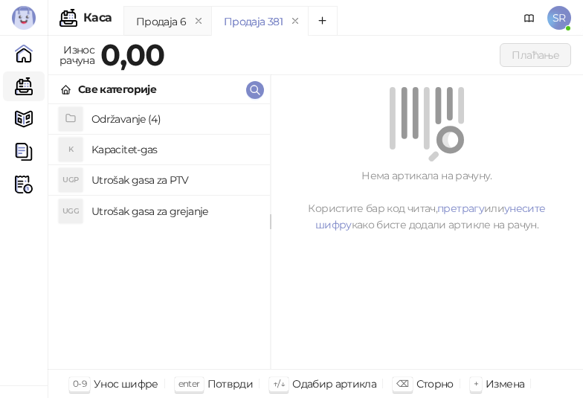
click at [133, 121] on h4 "Održavanje (4)" at bounding box center [174, 119] width 167 height 24
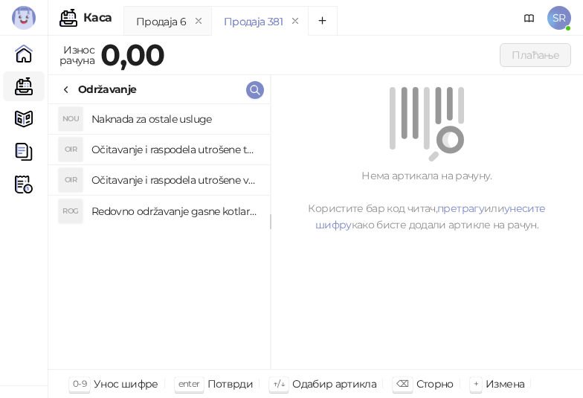
click at [138, 215] on h4 "Redovno održavanje gasne kotlarnice" at bounding box center [174, 211] width 167 height 24
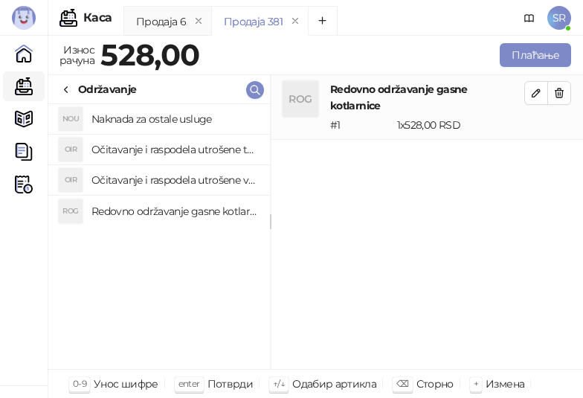
click at [122, 182] on h4 "Očitavanje i raspodela utrošene vode za PTV" at bounding box center [174, 180] width 167 height 24
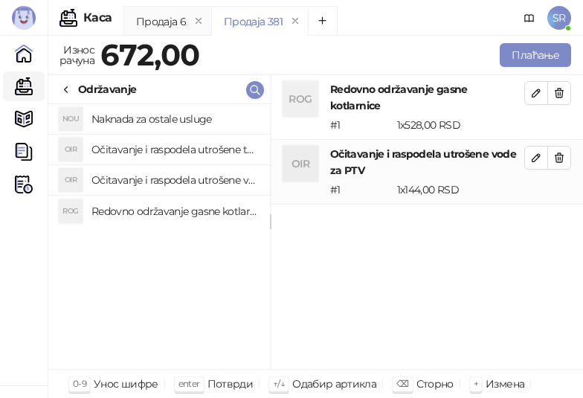
click at [117, 149] on h4 "Očitavanje i raspodela utrošene toplotne energije" at bounding box center [174, 150] width 167 height 24
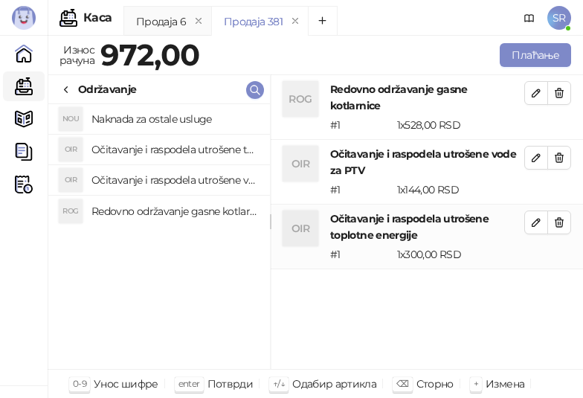
click at [111, 120] on h4 "Naknada za ostale usluge" at bounding box center [174, 119] width 167 height 24
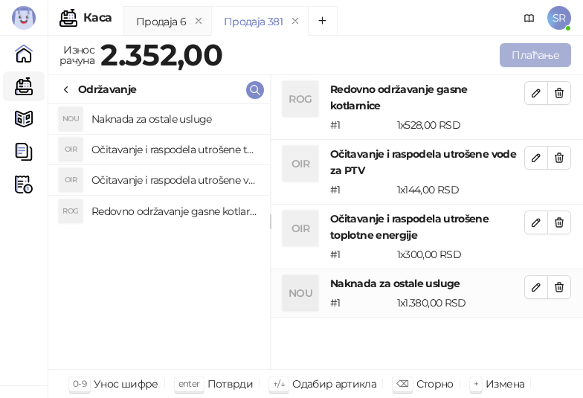
click at [529, 54] on button "Плаћање" at bounding box center [535, 55] width 71 height 24
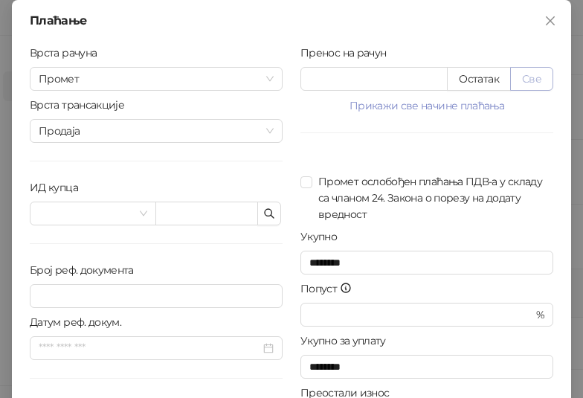
click at [538, 78] on button "Све" at bounding box center [531, 79] width 43 height 24
type input "****"
click at [269, 207] on button "button" at bounding box center [269, 213] width 24 height 24
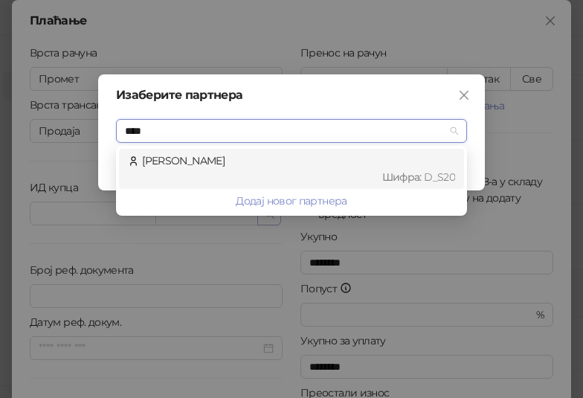
type input "*****"
click at [265, 162] on div "Vujinović Anita Шифра : D_S20" at bounding box center [291, 168] width 327 height 33
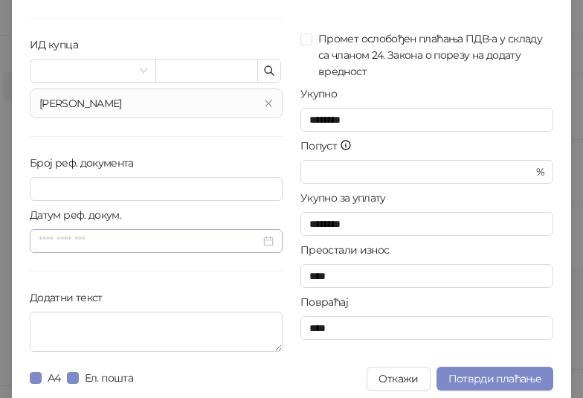
scroll to position [149, 0]
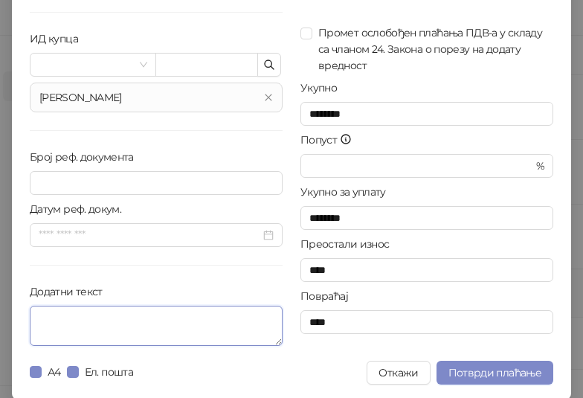
click at [109, 314] on textarea "Додатни текст" at bounding box center [156, 326] width 253 height 40
paste textarea "**********"
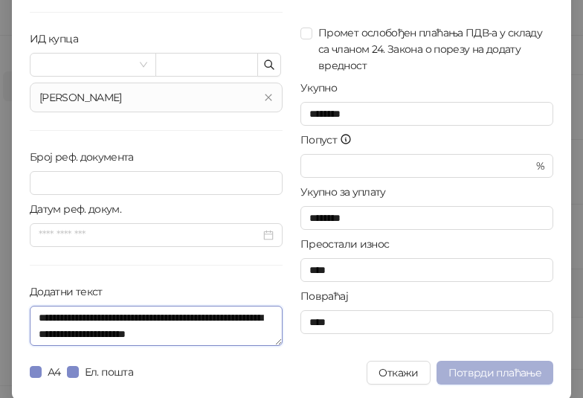
type textarea "**********"
click at [499, 374] on span "Потврди плаћање" at bounding box center [494, 372] width 93 height 13
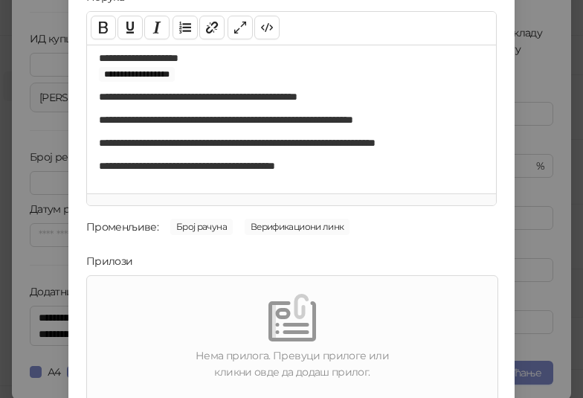
scroll to position [213, 0]
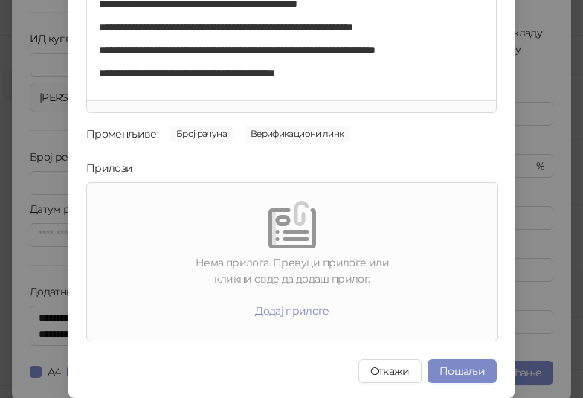
click at [462, 369] on button "Пошаљи" at bounding box center [461, 371] width 69 height 24
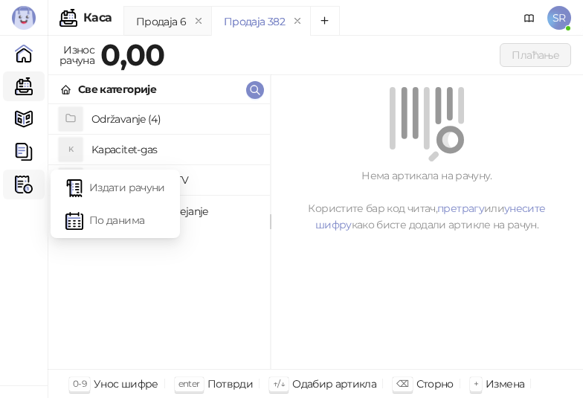
click at [25, 184] on icon at bounding box center [28, 184] width 7 height 0
click at [116, 193] on link "Издати рачуни" at bounding box center [115, 187] width 100 height 30
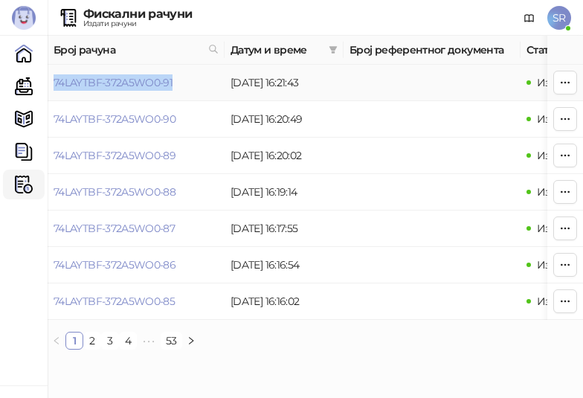
drag, startPoint x: 181, startPoint y: 85, endPoint x: 55, endPoint y: 94, distance: 126.7
click at [55, 94] on td "74LAYTBF-372A5WO0-91" at bounding box center [136, 83] width 177 height 36
copy link "74LAYTBF-372A5WO0-91"
drag, startPoint x: 18, startPoint y: 83, endPoint x: 75, endPoint y: 83, distance: 57.2
click at [18, 83] on link "Каса" at bounding box center [24, 86] width 30 height 30
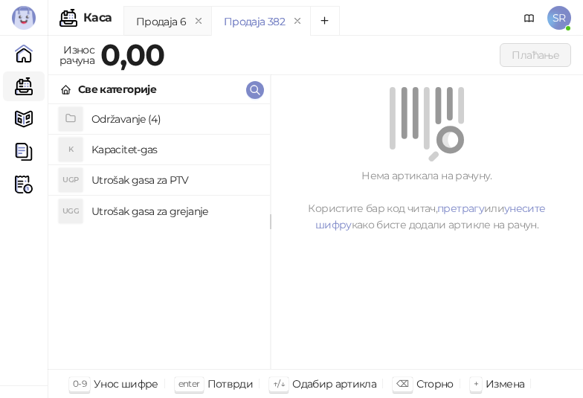
click at [150, 119] on h4 "Održavanje (4)" at bounding box center [174, 119] width 167 height 24
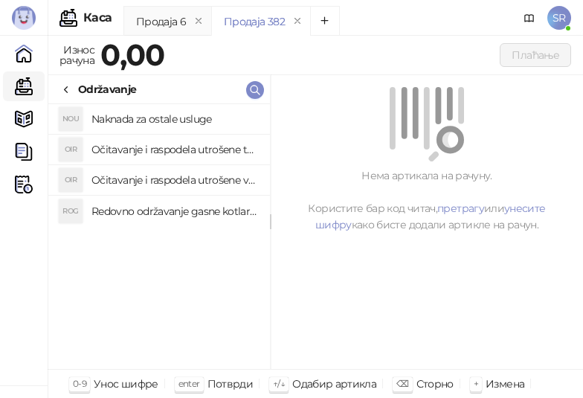
click at [150, 205] on h4 "Redovno održavanje gasne kotlarnice" at bounding box center [174, 211] width 167 height 24
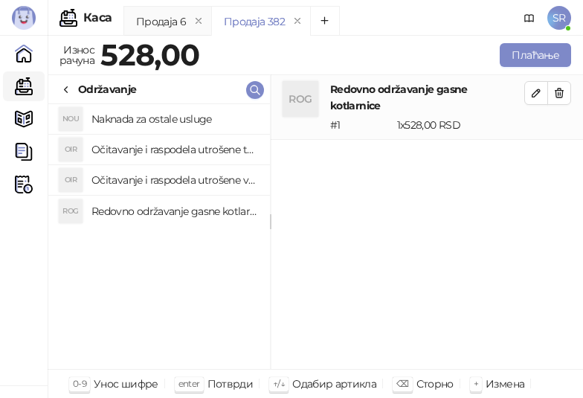
click at [143, 176] on h4 "Očitavanje i raspodela utrošene vode za PTV" at bounding box center [174, 180] width 167 height 24
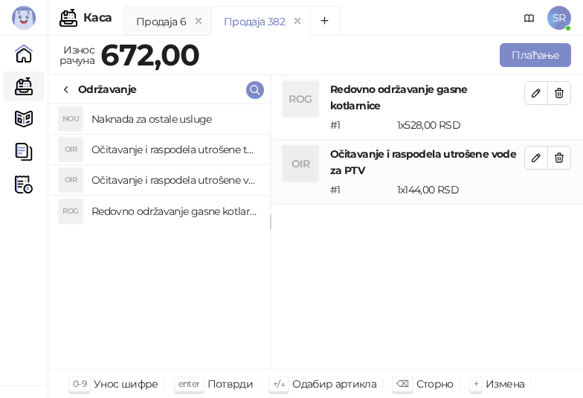
click at [138, 148] on h4 "Očitavanje i raspodela utrošene toplotne energije" at bounding box center [174, 150] width 167 height 24
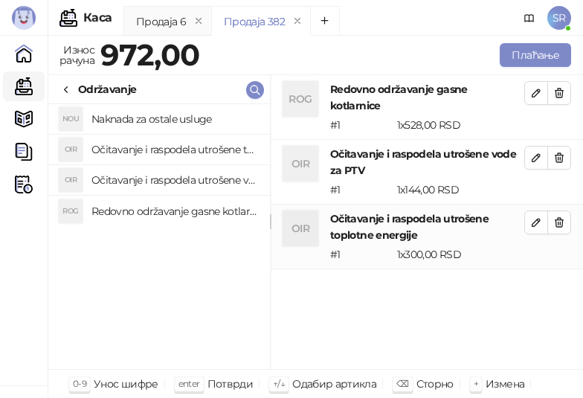
click at [135, 121] on h4 "Naknada za ostale usluge" at bounding box center [174, 119] width 167 height 24
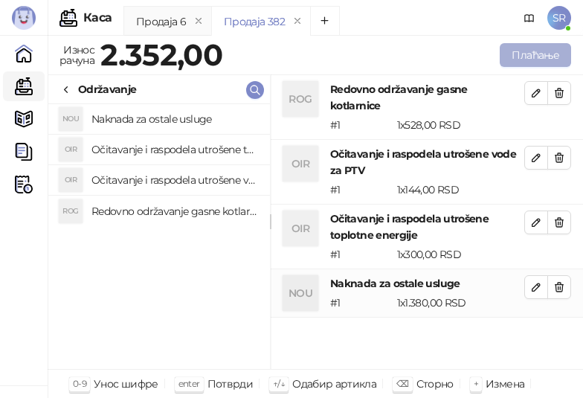
click at [557, 55] on button "Плаћање" at bounding box center [535, 55] width 71 height 24
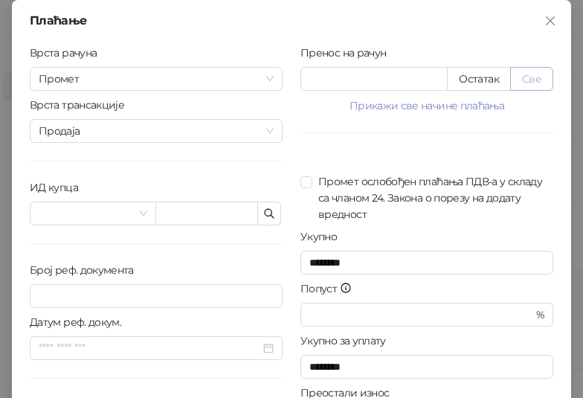
click at [529, 73] on button "Све" at bounding box center [531, 79] width 43 height 24
type input "****"
click at [265, 205] on button "button" at bounding box center [269, 213] width 24 height 24
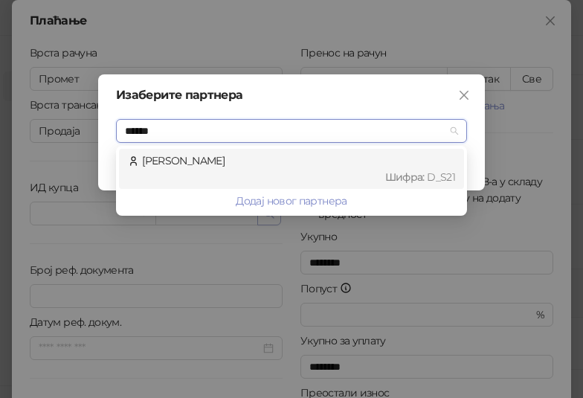
type input "*******"
click at [269, 177] on div "Шифра : D_S21" at bounding box center [298, 177] width 313 height 16
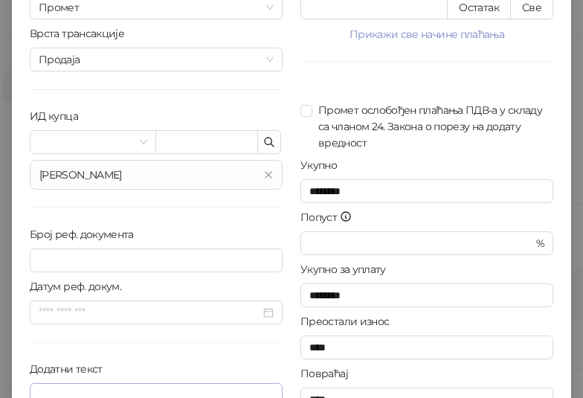
scroll to position [150, 0]
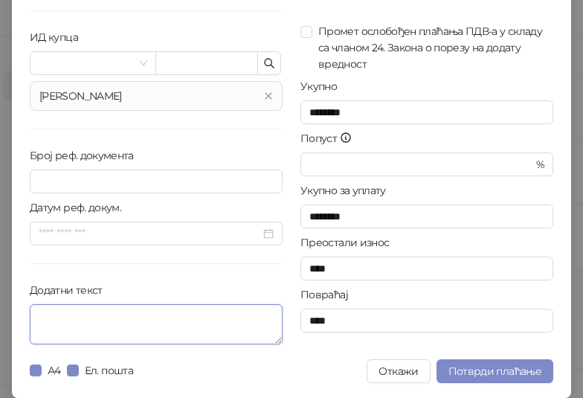
click at [86, 317] on textarea "Додатни текст" at bounding box center [156, 324] width 253 height 40
paste textarea "**********"
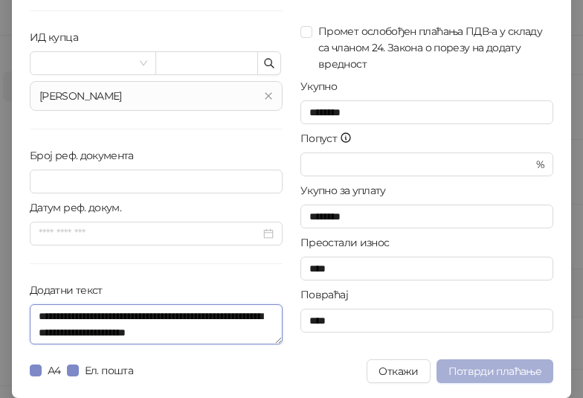
type textarea "**********"
click at [465, 364] on span "Потврди плаћање" at bounding box center [494, 370] width 93 height 13
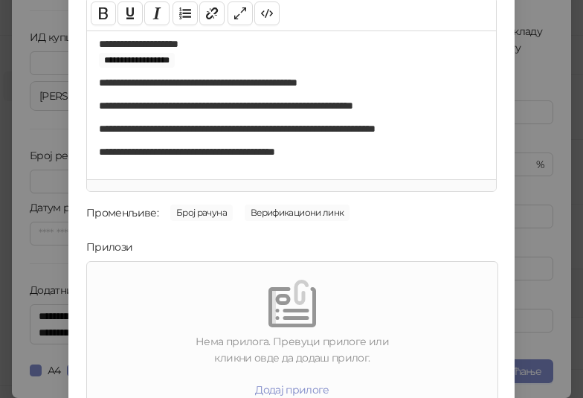
scroll to position [213, 0]
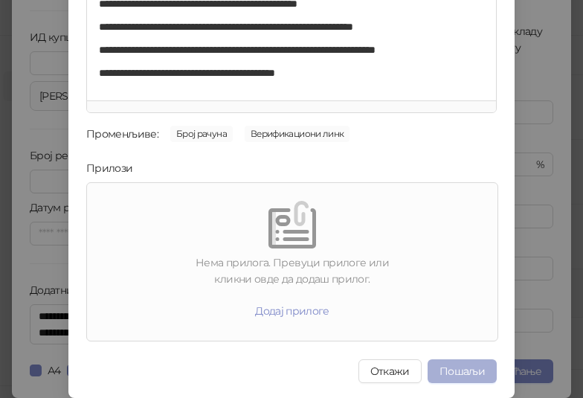
click at [459, 368] on button "Пошаљи" at bounding box center [461, 371] width 69 height 24
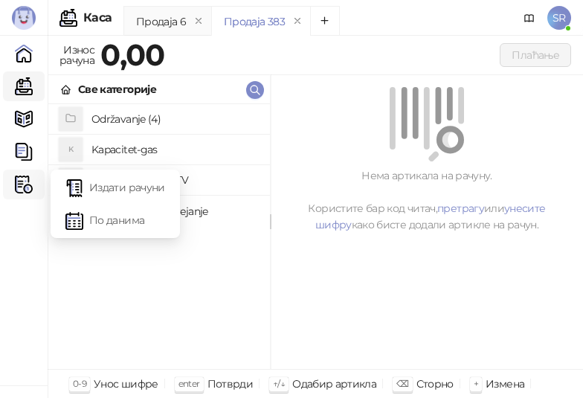
click at [27, 186] on img at bounding box center [24, 184] width 18 height 18
click at [118, 192] on link "Издати рачуни" at bounding box center [115, 187] width 100 height 30
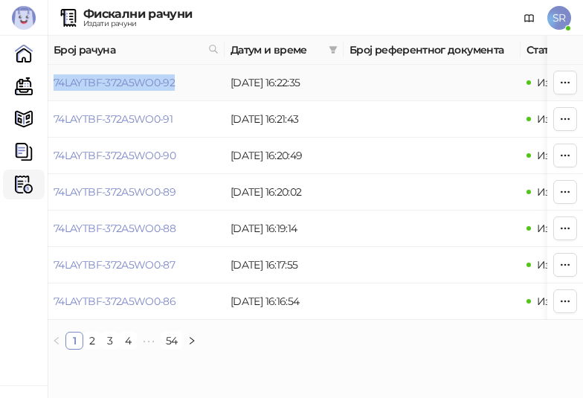
drag, startPoint x: 180, startPoint y: 87, endPoint x: 54, endPoint y: 96, distance: 126.7
click at [54, 96] on td "74LAYTBF-372A5WO0-92" at bounding box center [136, 83] width 177 height 36
copy link "74LAYTBF-372A5WO0-92"
click at [28, 86] on link "Каса" at bounding box center [24, 86] width 30 height 30
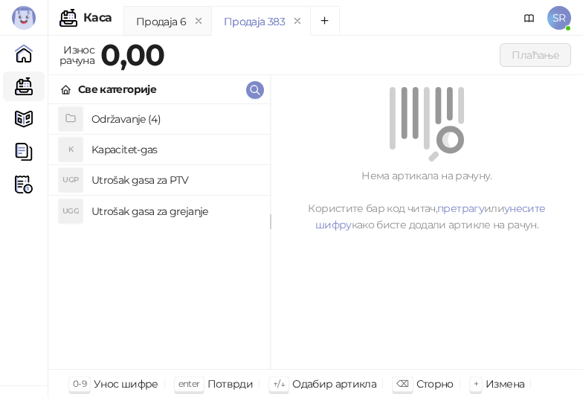
click at [167, 117] on h4 "Održavanje (4)" at bounding box center [174, 119] width 167 height 24
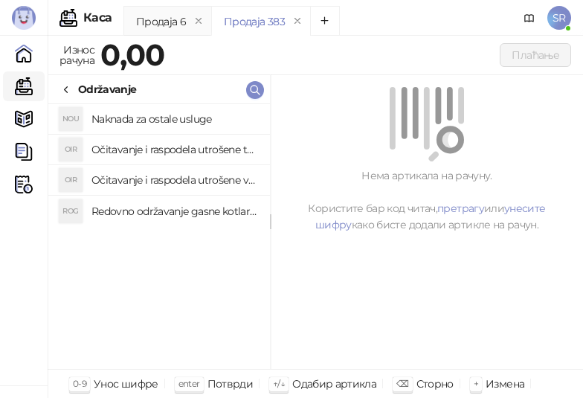
click at [181, 204] on h4 "Redovno održavanje gasne kotlarnice" at bounding box center [174, 211] width 167 height 24
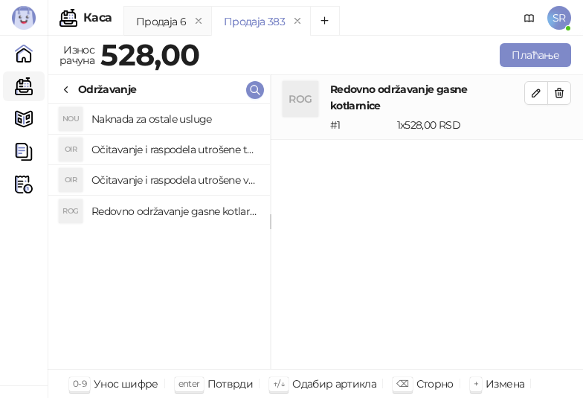
click at [172, 179] on h4 "Očitavanje i raspodela utrošene vode za PTV" at bounding box center [174, 180] width 167 height 24
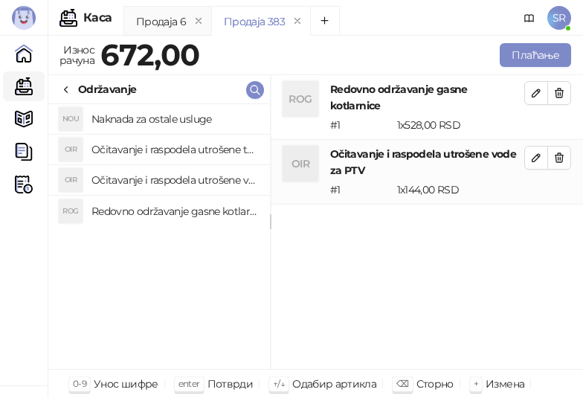
click at [169, 142] on h4 "Očitavanje i raspodela utrošene toplotne energije" at bounding box center [174, 150] width 167 height 24
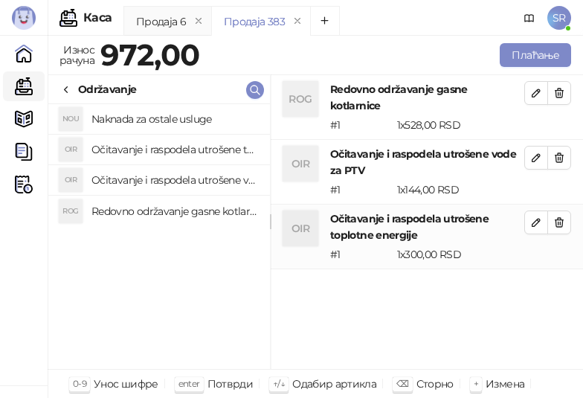
click at [162, 114] on h4 "Naknada za ostale usluge" at bounding box center [174, 119] width 167 height 24
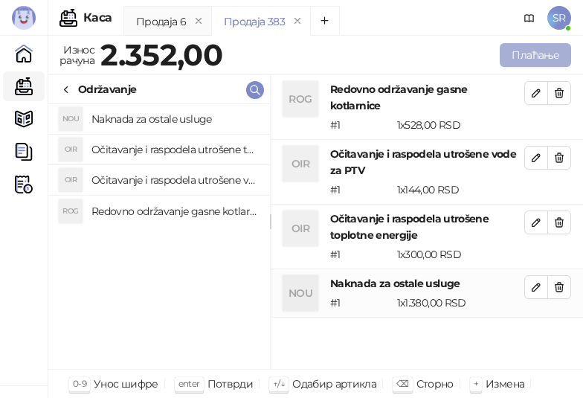
click at [536, 59] on button "Плаћање" at bounding box center [535, 55] width 71 height 24
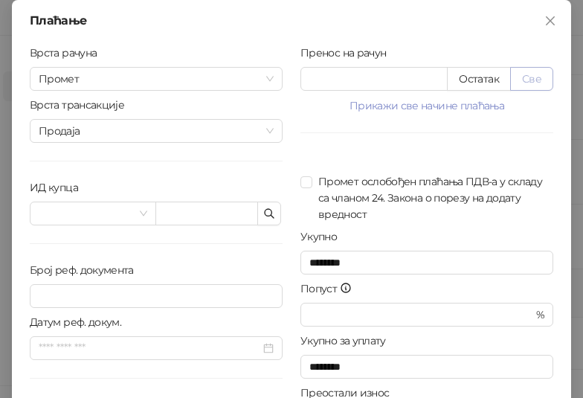
click at [536, 75] on button "Све" at bounding box center [531, 79] width 43 height 24
type input "****"
click at [264, 213] on icon "button" at bounding box center [269, 213] width 12 height 12
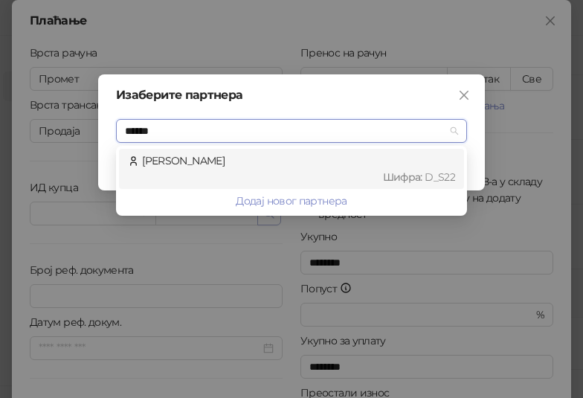
type input "*******"
click at [244, 161] on div "Borivojević Mirko Шифра : D_S22" at bounding box center [291, 168] width 327 height 33
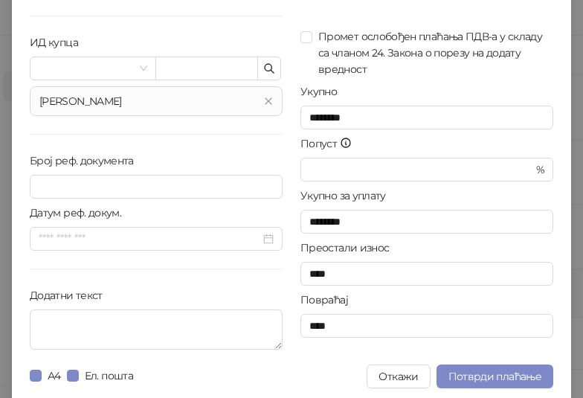
scroll to position [149, 0]
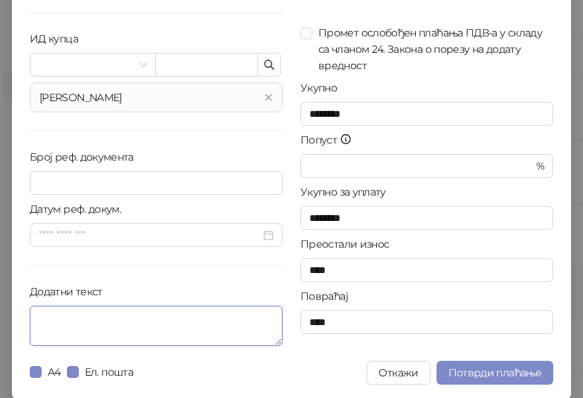
click at [126, 329] on textarea "Додатни текст" at bounding box center [156, 326] width 253 height 40
paste textarea "**********"
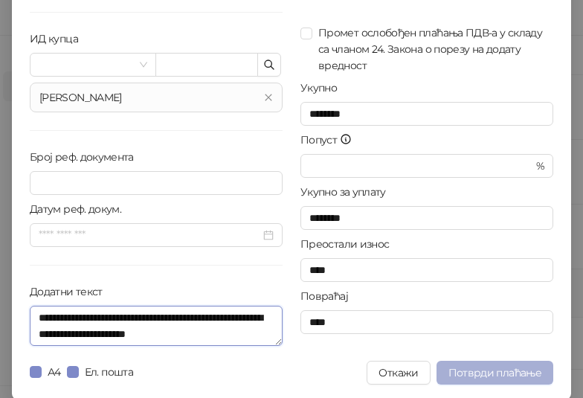
type textarea "**********"
click at [466, 369] on span "Потврди плаћање" at bounding box center [494, 372] width 93 height 13
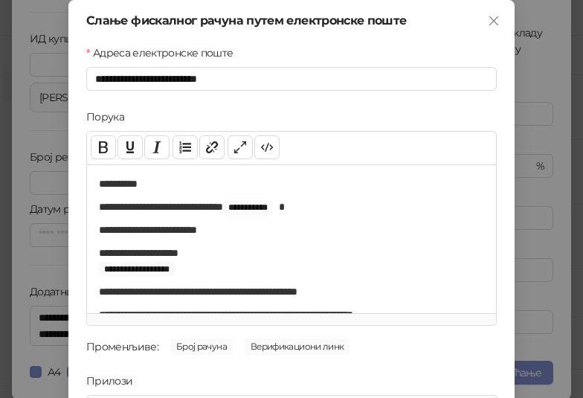
scroll to position [213, 0]
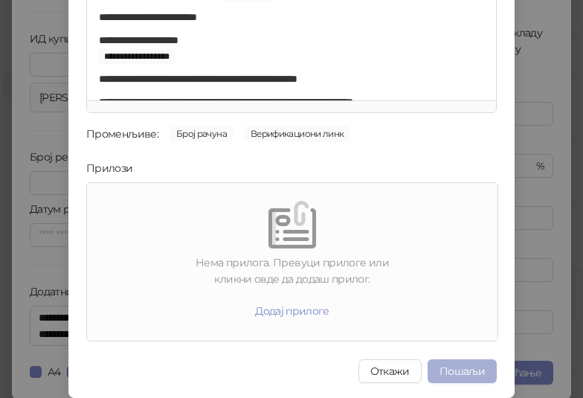
click at [468, 375] on button "Пошаљи" at bounding box center [461, 371] width 69 height 24
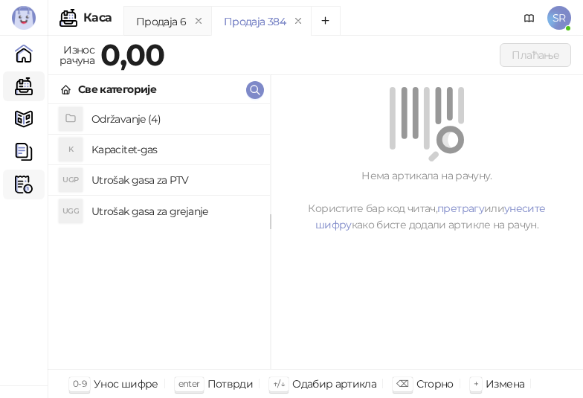
click at [26, 181] on img at bounding box center [24, 184] width 18 height 18
click at [158, 184] on h4 "Utrošak gasa za PTV" at bounding box center [174, 180] width 167 height 24
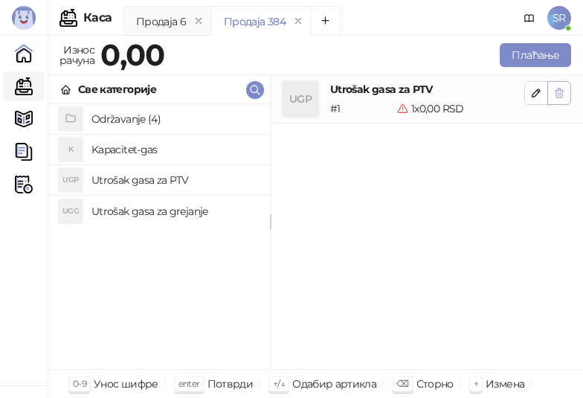
click at [561, 94] on icon "button" at bounding box center [559, 93] width 12 height 12
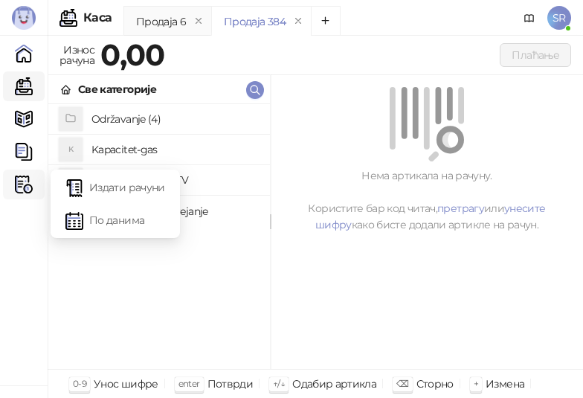
click at [25, 181] on img at bounding box center [24, 184] width 18 height 18
click at [90, 187] on link "Издати рачуни" at bounding box center [115, 187] width 100 height 30
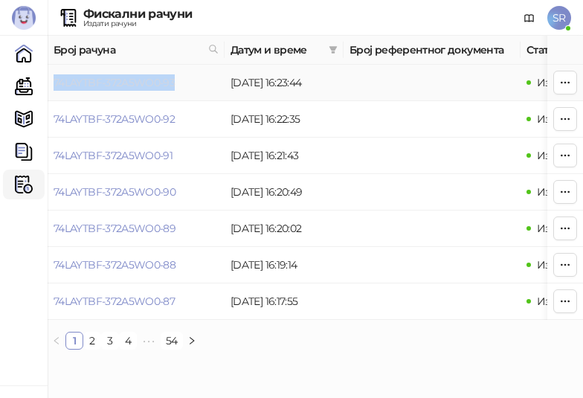
drag, startPoint x: 183, startPoint y: 82, endPoint x: 55, endPoint y: 84, distance: 127.9
click at [55, 84] on td "74LAYTBF-372A5WO0-93" at bounding box center [136, 83] width 177 height 36
copy link "74LAYTBF-372A5WO0-93"
click at [21, 88] on link "Каса" at bounding box center [24, 86] width 30 height 30
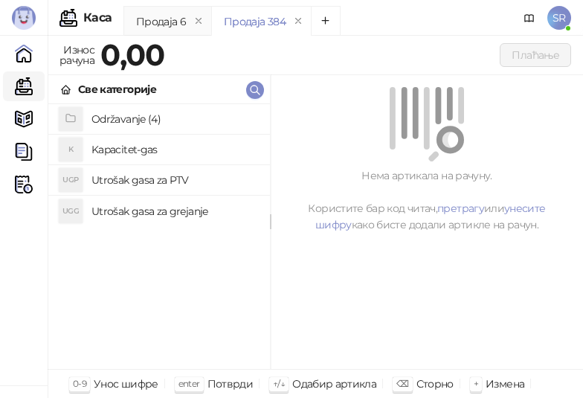
click at [148, 114] on h4 "Održavanje (4)" at bounding box center [174, 119] width 167 height 24
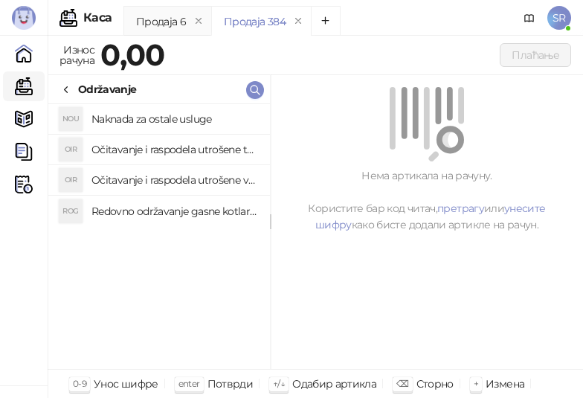
click at [161, 207] on h4 "Redovno održavanje gasne kotlarnice" at bounding box center [174, 211] width 167 height 24
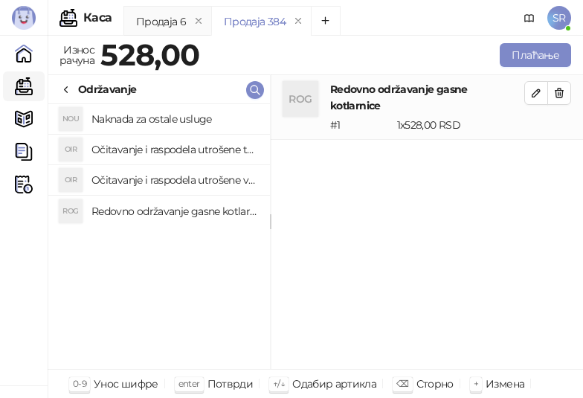
click at [149, 172] on h4 "Očitavanje i raspodela utrošene vode za PTV" at bounding box center [174, 180] width 167 height 24
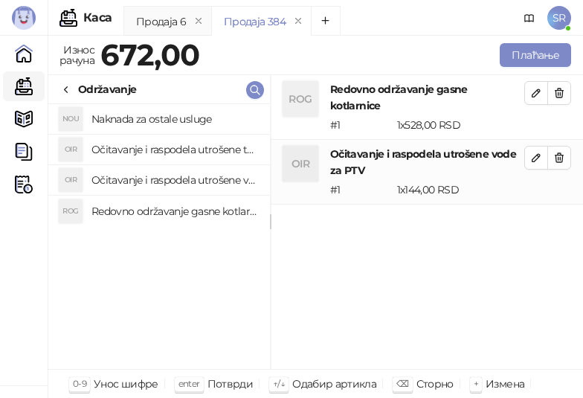
click at [141, 143] on h4 "Očitavanje i raspodela utrošene toplotne energije" at bounding box center [174, 150] width 167 height 24
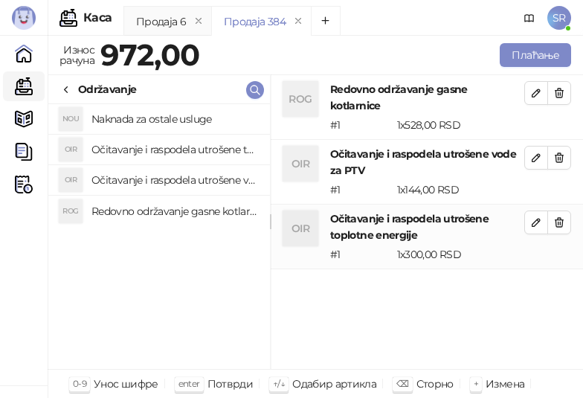
click at [137, 112] on h4 "Naknada za ostale usluge" at bounding box center [174, 119] width 167 height 24
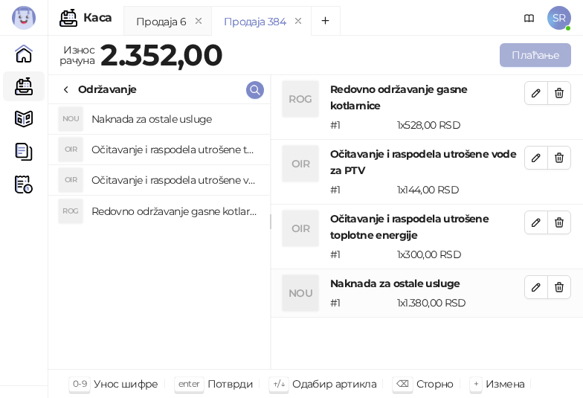
click at [521, 53] on button "Плаћање" at bounding box center [535, 55] width 71 height 24
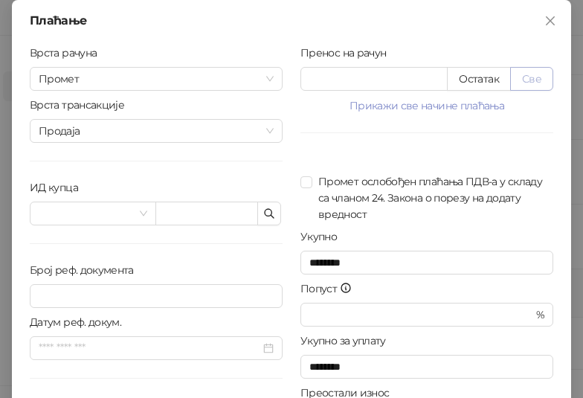
click at [530, 77] on button "Све" at bounding box center [531, 79] width 43 height 24
type input "****"
click at [265, 217] on icon "button" at bounding box center [269, 213] width 12 height 12
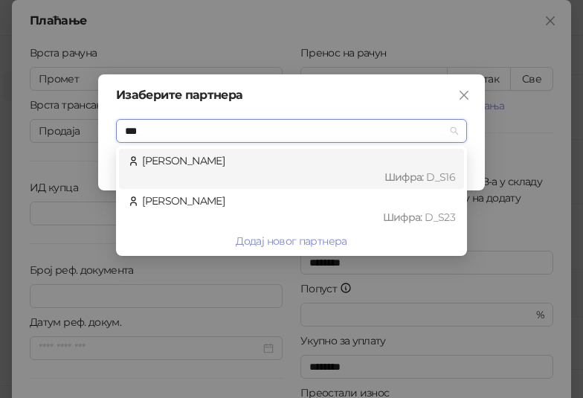
type input "****"
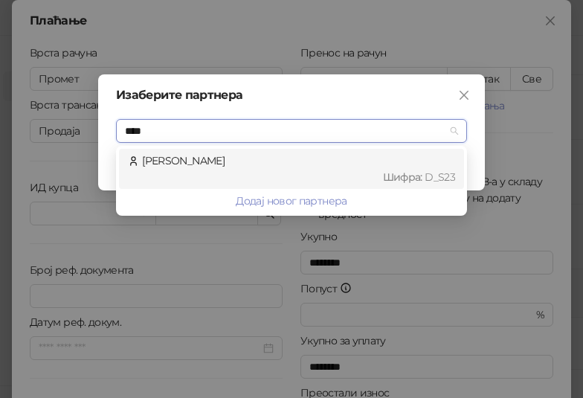
click at [239, 161] on div "Jakšić Aleksandra Шифра : D_S23" at bounding box center [291, 168] width 327 height 33
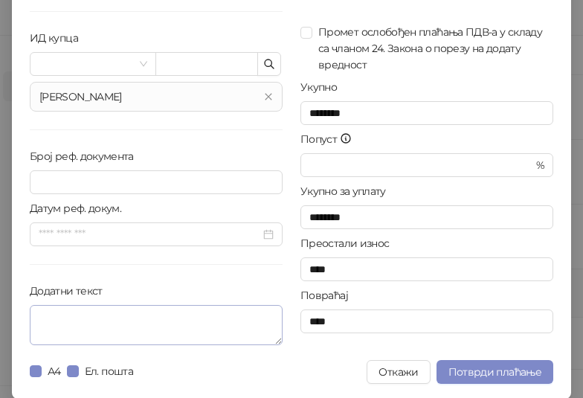
scroll to position [150, 0]
click at [172, 321] on textarea "Додатни текст" at bounding box center [156, 324] width 253 height 40
paste textarea "**********"
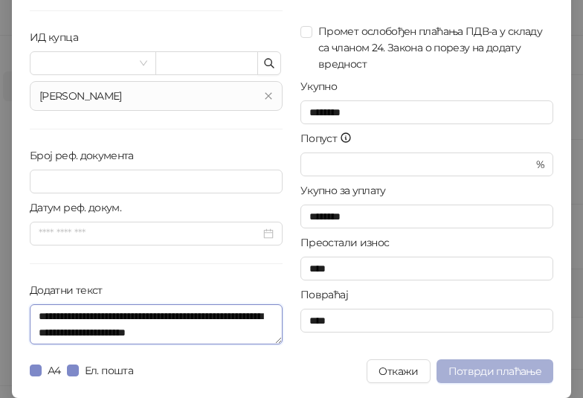
type textarea "**********"
click at [460, 364] on span "Потврди плаћање" at bounding box center [494, 370] width 93 height 13
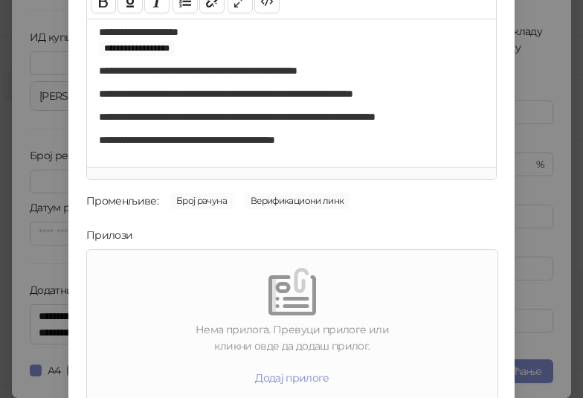
scroll to position [213, 0]
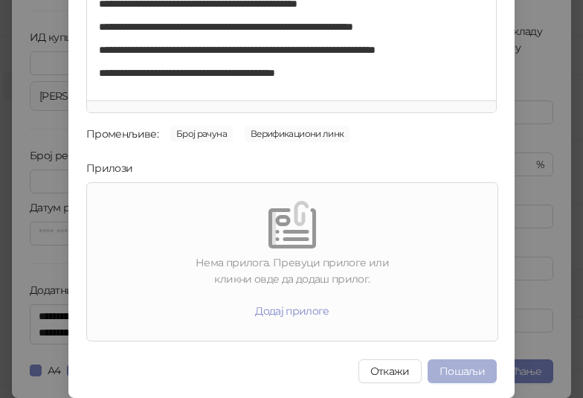
click at [445, 359] on button "Пошаљи" at bounding box center [461, 371] width 69 height 24
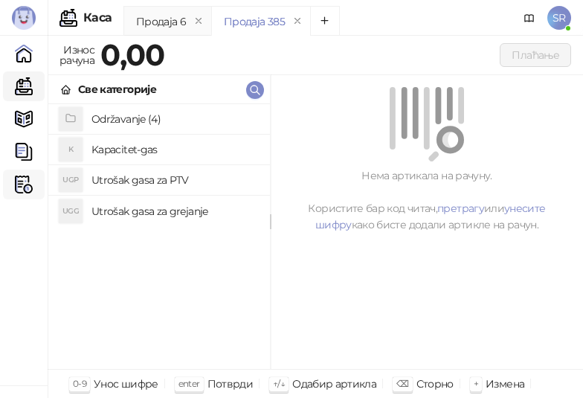
click at [29, 188] on img at bounding box center [24, 184] width 18 height 18
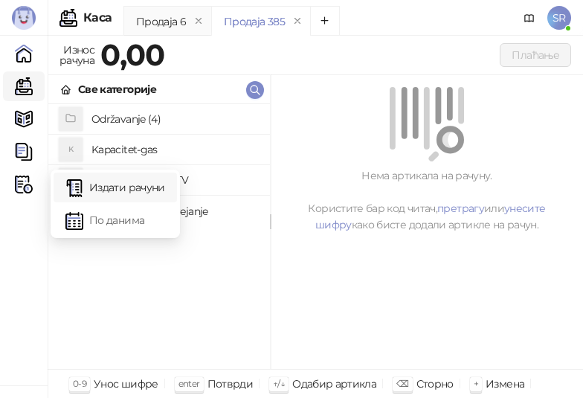
click at [140, 178] on link "Издати рачуни" at bounding box center [115, 187] width 100 height 30
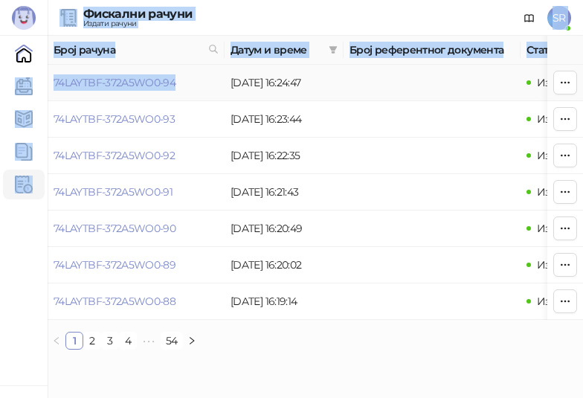
drag, startPoint x: 196, startPoint y: 83, endPoint x: 48, endPoint y: 90, distance: 148.1
click at [48, 90] on div "Бади 3.11.3-710c028 Почетна Каса Каталог Документи Фискални рачуни HEATING SERV…" at bounding box center [291, 180] width 583 height 361
click at [204, 86] on td "74LAYTBF-372A5WO0-94" at bounding box center [136, 83] width 177 height 36
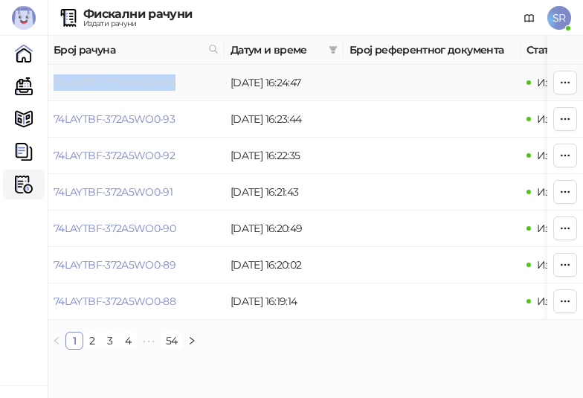
drag, startPoint x: 187, startPoint y: 82, endPoint x: 54, endPoint y: 87, distance: 133.2
click at [54, 87] on td "74LAYTBF-372A5WO0-94" at bounding box center [136, 83] width 177 height 36
copy link "74LAYTBF-372A5WO0-94"
click at [23, 87] on link "Каса" at bounding box center [24, 86] width 30 height 30
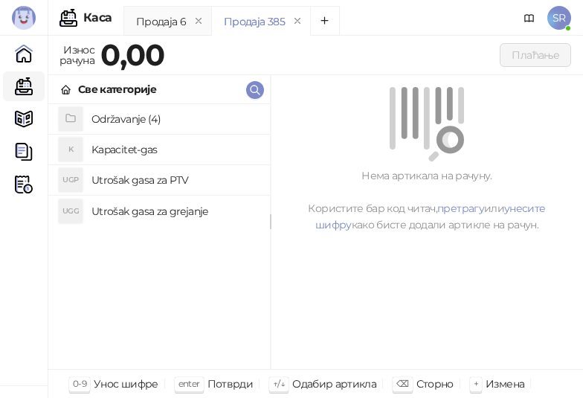
click at [155, 123] on h4 "Održavanje (4)" at bounding box center [174, 119] width 167 height 24
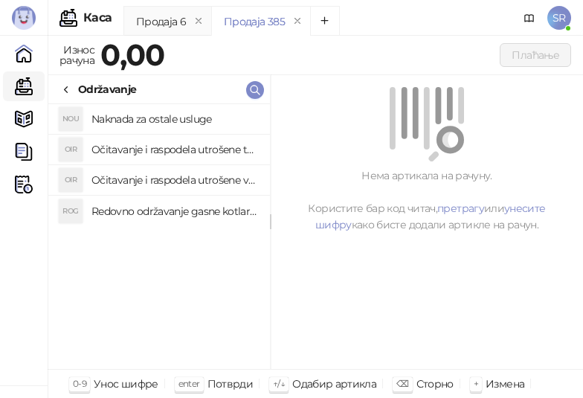
click at [164, 207] on h4 "Redovno održavanje gasne kotlarnice" at bounding box center [174, 211] width 167 height 24
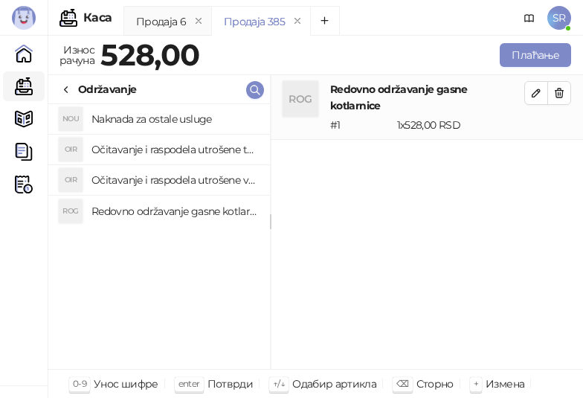
click at [158, 183] on h4 "Očitavanje i raspodela utrošene vode za PTV" at bounding box center [174, 180] width 167 height 24
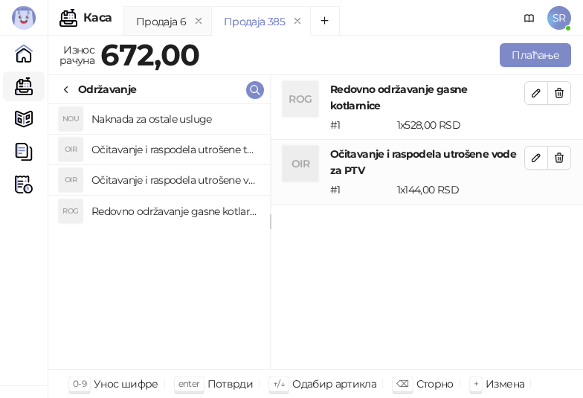
click at [151, 149] on h4 "Očitavanje i raspodela utrošene toplotne energije" at bounding box center [174, 150] width 167 height 24
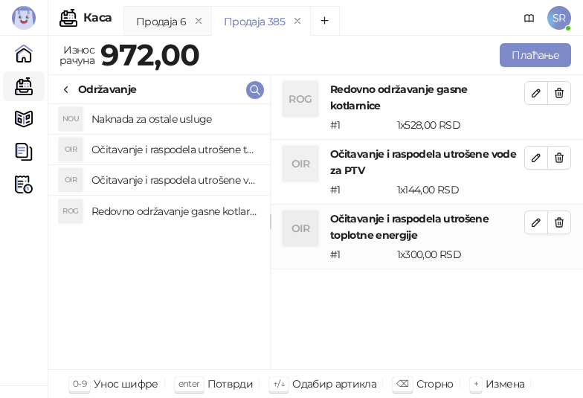
click at [142, 120] on h4 "Naknada za ostale usluge" at bounding box center [174, 119] width 167 height 24
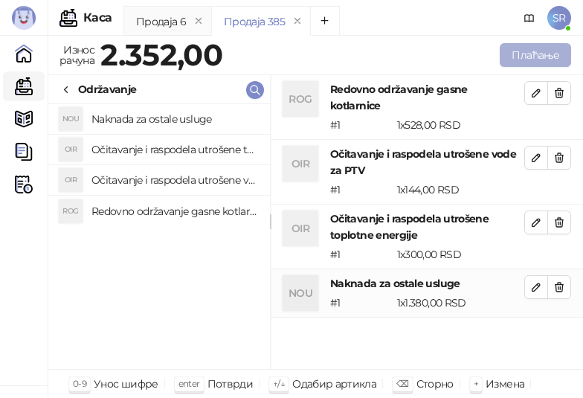
click at [508, 54] on button "Плаћање" at bounding box center [535, 55] width 71 height 24
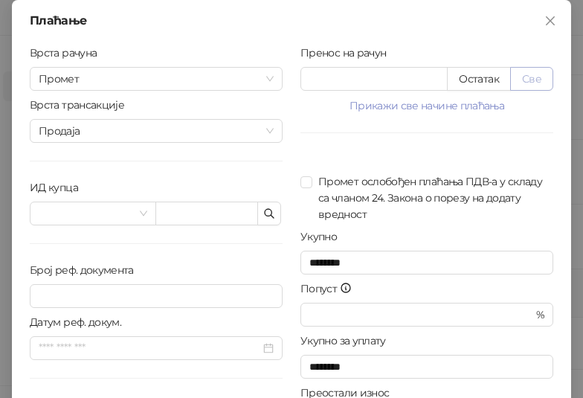
click at [529, 77] on button "Све" at bounding box center [531, 79] width 43 height 24
type input "****"
click at [266, 210] on icon "button" at bounding box center [269, 213] width 12 height 12
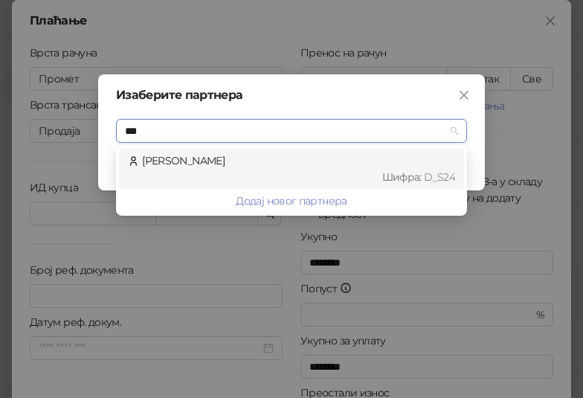
type input "****"
click at [291, 166] on div "Šljivić Sonja Шифра : D_S24" at bounding box center [291, 168] width 327 height 33
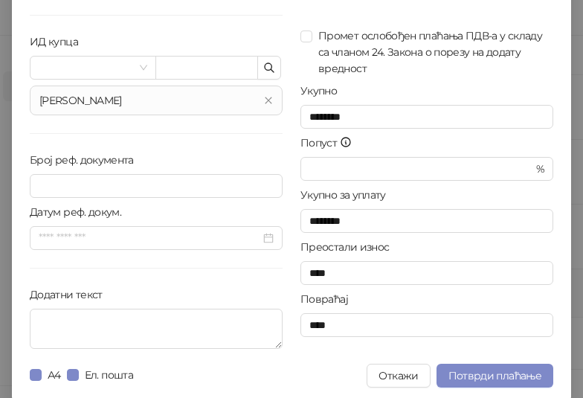
scroll to position [150, 0]
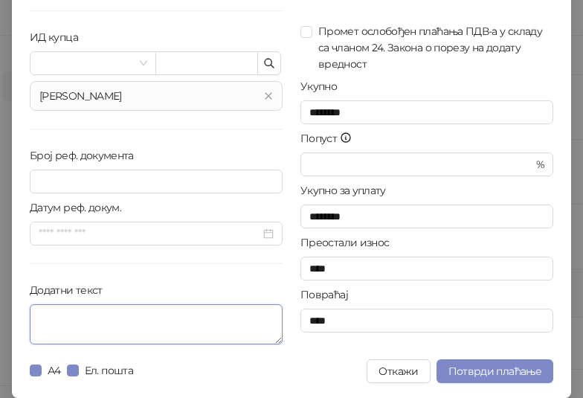
click at [182, 330] on textarea "Додатни текст" at bounding box center [156, 324] width 253 height 40
paste textarea "**********"
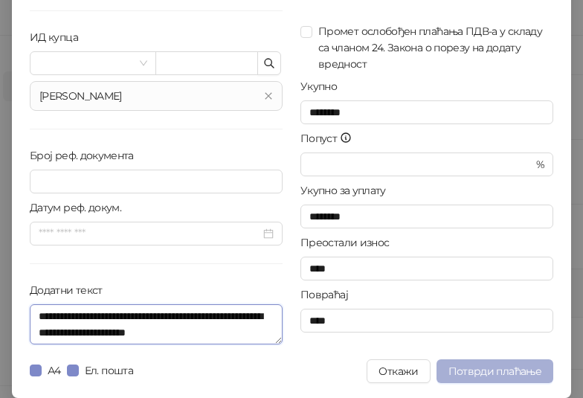
type textarea "**********"
click at [468, 365] on span "Потврди плаћање" at bounding box center [494, 370] width 93 height 13
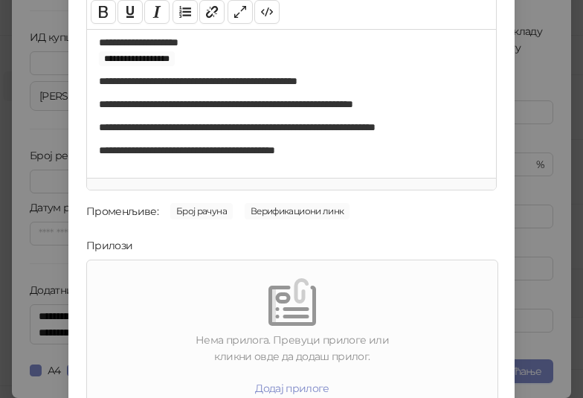
scroll to position [213, 0]
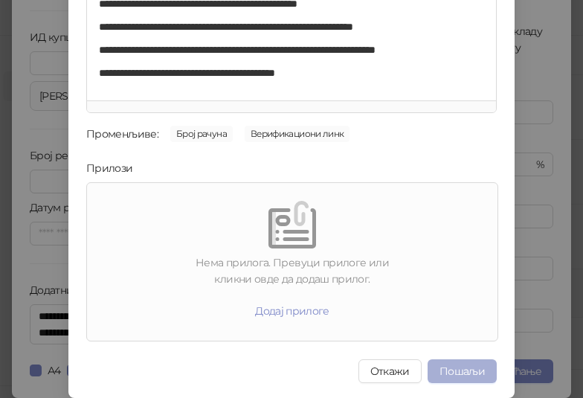
click at [452, 369] on button "Пошаљи" at bounding box center [461, 371] width 69 height 24
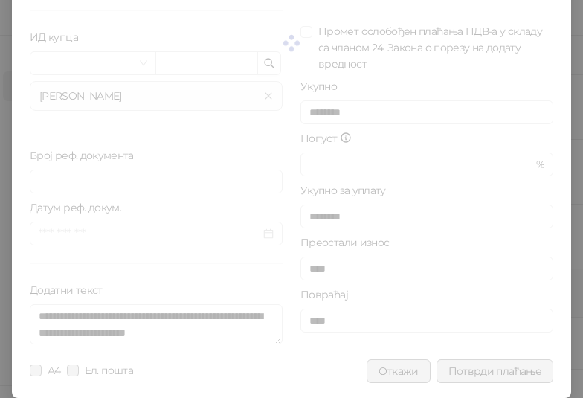
scroll to position [0, 0]
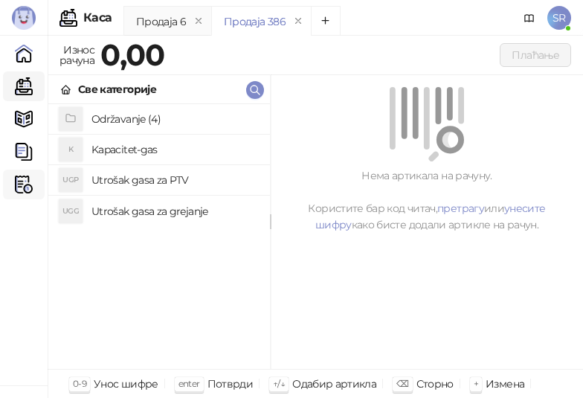
click at [24, 187] on img at bounding box center [24, 184] width 18 height 18
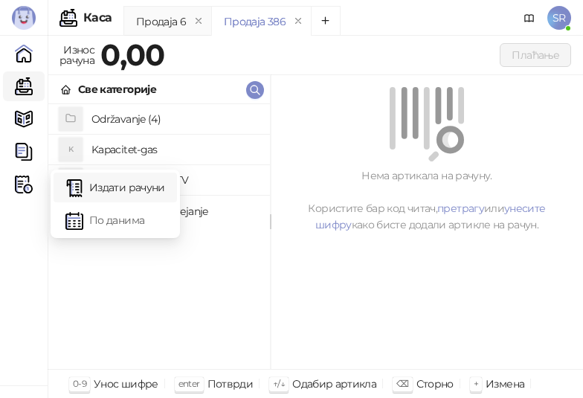
click at [137, 192] on link "Издати рачуни" at bounding box center [115, 187] width 100 height 30
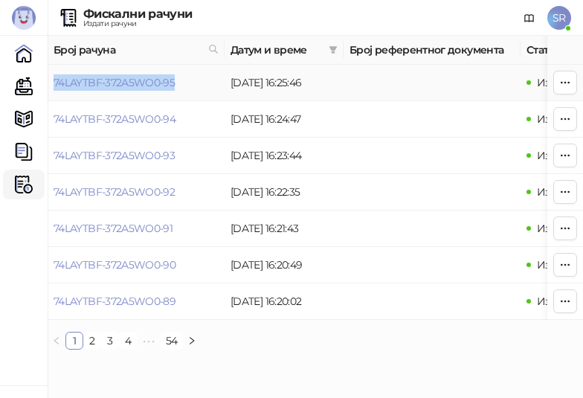
drag, startPoint x: 202, startPoint y: 86, endPoint x: 53, endPoint y: 91, distance: 149.5
click at [53, 91] on td "74LAYTBF-372A5WO0-95" at bounding box center [136, 83] width 177 height 36
copy link "74LAYTBF-372A5WO0-95"
click at [22, 86] on link "Каса" at bounding box center [24, 86] width 30 height 30
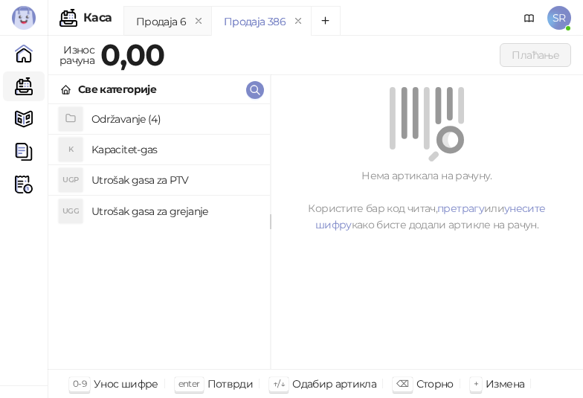
click at [142, 120] on h4 "Održavanje (4)" at bounding box center [174, 119] width 167 height 24
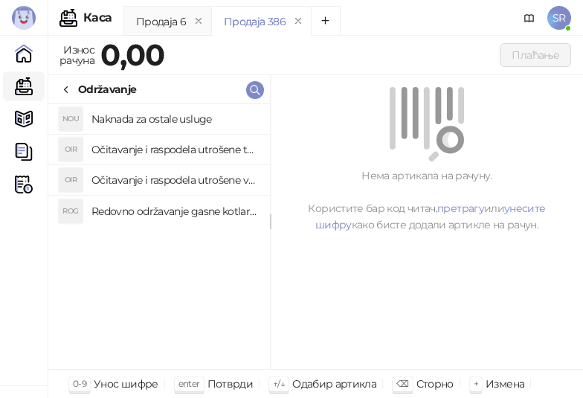
click at [163, 209] on h4 "Redovno održavanje gasne kotlarnice" at bounding box center [174, 211] width 167 height 24
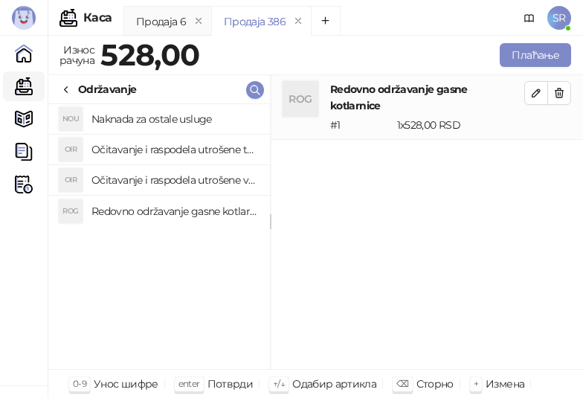
click at [152, 181] on h4 "Očitavanje i raspodela utrošene vode za PTV" at bounding box center [174, 180] width 167 height 24
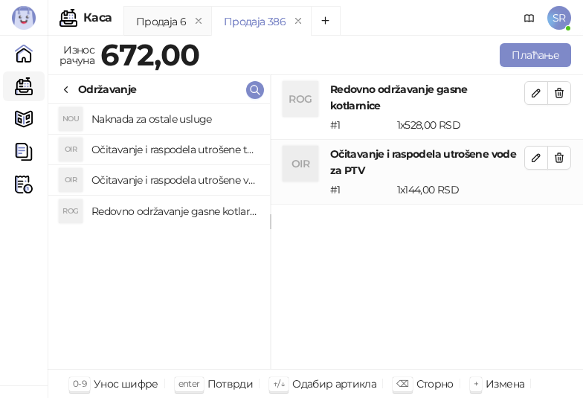
click at [146, 149] on h4 "Očitavanje i raspodela utrošene toplotne energije" at bounding box center [174, 150] width 167 height 24
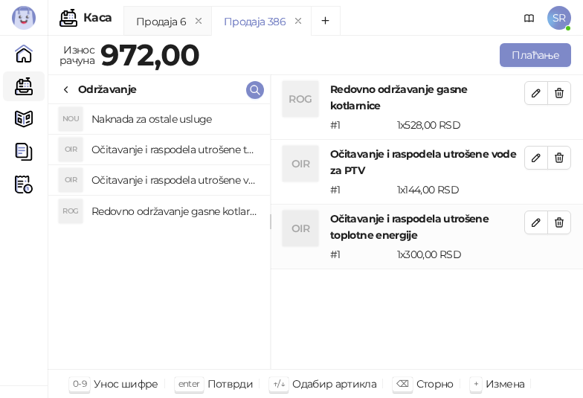
click at [148, 119] on h4 "Naknada za ostale usluge" at bounding box center [174, 119] width 167 height 24
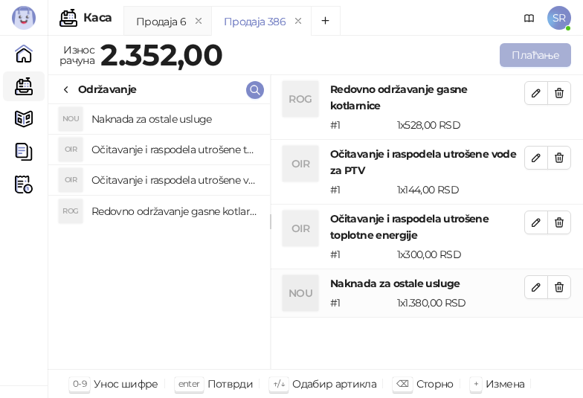
click at [541, 49] on button "Плаћање" at bounding box center [535, 55] width 71 height 24
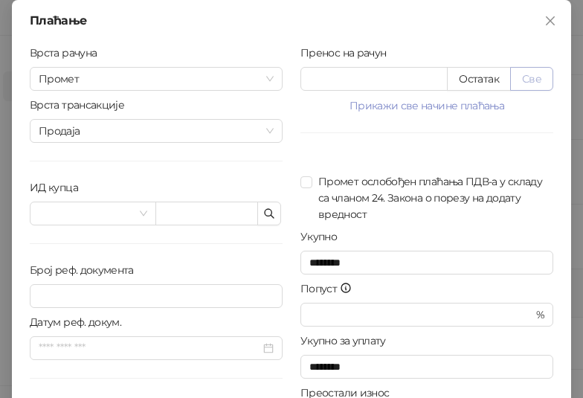
drag, startPoint x: 535, startPoint y: 83, endPoint x: 526, endPoint y: 83, distance: 9.0
click at [535, 83] on button "Све" at bounding box center [531, 79] width 43 height 24
type input "****"
click at [267, 216] on icon "button" at bounding box center [269, 213] width 12 height 12
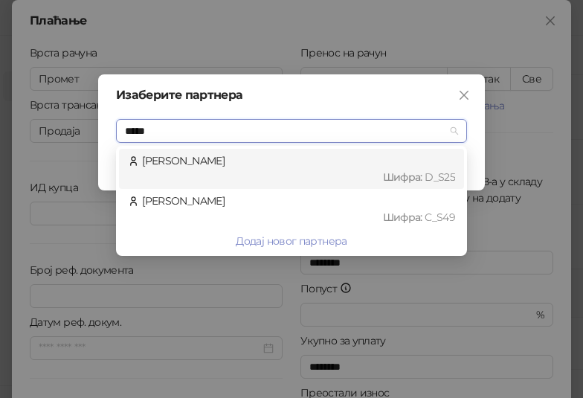
type input "******"
click at [239, 167] on div "Lazović Filip Шифра : D_S25" at bounding box center [291, 168] width 327 height 33
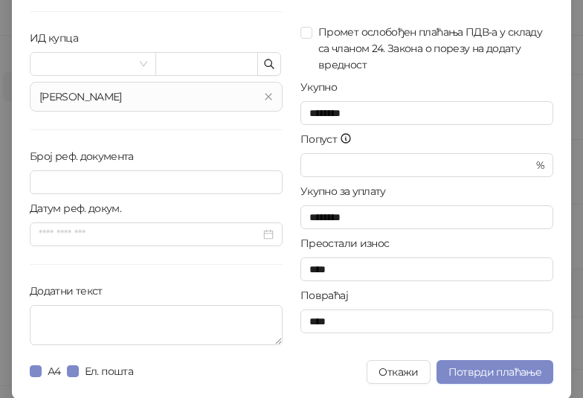
scroll to position [150, 0]
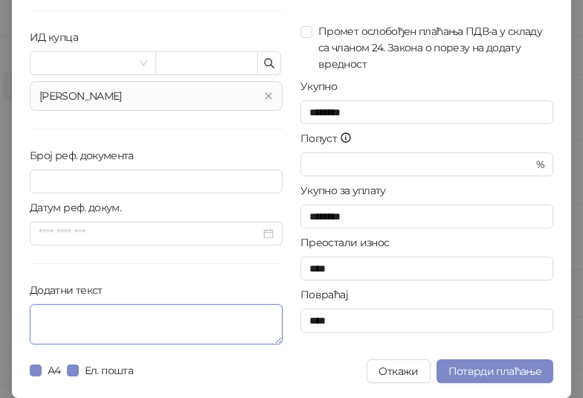
click at [133, 329] on textarea "Додатни текст" at bounding box center [156, 324] width 253 height 40
paste textarea "**********"
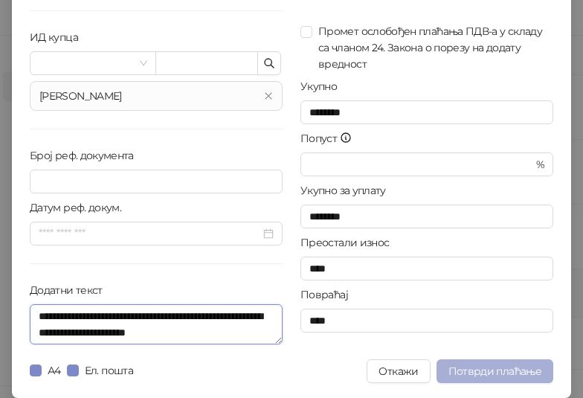
type textarea "**********"
click at [467, 361] on button "Потврди плаћање" at bounding box center [494, 371] width 117 height 24
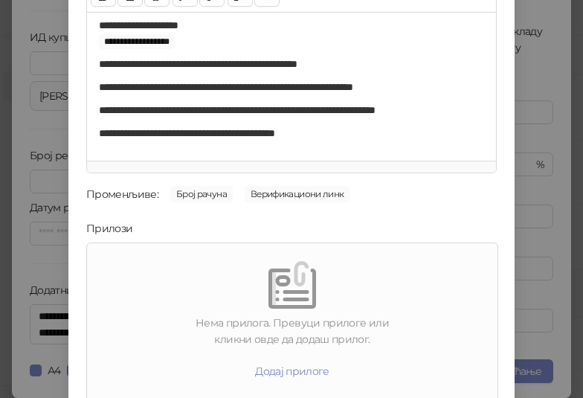
scroll to position [213, 0]
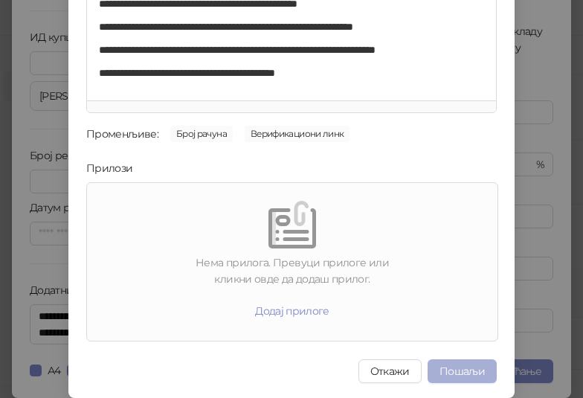
click at [462, 377] on button "Пошаљи" at bounding box center [461, 371] width 69 height 24
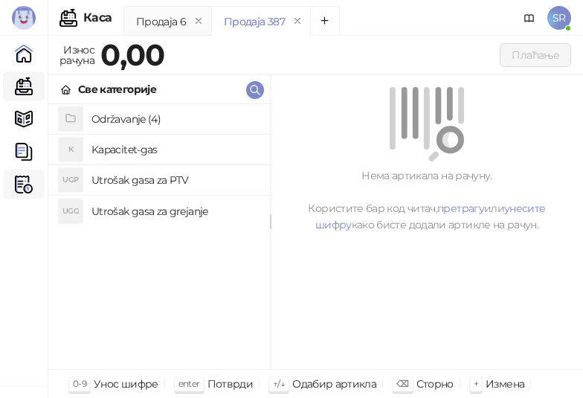
click at [25, 190] on img at bounding box center [24, 184] width 18 height 18
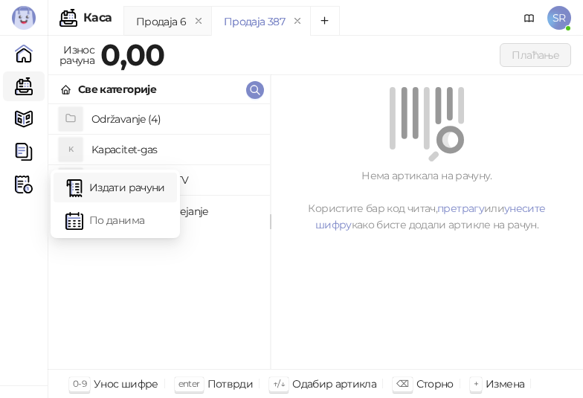
click at [138, 184] on link "Издати рачуни" at bounding box center [115, 187] width 100 height 30
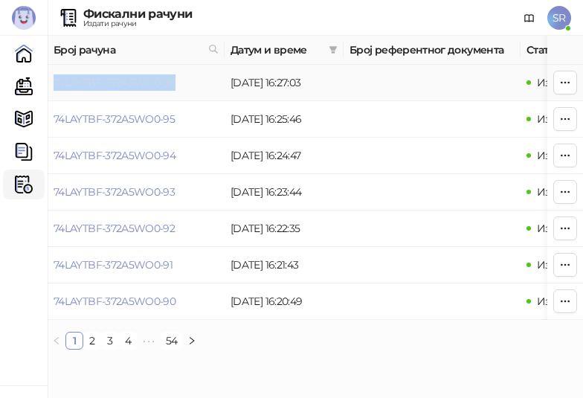
drag, startPoint x: 198, startPoint y: 78, endPoint x: 54, endPoint y: 86, distance: 145.2
click at [54, 86] on td "74LAYTBF-372A5WO0-96" at bounding box center [136, 83] width 177 height 36
copy link "74LAYTBF-372A5WO0-96"
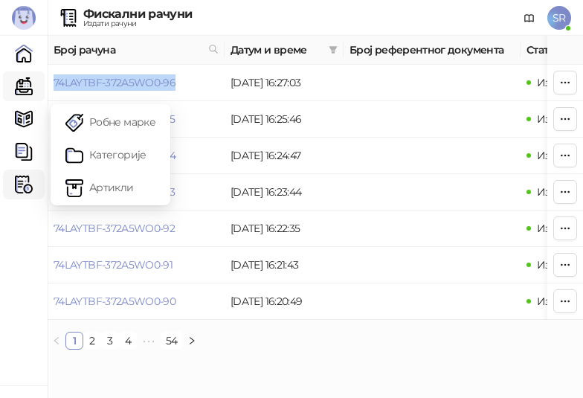
click at [30, 85] on link "Каса" at bounding box center [24, 86] width 30 height 30
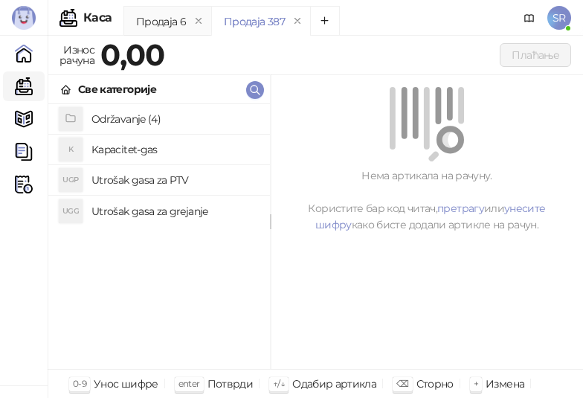
click at [136, 128] on h4 "Održavanje (4)" at bounding box center [174, 119] width 167 height 24
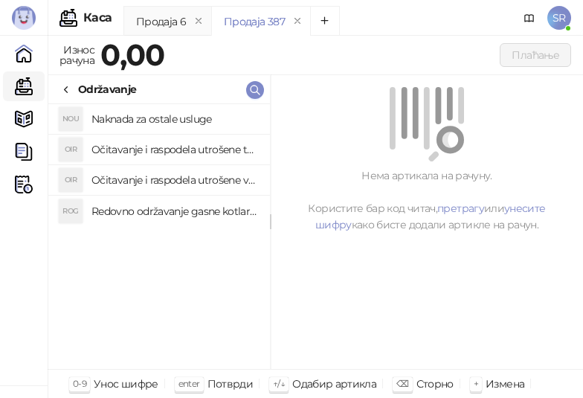
click at [193, 207] on h4 "Redovno održavanje gasne kotlarnice" at bounding box center [174, 211] width 167 height 24
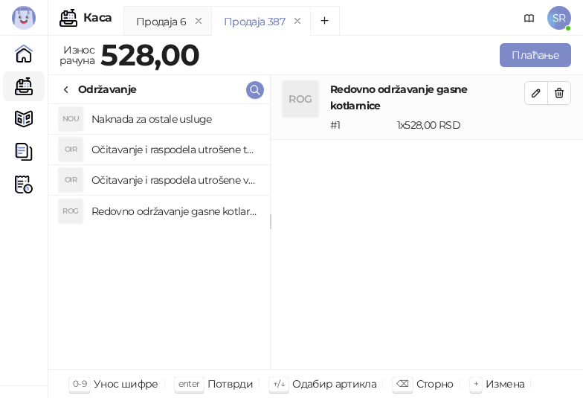
click at [173, 182] on h4 "Očitavanje i raspodela utrošene vode za PTV" at bounding box center [174, 180] width 167 height 24
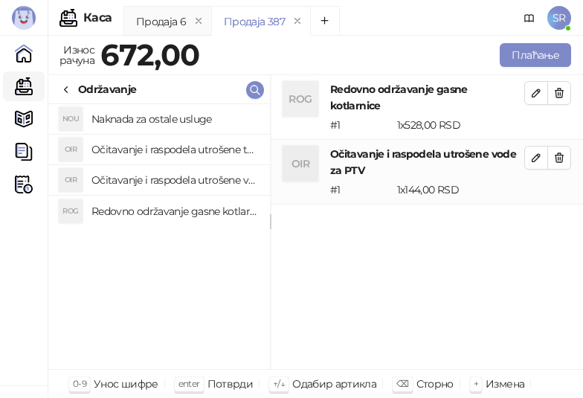
click at [164, 144] on h4 "Očitavanje i raspodela utrošene toplotne energije" at bounding box center [174, 150] width 167 height 24
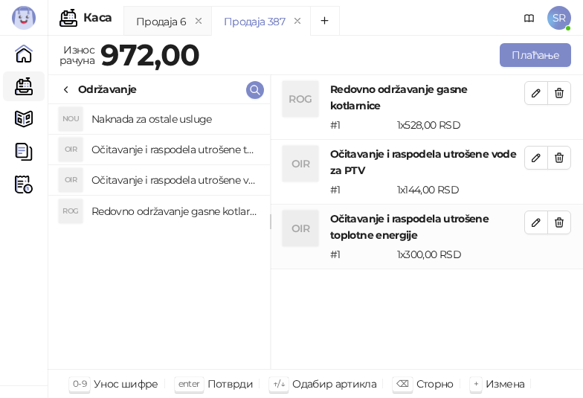
click at [155, 115] on h4 "Naknada za ostale usluge" at bounding box center [174, 119] width 167 height 24
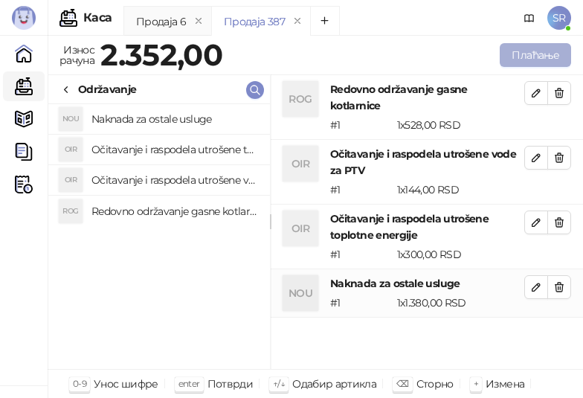
click at [540, 57] on button "Плаћање" at bounding box center [535, 55] width 71 height 24
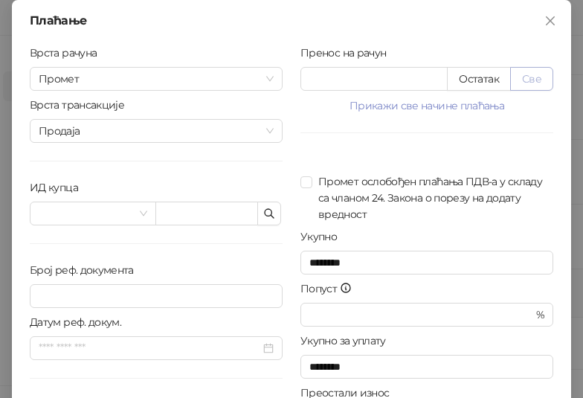
click at [540, 75] on button "Све" at bounding box center [531, 79] width 43 height 24
type input "****"
click at [267, 217] on icon "button" at bounding box center [269, 213] width 9 height 9
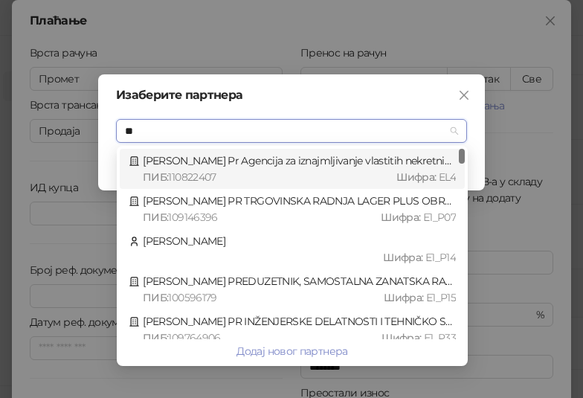
type input "***"
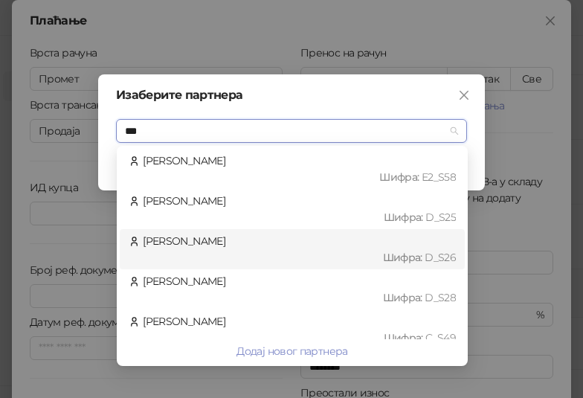
click at [213, 247] on div "Lazić Nikola Шифра : D_S26" at bounding box center [292, 249] width 327 height 33
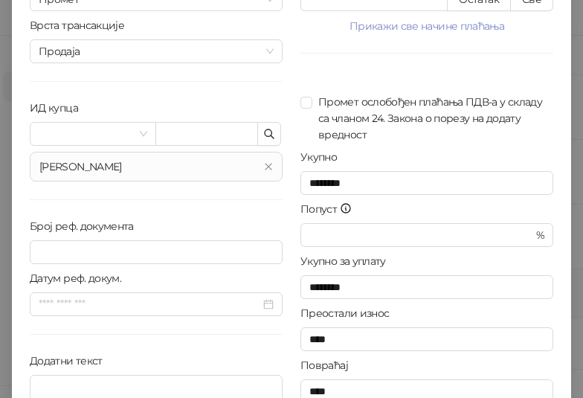
scroll to position [150, 0]
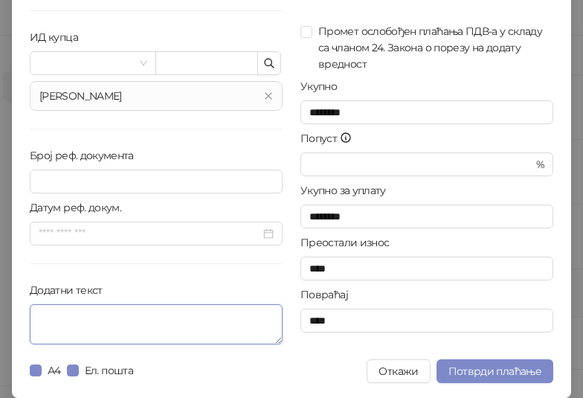
click at [117, 317] on textarea "Додатни текст" at bounding box center [156, 324] width 253 height 40
paste textarea "**********"
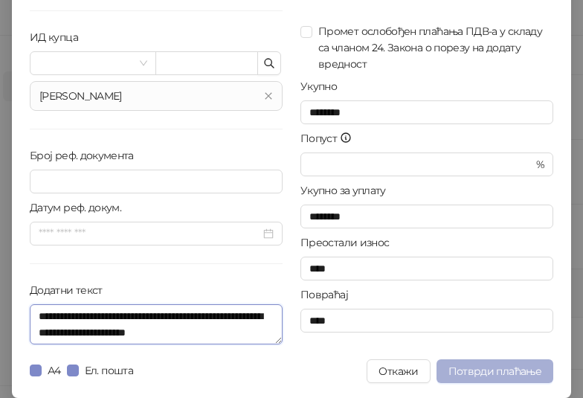
type textarea "**********"
click at [494, 378] on button "Потврди плаћање" at bounding box center [494, 371] width 117 height 24
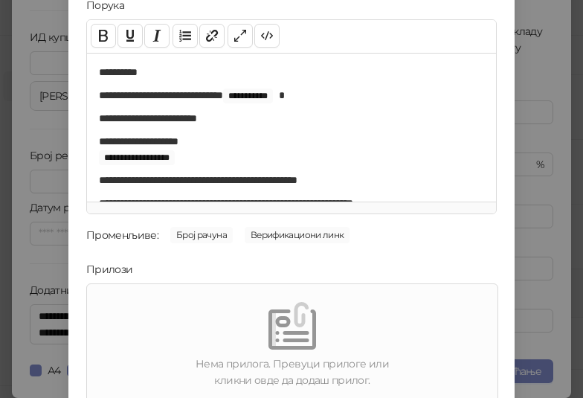
scroll to position [213, 0]
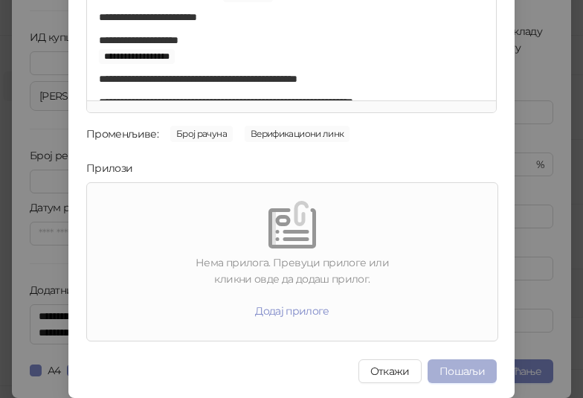
click at [445, 372] on button "Пошаљи" at bounding box center [461, 371] width 69 height 24
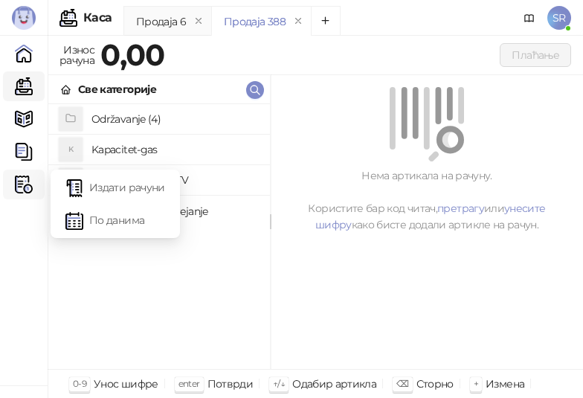
click at [26, 184] on icon at bounding box center [28, 184] width 7 height 0
click at [123, 185] on link "Издати рачуни" at bounding box center [115, 187] width 100 height 30
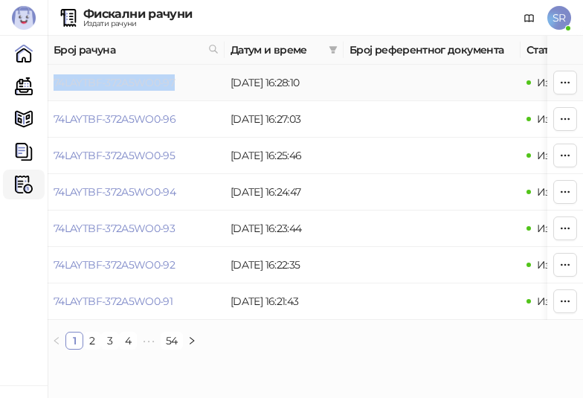
drag, startPoint x: 181, startPoint y: 81, endPoint x: 54, endPoint y: 83, distance: 127.1
click at [54, 83] on td "74LAYTBF-372A5WO0-97" at bounding box center [136, 83] width 177 height 36
click at [24, 84] on link "Каса" at bounding box center [24, 86] width 30 height 30
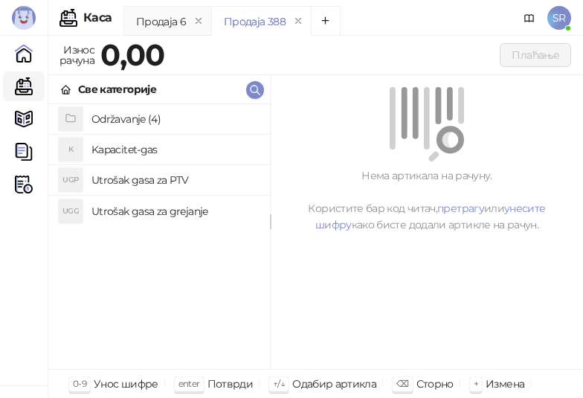
click at [146, 114] on h4 "Održavanje (4)" at bounding box center [174, 119] width 167 height 24
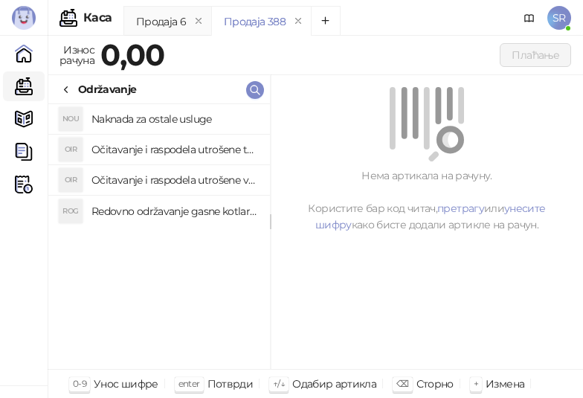
click at [149, 202] on h4 "Redovno održavanje gasne kotlarnice" at bounding box center [174, 211] width 167 height 24
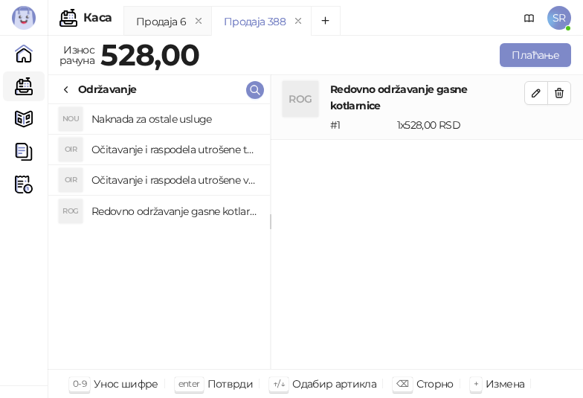
click at [143, 178] on h4 "Očitavanje i raspodela utrošene vode za PTV" at bounding box center [174, 180] width 167 height 24
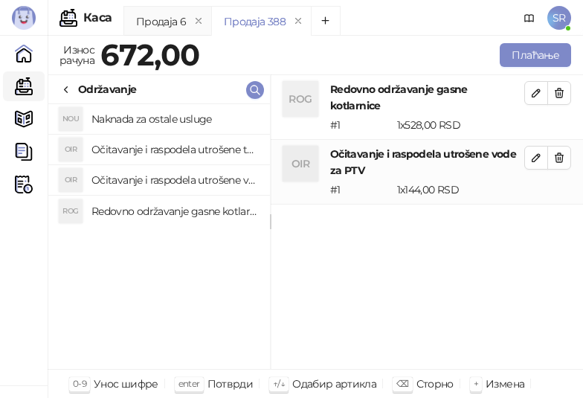
click at [134, 149] on h4 "Očitavanje i raspodela utrošene toplotne energije" at bounding box center [174, 150] width 167 height 24
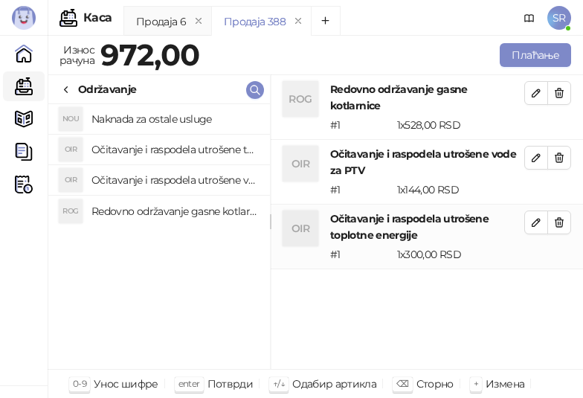
click at [122, 110] on h4 "Naknada za ostale usluge" at bounding box center [174, 119] width 167 height 24
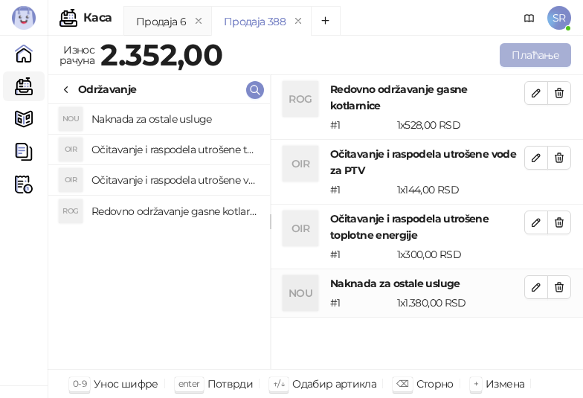
click at [510, 58] on button "Плаћање" at bounding box center [535, 55] width 71 height 24
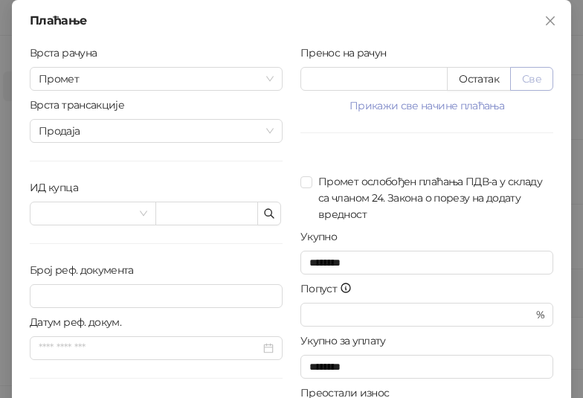
click at [536, 77] on button "Све" at bounding box center [531, 79] width 43 height 24
type input "****"
click at [274, 221] on button "button" at bounding box center [269, 213] width 24 height 24
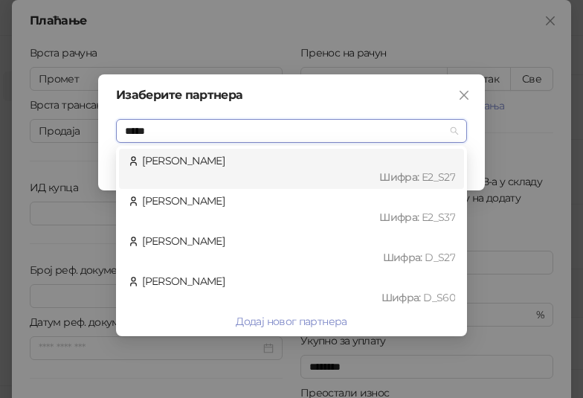
type input "******"
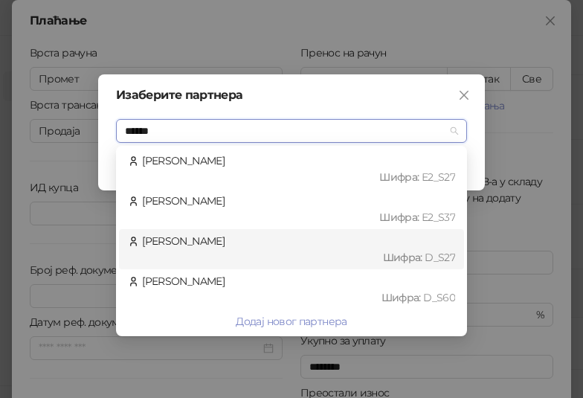
click at [201, 248] on div "Andrejić Mirko Шифра : D_S27" at bounding box center [291, 249] width 327 height 33
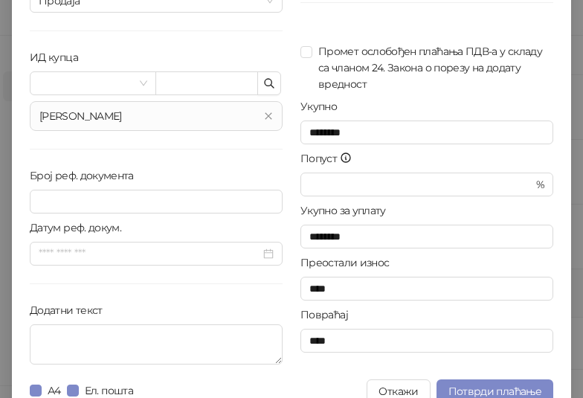
scroll to position [150, 0]
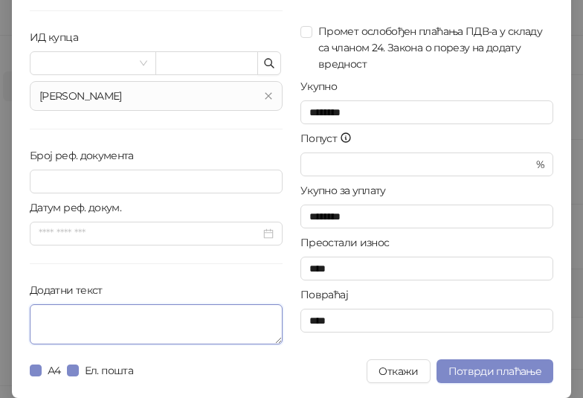
click at [171, 323] on textarea "Додатни текст" at bounding box center [156, 324] width 253 height 40
paste textarea "**********"
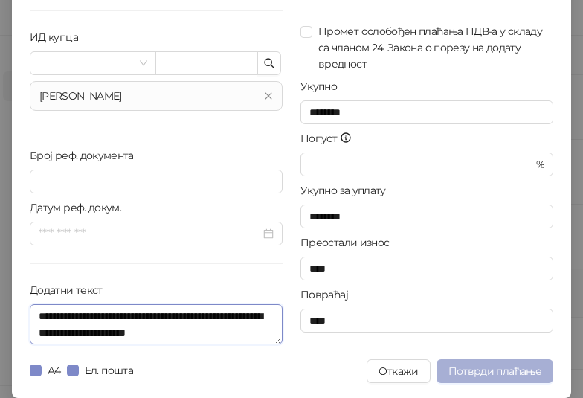
type textarea "**********"
click at [485, 368] on span "Потврди плаћање" at bounding box center [494, 370] width 93 height 13
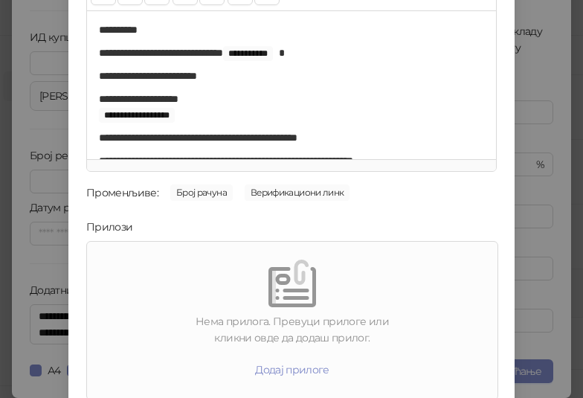
scroll to position [213, 0]
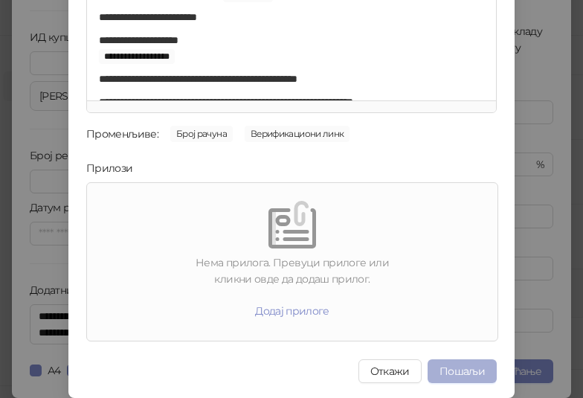
click at [466, 365] on button "Пошаљи" at bounding box center [461, 371] width 69 height 24
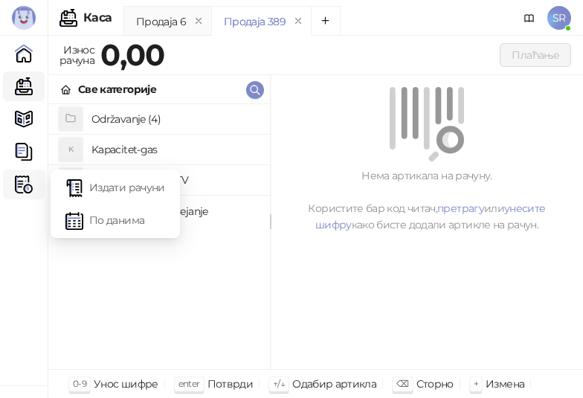
click at [20, 187] on img at bounding box center [24, 184] width 18 height 18
click at [106, 188] on link "Издати рачуни" at bounding box center [115, 187] width 100 height 30
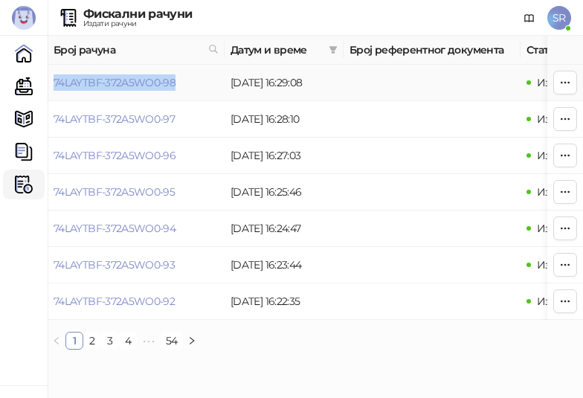
drag, startPoint x: 181, startPoint y: 80, endPoint x: 54, endPoint y: 93, distance: 127.0
click at [54, 93] on td "74LAYTBF-372A5WO0-98" at bounding box center [136, 83] width 177 height 36
drag, startPoint x: 30, startPoint y: 84, endPoint x: 62, endPoint y: 97, distance: 34.0
click at [30, 84] on link "Каса" at bounding box center [24, 86] width 30 height 30
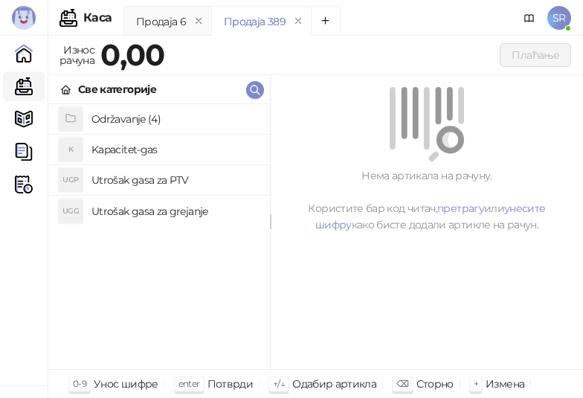
click at [138, 117] on h4 "Održavanje (4)" at bounding box center [174, 119] width 167 height 24
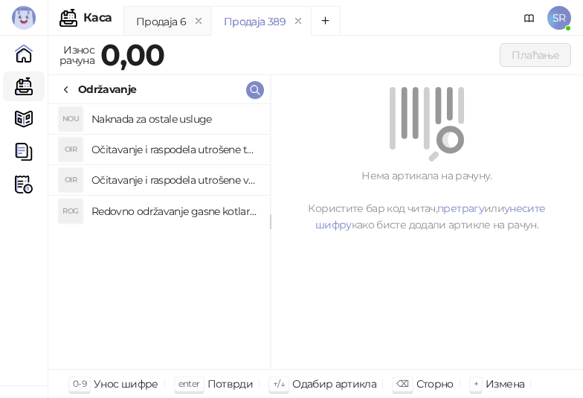
click at [167, 206] on h4 "Redovno održavanje gasne kotlarnice" at bounding box center [174, 211] width 167 height 24
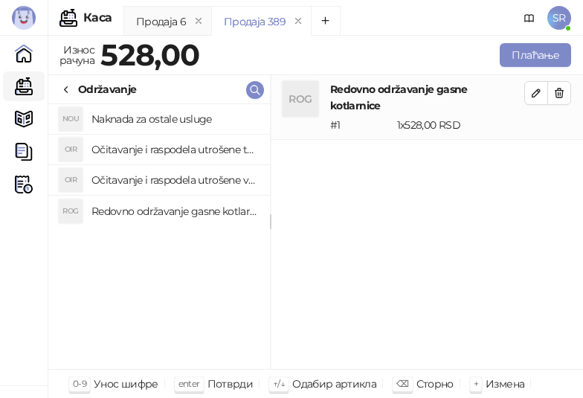
click at [157, 181] on h4 "Očitavanje i raspodela utrošene vode za PTV" at bounding box center [174, 180] width 167 height 24
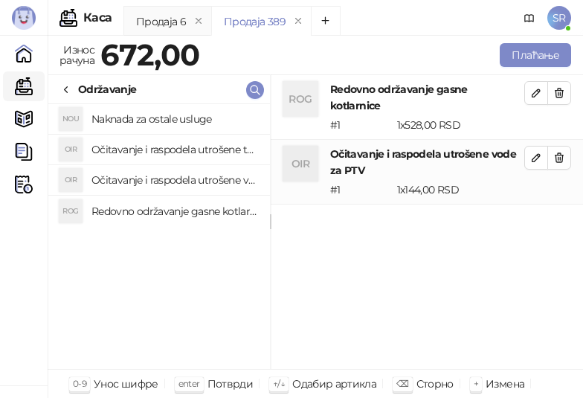
click at [152, 150] on h4 "Očitavanje i raspodela utrošene toplotne energije" at bounding box center [174, 150] width 167 height 24
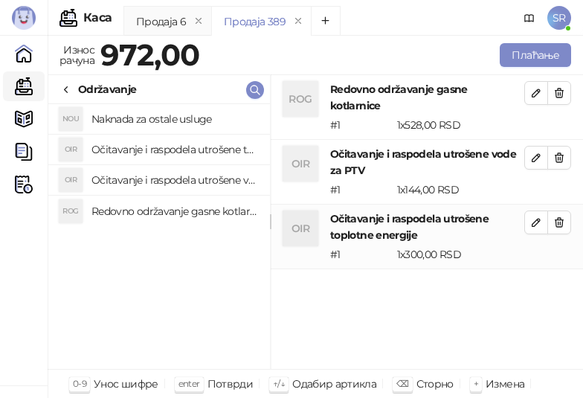
click at [146, 129] on h4 "Naknada za ostale usluge" at bounding box center [174, 119] width 167 height 24
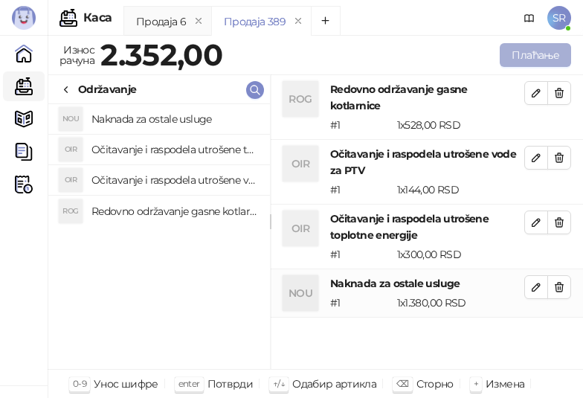
click at [509, 55] on button "Плаћање" at bounding box center [535, 55] width 71 height 24
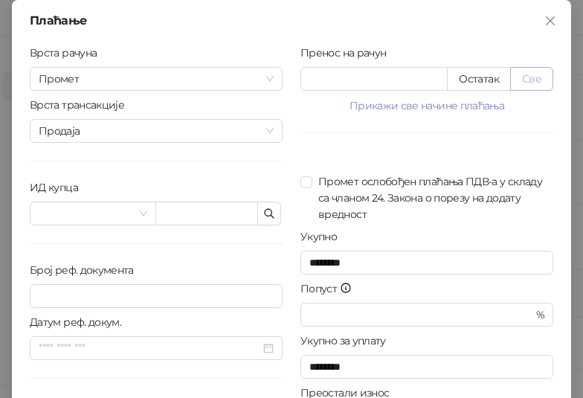
click at [521, 79] on button "Све" at bounding box center [531, 79] width 43 height 24
type input "****"
click at [265, 215] on icon "button" at bounding box center [269, 213] width 9 height 9
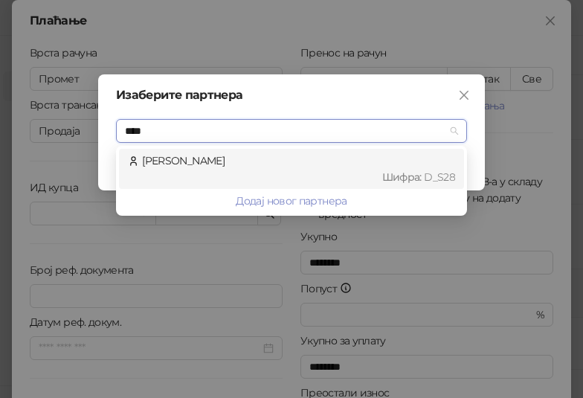
type input "*****"
click at [207, 169] on div "Шифра : D_S28" at bounding box center [298, 177] width 313 height 16
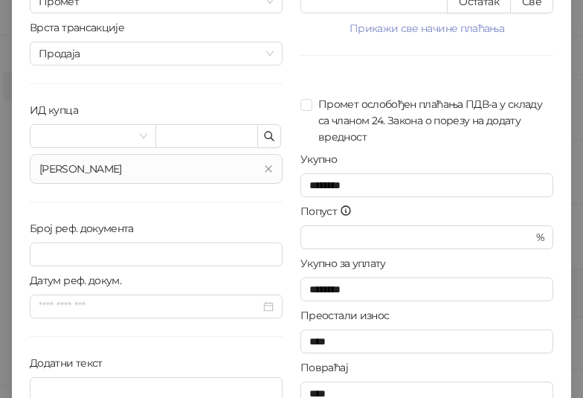
scroll to position [149, 0]
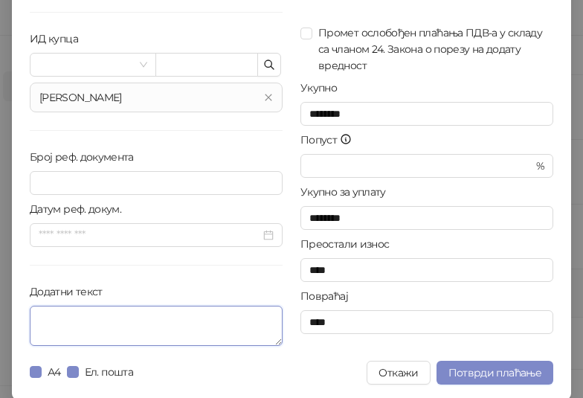
click at [191, 330] on textarea "Додатни текст" at bounding box center [156, 326] width 253 height 40
paste textarea "**********"
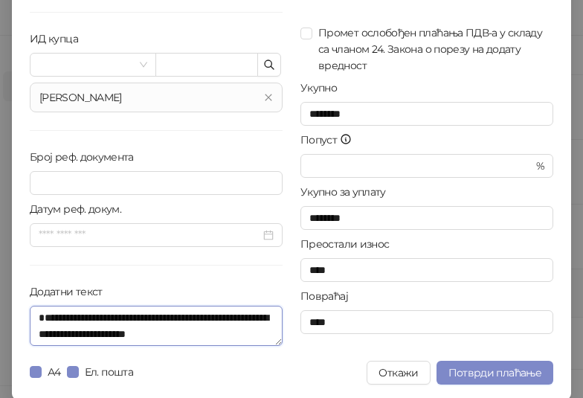
scroll to position [12, 0]
type textarea "**********"
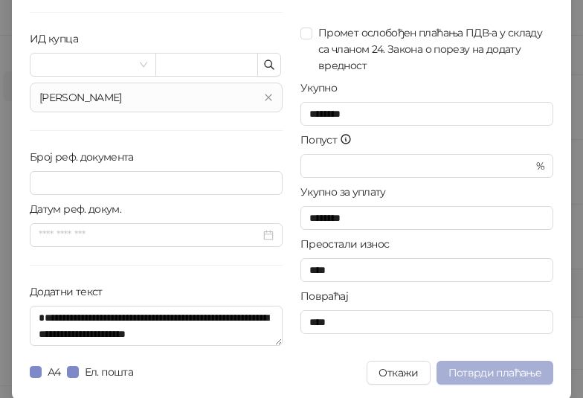
click at [476, 366] on span "Потврди плаћање" at bounding box center [494, 372] width 93 height 13
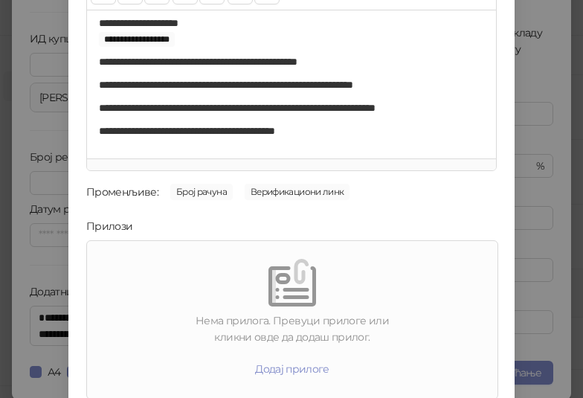
scroll to position [213, 0]
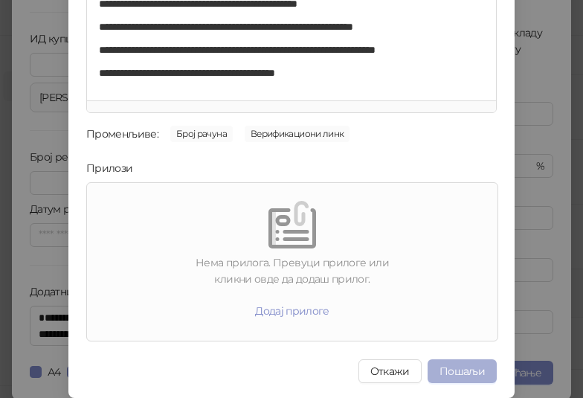
click at [465, 361] on button "Пошаљи" at bounding box center [461, 371] width 69 height 24
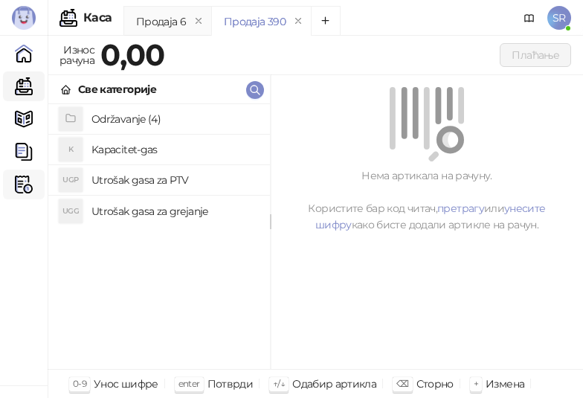
click at [27, 187] on img at bounding box center [24, 184] width 18 height 18
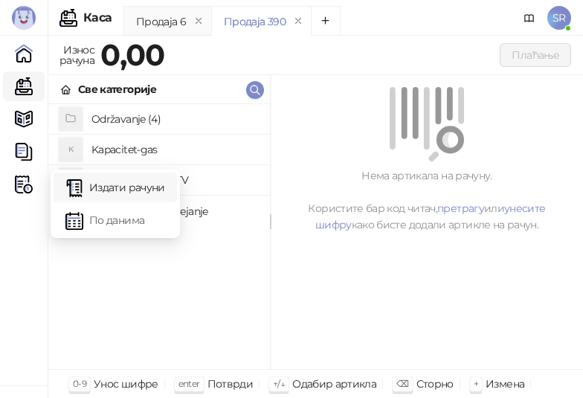
click at [115, 186] on link "Издати рачуни" at bounding box center [115, 187] width 100 height 30
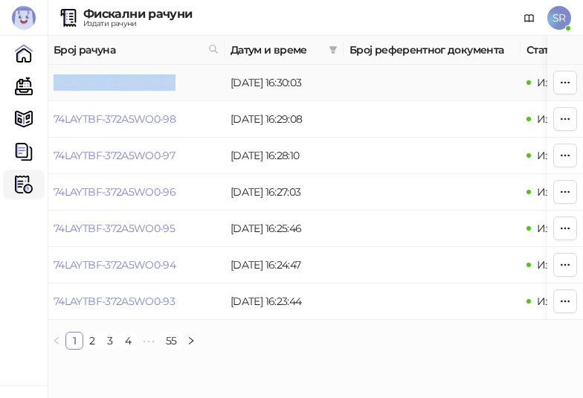
drag, startPoint x: 184, startPoint y: 86, endPoint x: 54, endPoint y: 85, distance: 130.1
click at [54, 85] on td "74LAYTBF-372A5WO0-99" at bounding box center [136, 83] width 177 height 36
drag, startPoint x: 22, startPoint y: 88, endPoint x: 80, endPoint y: 94, distance: 58.3
click at [22, 88] on link "Каса" at bounding box center [24, 86] width 30 height 30
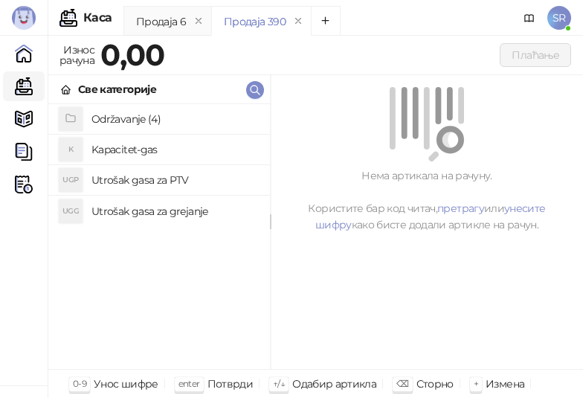
click at [152, 111] on h4 "Održavanje (4)" at bounding box center [174, 119] width 167 height 24
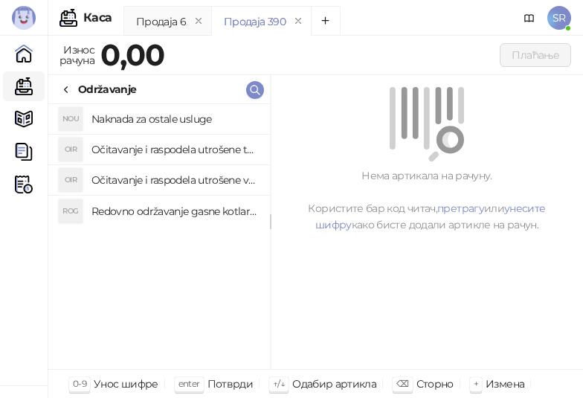
click at [190, 213] on h4 "Redovno održavanje gasne kotlarnice" at bounding box center [174, 211] width 167 height 24
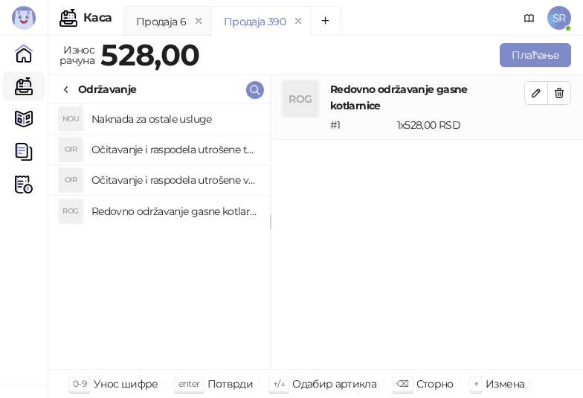
click at [168, 184] on h4 "Očitavanje i raspodela utrošene vode za PTV" at bounding box center [174, 180] width 167 height 24
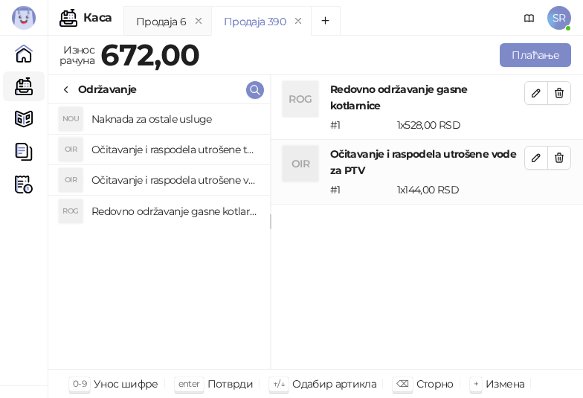
click at [161, 136] on li "OIR Očitavanje i raspodela utrošene toplotne energije" at bounding box center [159, 150] width 222 height 30
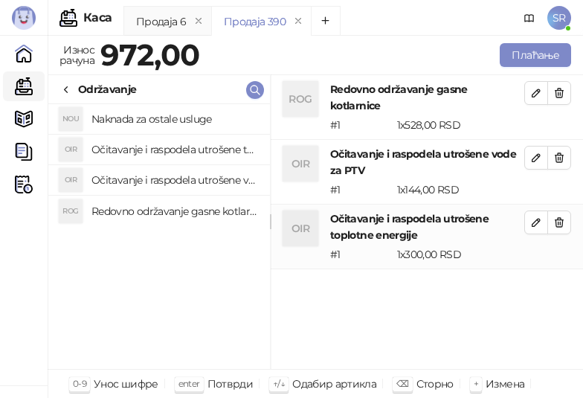
click at [161, 116] on h4 "Naknada za ostale usluge" at bounding box center [174, 119] width 167 height 24
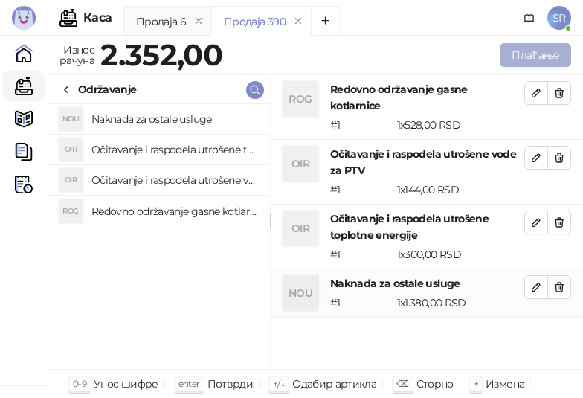
click at [538, 52] on button "Плаћање" at bounding box center [535, 55] width 71 height 24
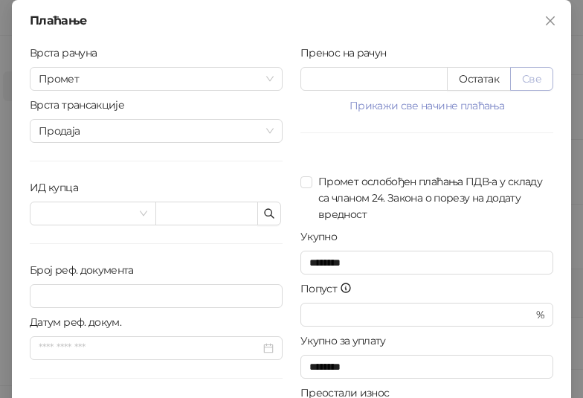
click at [523, 78] on button "Све" at bounding box center [531, 79] width 43 height 24
type input "****"
click at [268, 216] on icon "button" at bounding box center [269, 213] width 12 height 12
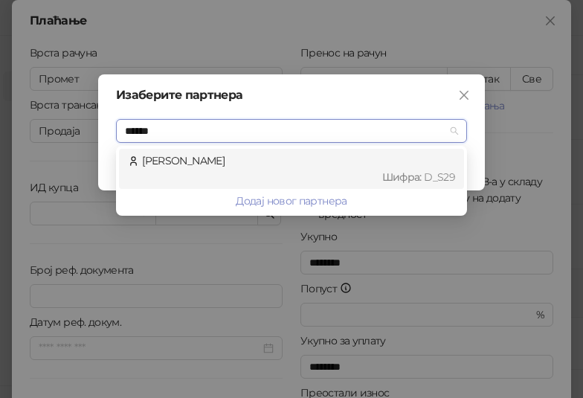
type input "*******"
click at [183, 164] on div "Veličković Luka Шифра : D_S29" at bounding box center [291, 168] width 327 height 33
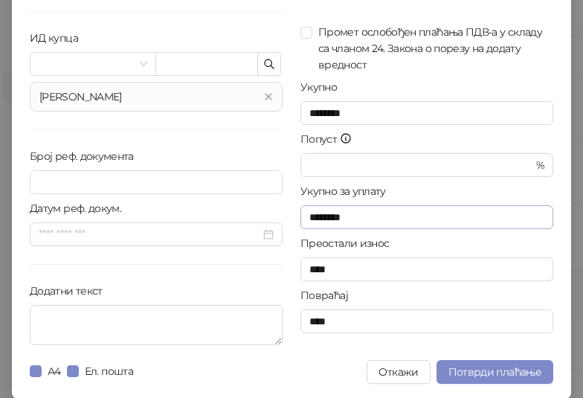
scroll to position [150, 0]
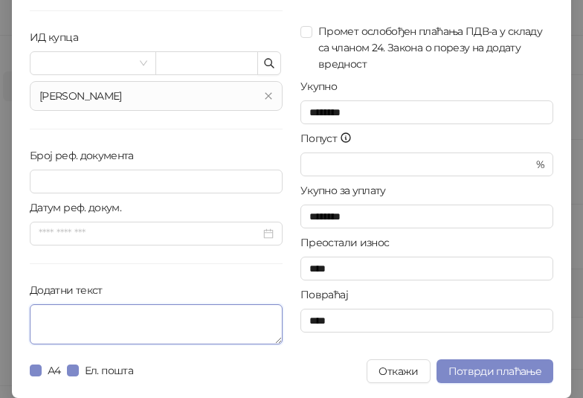
click at [119, 320] on textarea "Додатни текст" at bounding box center [156, 324] width 253 height 40
paste textarea "**********"
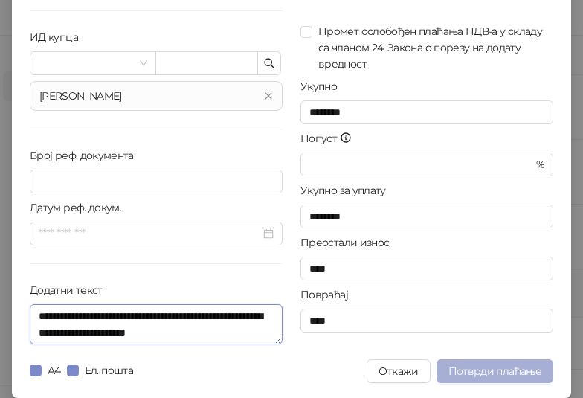
type textarea "**********"
click at [482, 374] on span "Потврди плаћање" at bounding box center [494, 370] width 93 height 13
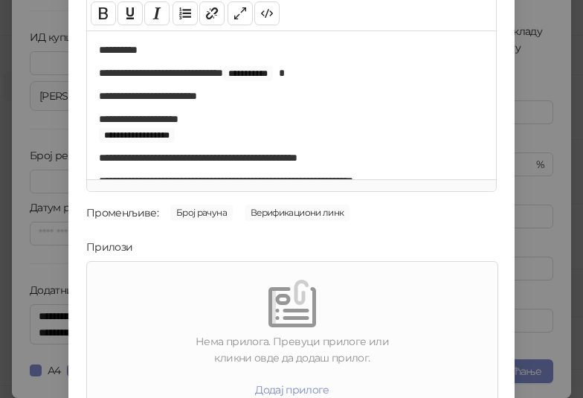
scroll to position [213, 0]
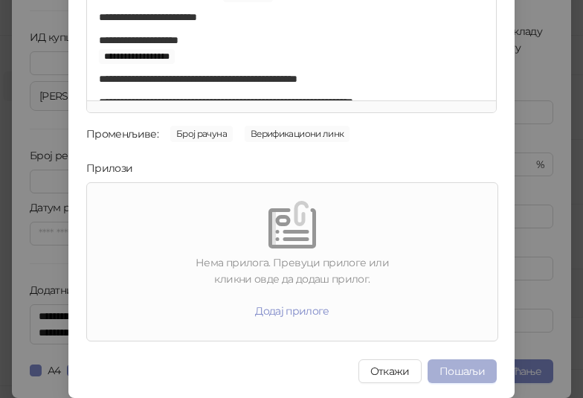
click at [474, 368] on button "Пошаљи" at bounding box center [461, 371] width 69 height 24
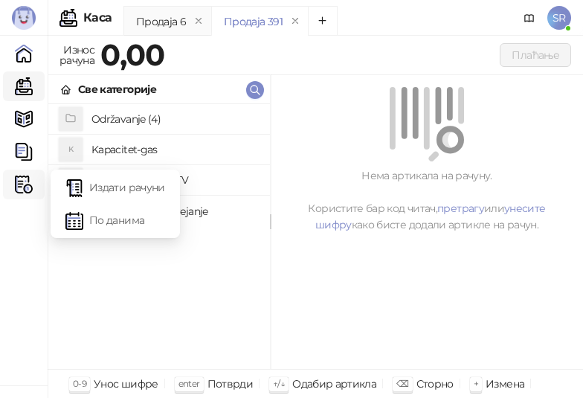
click at [27, 178] on img at bounding box center [24, 184] width 18 height 18
click at [106, 188] on link "Издати рачуни" at bounding box center [115, 187] width 100 height 30
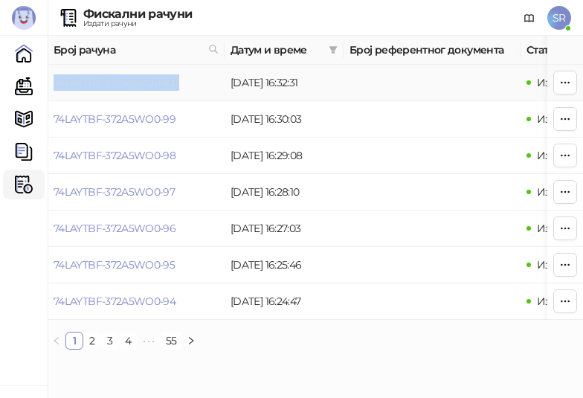
drag, startPoint x: 198, startPoint y: 91, endPoint x: 54, endPoint y: 80, distance: 144.7
click at [54, 80] on td "74LAYTBF-372A5WO0-100" at bounding box center [136, 83] width 177 height 36
click at [28, 85] on link "Каса" at bounding box center [24, 86] width 30 height 30
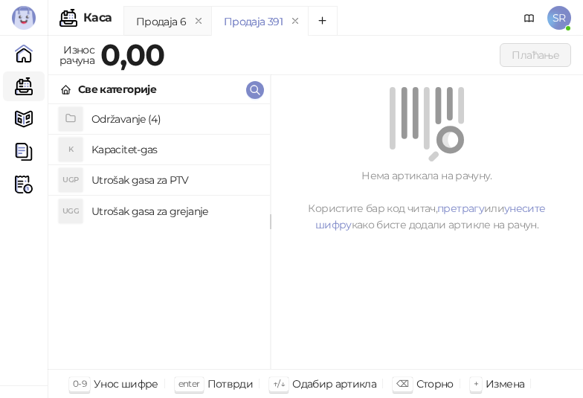
click at [123, 122] on h4 "Održavanje (4)" at bounding box center [174, 119] width 167 height 24
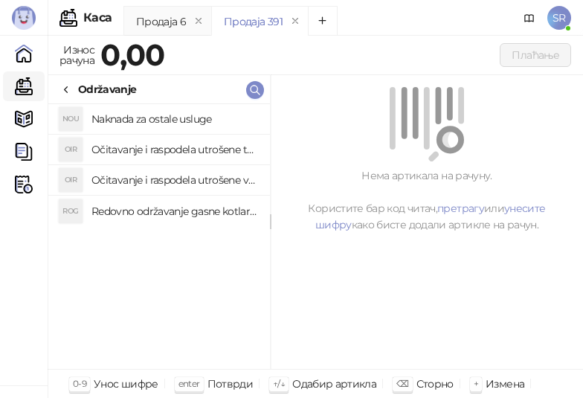
click at [140, 210] on h4 "Redovno održavanje gasne kotlarnice" at bounding box center [174, 211] width 167 height 24
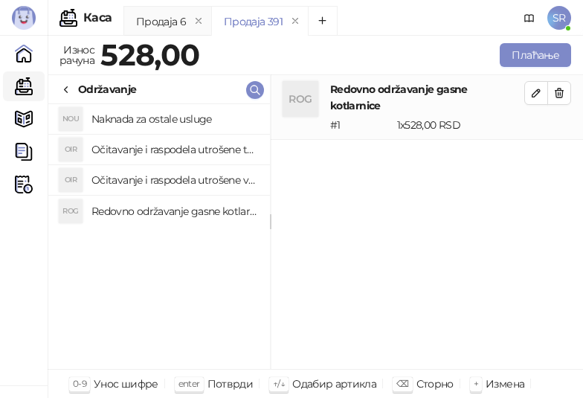
click at [138, 181] on h4 "Očitavanje i raspodela utrošene vode za PTV" at bounding box center [174, 180] width 167 height 24
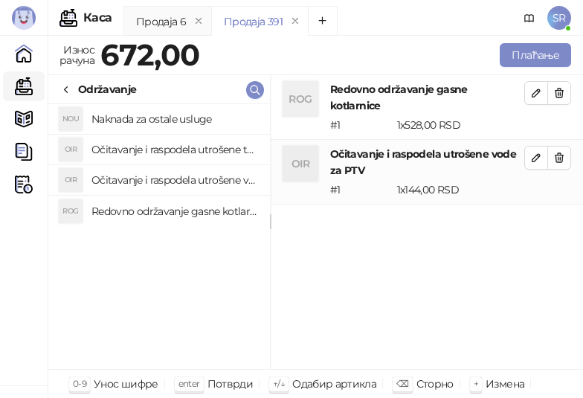
click at [134, 149] on h4 "Očitavanje i raspodela utrošene toplotne energije" at bounding box center [174, 150] width 167 height 24
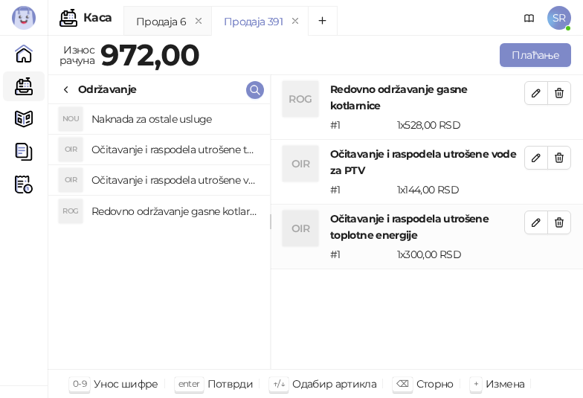
click at [110, 116] on h4 "Naknada za ostale usluge" at bounding box center [174, 119] width 167 height 24
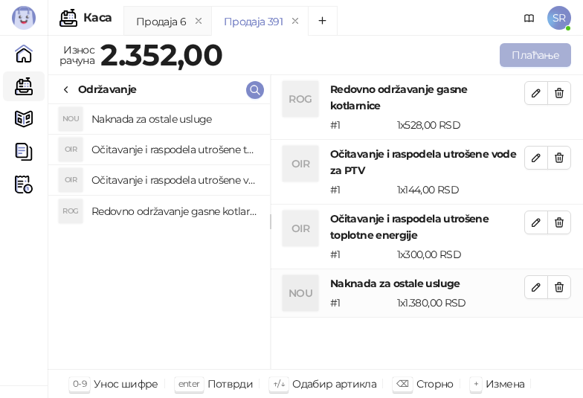
click at [532, 50] on button "Плаћање" at bounding box center [535, 55] width 71 height 24
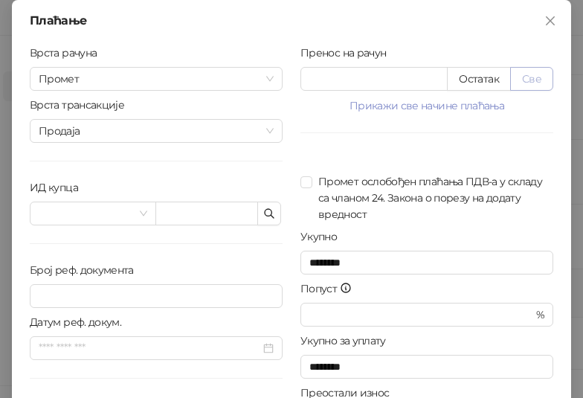
click at [528, 78] on button "Све" at bounding box center [531, 79] width 43 height 24
type input "****"
click at [263, 209] on icon "button" at bounding box center [269, 213] width 12 height 12
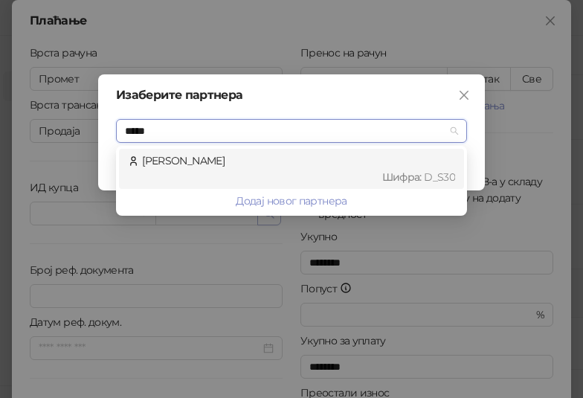
type input "******"
click at [239, 175] on div "Шифра : D_S30" at bounding box center [298, 177] width 313 height 16
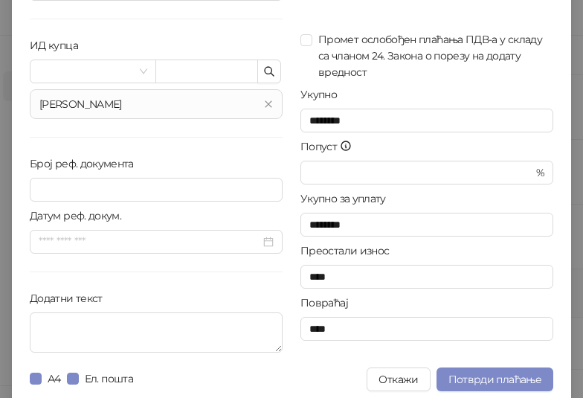
scroll to position [150, 0]
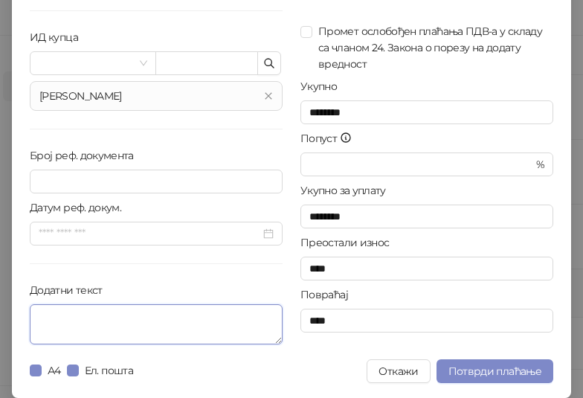
click at [119, 309] on textarea "Додатни текст" at bounding box center [156, 324] width 253 height 40
paste textarea "**********"
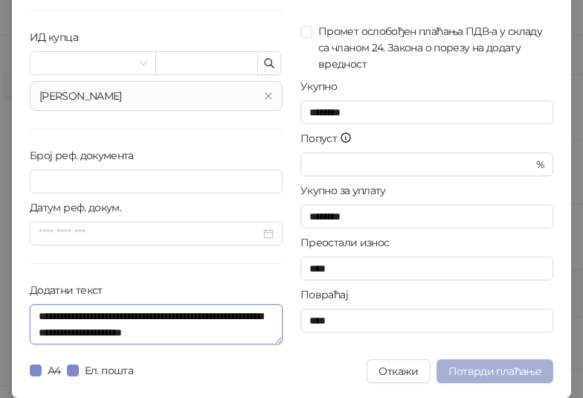
type textarea "**********"
click at [527, 369] on span "Потврди плаћање" at bounding box center [494, 370] width 93 height 13
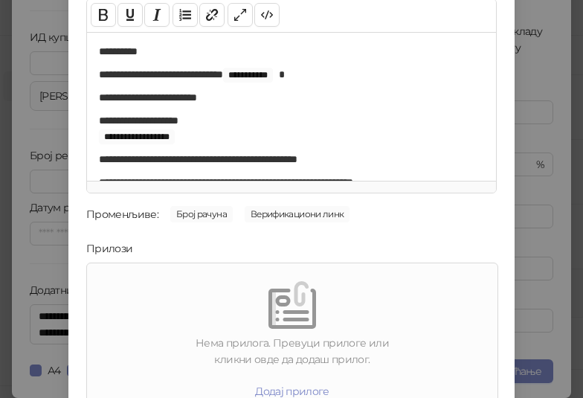
scroll to position [213, 0]
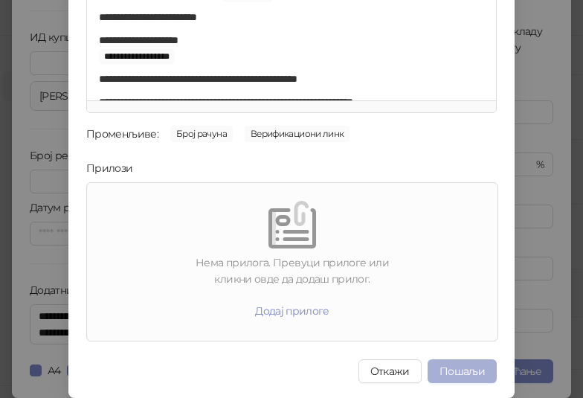
click at [468, 366] on button "Пошаљи" at bounding box center [461, 371] width 69 height 24
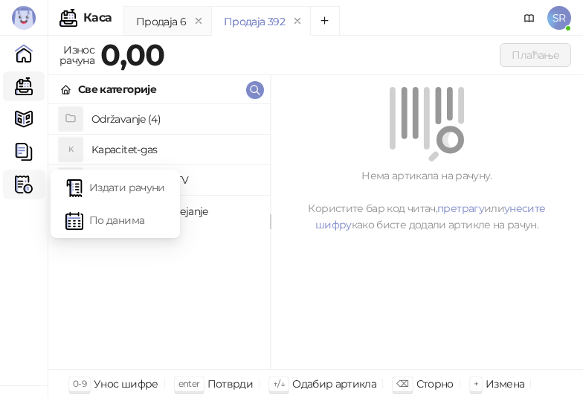
click at [26, 184] on icon at bounding box center [28, 184] width 7 height 0
click at [108, 186] on link "Издати рачуни" at bounding box center [115, 187] width 100 height 30
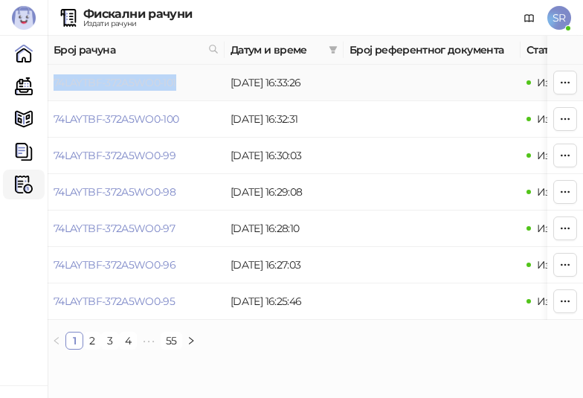
drag, startPoint x: 187, startPoint y: 80, endPoint x: 54, endPoint y: 86, distance: 133.2
click at [54, 86] on td "74LAYTBF-372A5WO0-101" at bounding box center [136, 83] width 177 height 36
click at [17, 87] on link "Каса" at bounding box center [24, 86] width 30 height 30
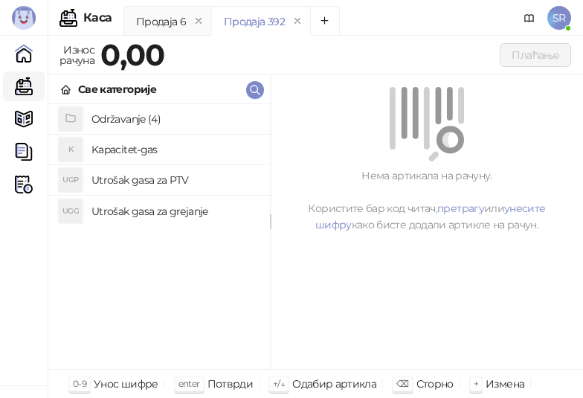
click at [562, 16] on span "SR" at bounding box center [559, 18] width 24 height 24
click at [135, 120] on h4 "Održavanje (4)" at bounding box center [174, 119] width 167 height 24
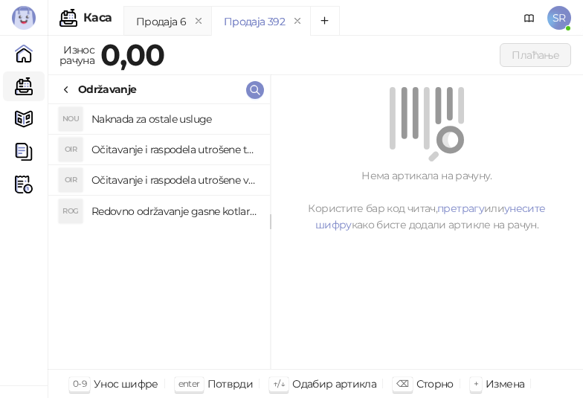
click at [160, 204] on h4 "Redovno održavanje gasne kotlarnice" at bounding box center [174, 211] width 167 height 24
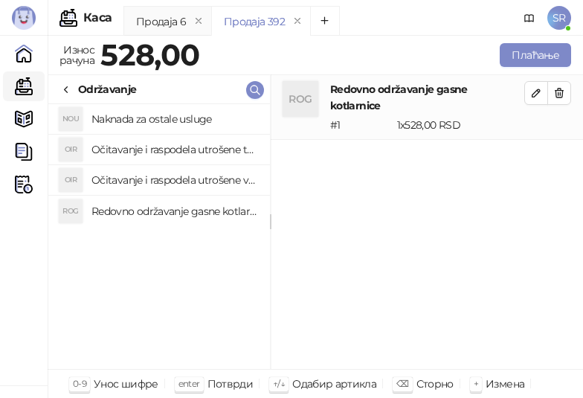
click at [150, 182] on h4 "Očitavanje i raspodela utrošene vode za PTV" at bounding box center [174, 180] width 167 height 24
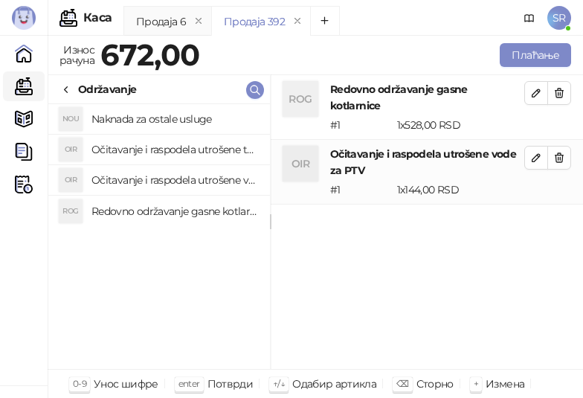
drag, startPoint x: 150, startPoint y: 154, endPoint x: 143, endPoint y: 122, distance: 32.7
click at [150, 153] on h4 "Očitavanje i raspodela utrošene toplotne energije" at bounding box center [174, 150] width 167 height 24
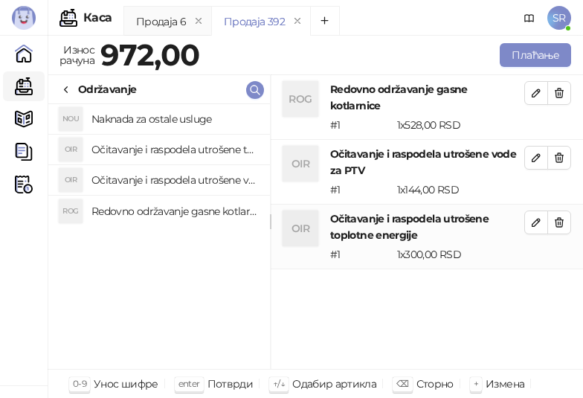
click at [143, 122] on h4 "Naknada za ostale usluge" at bounding box center [174, 119] width 167 height 24
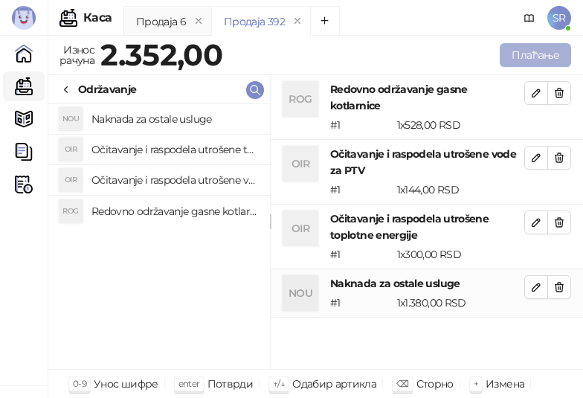
click at [516, 56] on button "Плаћање" at bounding box center [535, 55] width 71 height 24
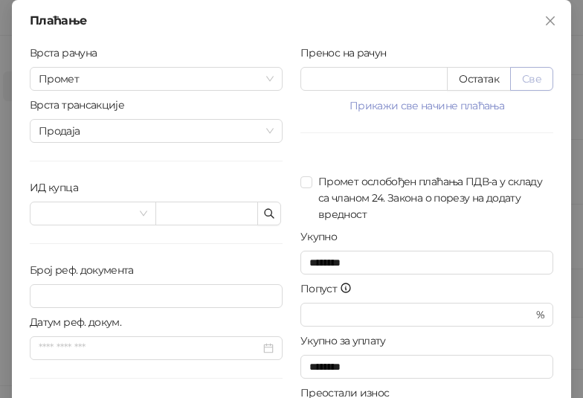
click at [535, 76] on button "Све" at bounding box center [531, 79] width 43 height 24
type input "****"
click at [271, 210] on button "button" at bounding box center [269, 213] width 24 height 24
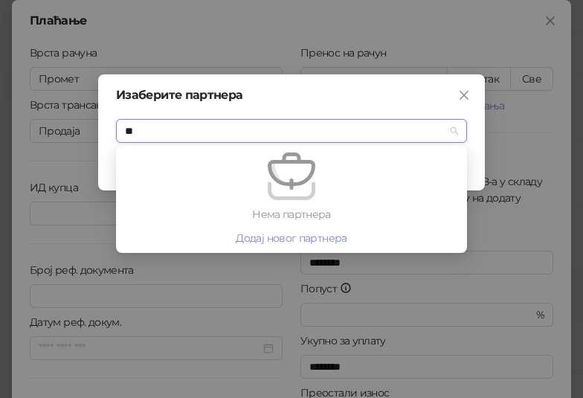
type input "***"
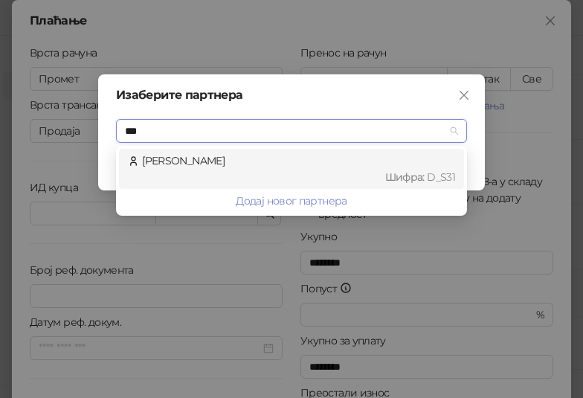
click at [209, 149] on div "Gharaibeh Simonović Meysun Шифра : D_S31" at bounding box center [291, 169] width 345 height 40
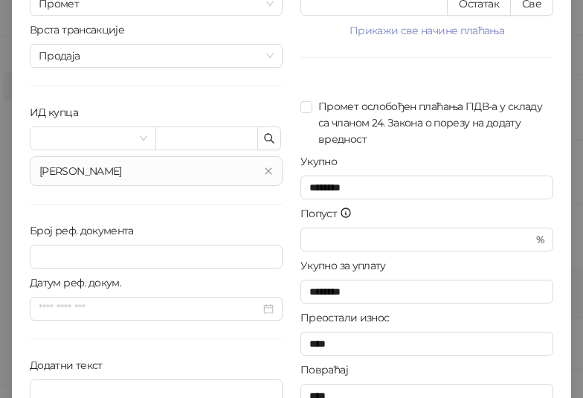
scroll to position [150, 0]
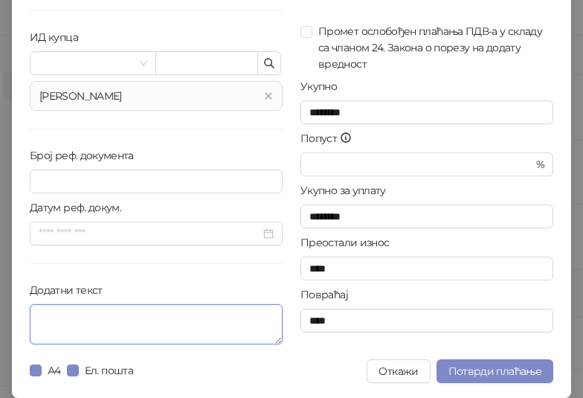
click at [94, 329] on textarea "Додатни текст" at bounding box center [156, 324] width 253 height 40
paste textarea "**********"
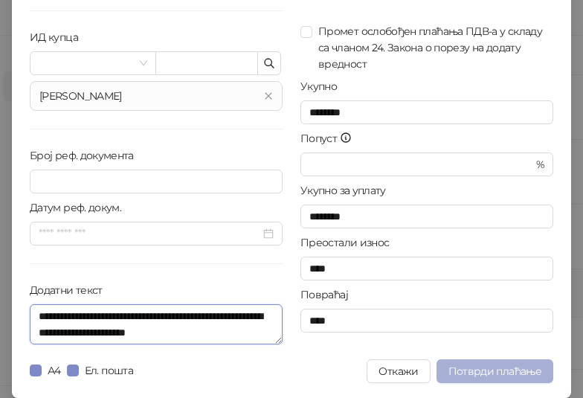
type textarea "**********"
click at [466, 370] on span "Потврди плаћање" at bounding box center [494, 370] width 93 height 13
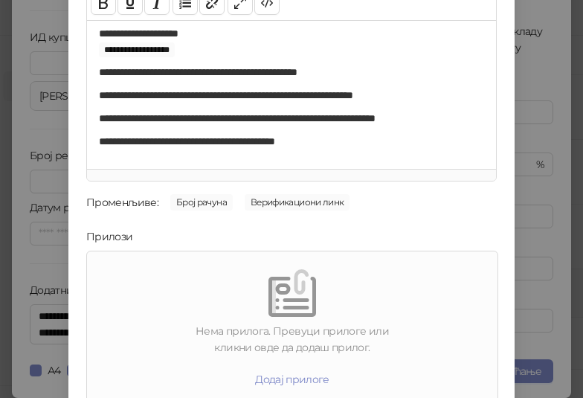
scroll to position [213, 0]
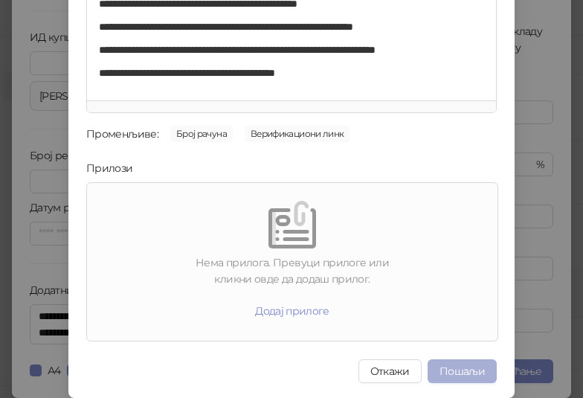
click at [462, 367] on button "Пошаљи" at bounding box center [461, 371] width 69 height 24
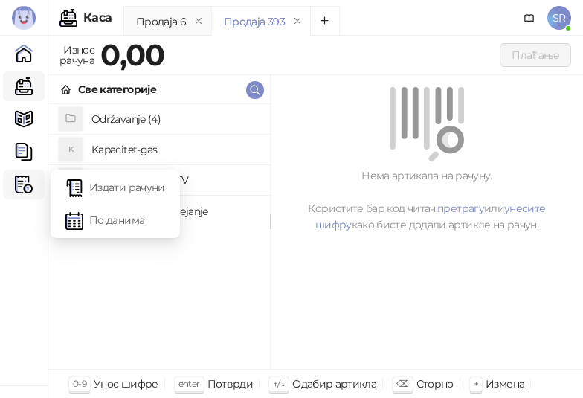
click at [28, 184] on icon at bounding box center [28, 184] width 7 height 0
click at [91, 184] on link "Издати рачуни" at bounding box center [115, 187] width 100 height 30
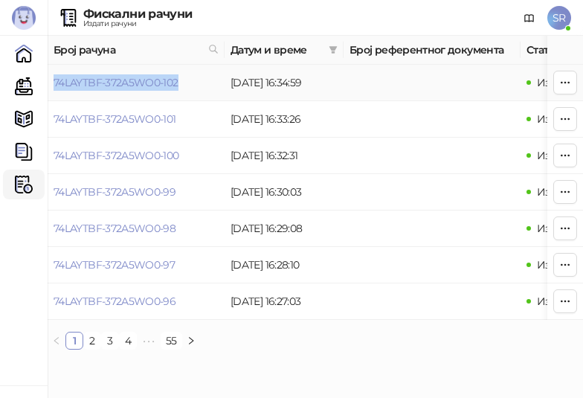
drag, startPoint x: 193, startPoint y: 80, endPoint x: 53, endPoint y: 83, distance: 139.8
click at [53, 83] on td "74LAYTBF-372A5WO0-102" at bounding box center [136, 83] width 177 height 36
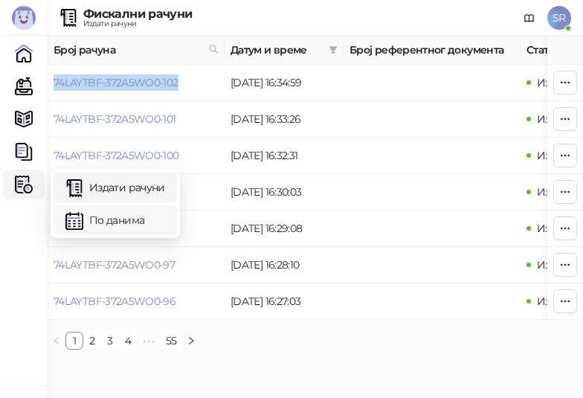
drag, startPoint x: 118, startPoint y: 222, endPoint x: 128, endPoint y: 224, distance: 9.9
click at [119, 222] on link "По данима" at bounding box center [115, 220] width 100 height 30
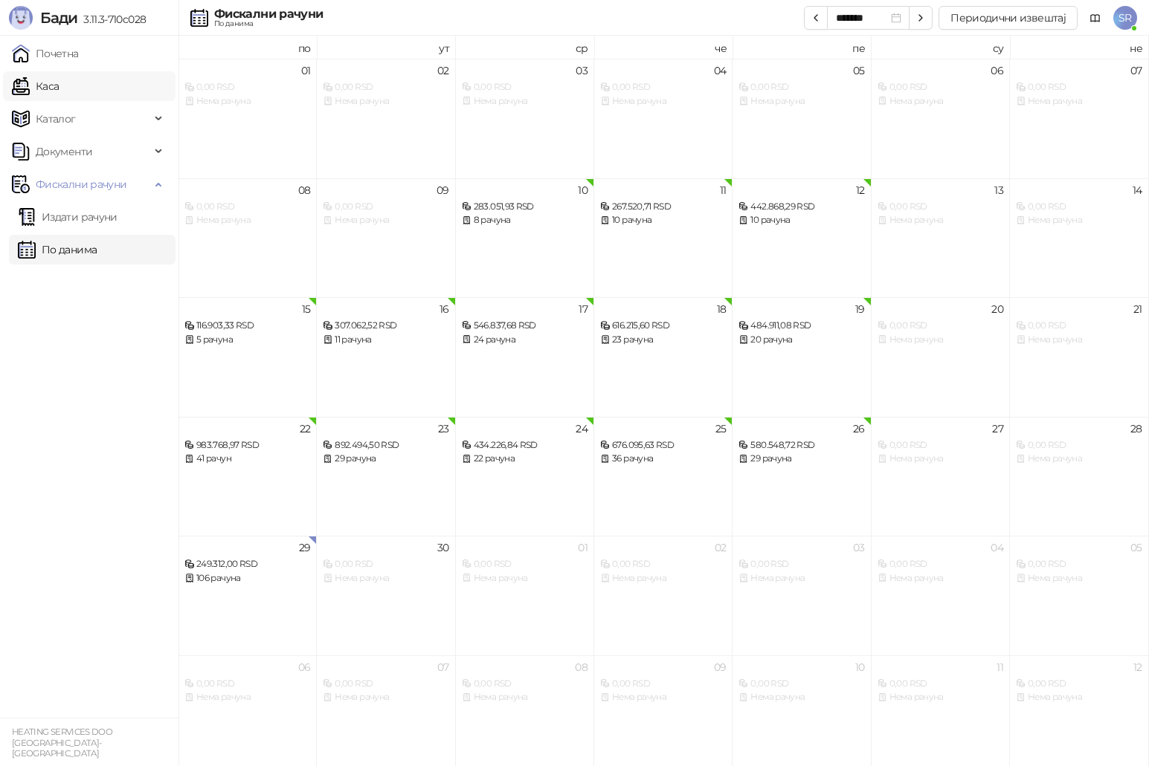
click at [59, 86] on link "Каса" at bounding box center [35, 86] width 47 height 30
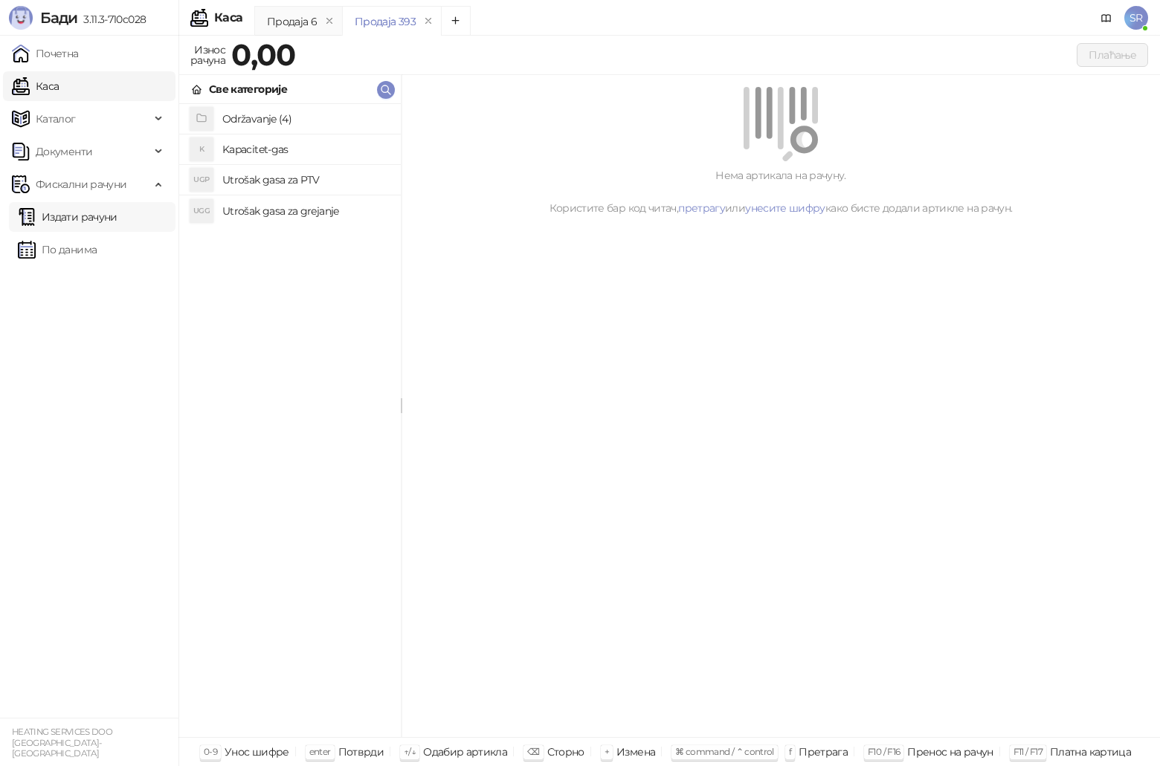
click at [68, 224] on link "Издати рачуни" at bounding box center [68, 217] width 100 height 30
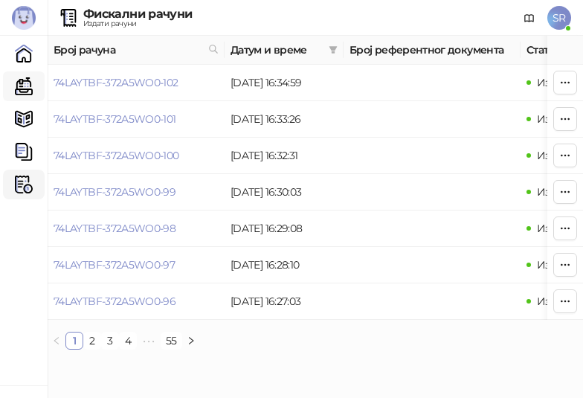
click at [28, 83] on link "Каса" at bounding box center [24, 86] width 30 height 30
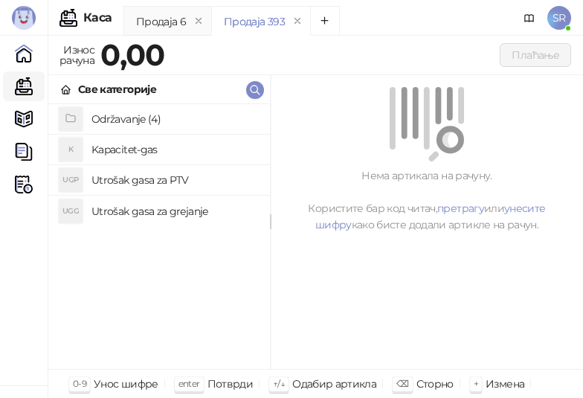
click at [139, 112] on h4 "Održavanje (4)" at bounding box center [174, 119] width 167 height 24
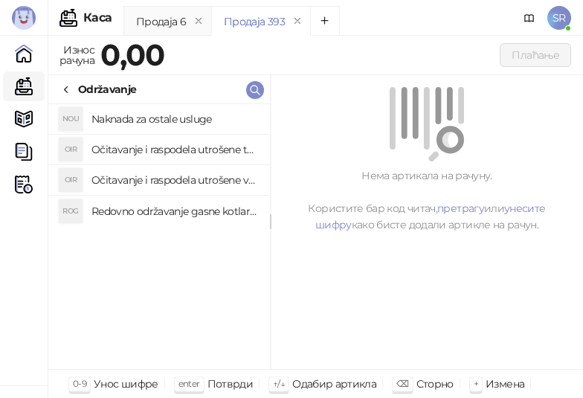
click at [178, 205] on h4 "Redovno održavanje gasne kotlarnice" at bounding box center [174, 211] width 167 height 24
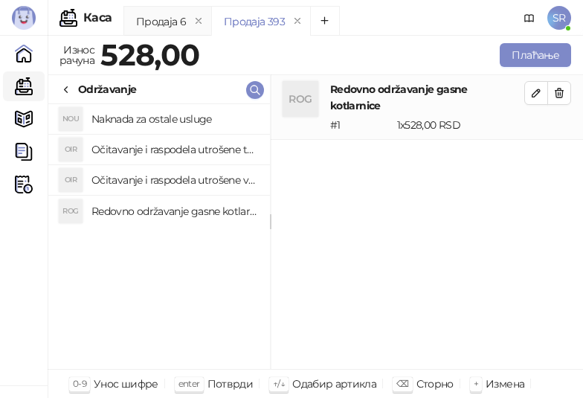
click at [166, 172] on h4 "Očitavanje i raspodela utrošene vode za PTV" at bounding box center [174, 180] width 167 height 24
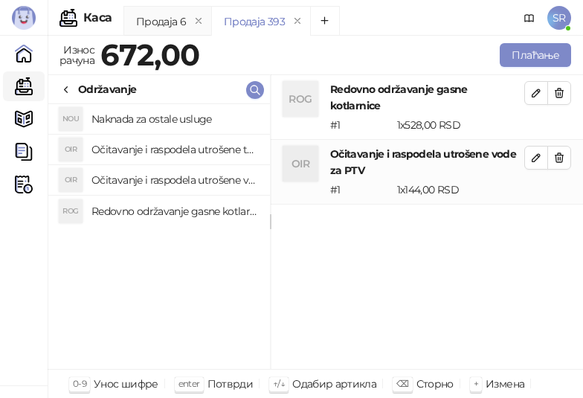
click at [153, 141] on h4 "Očitavanje i raspodela utrošene toplotne energije" at bounding box center [174, 150] width 167 height 24
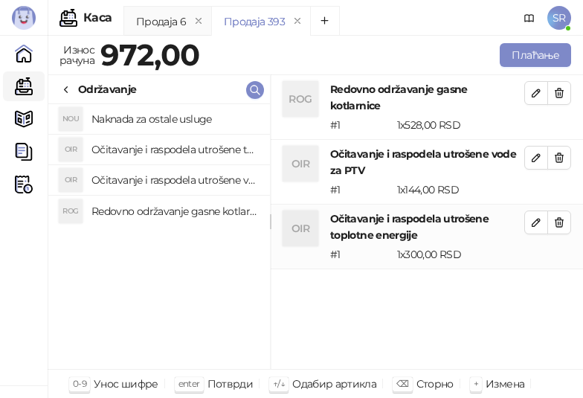
click at [153, 119] on h4 "Naknada za ostale usluge" at bounding box center [174, 119] width 167 height 24
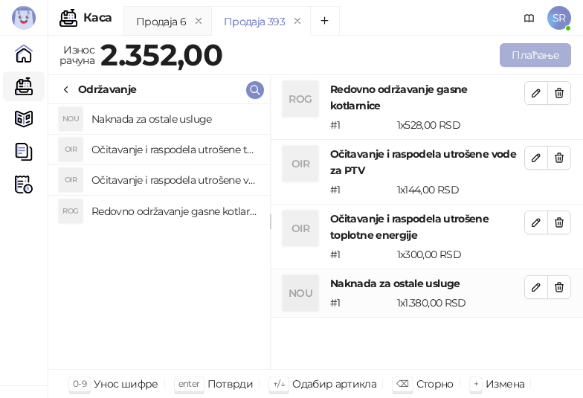
click at [550, 45] on button "Плаћање" at bounding box center [535, 55] width 71 height 24
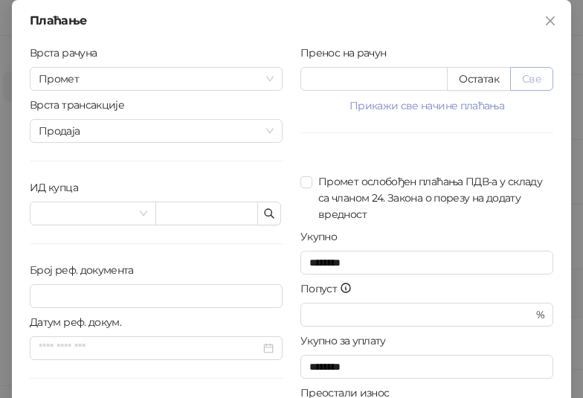
click at [529, 77] on button "Све" at bounding box center [531, 79] width 43 height 24
type input "****"
click at [263, 210] on icon "button" at bounding box center [269, 213] width 12 height 12
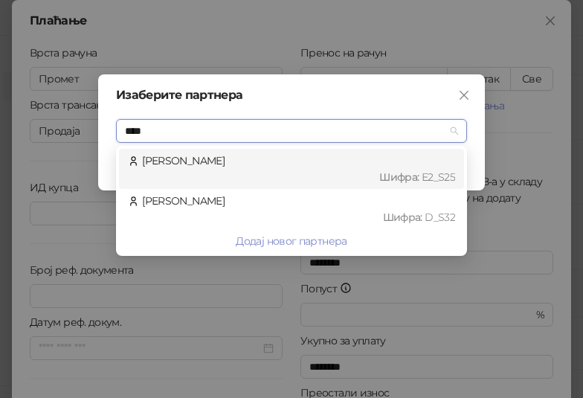
type input "*****"
click at [264, 210] on div "Шифра : D_S32" at bounding box center [298, 217] width 313 height 16
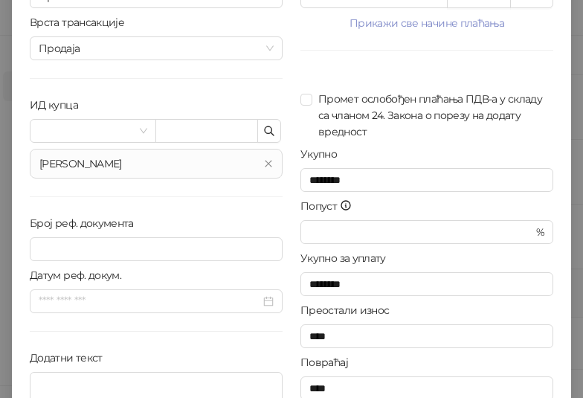
scroll to position [150, 0]
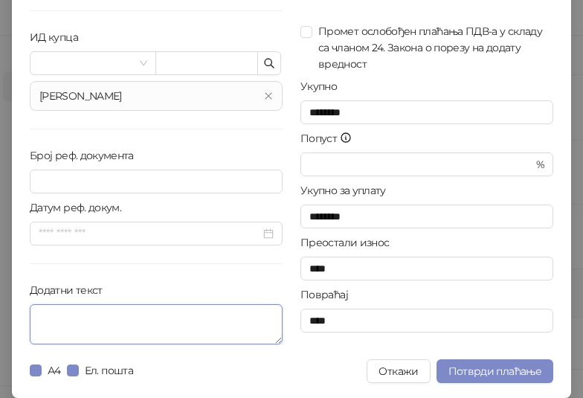
click at [204, 308] on textarea "Додатни текст" at bounding box center [156, 324] width 253 height 40
paste textarea "**********"
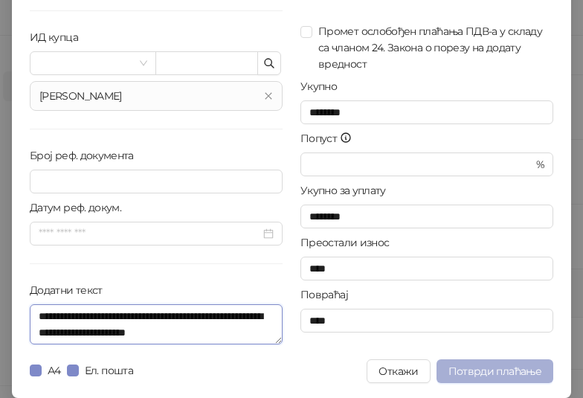
type textarea "**********"
click at [482, 367] on span "Потврди плаћање" at bounding box center [494, 370] width 93 height 13
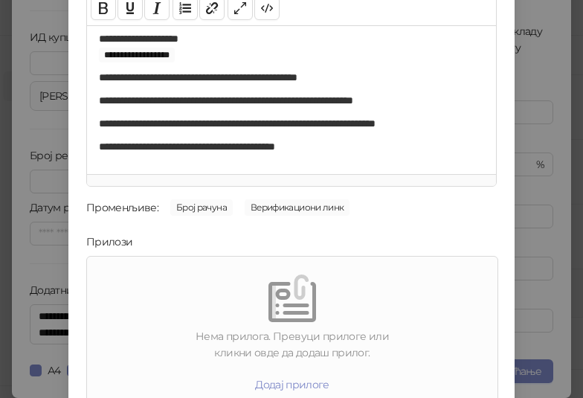
scroll to position [213, 0]
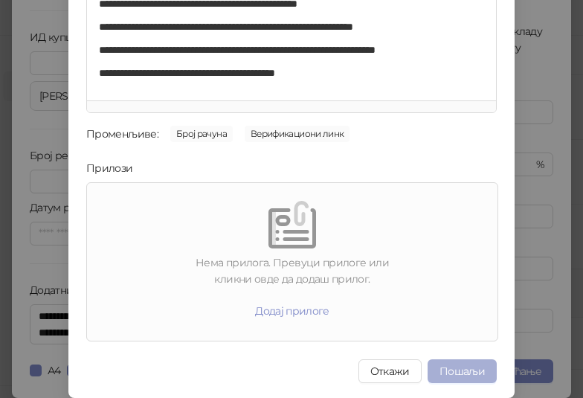
click at [455, 368] on button "Пошаљи" at bounding box center [461, 371] width 69 height 24
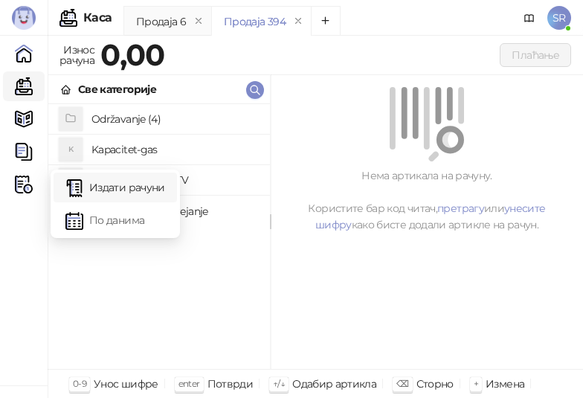
click at [126, 196] on link "Издати рачуни" at bounding box center [115, 187] width 100 height 30
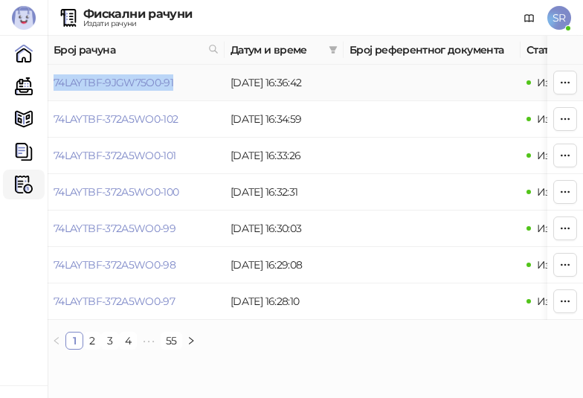
drag, startPoint x: 186, startPoint y: 81, endPoint x: 53, endPoint y: 89, distance: 133.3
click at [53, 89] on td "74LAYTBF-9JGW75O0-91" at bounding box center [136, 83] width 177 height 36
click at [31, 80] on link "Каса" at bounding box center [24, 86] width 30 height 30
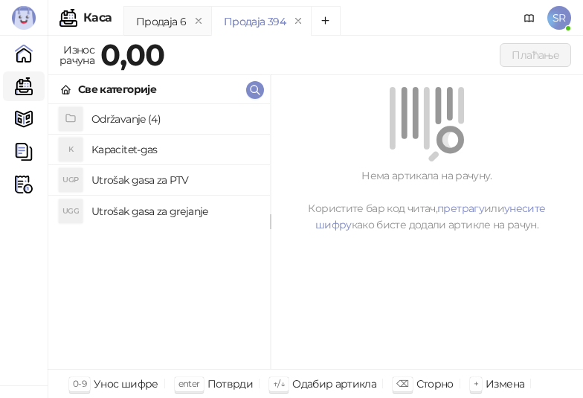
click at [138, 117] on h4 "Održavanje (4)" at bounding box center [174, 119] width 167 height 24
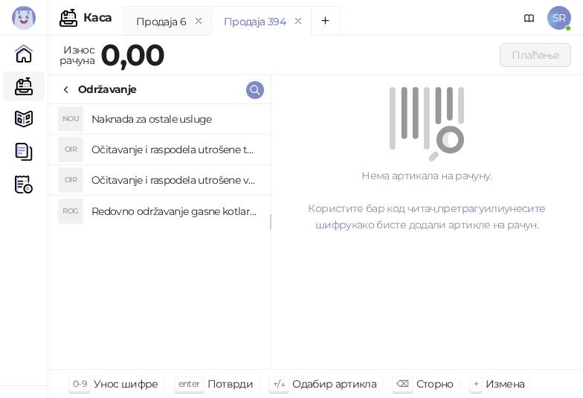
click at [184, 210] on h4 "Redovno održavanje gasne kotlarnice" at bounding box center [174, 211] width 167 height 24
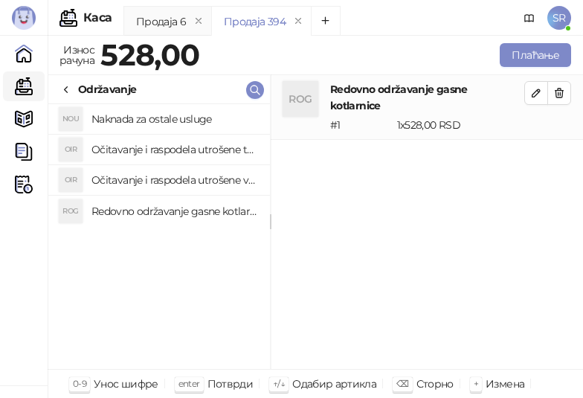
click at [181, 184] on h4 "Očitavanje i raspodela utrošene vode za PTV" at bounding box center [174, 180] width 167 height 24
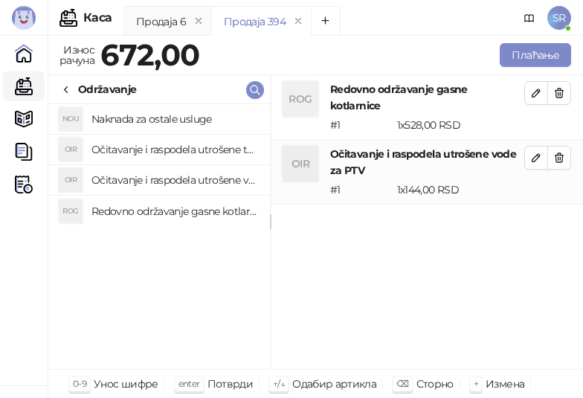
click at [174, 144] on h4 "Očitavanje i raspodela utrošene toplotne energije" at bounding box center [174, 150] width 167 height 24
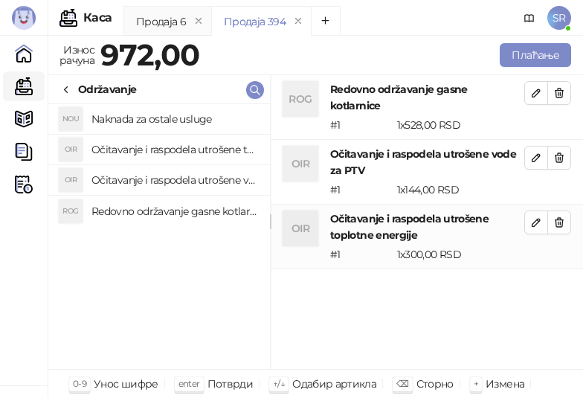
click at [163, 118] on h4 "Naknada za ostale usluge" at bounding box center [174, 119] width 167 height 24
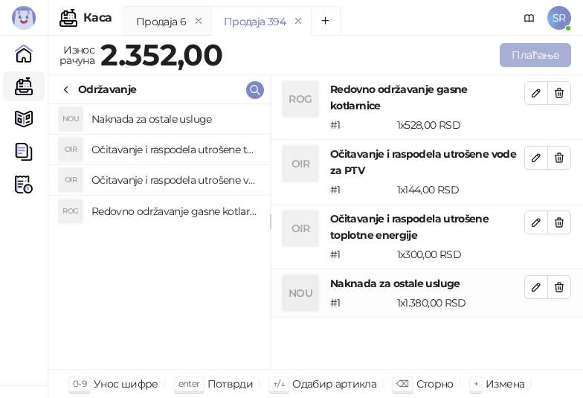
click at [523, 57] on button "Плаћање" at bounding box center [535, 55] width 71 height 24
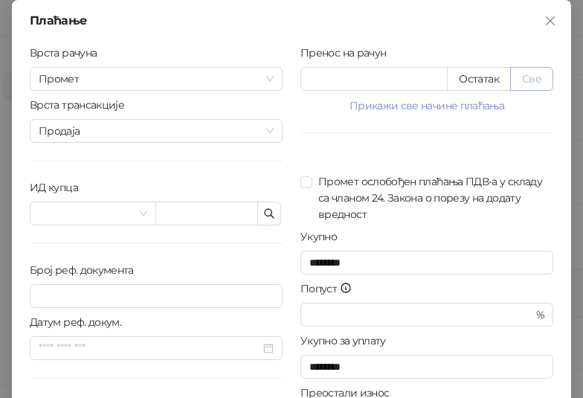
click at [533, 84] on button "Све" at bounding box center [531, 79] width 43 height 24
type input "****"
click at [271, 217] on button "button" at bounding box center [269, 213] width 24 height 24
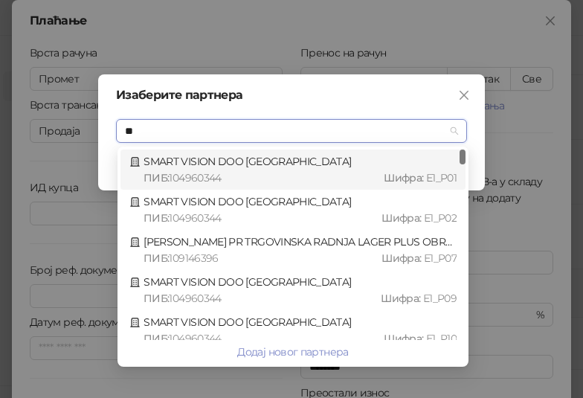
type input "*"
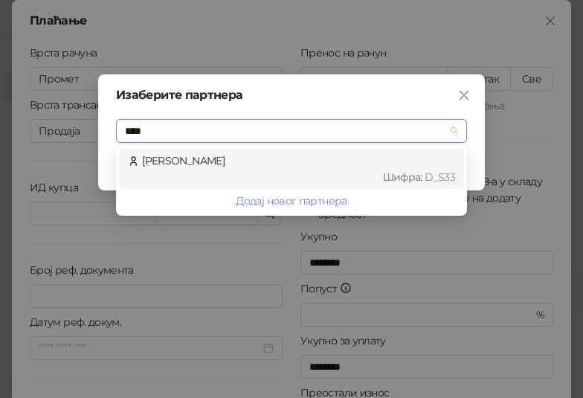
type input "*****"
click at [231, 175] on div "Шифра : D_S33" at bounding box center [298, 177] width 313 height 16
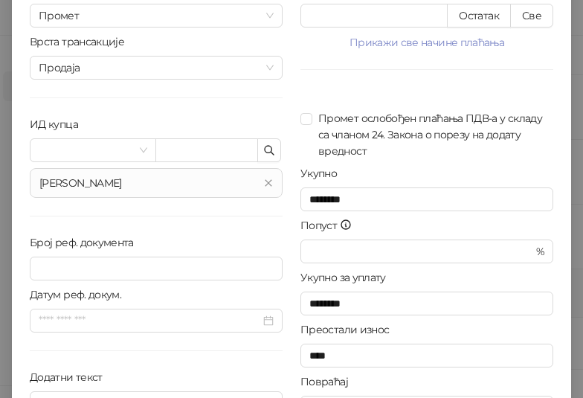
scroll to position [150, 0]
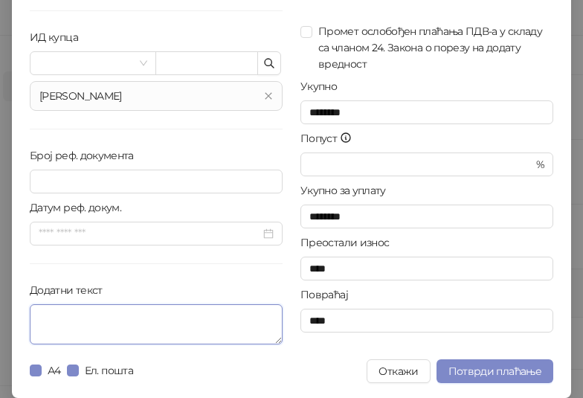
click at [155, 326] on textarea "Додатни текст" at bounding box center [156, 324] width 253 height 40
paste textarea "**********"
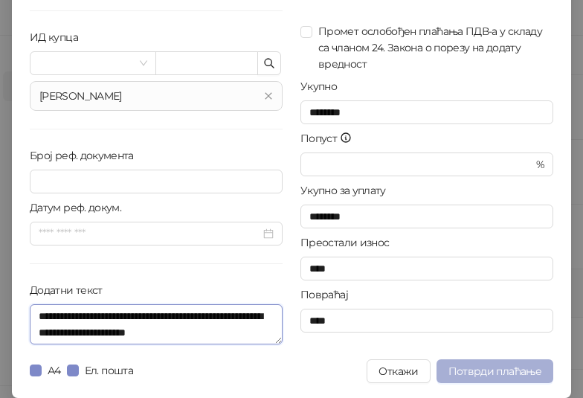
type textarea "**********"
click at [465, 369] on span "Потврди плаћање" at bounding box center [494, 370] width 93 height 13
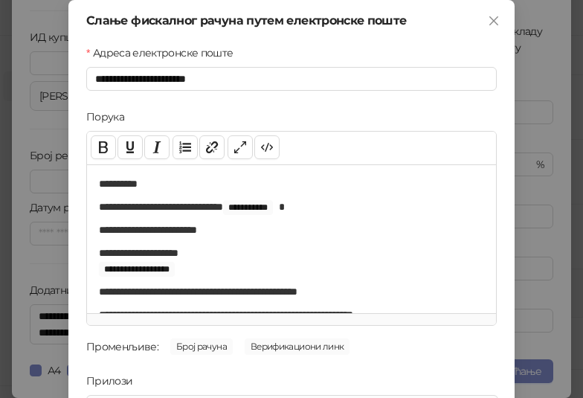
scroll to position [213, 0]
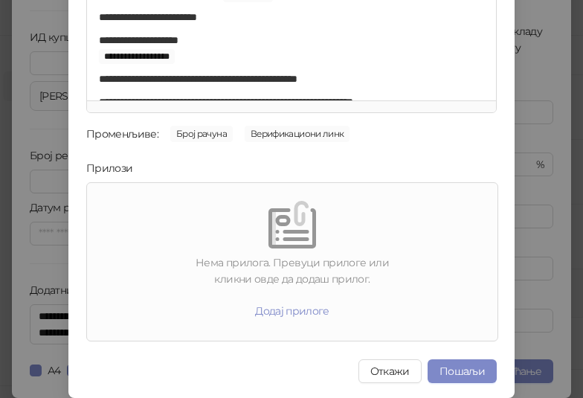
click at [465, 367] on button "Пошаљи" at bounding box center [461, 371] width 69 height 24
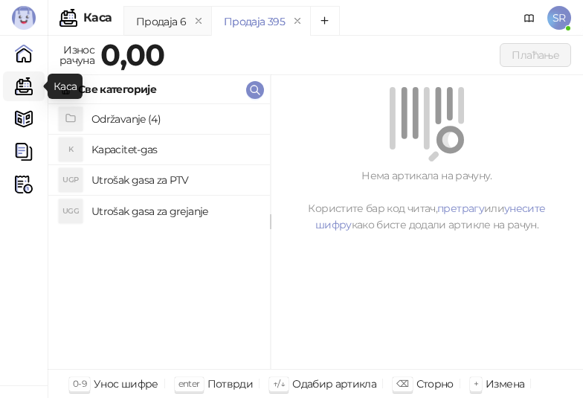
click at [30, 83] on link "Каса" at bounding box center [24, 86] width 30 height 30
click at [18, 85] on link "Каса" at bounding box center [24, 86] width 30 height 30
click at [147, 121] on h4 "Održavanje (4)" at bounding box center [174, 119] width 167 height 24
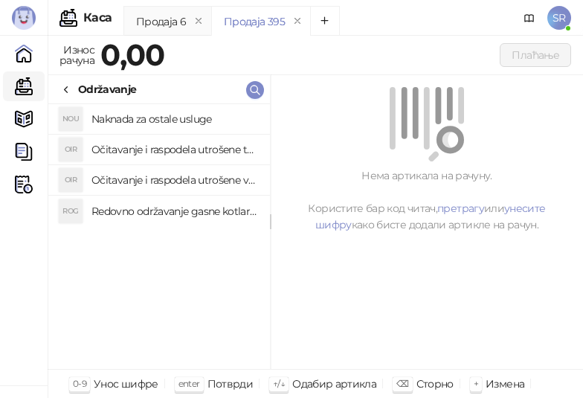
click at [218, 213] on h4 "Redovno održavanje gasne kotlarnice" at bounding box center [174, 211] width 167 height 24
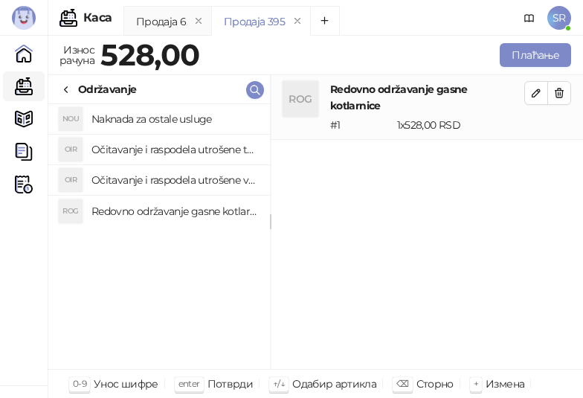
click at [204, 178] on h4 "Očitavanje i raspodela utrošene vode za PTV" at bounding box center [174, 180] width 167 height 24
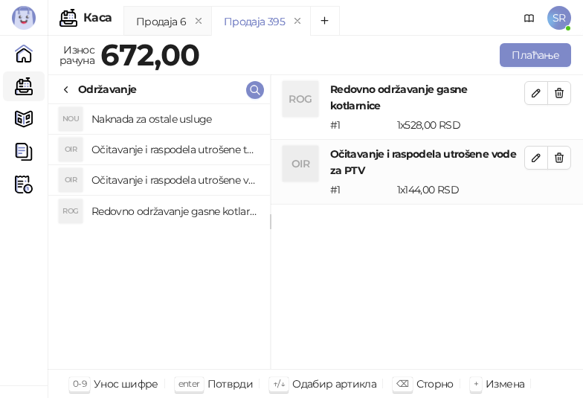
click at [190, 144] on h4 "Očitavanje i raspodela utrošene toplotne energije" at bounding box center [174, 150] width 167 height 24
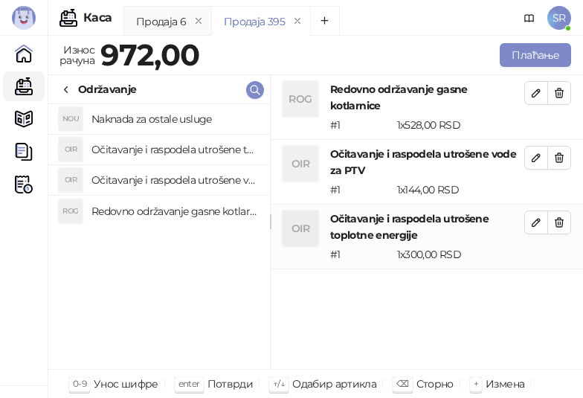
click at [175, 118] on h4 "Naknada za ostale usluge" at bounding box center [174, 119] width 167 height 24
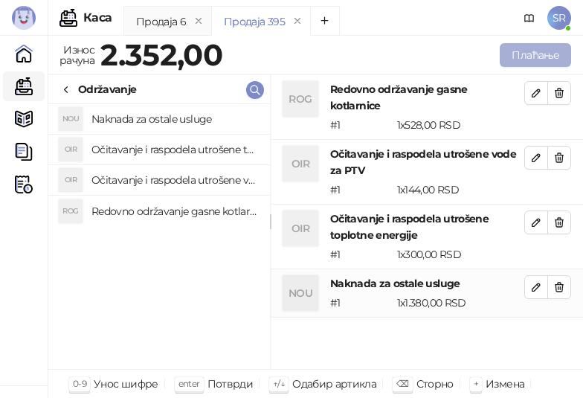
click at [527, 54] on button "Плаћање" at bounding box center [535, 55] width 71 height 24
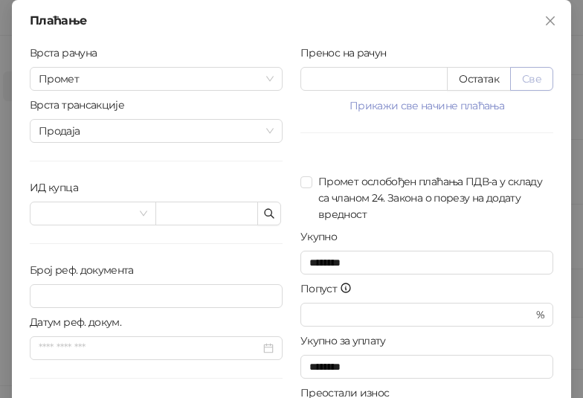
click at [532, 72] on button "Све" at bounding box center [531, 79] width 43 height 24
type input "****"
click at [263, 207] on icon "button" at bounding box center [269, 213] width 12 height 12
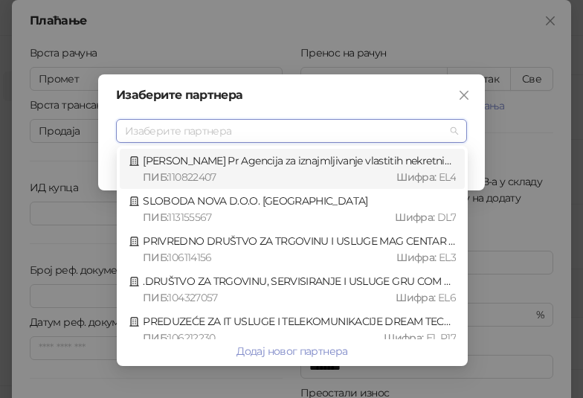
click at [75, 184] on div "Изаберите партнера Изаберите партнера Одустани" at bounding box center [291, 199] width 583 height 398
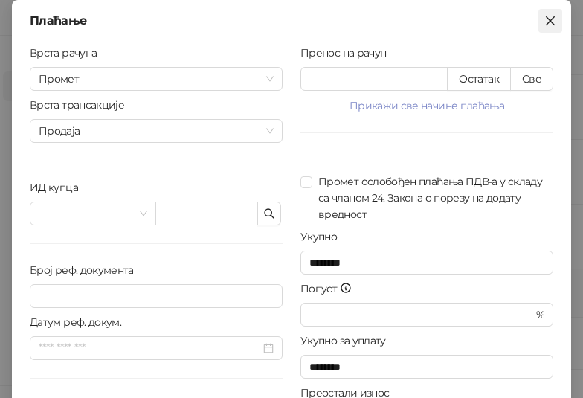
click at [546, 19] on icon "close" at bounding box center [550, 20] width 9 height 9
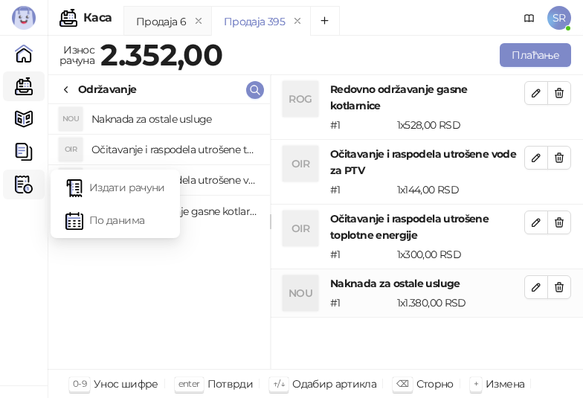
click at [31, 187] on img at bounding box center [24, 184] width 18 height 18
click at [106, 185] on link "Издати рачуни" at bounding box center [115, 187] width 100 height 30
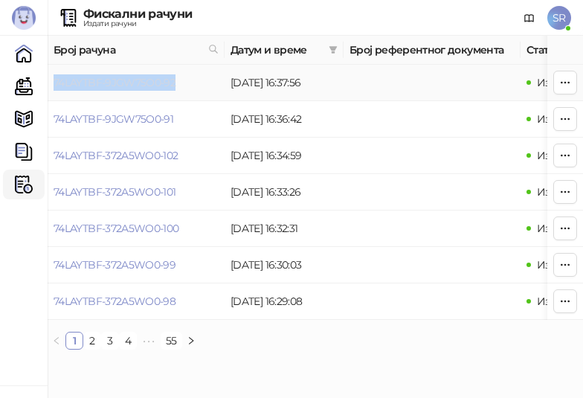
drag, startPoint x: 193, startPoint y: 83, endPoint x: 54, endPoint y: 88, distance: 139.1
click at [54, 88] on td "74LAYTBF-9JGW75O0-92" at bounding box center [136, 83] width 177 height 36
click at [29, 85] on link "Каса" at bounding box center [24, 86] width 30 height 30
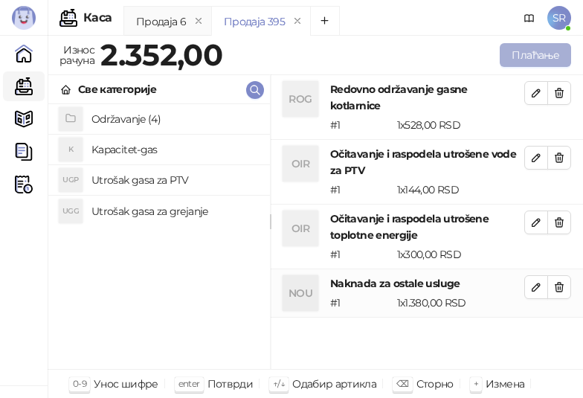
click at [540, 52] on button "Плаћање" at bounding box center [535, 55] width 71 height 24
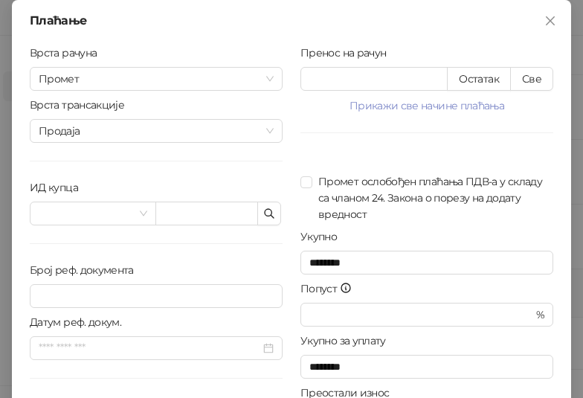
drag, startPoint x: 538, startPoint y: 74, endPoint x: 366, endPoint y: 131, distance: 181.7
click at [537, 74] on button "Све" at bounding box center [531, 79] width 43 height 24
type input "****"
click at [267, 211] on icon "button" at bounding box center [269, 213] width 12 height 12
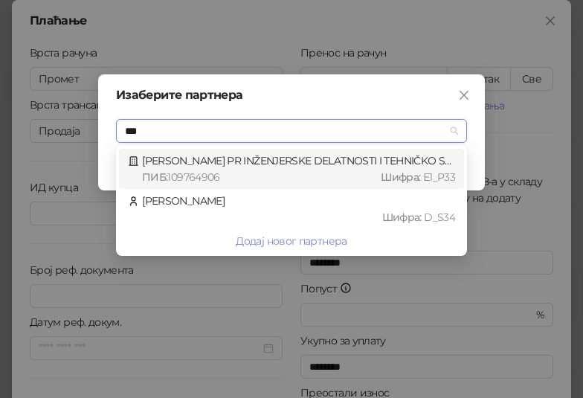
type input "****"
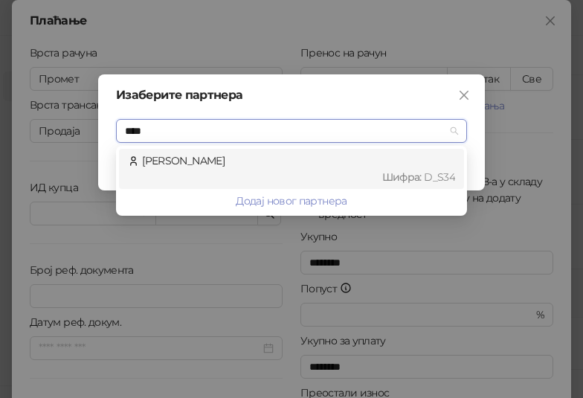
click at [276, 168] on div "Delić Igor Шифра : D_S34" at bounding box center [291, 168] width 327 height 33
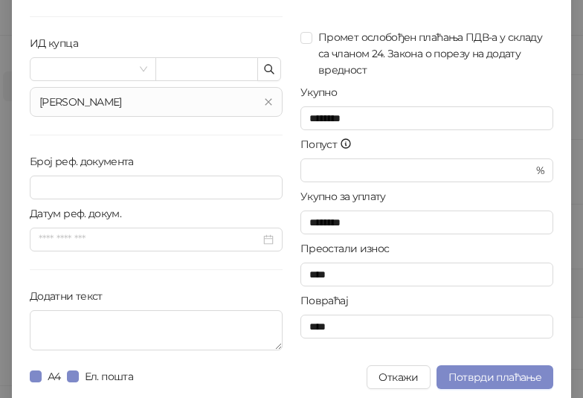
scroll to position [150, 0]
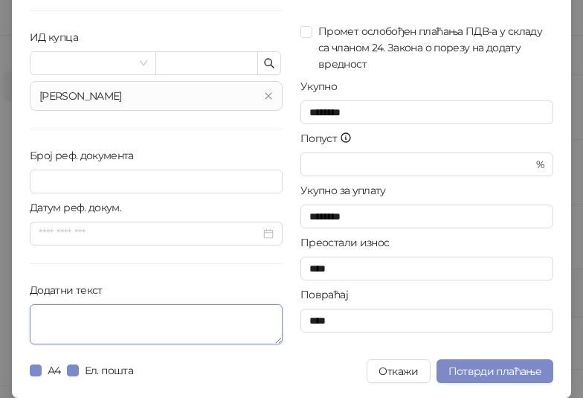
click at [142, 323] on textarea "Додатни текст" at bounding box center [156, 324] width 253 height 40
paste textarea "**********"
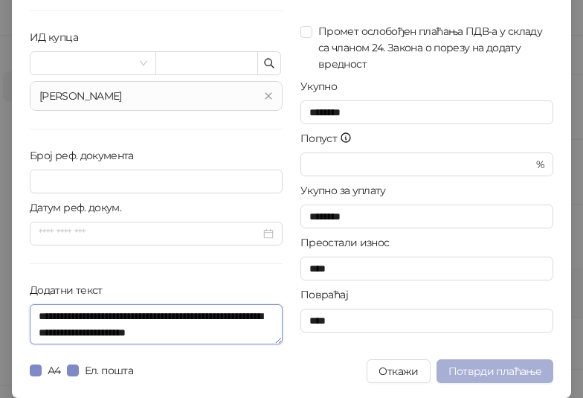
type textarea "**********"
click at [465, 366] on span "Потврди плаћање" at bounding box center [494, 370] width 93 height 13
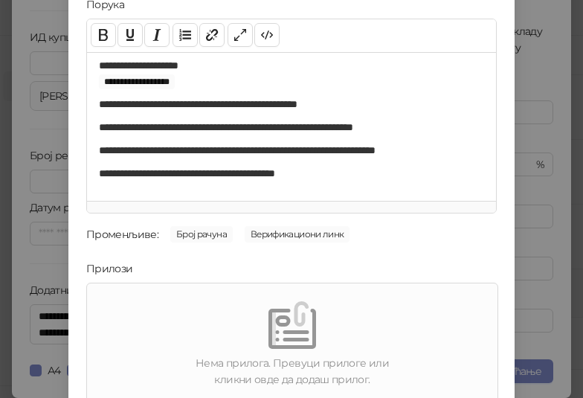
scroll to position [213, 0]
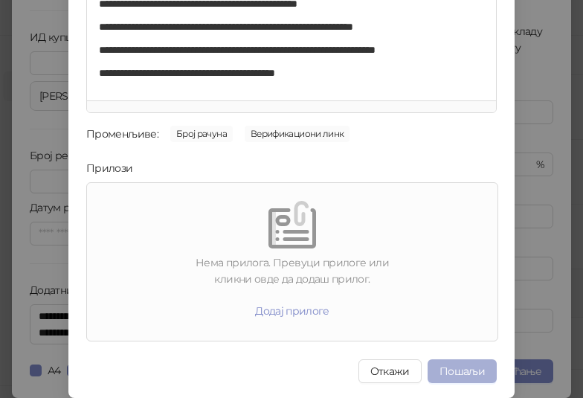
click at [470, 371] on button "Пошаљи" at bounding box center [461, 371] width 69 height 24
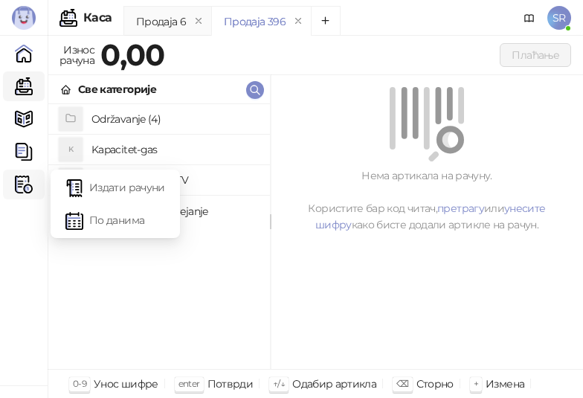
click at [23, 180] on img at bounding box center [24, 184] width 18 height 18
click at [146, 183] on link "Издати рачуни" at bounding box center [115, 187] width 100 height 30
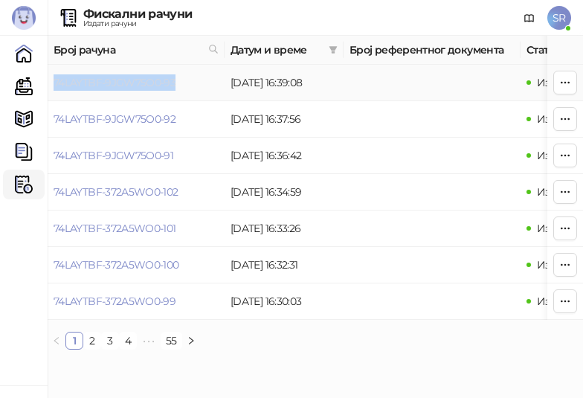
drag, startPoint x: 188, startPoint y: 83, endPoint x: 54, endPoint y: 88, distance: 133.9
click at [54, 88] on td "74LAYTBF-9JGW75O0-93" at bounding box center [136, 83] width 177 height 36
click at [26, 89] on link "Каса" at bounding box center [24, 86] width 30 height 30
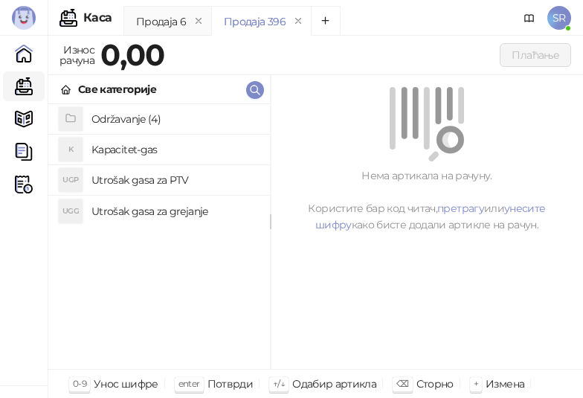
click at [163, 208] on h4 "Utrošak gasa za grejanje" at bounding box center [174, 211] width 167 height 24
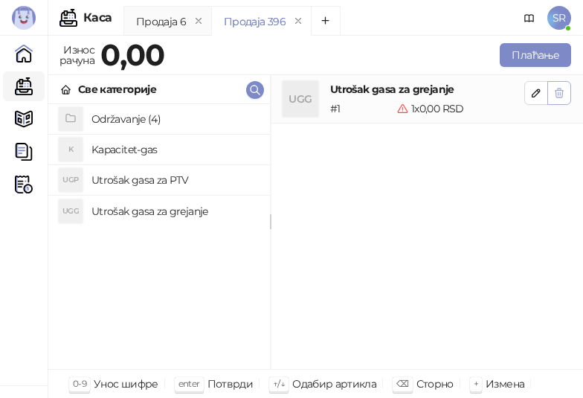
click at [561, 94] on icon "button" at bounding box center [559, 93] width 12 height 12
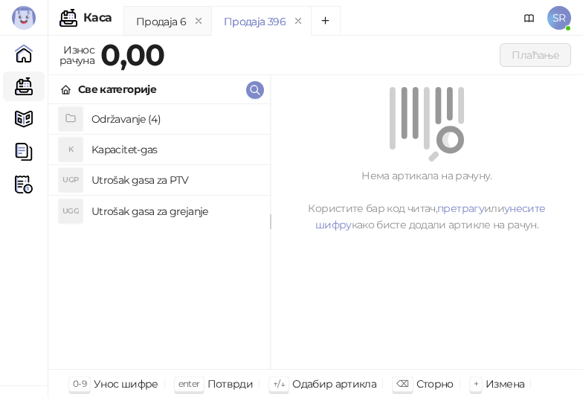
click at [142, 115] on h4 "Održavanje (4)" at bounding box center [174, 119] width 167 height 24
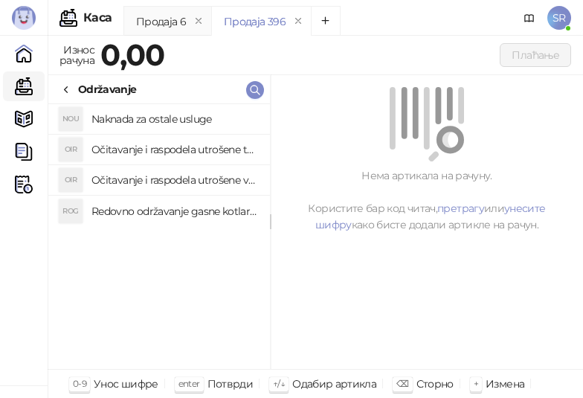
click at [164, 210] on h4 "Redovno održavanje gasne kotlarnice" at bounding box center [174, 211] width 167 height 24
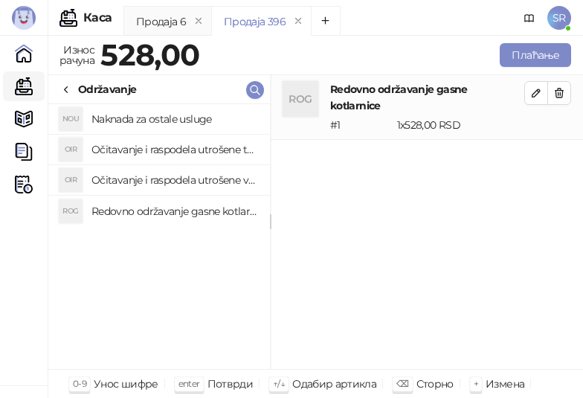
click at [156, 177] on h4 "Očitavanje i raspodela utrošene vode za PTV" at bounding box center [174, 180] width 167 height 24
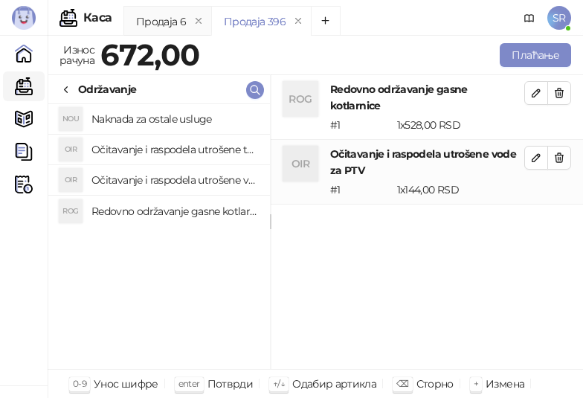
click at [156, 149] on h4 "Očitavanje i raspodela utrošene toplotne energije" at bounding box center [174, 150] width 167 height 24
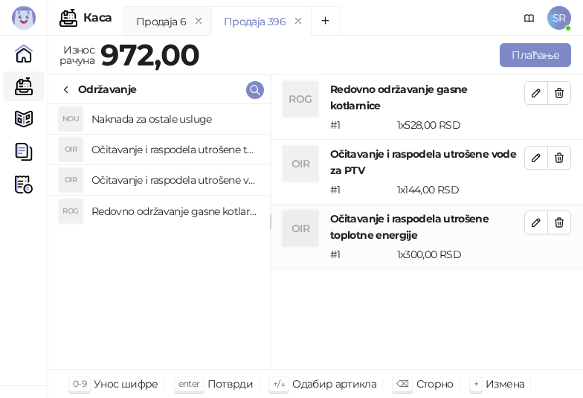
click at [156, 110] on h4 "Naknada za ostale usluge" at bounding box center [174, 119] width 167 height 24
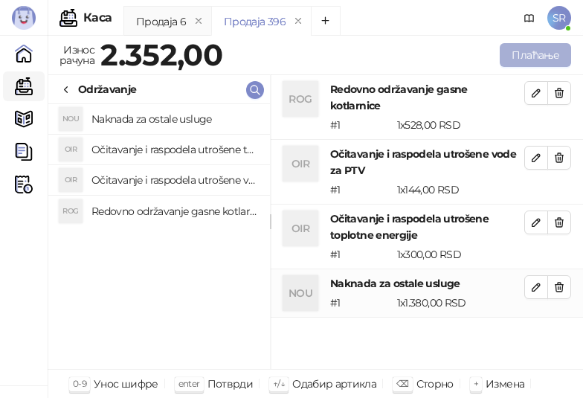
click at [512, 53] on button "Плаћање" at bounding box center [535, 55] width 71 height 24
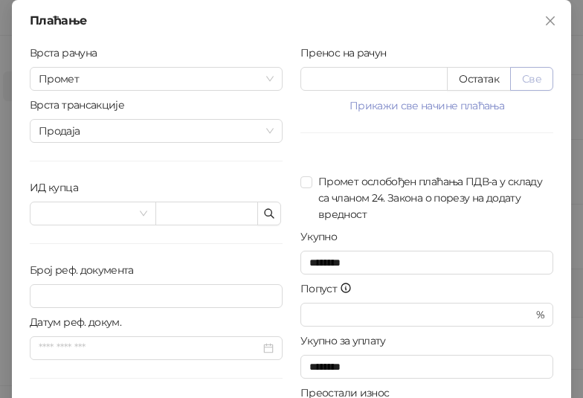
click at [539, 77] on button "Све" at bounding box center [531, 79] width 43 height 24
type input "****"
click at [264, 219] on span "button" at bounding box center [269, 213] width 12 height 14
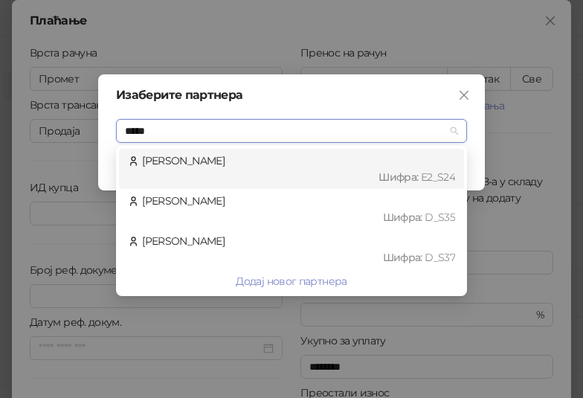
type input "******"
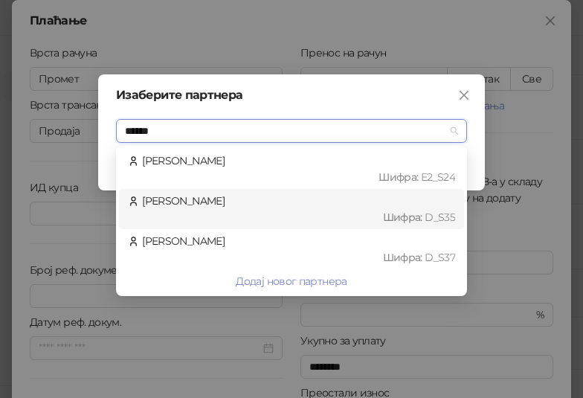
drag, startPoint x: 264, startPoint y: 219, endPoint x: 264, endPoint y: 202, distance: 17.1
click at [264, 202] on div "Petrov Ivana Шифра : D_S35" at bounding box center [291, 209] width 327 height 33
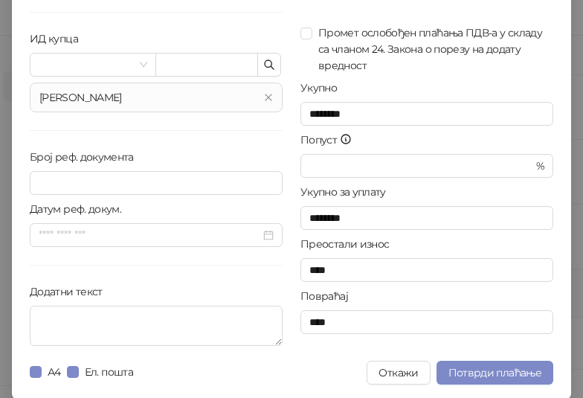
scroll to position [150, 0]
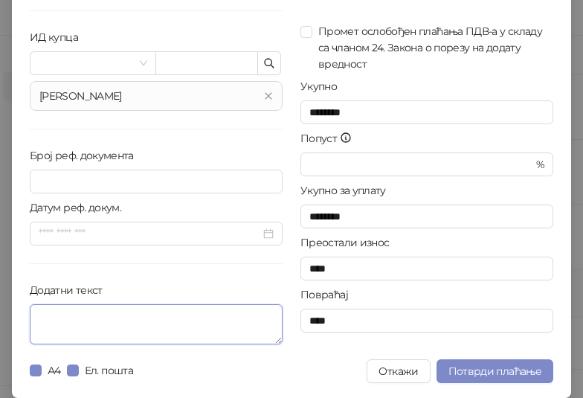
click at [101, 328] on textarea "Додатни текст" at bounding box center [156, 324] width 253 height 40
paste textarea "**********"
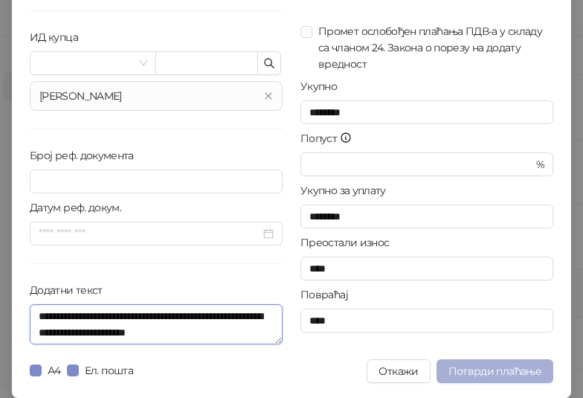
type textarea "**********"
click at [478, 368] on span "Потврди плаћање" at bounding box center [494, 370] width 93 height 13
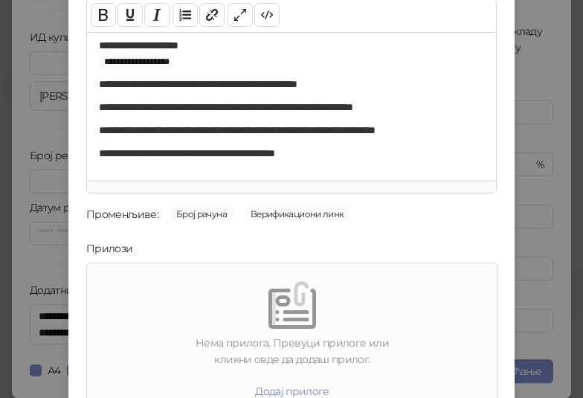
scroll to position [213, 0]
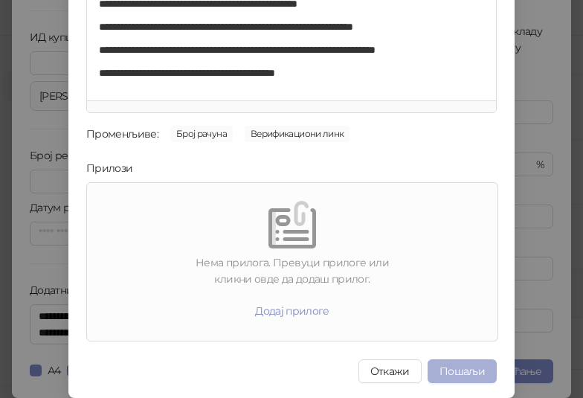
click at [445, 365] on button "Пошаљи" at bounding box center [461, 371] width 69 height 24
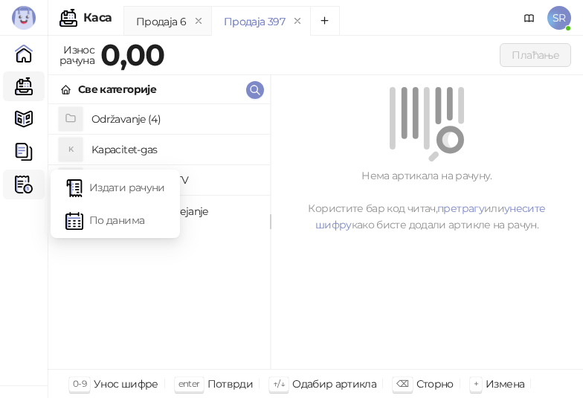
click at [15, 181] on img at bounding box center [24, 184] width 18 height 18
click at [106, 181] on link "Издати рачуни" at bounding box center [115, 187] width 100 height 30
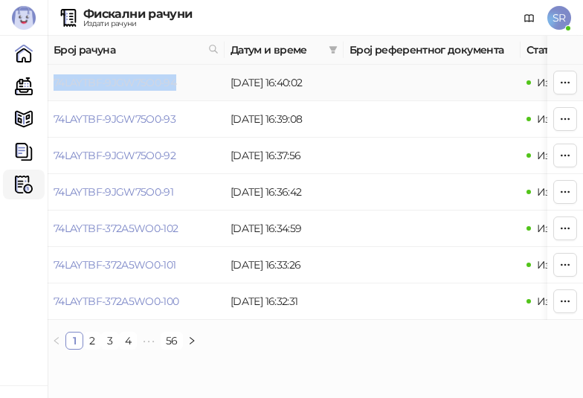
drag, startPoint x: 205, startPoint y: 85, endPoint x: 54, endPoint y: 85, distance: 150.9
click at [54, 85] on td "74LAYTBF-9JGW75O0-94" at bounding box center [136, 83] width 177 height 36
click at [19, 83] on link "Каса" at bounding box center [24, 86] width 30 height 30
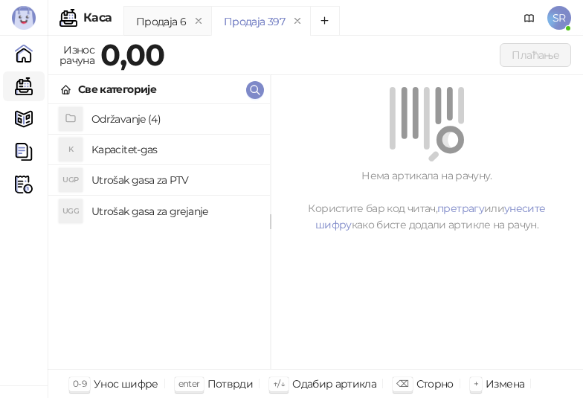
click at [141, 120] on h4 "Održavanje (4)" at bounding box center [174, 119] width 167 height 24
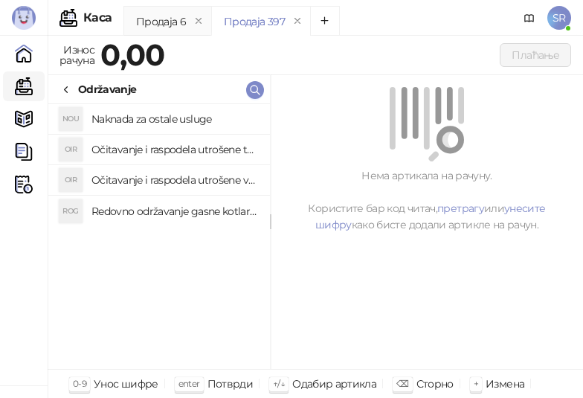
click at [155, 211] on h4 "Redovno održavanje gasne kotlarnice" at bounding box center [174, 211] width 167 height 24
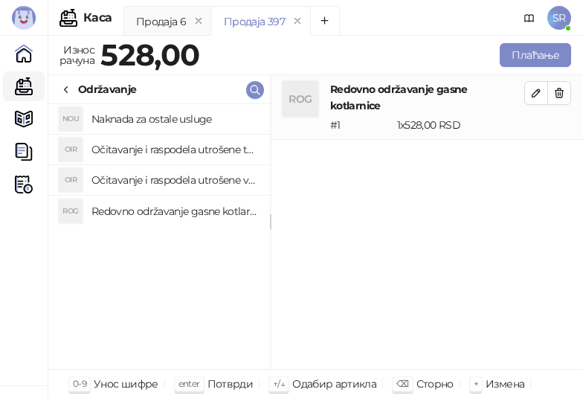
click at [145, 178] on h4 "Očitavanje i raspodela utrošene vode za PTV" at bounding box center [174, 180] width 167 height 24
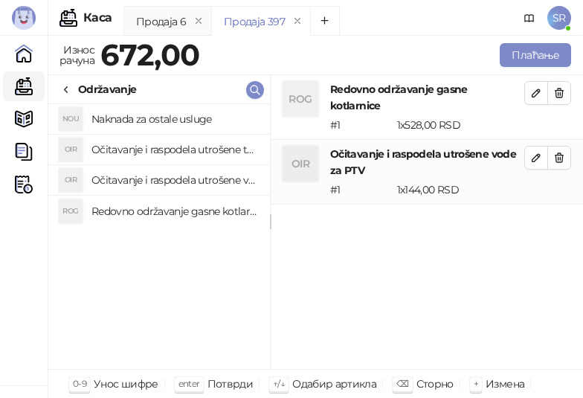
click at [141, 149] on h4 "Očitavanje i raspodela utrošene toplotne energije" at bounding box center [174, 150] width 167 height 24
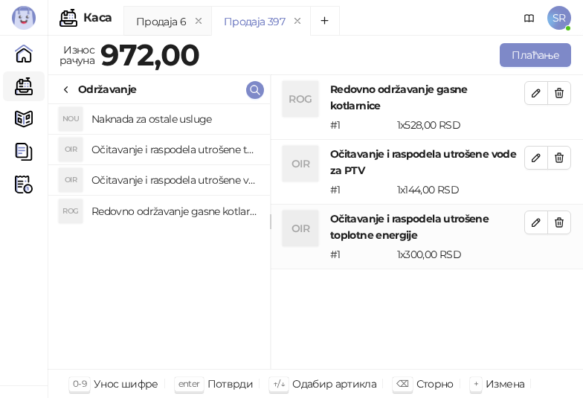
click at [141, 118] on h4 "Naknada za ostale usluge" at bounding box center [174, 119] width 167 height 24
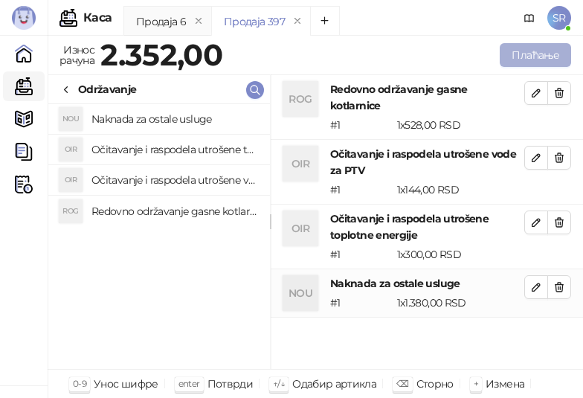
click at [535, 57] on button "Плаћање" at bounding box center [535, 55] width 71 height 24
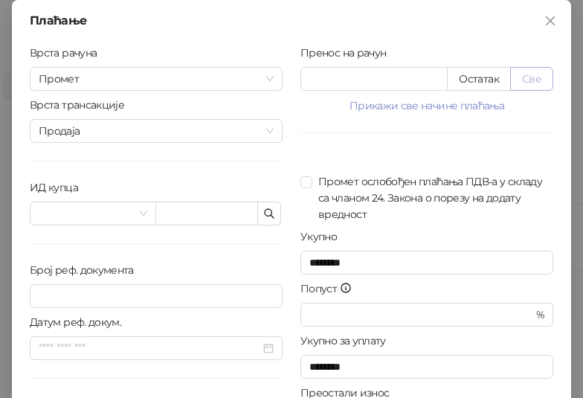
click at [528, 77] on button "Све" at bounding box center [531, 79] width 43 height 24
type input "****"
click at [263, 213] on icon "button" at bounding box center [269, 213] width 12 height 12
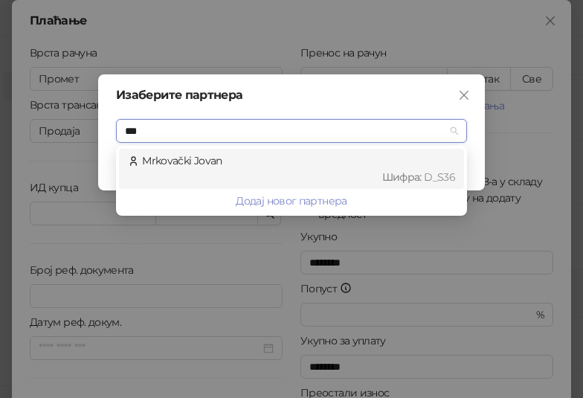
type input "****"
click at [148, 167] on div "Mrkovački Jovan Шифра : D_S36" at bounding box center [291, 168] width 327 height 33
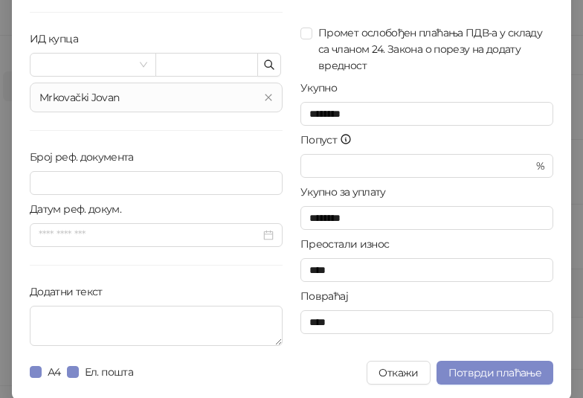
scroll to position [150, 0]
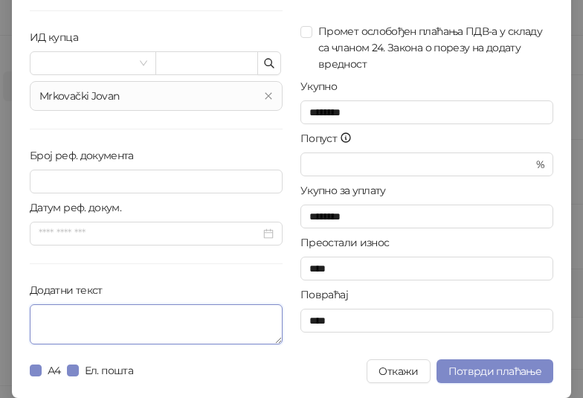
click at [152, 323] on textarea "Додатни текст" at bounding box center [156, 324] width 253 height 40
paste textarea "**********"
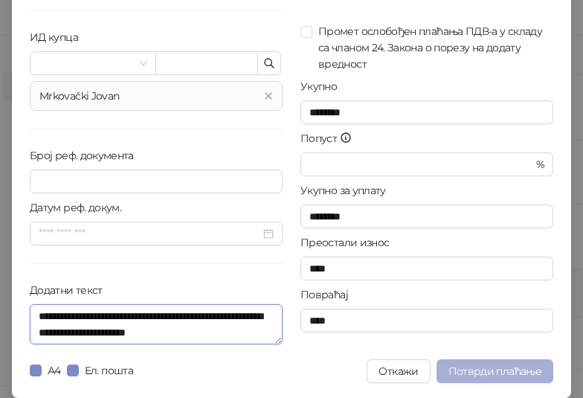
type textarea "**********"
click at [461, 369] on span "Потврди плаћање" at bounding box center [494, 370] width 93 height 13
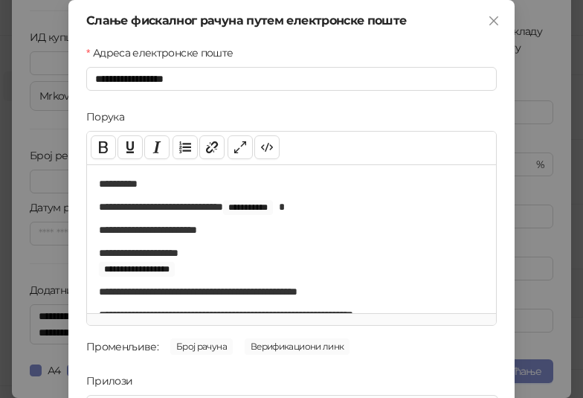
scroll to position [213, 0]
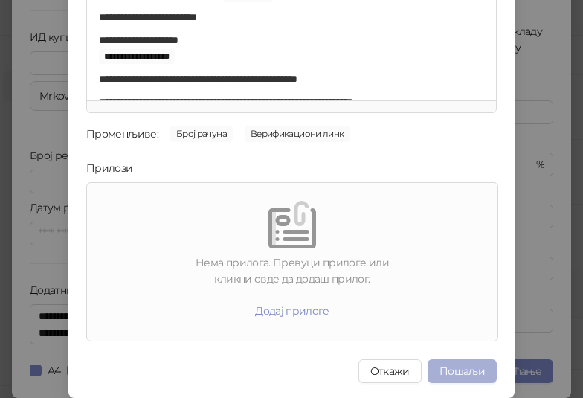
click at [480, 368] on button "Пошаљи" at bounding box center [461, 371] width 69 height 24
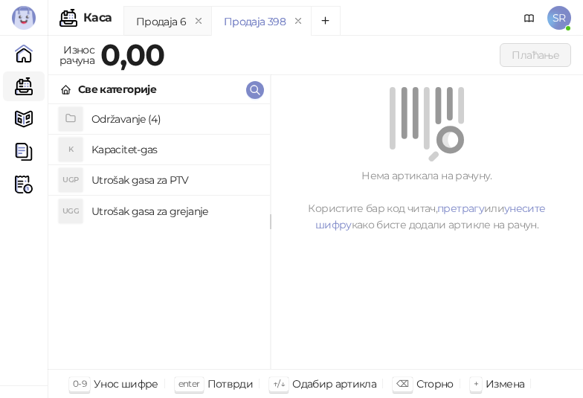
click at [130, 114] on h4 "Održavanje (4)" at bounding box center [174, 119] width 167 height 24
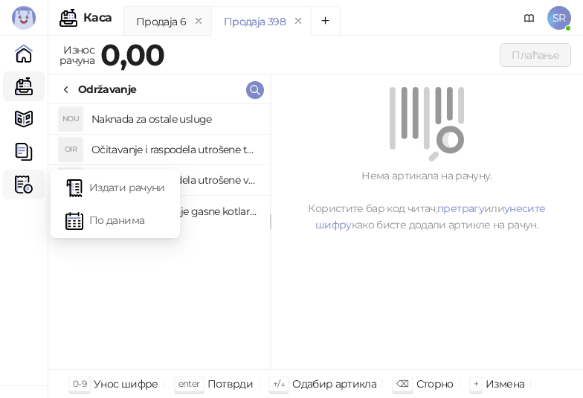
click at [29, 187] on img at bounding box center [24, 184] width 18 height 18
click at [90, 187] on link "Издати рачуни" at bounding box center [115, 187] width 100 height 30
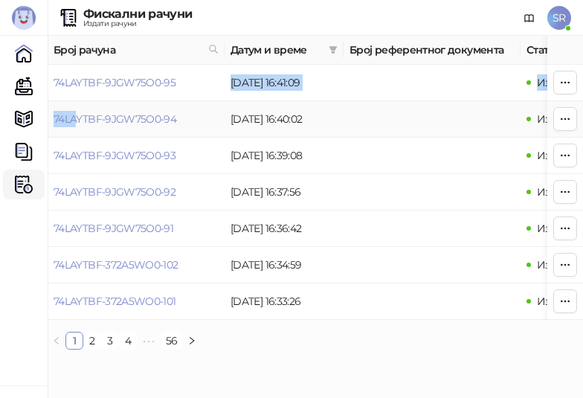
drag, startPoint x: 192, startPoint y: 88, endPoint x: 80, endPoint y: 102, distance: 113.1
click at [198, 82] on td "74LAYTBF-9JGW75O0-95" at bounding box center [136, 83] width 177 height 36
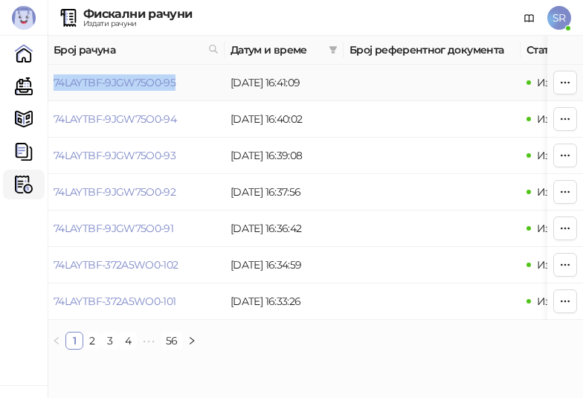
drag, startPoint x: 182, startPoint y: 79, endPoint x: 53, endPoint y: 88, distance: 129.7
click at [53, 88] on td "74LAYTBF-9JGW75O0-95" at bounding box center [136, 83] width 177 height 36
click at [28, 87] on link "Каса" at bounding box center [24, 86] width 30 height 30
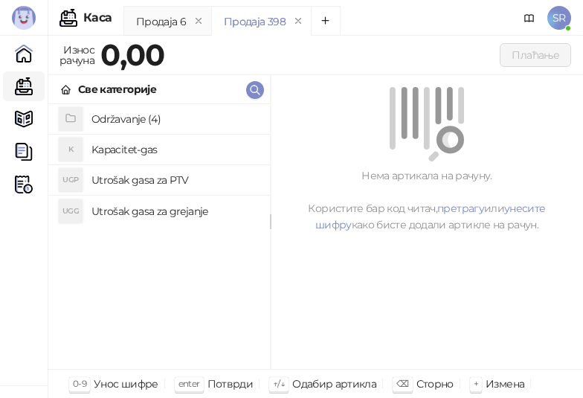
click at [148, 120] on h4 "Održavanje (4)" at bounding box center [174, 119] width 167 height 24
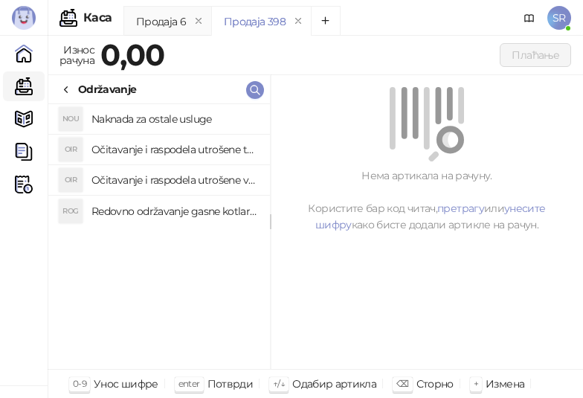
drag, startPoint x: 163, startPoint y: 214, endPoint x: 154, endPoint y: 187, distance: 28.2
click at [163, 213] on h4 "Redovno održavanje gasne kotlarnice" at bounding box center [174, 211] width 167 height 24
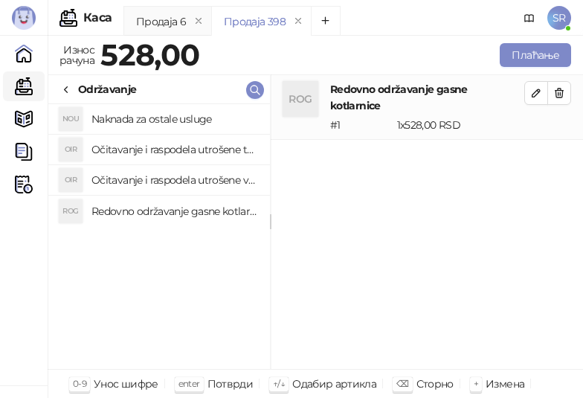
click at [152, 175] on h4 "Očitavanje i raspodela utrošene vode za PTV" at bounding box center [174, 180] width 167 height 24
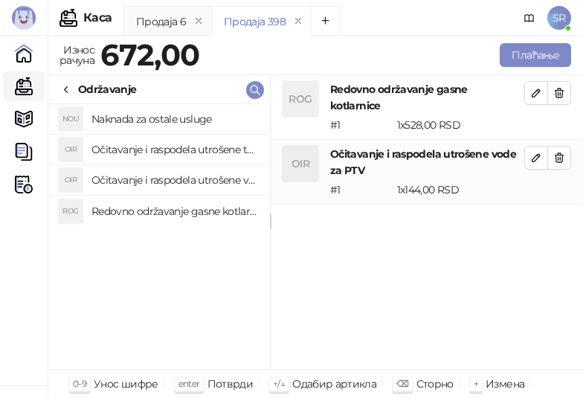
click at [148, 146] on h4 "Očitavanje i raspodela utrošene toplotne energije" at bounding box center [174, 150] width 167 height 24
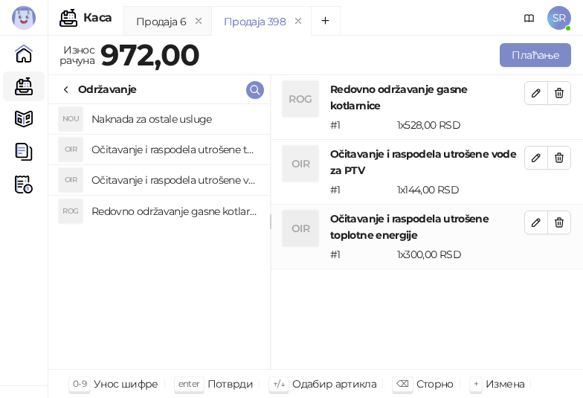
click at [138, 116] on h4 "Naknada za ostale usluge" at bounding box center [174, 119] width 167 height 24
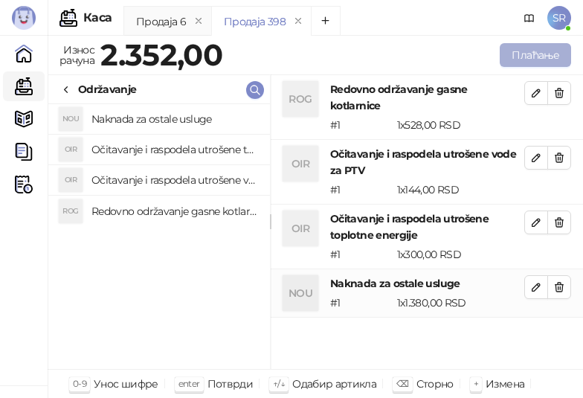
click at [523, 53] on button "Плаћање" at bounding box center [535, 55] width 71 height 24
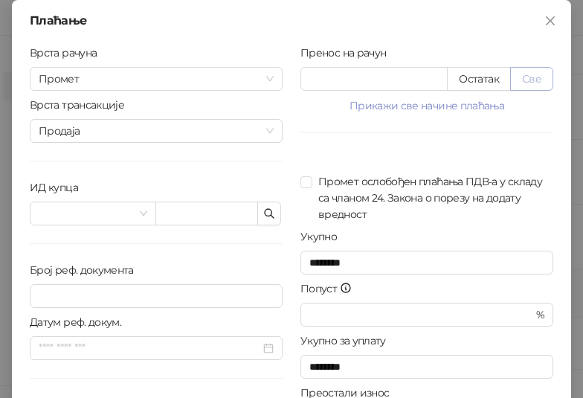
click at [524, 78] on button "Све" at bounding box center [531, 79] width 43 height 24
type input "****"
click at [267, 213] on icon "button" at bounding box center [269, 213] width 12 height 12
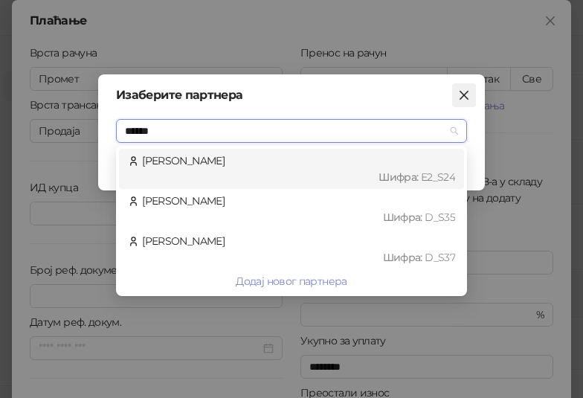
type input "******"
click at [459, 91] on icon "close" at bounding box center [463, 95] width 9 height 9
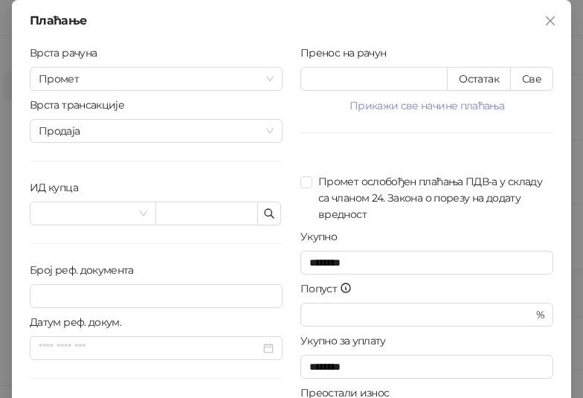
click at [546, 20] on icon "close" at bounding box center [550, 21] width 12 height 12
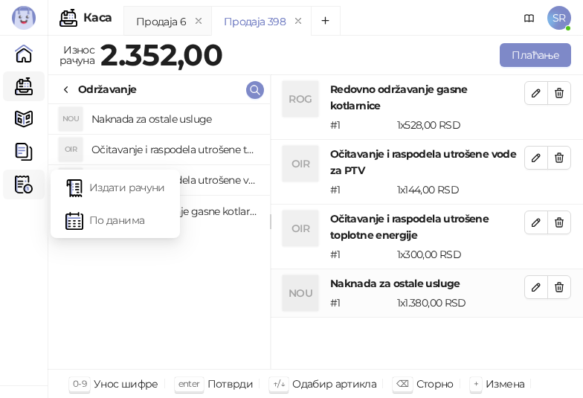
click at [22, 185] on img at bounding box center [24, 184] width 18 height 18
click at [129, 198] on link "Издати рачуни" at bounding box center [115, 187] width 100 height 30
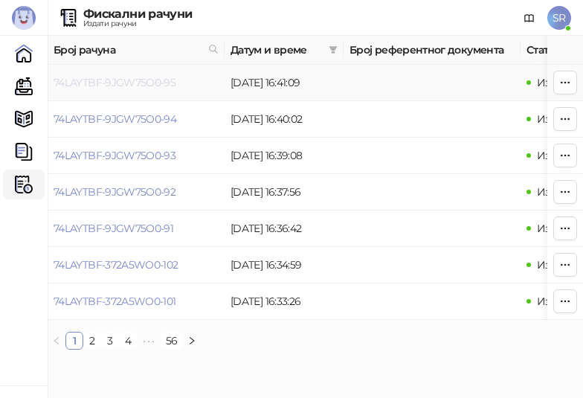
click at [158, 80] on link "74LAYTBF-9JGW75O0-95" at bounding box center [115, 82] width 122 height 13
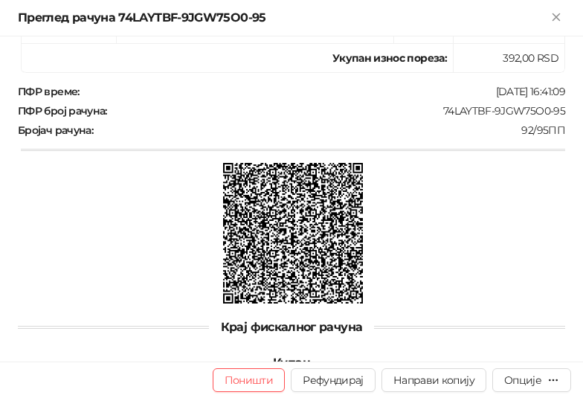
scroll to position [649, 0]
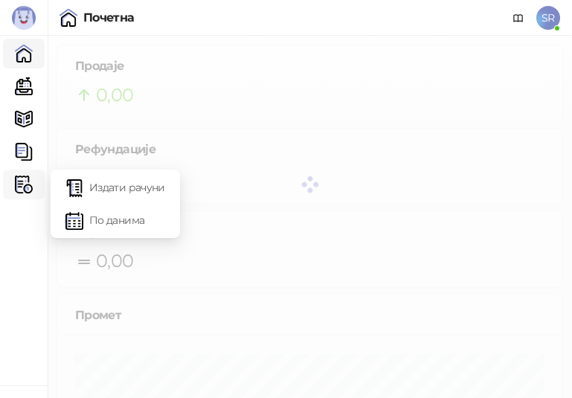
click at [25, 184] on img at bounding box center [24, 184] width 18 height 18
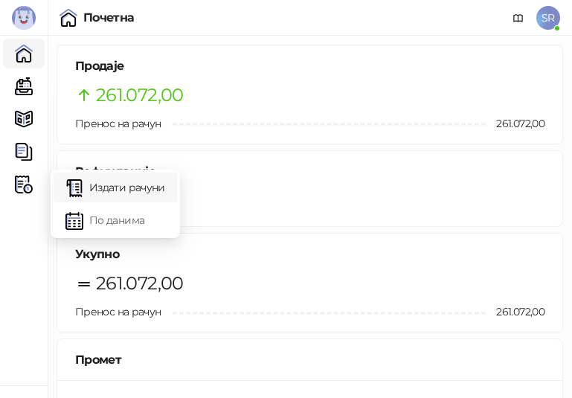
click at [117, 197] on link "Издати рачуни" at bounding box center [115, 187] width 100 height 30
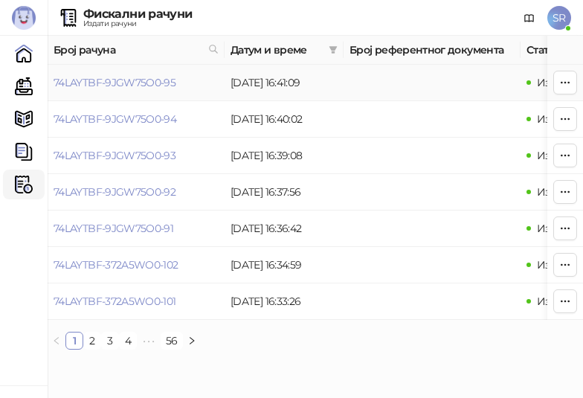
click at [119, 89] on td "74LAYTBF-9JGW75O0-95" at bounding box center [136, 83] width 177 height 36
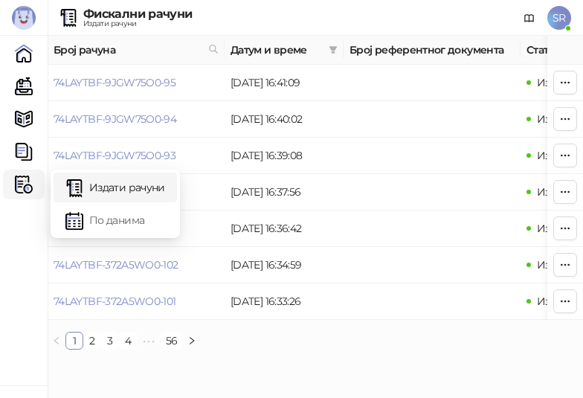
click at [25, 187] on img at bounding box center [24, 184] width 18 height 18
click at [111, 220] on link "По данима" at bounding box center [115, 220] width 100 height 30
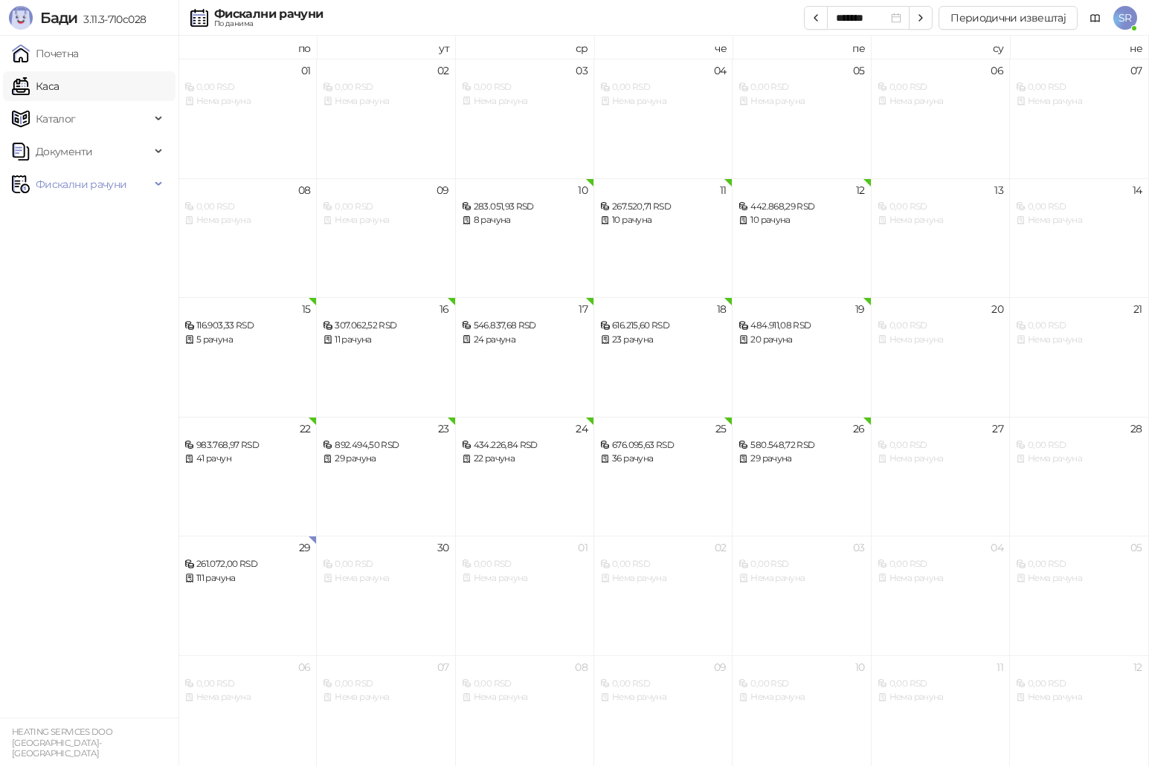
click at [59, 90] on link "Каса" at bounding box center [35, 86] width 47 height 30
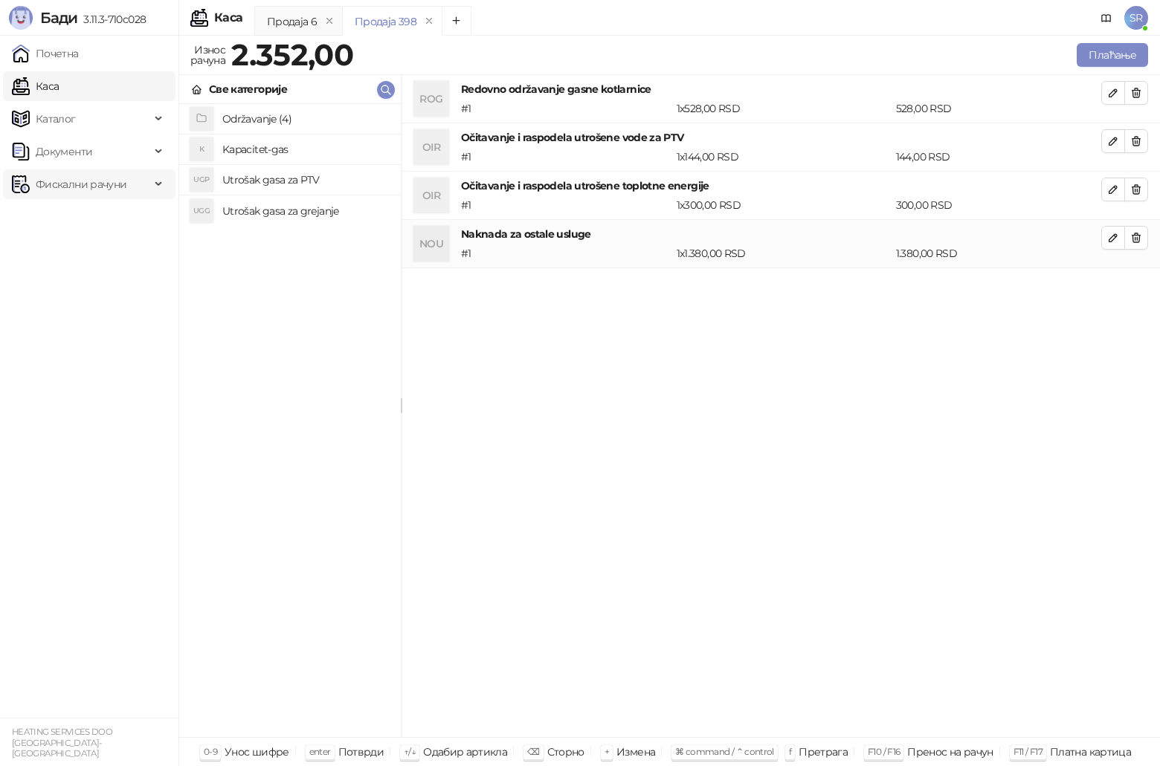
click at [60, 188] on span "Фискални рачуни" at bounding box center [81, 185] width 91 height 30
click at [81, 224] on link "Издати рачуни" at bounding box center [68, 217] width 100 height 30
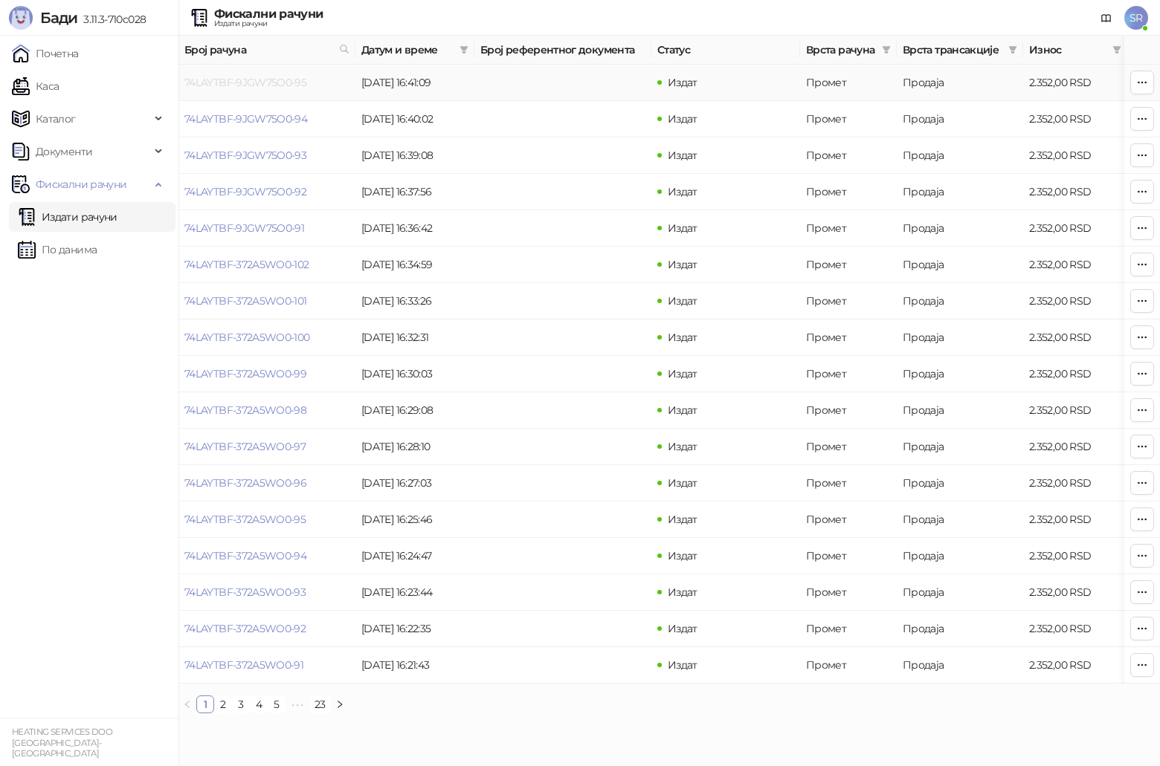
click at [262, 85] on link "74LAYTBF-9JGW75O0-95" at bounding box center [245, 82] width 122 height 13
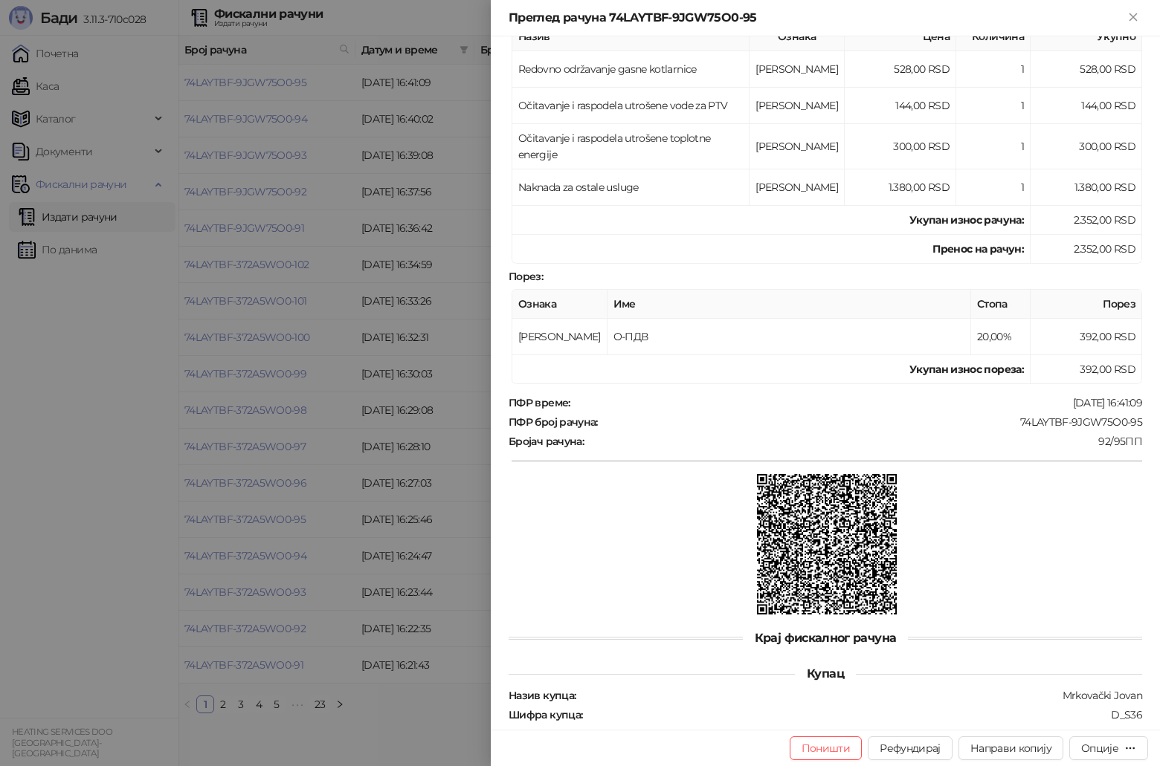
scroll to position [254, 0]
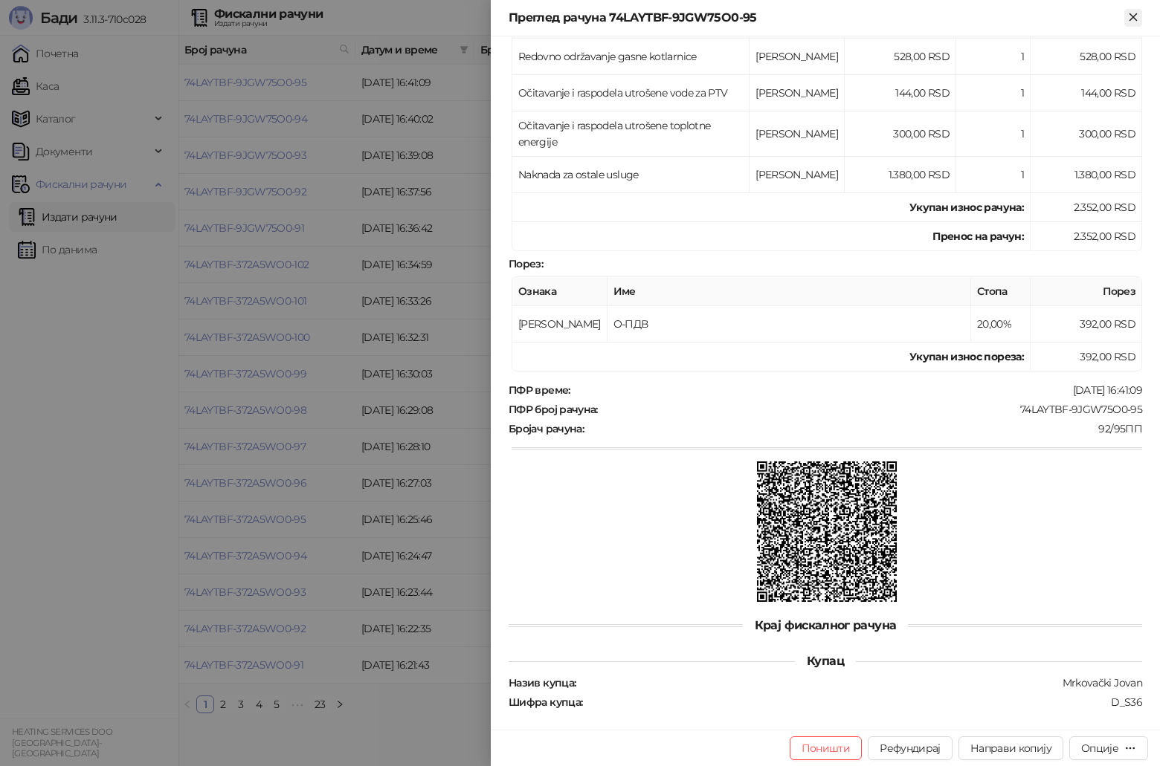
click at [1133, 22] on icon "Close" at bounding box center [1132, 16] width 13 height 13
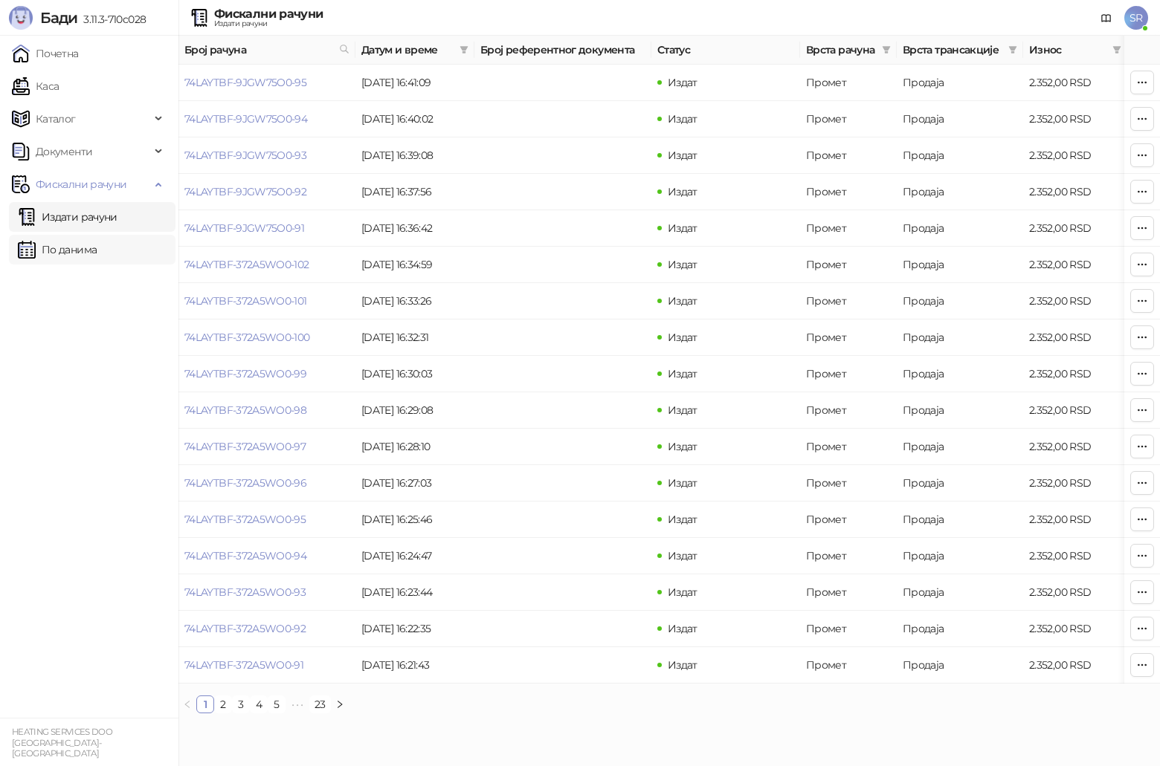
click at [84, 245] on link "По данима" at bounding box center [57, 250] width 79 height 30
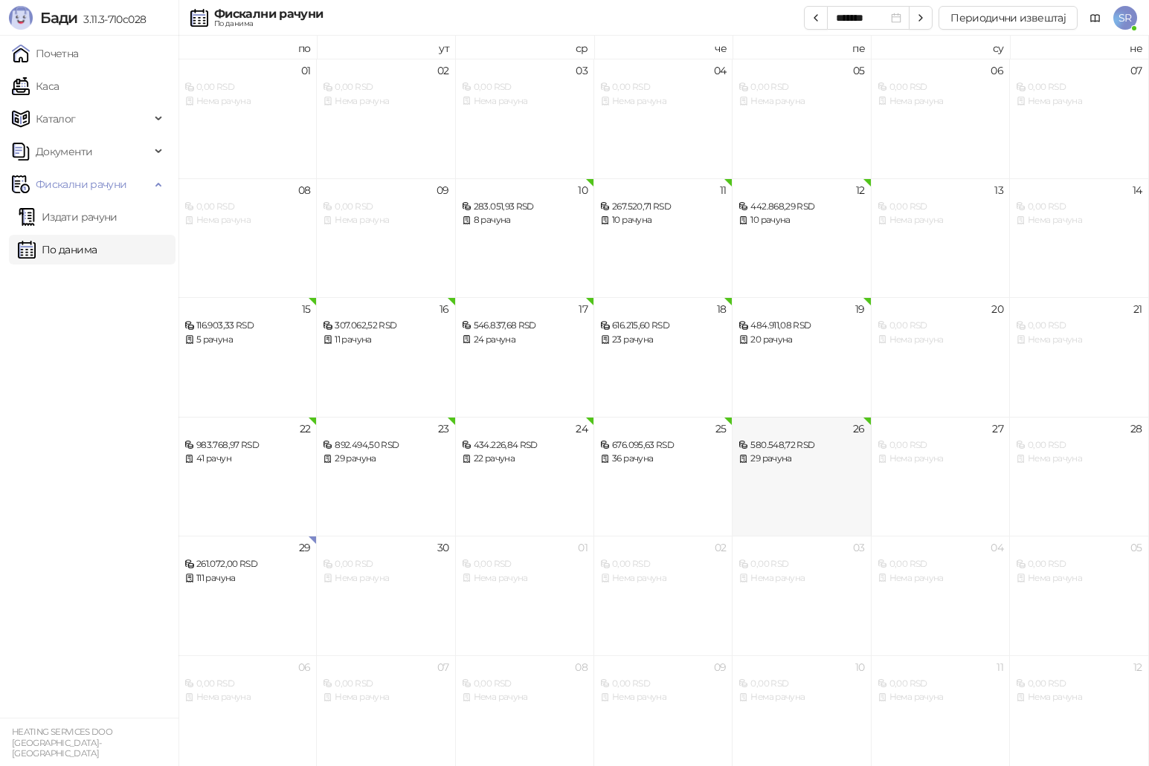
click at [807, 480] on div "26 580.548,72 RSD 29 рачуна" at bounding box center [801, 477] width 138 height 120
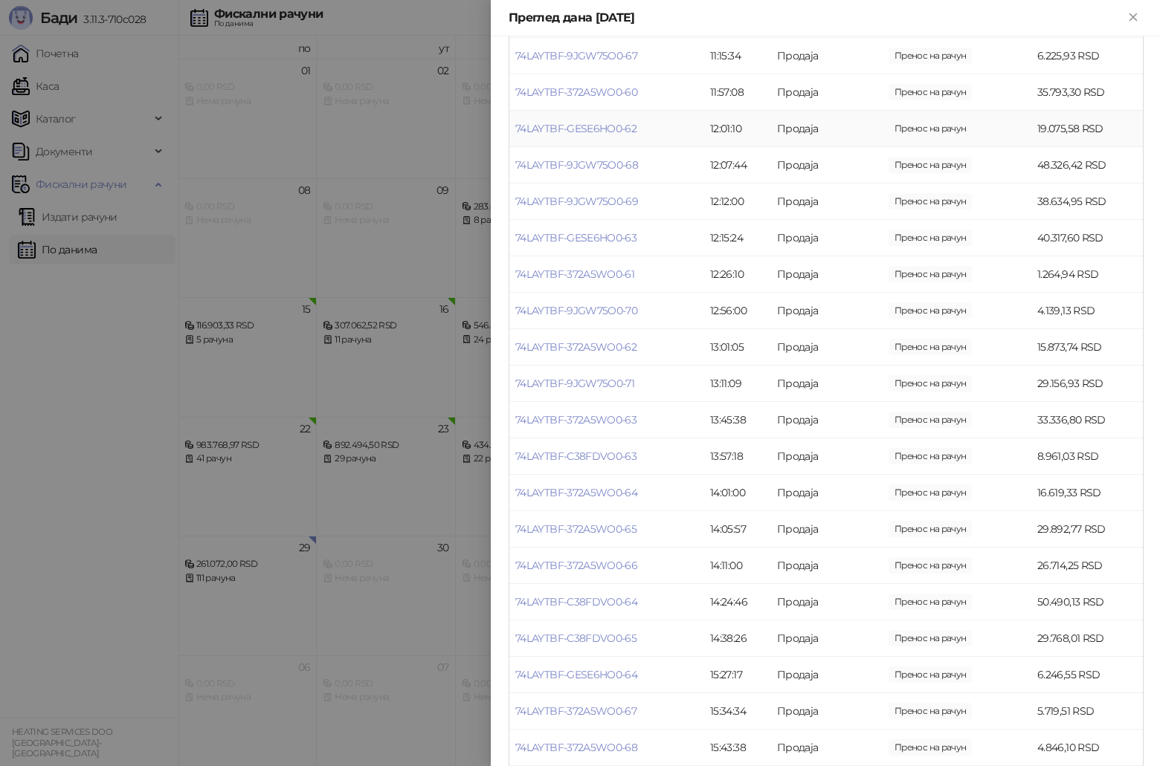
scroll to position [572, 0]
